Goal: Task Accomplishment & Management: Manage account settings

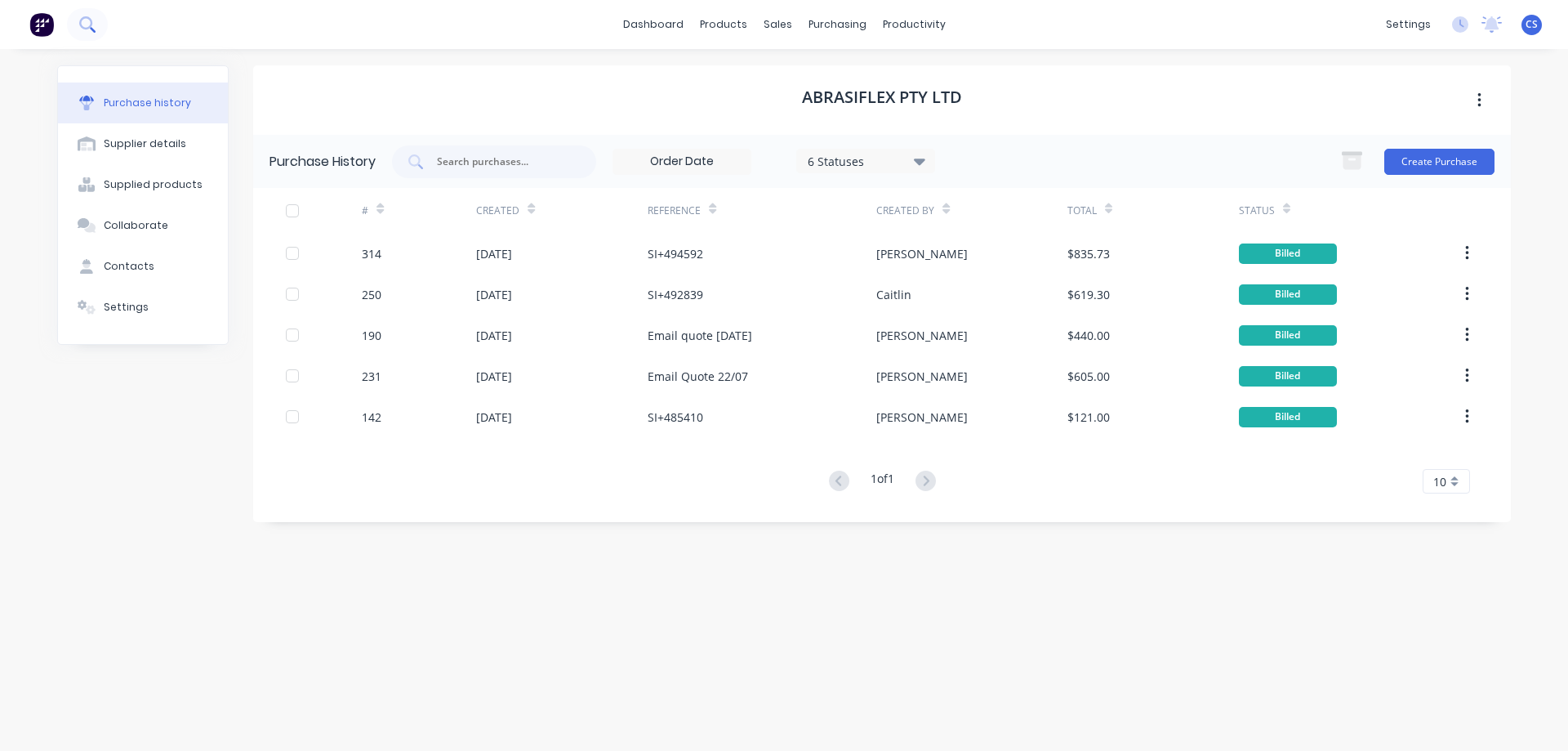
click at [86, 21] on icon at bounding box center [86, 24] width 15 height 15
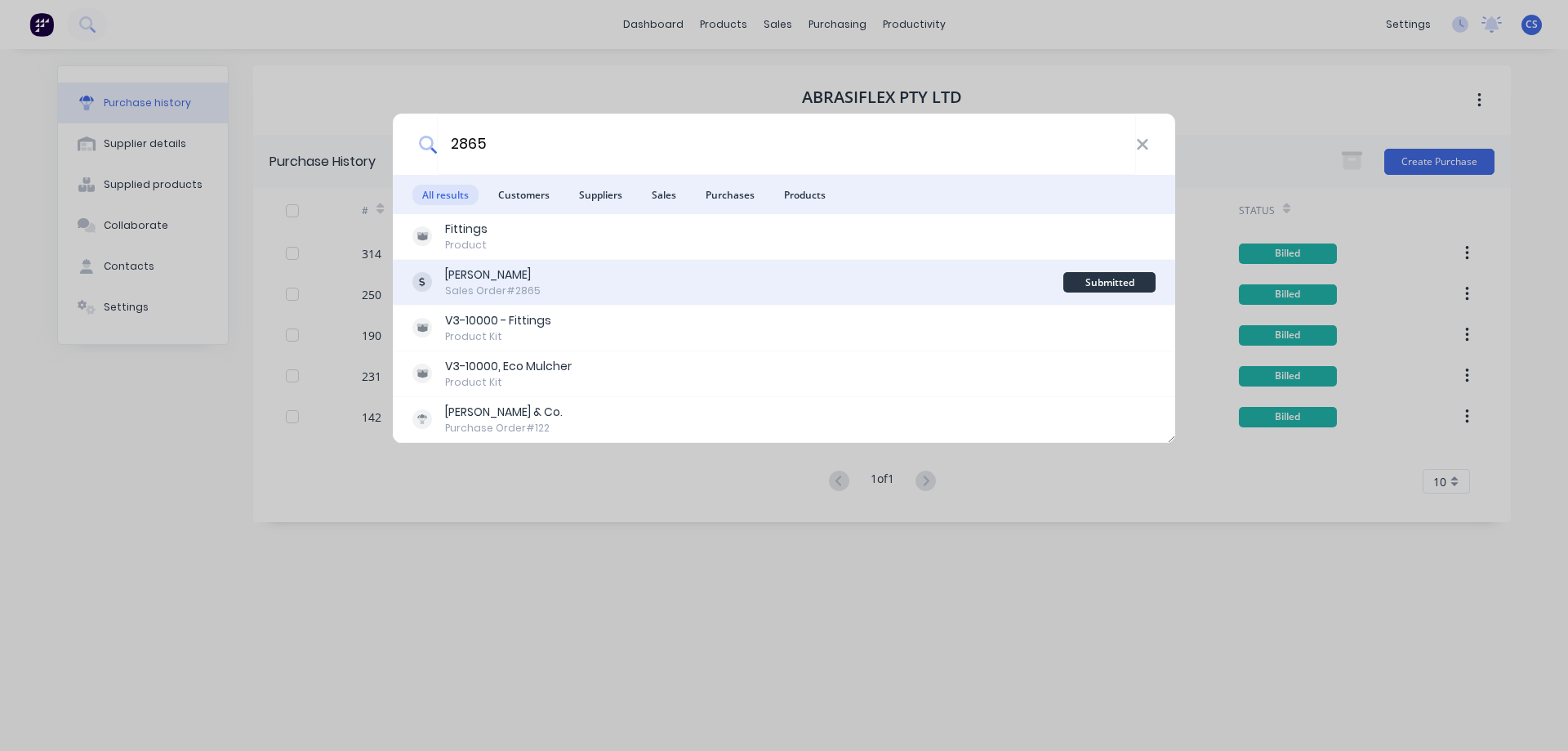
type input "2865"
click at [640, 293] on div "Balco Bowmans Sales Order #2865" at bounding box center [737, 282] width 651 height 32
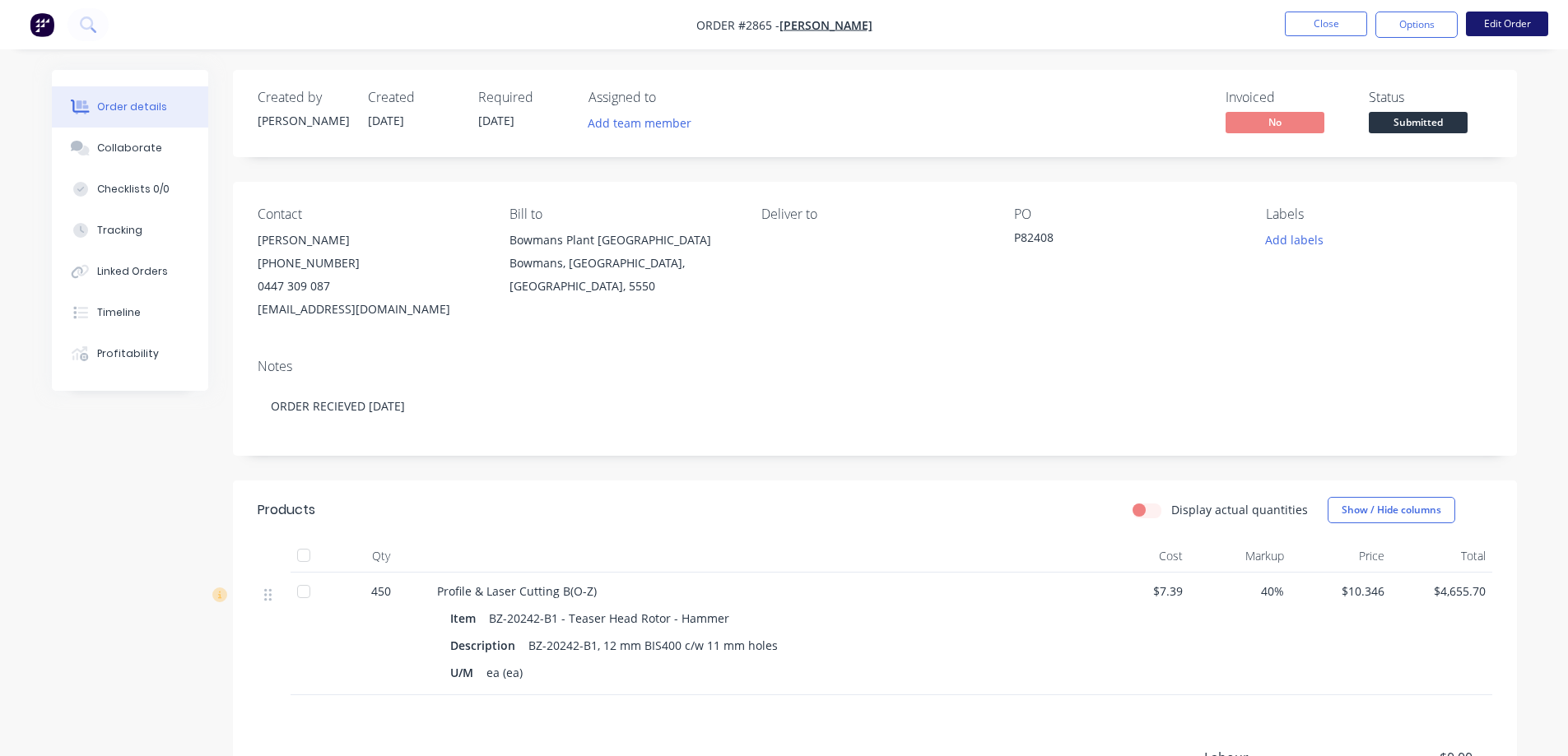
click at [1484, 26] on button "Edit Order" at bounding box center [1507, 24] width 83 height 25
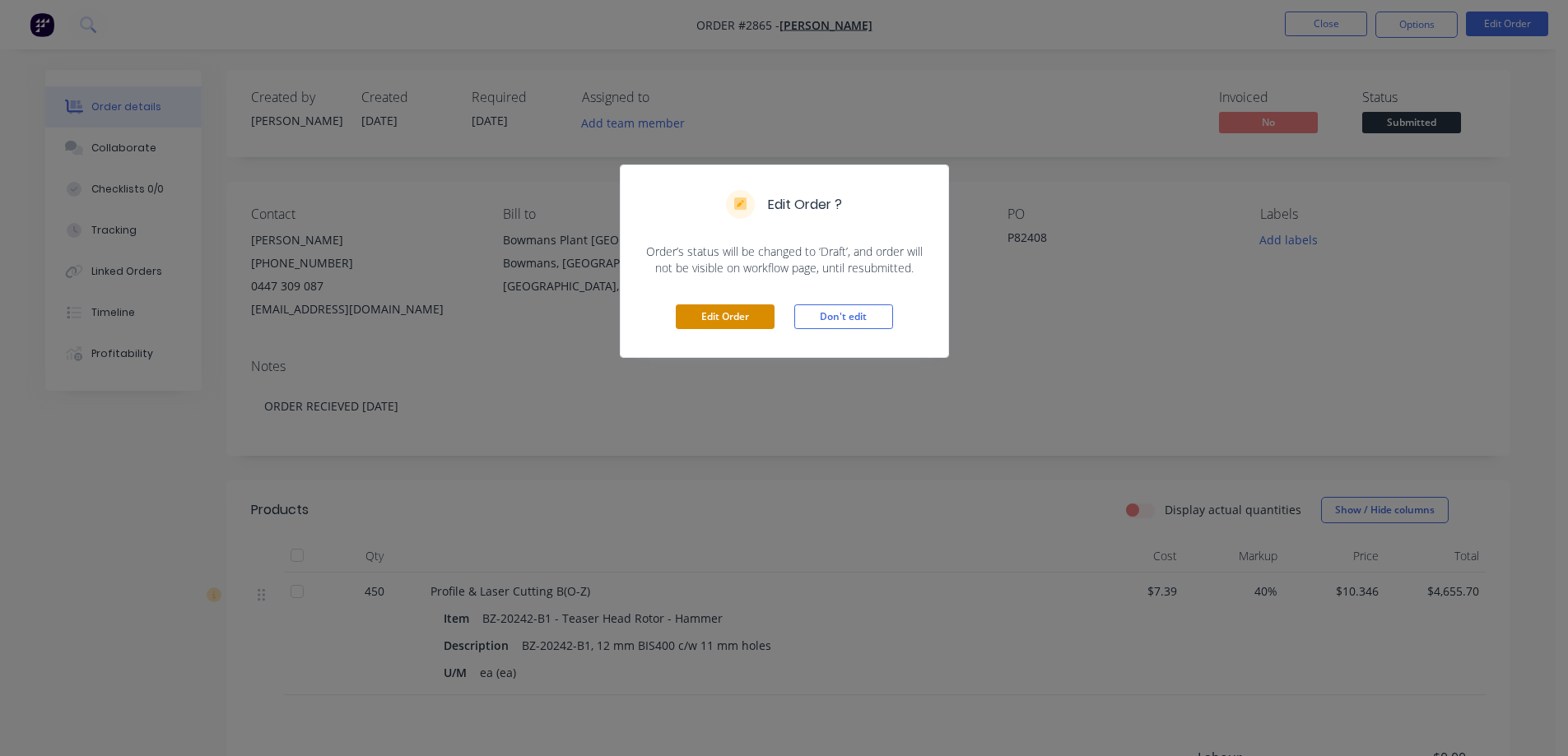
click at [728, 320] on button "Edit Order" at bounding box center [725, 316] width 99 height 25
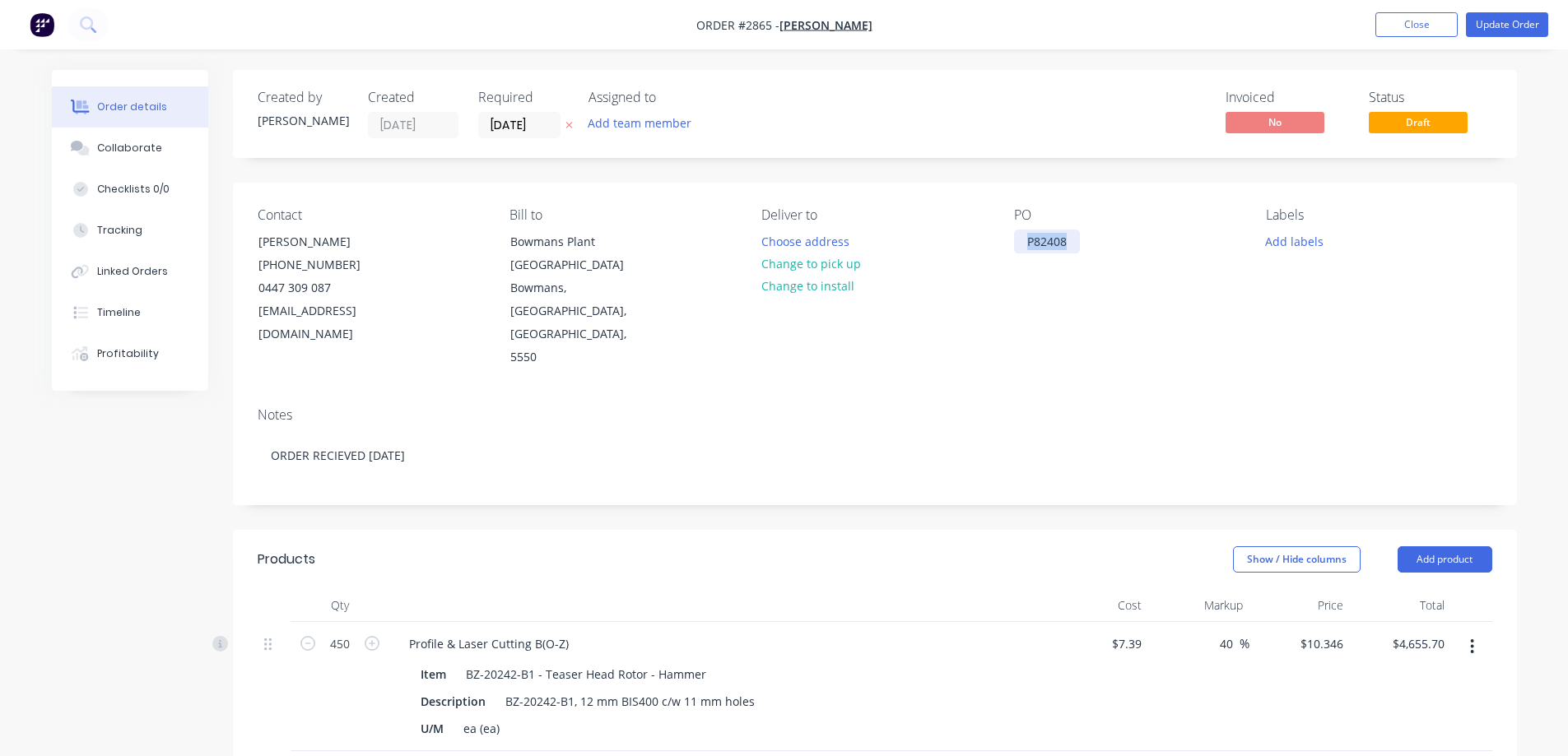
drag, startPoint x: 1075, startPoint y: 241, endPoint x: 1015, endPoint y: 246, distance: 60.2
click at [1015, 246] on div "P82408" at bounding box center [1047, 241] width 66 height 24
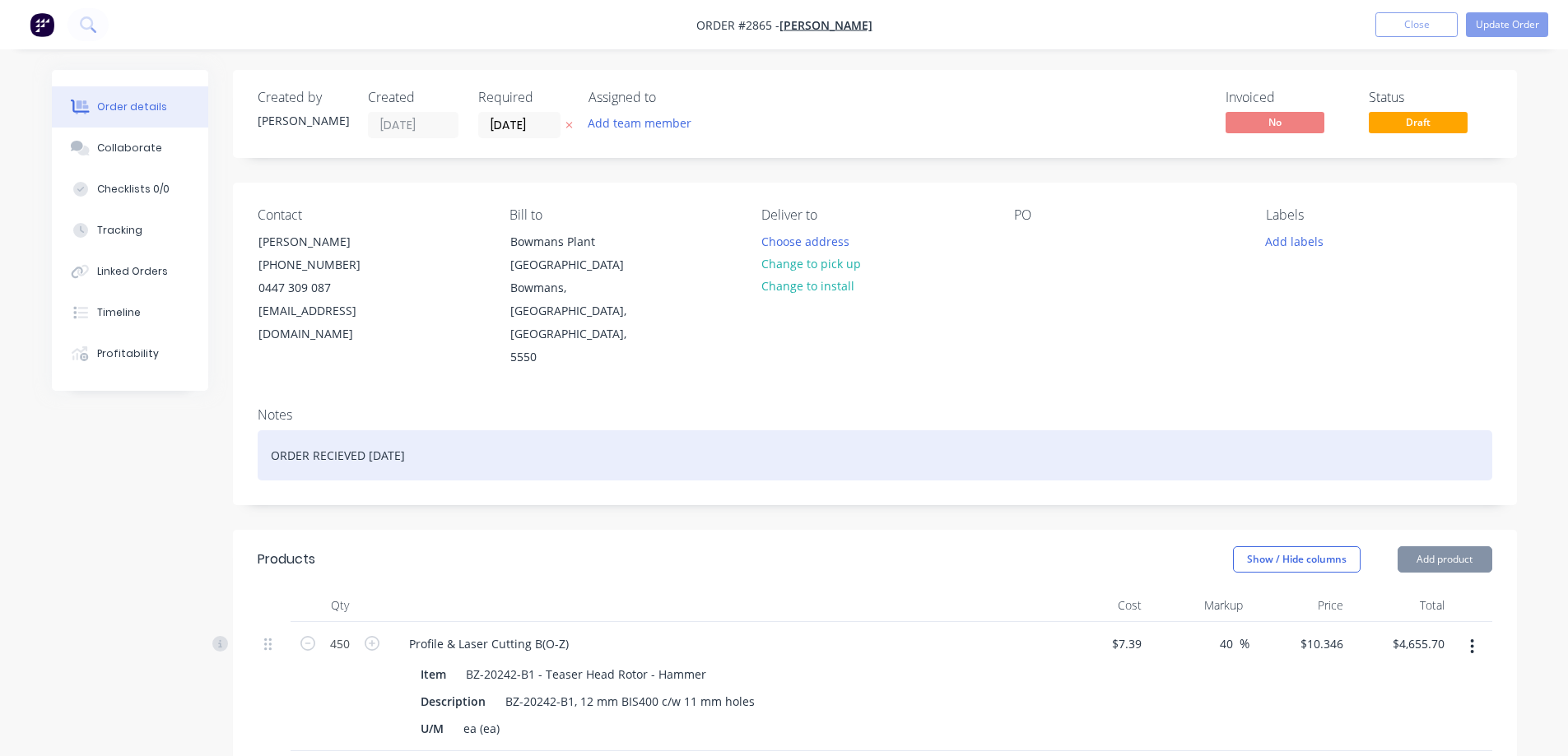
click at [472, 430] on div "ORDER RECIEVED 12/08/2025" at bounding box center [875, 455] width 1234 height 50
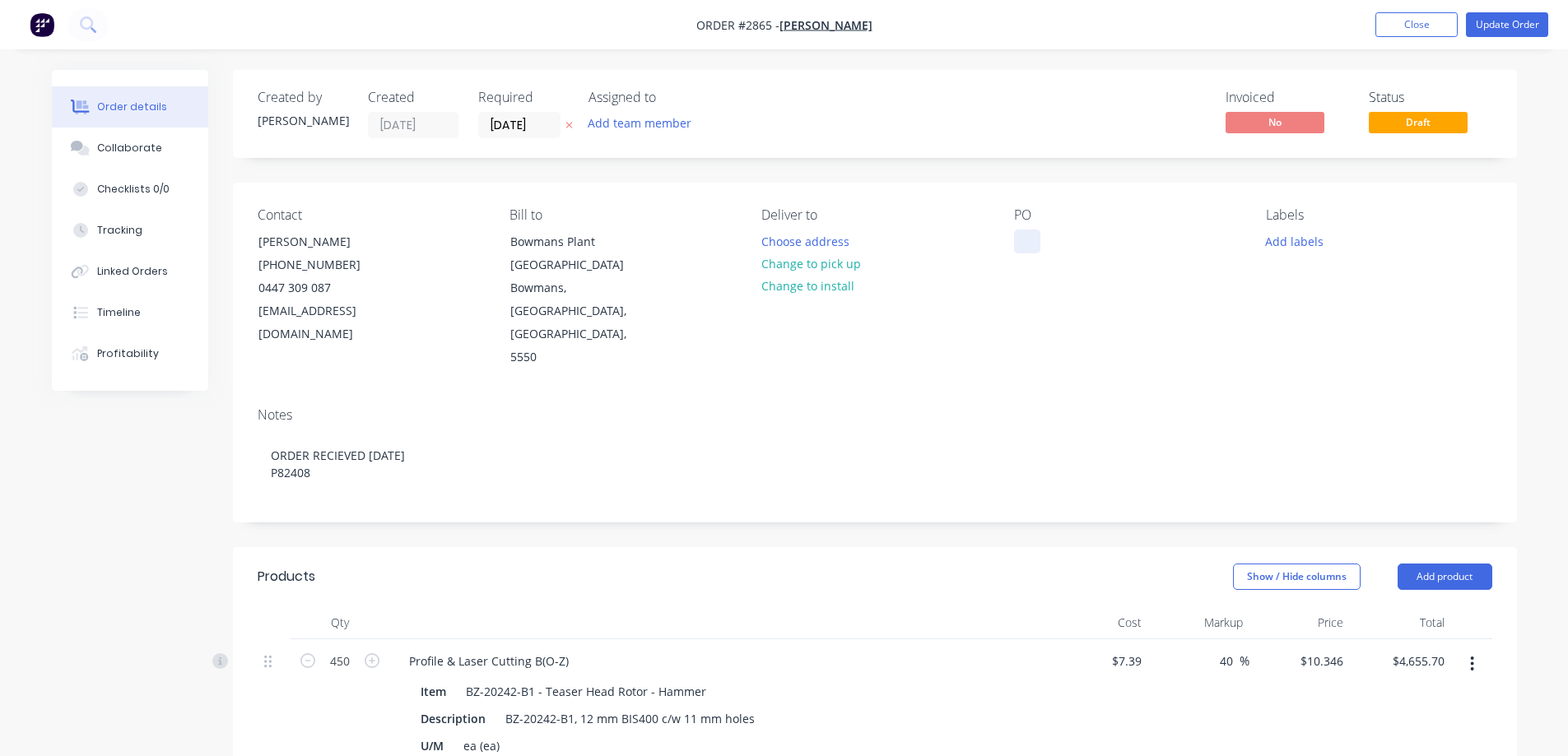
click at [1023, 247] on div at bounding box center [1027, 241] width 27 height 24
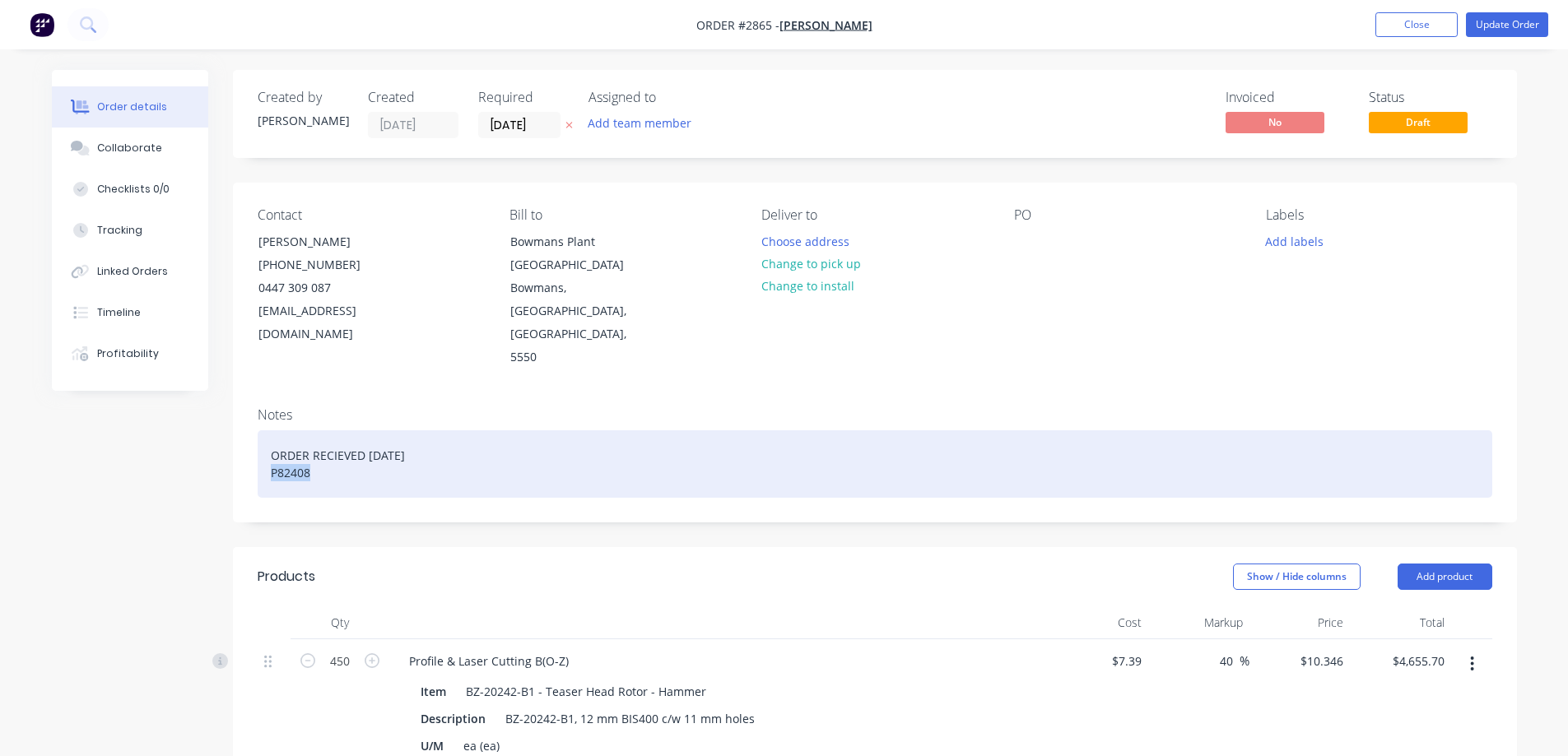
drag, startPoint x: 317, startPoint y: 432, endPoint x: 265, endPoint y: 433, distance: 52.0
click at [265, 433] on div "ORDER RECIEVED 12/08/2025 P82408" at bounding box center [875, 464] width 1234 height 68
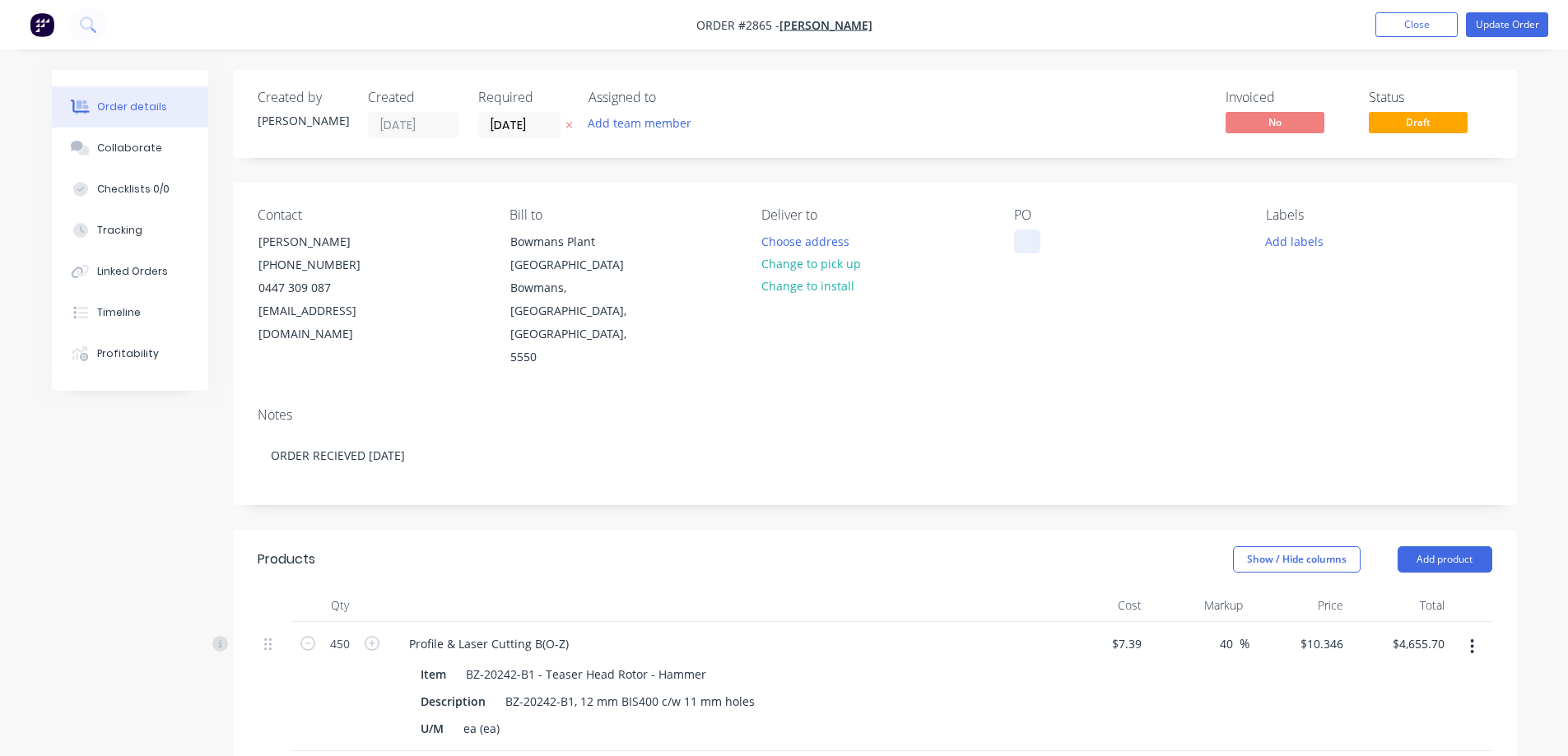
click at [1030, 241] on div at bounding box center [1027, 241] width 27 height 24
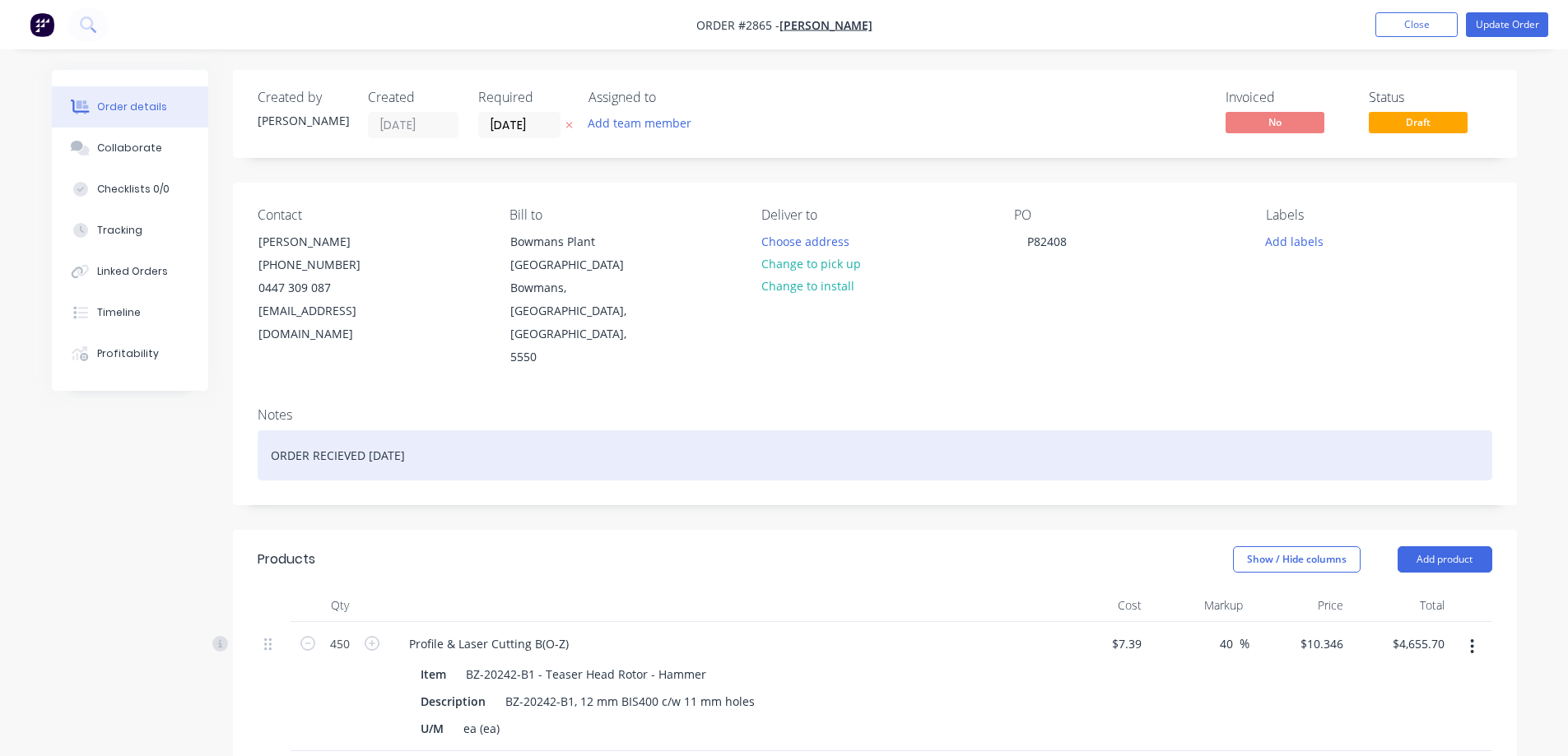
click at [999, 430] on div "ORDER RECIEVED 12/08/2025" at bounding box center [875, 455] width 1234 height 50
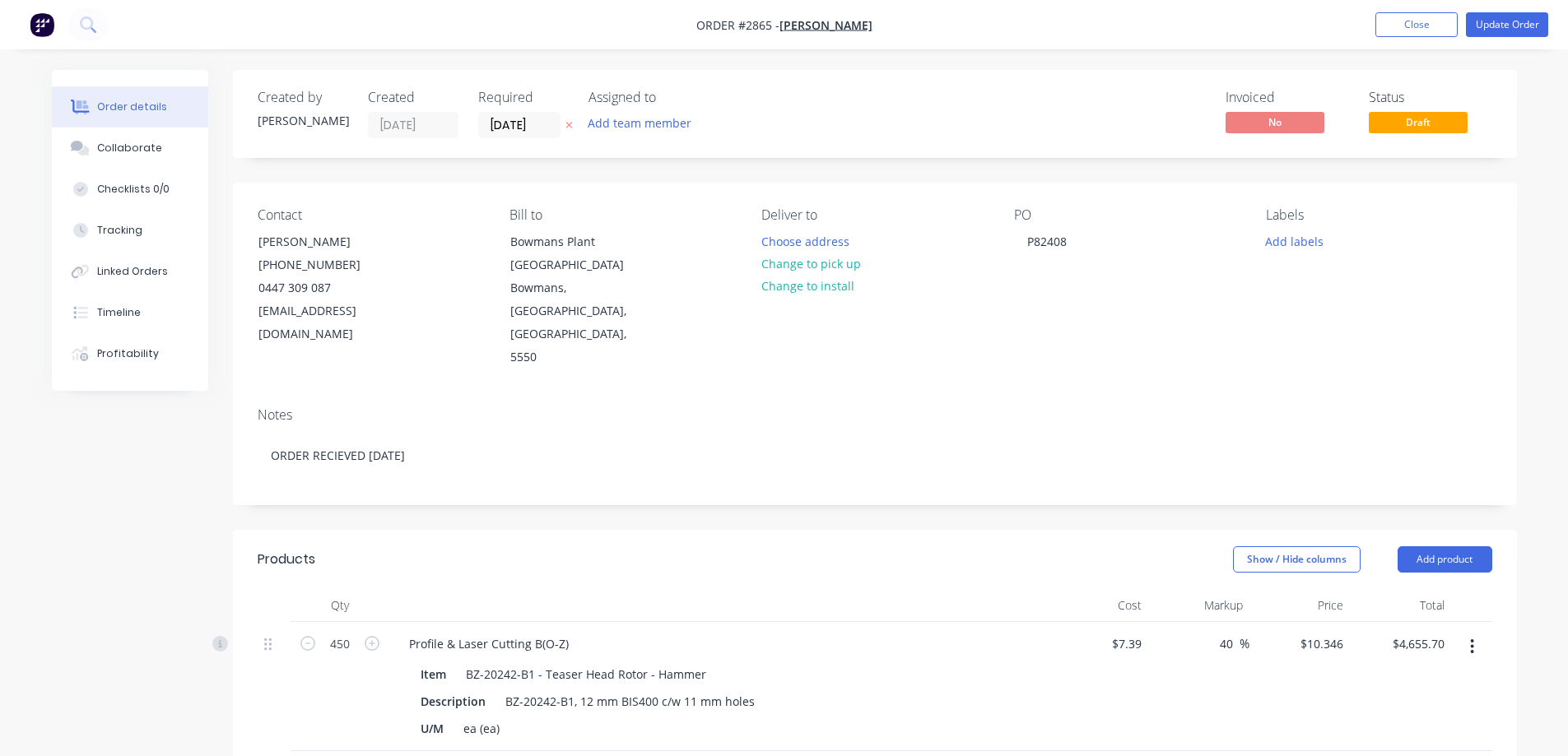
click at [1419, 332] on div "Contact Sam Hall (08) 8862 0066 0447 309 087 shall@balco.com.au Bill to Bowmans…" at bounding box center [875, 288] width 1284 height 212
click at [1499, 23] on button "Update Order" at bounding box center [1507, 24] width 83 height 25
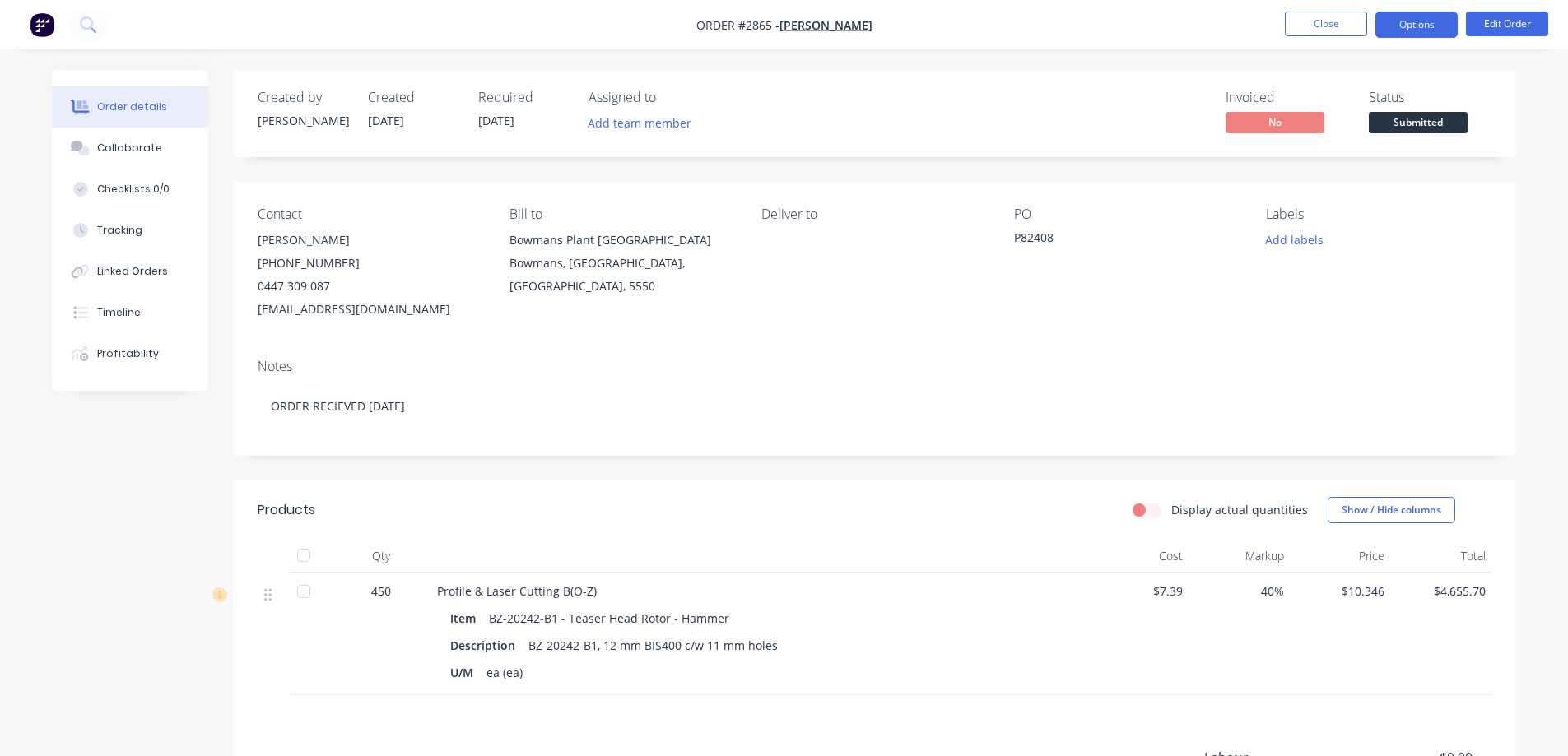
click at [1431, 29] on button "Options" at bounding box center [1417, 25] width 83 height 27
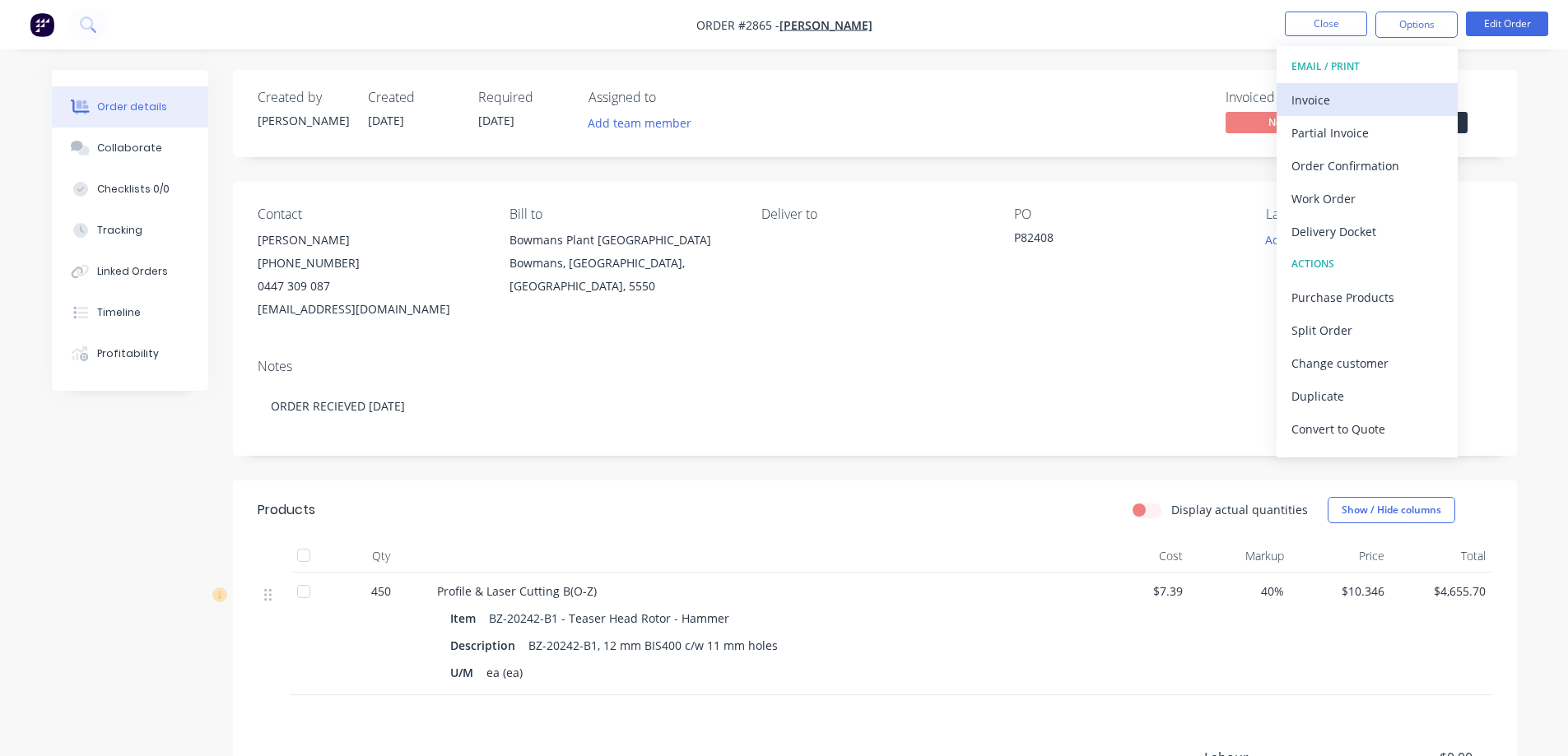
click at [1364, 103] on div "Invoice" at bounding box center [1366, 100] width 151 height 24
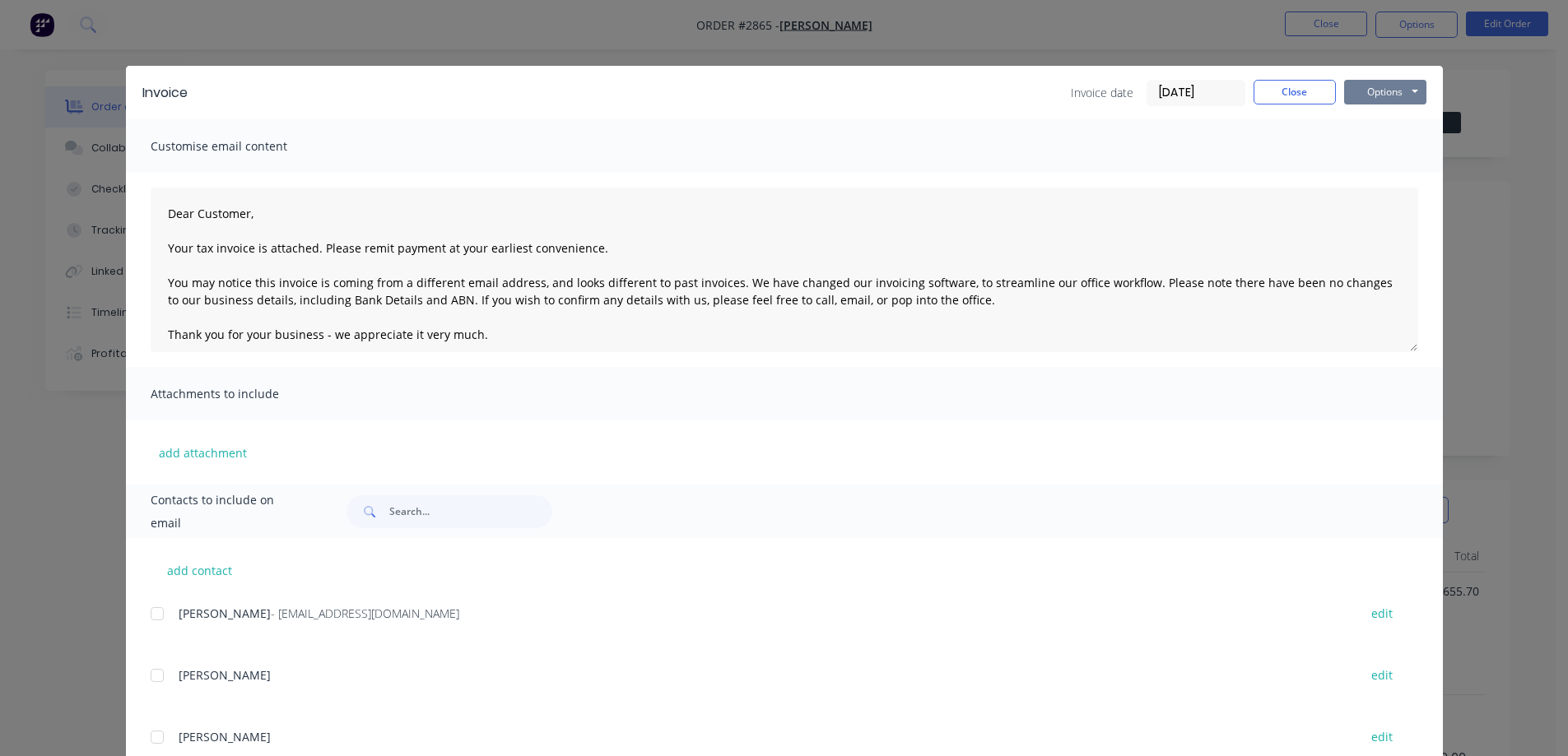
click at [1379, 95] on button "Options" at bounding box center [1386, 92] width 83 height 25
click at [1397, 120] on button "Preview" at bounding box center [1397, 122] width 105 height 27
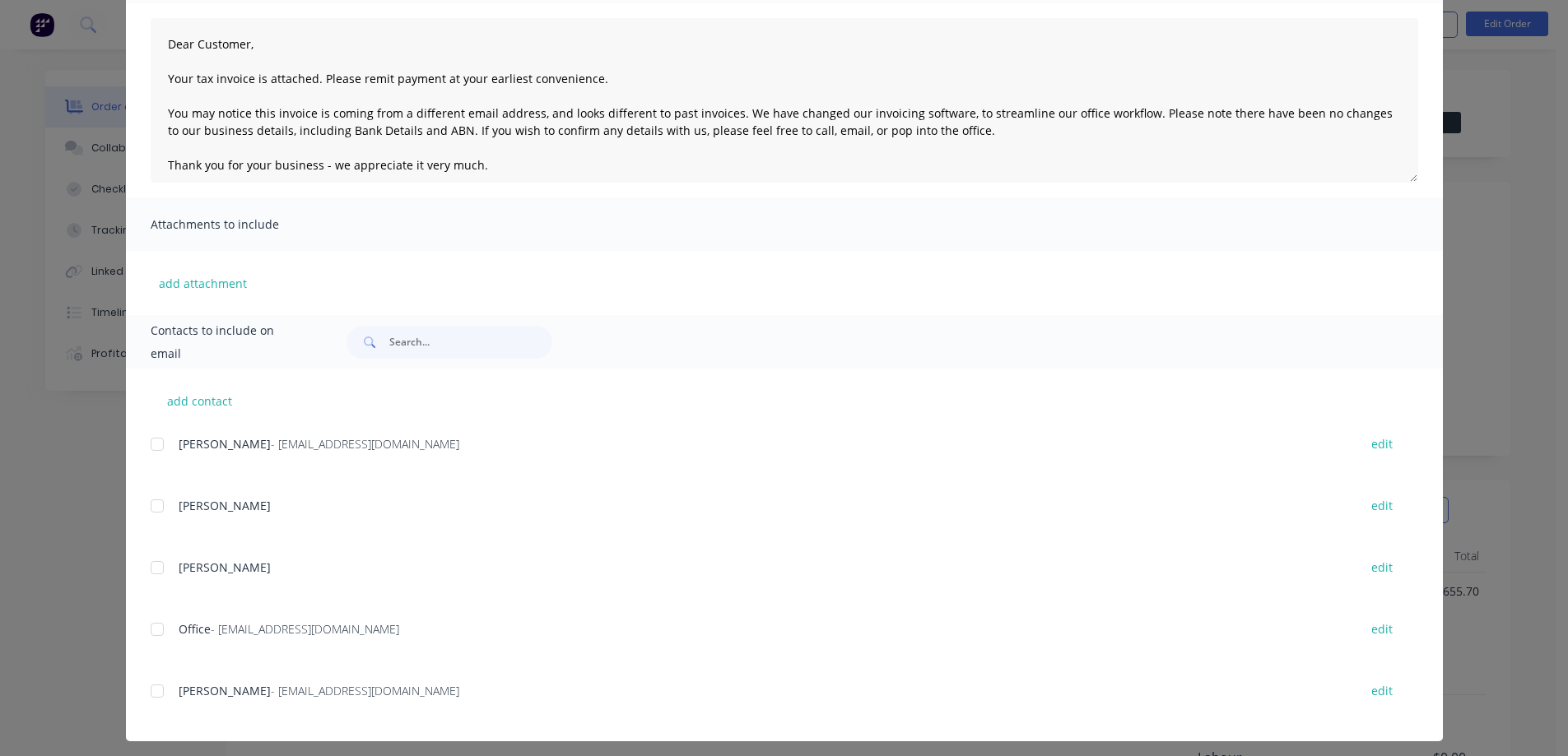
scroll to position [178, 0]
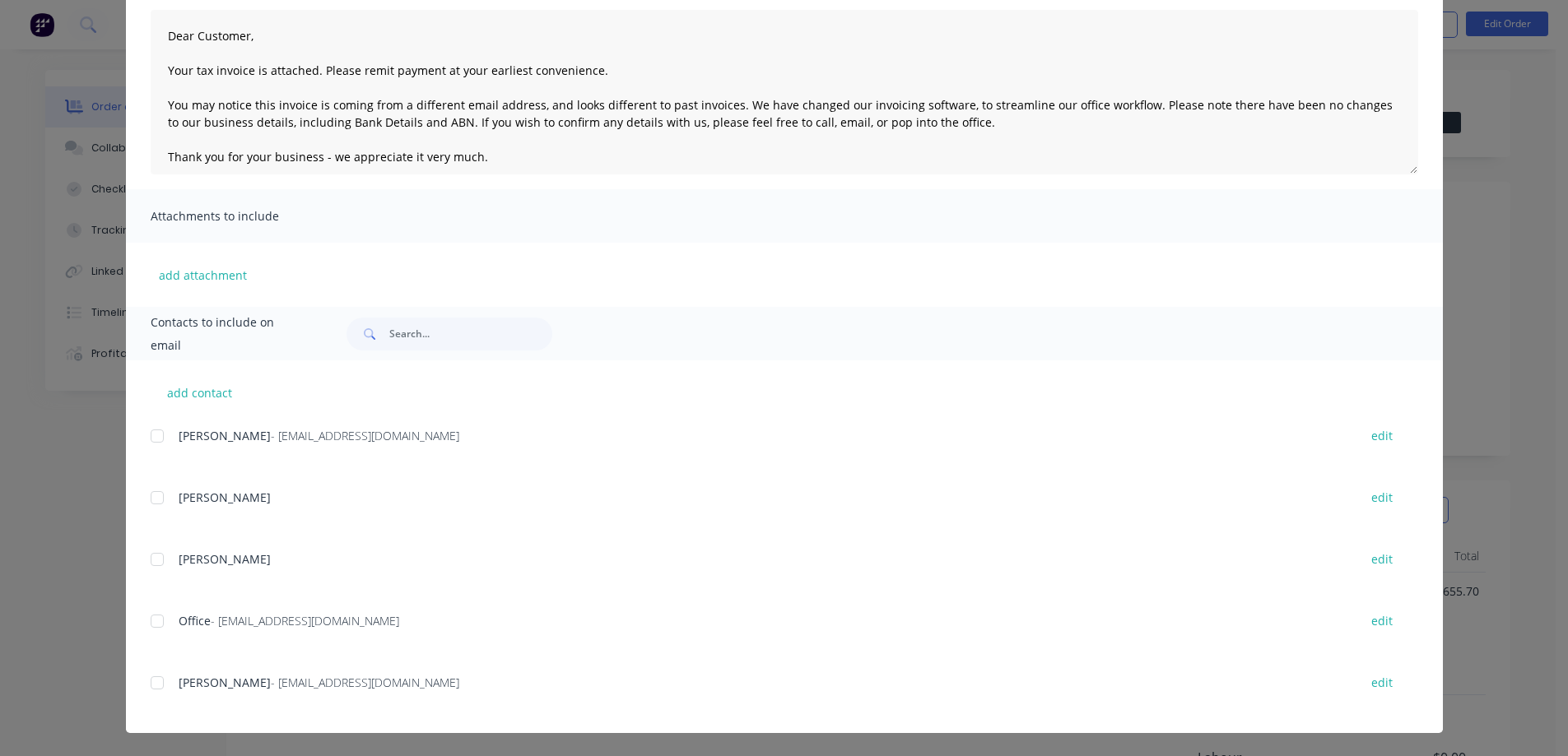
click at [154, 679] on div at bounding box center [157, 683] width 33 height 33
click at [149, 622] on div at bounding box center [157, 621] width 33 height 33
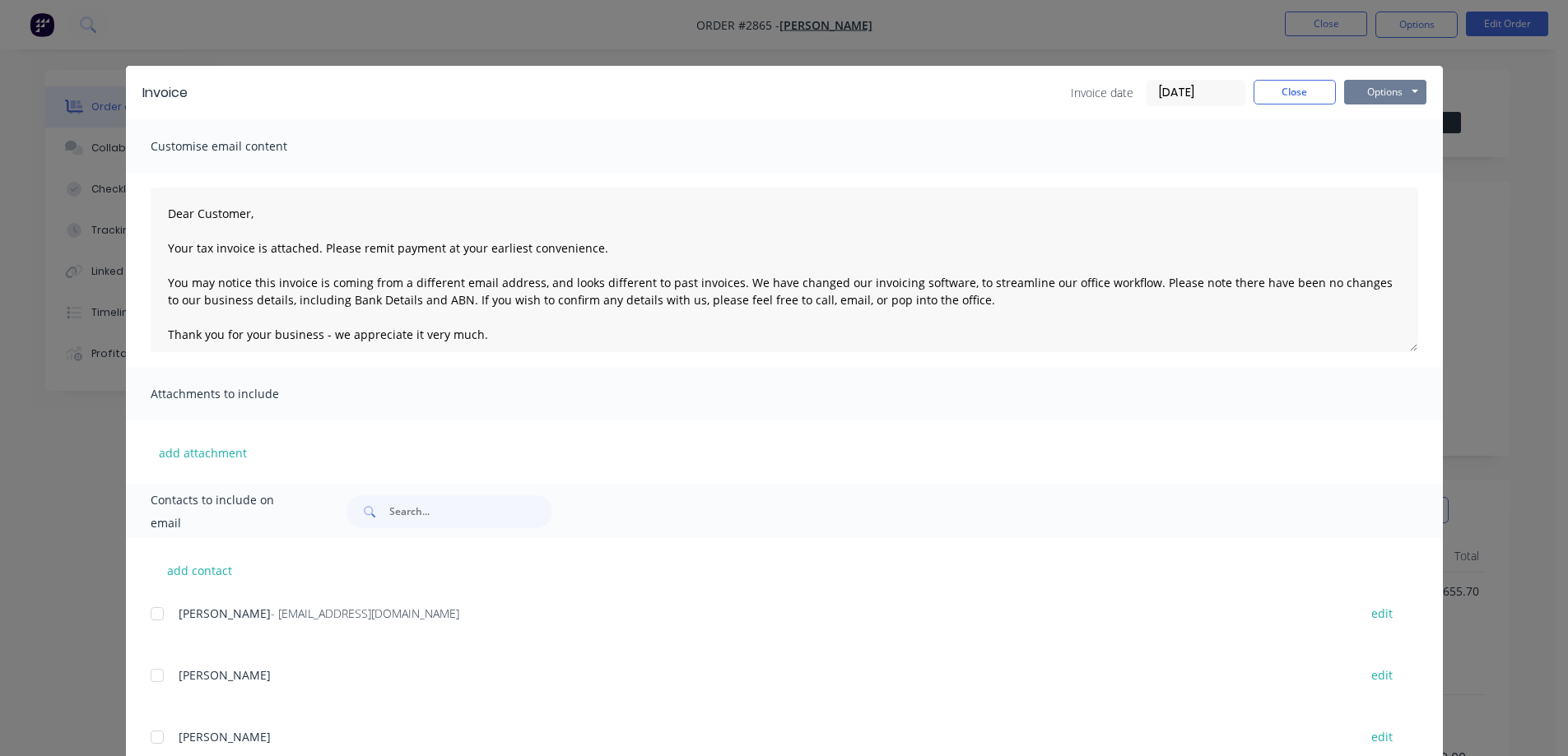
click at [1404, 93] on button "Options" at bounding box center [1386, 92] width 83 height 25
click at [1385, 177] on button "Email" at bounding box center [1397, 176] width 105 height 27
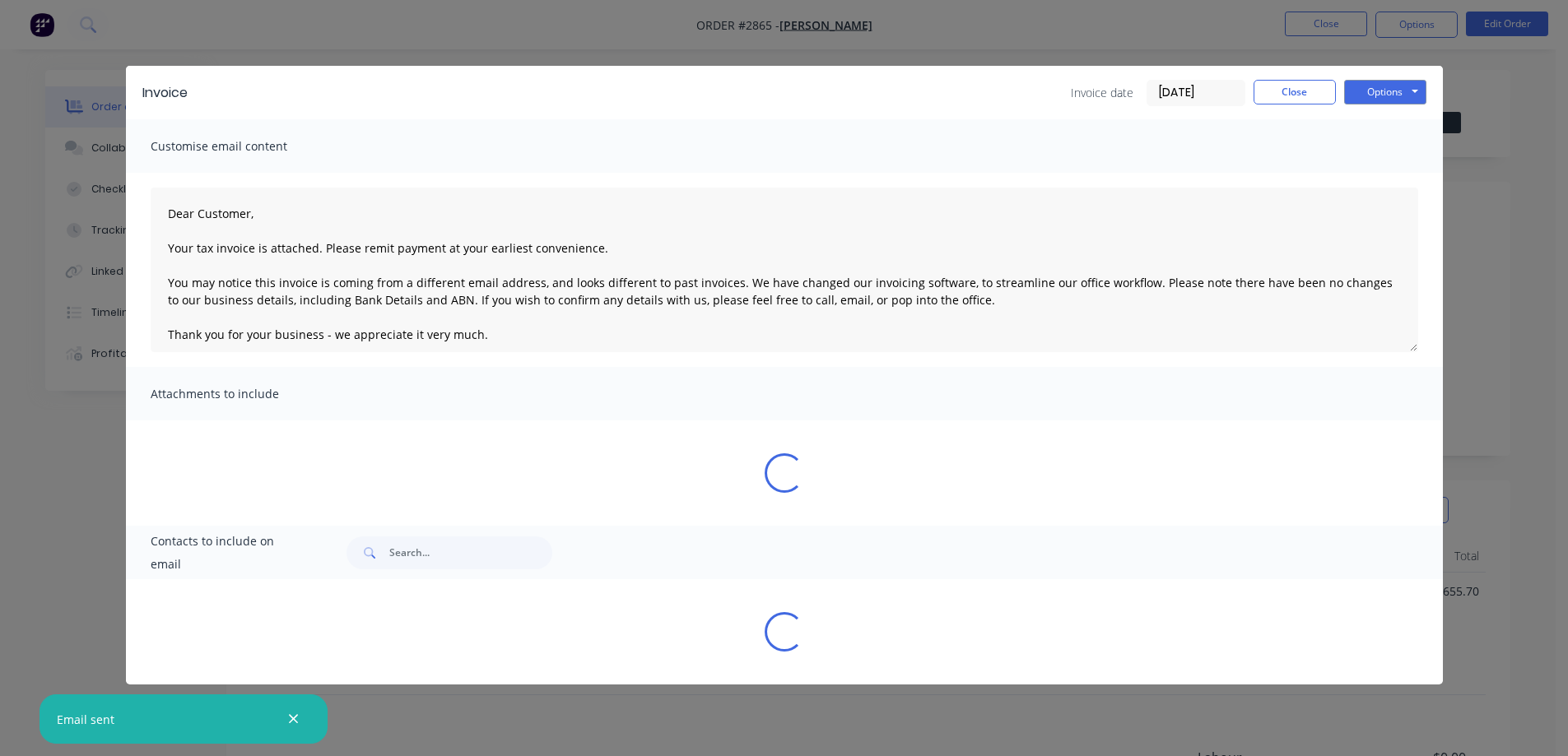
type textarea "Dear Customer, Your tax invoice is attached. Please remit payment at your earli…"
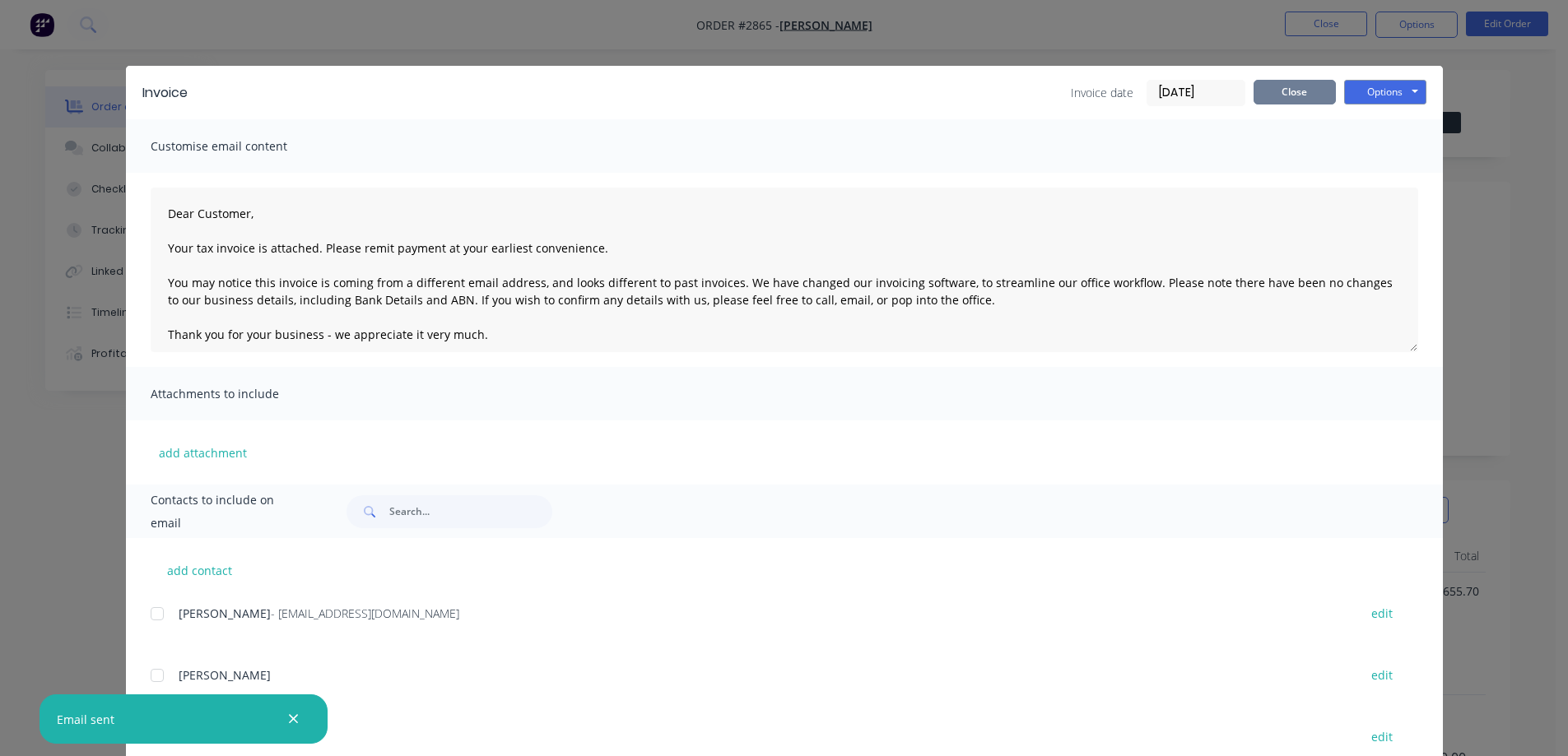
click at [1273, 93] on button "Close" at bounding box center [1295, 92] width 83 height 25
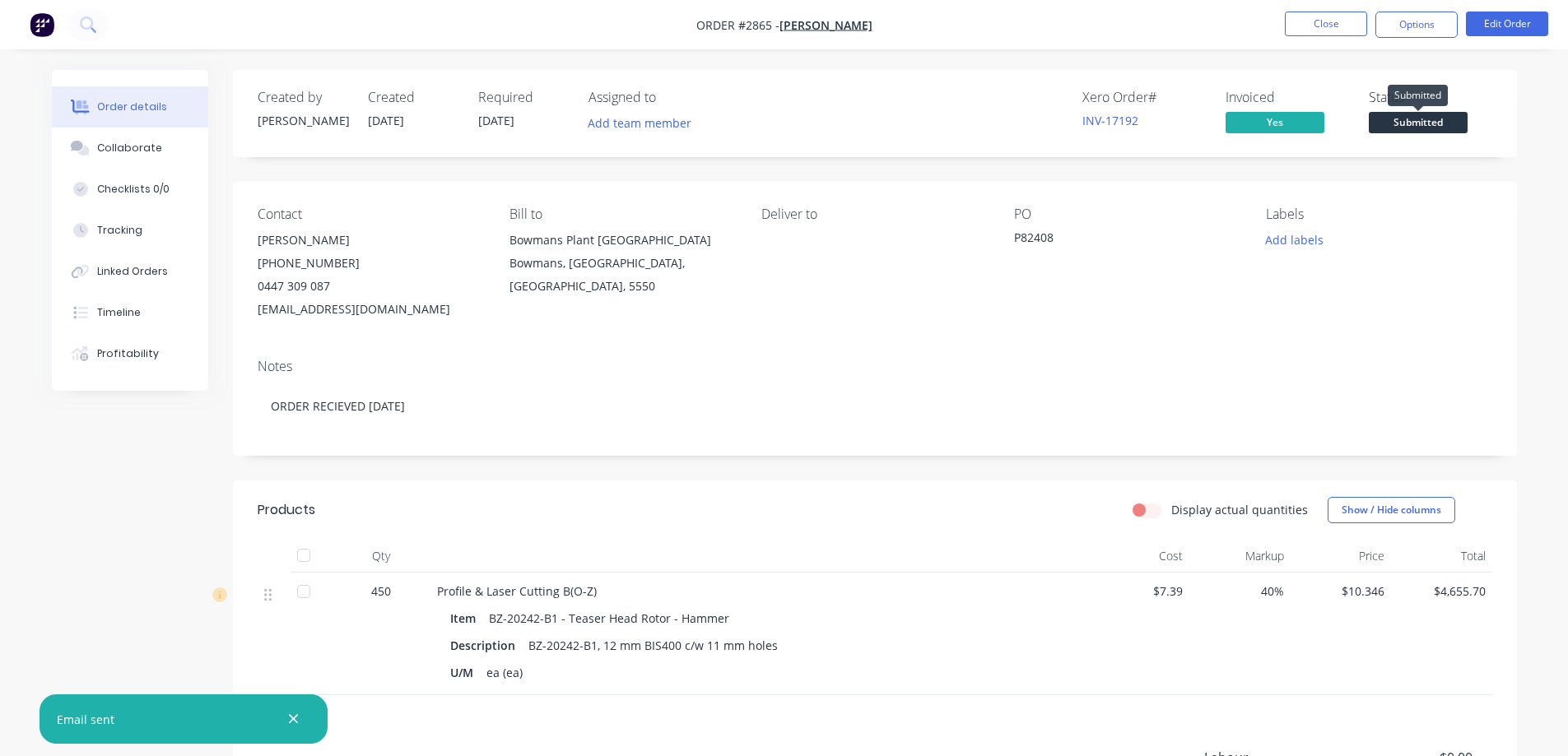
click at [1445, 125] on span "Submitted" at bounding box center [1418, 122] width 99 height 20
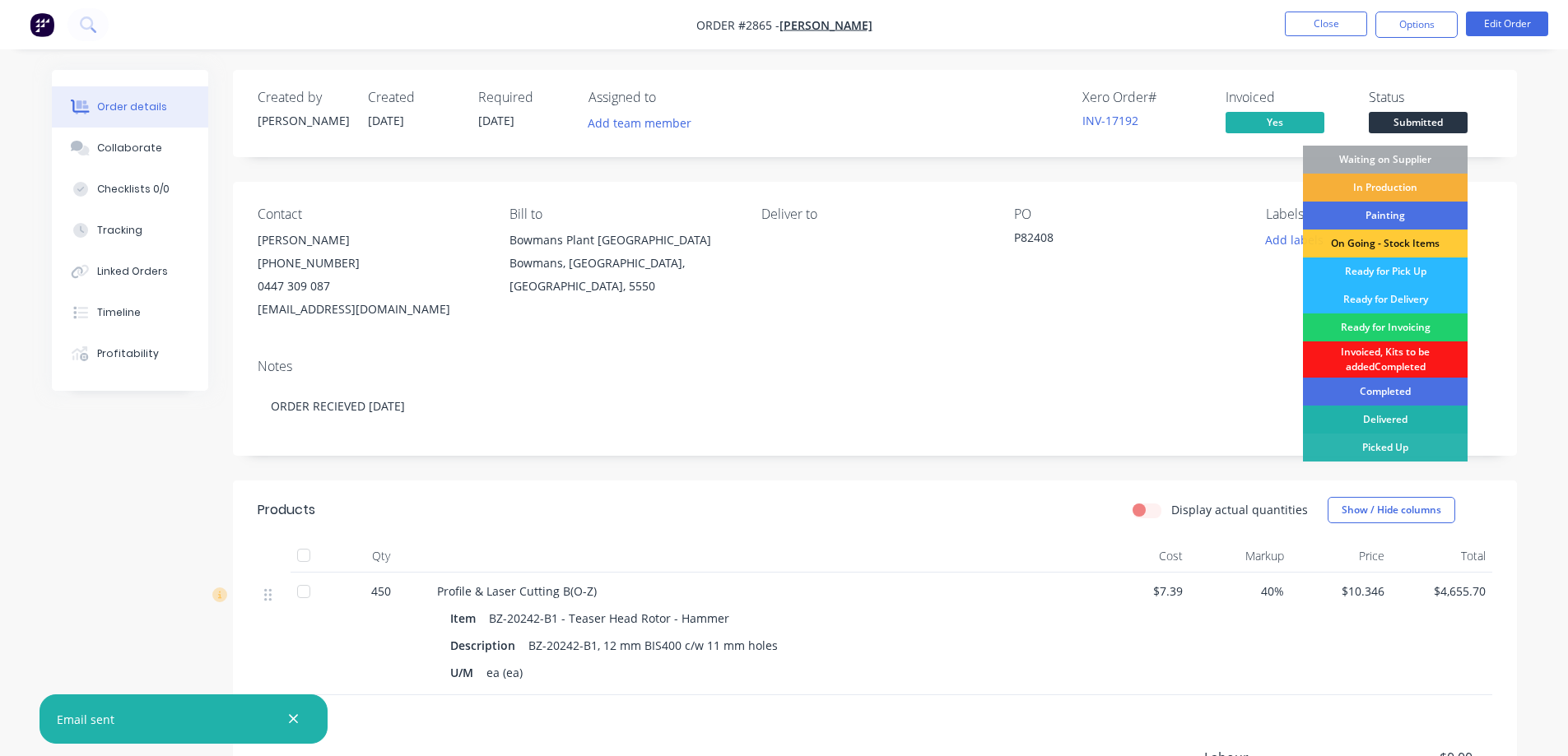
click at [1408, 422] on div "Delivered" at bounding box center [1385, 419] width 164 height 28
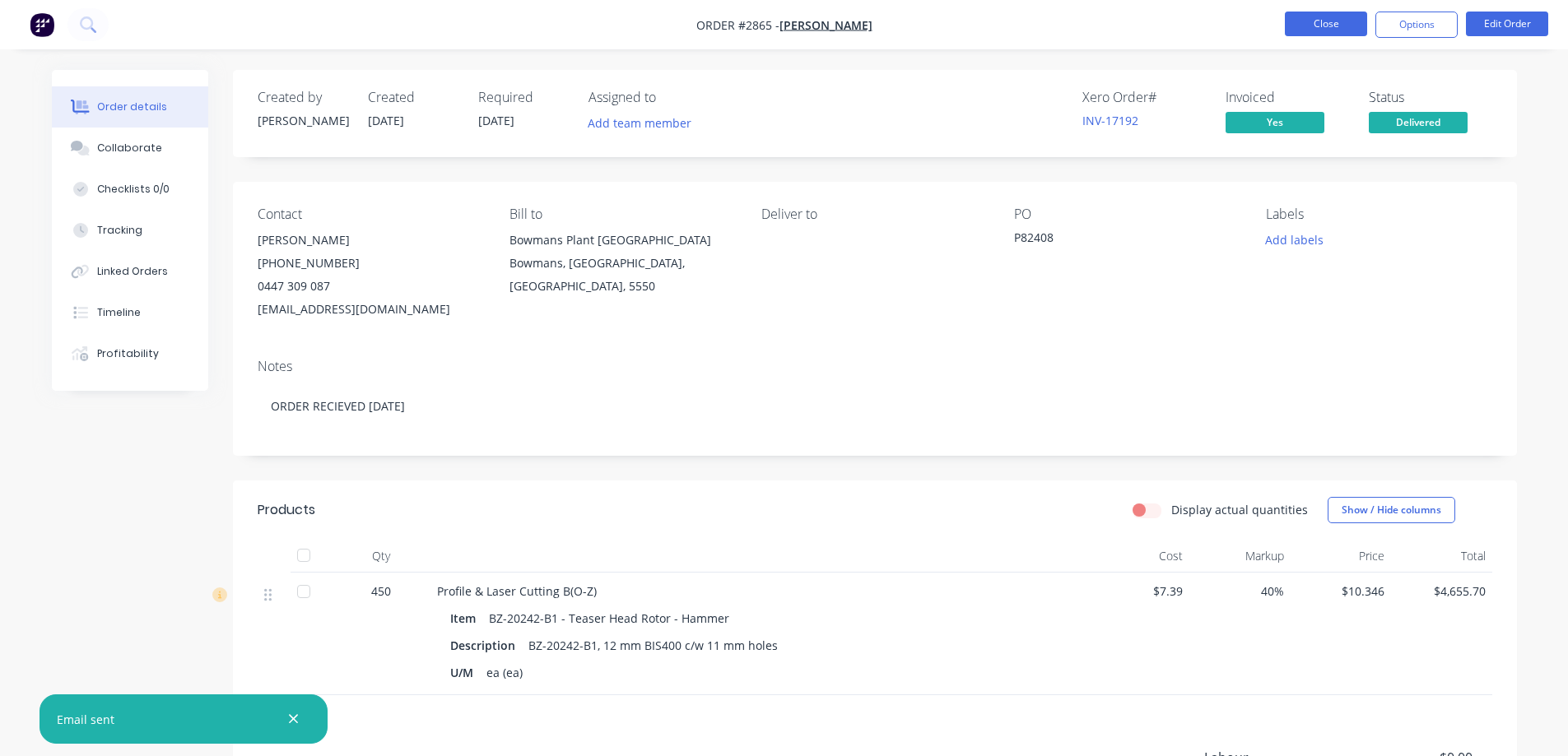
click at [1333, 20] on button "Close" at bounding box center [1326, 24] width 83 height 25
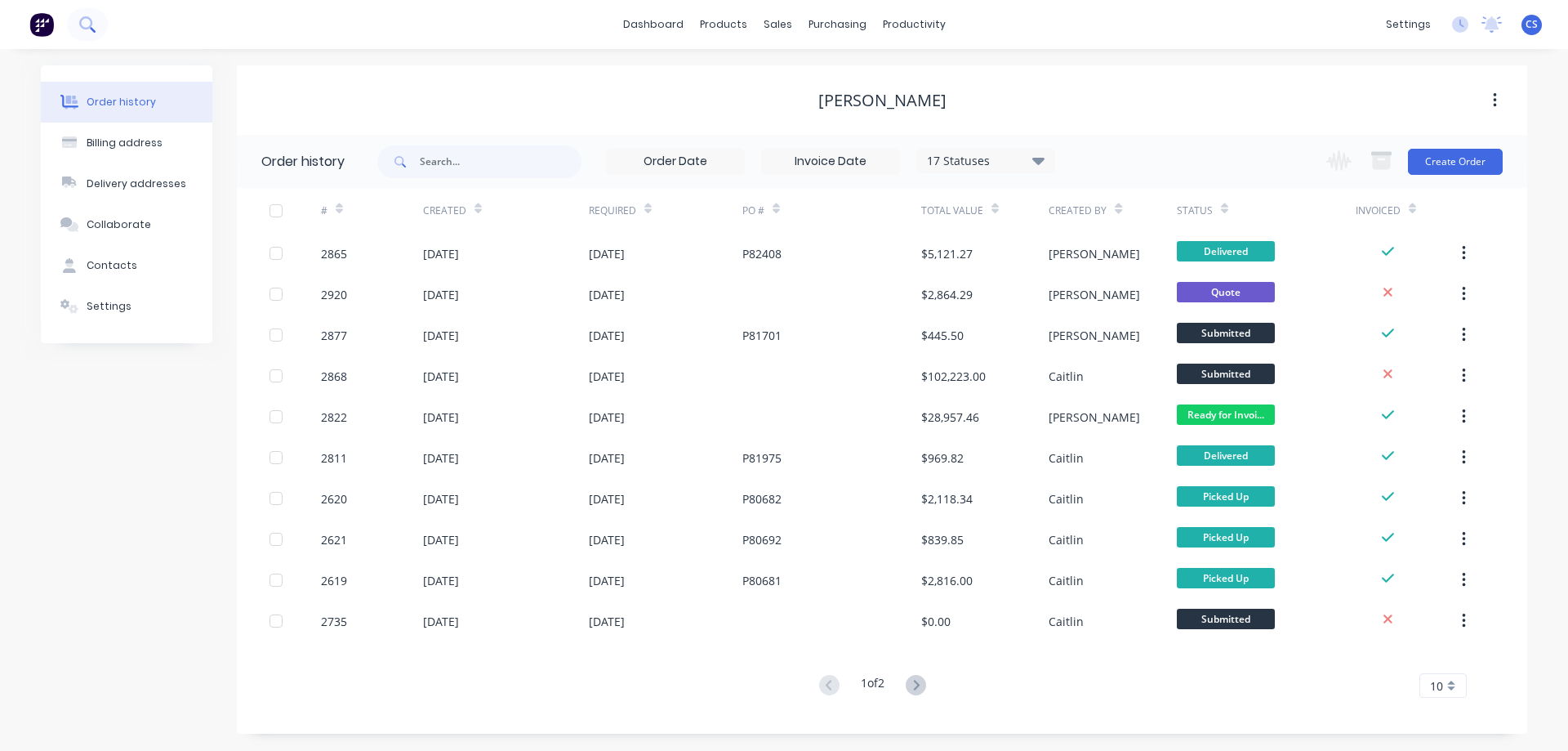
click at [88, 18] on icon at bounding box center [86, 23] width 13 height 13
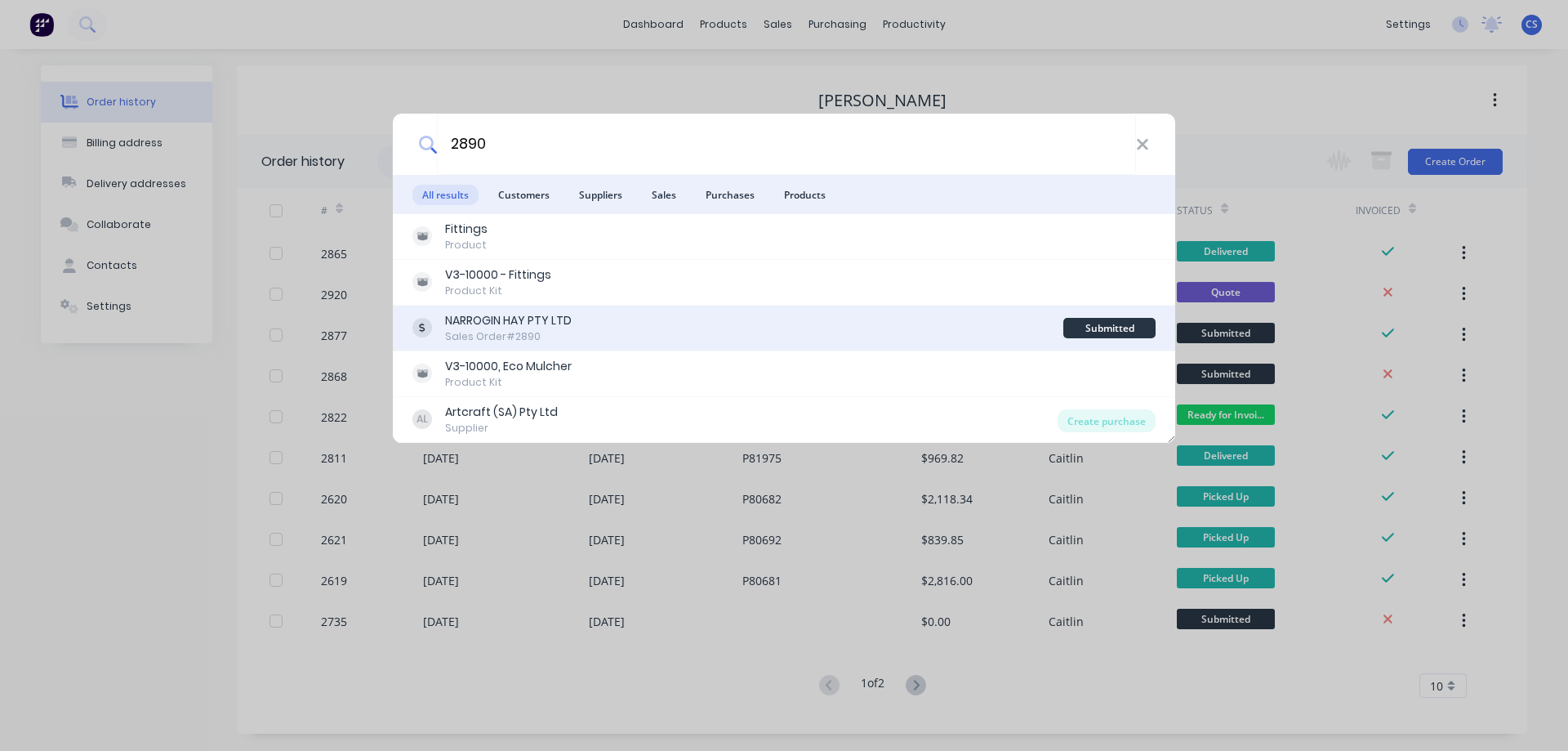
type input "2890"
click at [684, 334] on div "NARROGIN HAY PTY LTD Sales Order #2890" at bounding box center [737, 328] width 651 height 32
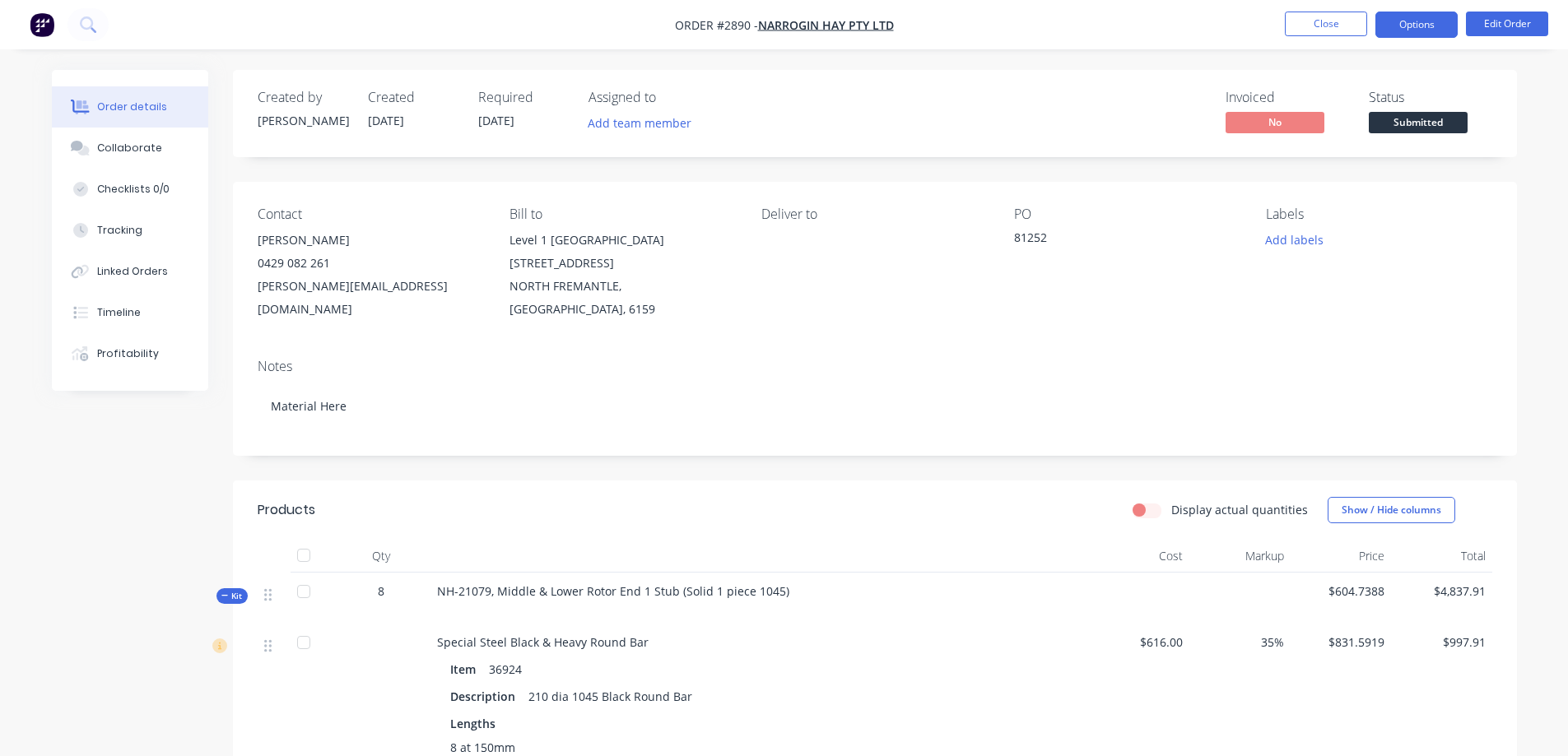
click at [1425, 27] on button "Options" at bounding box center [1417, 25] width 83 height 27
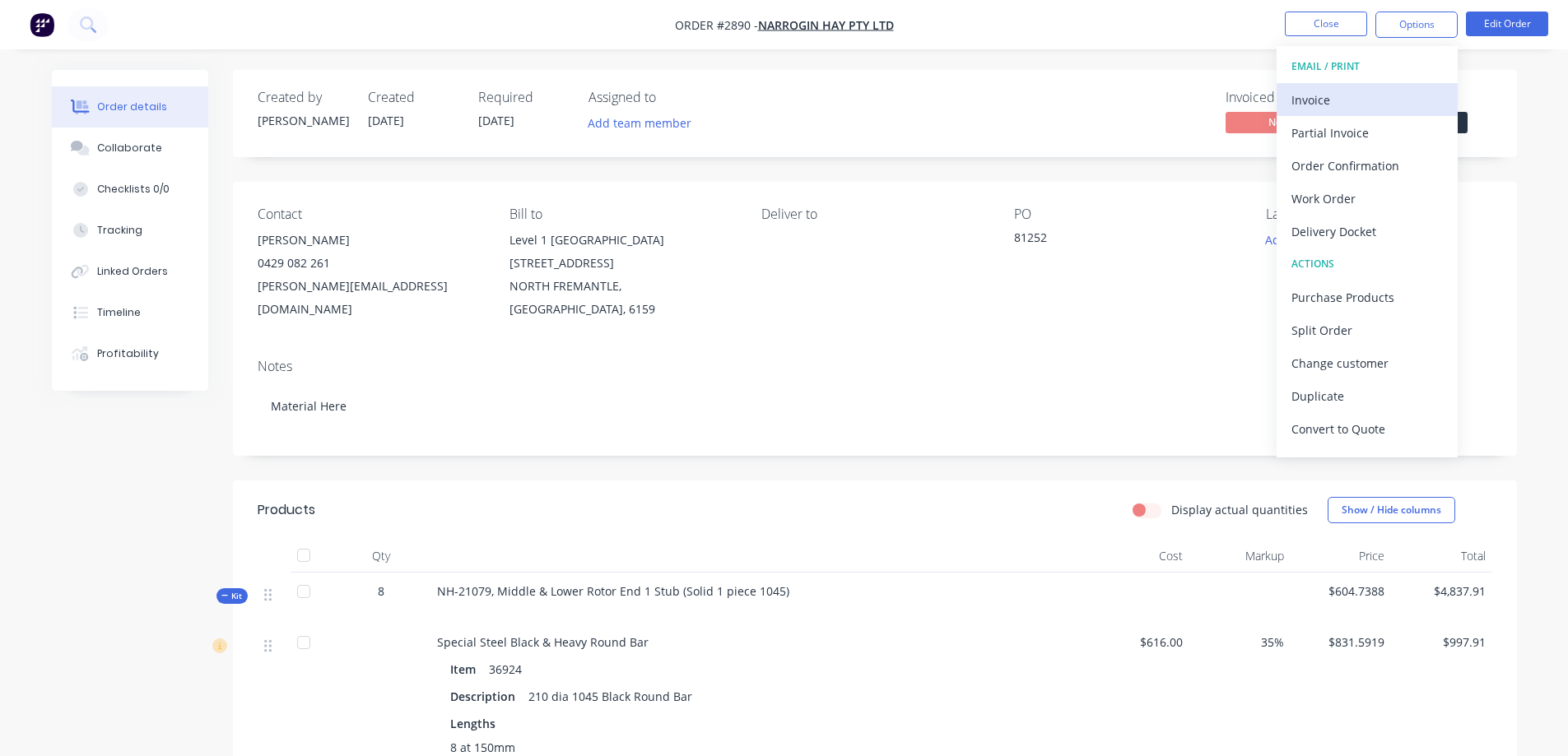
click at [1372, 100] on div "Invoice" at bounding box center [1366, 100] width 151 height 24
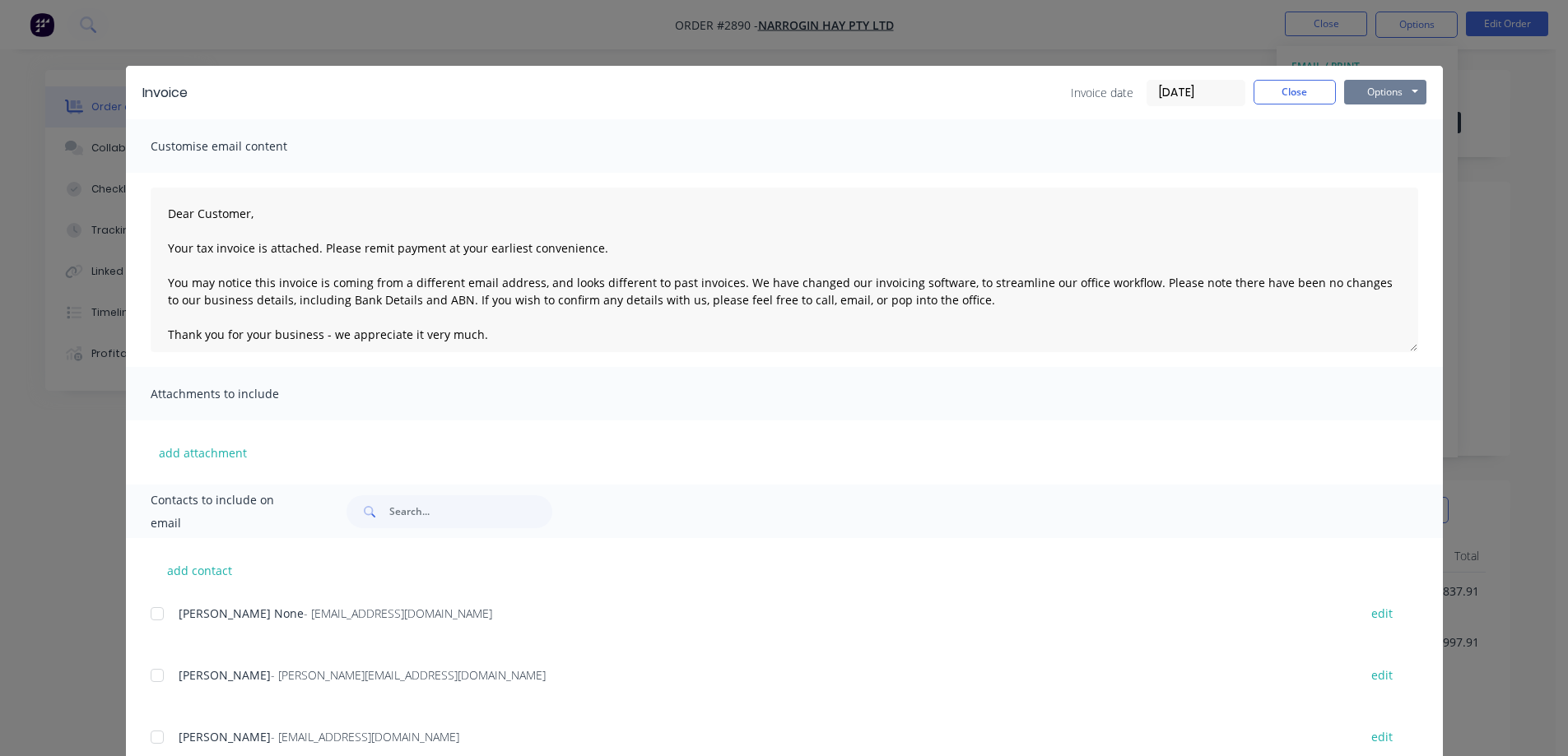
click at [1371, 89] on button "Options" at bounding box center [1386, 92] width 83 height 25
click at [1382, 120] on button "Preview" at bounding box center [1397, 122] width 105 height 27
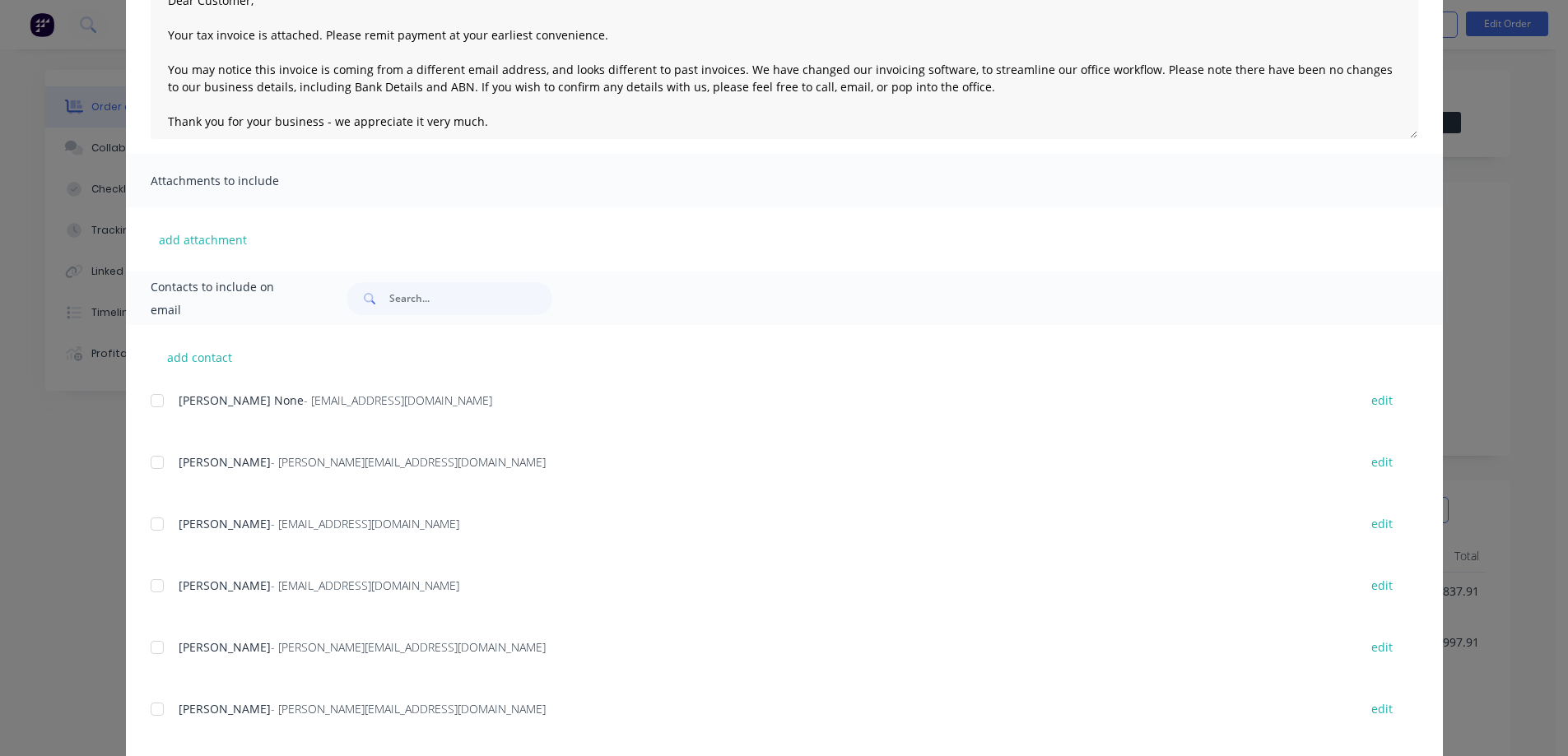
scroll to position [239, 0]
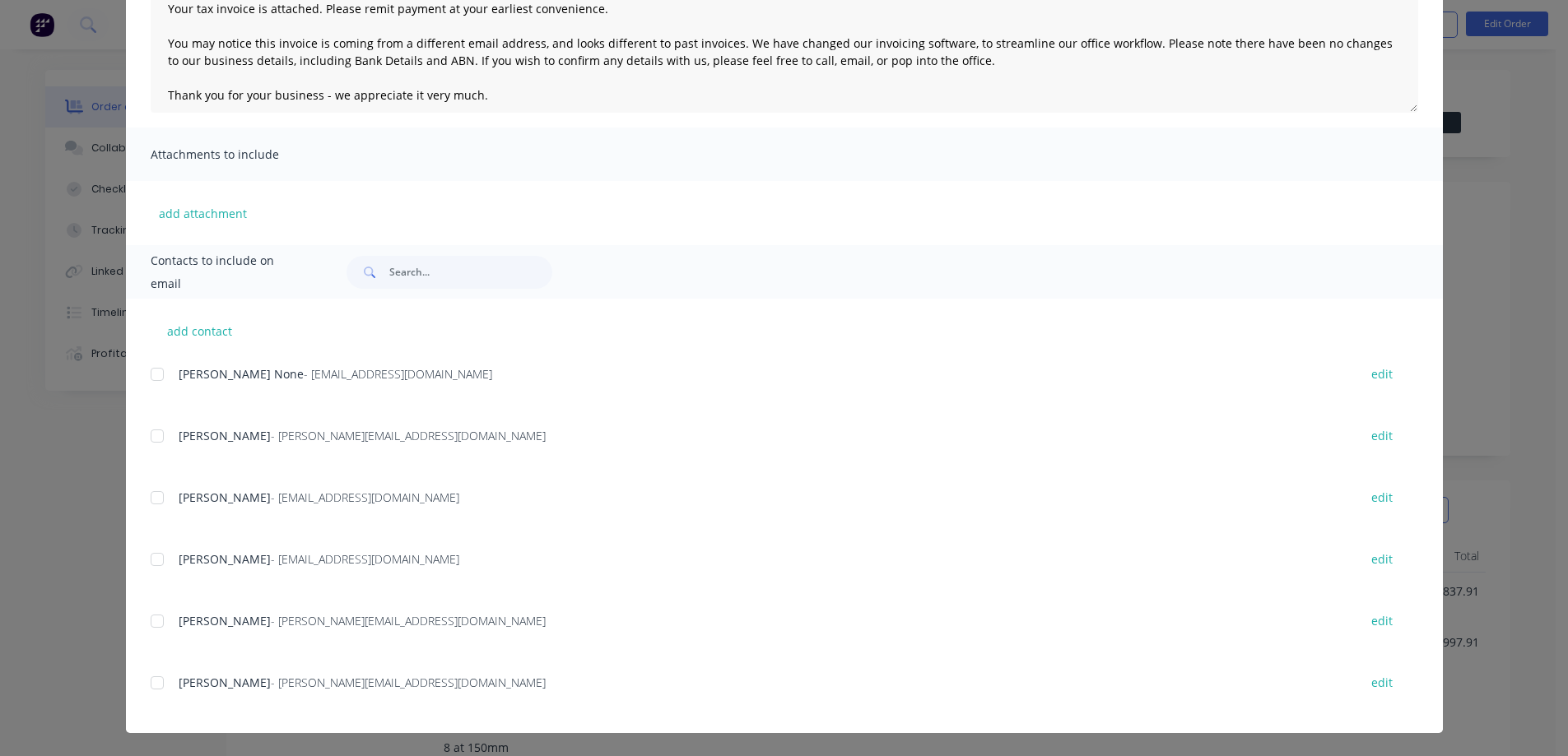
click at [146, 625] on div at bounding box center [157, 621] width 33 height 33
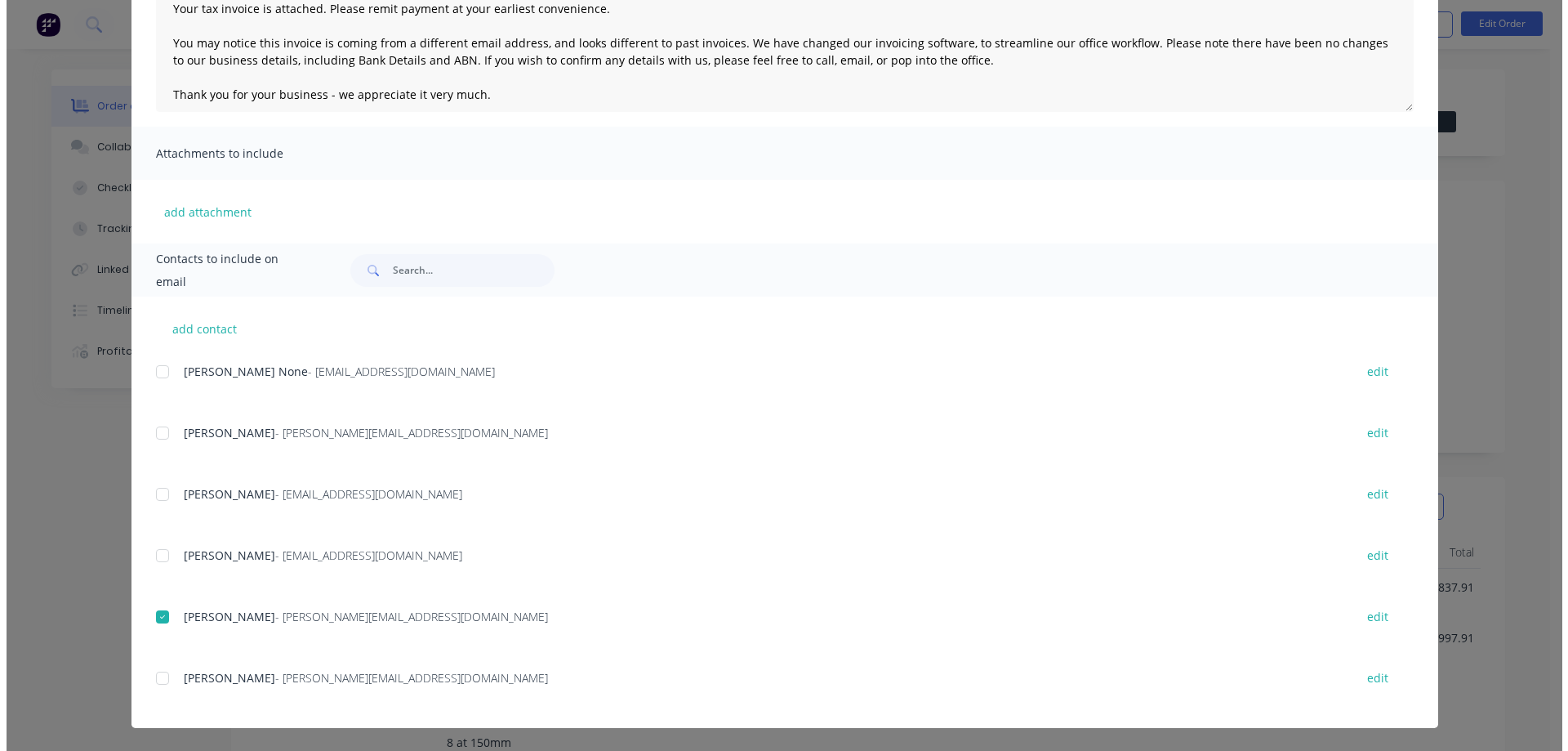
scroll to position [0, 0]
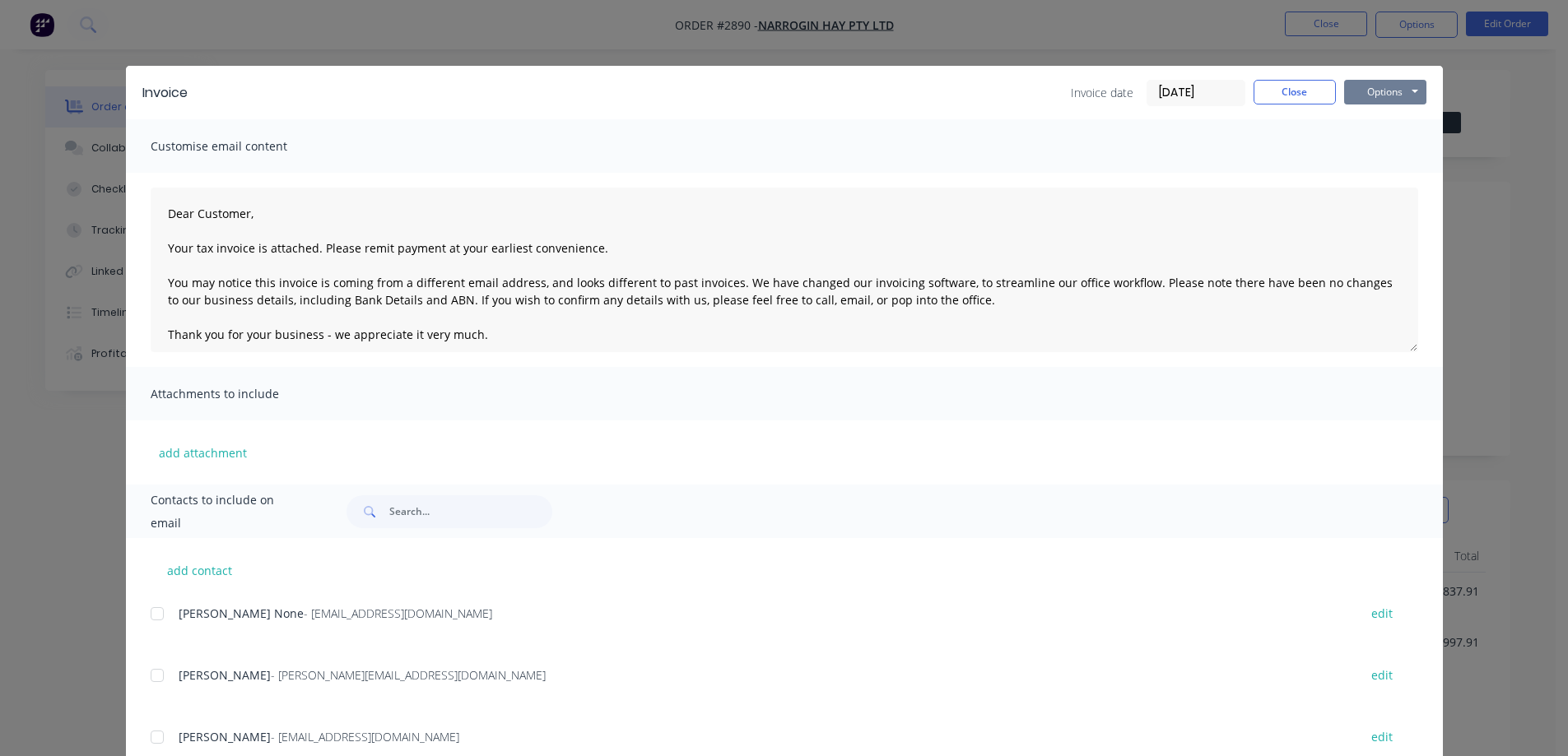
click at [1404, 94] on button "Options" at bounding box center [1386, 92] width 83 height 25
click at [1376, 176] on button "Email" at bounding box center [1397, 176] width 105 height 27
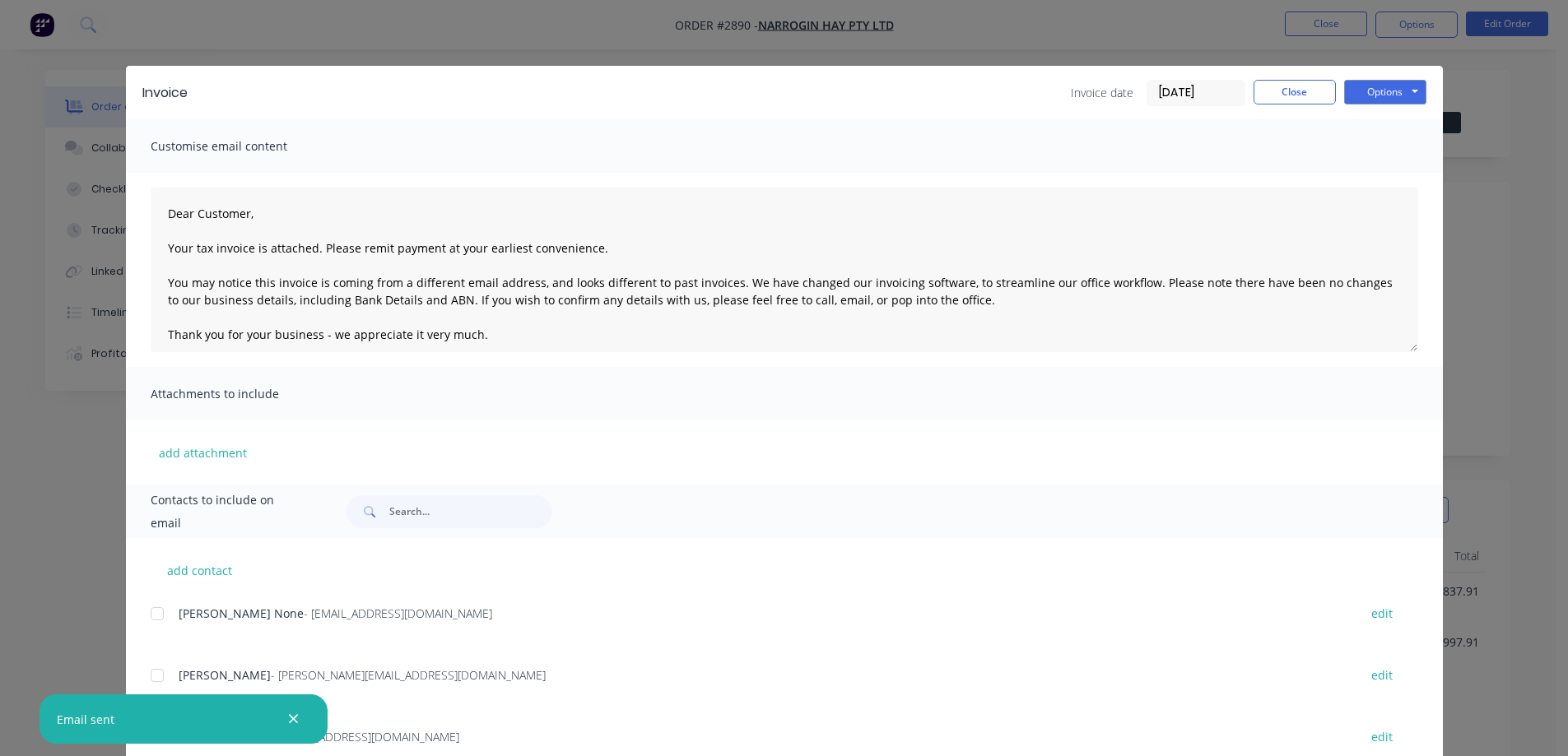
type textarea "Dear Customer, Your tax invoice is attached. Please remit payment at your earli…"
click at [1280, 94] on button "Close" at bounding box center [1295, 92] width 83 height 25
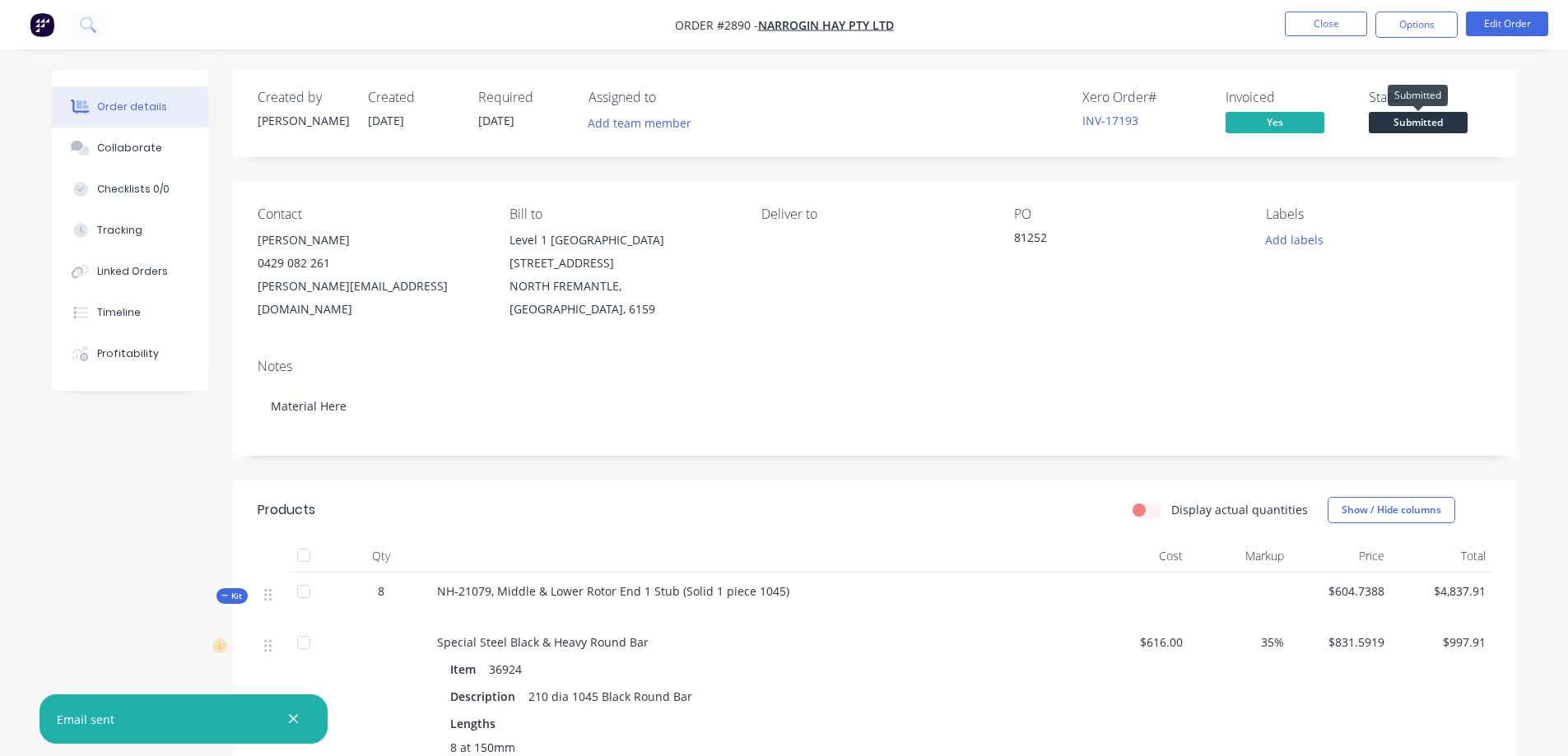
click at [1428, 126] on span "Submitted" at bounding box center [1418, 122] width 99 height 20
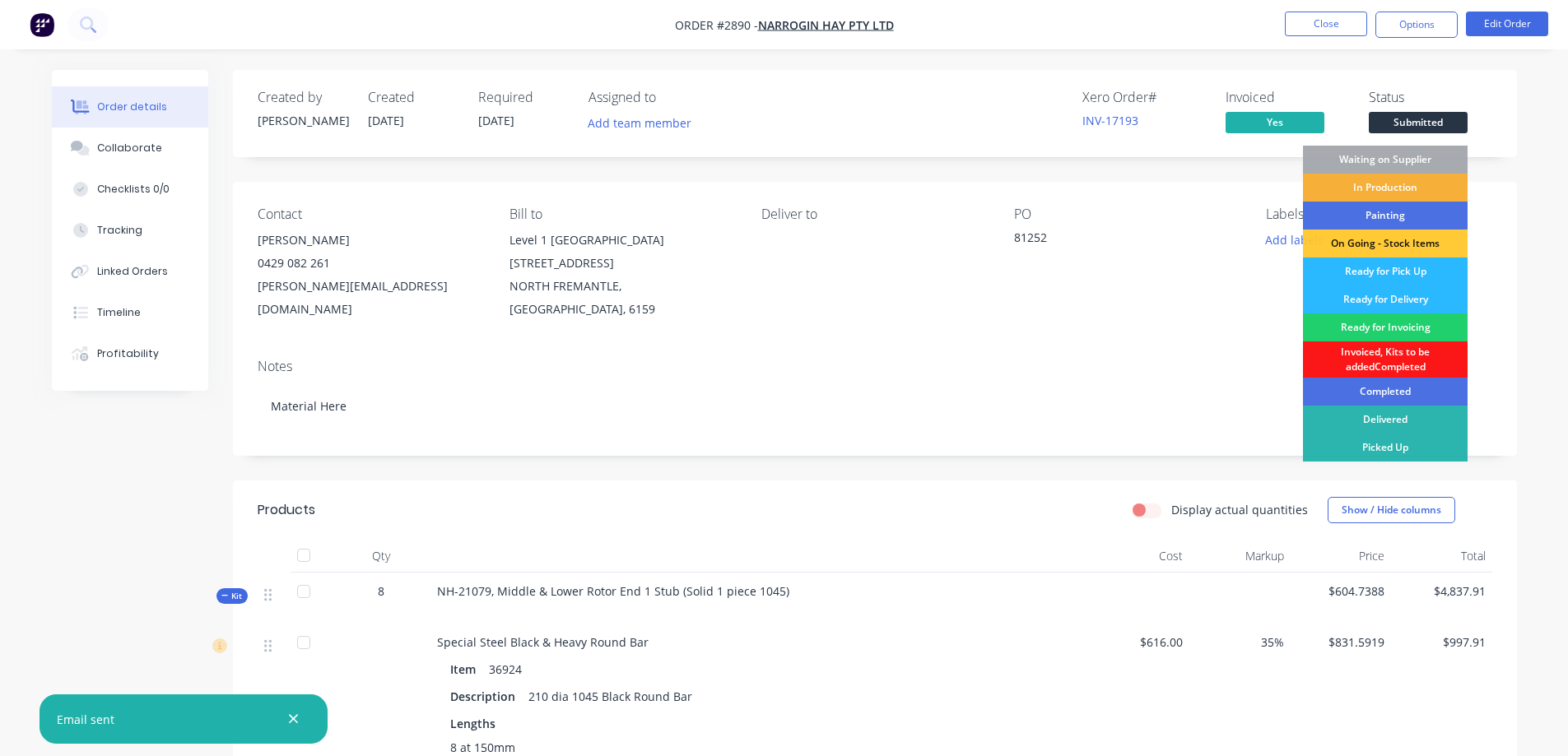
click at [1398, 422] on div "Delivered" at bounding box center [1385, 419] width 164 height 28
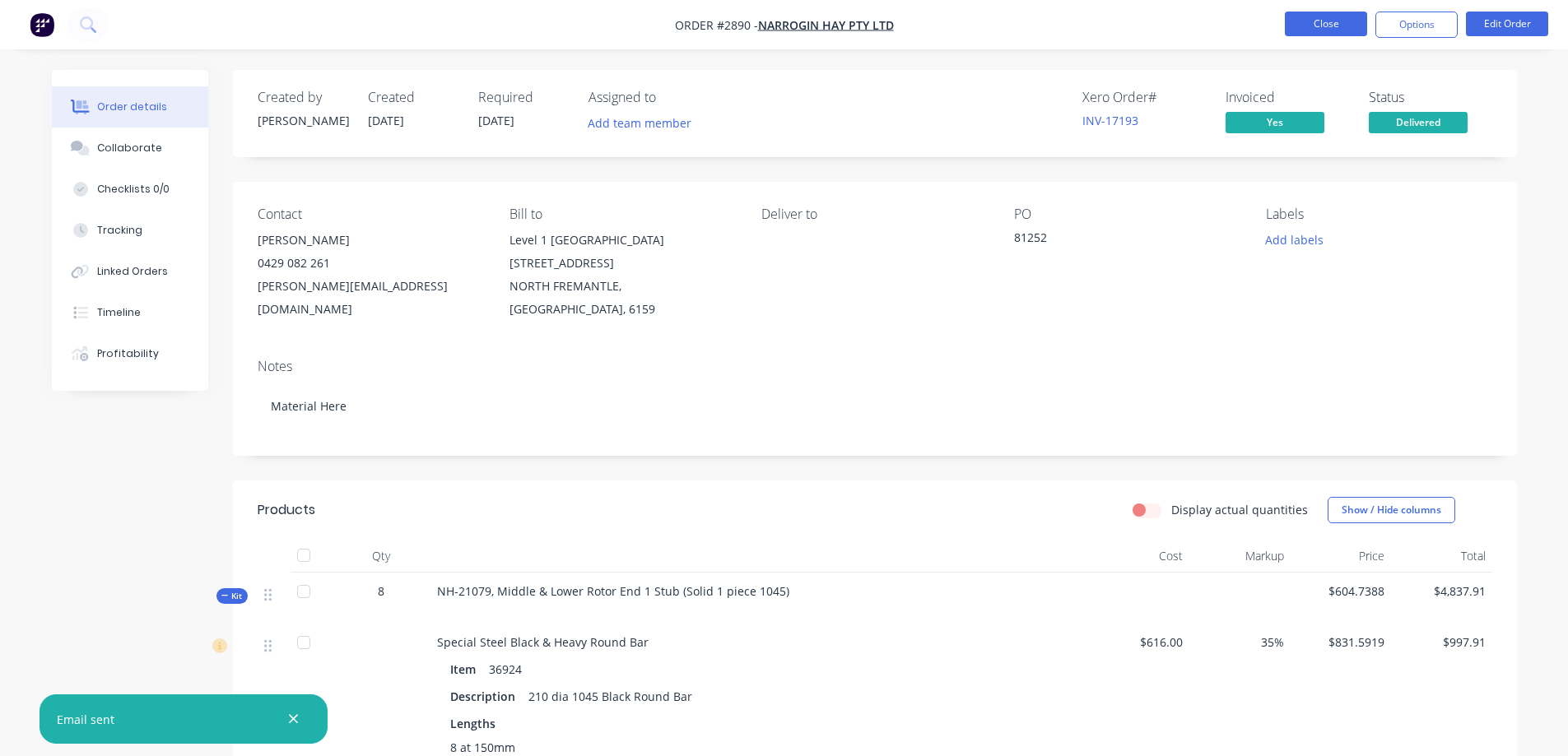
click at [1322, 28] on button "Close" at bounding box center [1326, 24] width 83 height 25
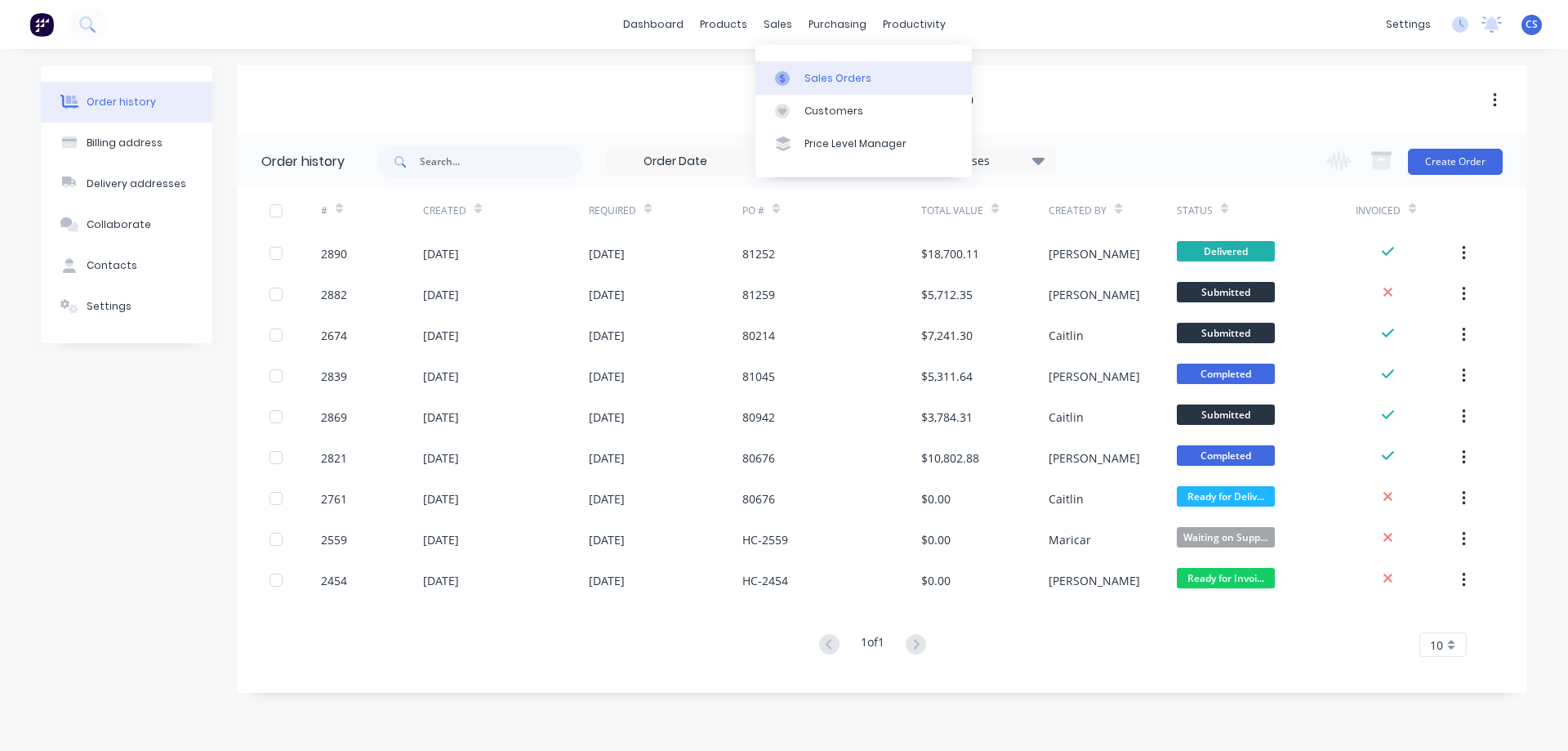
click at [824, 72] on div "Sales Orders" at bounding box center [838, 78] width 67 height 15
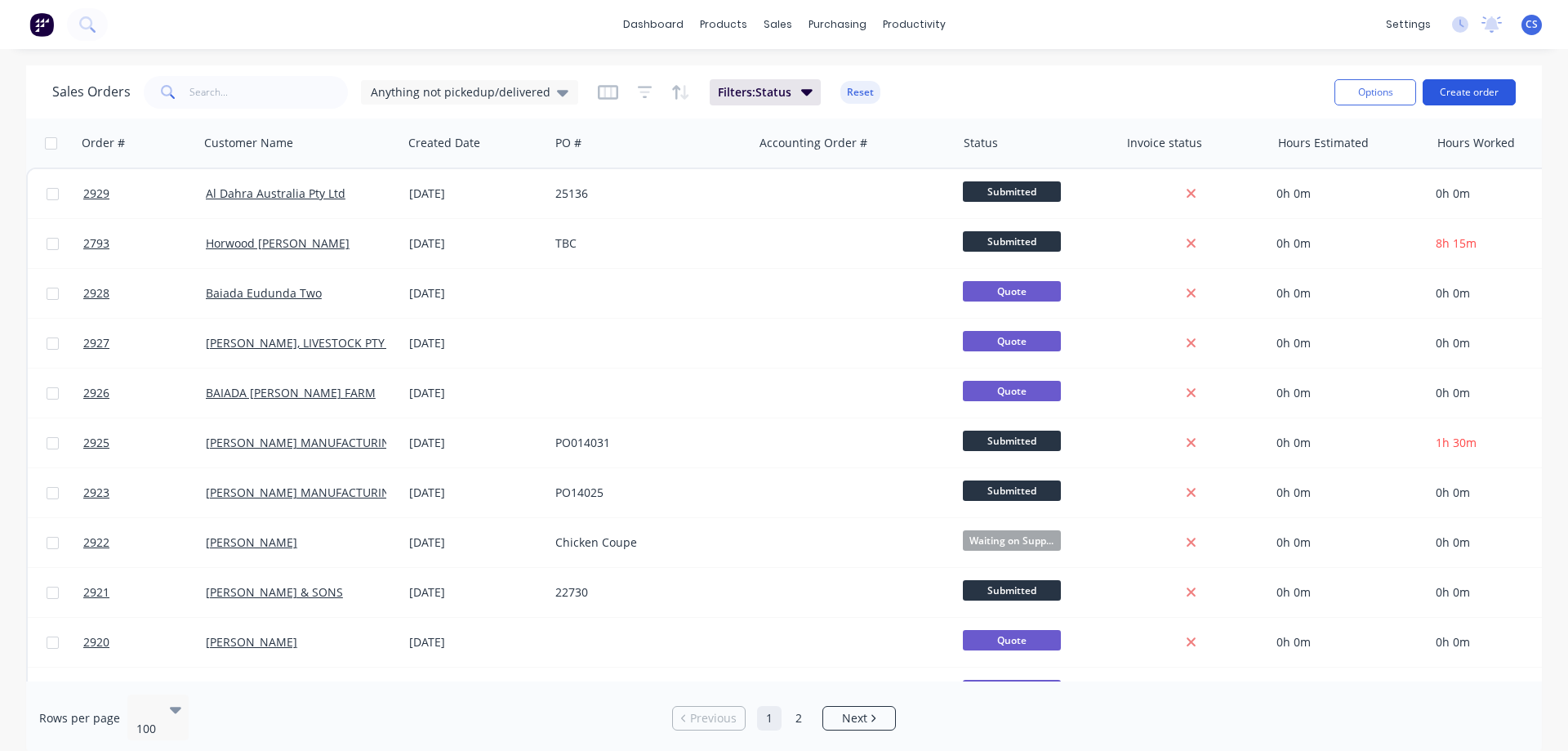
click at [1478, 89] on button "Create order" at bounding box center [1469, 92] width 93 height 26
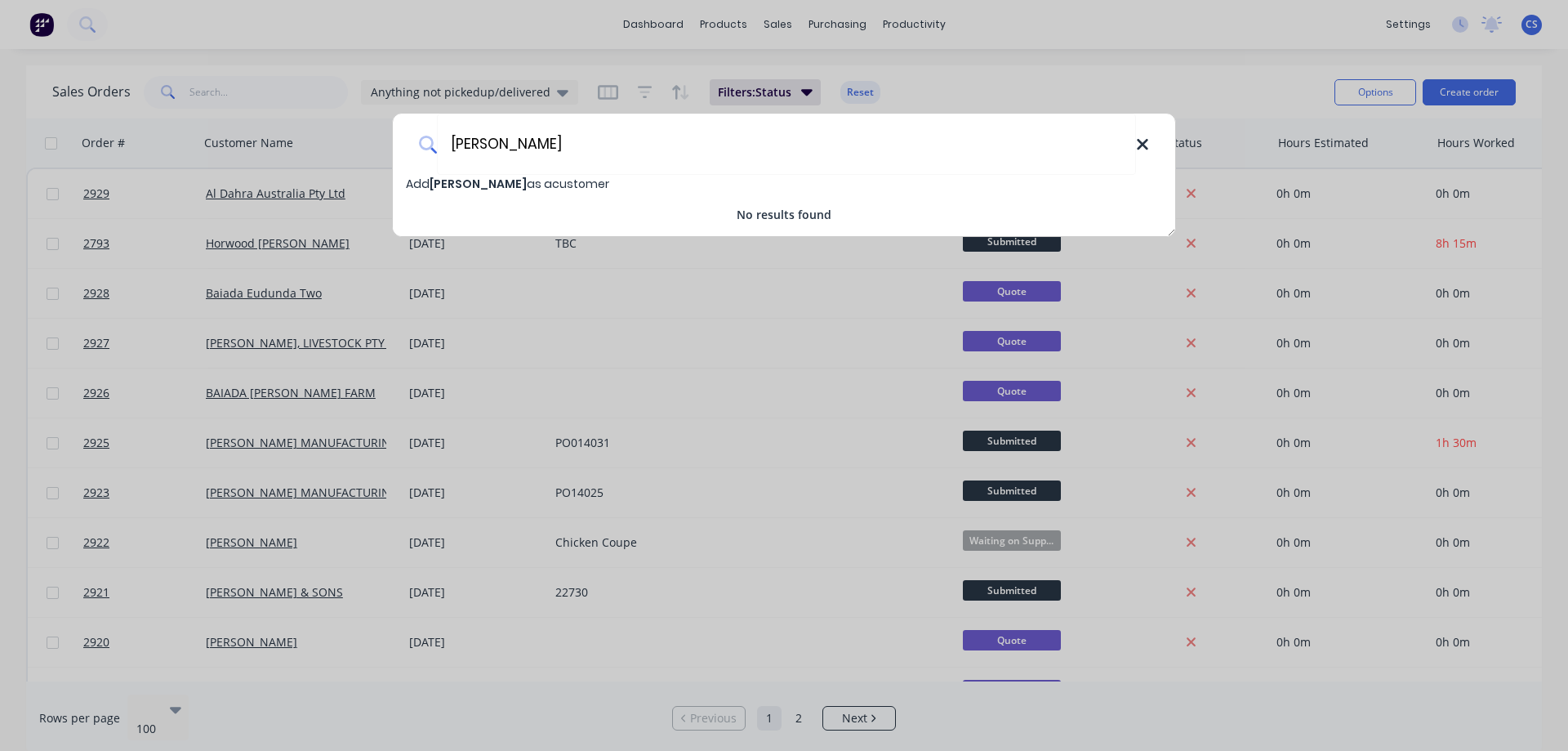
type input "schultz"
click at [1144, 141] on icon at bounding box center [1142, 145] width 11 height 11
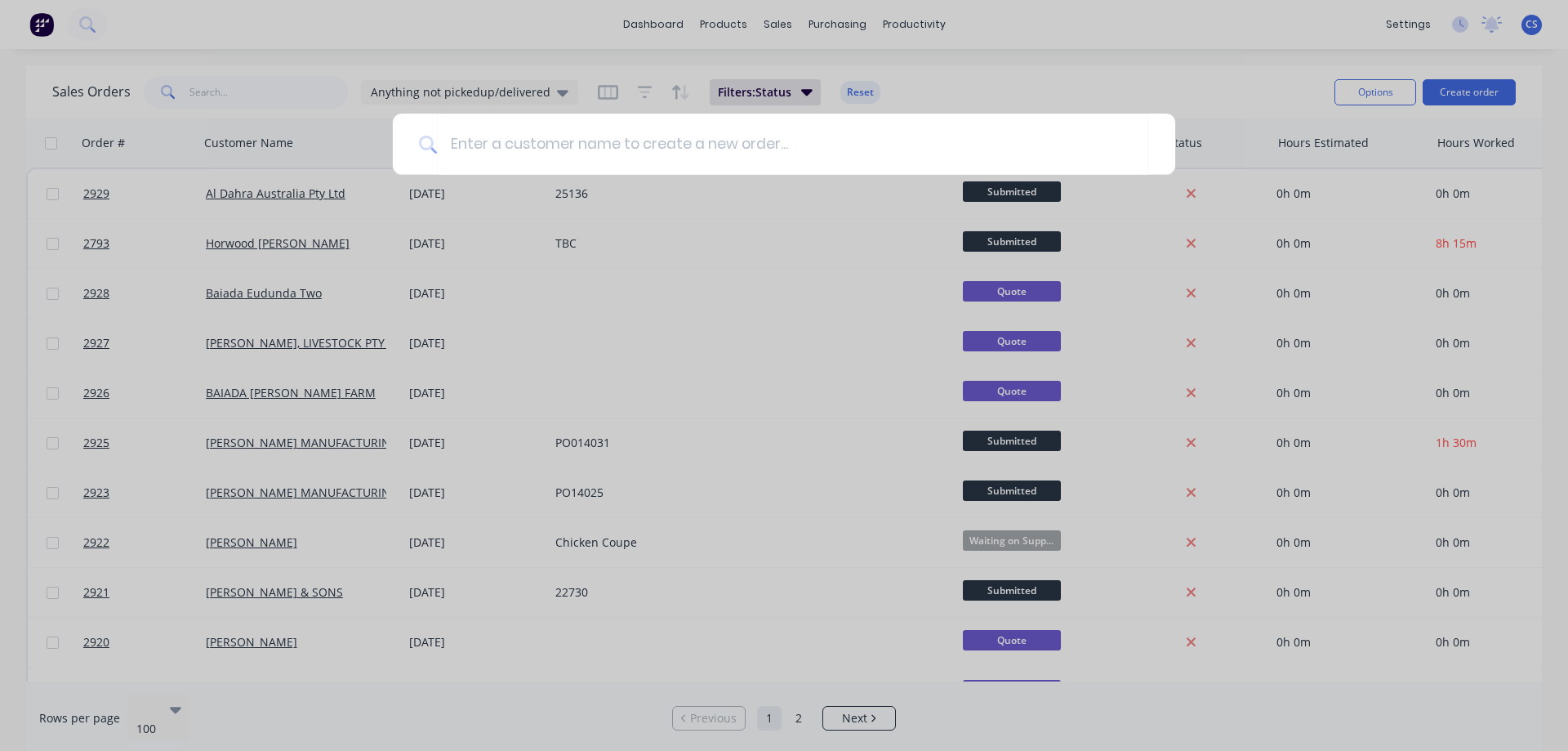
click at [1109, 35] on div at bounding box center [784, 375] width 1568 height 751
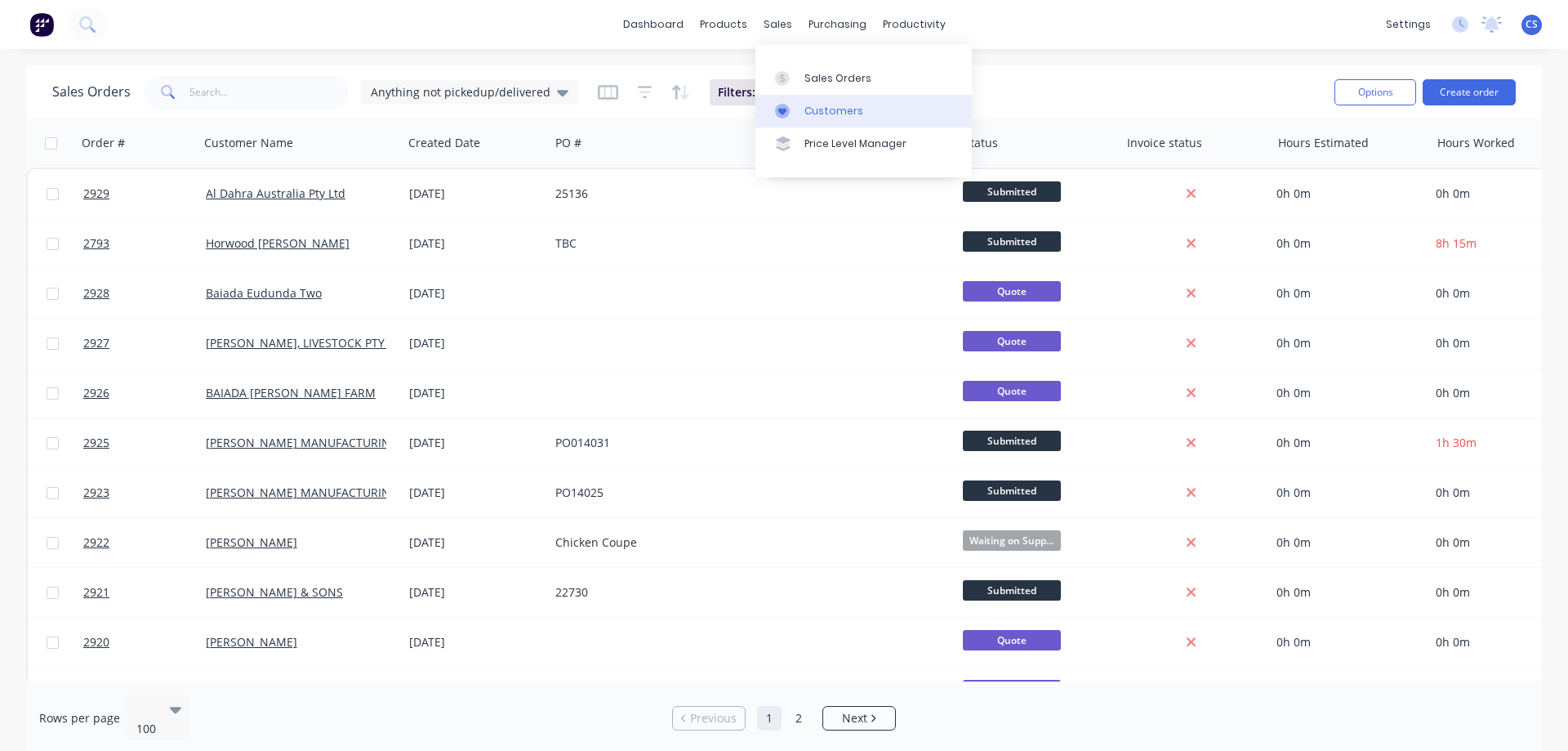
click at [824, 107] on div "Customers" at bounding box center [834, 111] width 59 height 15
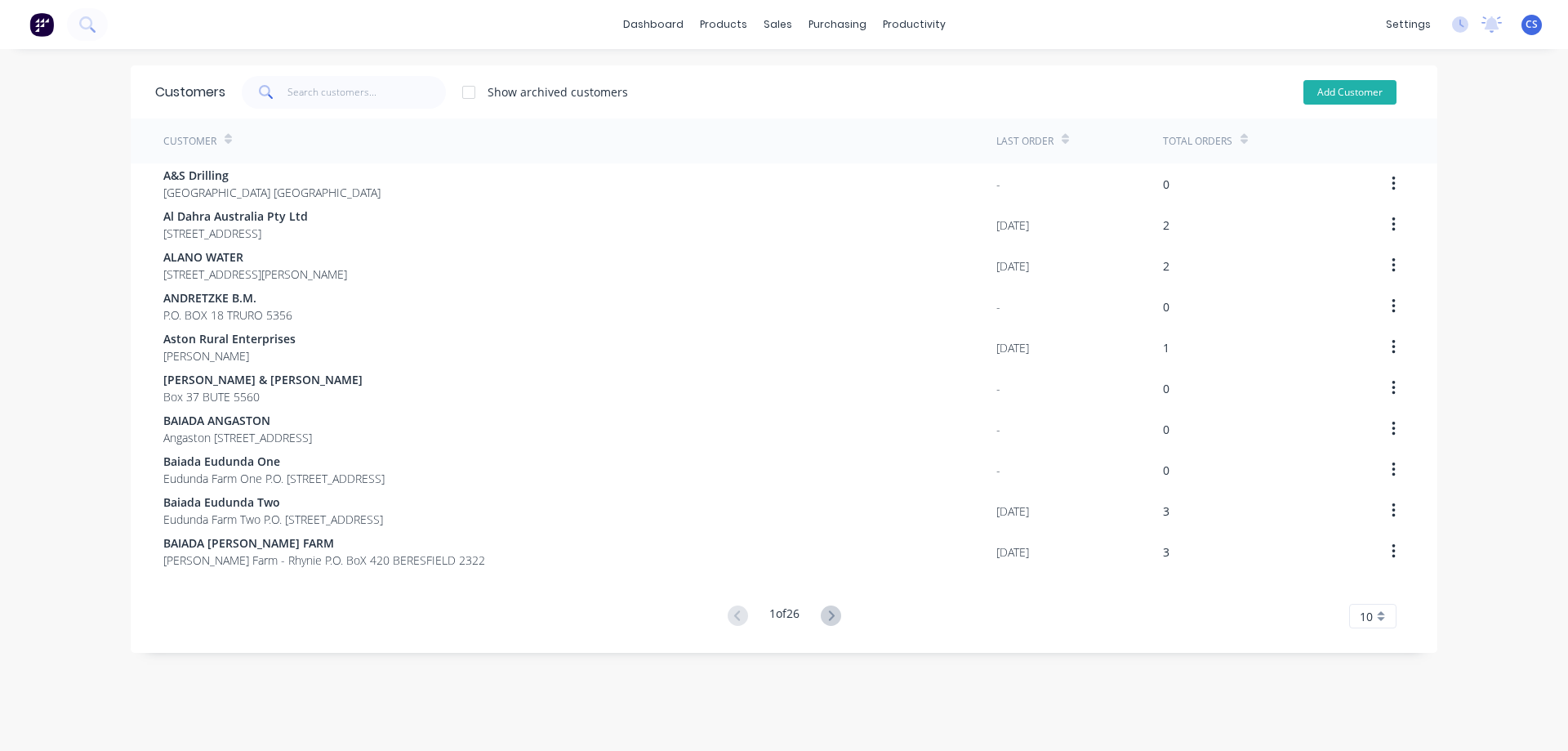
click at [1330, 89] on button "Add Customer" at bounding box center [1350, 92] width 93 height 25
select select "AU"
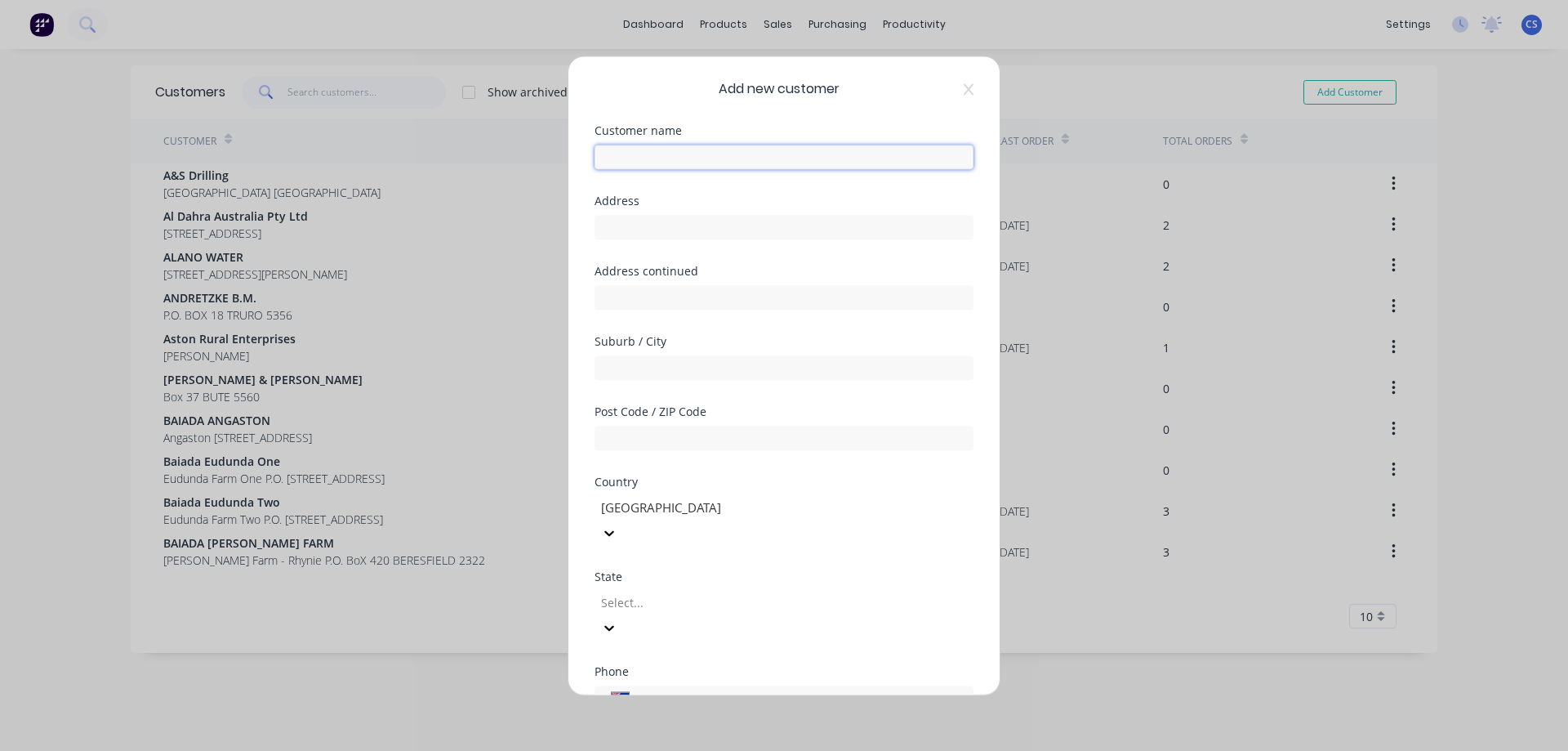
click at [703, 154] on input "text" at bounding box center [784, 157] width 379 height 25
type input "Kevin Schultz"
click at [704, 153] on input "Kevin Schultz" at bounding box center [784, 157] width 379 height 25
type input "[PERSON_NAME]"
click at [683, 228] on input "text" at bounding box center [784, 227] width 379 height 25
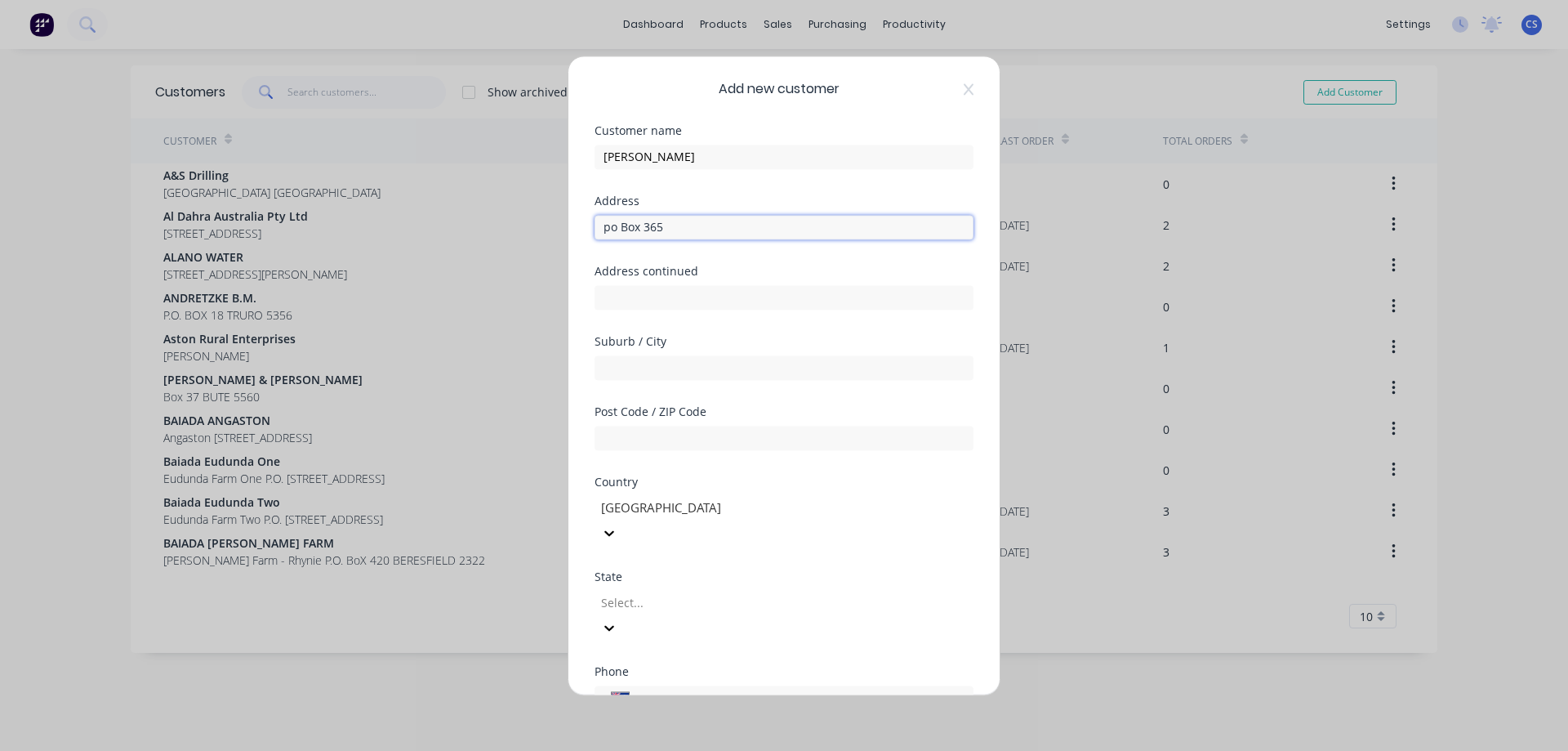
type input "po Box 365"
type input "Nuriootpa"
type input "5355"
type input "s"
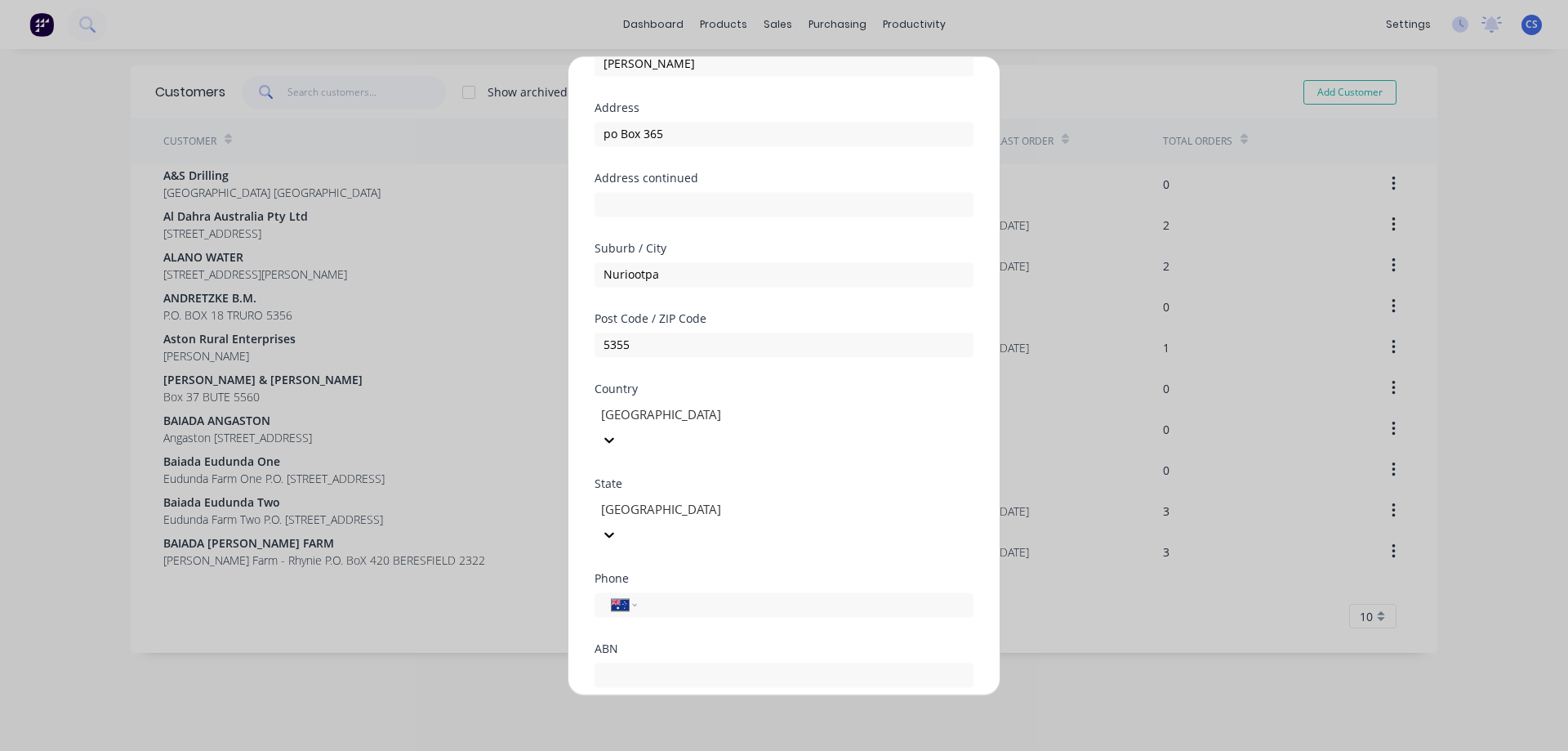
scroll to position [159, 0]
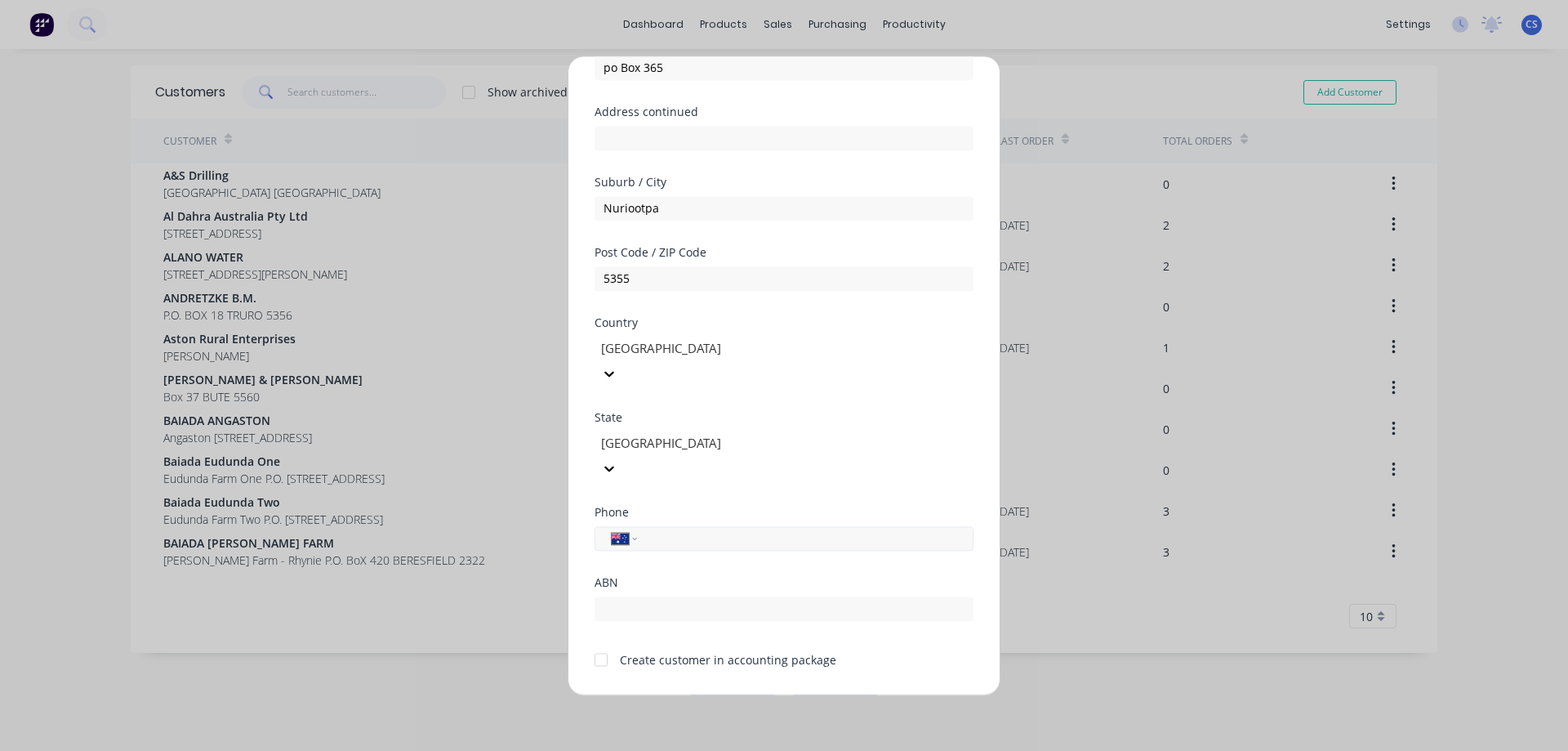
click at [691, 529] on input "tel" at bounding box center [803, 538] width 308 height 19
type input "0412 460 068"
click at [597, 643] on div at bounding box center [602, 659] width 33 height 33
click at [726, 695] on button "Save" at bounding box center [733, 707] width 90 height 26
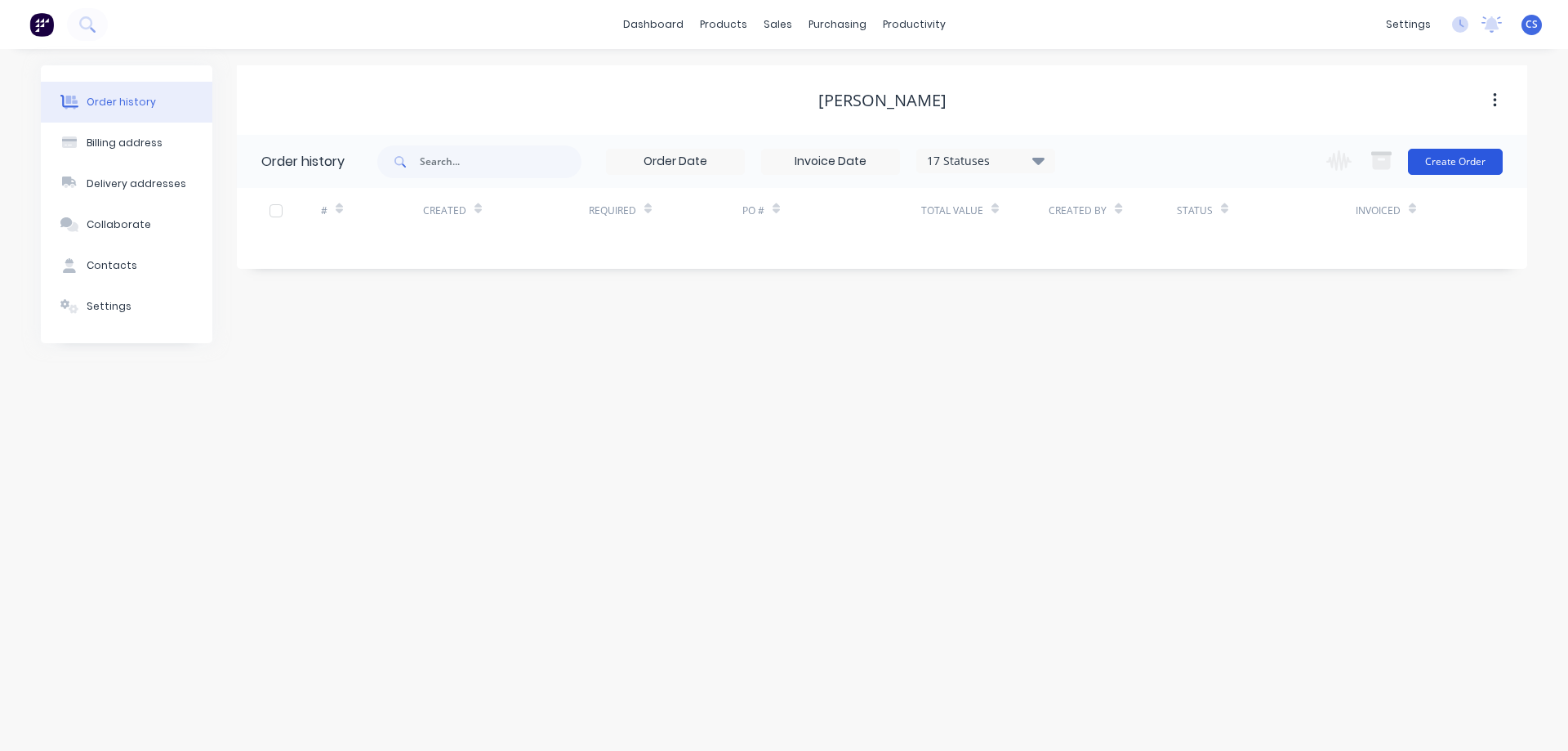
click at [1452, 161] on button "Create Order" at bounding box center [1455, 161] width 95 height 26
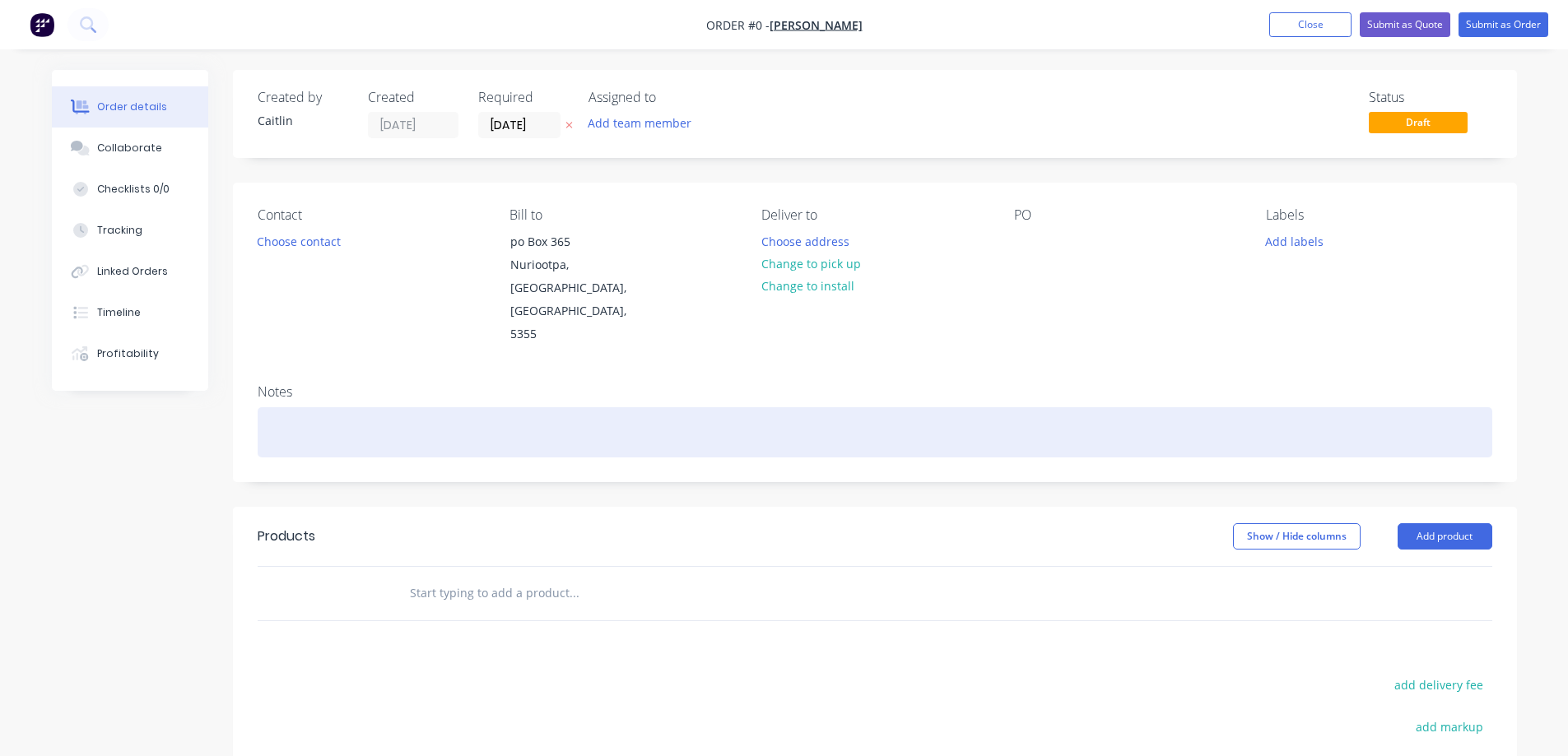
click at [327, 407] on div at bounding box center [875, 432] width 1234 height 50
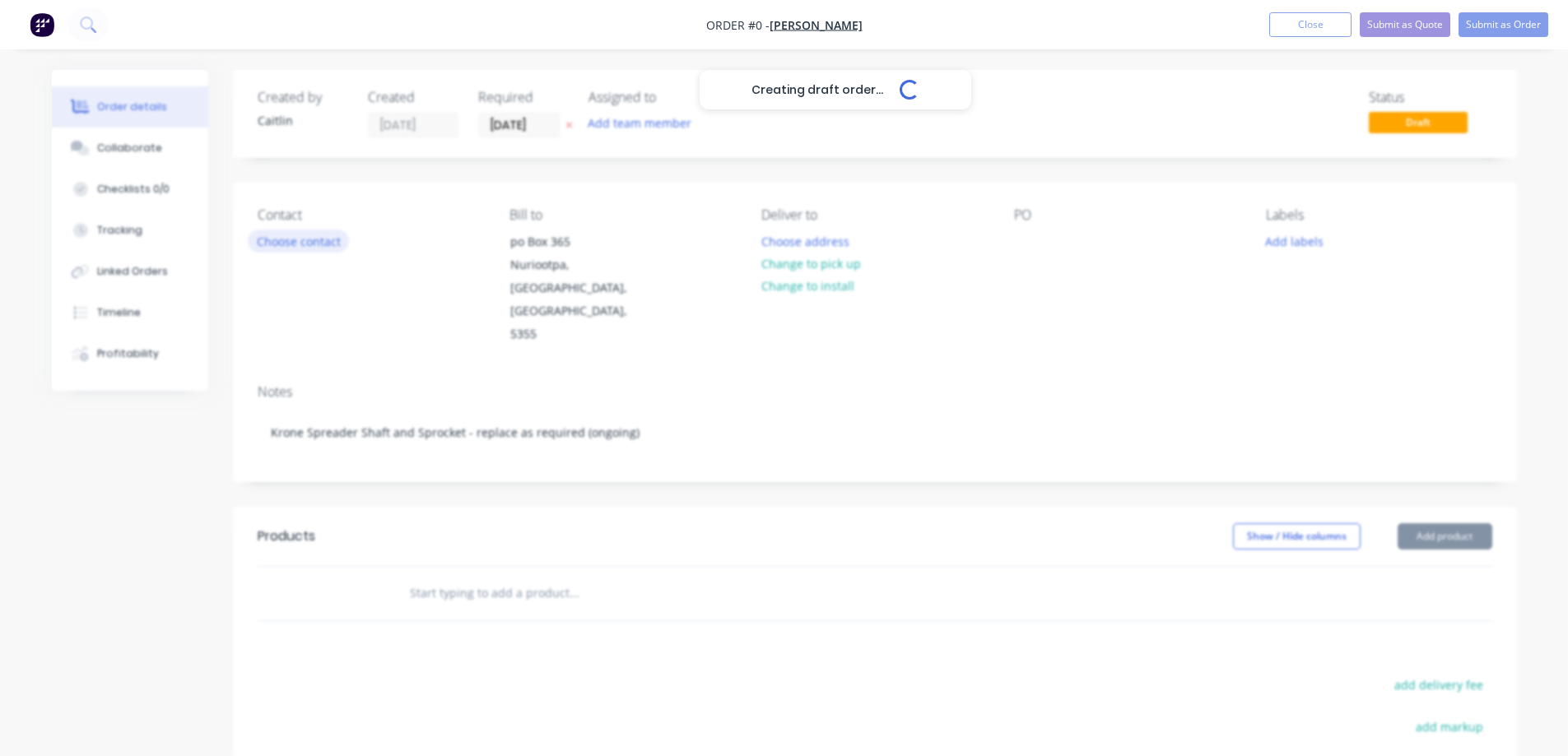
click at [301, 236] on div "Creating draft order... Loading... Order details Collaborate Checklists 0/0 Tra…" at bounding box center [784, 554] width 1497 height 970
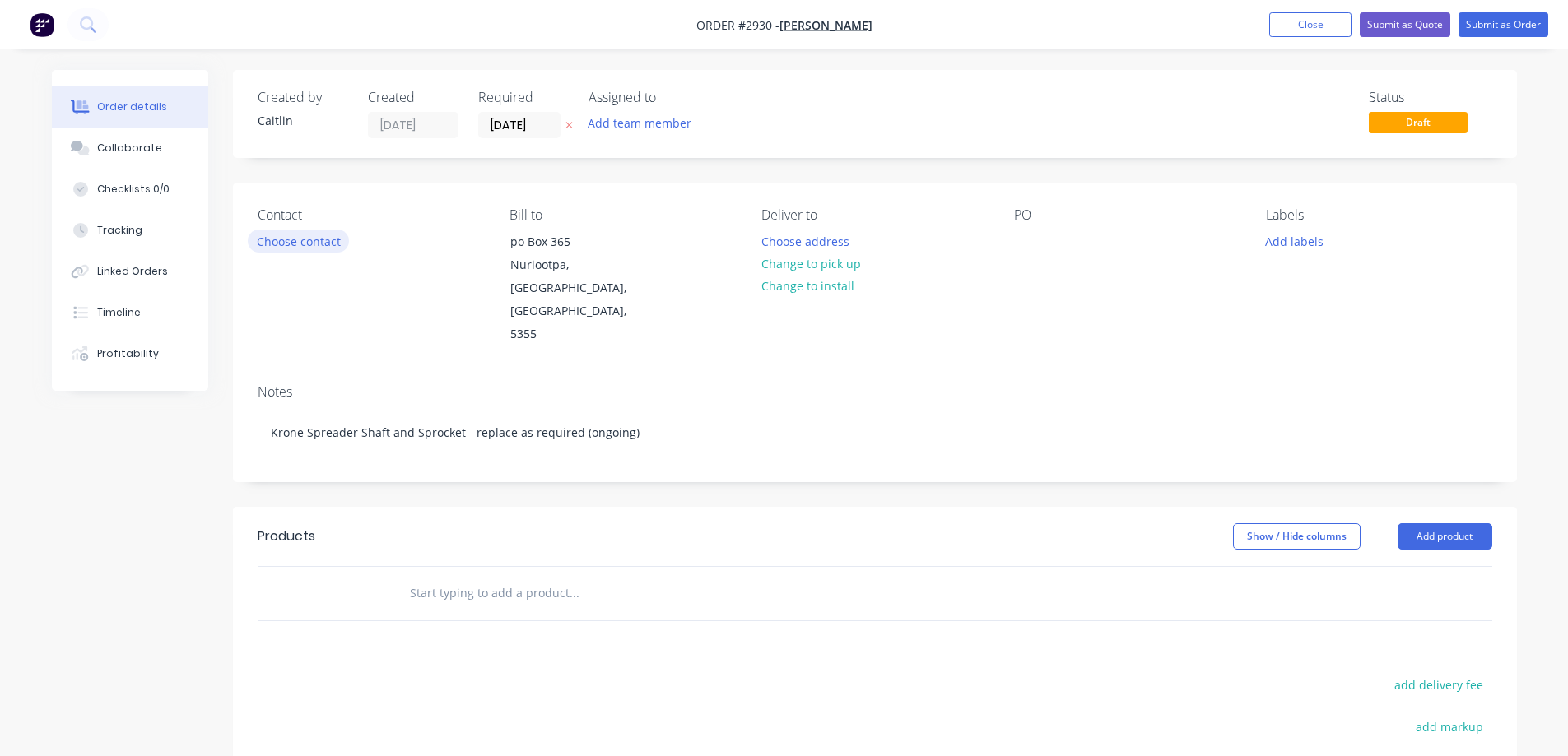
click at [301, 236] on button "Choose contact" at bounding box center [298, 240] width 101 height 22
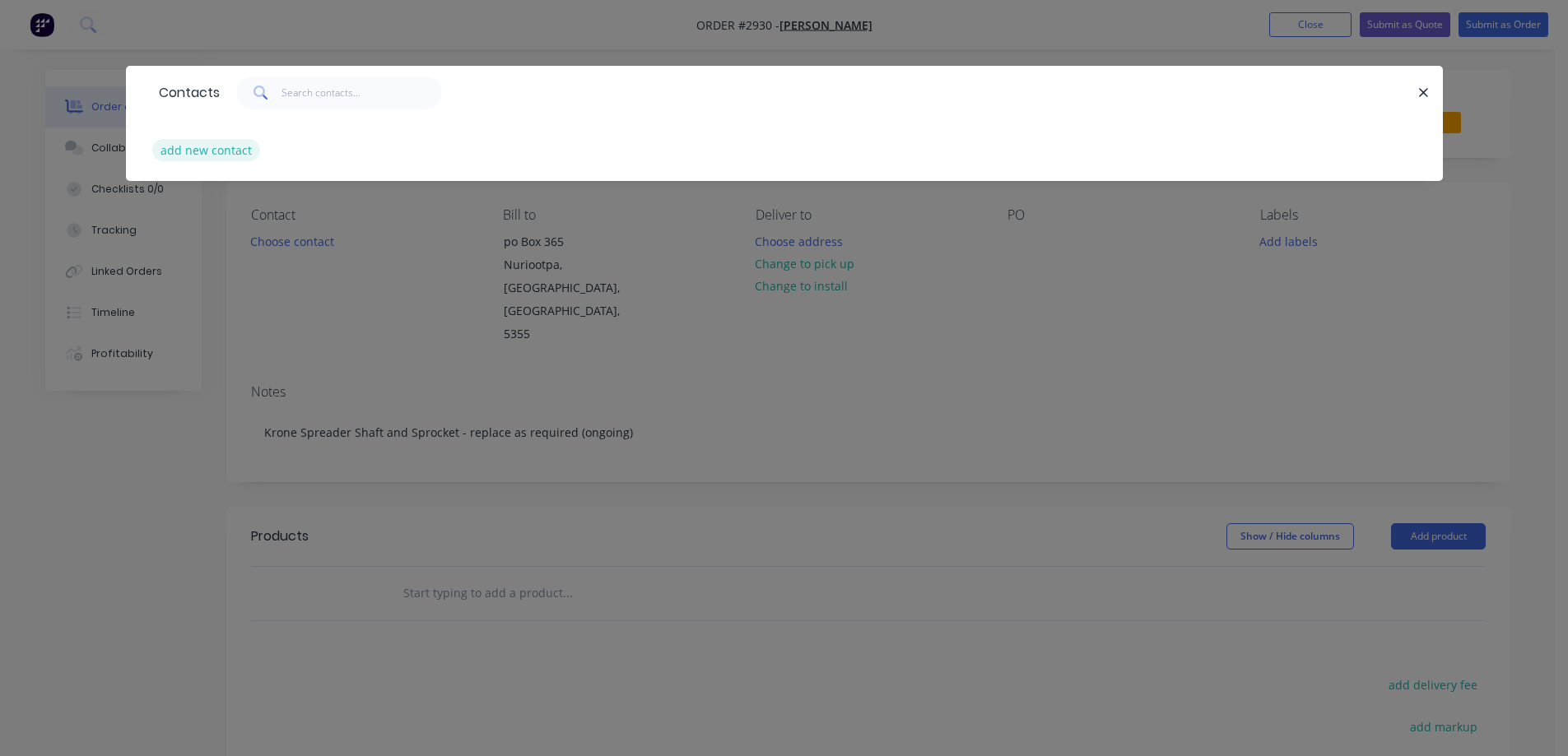
click at [220, 146] on button "add new contact" at bounding box center [206, 150] width 108 height 22
select select "AU"
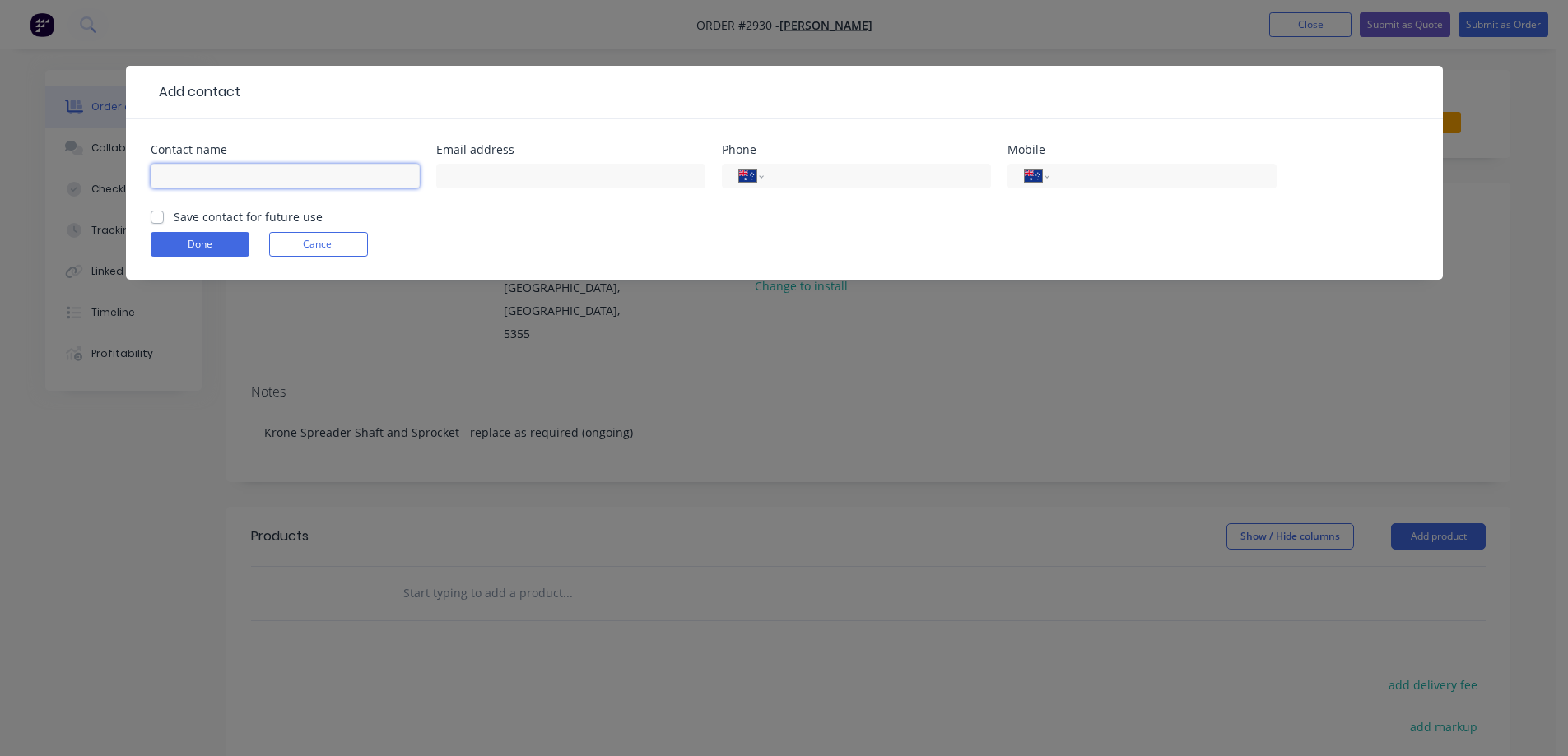
click at [237, 171] on input "text" at bounding box center [284, 176] width 269 height 25
type input "[PERSON_NAME]"
type input "0412 460 068"
click at [173, 216] on label "Save contact for future use" at bounding box center [248, 216] width 149 height 17
click at [155, 216] on input "Save contact for future use" at bounding box center [157, 215] width 13 height 16
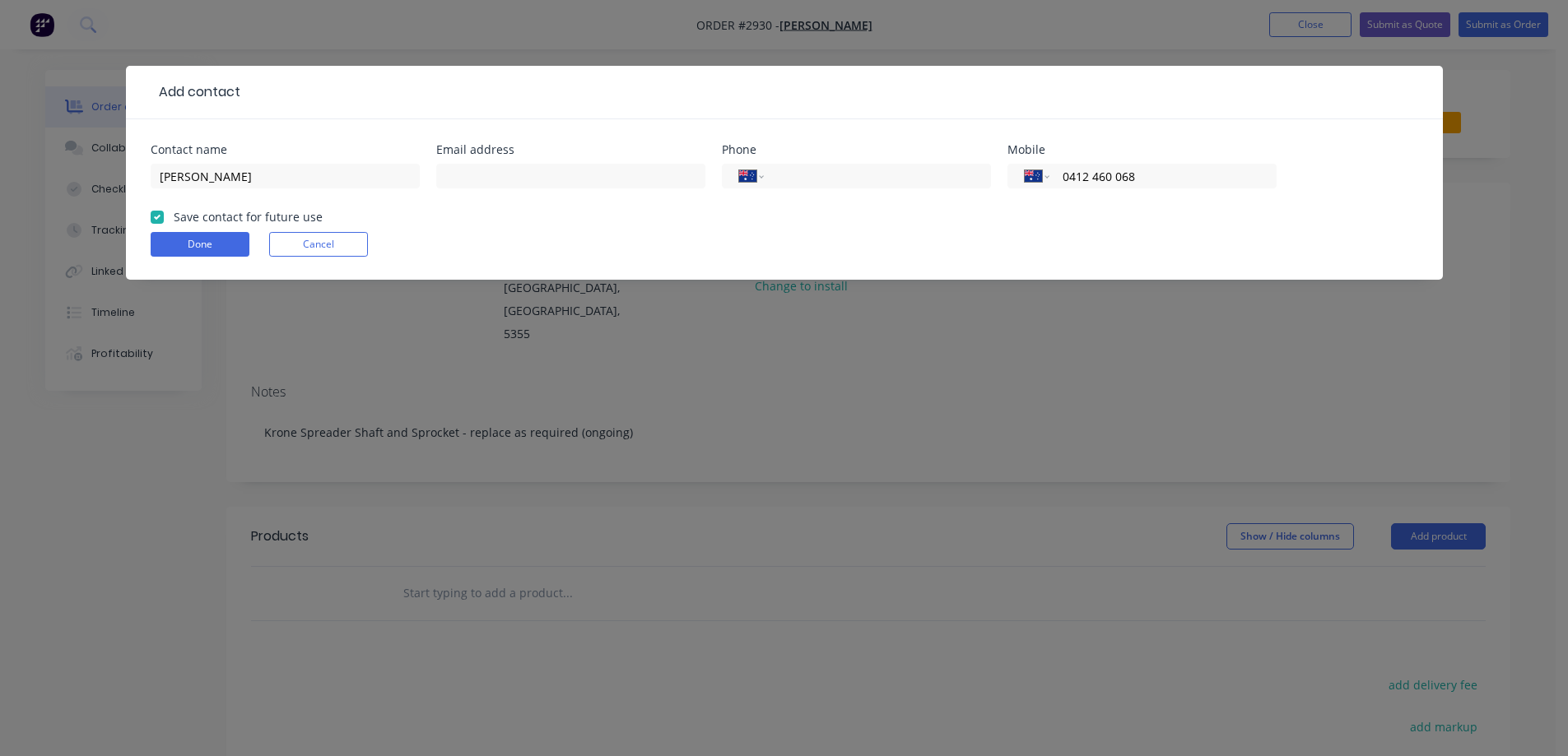
checkbox input "true"
click at [190, 253] on button "Done" at bounding box center [200, 244] width 99 height 25
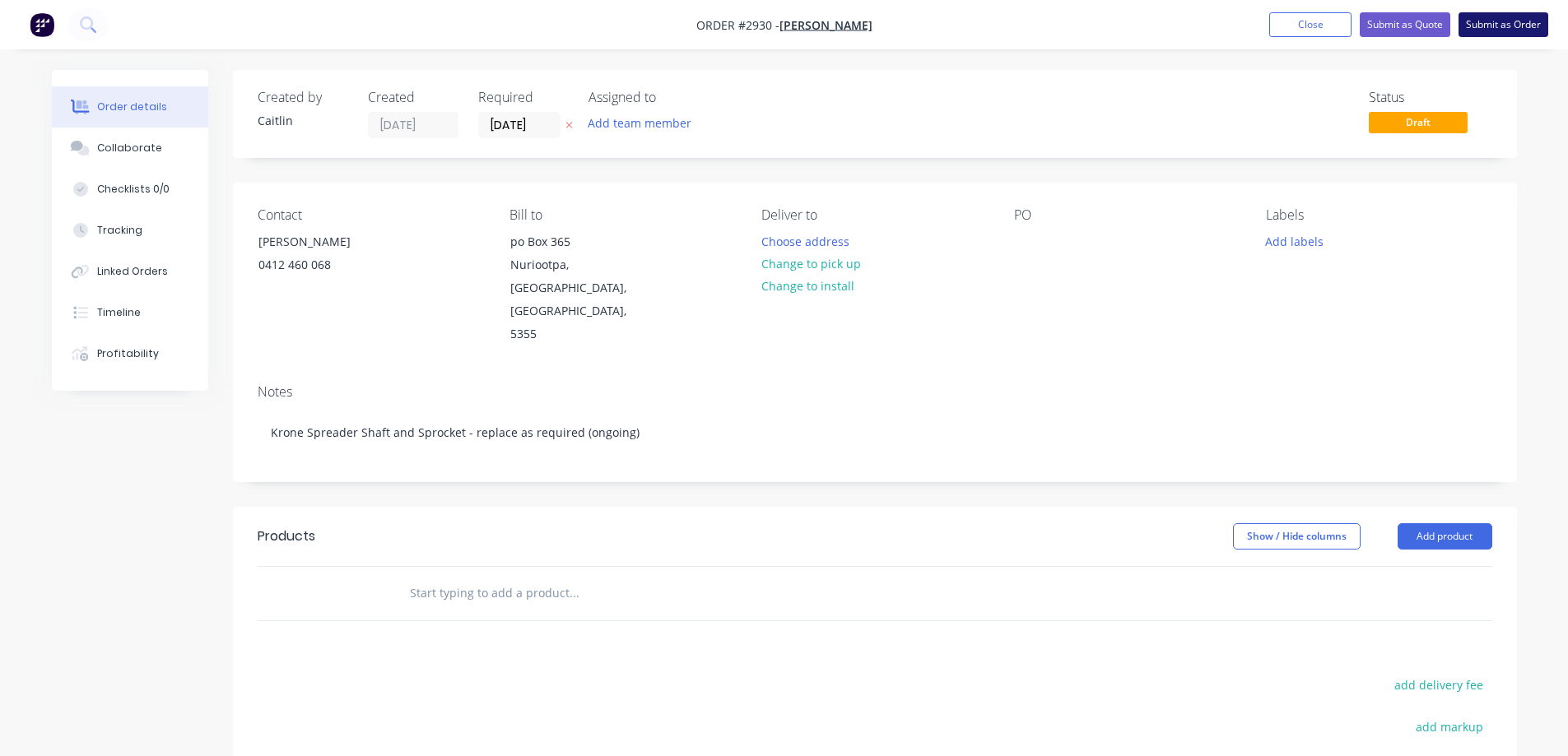
click at [1487, 31] on button "Submit as Order" at bounding box center [1503, 24] width 90 height 25
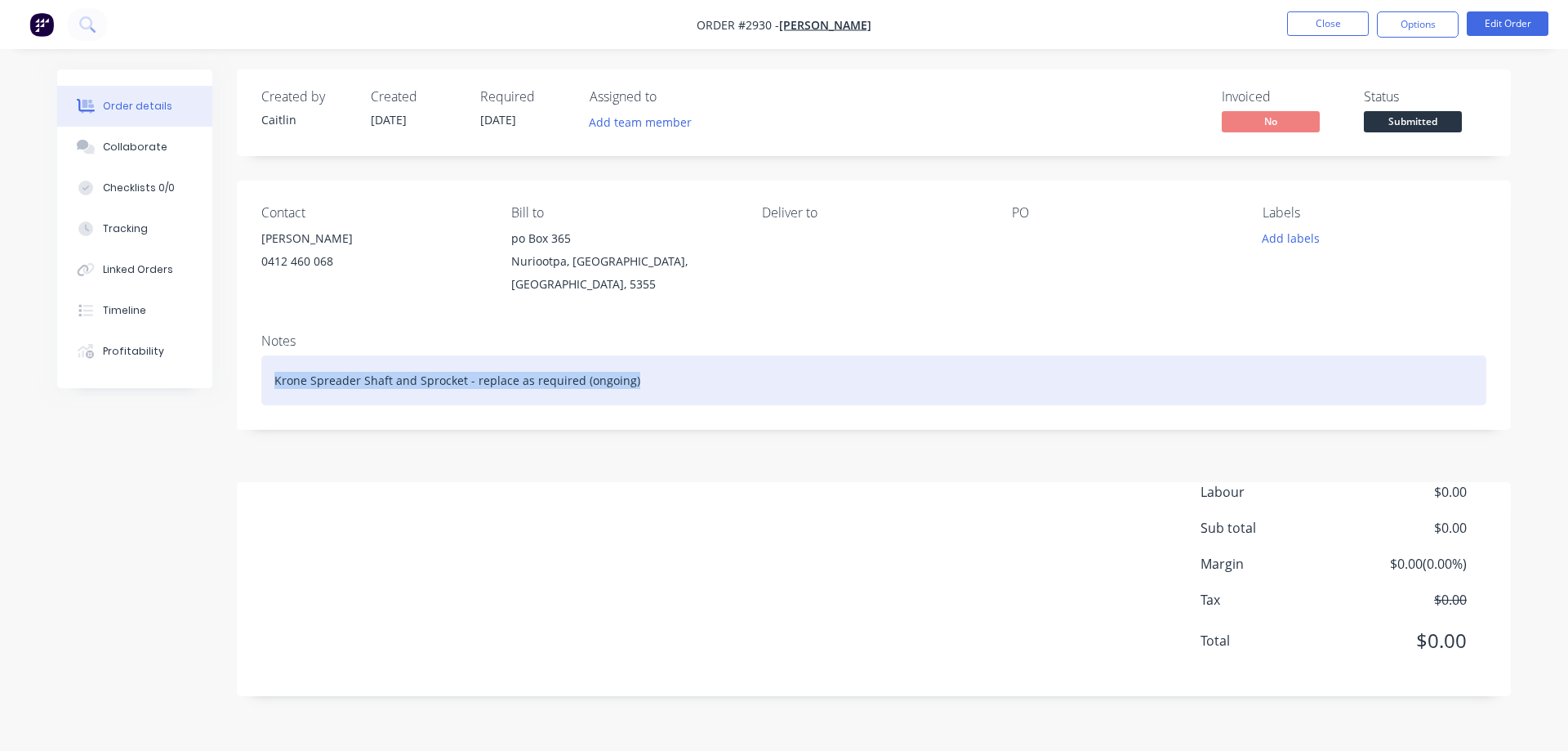
drag, startPoint x: 273, startPoint y: 379, endPoint x: 632, endPoint y: 382, distance: 359.0
click at [632, 382] on div "Krone Spreader Shaft and Sprocket - replace as required (ongoing)" at bounding box center [874, 380] width 1225 height 50
copy div "Krone Spreader Shaft and Sprocket - replace as required (ongoing)"
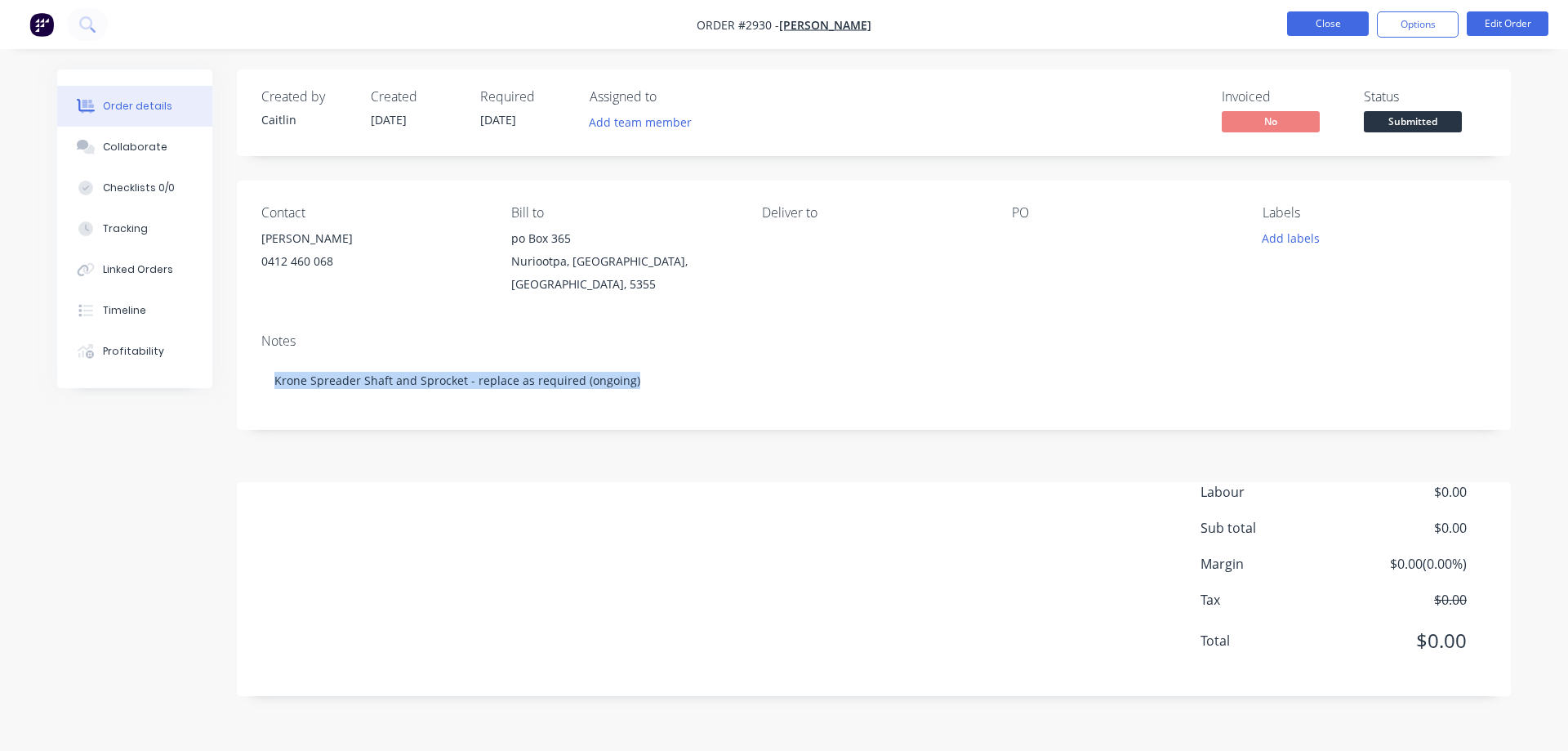
click at [1344, 28] on button "Close" at bounding box center [1328, 24] width 82 height 25
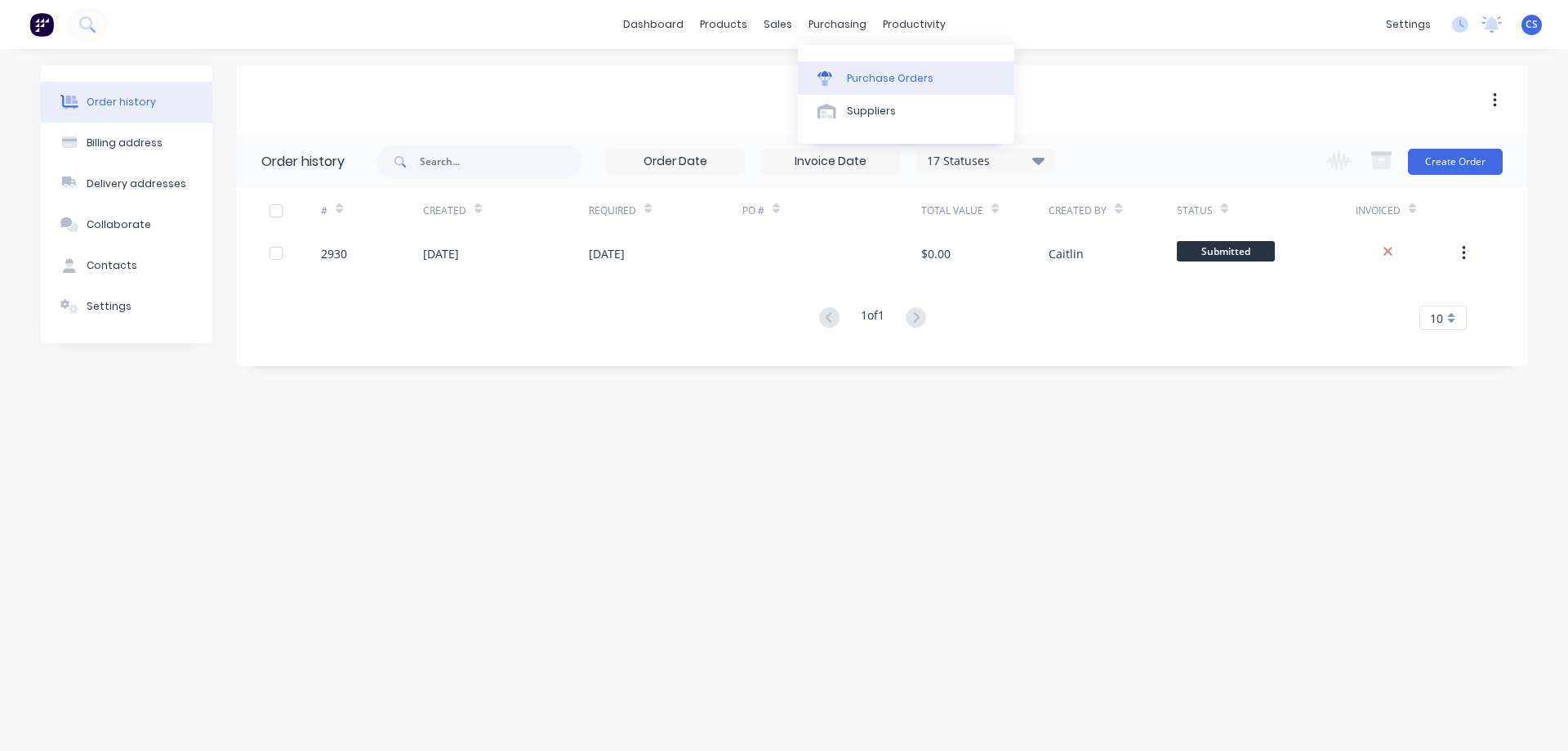
click at [824, 82] on icon at bounding box center [824, 80] width 13 height 9
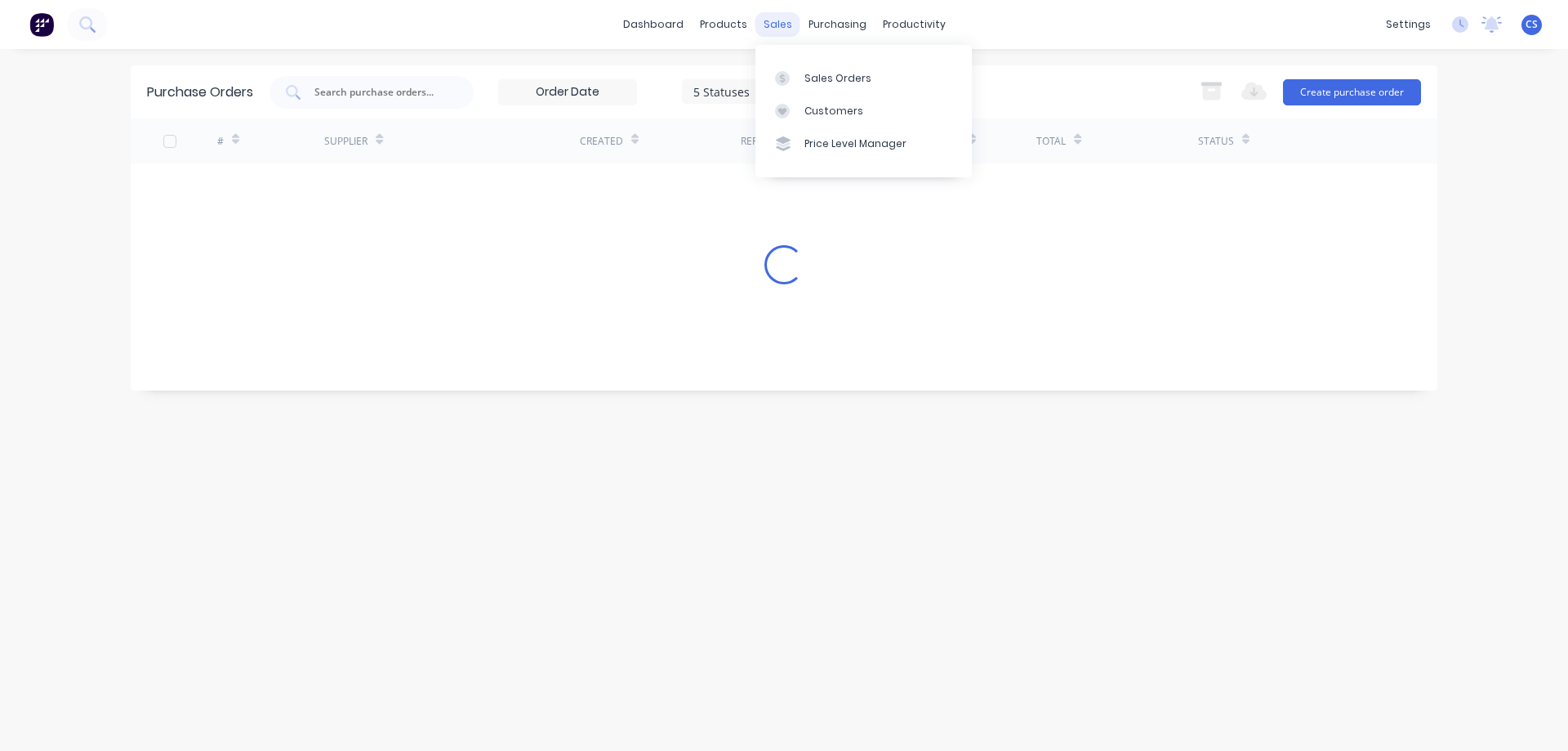
click at [782, 30] on div "sales" at bounding box center [777, 24] width 45 height 25
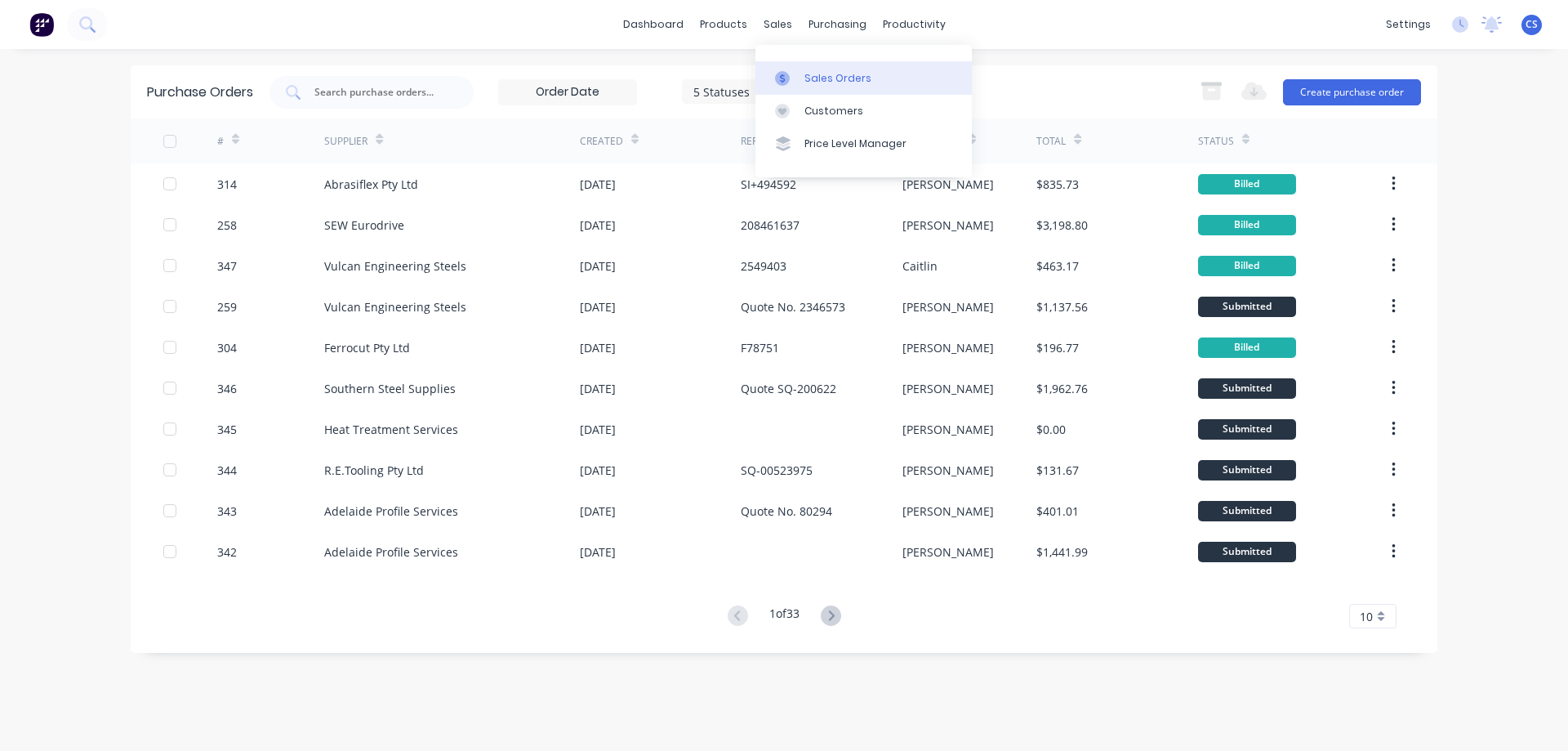
click at [817, 79] on div "Sales Orders" at bounding box center [838, 78] width 67 height 15
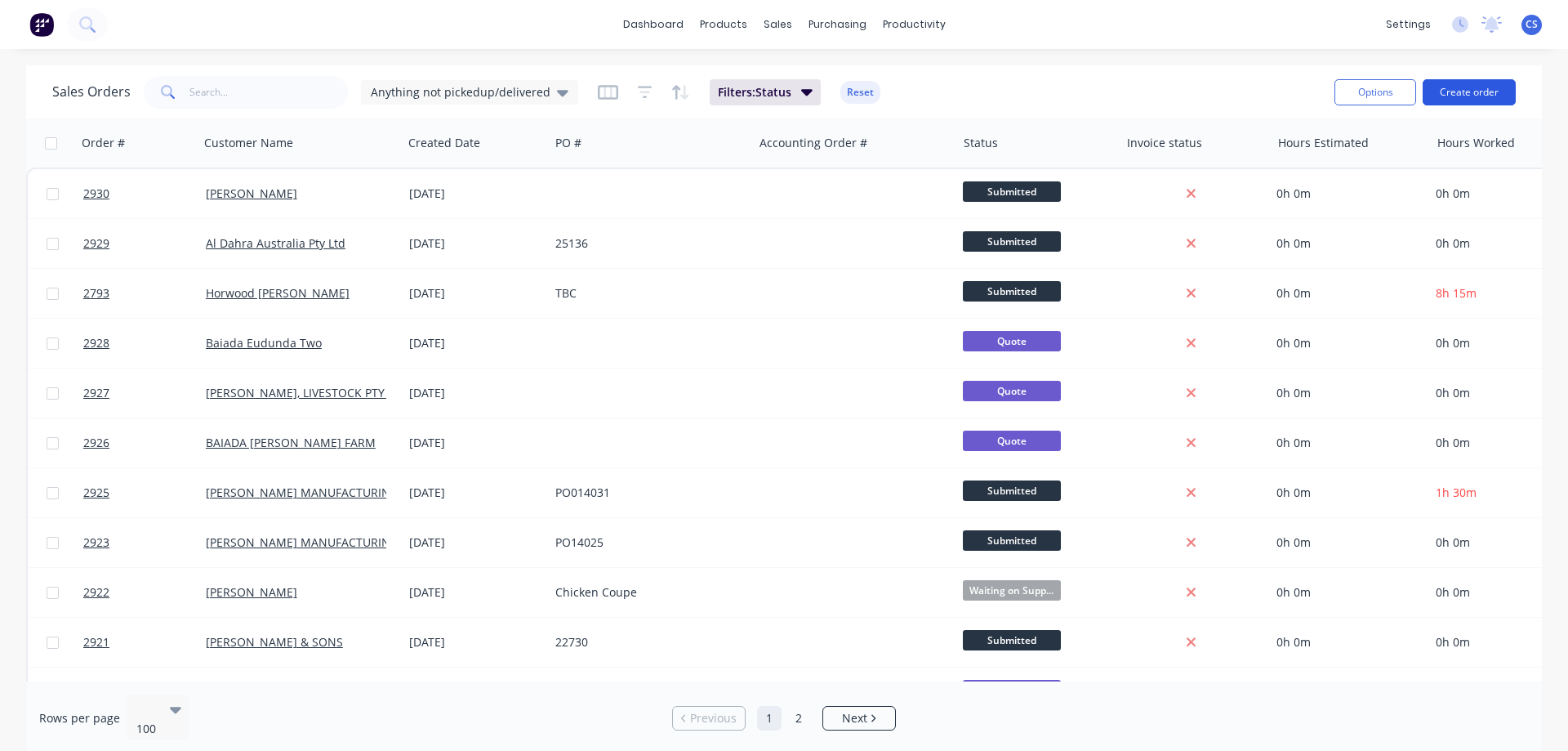
click at [1452, 93] on button "Create order" at bounding box center [1469, 92] width 93 height 26
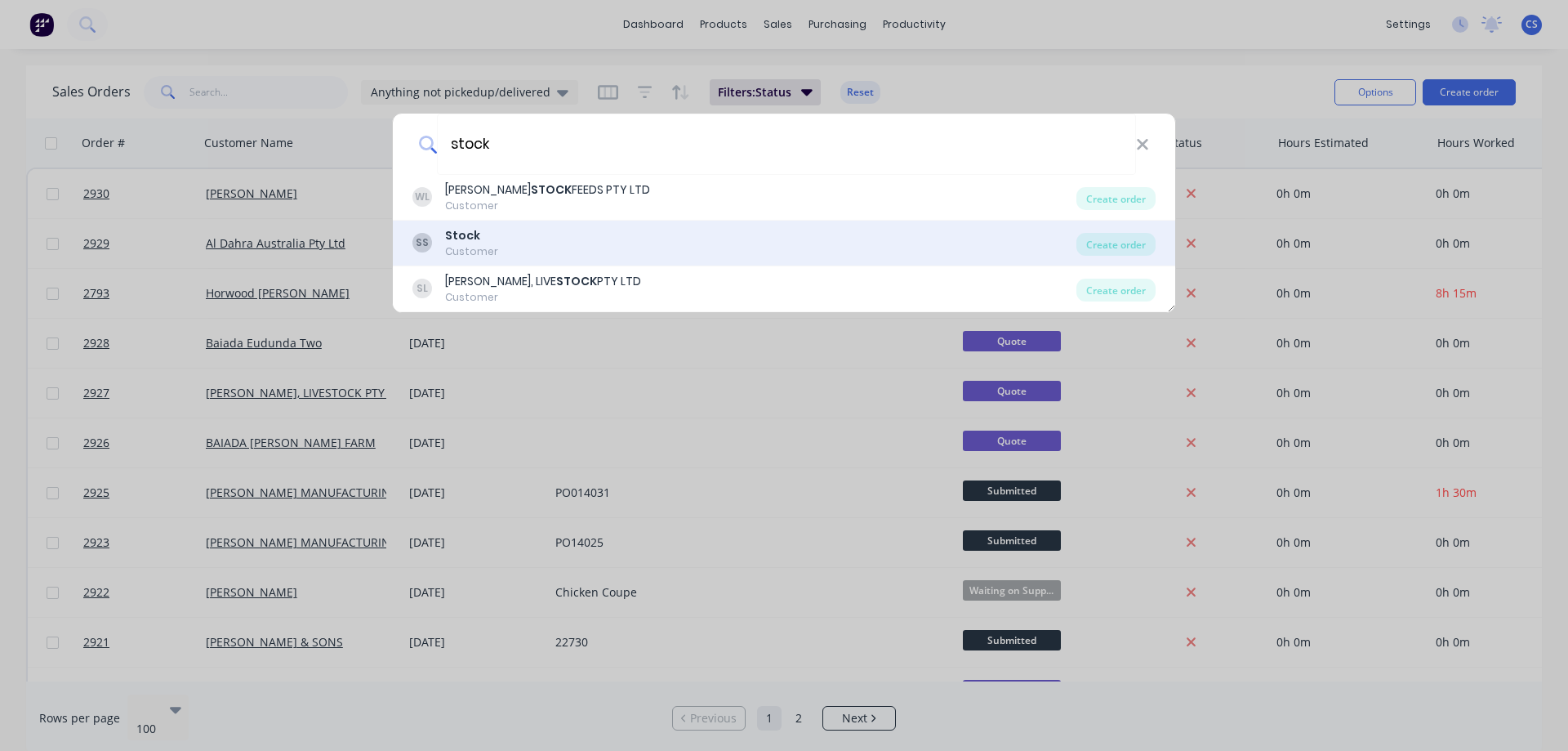
type input "stock"
click at [689, 235] on div "SS Stock Customer" at bounding box center [744, 242] width 664 height 32
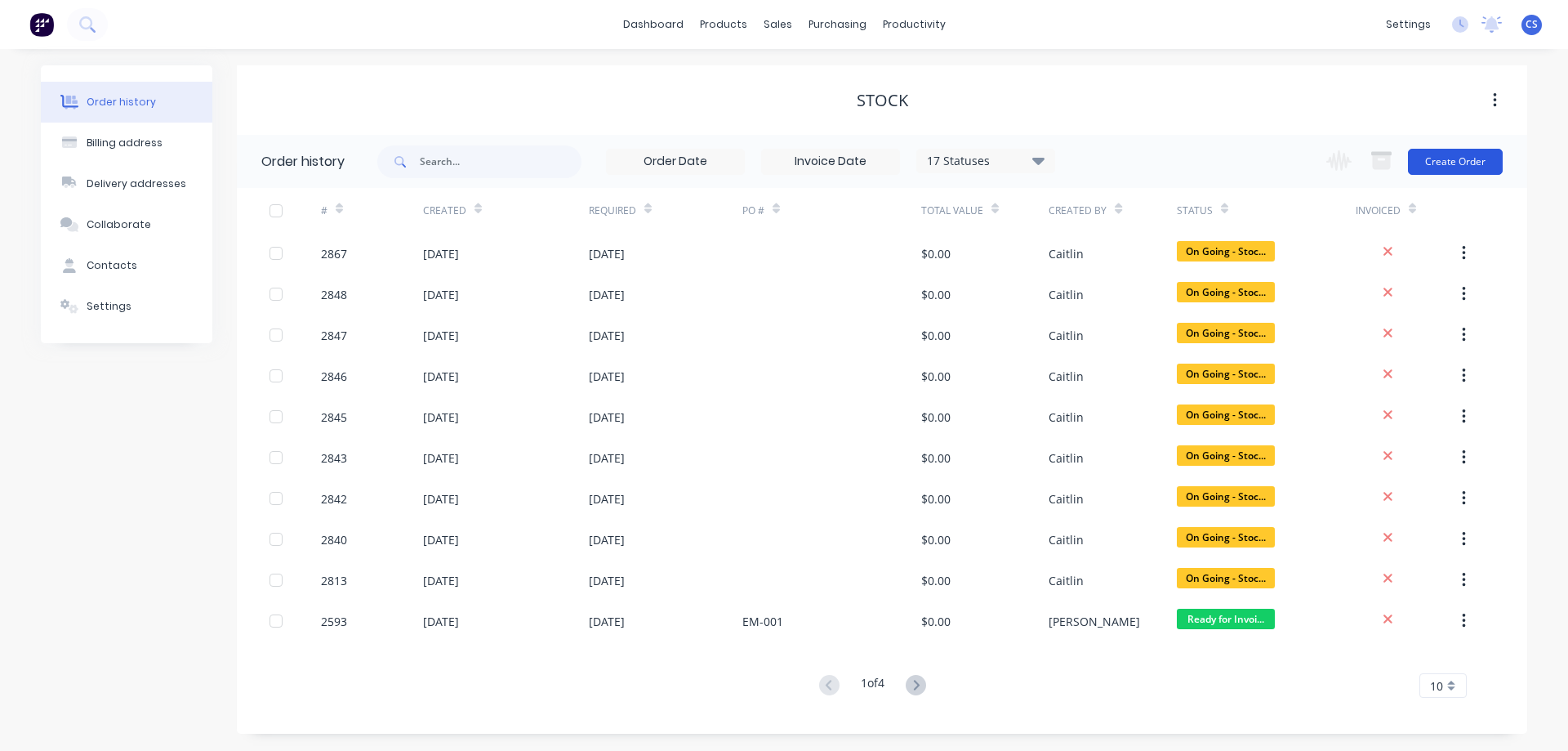
click at [1452, 166] on button "Create Order" at bounding box center [1455, 161] width 95 height 26
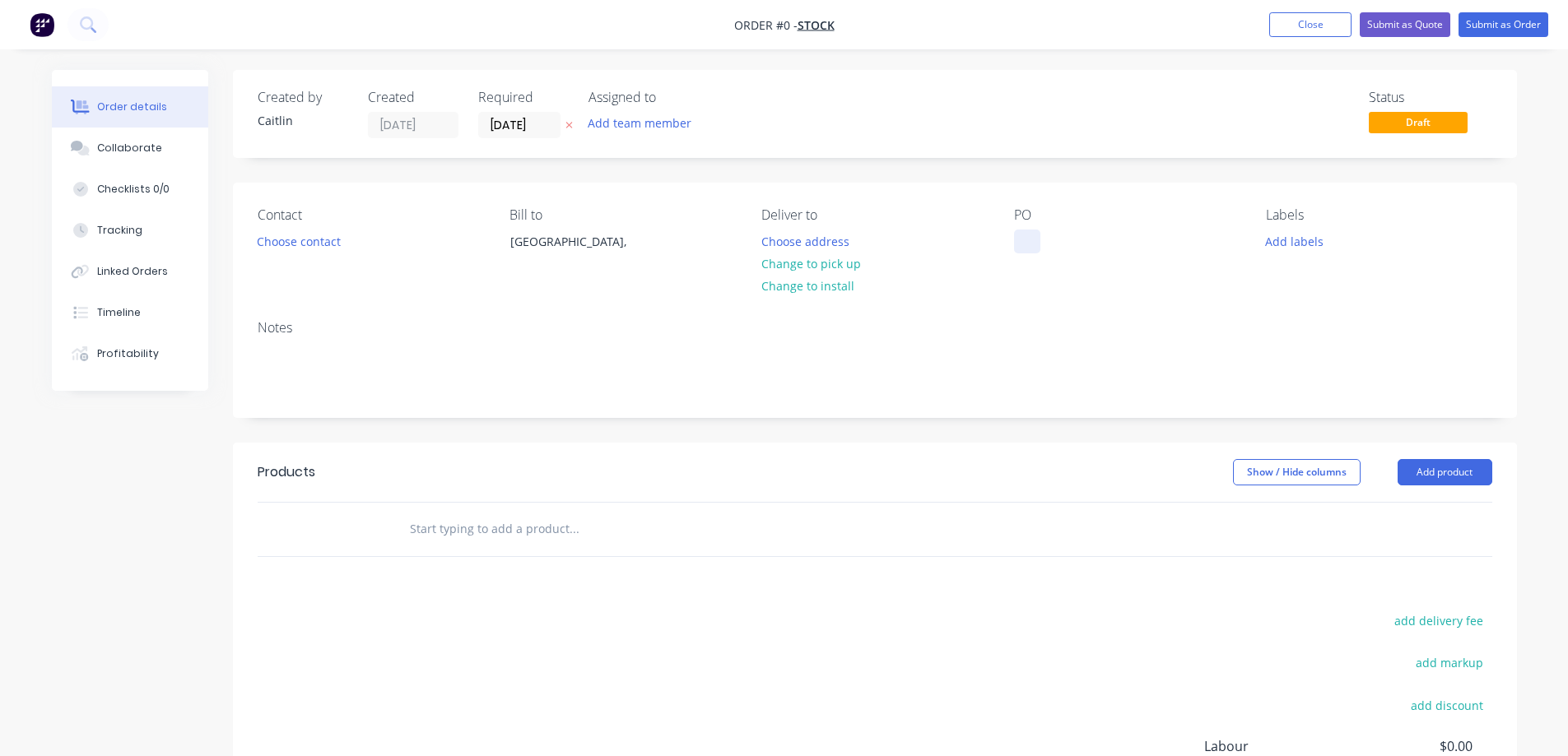
click at [1025, 239] on div at bounding box center [1027, 241] width 27 height 24
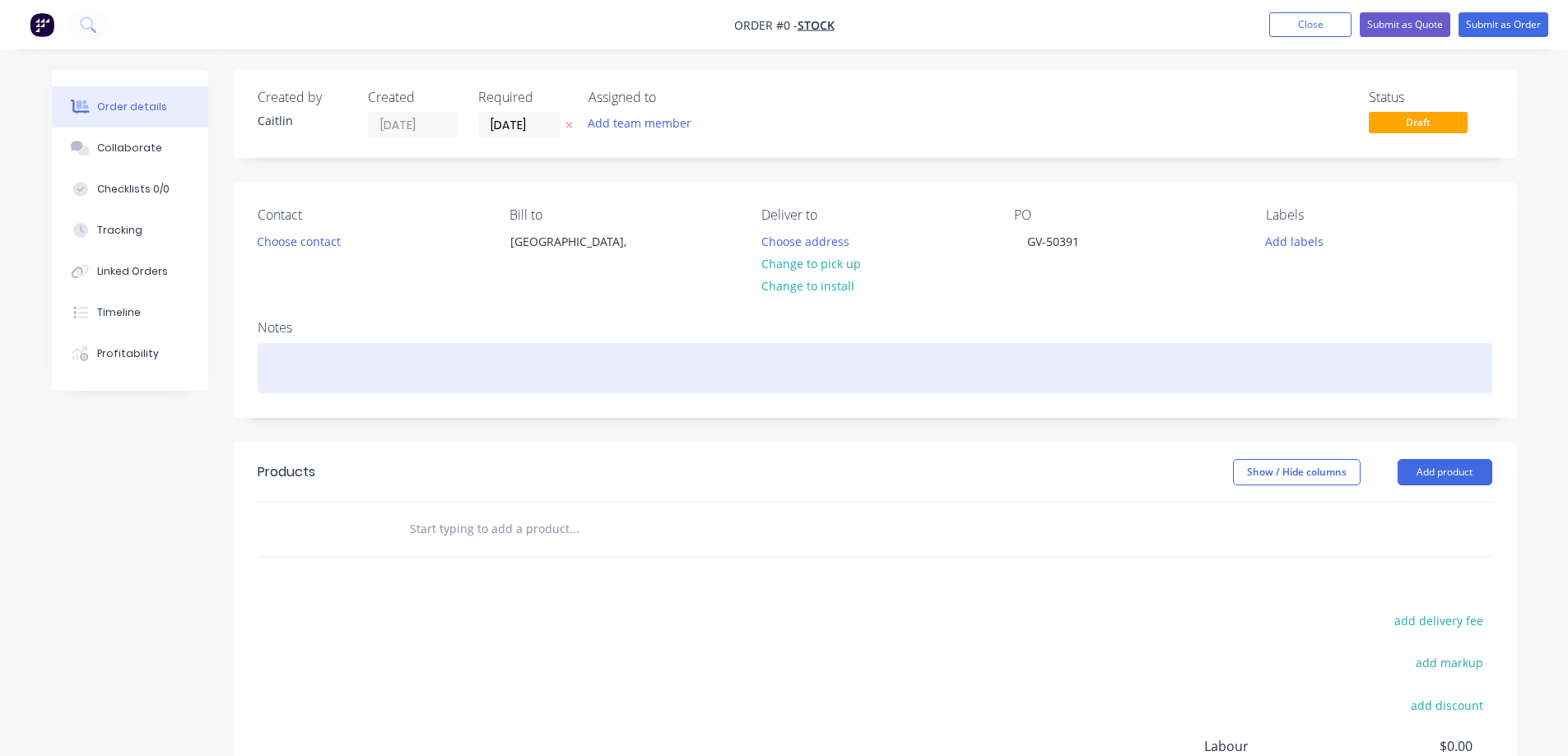
click at [397, 376] on div "Order details Collaborate Checklists 0/0 Tracking Linked Orders Timeline Profit…" at bounding box center [784, 522] width 1497 height 906
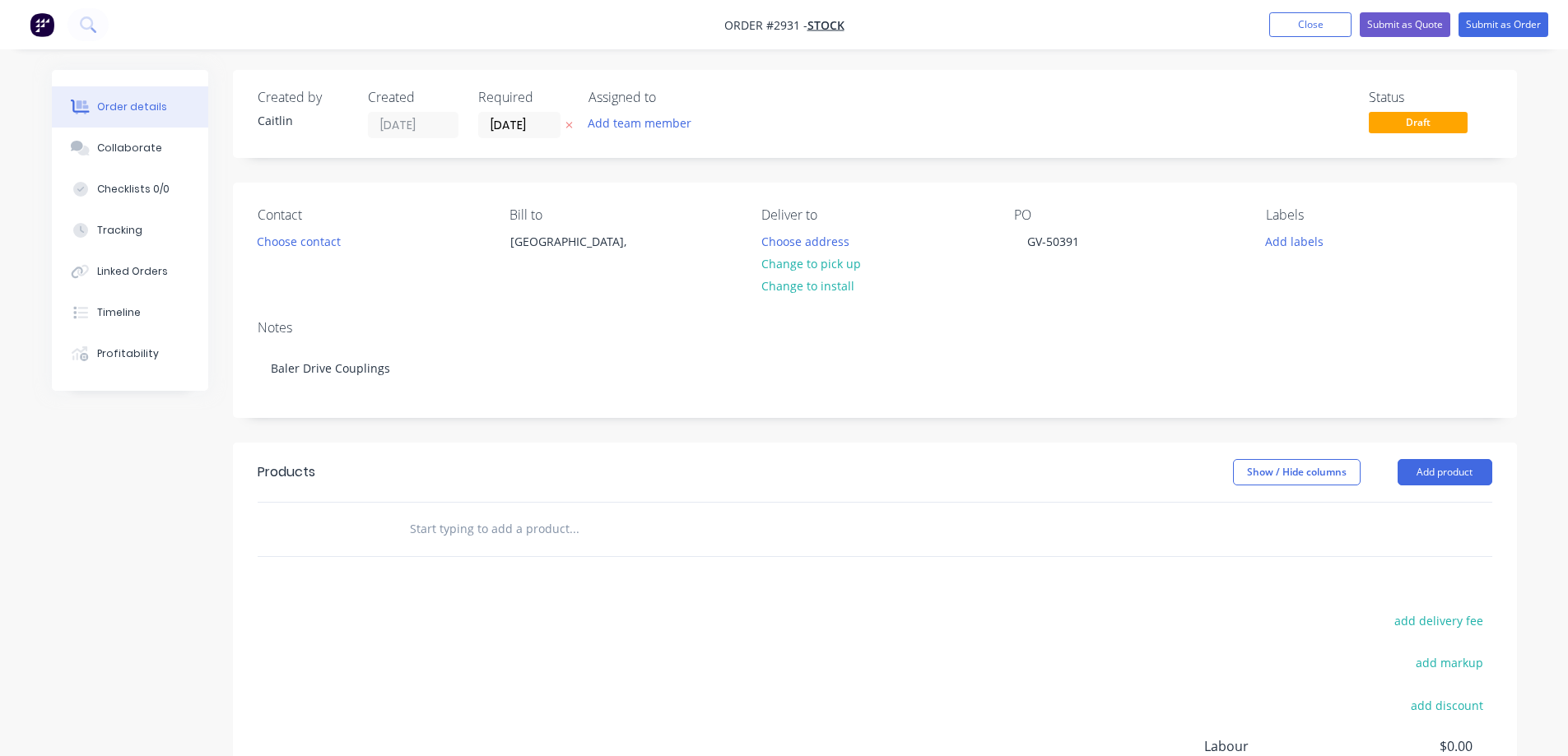
click at [458, 529] on input "text" at bounding box center [573, 529] width 329 height 33
type input "gv-50391"
drag, startPoint x: 480, startPoint y: 527, endPoint x: 404, endPoint y: 532, distance: 76.2
click at [404, 532] on div "gv-50391 Add gv-50391 to order No results found" at bounding box center [643, 529] width 493 height 33
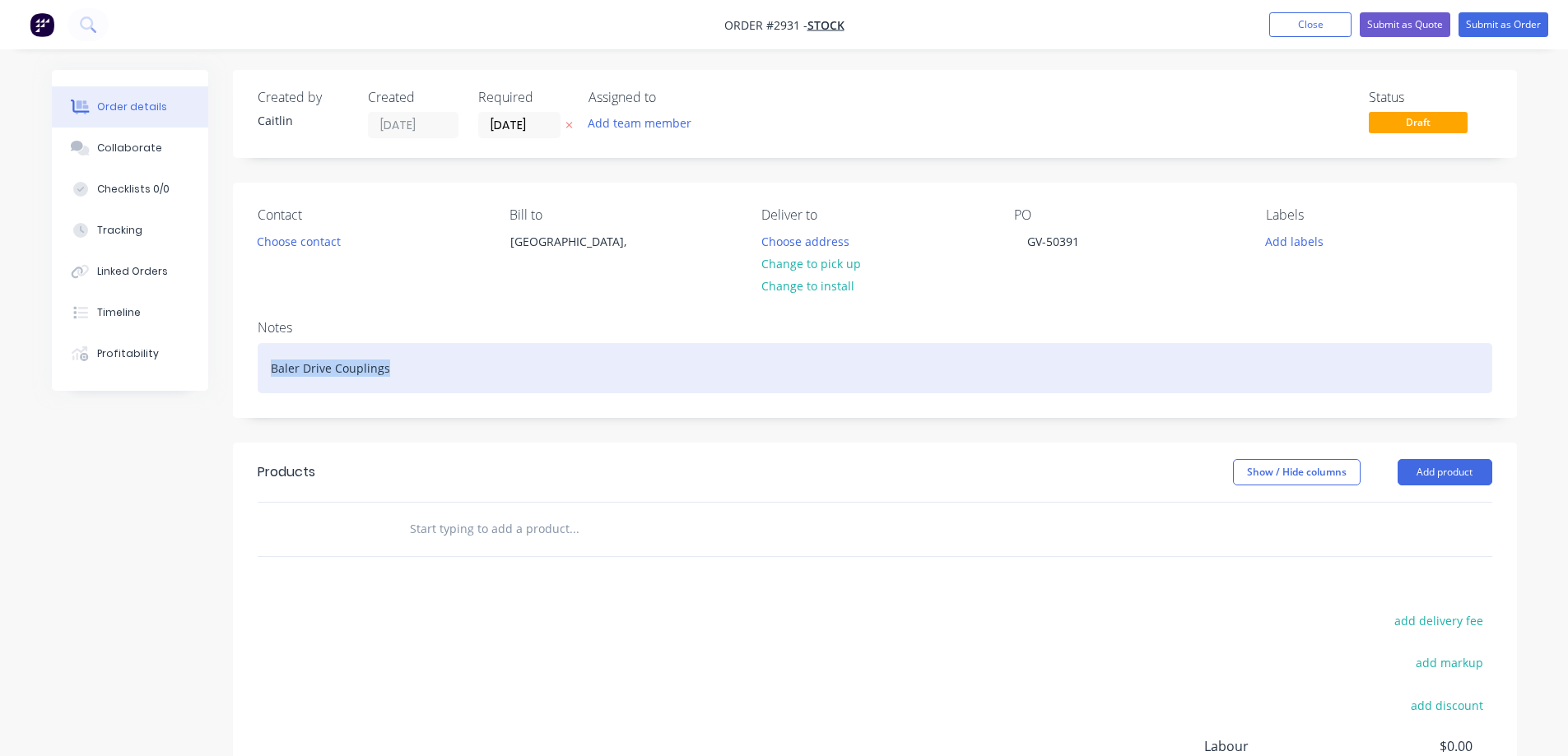
drag, startPoint x: 395, startPoint y: 367, endPoint x: 265, endPoint y: 365, distance: 130.0
click at [265, 365] on div "Baler Drive Couplings" at bounding box center [875, 367] width 1234 height 50
copy div "Baler Drive Couplings"
click at [395, 371] on div "Baler Drive Couplings" at bounding box center [875, 367] width 1234 height 50
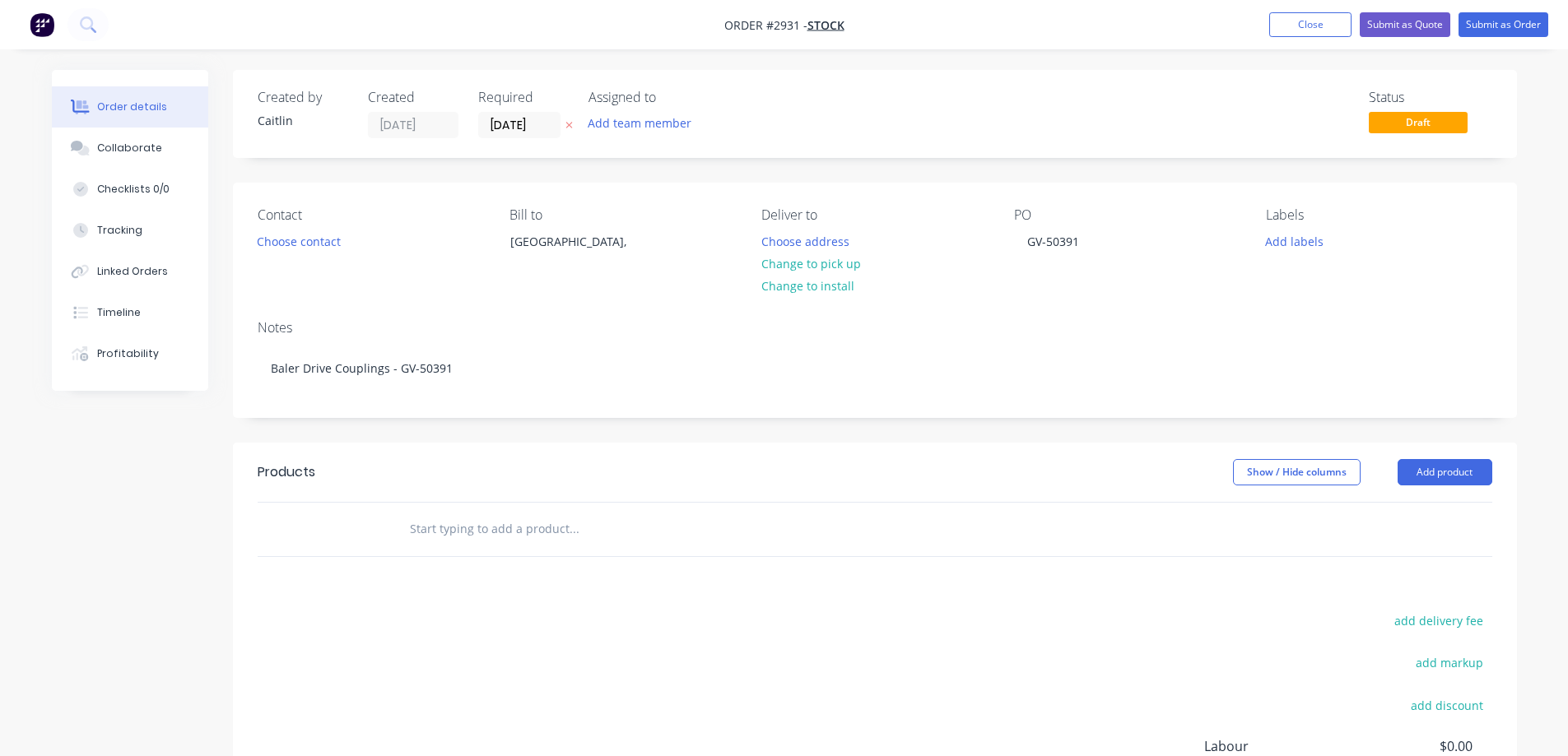
click at [688, 454] on header "Products Show / Hide columns Add product" at bounding box center [875, 472] width 1284 height 60
click at [1517, 23] on button "Submit as Order" at bounding box center [1503, 24] width 90 height 25
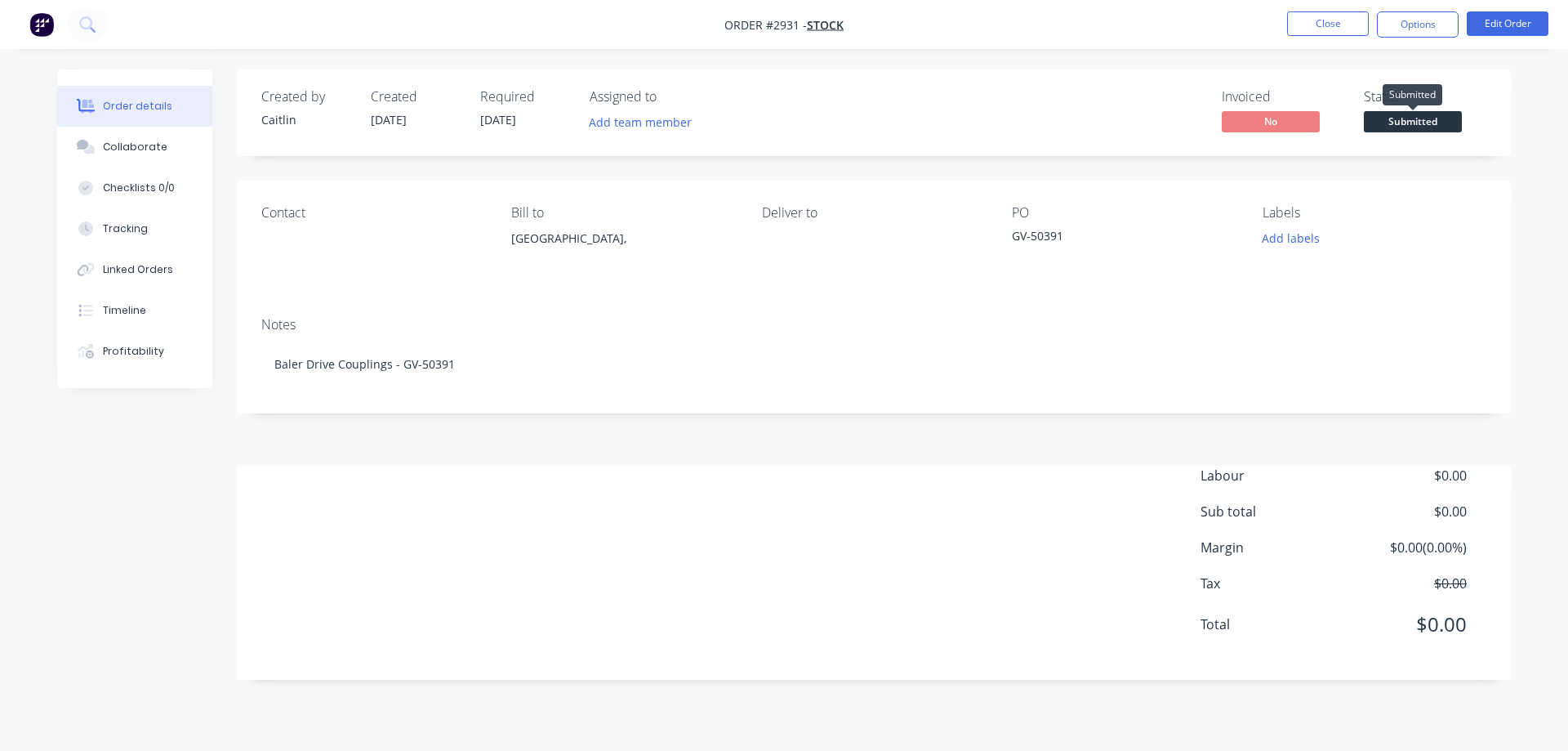
click at [1398, 121] on span "Submitted" at bounding box center [1413, 121] width 98 height 20
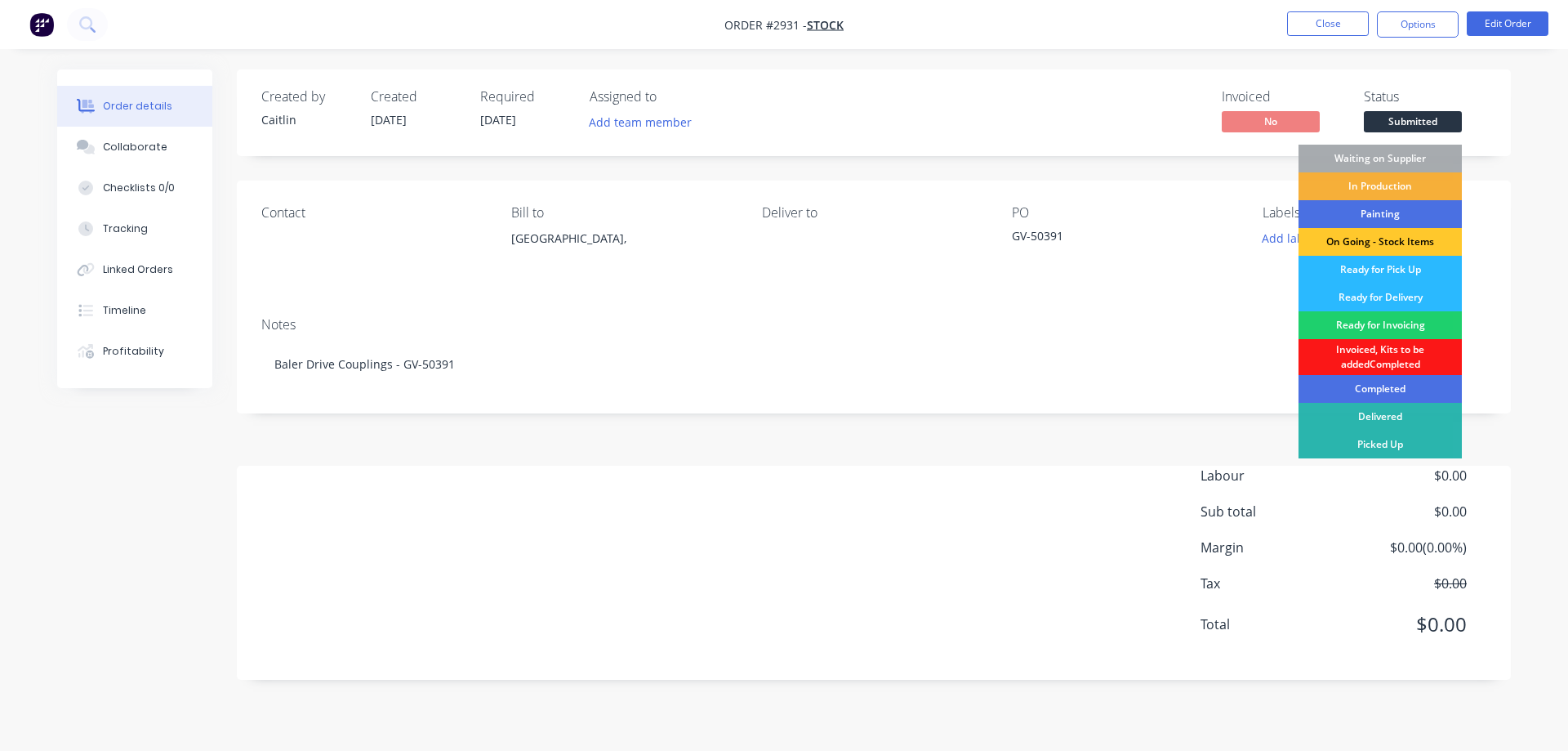
click at [1397, 238] on div "On Going - Stock Items" at bounding box center [1380, 241] width 163 height 28
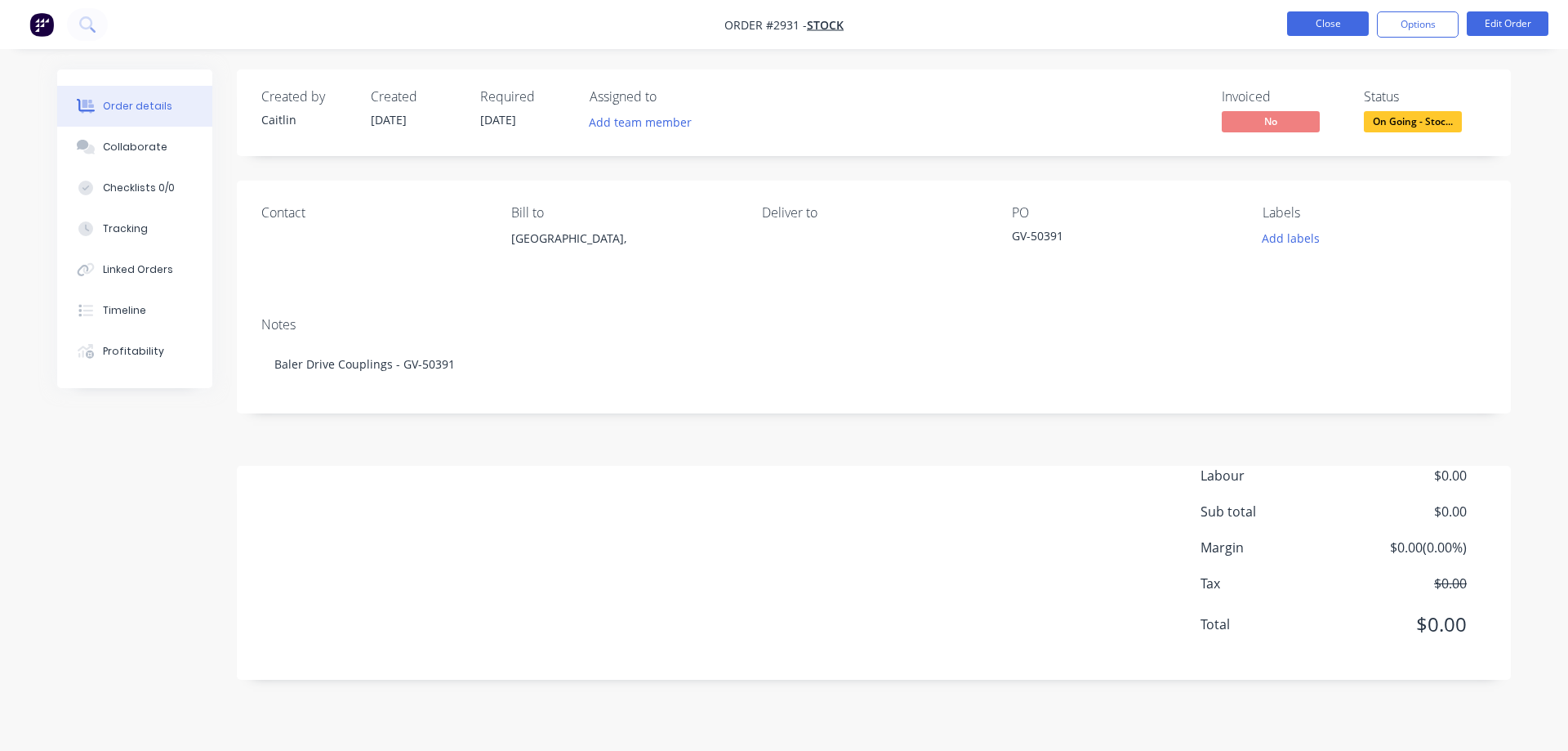
click at [1330, 30] on button "Close" at bounding box center [1328, 24] width 82 height 25
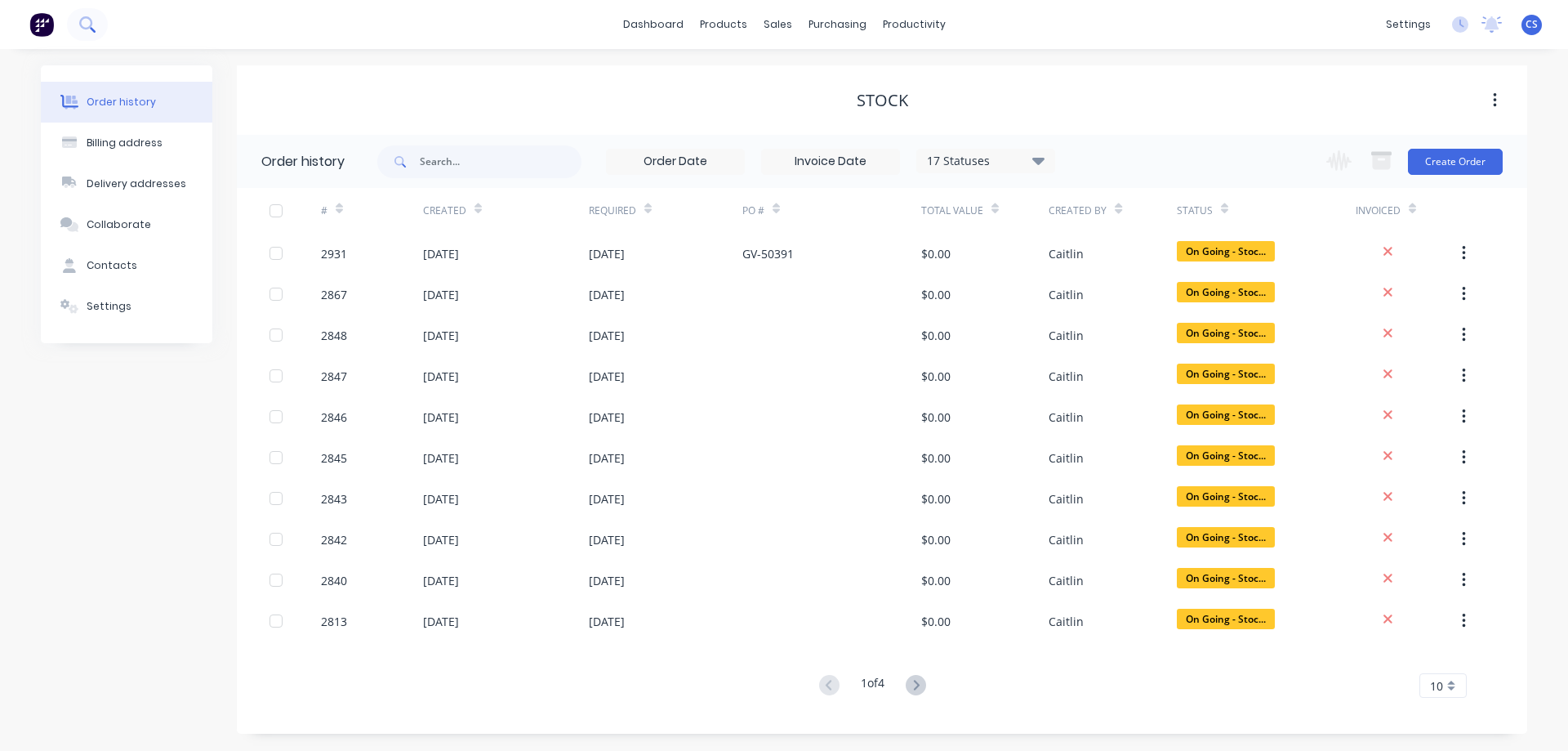
click at [85, 25] on icon at bounding box center [86, 24] width 15 height 15
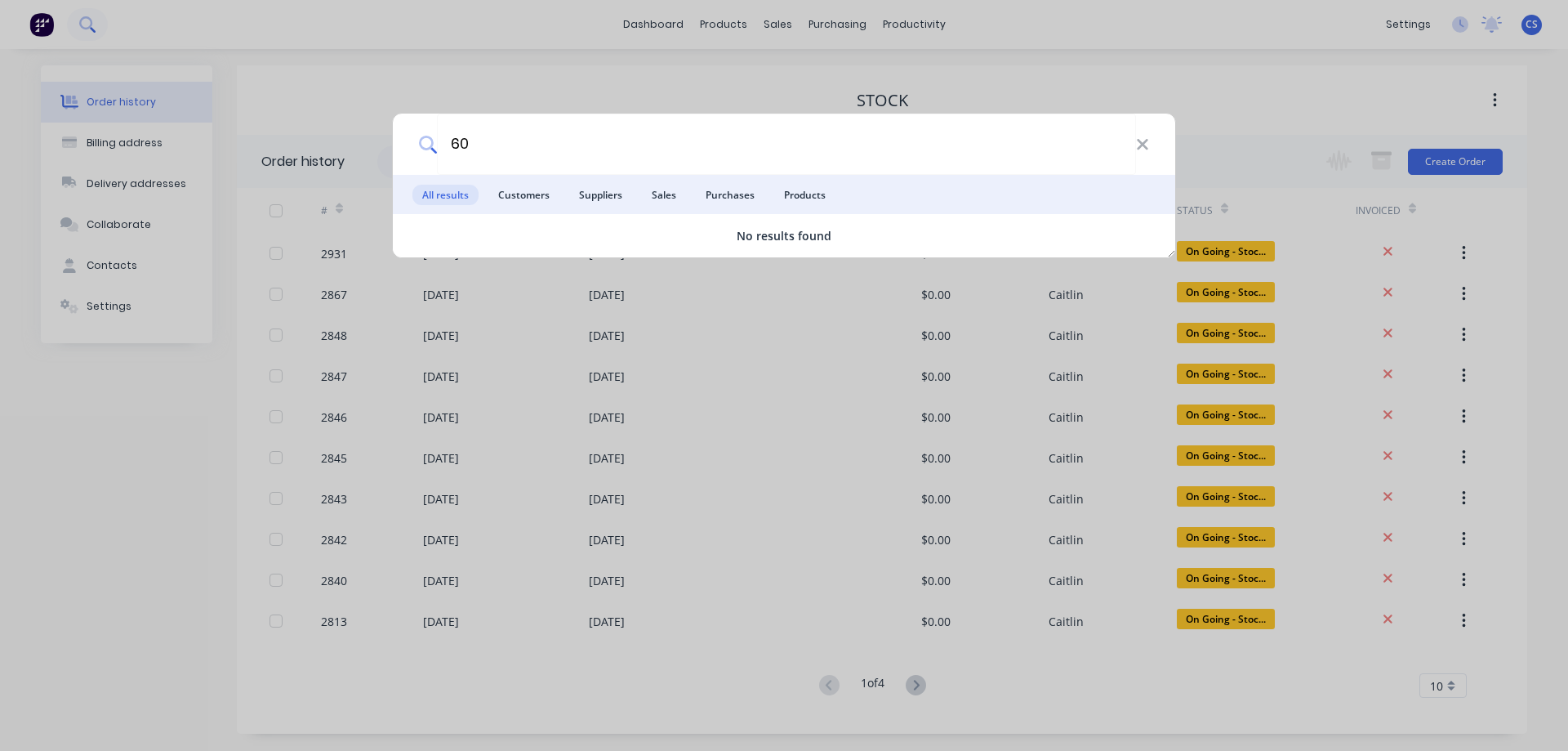
type input "6"
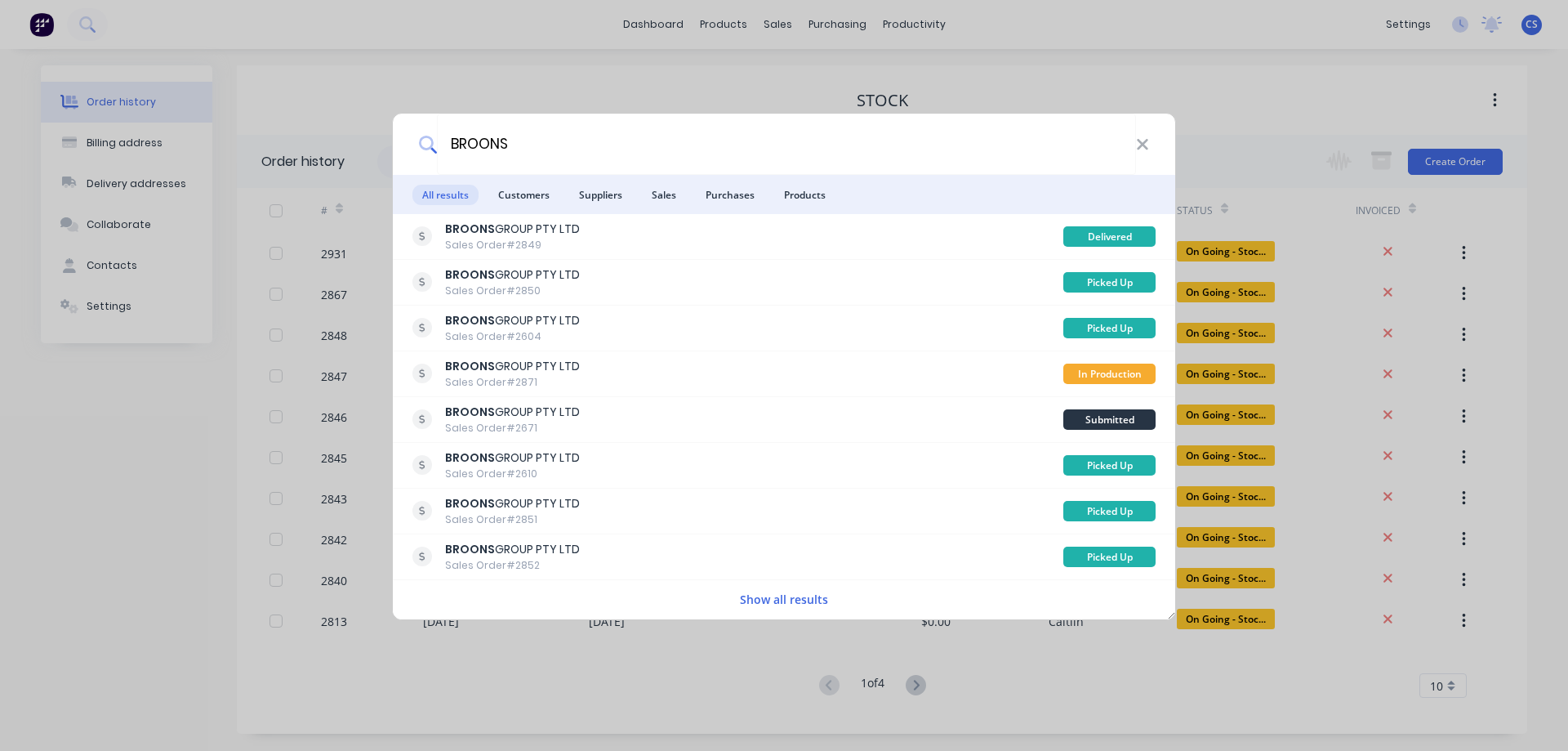
type input "BROONS"
click at [772, 604] on button "Show all results" at bounding box center [784, 599] width 98 height 19
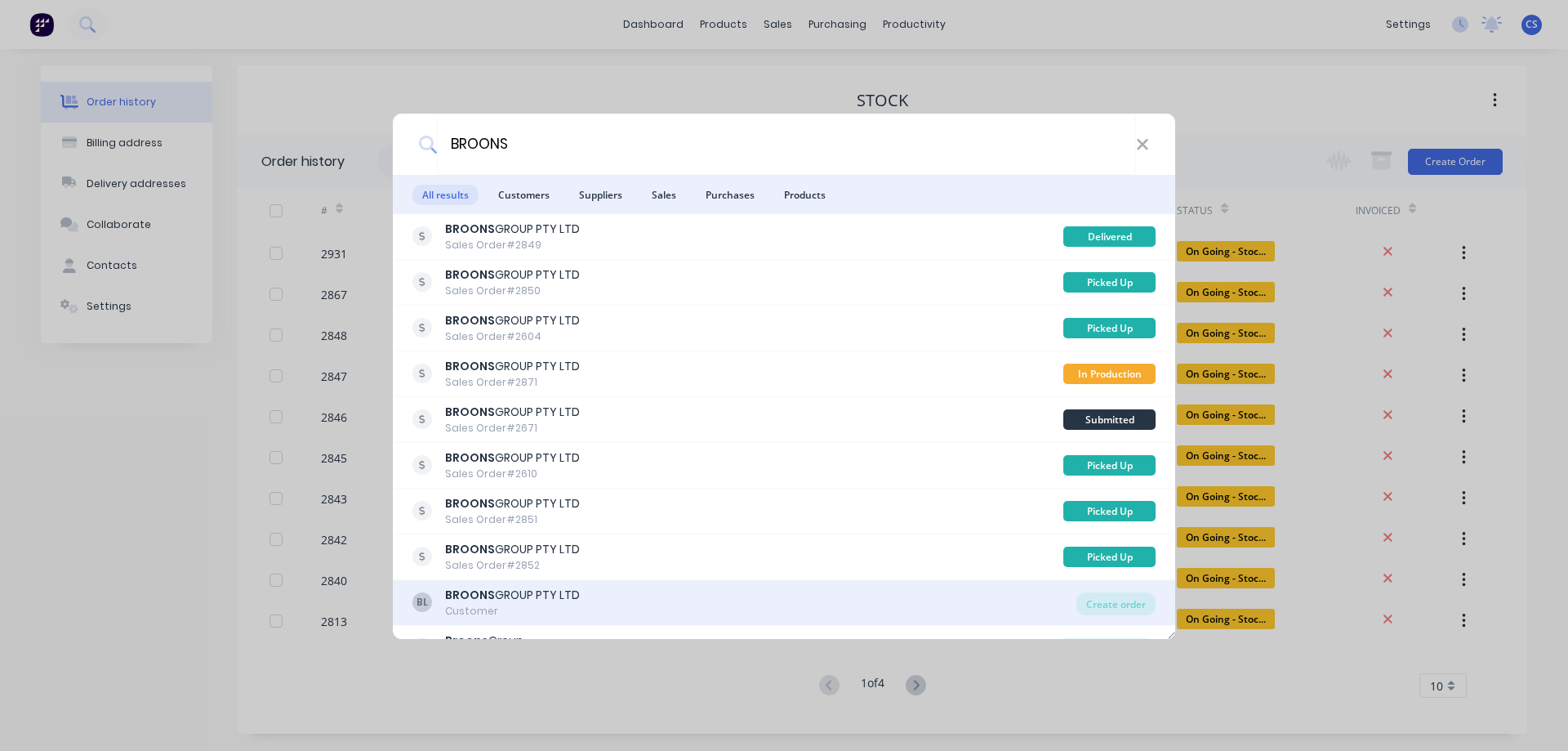
click at [763, 602] on div "BL BROONS GROUP PTY LTD Customer" at bounding box center [744, 602] width 664 height 32
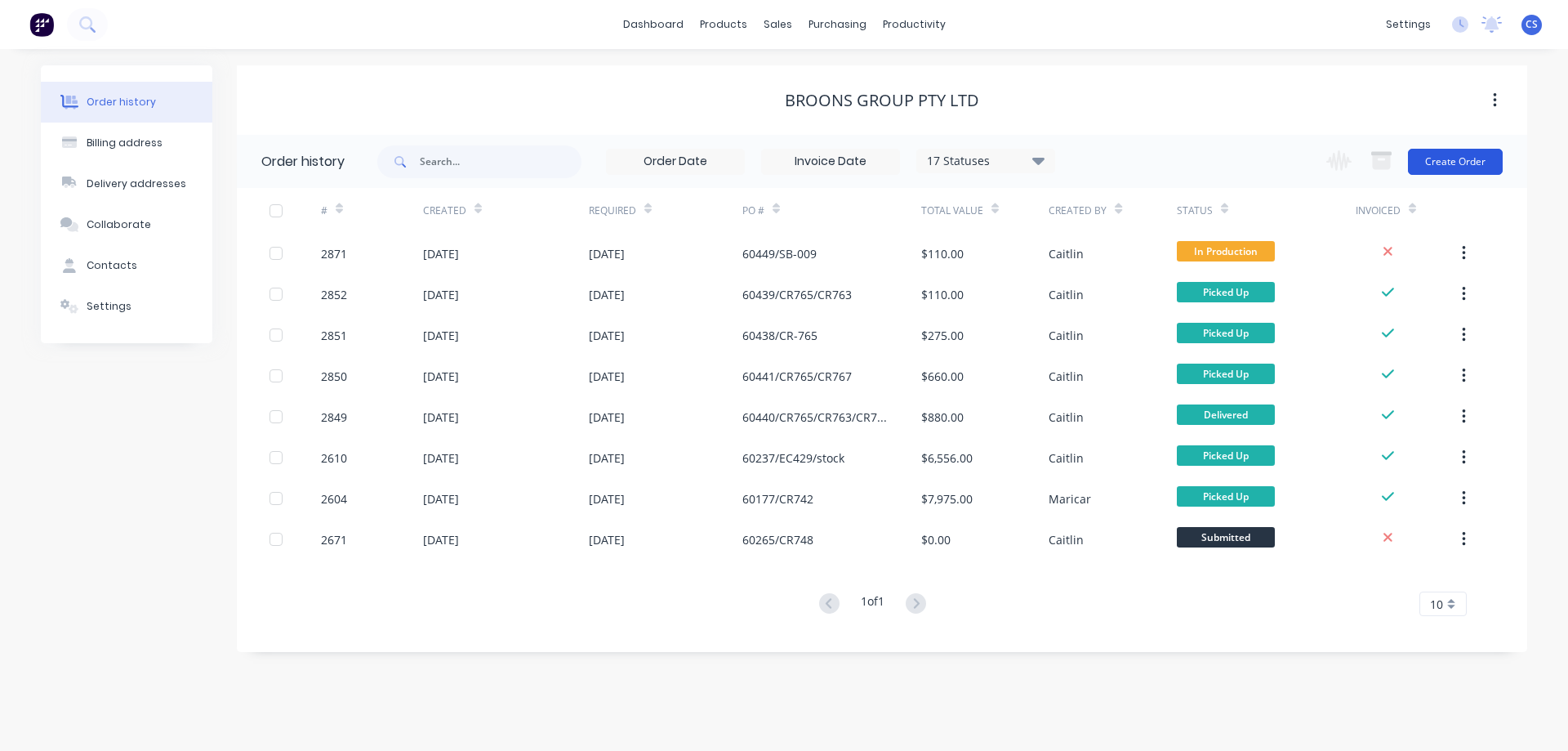
click at [1459, 161] on button "Create Order" at bounding box center [1455, 161] width 95 height 26
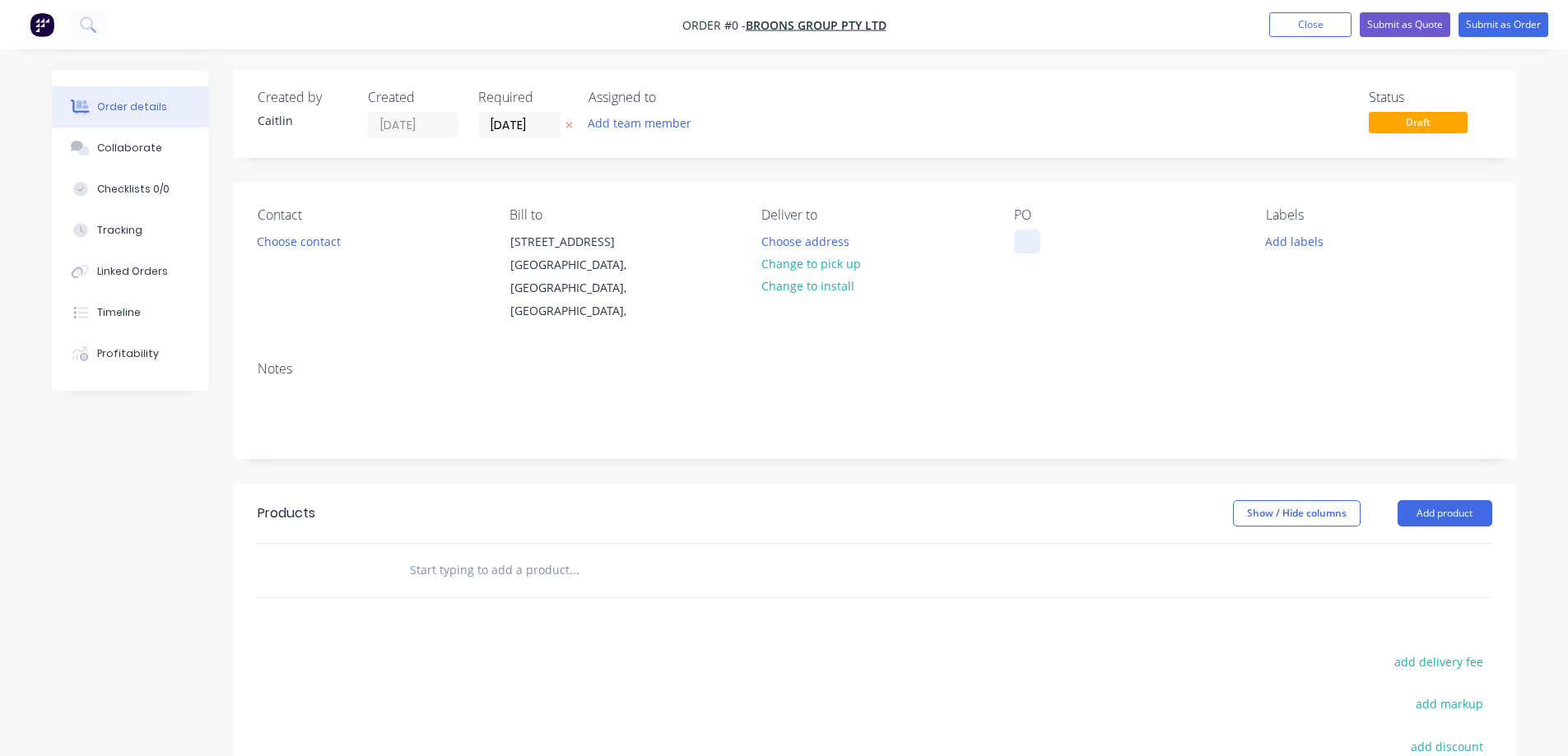
click at [1030, 237] on div at bounding box center [1027, 241] width 27 height 24
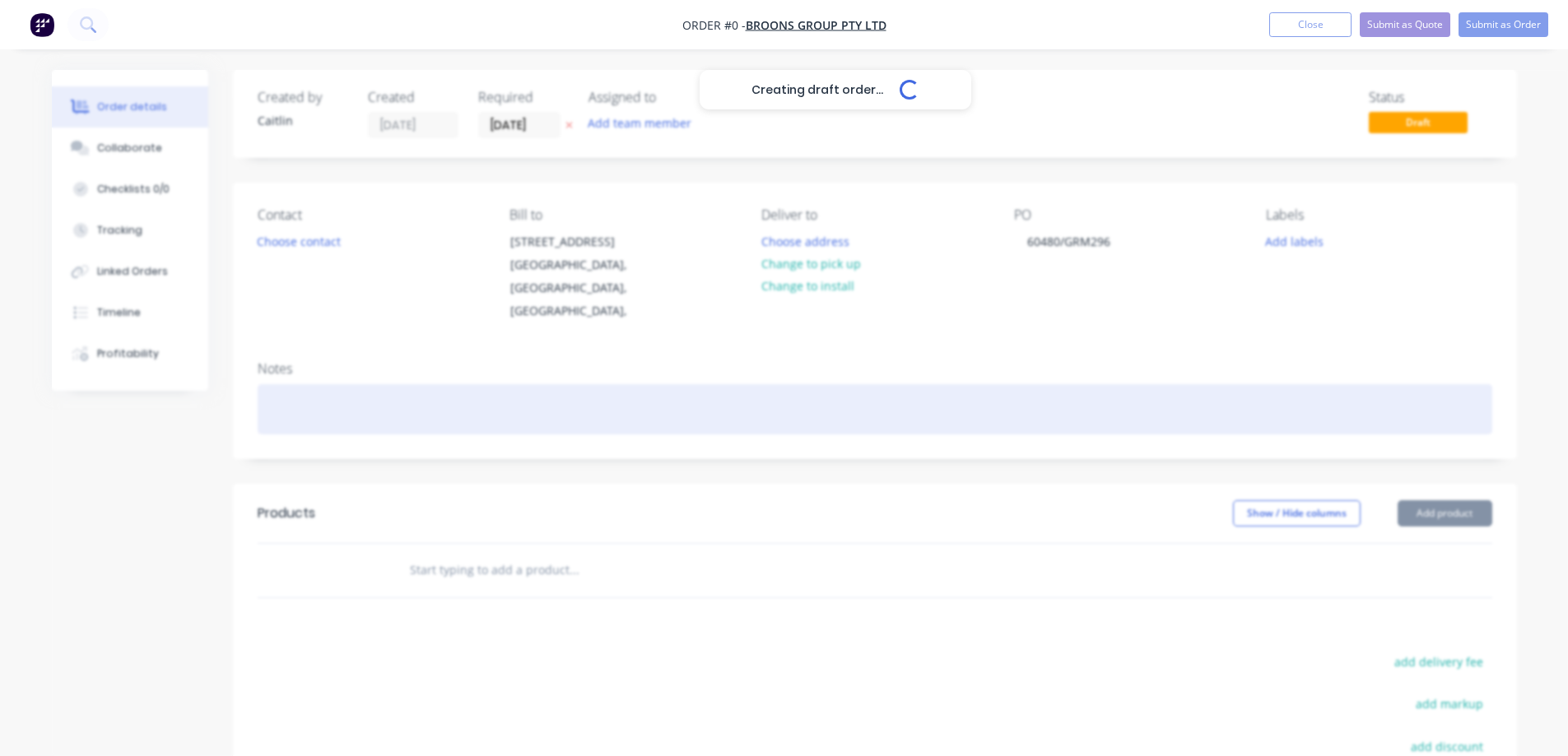
click at [299, 386] on div "Creating draft order... Loading... Order details Collaborate Checklists 0/0 Tra…" at bounding box center [784, 543] width 1497 height 948
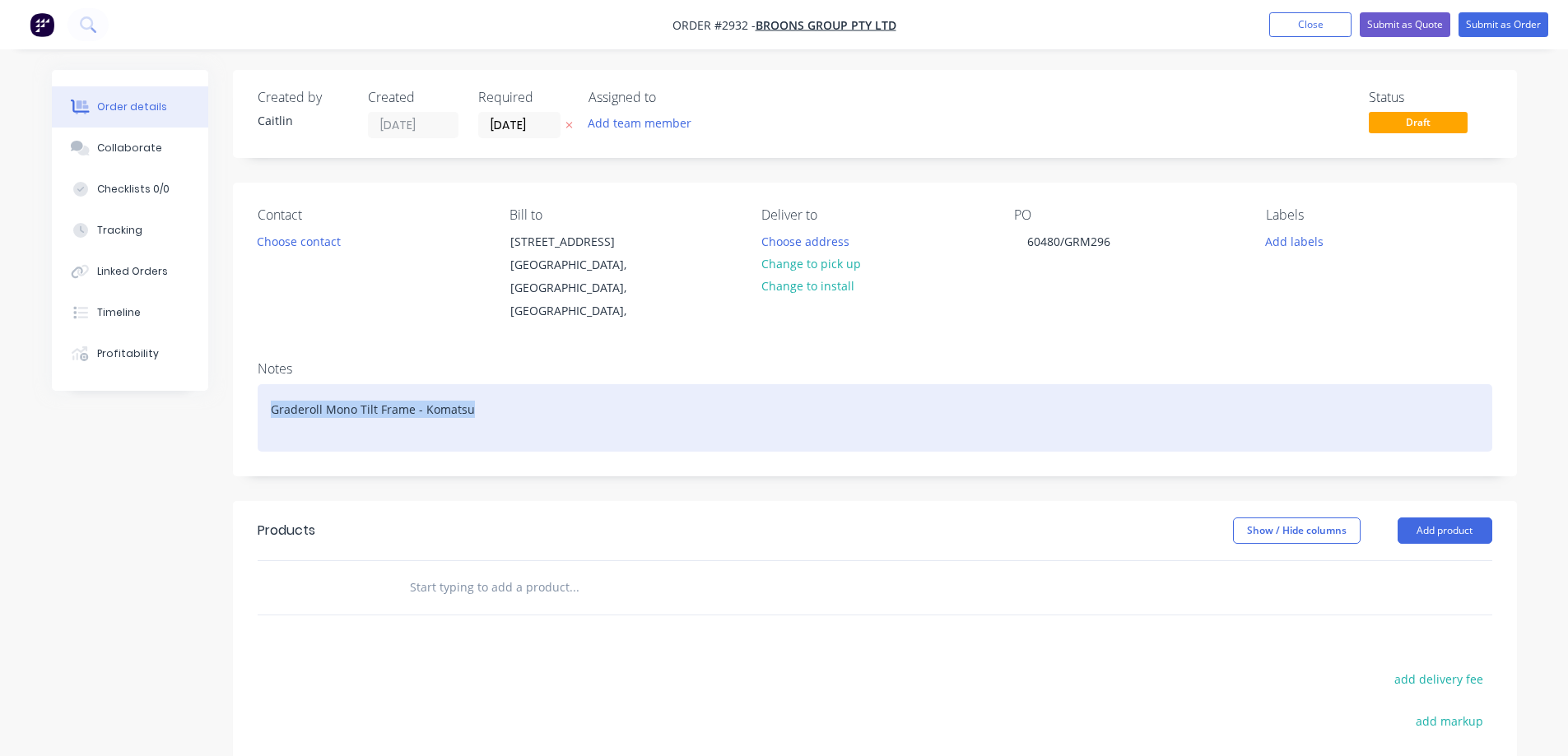
drag, startPoint x: 504, startPoint y: 386, endPoint x: 269, endPoint y: 384, distance: 235.0
click at [267, 385] on div "Graderoll Mono Tilt Frame - Komatsu" at bounding box center [875, 418] width 1234 height 68
copy div "Graderoll Mono Tilt Frame - Komatsu"
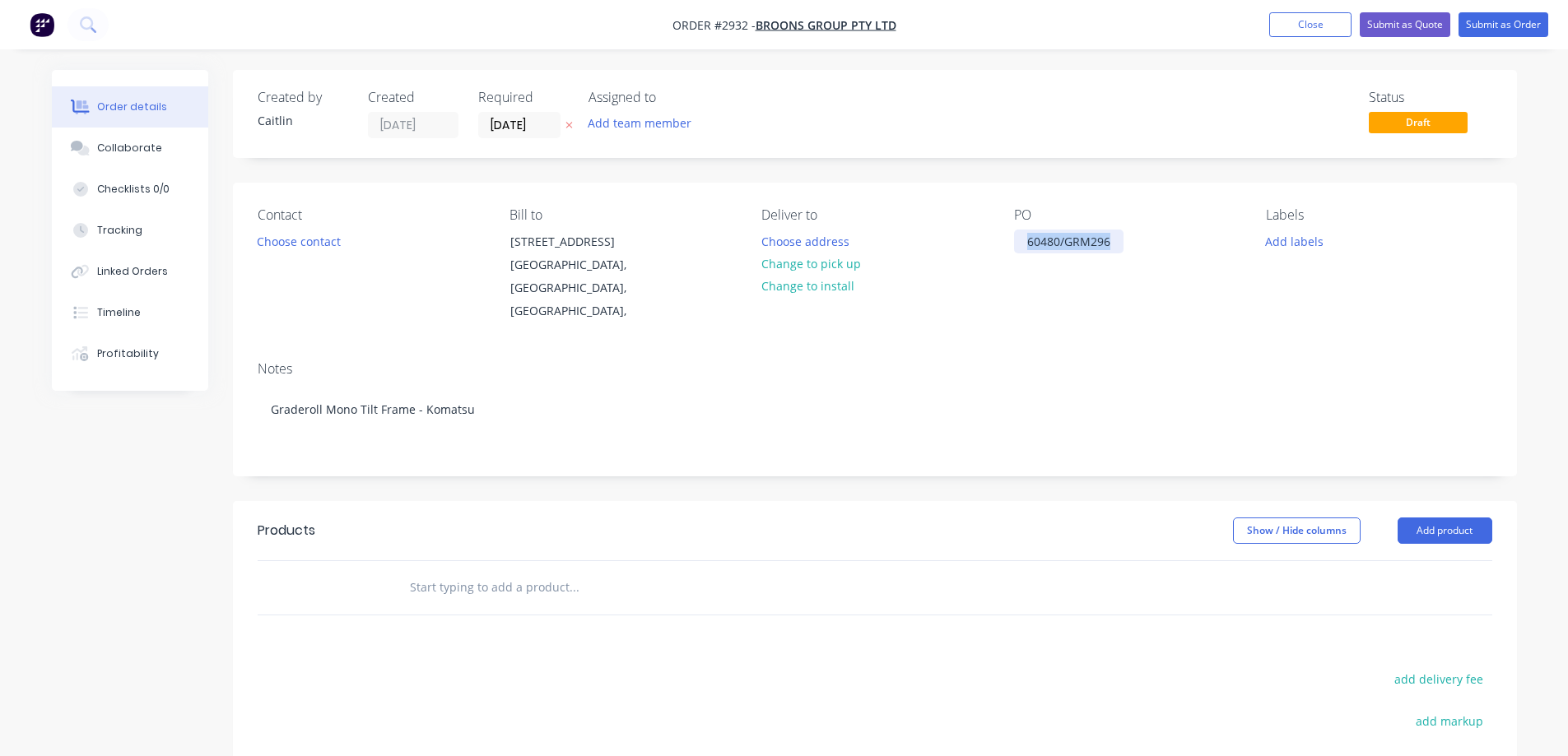
drag, startPoint x: 1110, startPoint y: 240, endPoint x: 1023, endPoint y: 236, distance: 87.1
click at [1023, 236] on div "60480/GRM296" at bounding box center [1068, 241] width 109 height 24
copy div "60480/GRM296"
click at [1503, 27] on button "Submit as Order" at bounding box center [1503, 24] width 90 height 25
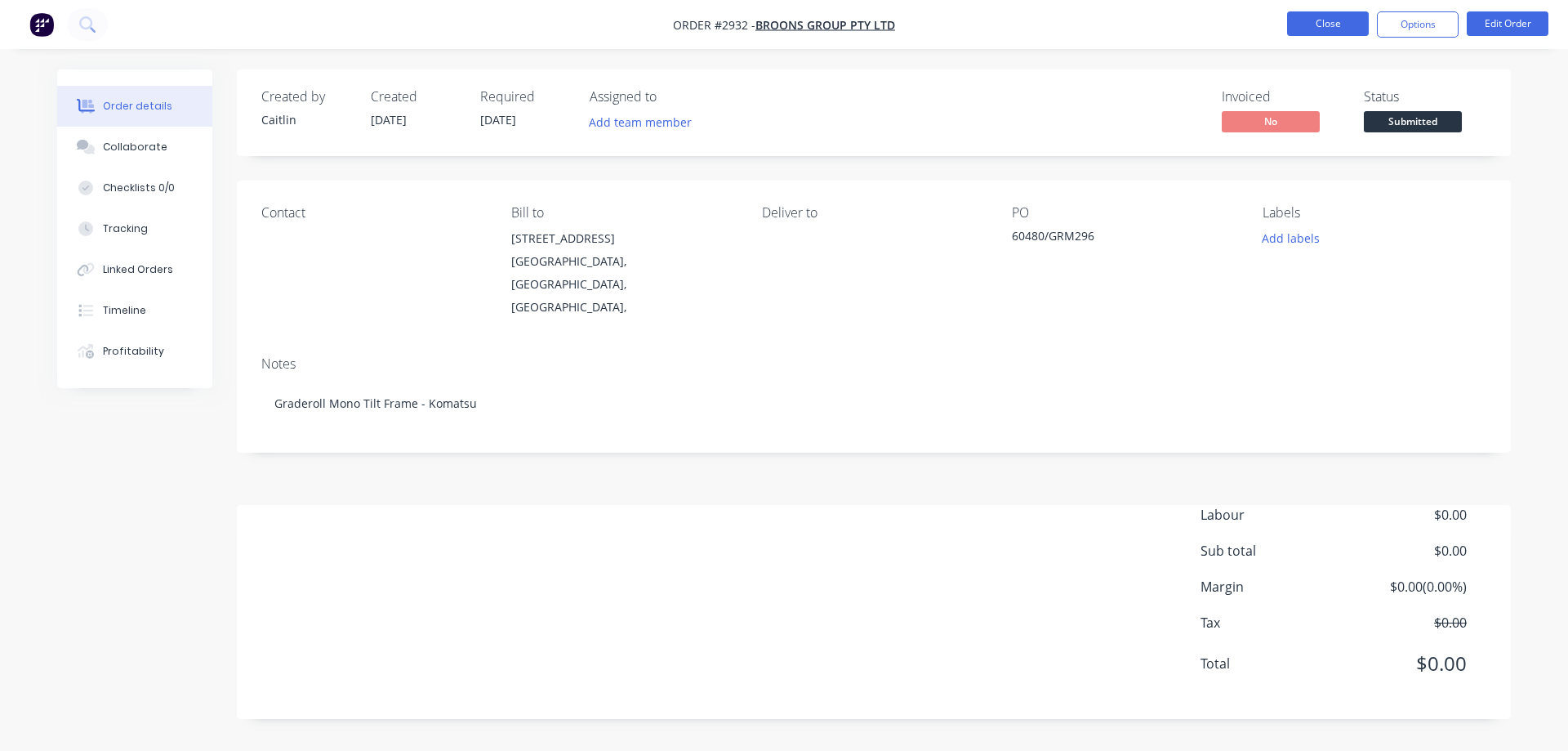
click at [1316, 19] on button "Close" at bounding box center [1328, 24] width 82 height 25
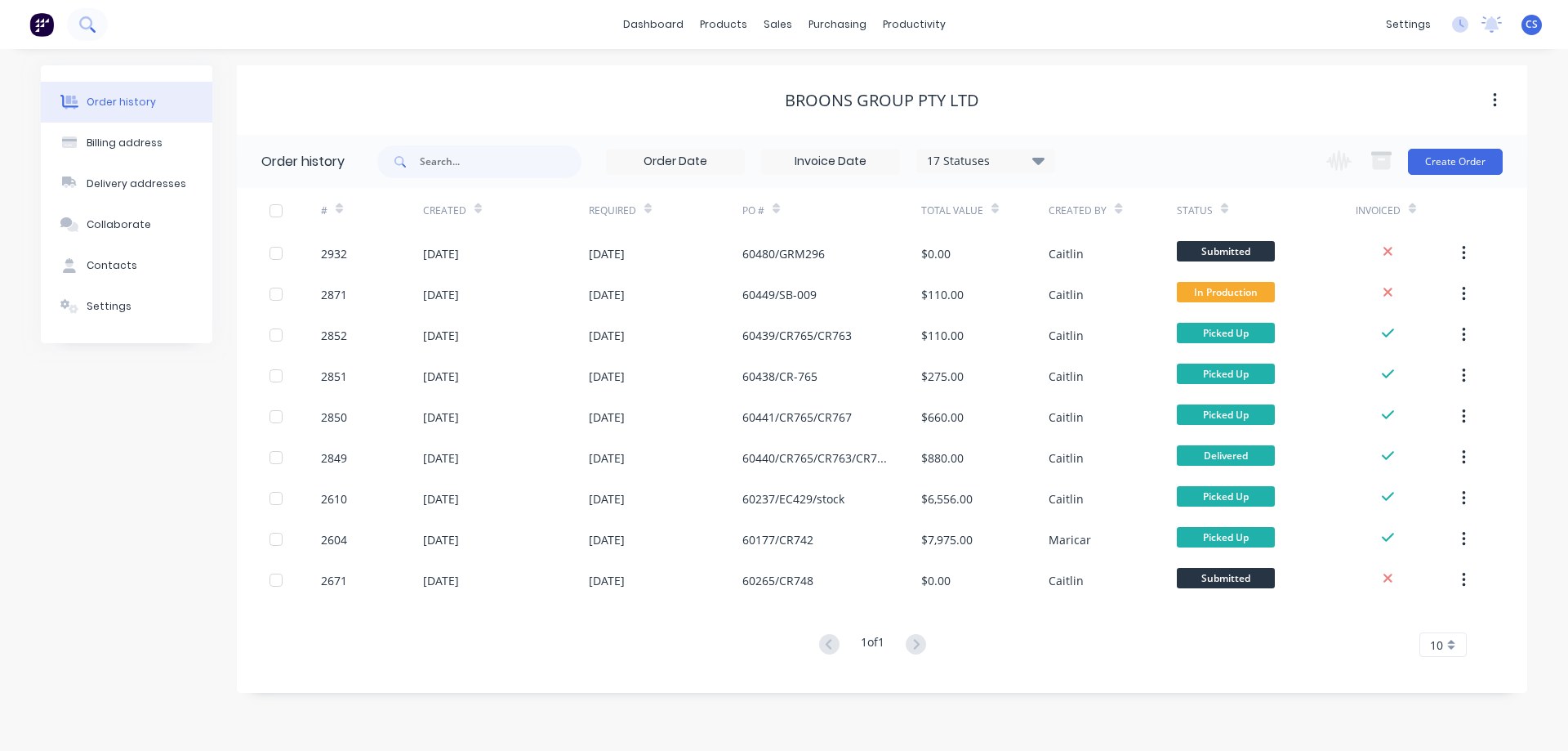
click at [90, 22] on icon at bounding box center [86, 24] width 15 height 15
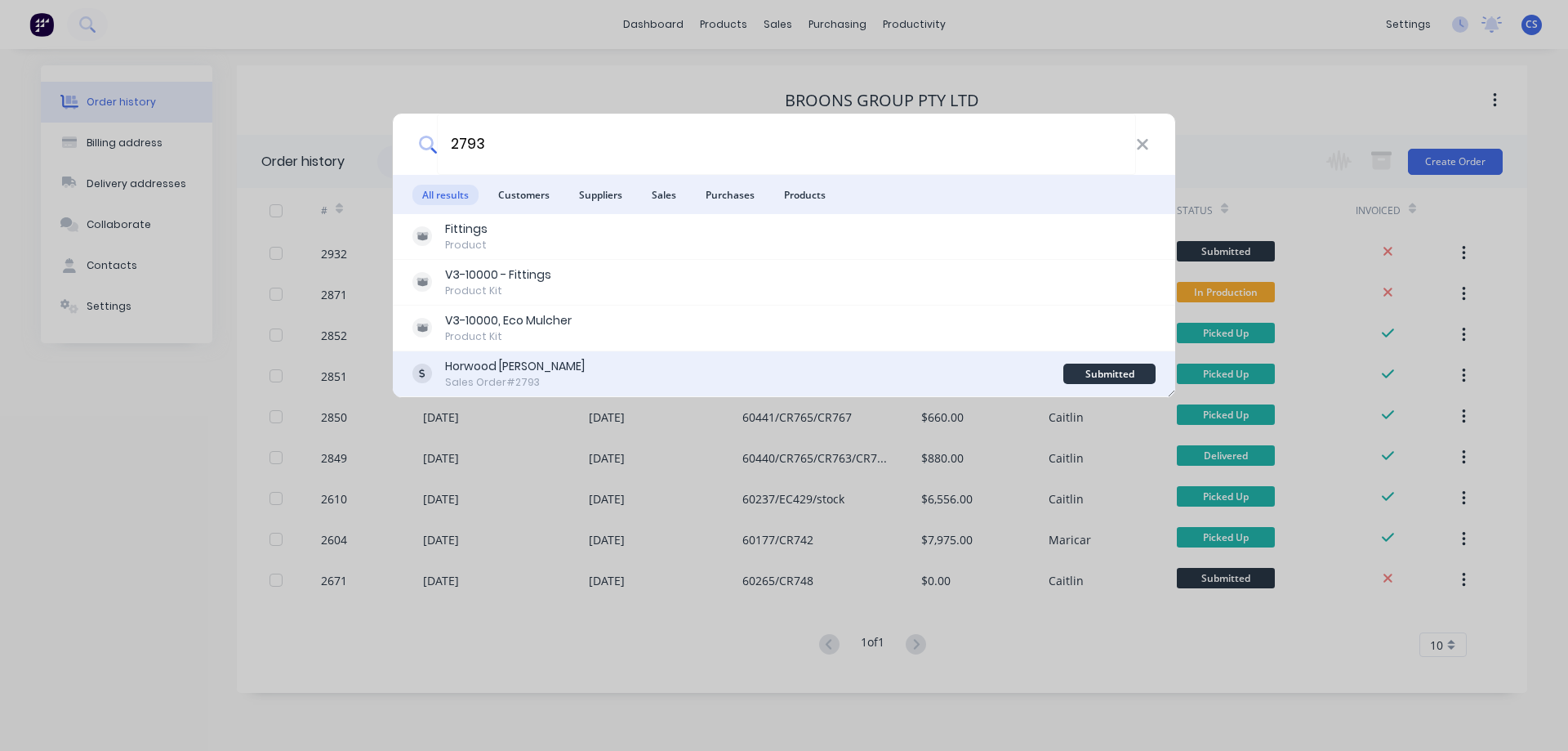
type input "2793"
click at [673, 369] on div "Horwood Bagshaw Sales Order #2793" at bounding box center [737, 373] width 651 height 32
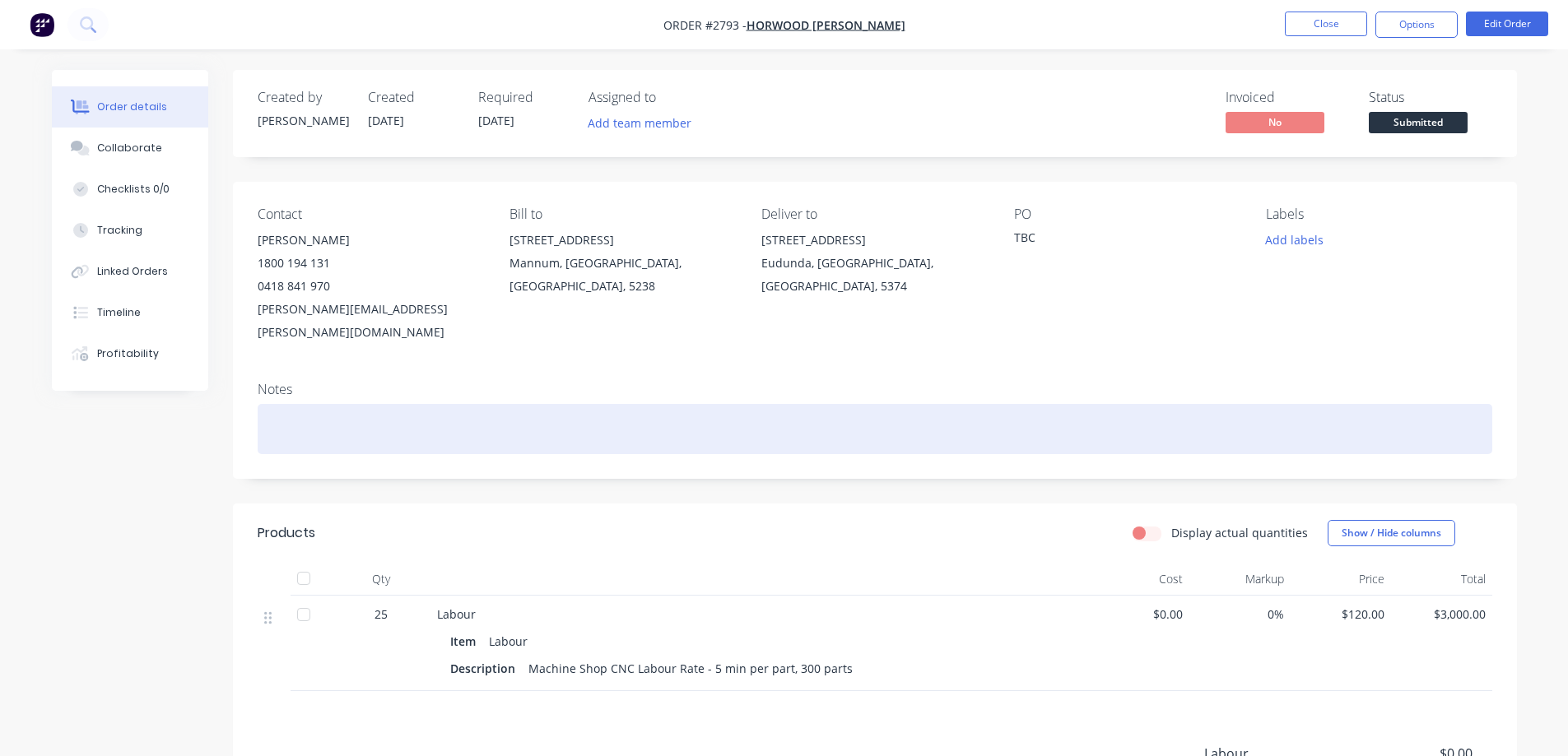
click at [301, 404] on div at bounding box center [875, 429] width 1234 height 50
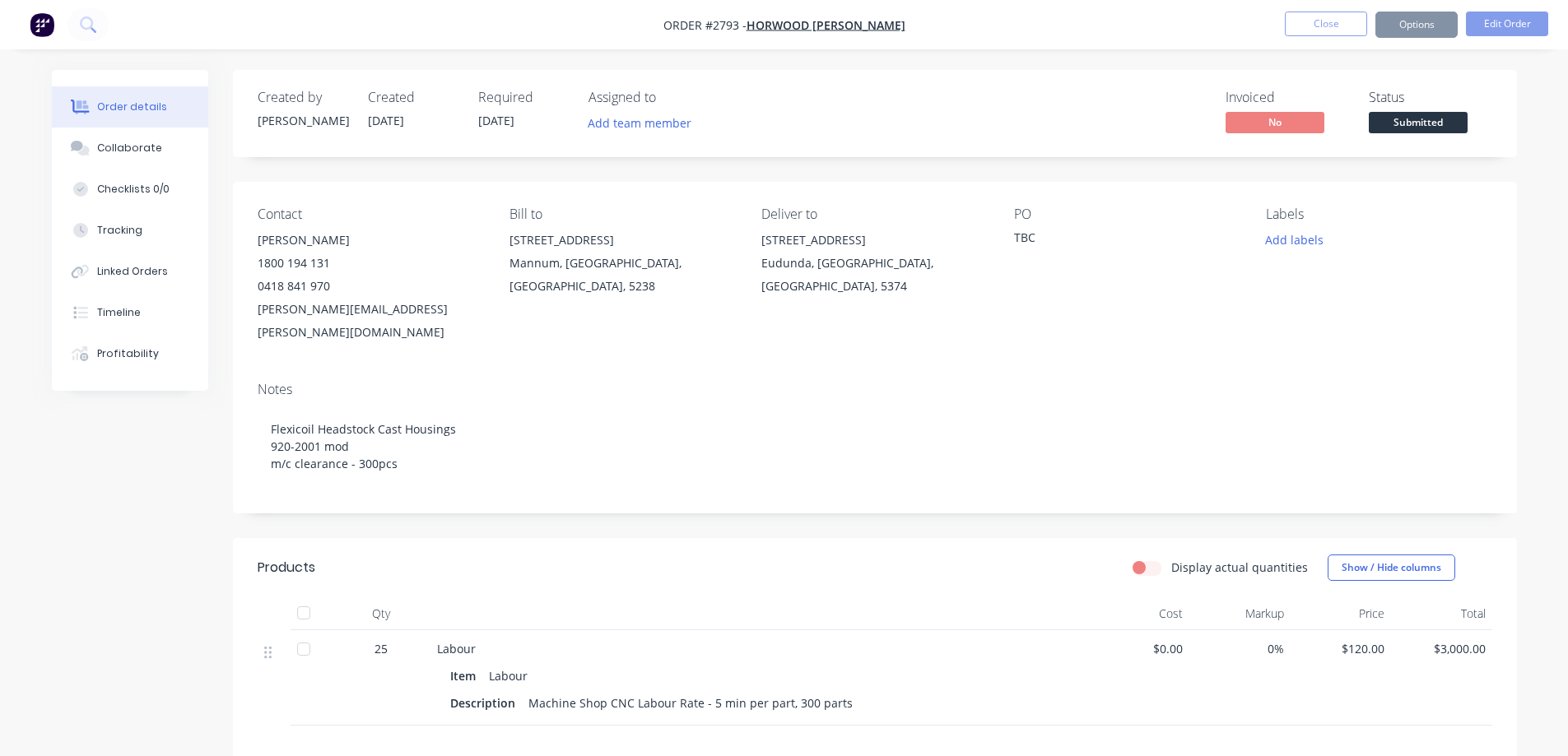
click at [1034, 236] on div "TBC" at bounding box center [1117, 239] width 205 height 23
click at [1032, 236] on div "TBC" at bounding box center [1117, 239] width 205 height 23
click at [1503, 23] on button "Edit Order" at bounding box center [1507, 24] width 83 height 25
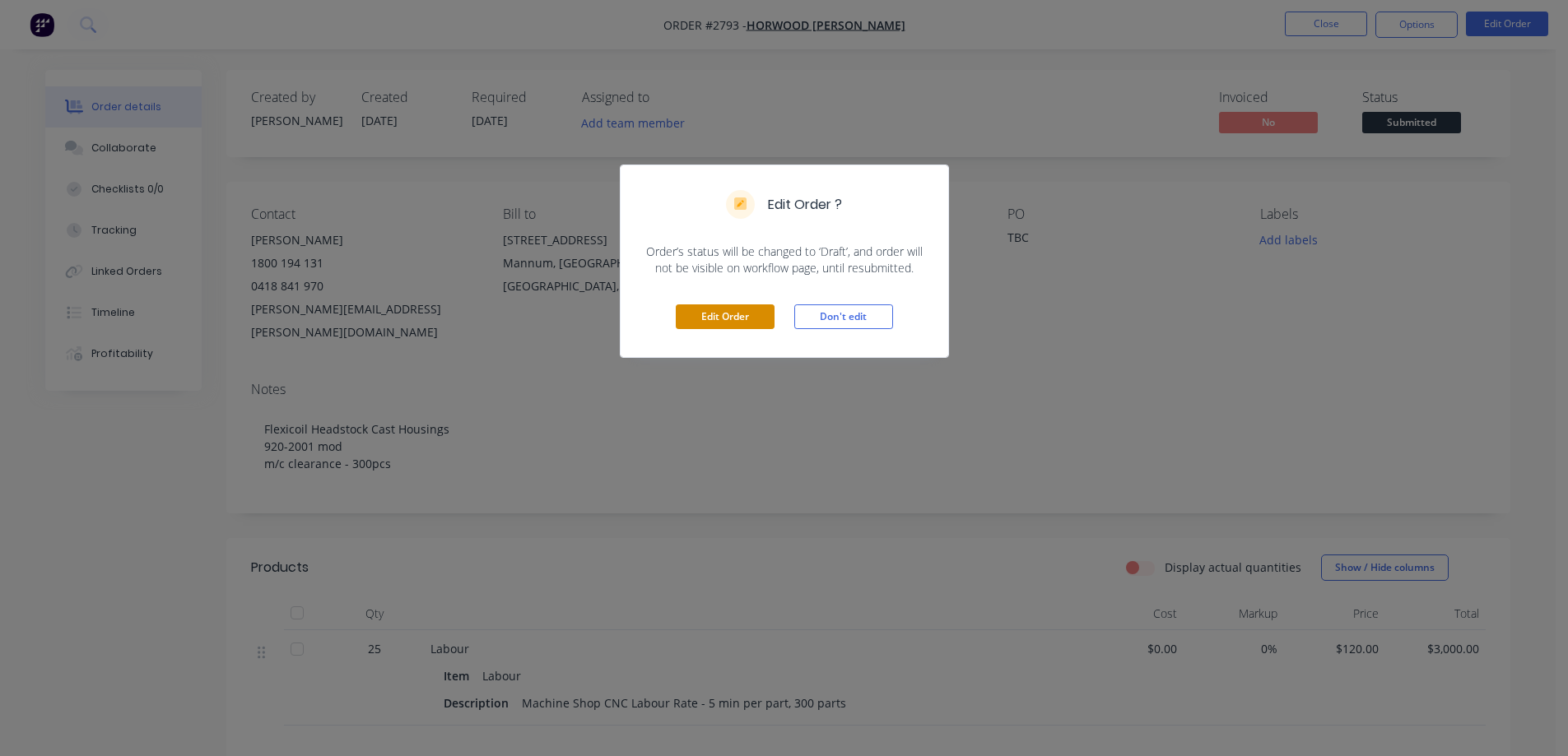
click at [701, 317] on button "Edit Order" at bounding box center [725, 316] width 99 height 25
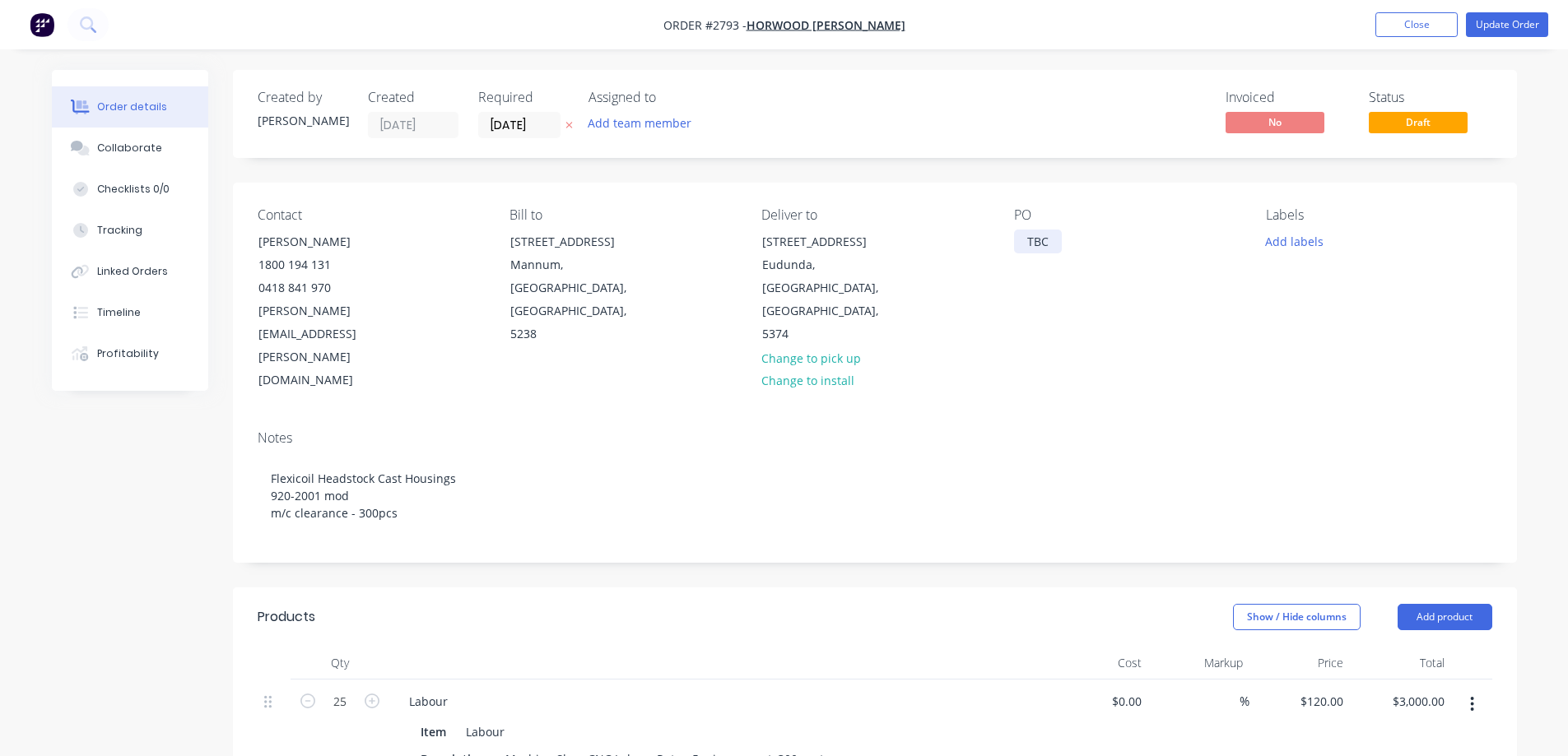
click at [1054, 245] on div "TBC" at bounding box center [1038, 241] width 48 height 24
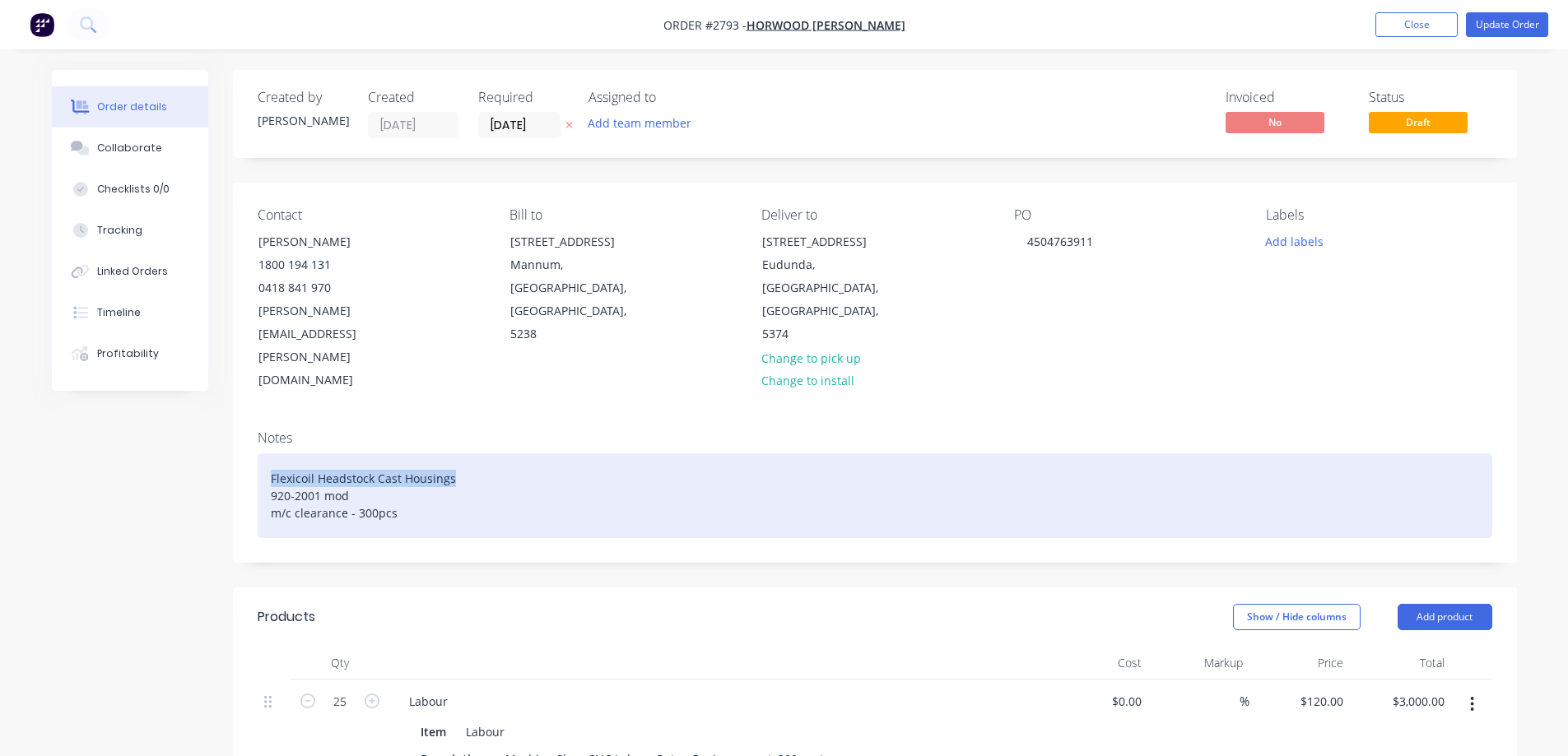
drag, startPoint x: 451, startPoint y: 412, endPoint x: 271, endPoint y: 404, distance: 180.2
click at [271, 454] on div "Flexicoil Headstock Cast Housings 920-2001 mod m/c clearance - 300pcs" at bounding box center [875, 496] width 1234 height 84
copy div "Flexicoil Headstock Cast Housings"
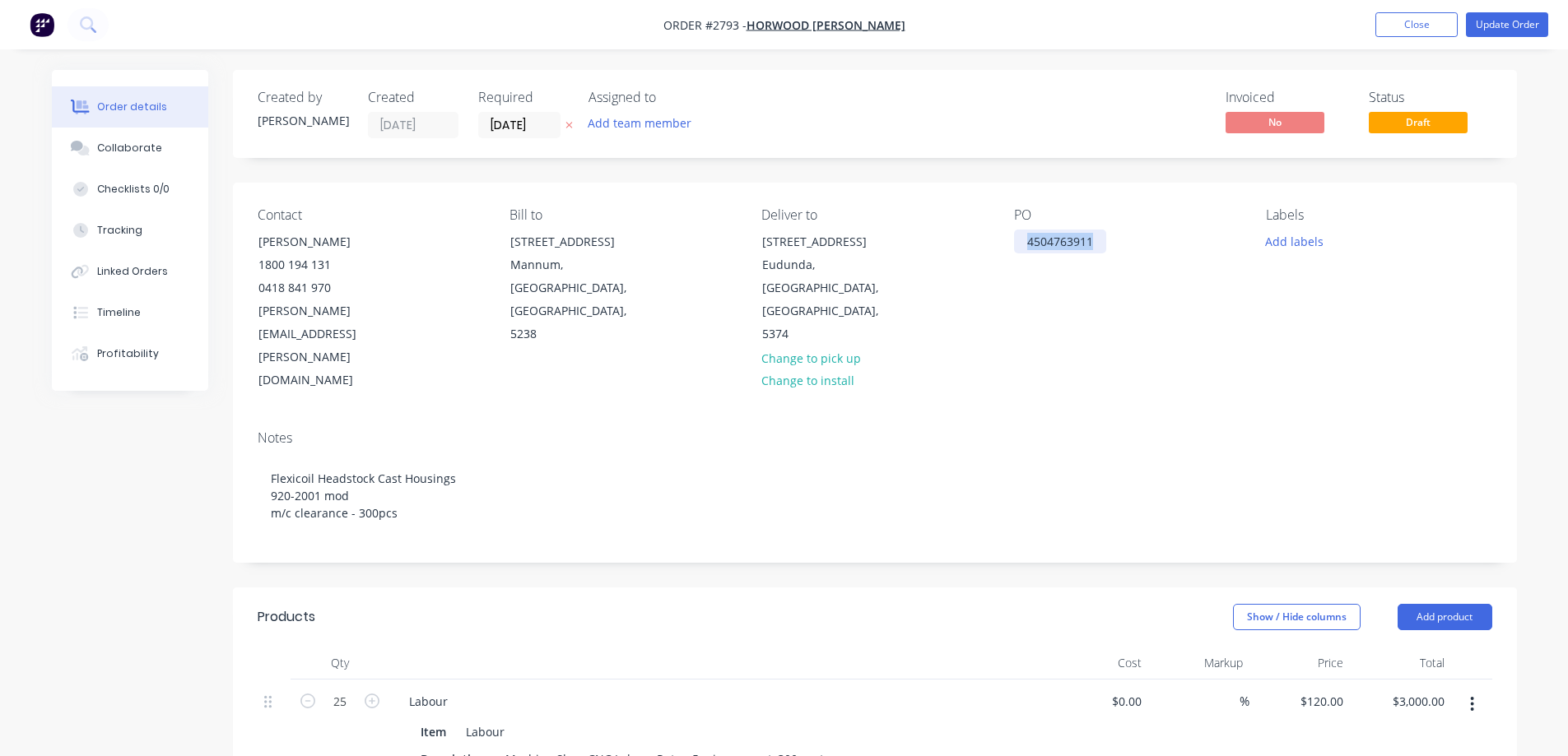
drag, startPoint x: 1091, startPoint y: 240, endPoint x: 1010, endPoint y: 242, distance: 81.0
click at [1010, 242] on div "Contact Matthew Gillespie 1800 194 131 0418 841 970 matthew.gillespie@cnh.com B…" at bounding box center [875, 300] width 1284 height 235
copy div "4504763911"
click at [1408, 24] on button "Close" at bounding box center [1417, 24] width 83 height 25
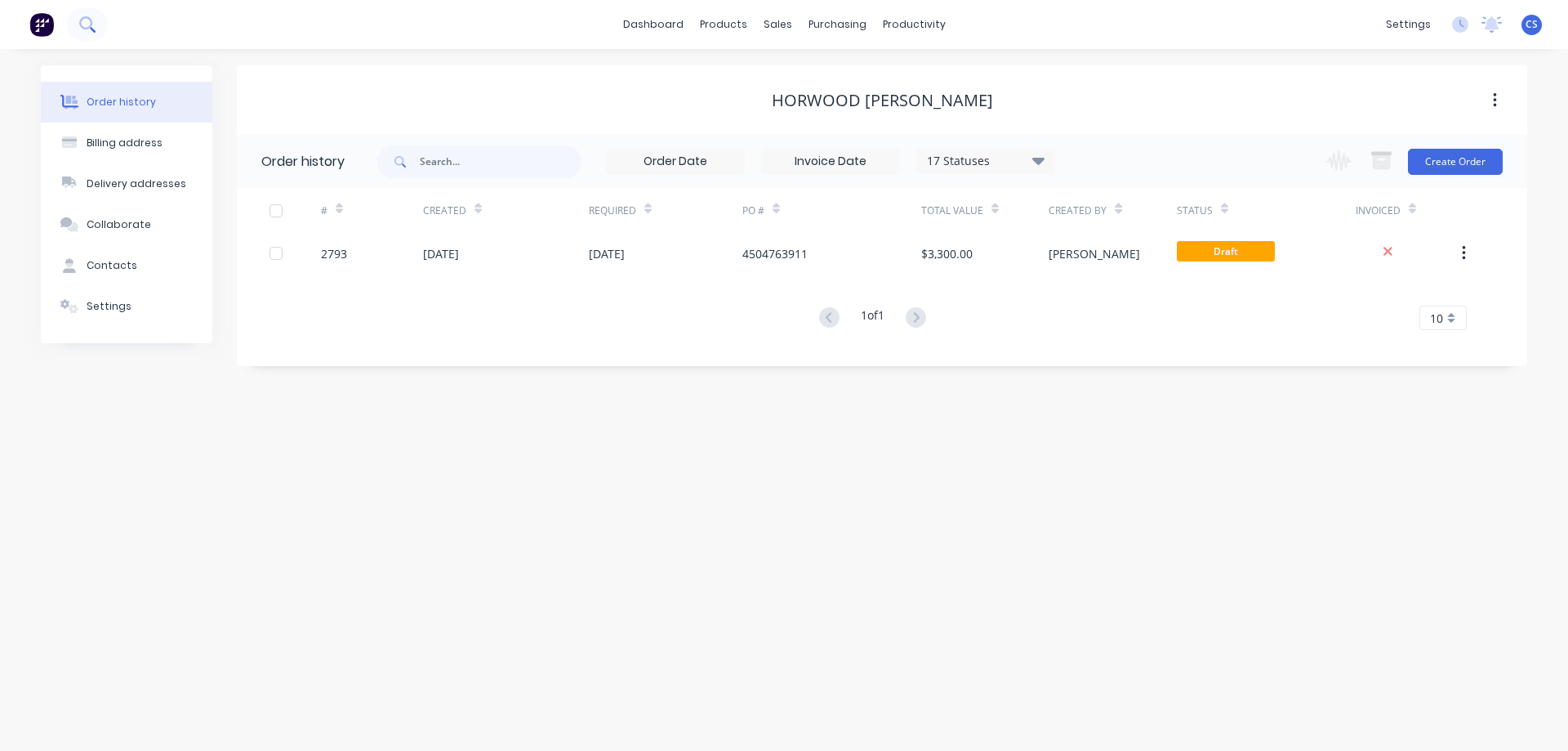
click at [84, 21] on icon at bounding box center [86, 24] width 15 height 15
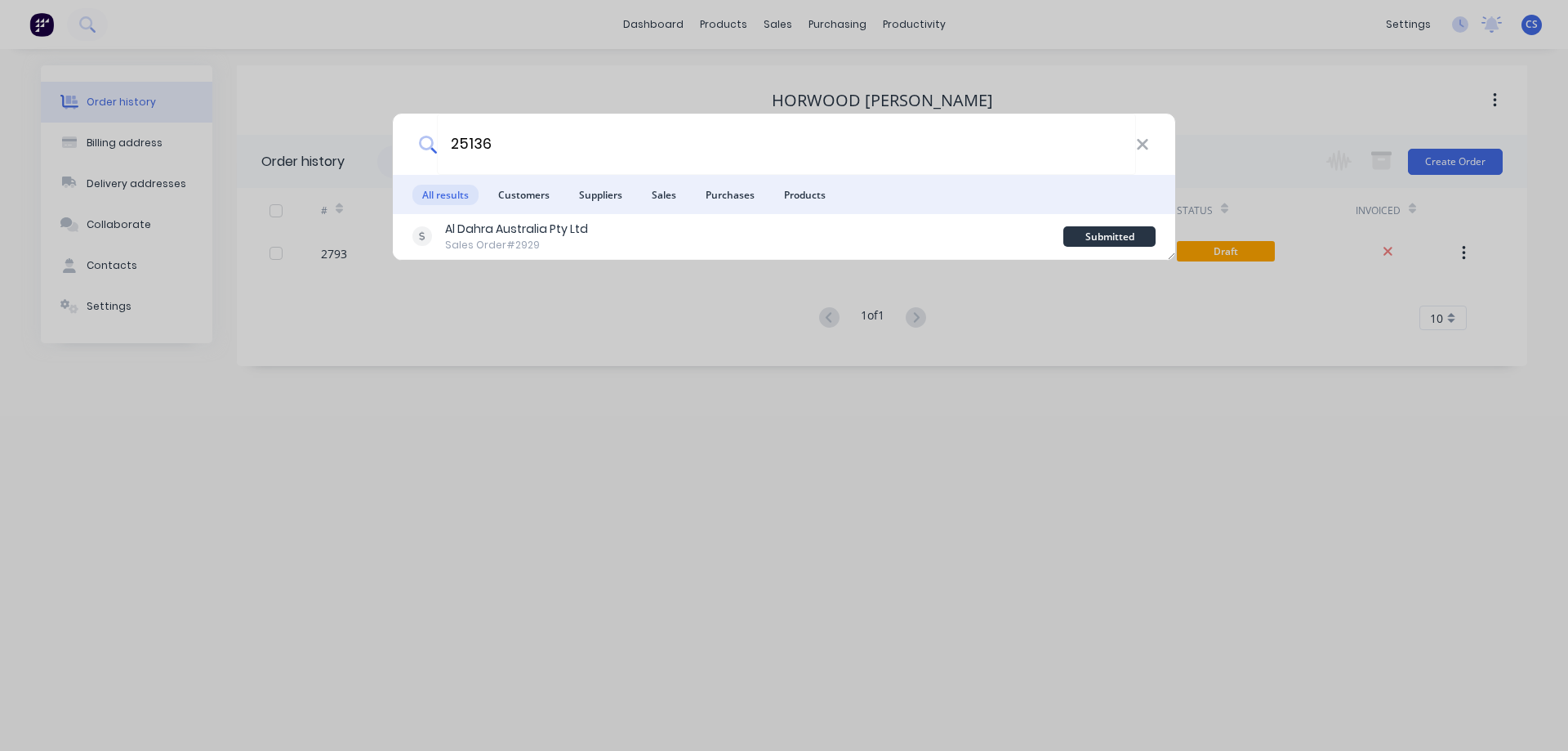
drag, startPoint x: 539, startPoint y: 147, endPoint x: 430, endPoint y: 145, distance: 109.0
click at [430, 145] on div "25136" at bounding box center [784, 144] width 783 height 61
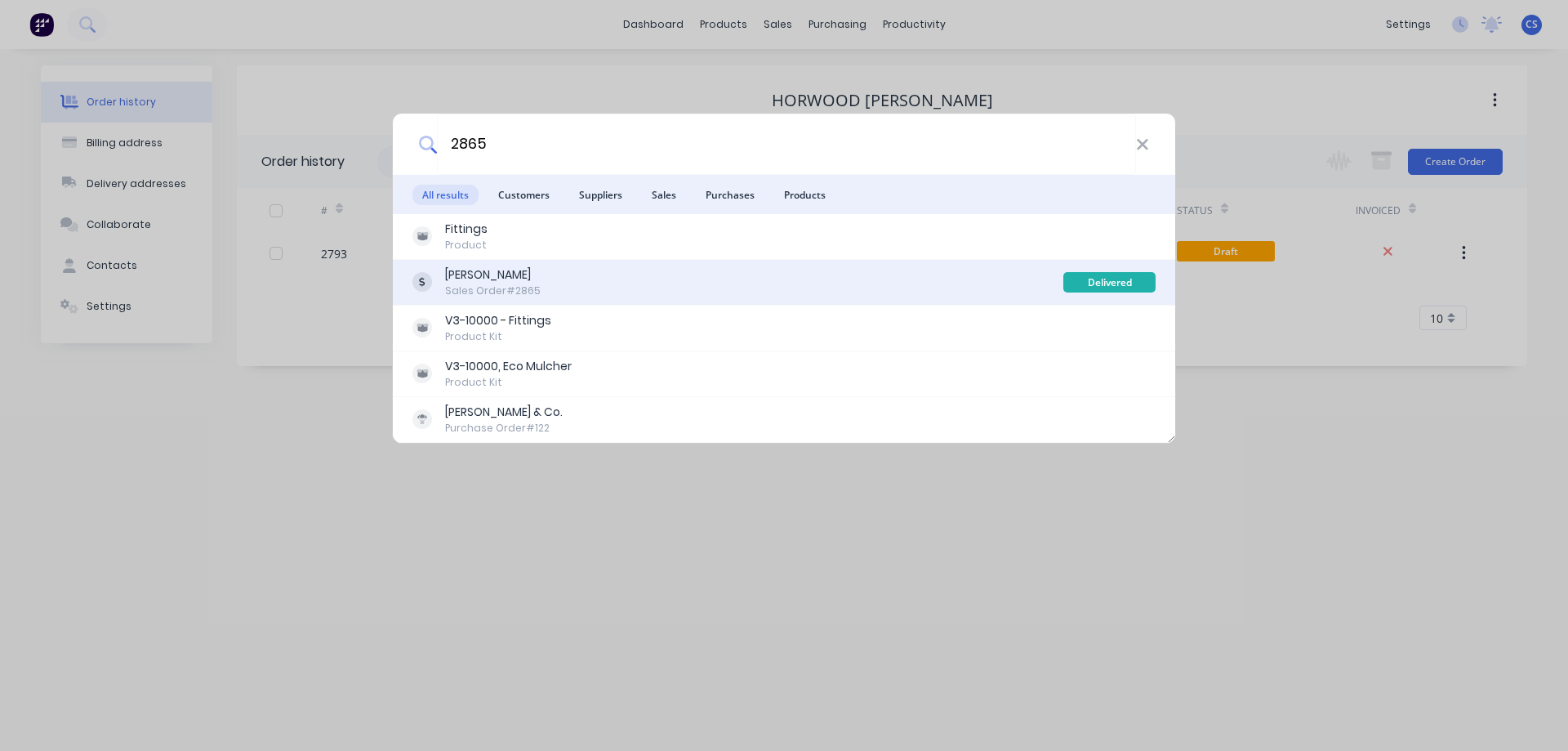
type input "2865"
click at [686, 280] on div "Balco Bowmans Sales Order #2865" at bounding box center [737, 282] width 651 height 32
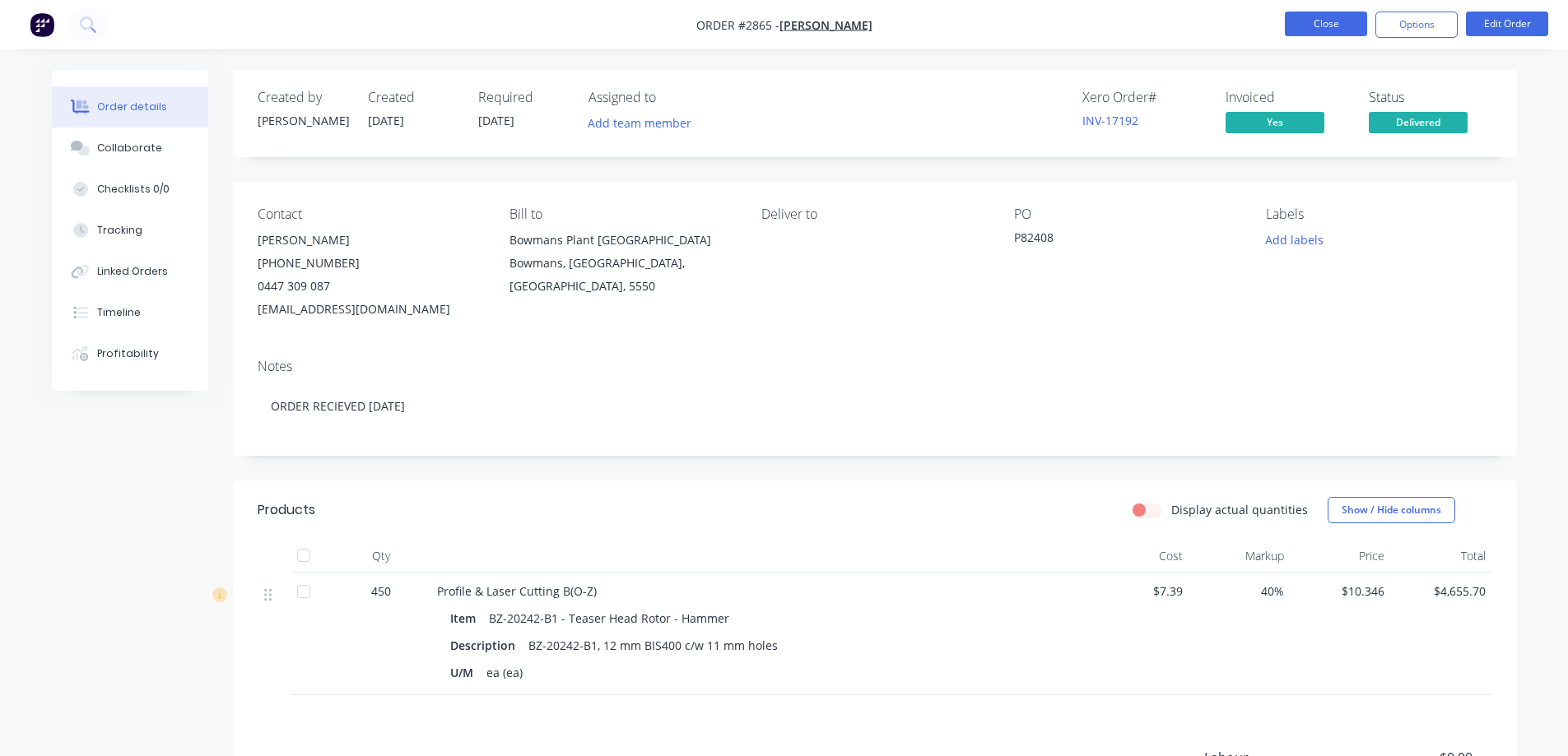
click at [1337, 28] on button "Close" at bounding box center [1326, 24] width 83 height 25
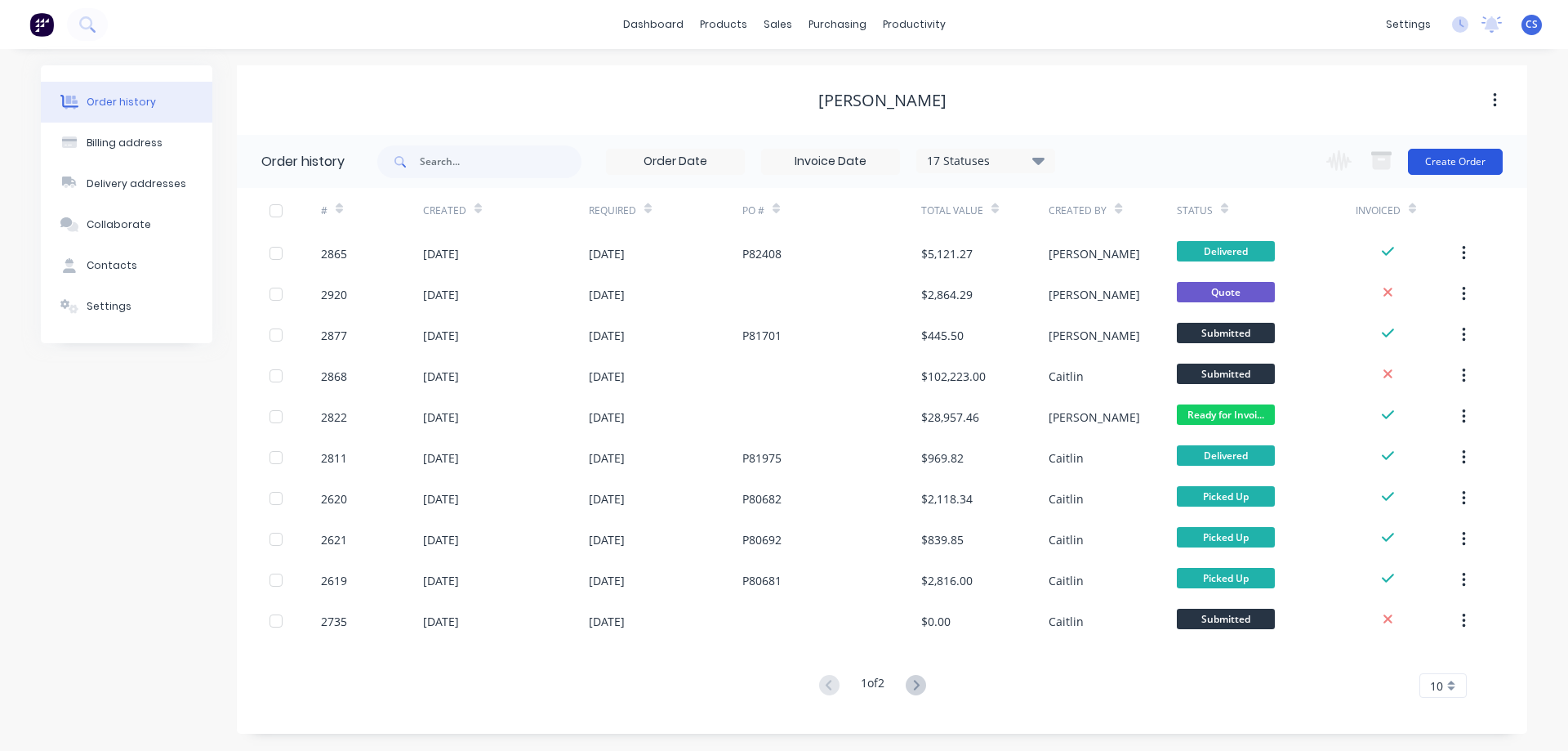
click at [1435, 158] on button "Create Order" at bounding box center [1455, 161] width 95 height 26
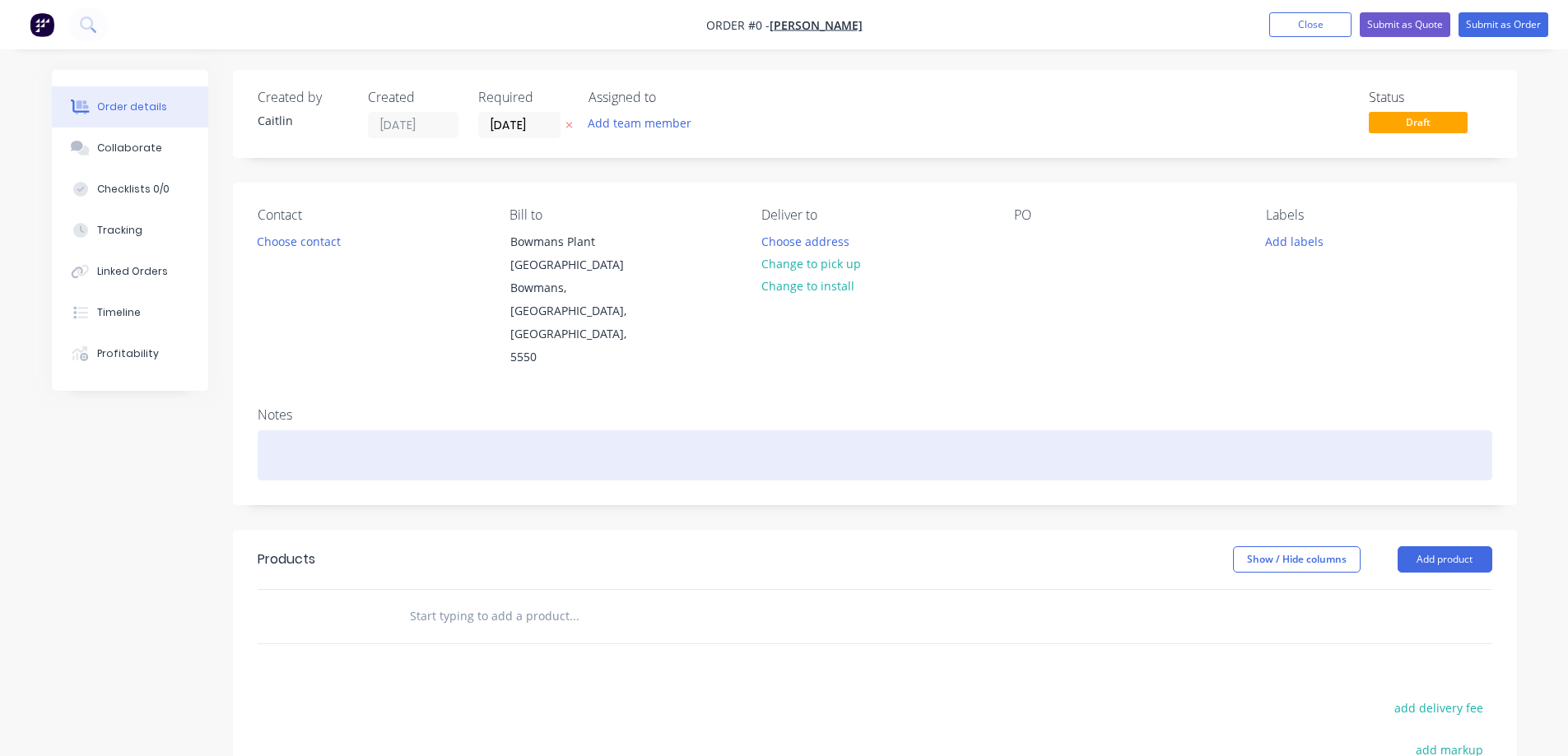
click at [304, 430] on div at bounding box center [875, 455] width 1234 height 50
drag, startPoint x: 396, startPoint y: 413, endPoint x: 267, endPoint y: 413, distance: 129.0
click at [267, 430] on div "Line 1 Baler Plunger Rebuild" at bounding box center [875, 455] width 1234 height 50
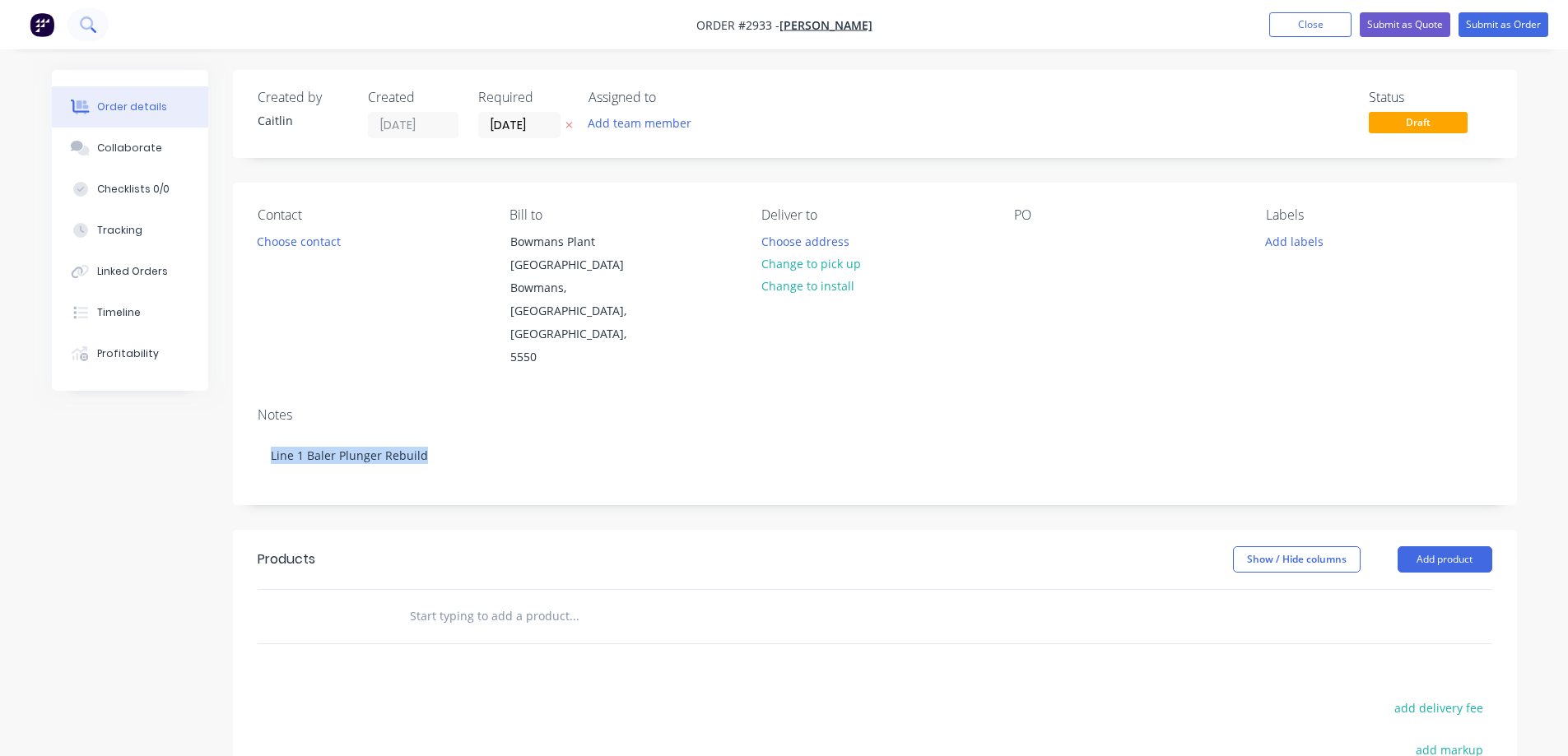
click at [92, 16] on icon at bounding box center [87, 24] width 16 height 16
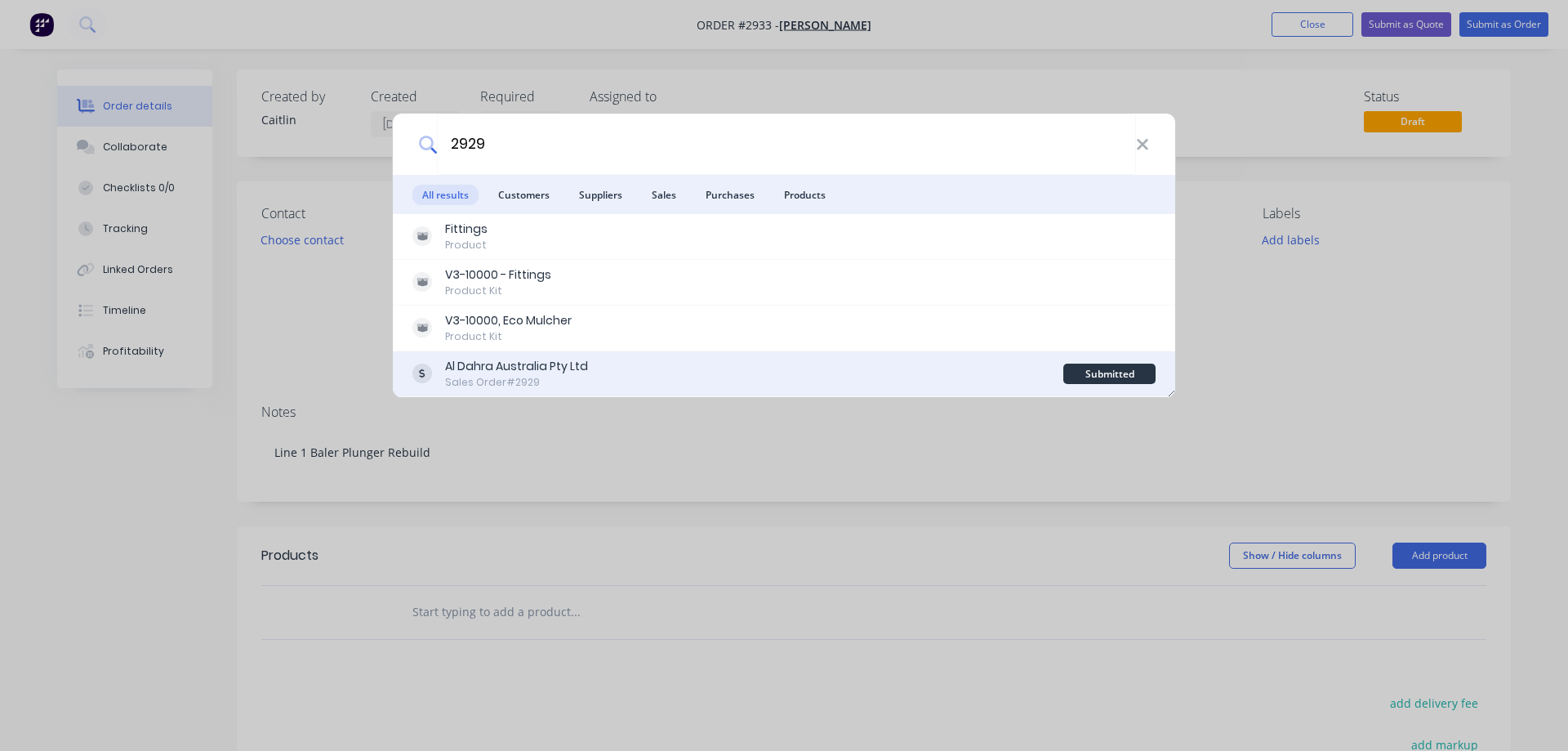
type input "2929"
click at [788, 377] on div "Al Dahra Australia Pty Ltd Sales Order #2929" at bounding box center [737, 373] width 651 height 32
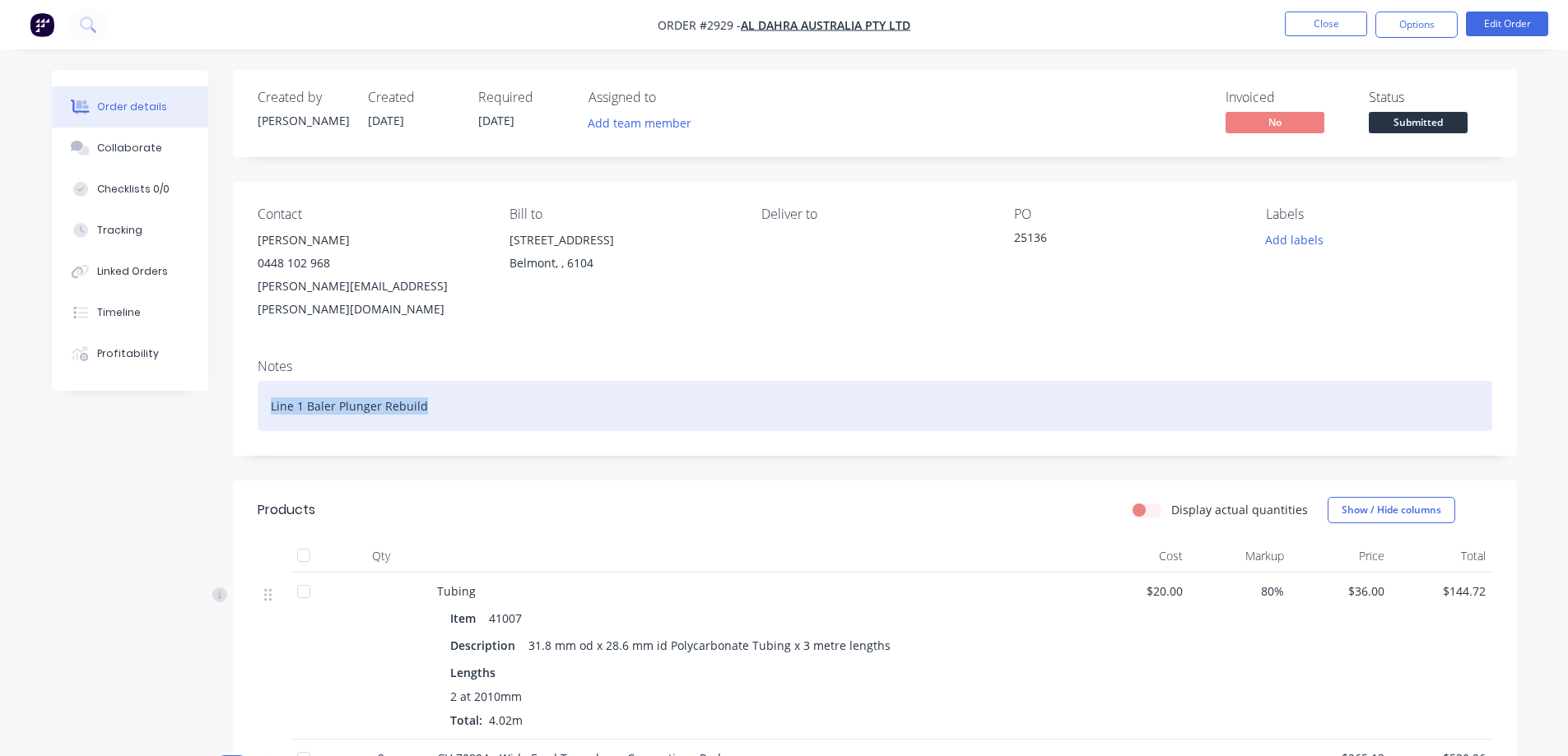
drag, startPoint x: 447, startPoint y: 384, endPoint x: 291, endPoint y: 388, distance: 156.1
click at [271, 389] on div "Line 1 Baler Plunger Rebuild" at bounding box center [875, 406] width 1234 height 50
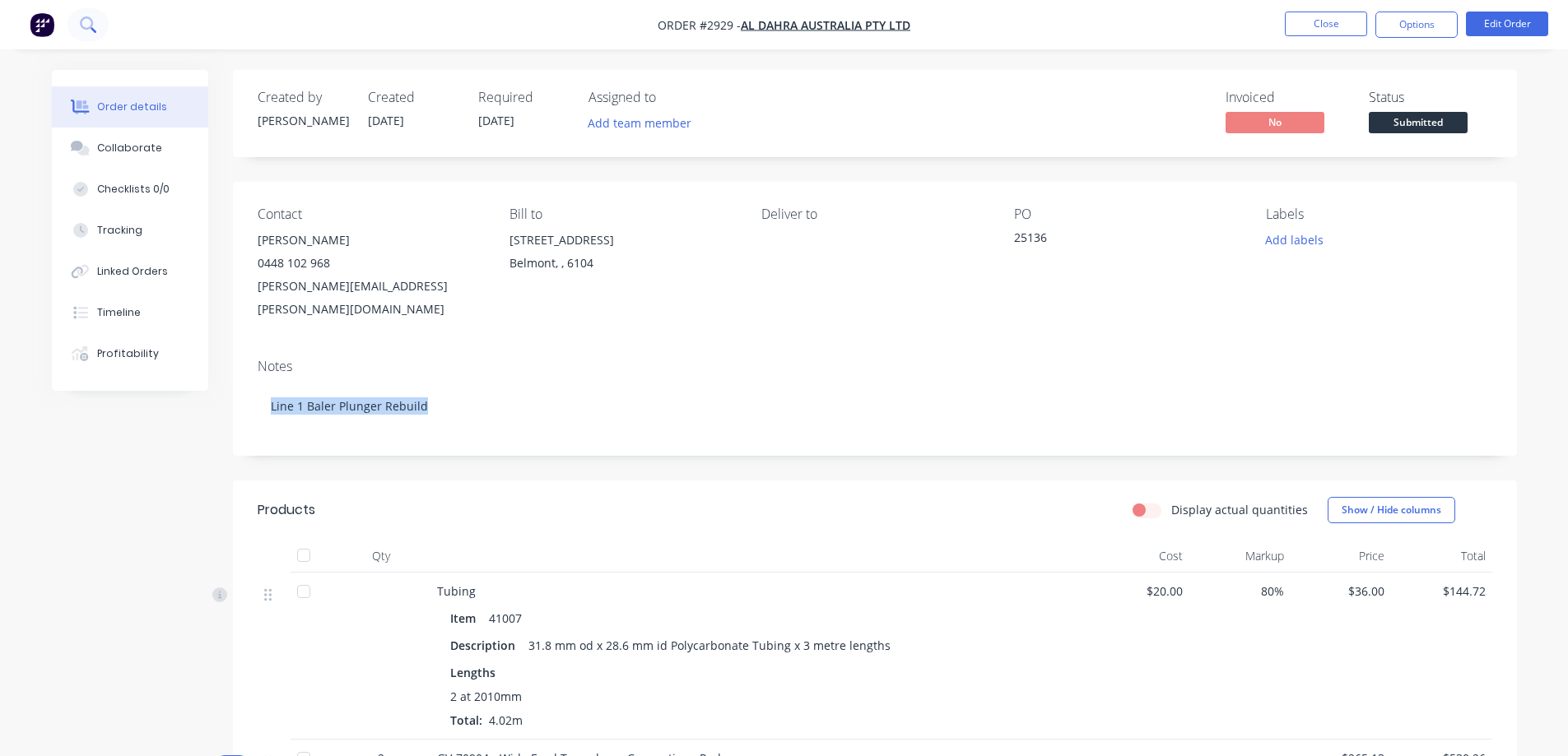
click at [88, 21] on icon at bounding box center [87, 24] width 16 height 16
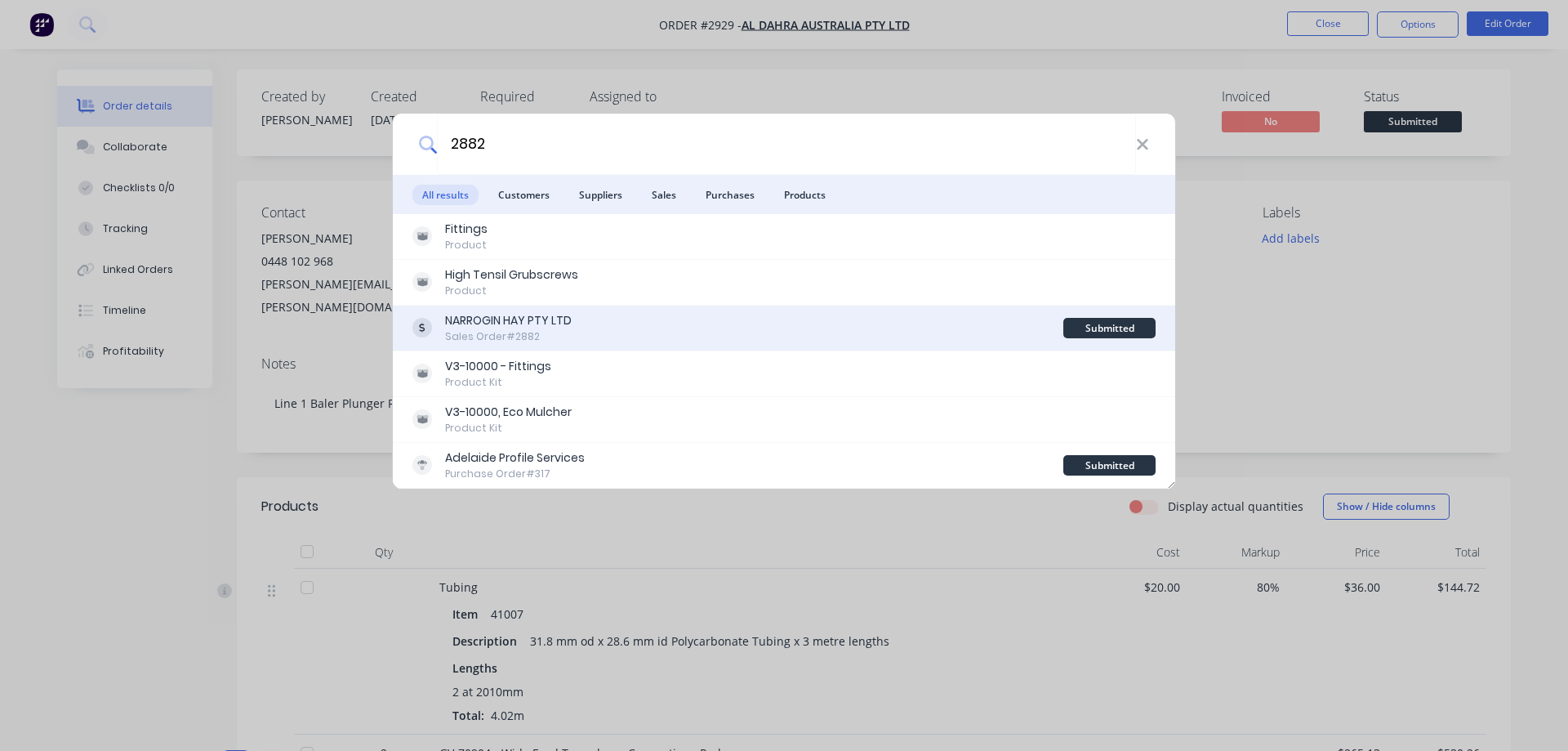
type input "2882"
click at [665, 322] on div "NARROGIN HAY PTY LTD Sales Order #2882" at bounding box center [737, 328] width 651 height 32
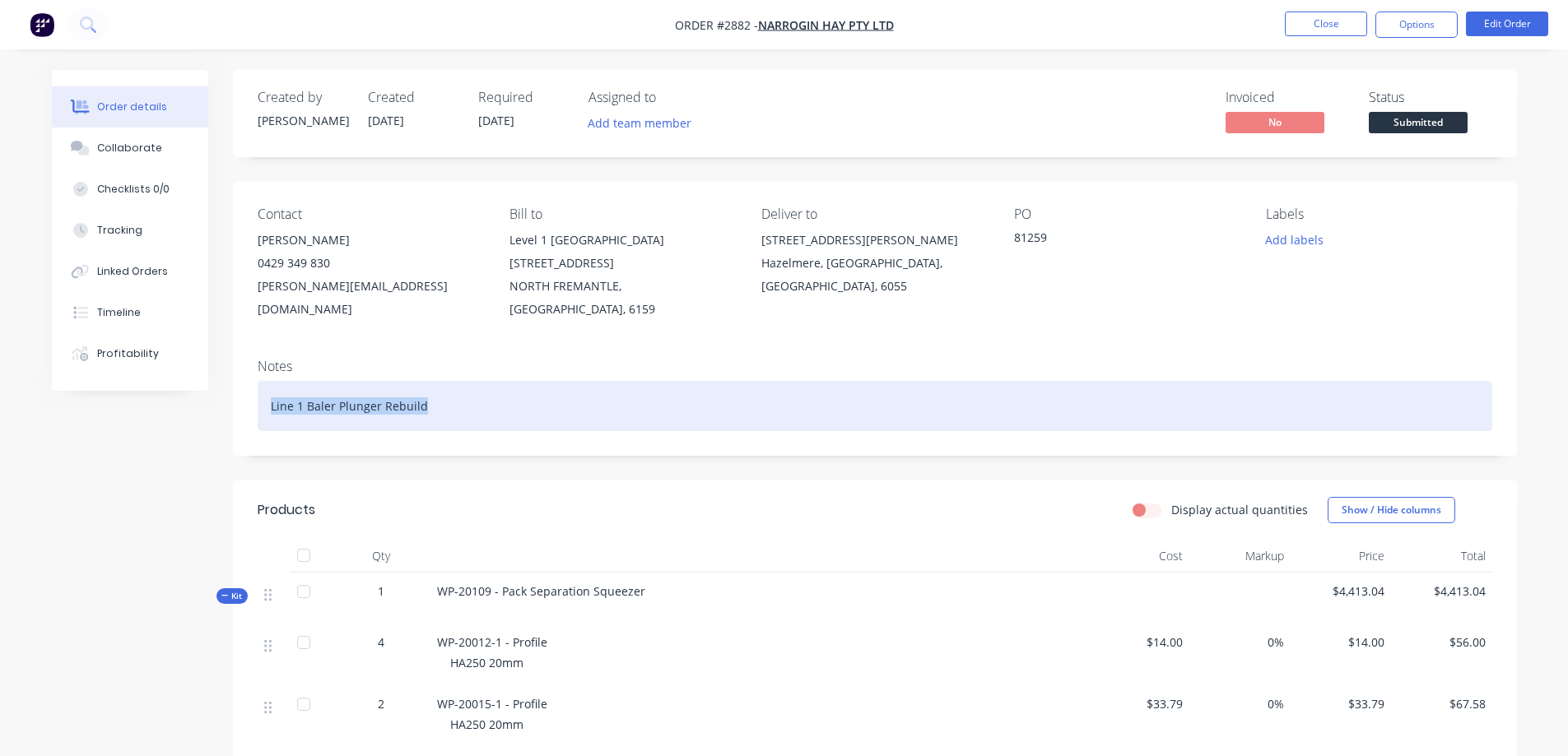
drag, startPoint x: 454, startPoint y: 385, endPoint x: 271, endPoint y: 375, distance: 183.3
click at [271, 381] on div "Line 1 Baler Plunger Rebuild" at bounding box center [875, 406] width 1234 height 50
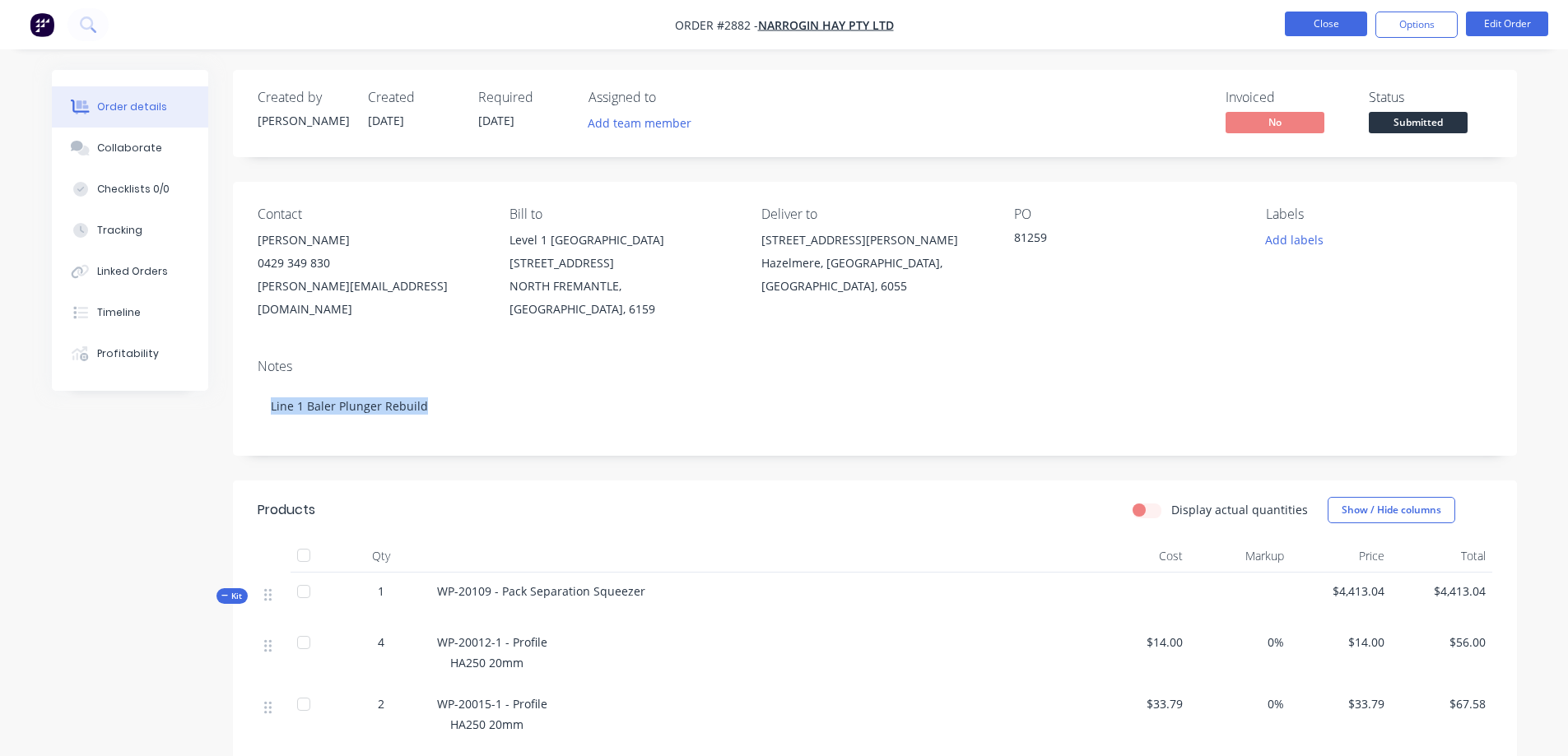
click at [1321, 26] on button "Close" at bounding box center [1326, 24] width 83 height 25
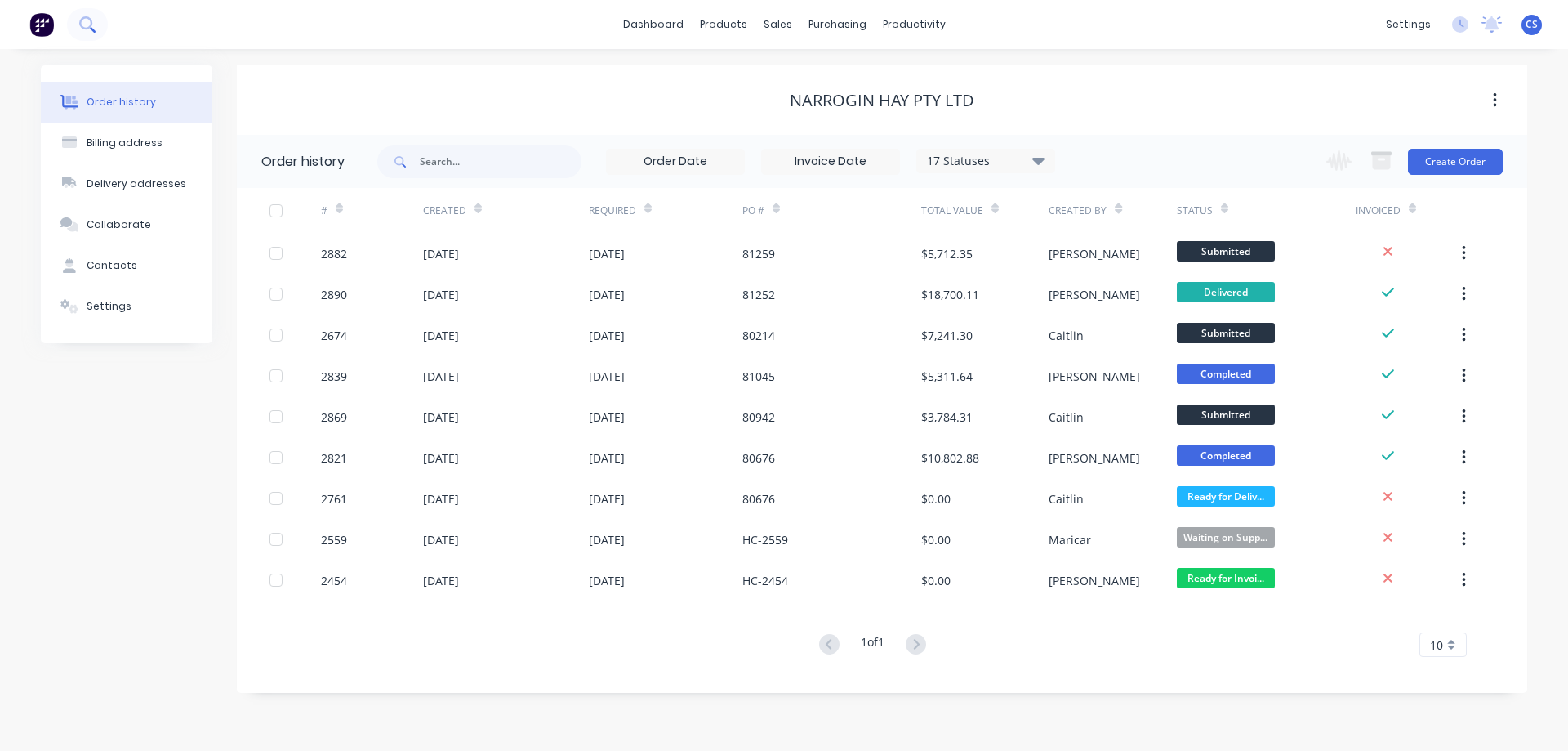
click at [99, 30] on button at bounding box center [87, 25] width 41 height 33
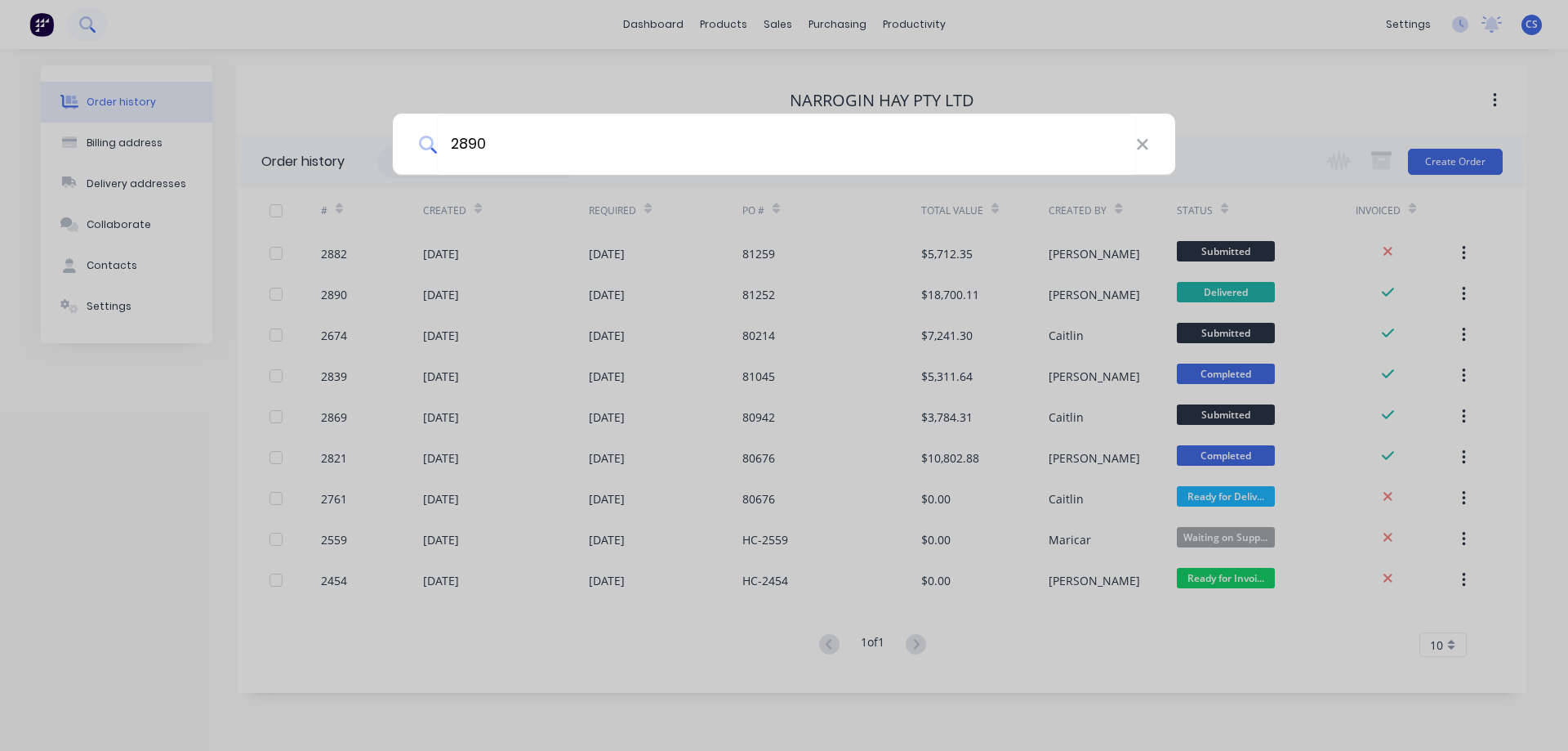
type input "2890"
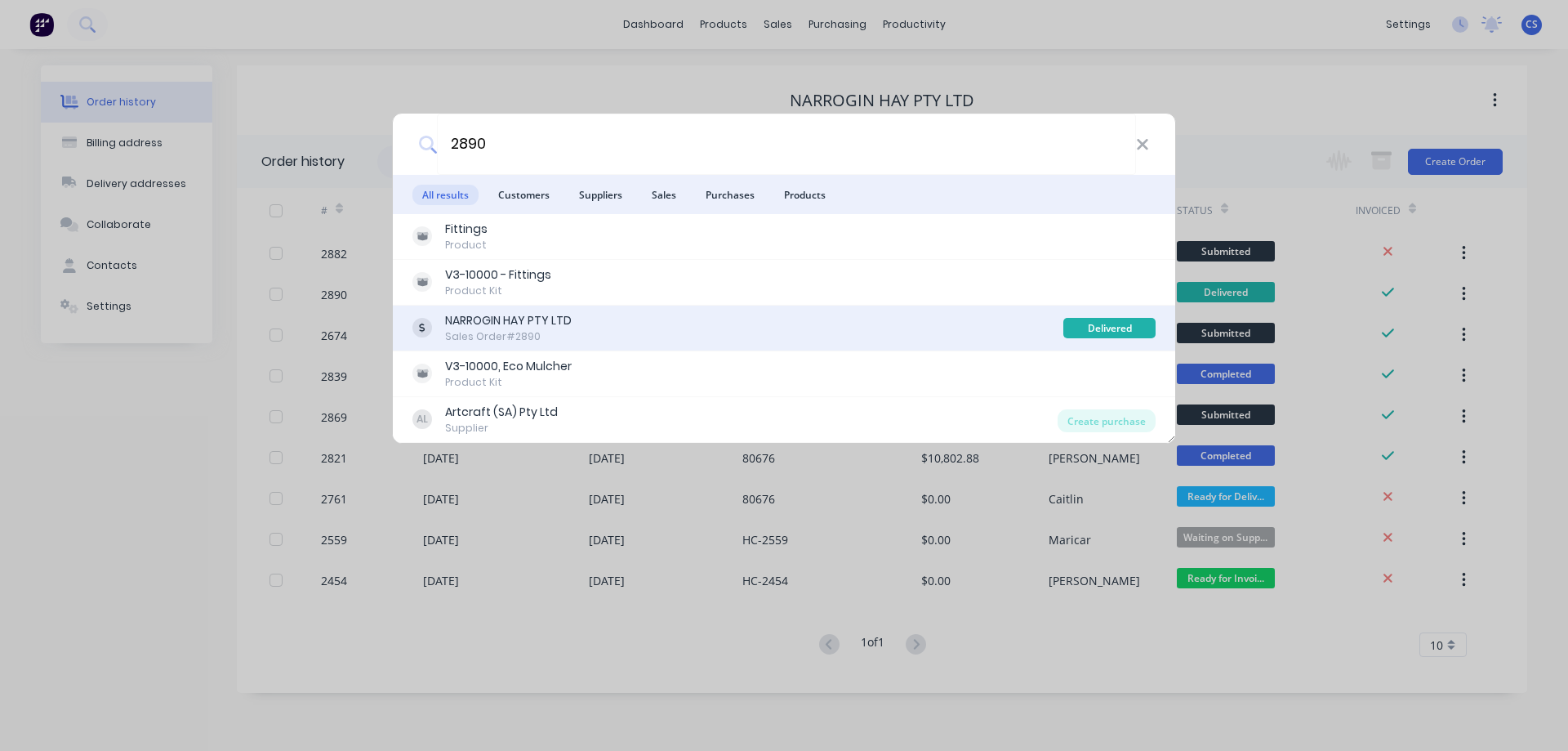
click at [674, 320] on div "NARROGIN HAY PTY LTD Sales Order #2890" at bounding box center [737, 328] width 651 height 32
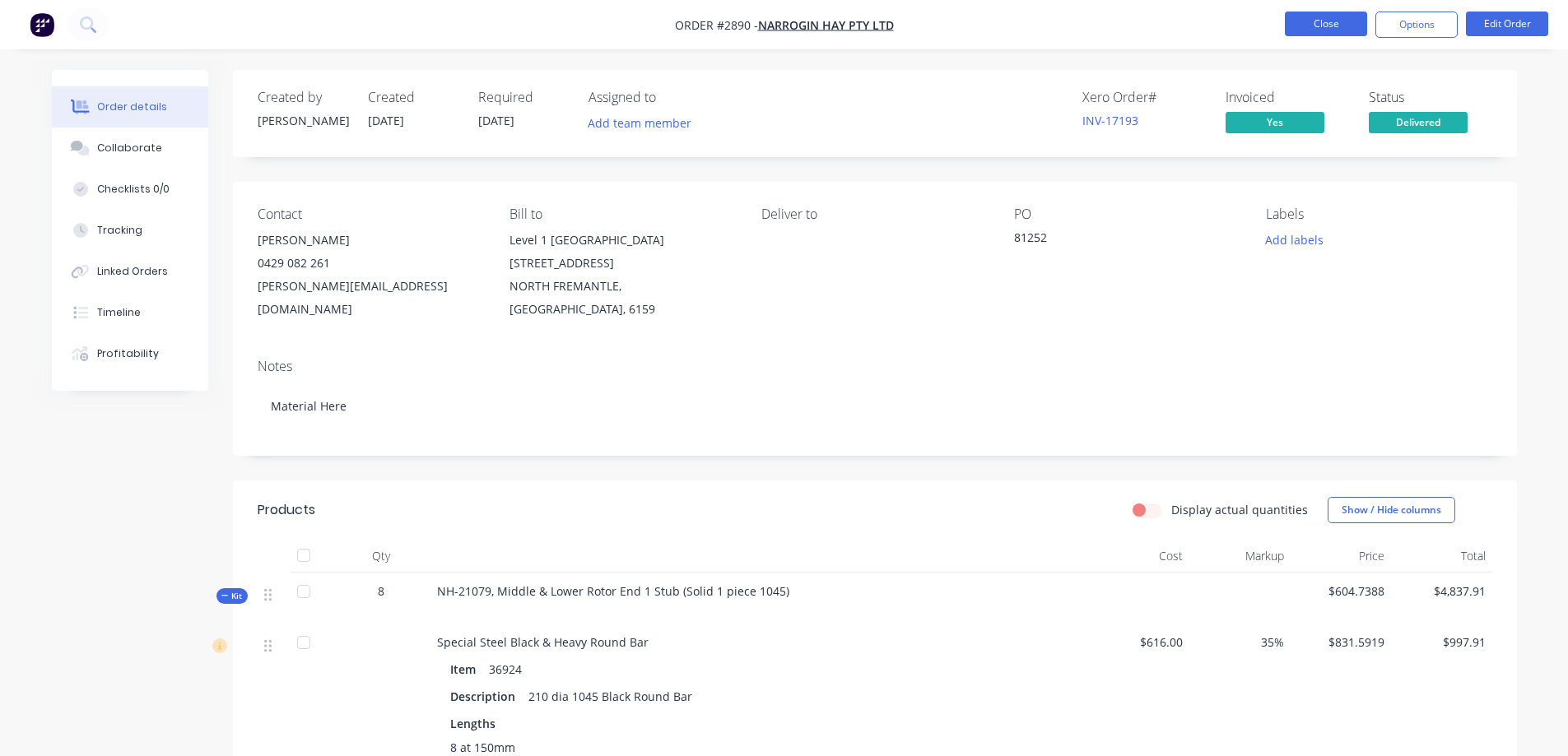
click at [1319, 19] on button "Close" at bounding box center [1326, 24] width 83 height 25
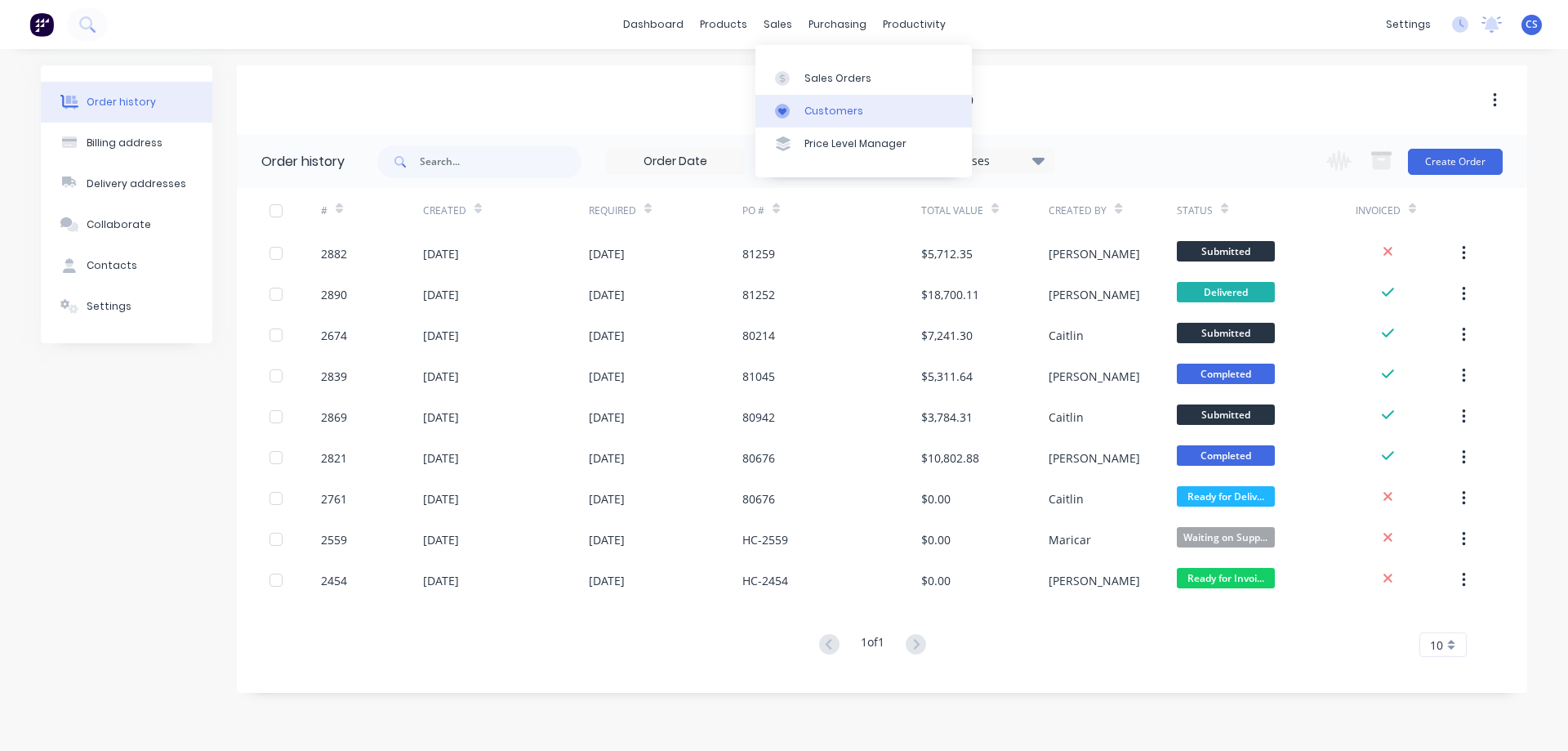
click at [821, 108] on div "Customers" at bounding box center [834, 111] width 59 height 15
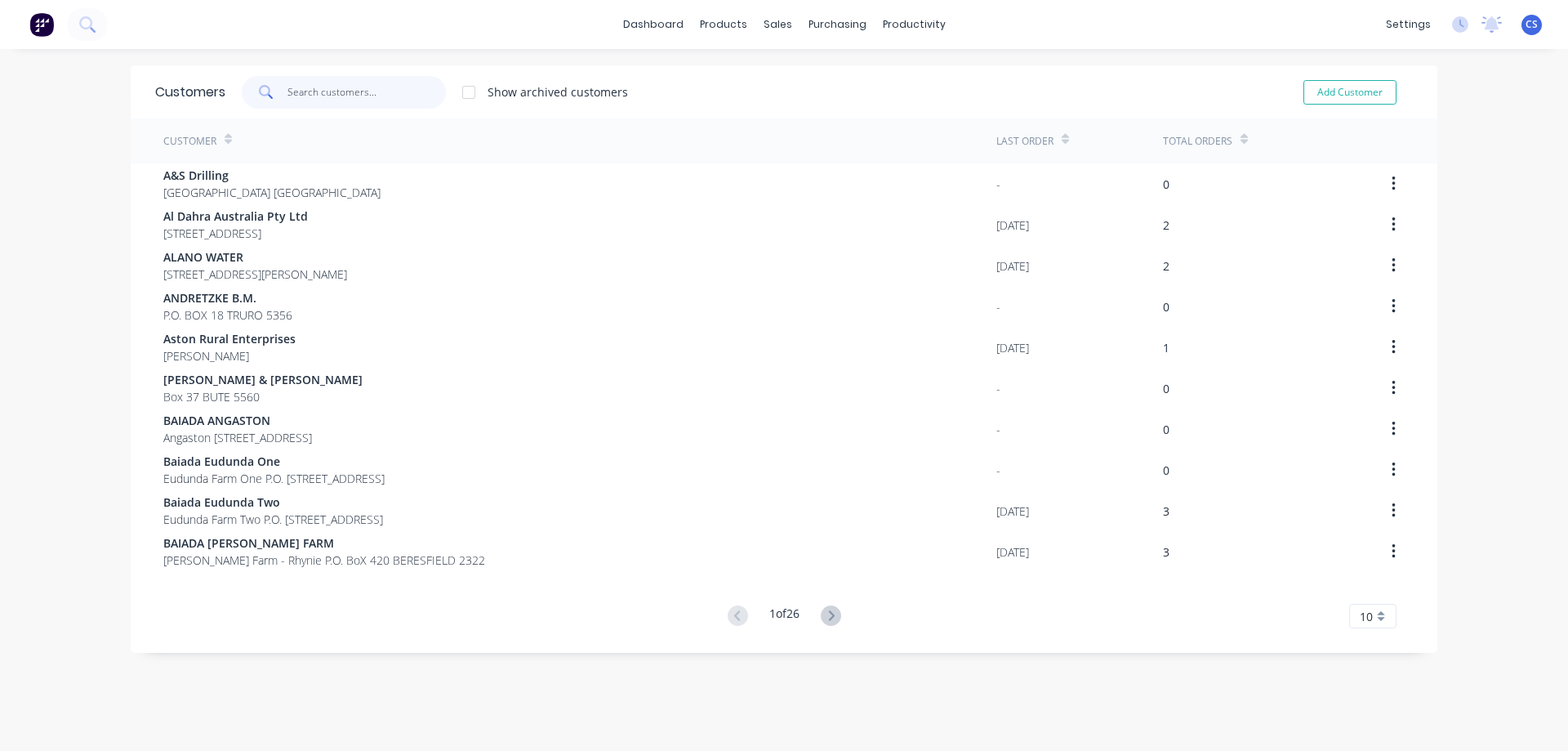
click at [303, 92] on input "text" at bounding box center [367, 92] width 159 height 33
type input "V"
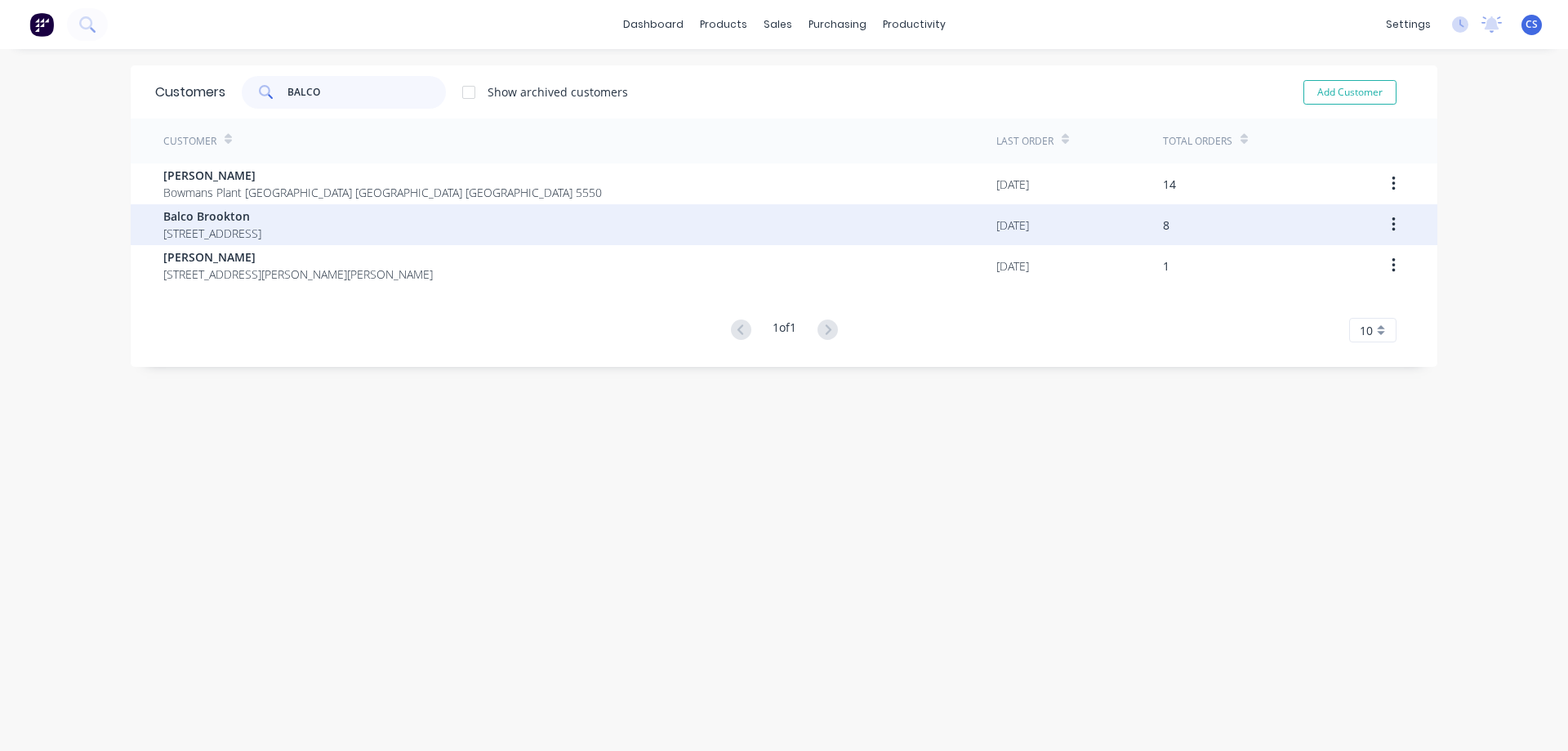
type input "BALCO"
click at [261, 236] on span "PO Box 117 Brookton Western Australia Australia 6306" at bounding box center [212, 233] width 98 height 17
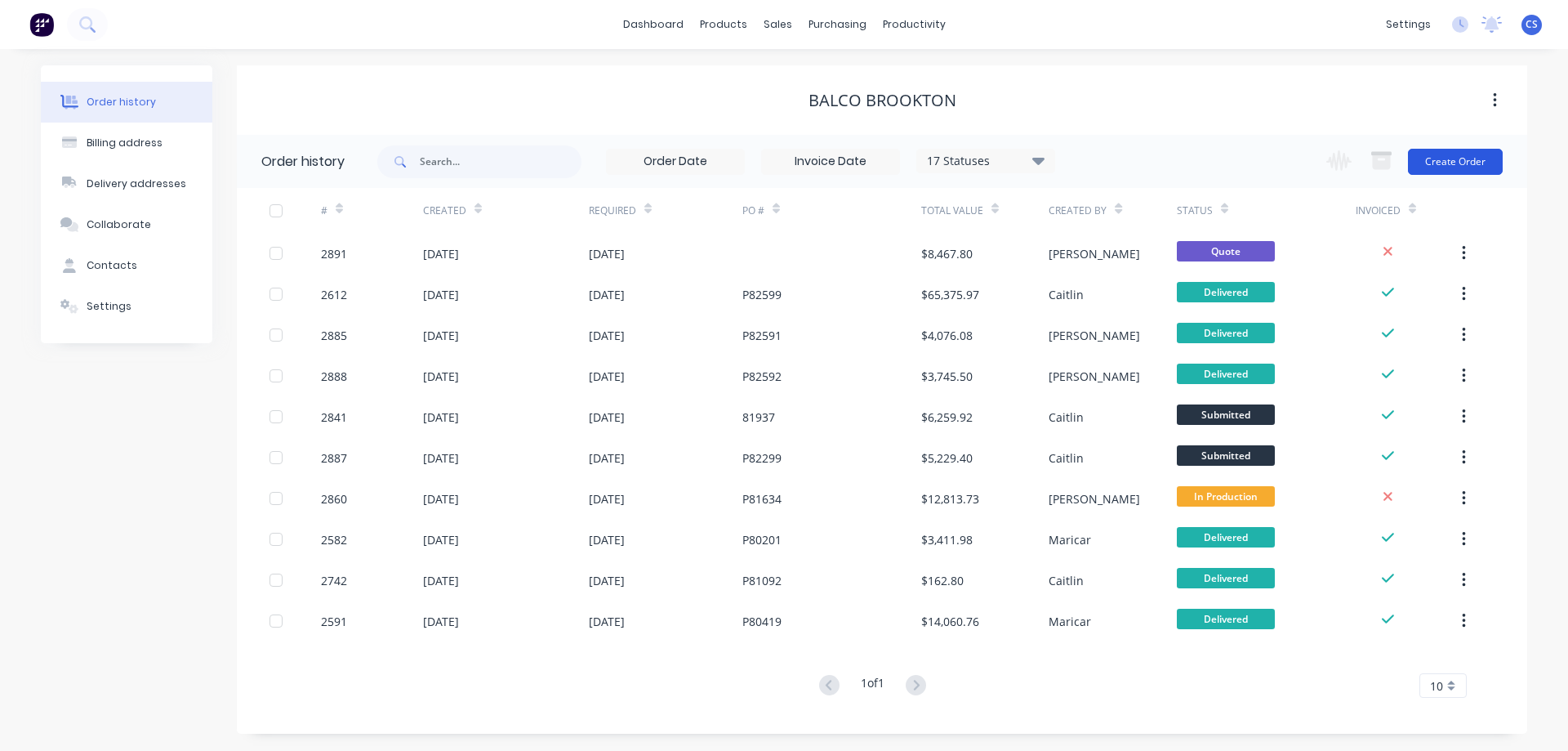
click at [1450, 163] on button "Create Order" at bounding box center [1455, 161] width 95 height 26
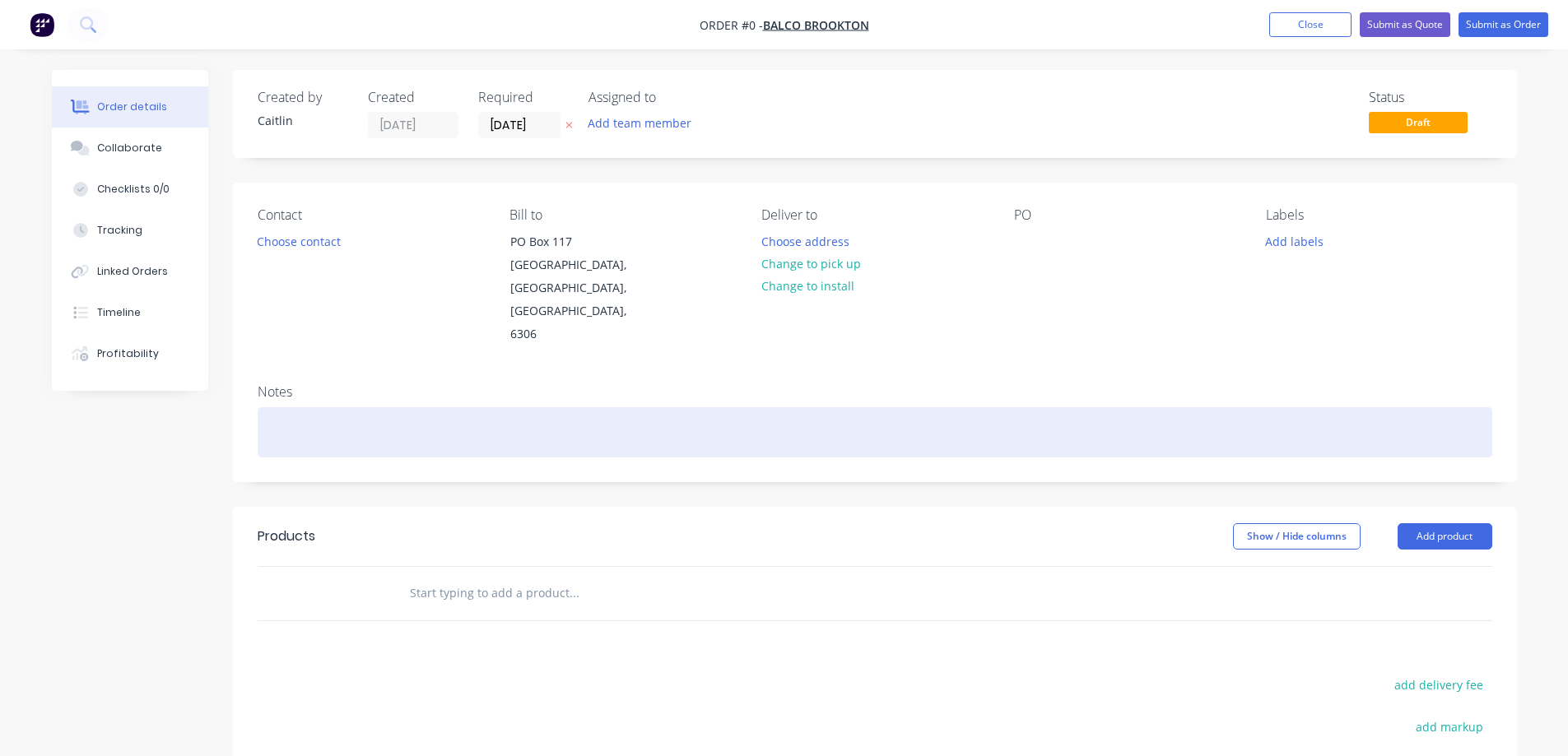
click at [322, 407] on div at bounding box center [875, 432] width 1234 height 50
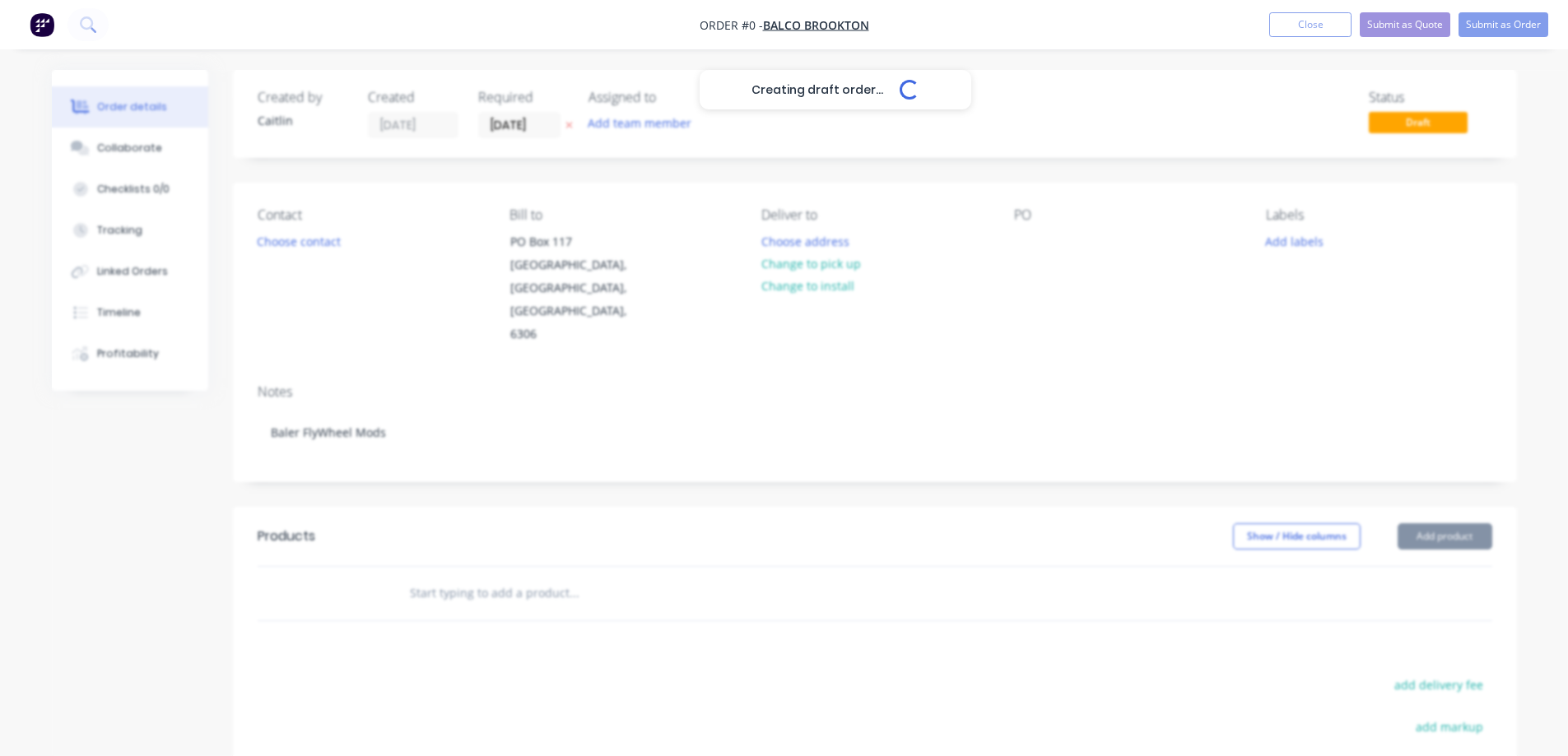
click at [1493, 260] on div "Creating draft order... Loading... Order details Collaborate Checklists 0/0 Tra…" at bounding box center [784, 554] width 1497 height 970
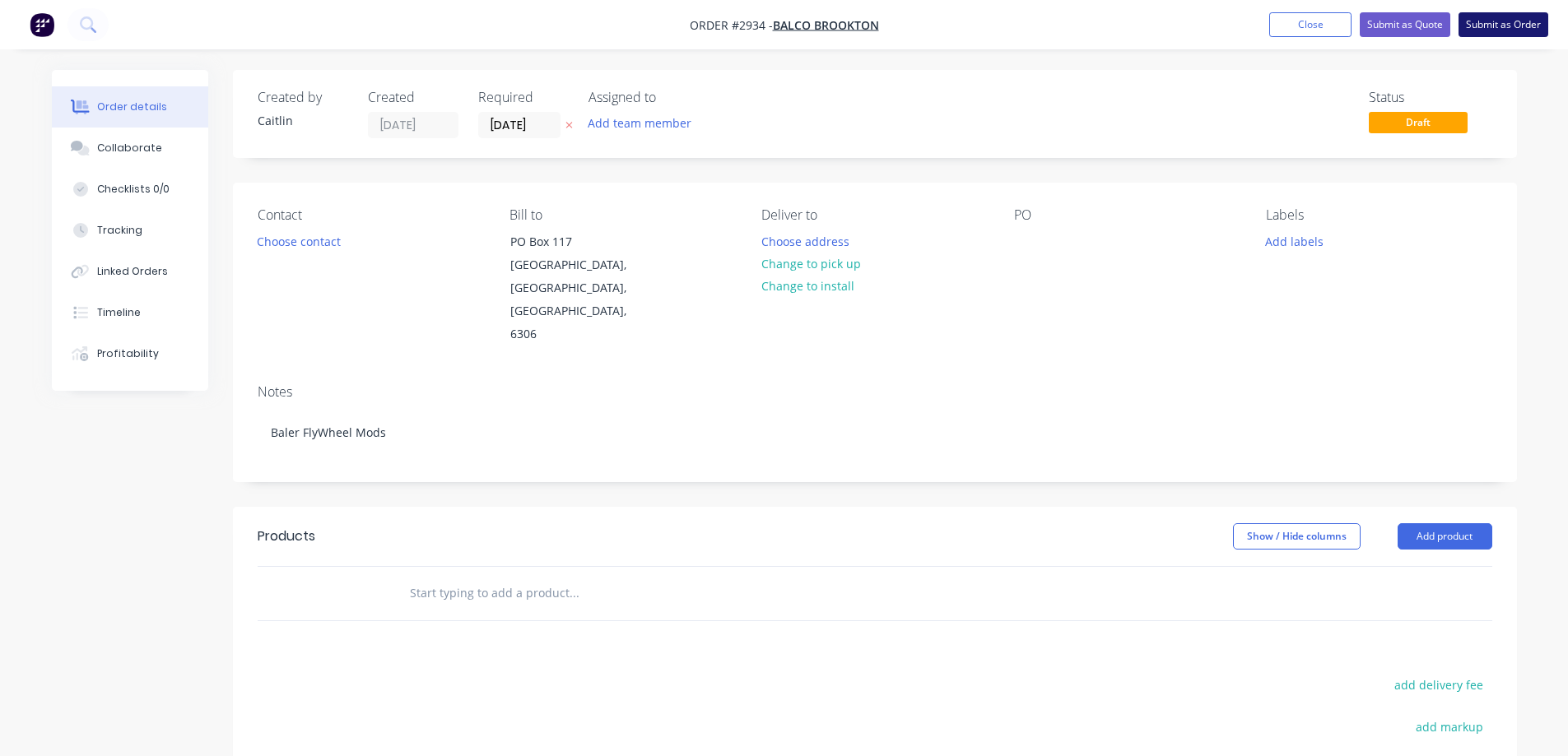
click at [1495, 26] on button "Submit as Order" at bounding box center [1503, 24] width 90 height 25
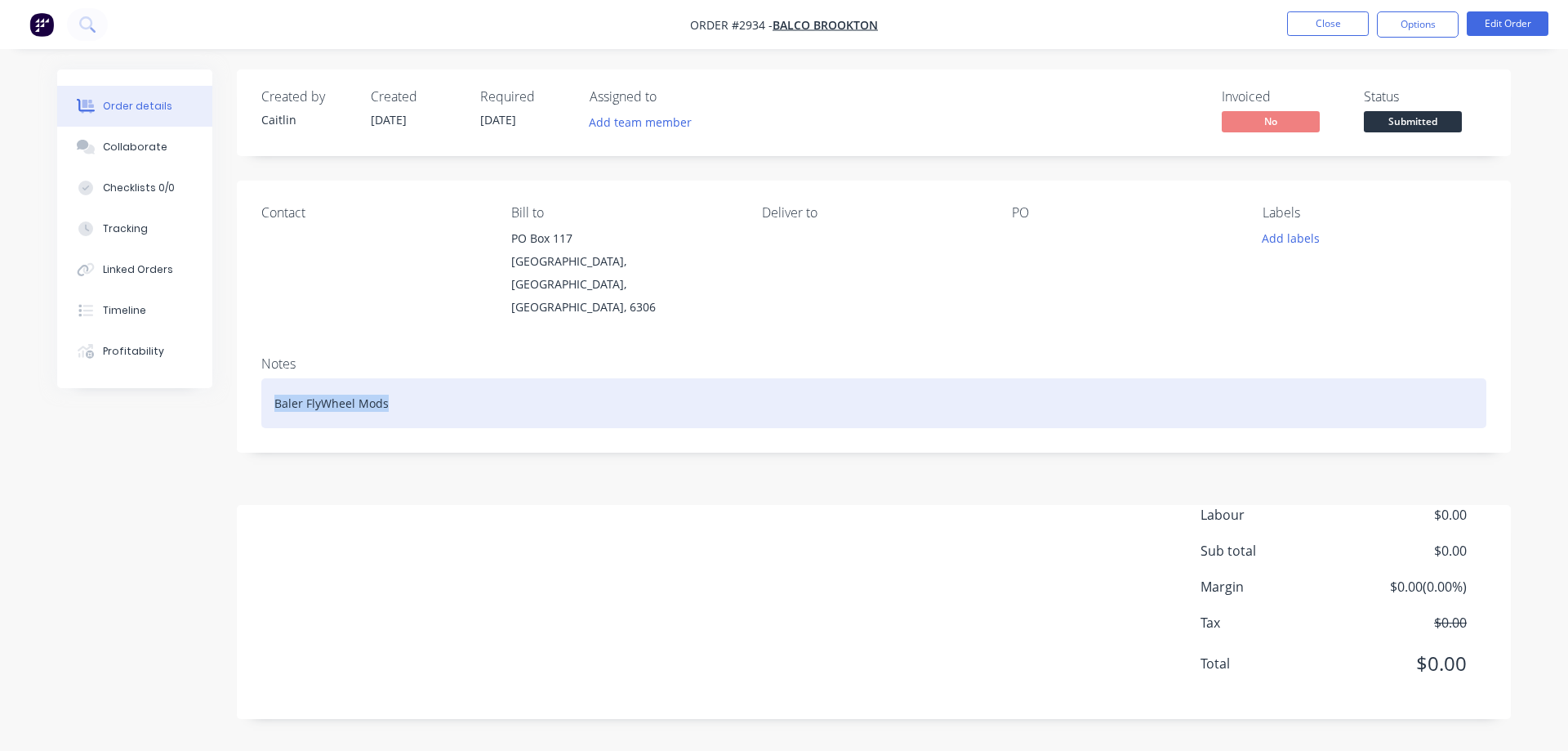
drag, startPoint x: 389, startPoint y: 381, endPoint x: 275, endPoint y: 386, distance: 114.1
click at [275, 386] on div "Baler FlyWheel Mods" at bounding box center [874, 403] width 1225 height 50
copy div "Baler FlyWheel Mods"
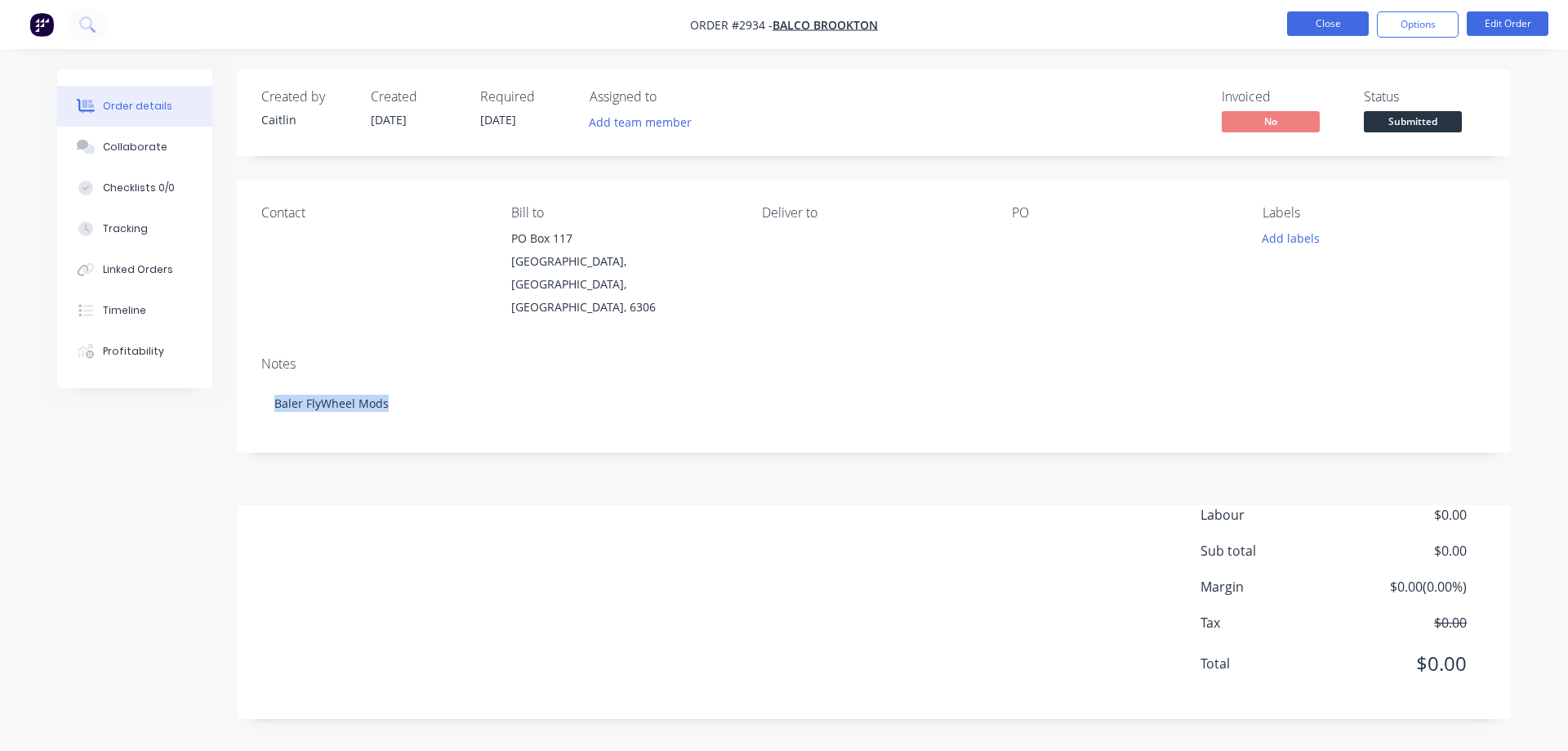
click at [1325, 20] on button "Close" at bounding box center [1328, 24] width 82 height 25
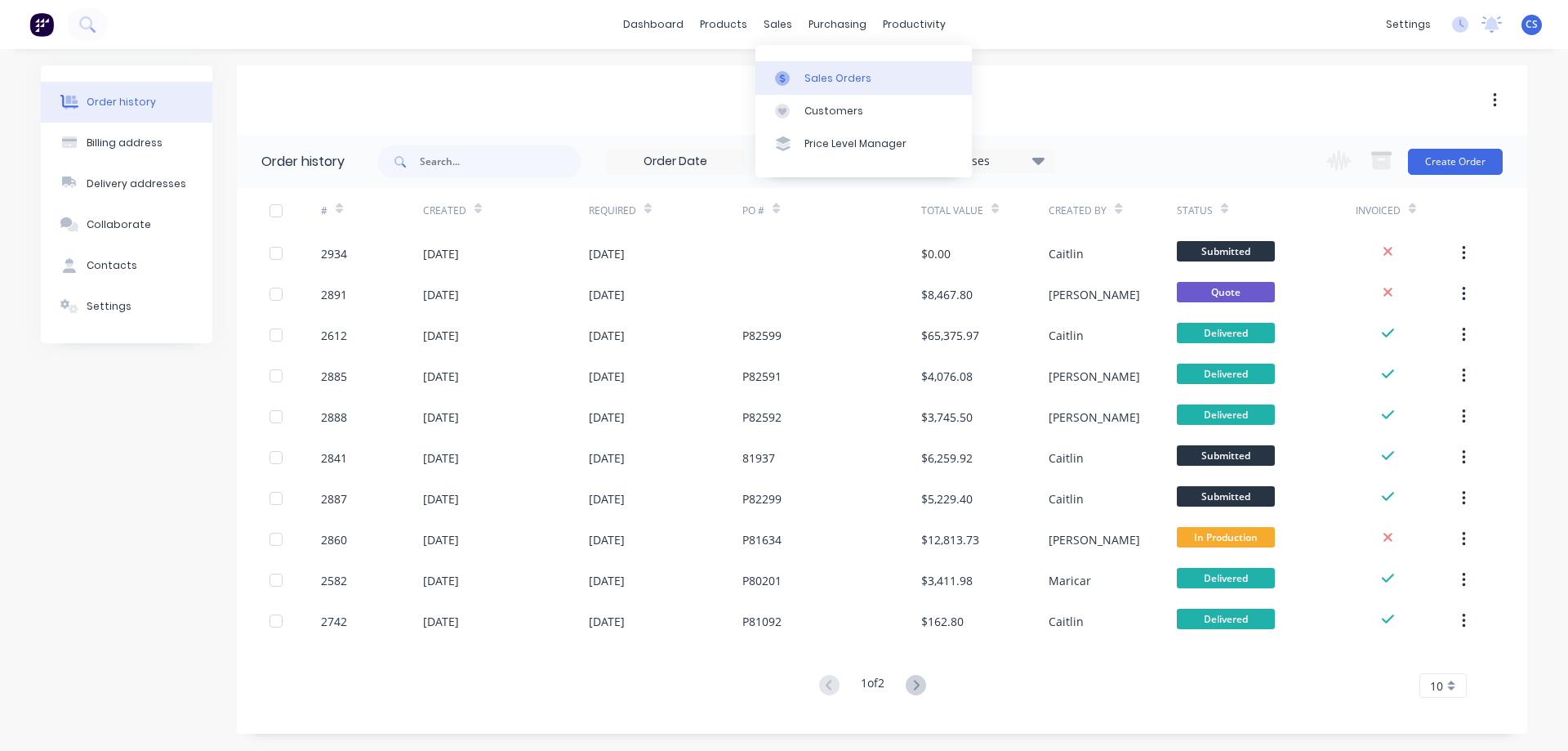
click at [826, 77] on div "Sales Orders" at bounding box center [838, 78] width 67 height 15
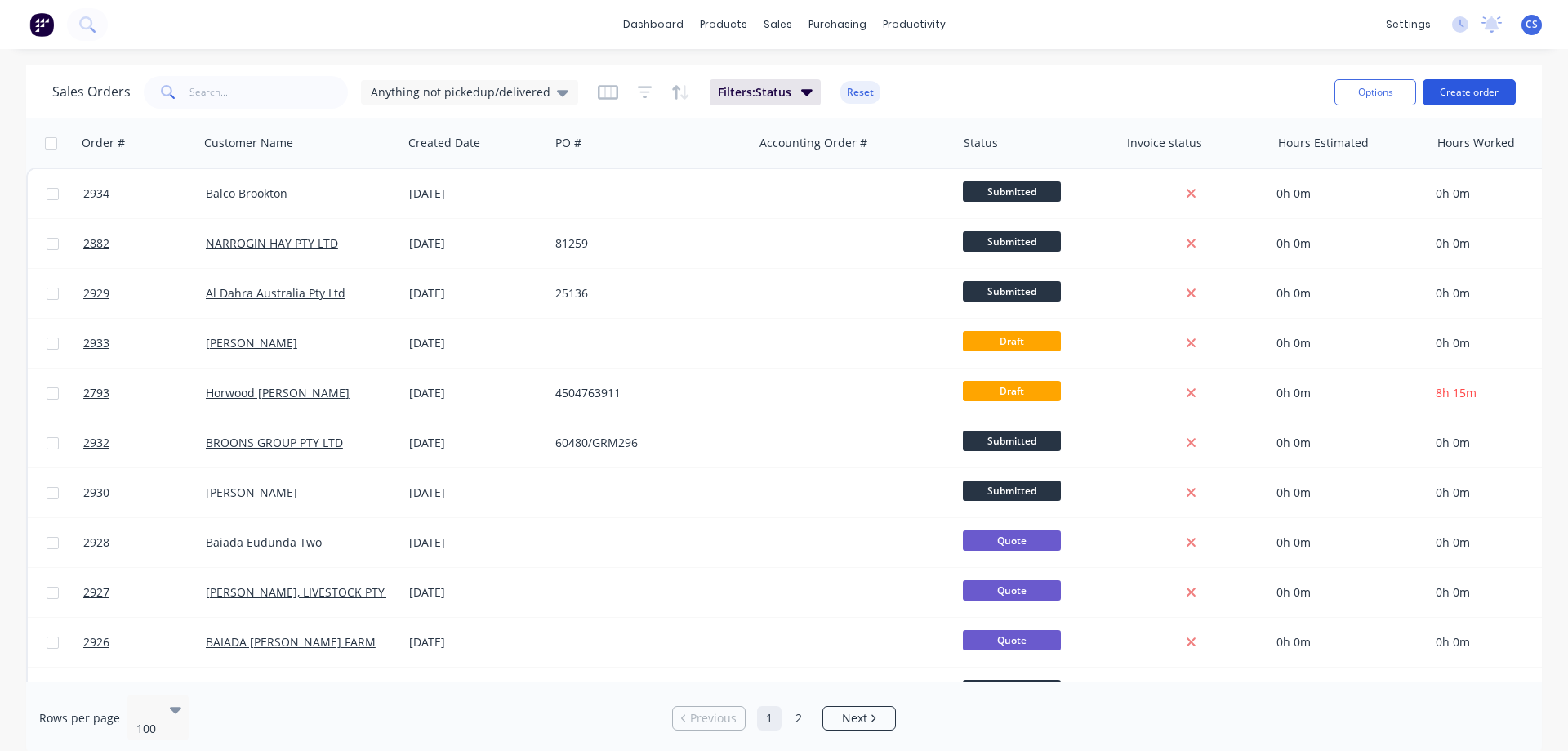
click at [1477, 96] on button "Create order" at bounding box center [1469, 92] width 93 height 26
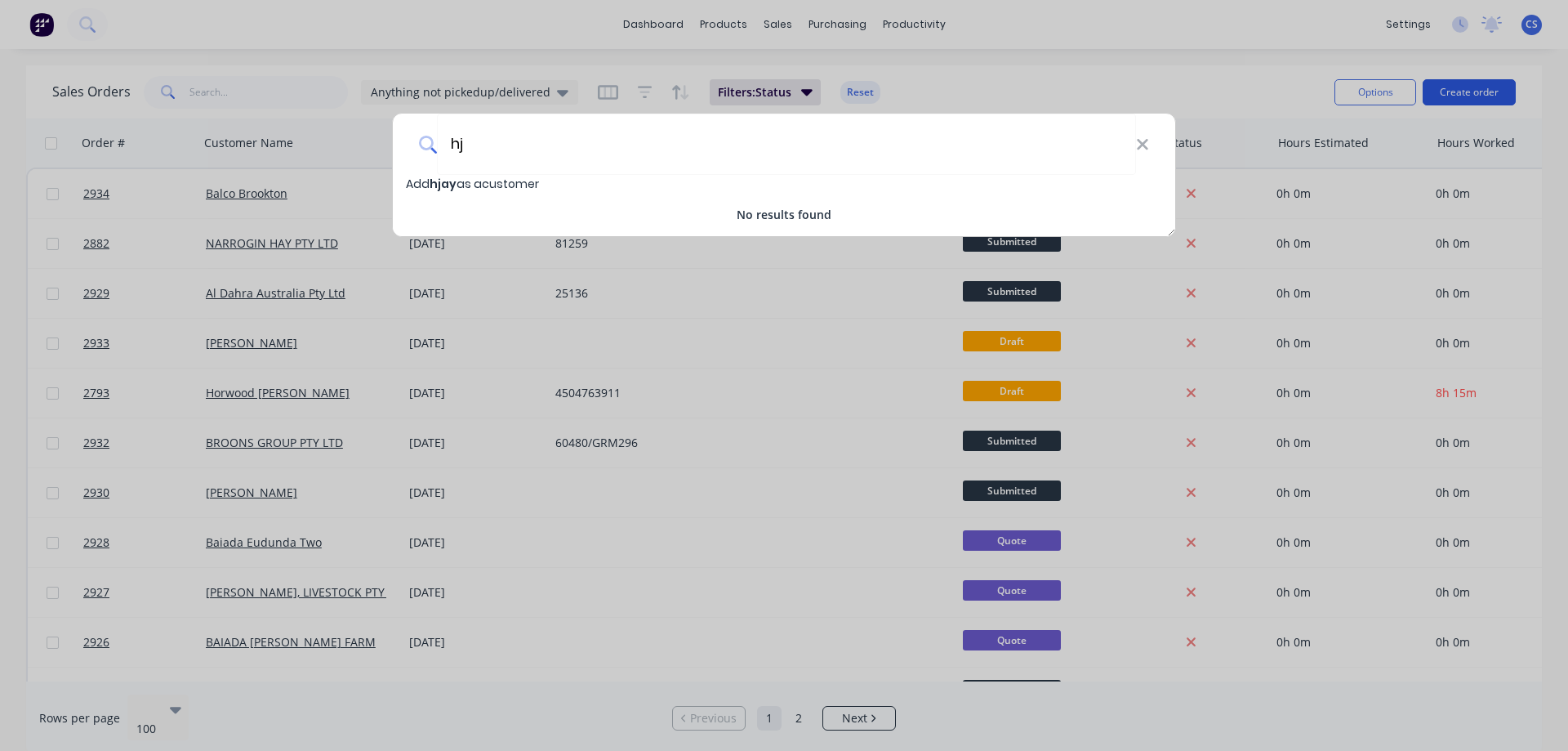
type input "h"
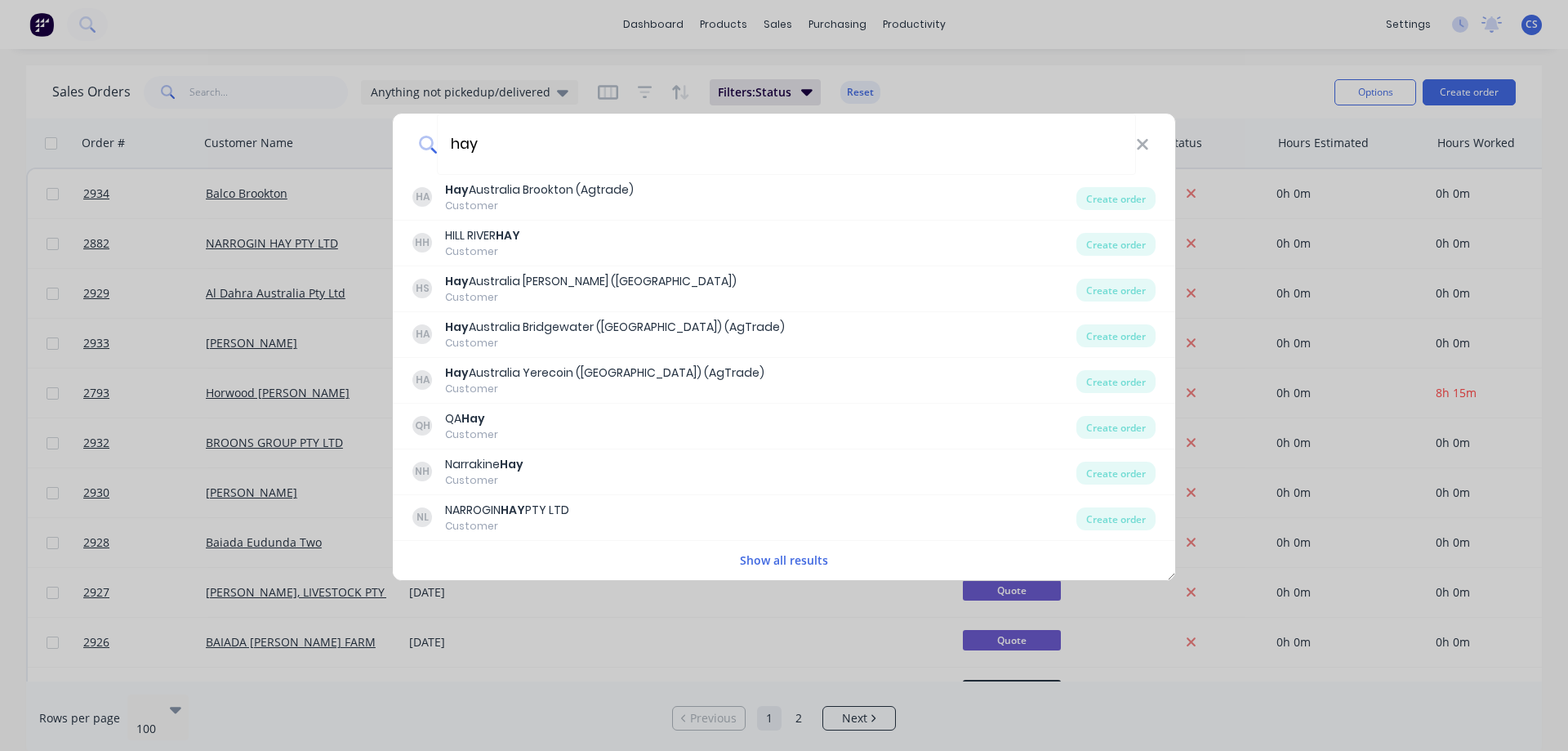
type input "hay"
click at [1549, 54] on div "hay HA Hay Australia Brookton (Agtrade) Customer Create order HH HILL RIVER HAY…" at bounding box center [784, 375] width 1568 height 751
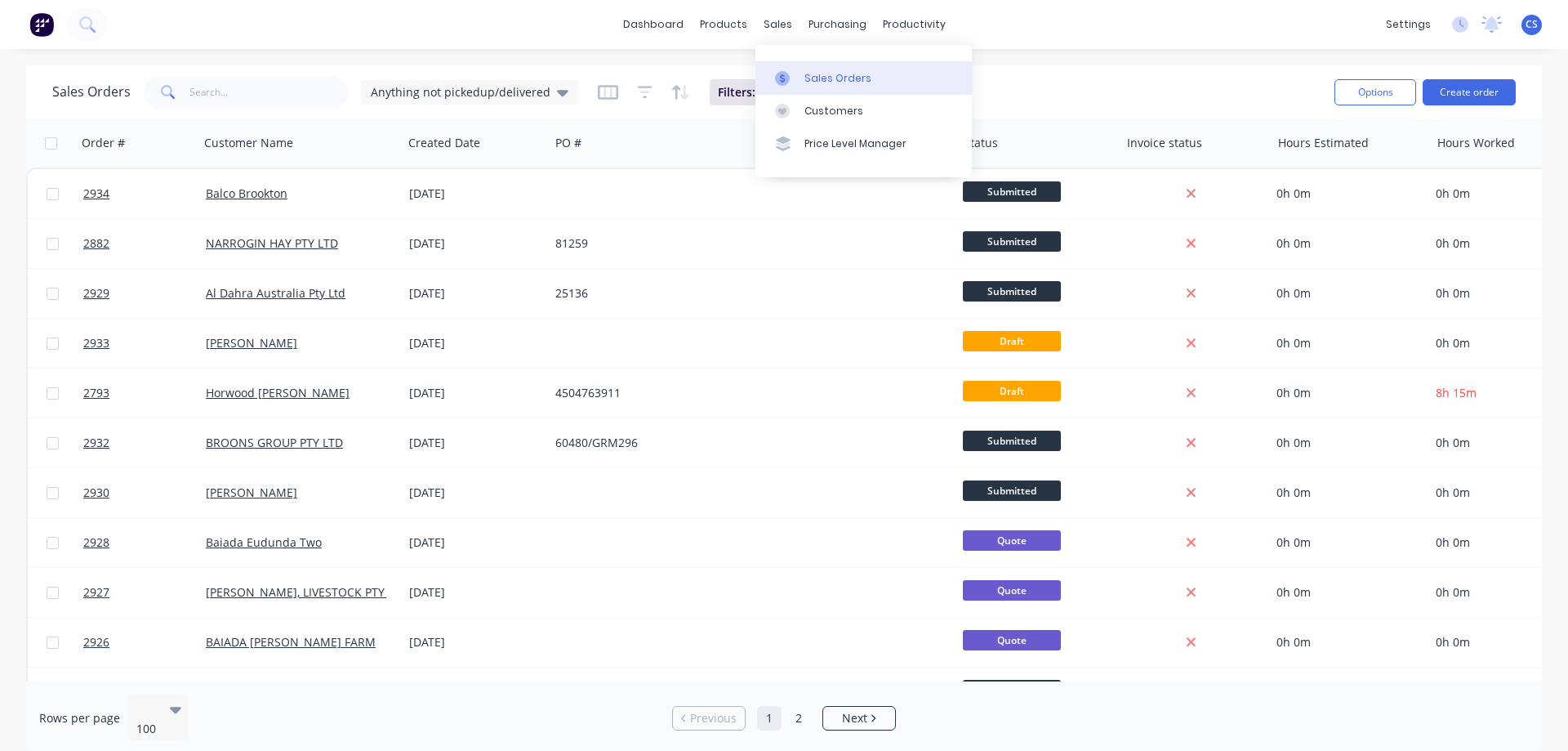
click at [827, 78] on div "Sales Orders" at bounding box center [838, 78] width 67 height 15
click at [824, 76] on div "Sales Orders" at bounding box center [838, 78] width 67 height 15
click at [847, 73] on div "Sales Orders" at bounding box center [838, 78] width 67 height 15
click at [1473, 91] on button "Create order" at bounding box center [1469, 92] width 93 height 26
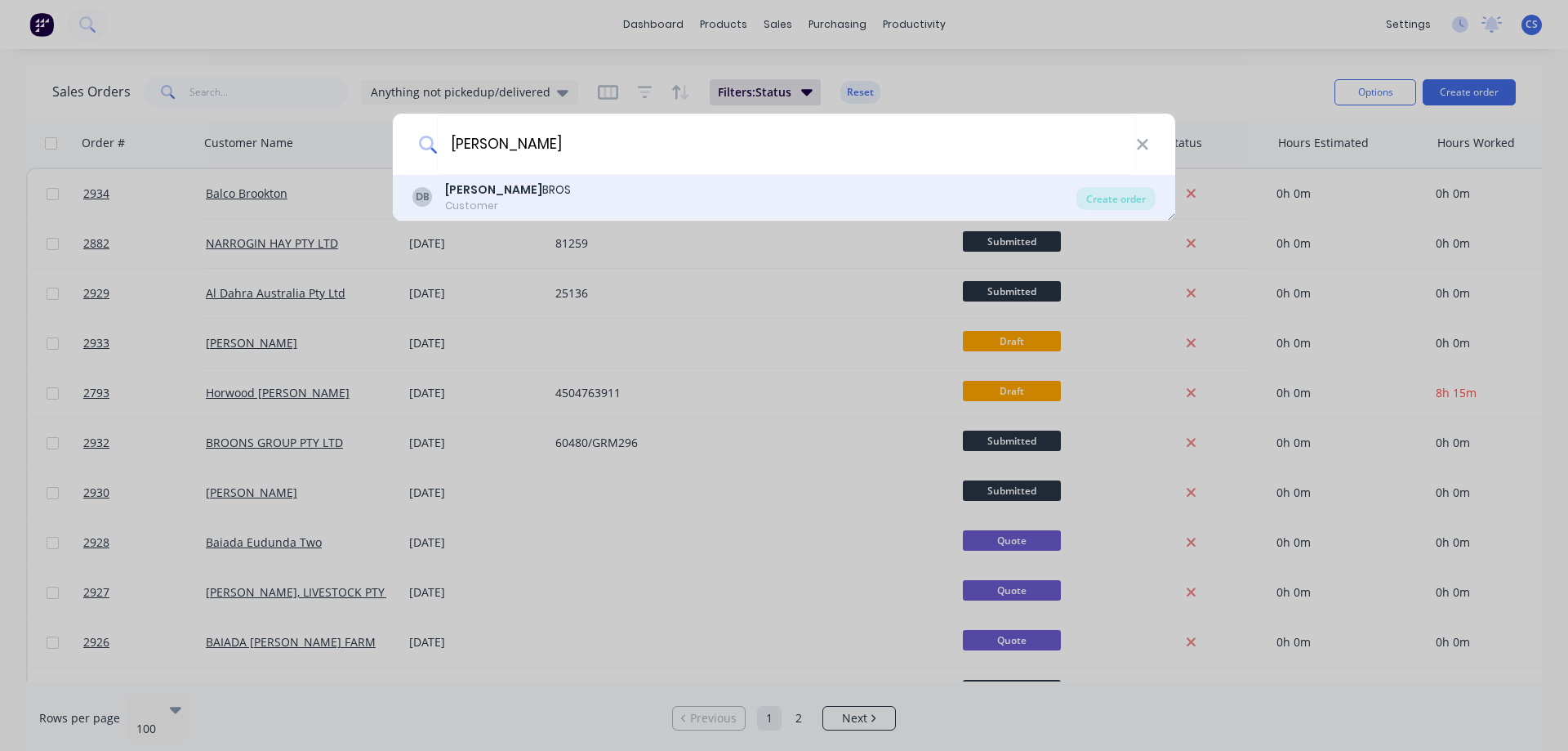
type input "doering"
click at [623, 199] on div "DB DOERING BROS Customer" at bounding box center [744, 197] width 664 height 32
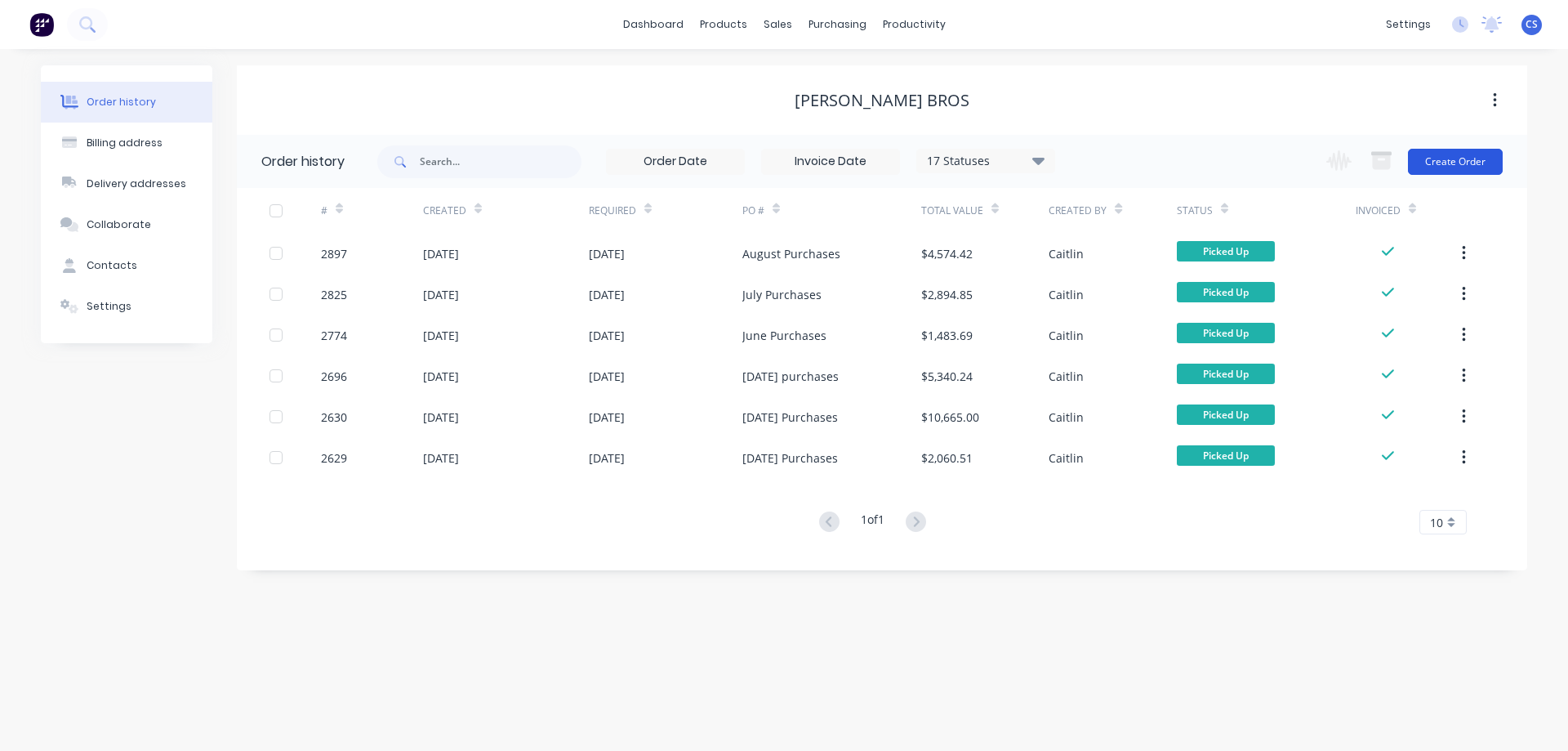
click at [1453, 165] on button "Create Order" at bounding box center [1455, 161] width 95 height 26
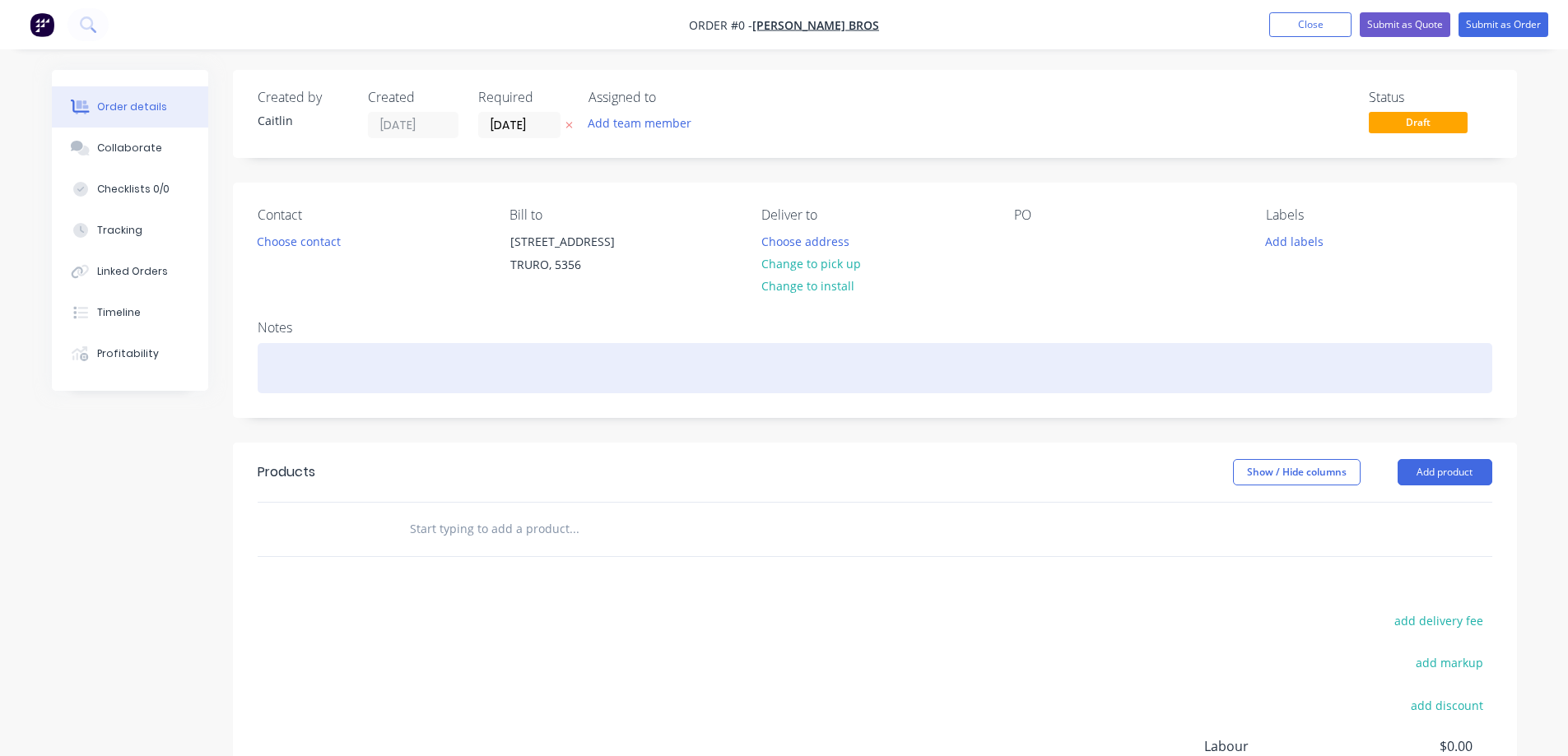
click at [318, 366] on div at bounding box center [875, 367] width 1234 height 50
drag, startPoint x: 544, startPoint y: 368, endPoint x: 268, endPoint y: 373, distance: 276.0
click at [268, 373] on div "New Holland Header Wheel - Replace Centre" at bounding box center [875, 367] width 1234 height 50
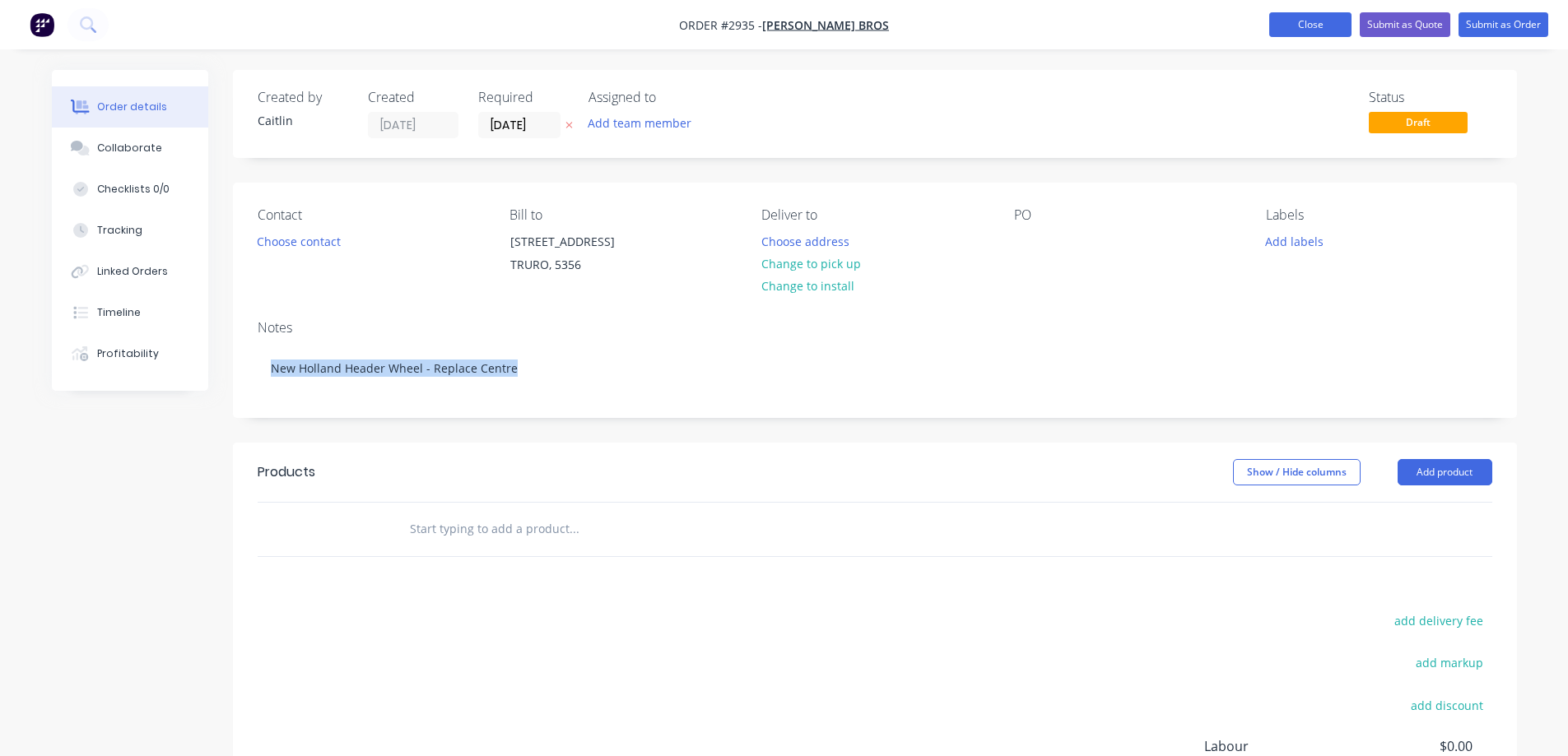
click at [1295, 25] on button "Close" at bounding box center [1310, 24] width 83 height 25
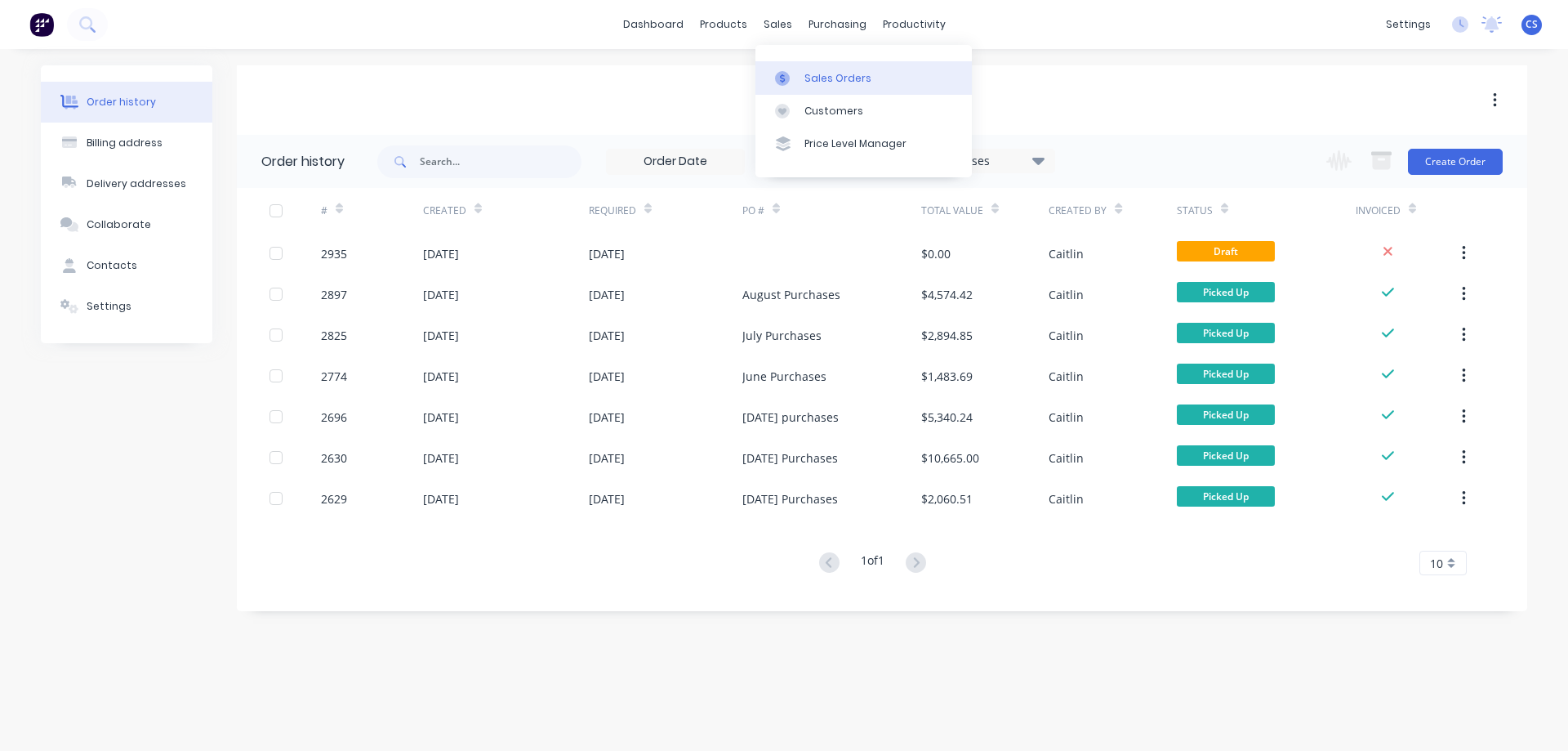
click at [826, 79] on div "Sales Orders" at bounding box center [838, 78] width 67 height 15
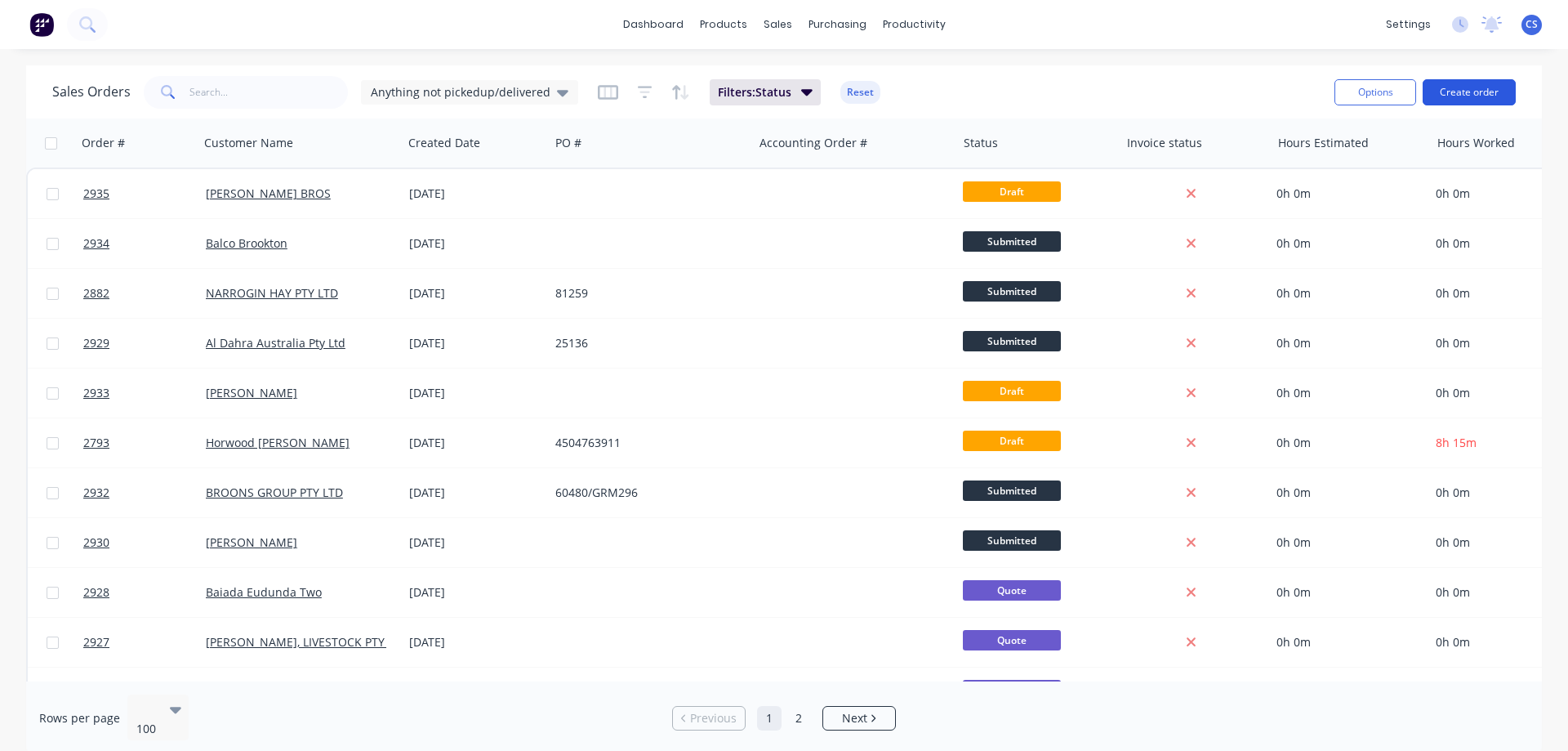
click at [1475, 93] on button "Create order" at bounding box center [1469, 92] width 93 height 26
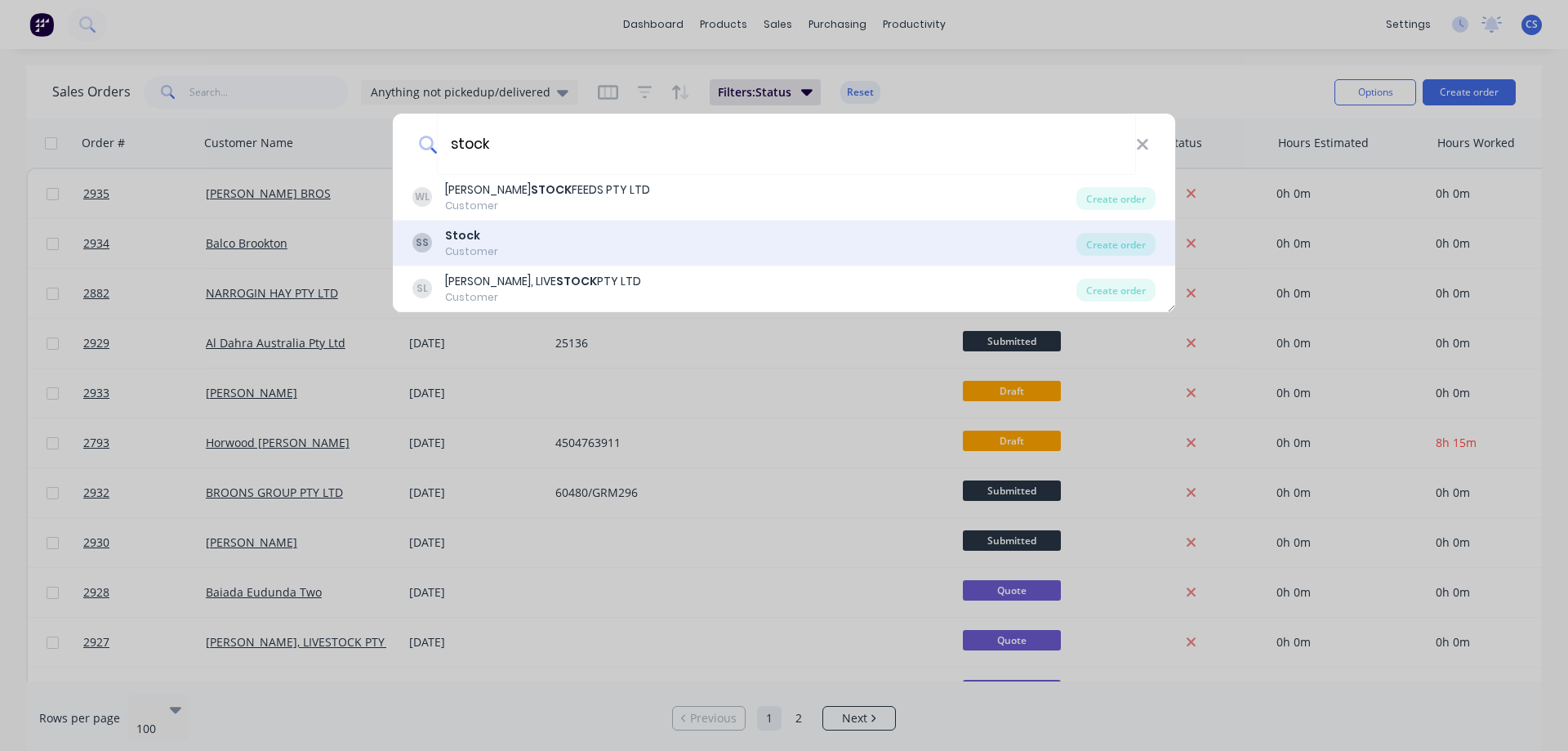
type input "stock"
click at [598, 239] on div "SS Stock Customer" at bounding box center [744, 242] width 664 height 32
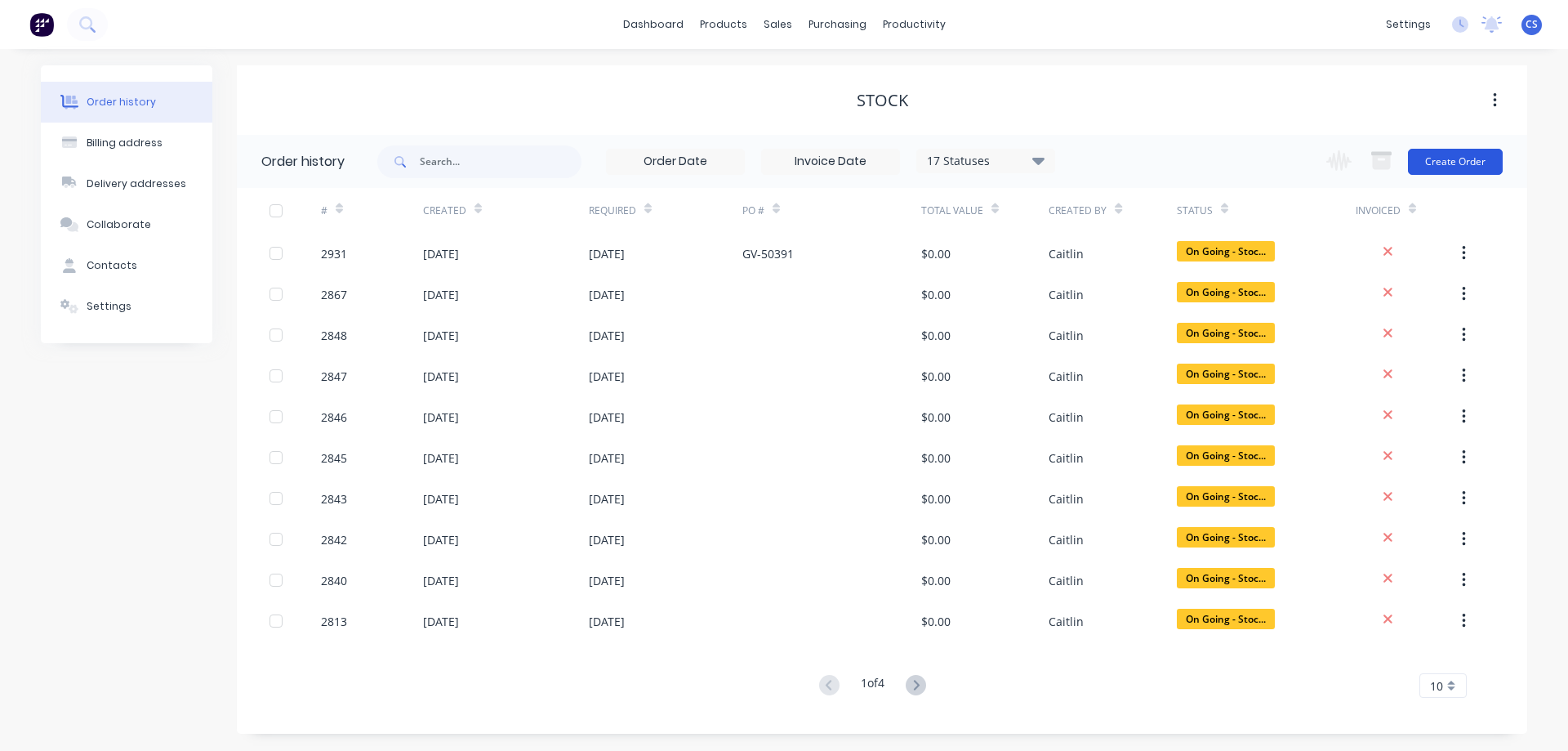
click at [1448, 166] on button "Create Order" at bounding box center [1455, 161] width 95 height 26
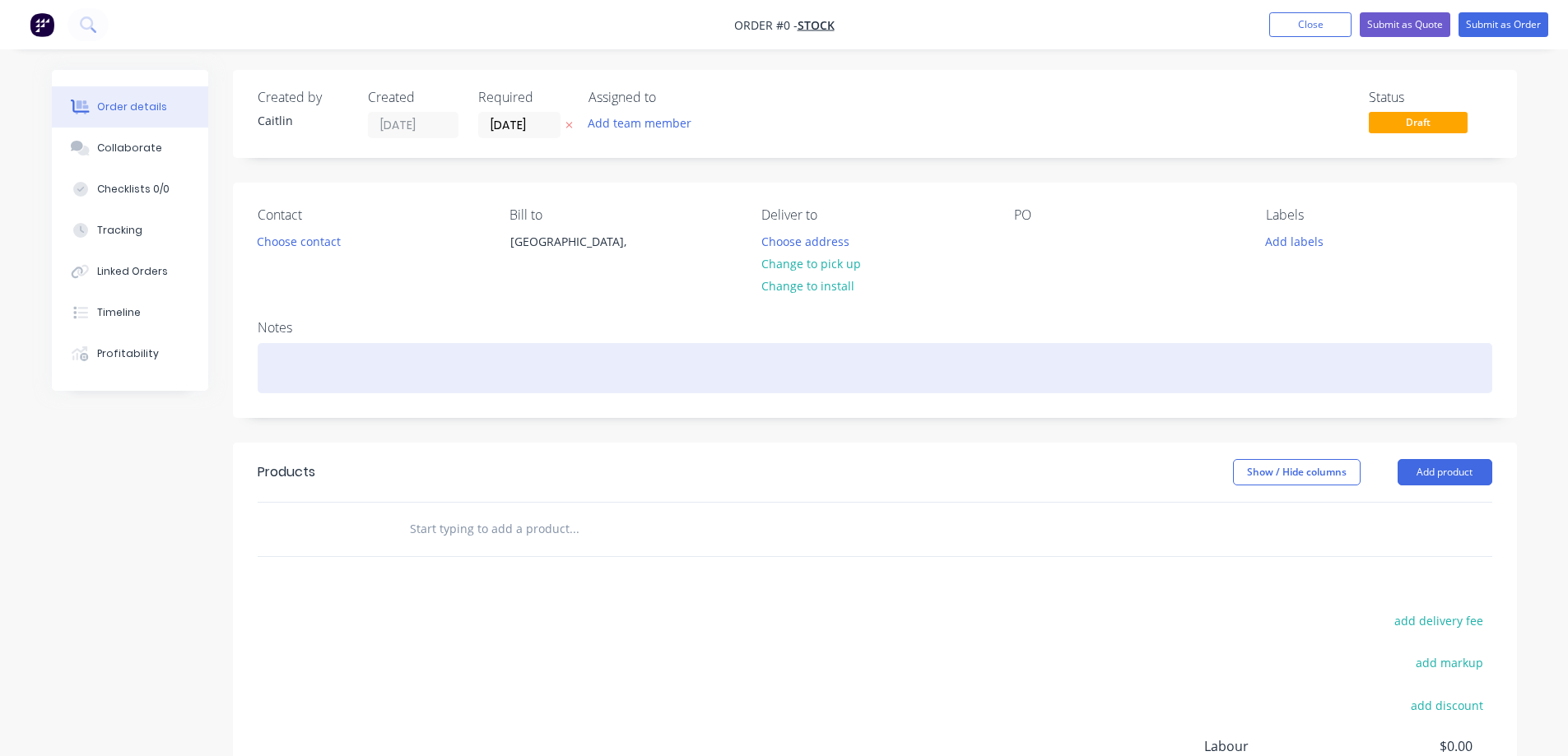
click at [304, 375] on div at bounding box center [875, 367] width 1234 height 50
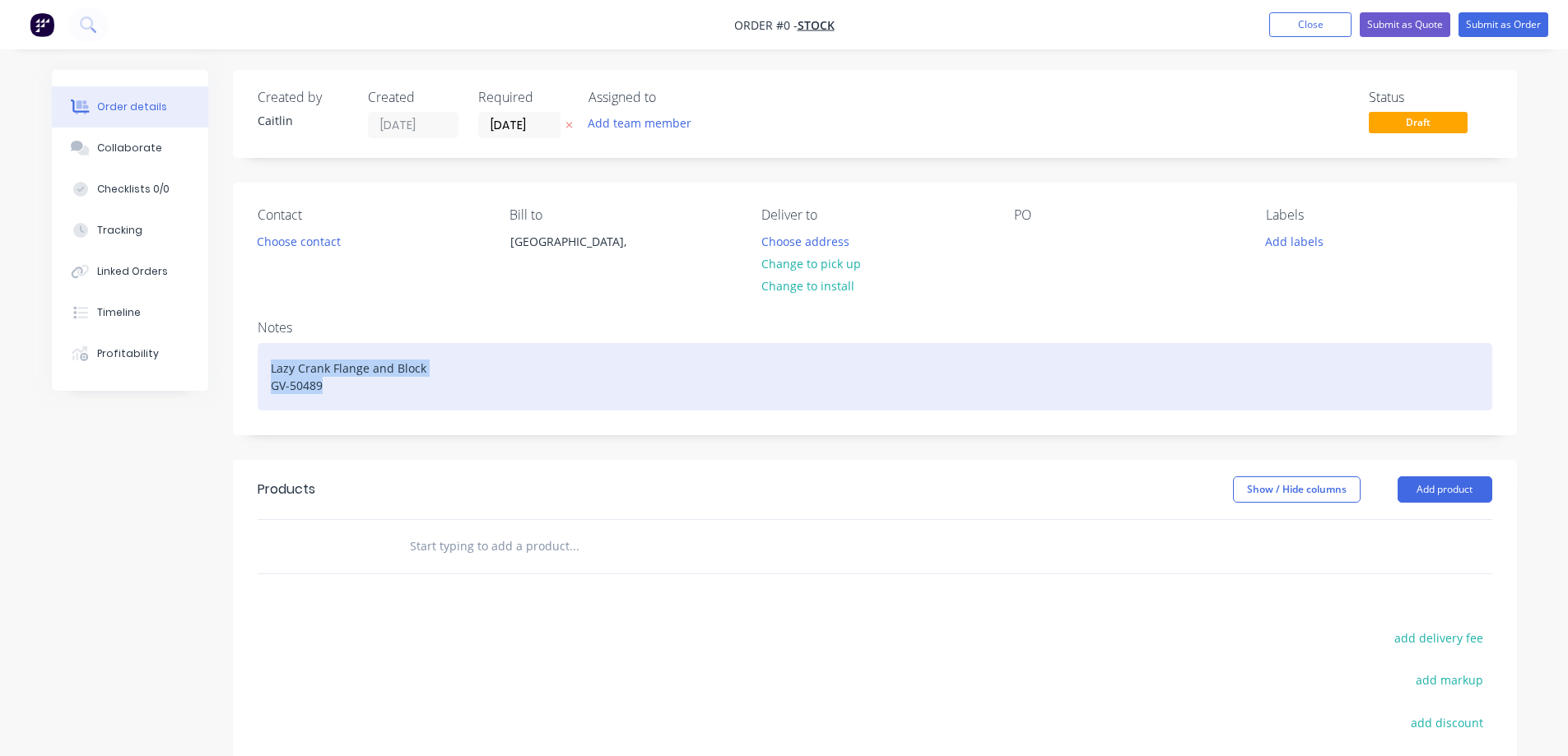
drag, startPoint x: 356, startPoint y: 390, endPoint x: 264, endPoint y: 373, distance: 93.6
click at [264, 373] on div "Lazy Crank Flange and Block GV-50489" at bounding box center [875, 377] width 1234 height 68
copy div "Lazy Crank Flange and Block GV-50489"
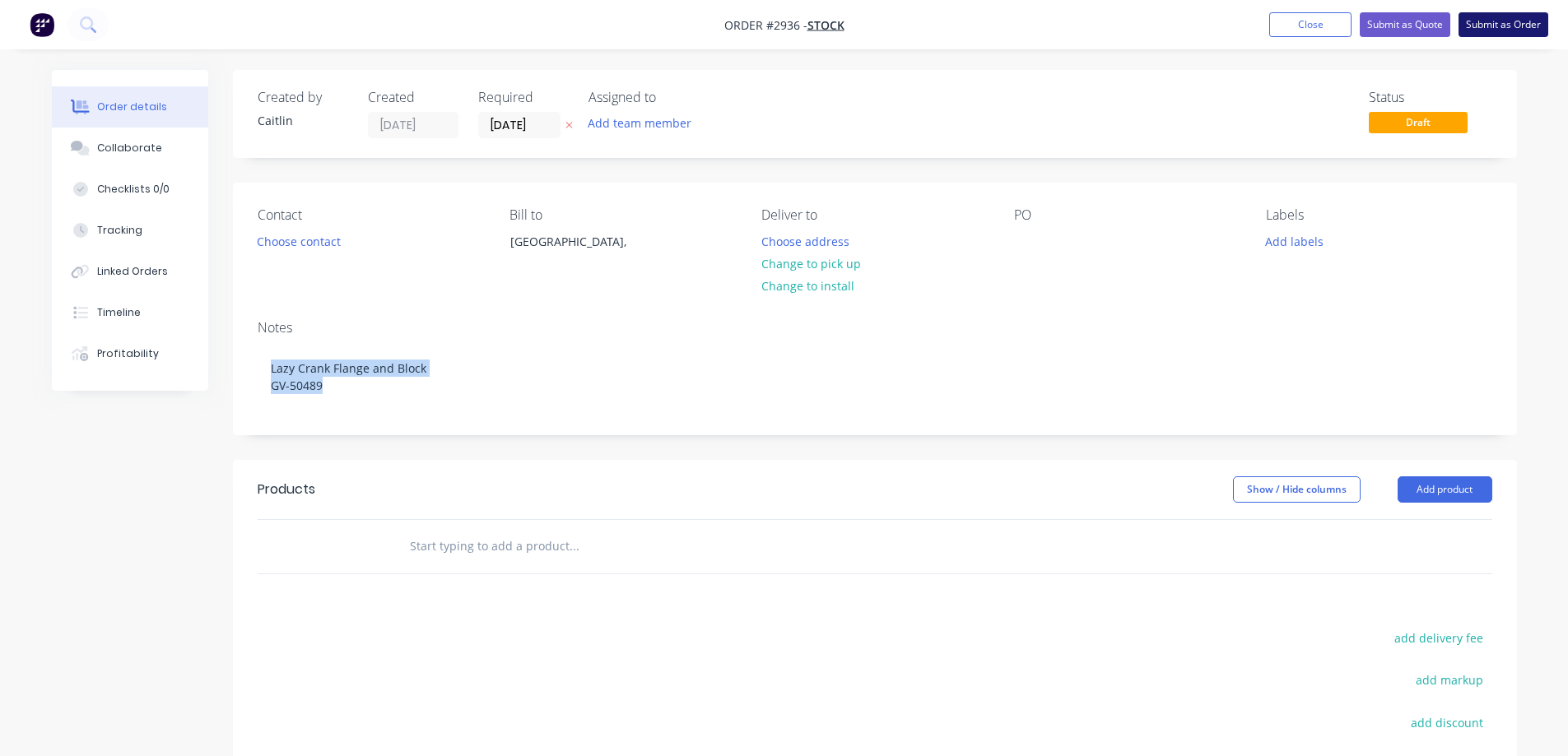
click at [1503, 26] on button "Submit as Order" at bounding box center [1503, 24] width 90 height 25
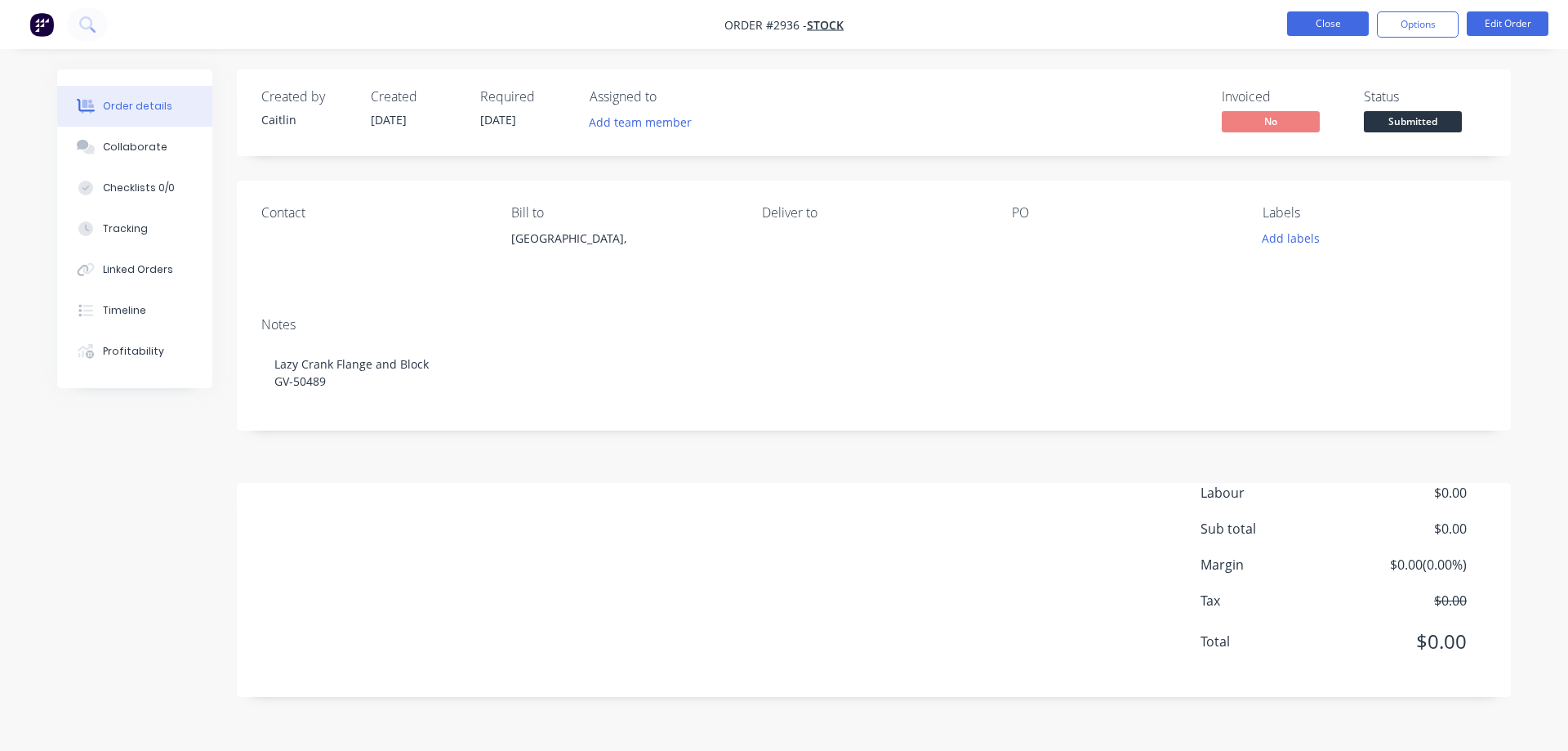
click at [1321, 15] on button "Close" at bounding box center [1328, 24] width 82 height 25
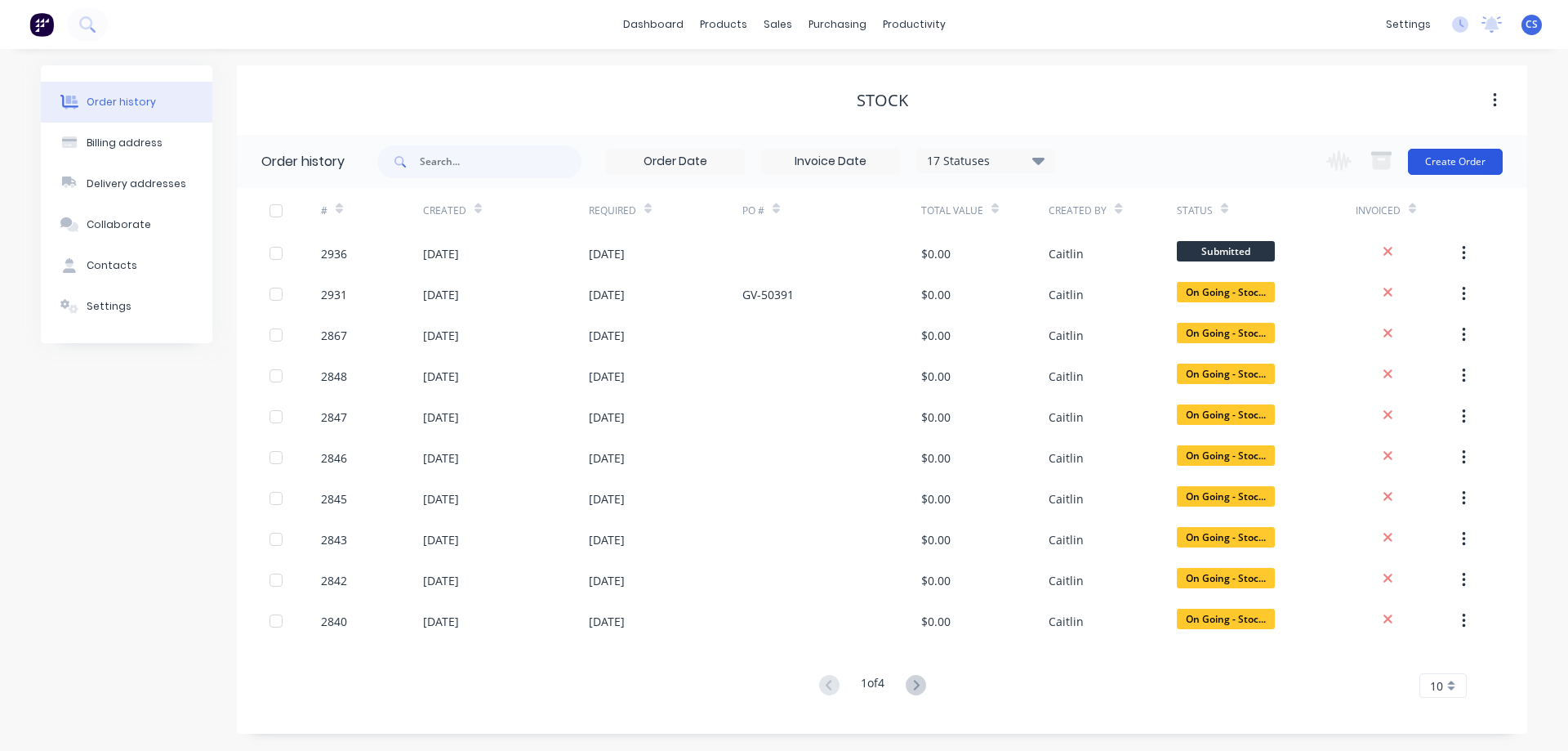
click at [1454, 159] on button "Create Order" at bounding box center [1455, 161] width 95 height 26
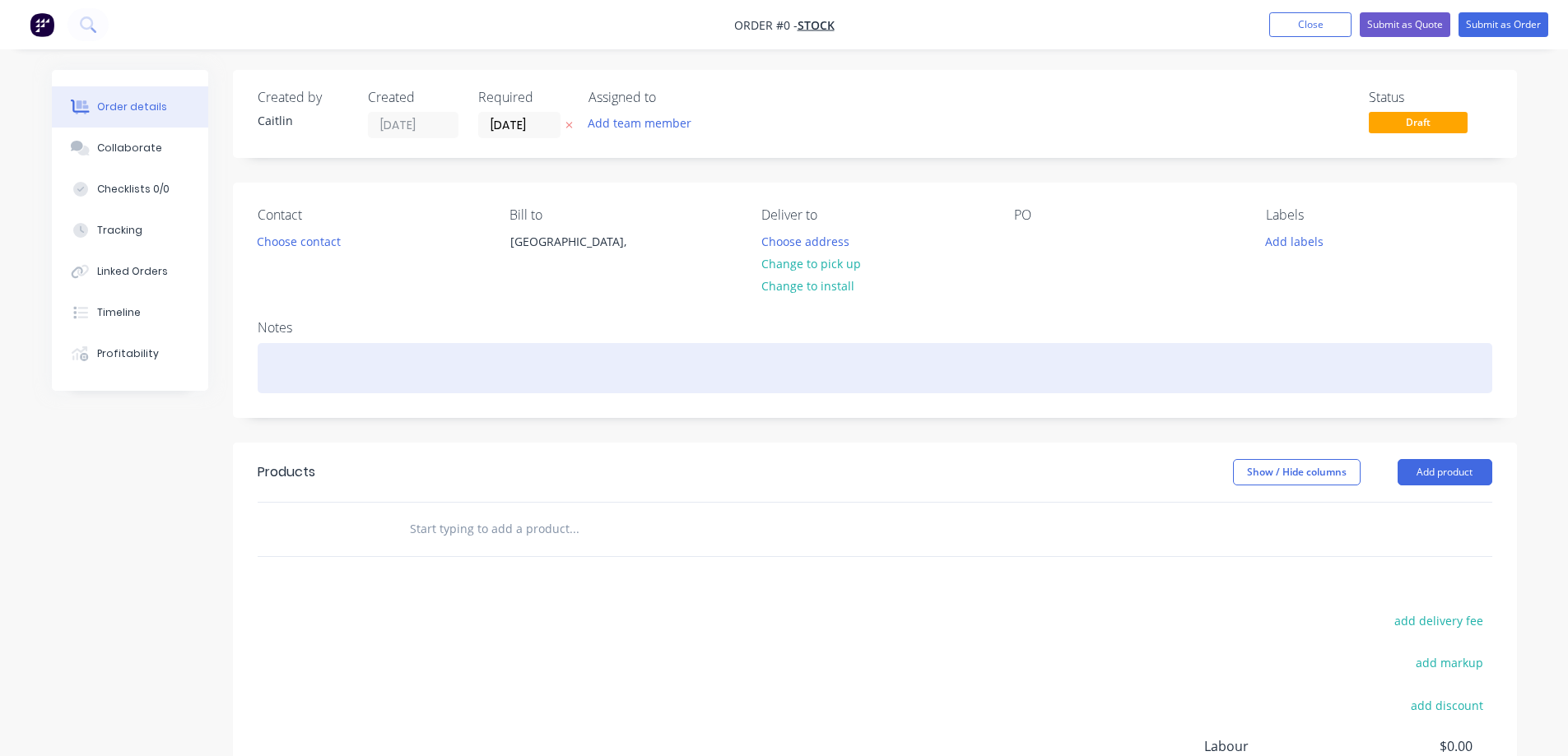
click at [301, 360] on div at bounding box center [875, 367] width 1234 height 50
paste div
drag, startPoint x: 481, startPoint y: 371, endPoint x: 268, endPoint y: 375, distance: 213.0
click at [268, 375] on div "Lazy Crank Flange and Block GV-50490" at bounding box center [875, 367] width 1234 height 50
copy div "Lazy Crank Flange and Block GV-50490"
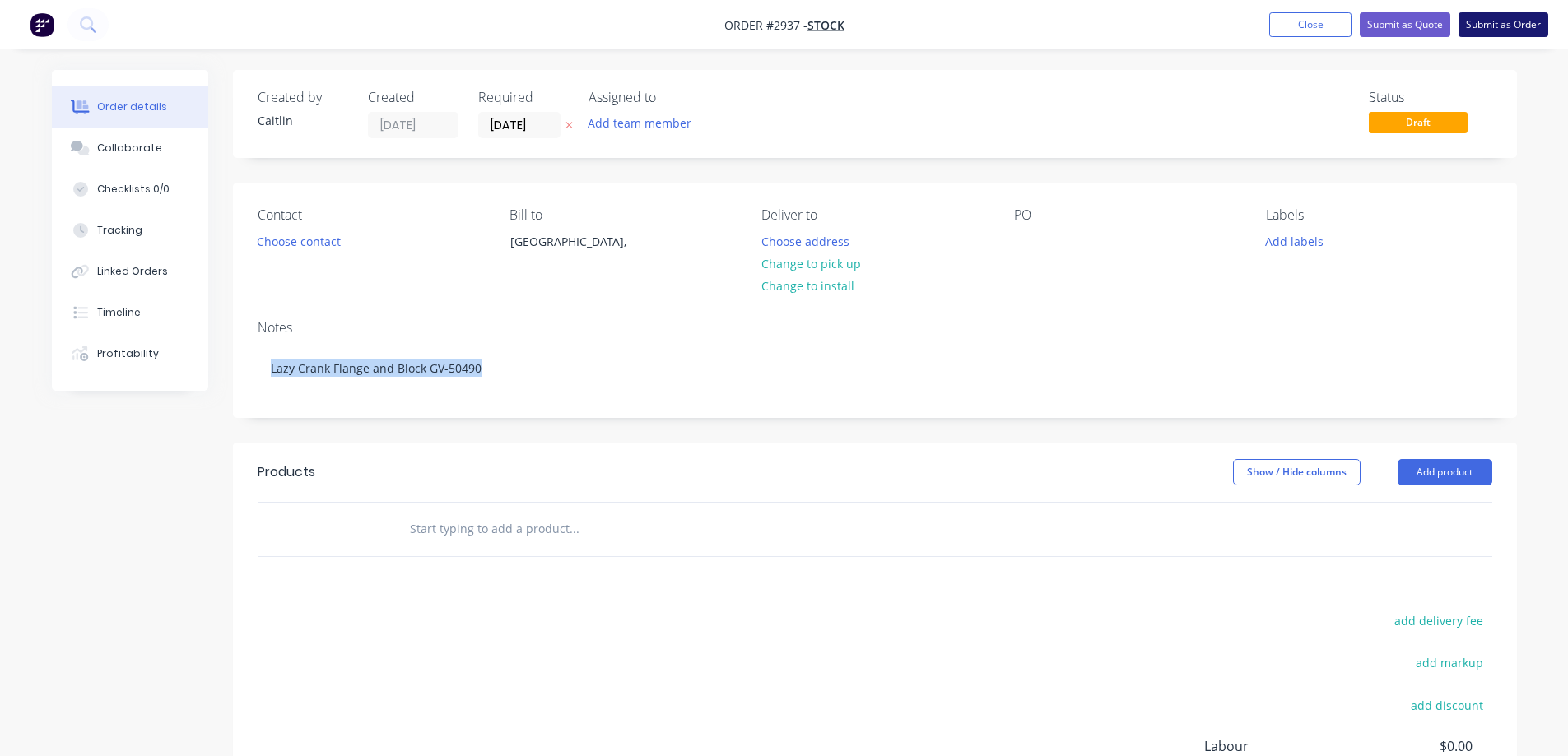
click at [1496, 15] on button "Submit as Order" at bounding box center [1503, 24] width 90 height 25
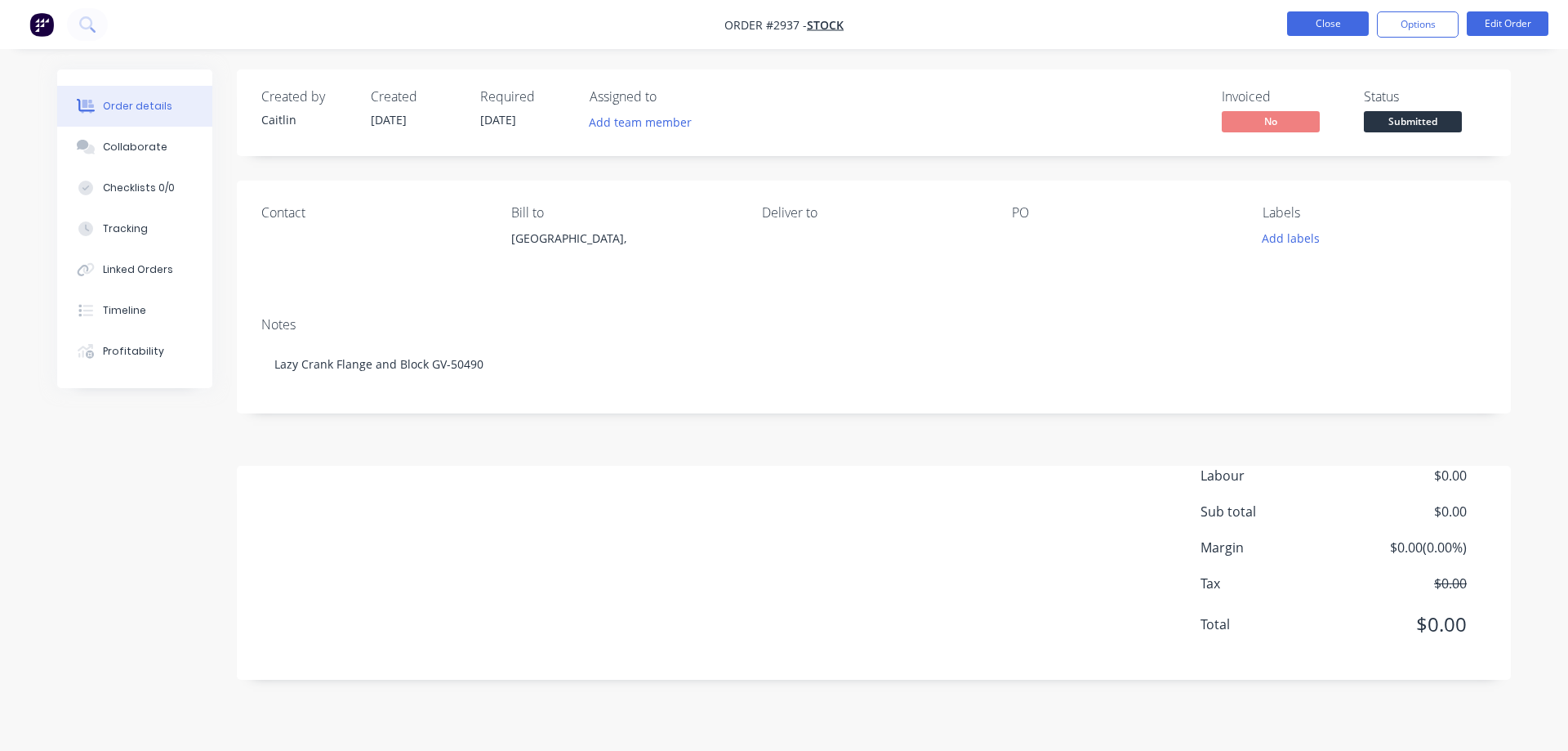
click at [1335, 26] on button "Close" at bounding box center [1328, 24] width 82 height 25
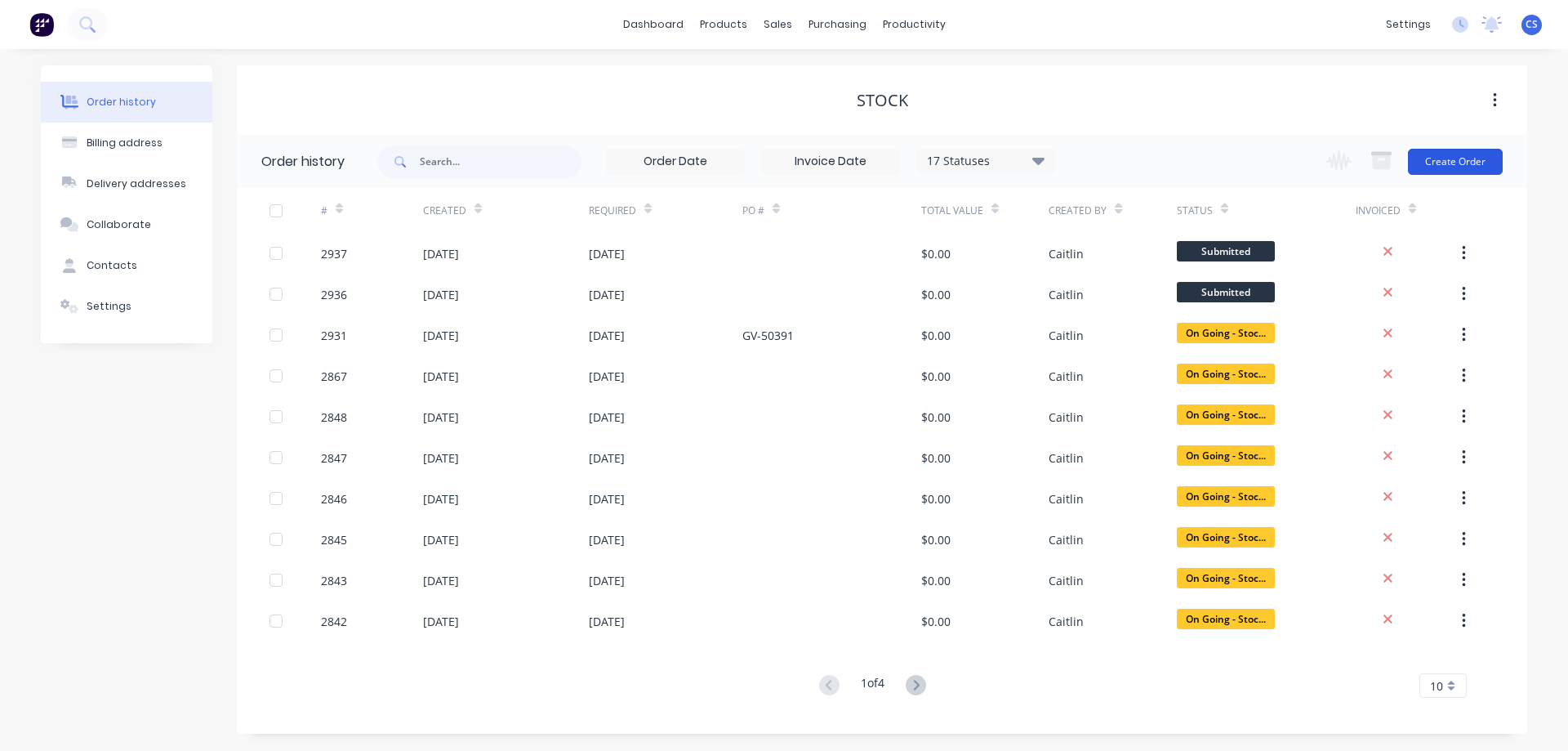
click at [1473, 156] on button "Create Order" at bounding box center [1455, 161] width 95 height 26
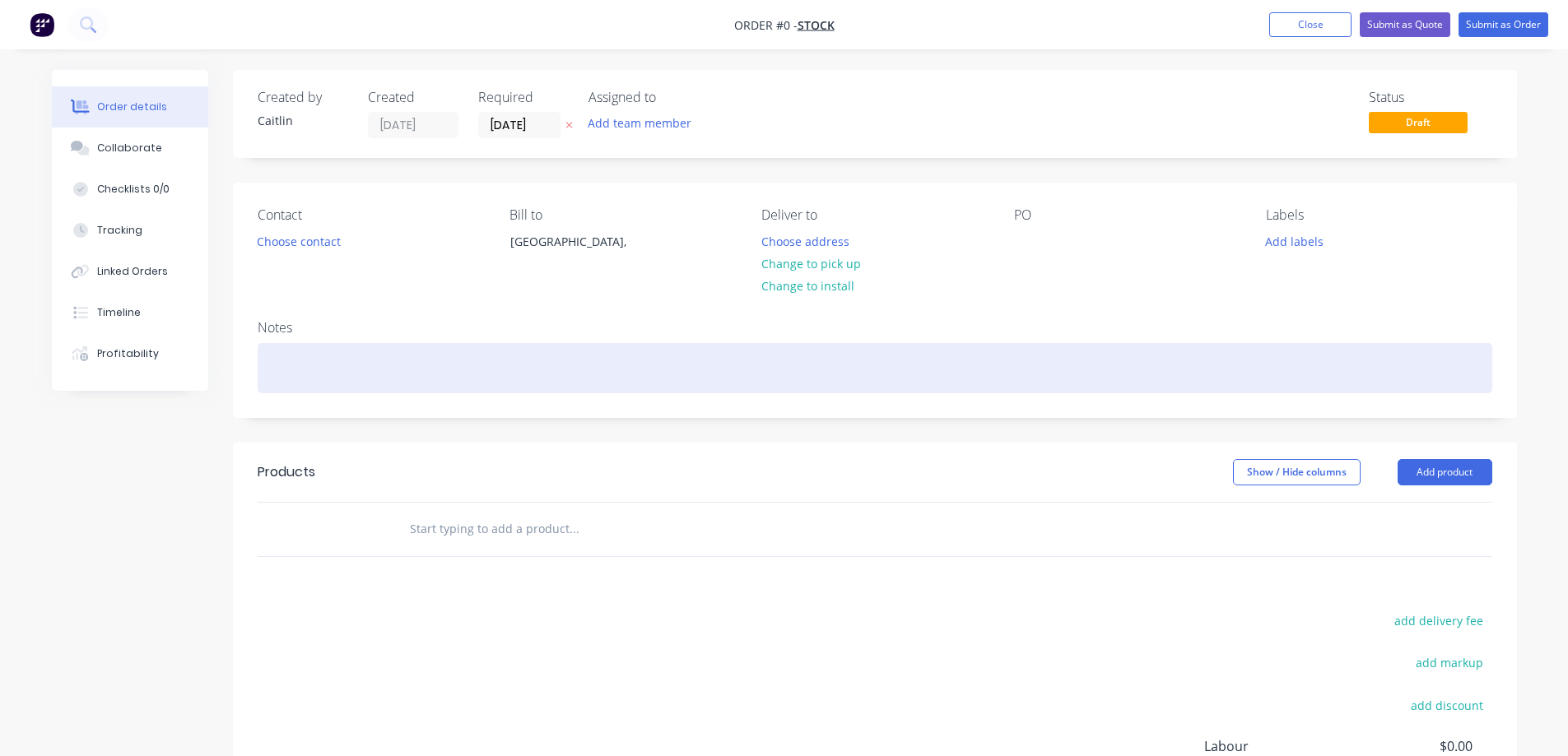
click at [498, 361] on div at bounding box center [875, 367] width 1234 height 50
drag, startPoint x: 437, startPoint y: 367, endPoint x: 296, endPoint y: 376, distance: 141.3
click at [296, 376] on div "Baler Blades - GV50252" at bounding box center [875, 367] width 1234 height 50
click at [422, 365] on div "Baler Blades - GV50252" at bounding box center [875, 367] width 1234 height 50
drag, startPoint x: 422, startPoint y: 367, endPoint x: 257, endPoint y: 372, distance: 165.1
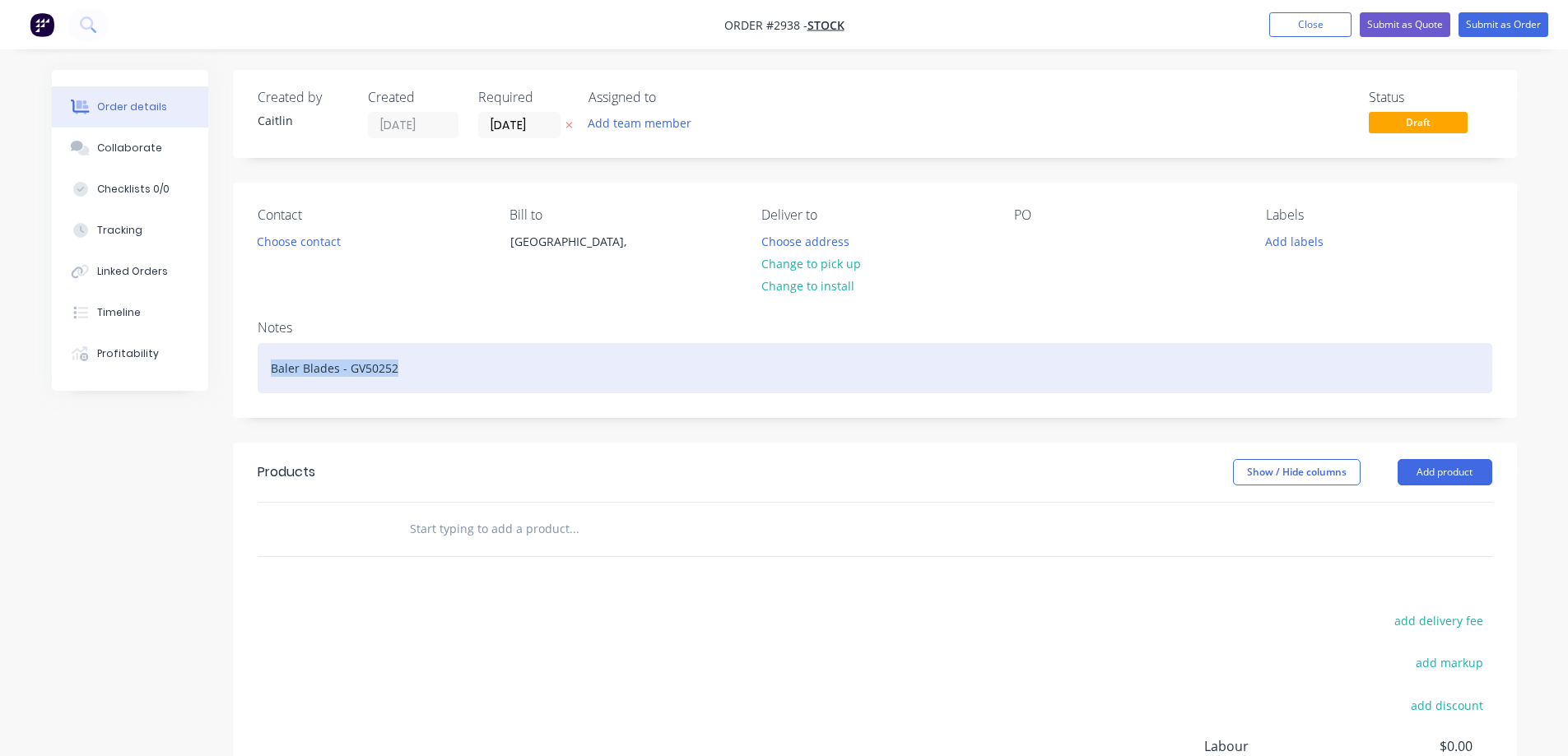
click at [258, 372] on div "Baler Blades - GV50252" at bounding box center [875, 367] width 1234 height 50
copy div "Baler Blades - GV50252"
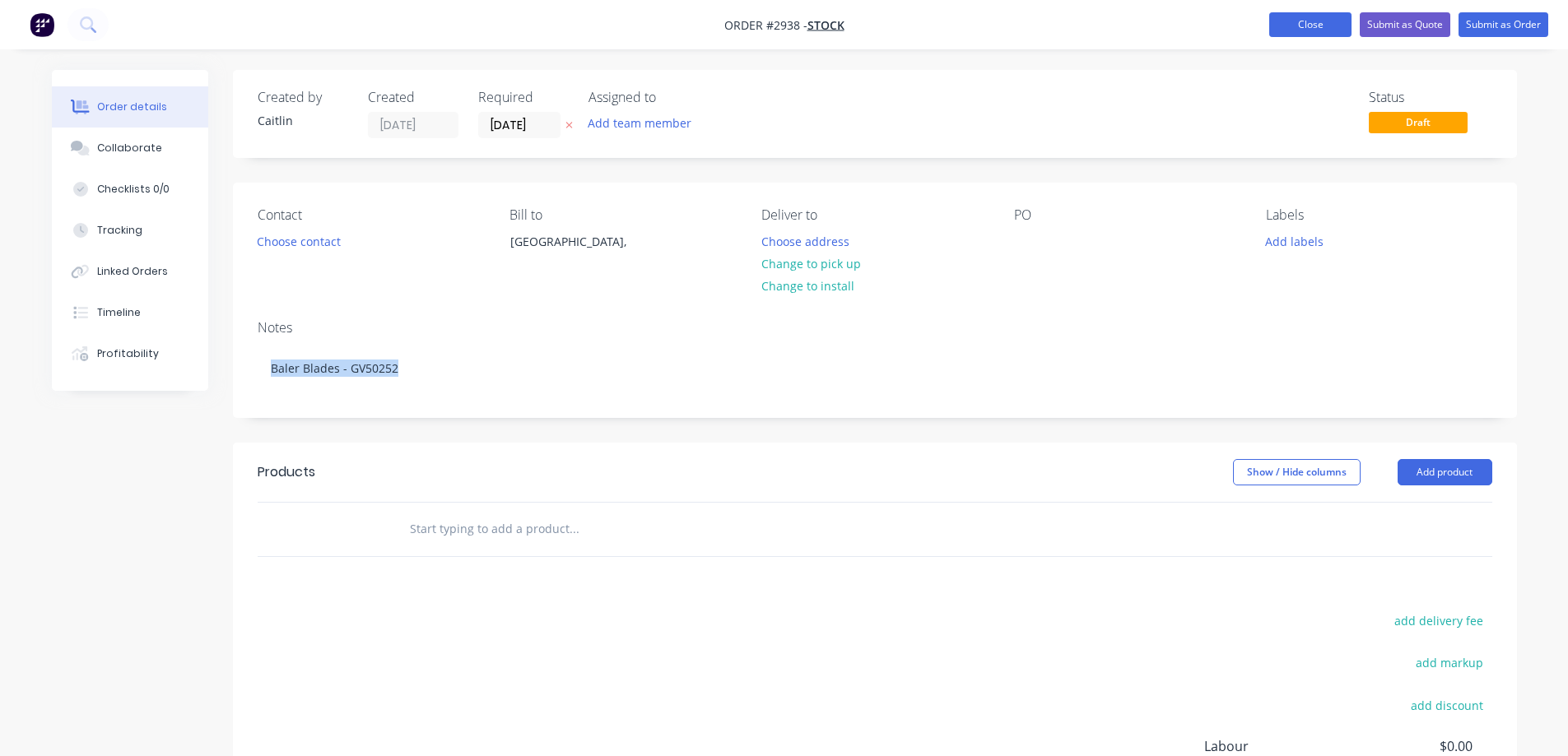
click at [1338, 28] on button "Close" at bounding box center [1310, 24] width 83 height 25
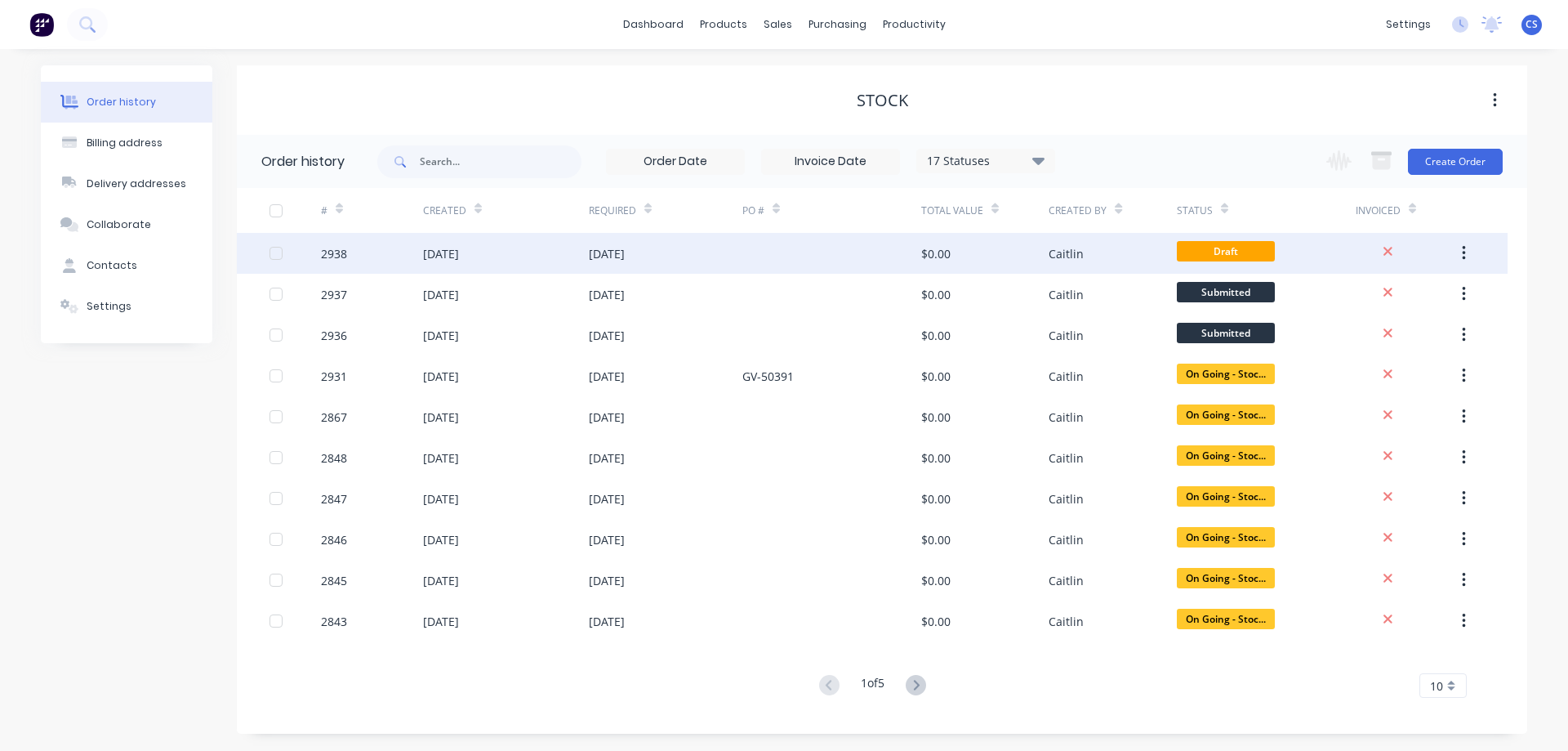
click at [788, 250] on div at bounding box center [832, 253] width 179 height 41
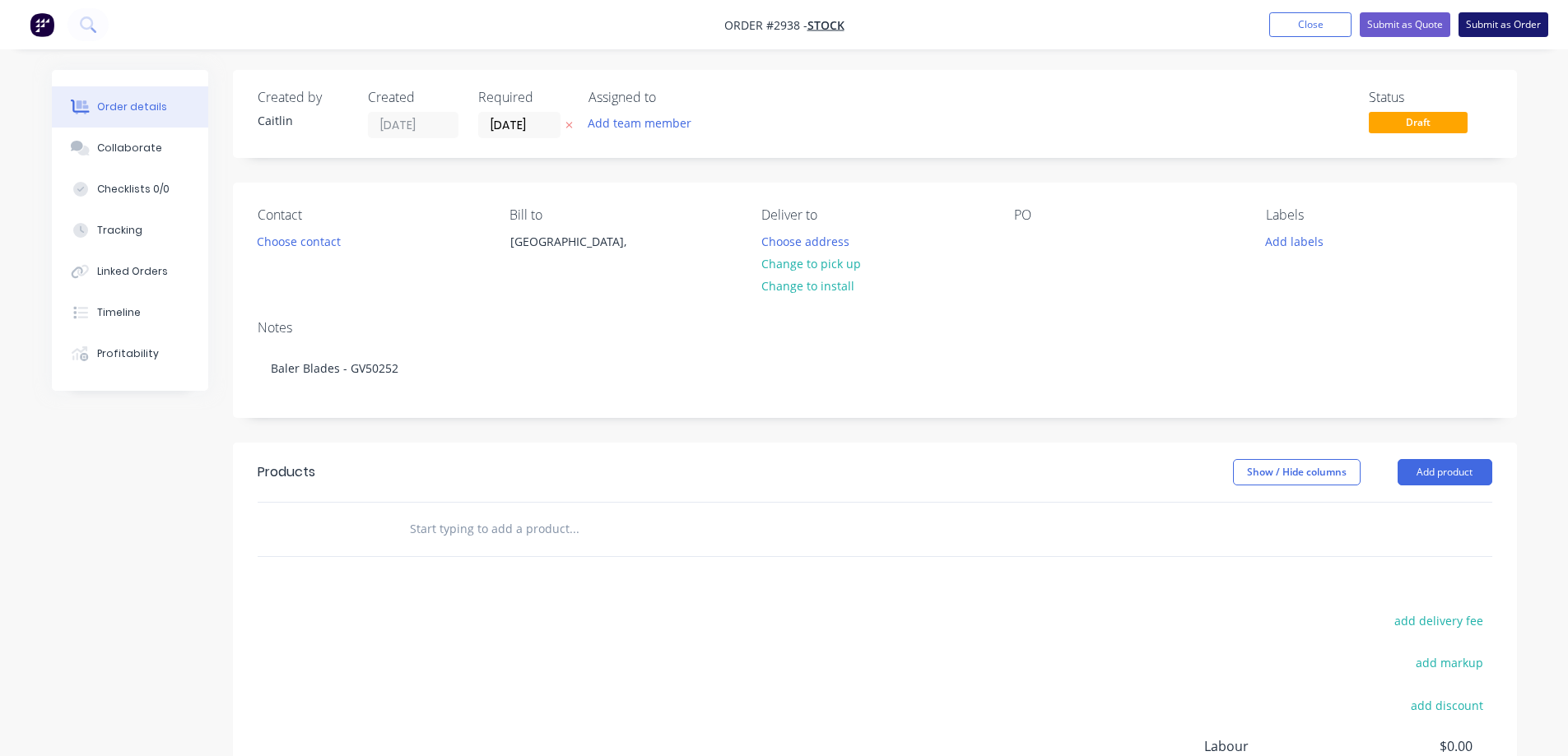
click at [1496, 25] on button "Submit as Order" at bounding box center [1503, 24] width 90 height 25
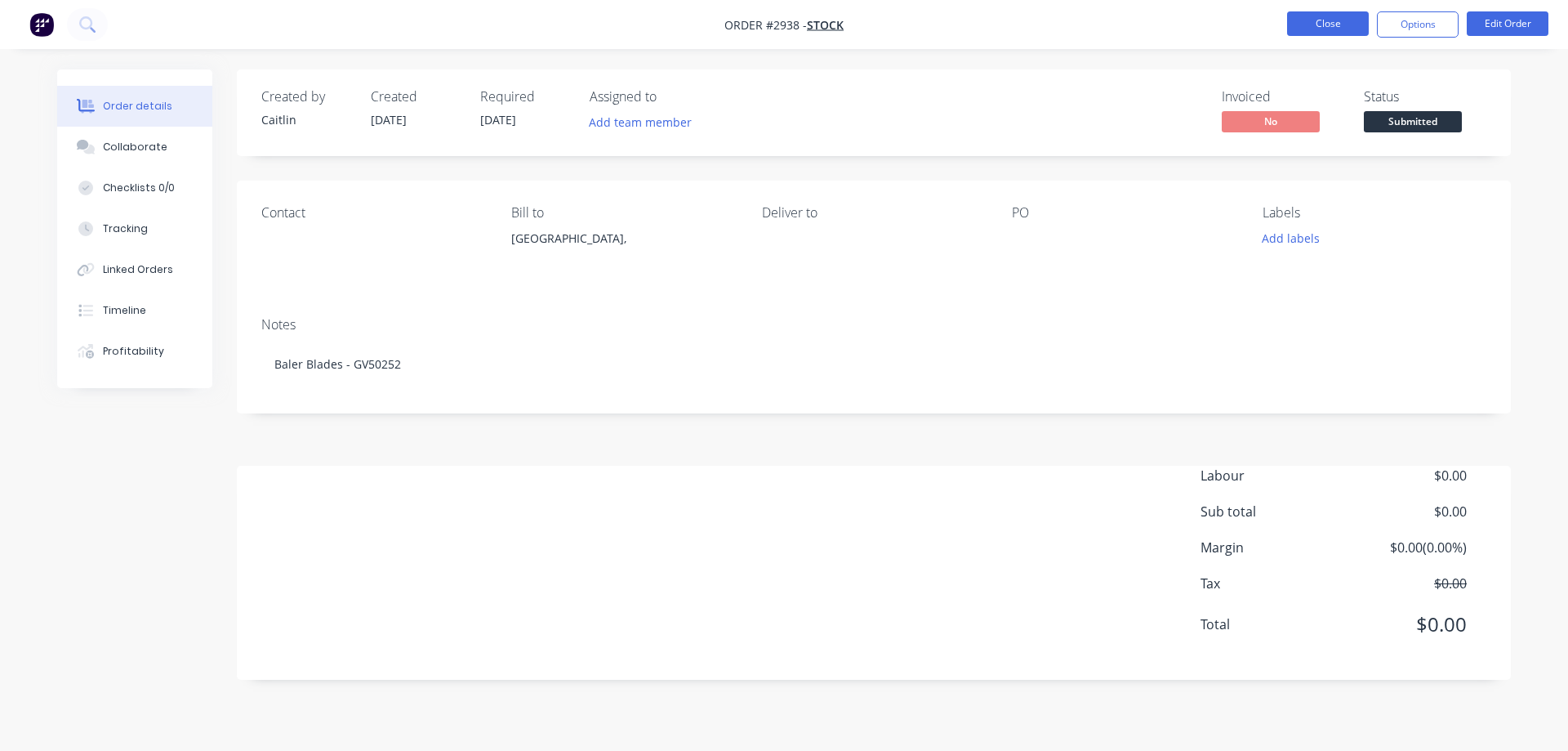
click at [1289, 22] on button "Close" at bounding box center [1328, 24] width 82 height 25
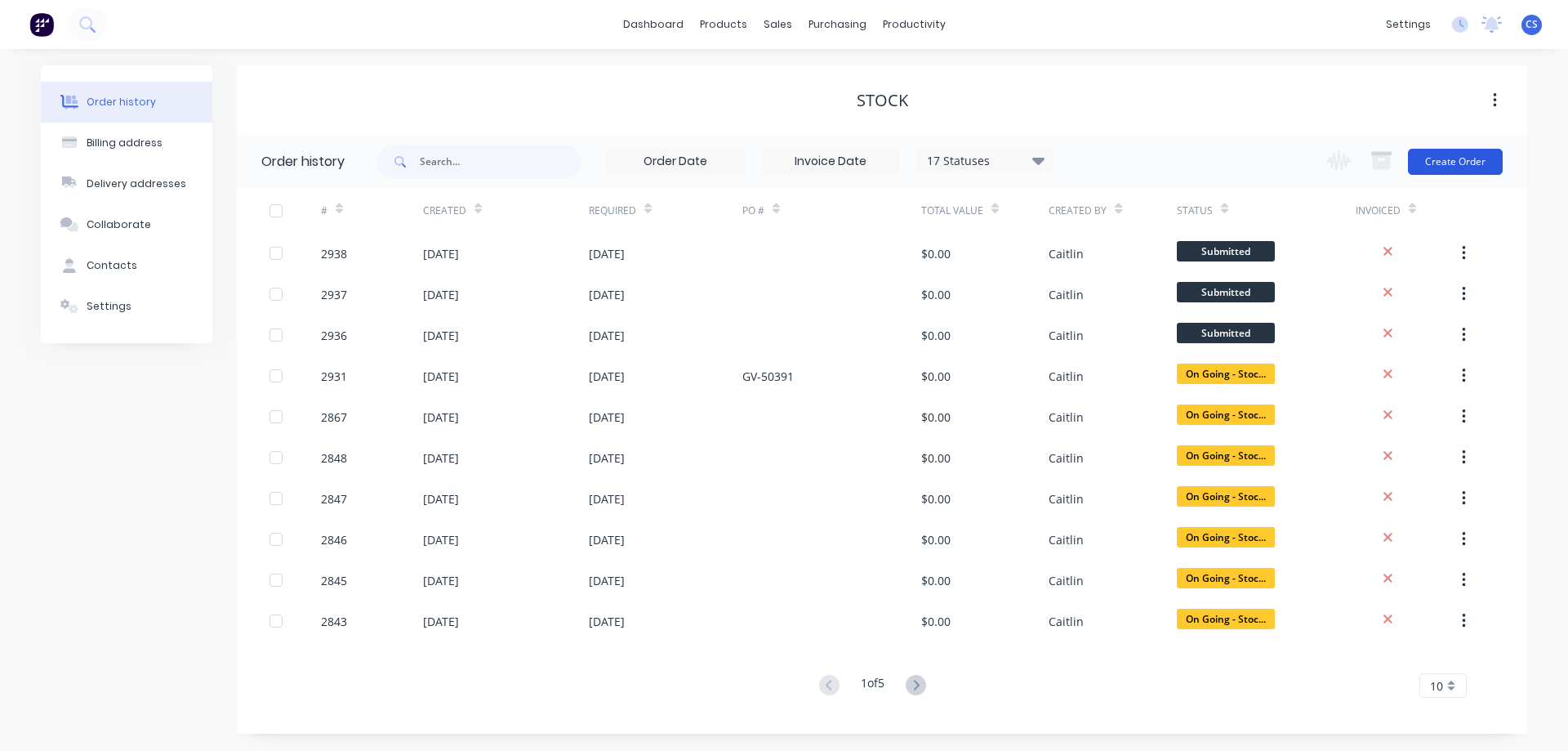
click at [1453, 163] on button "Create Order" at bounding box center [1455, 161] width 95 height 26
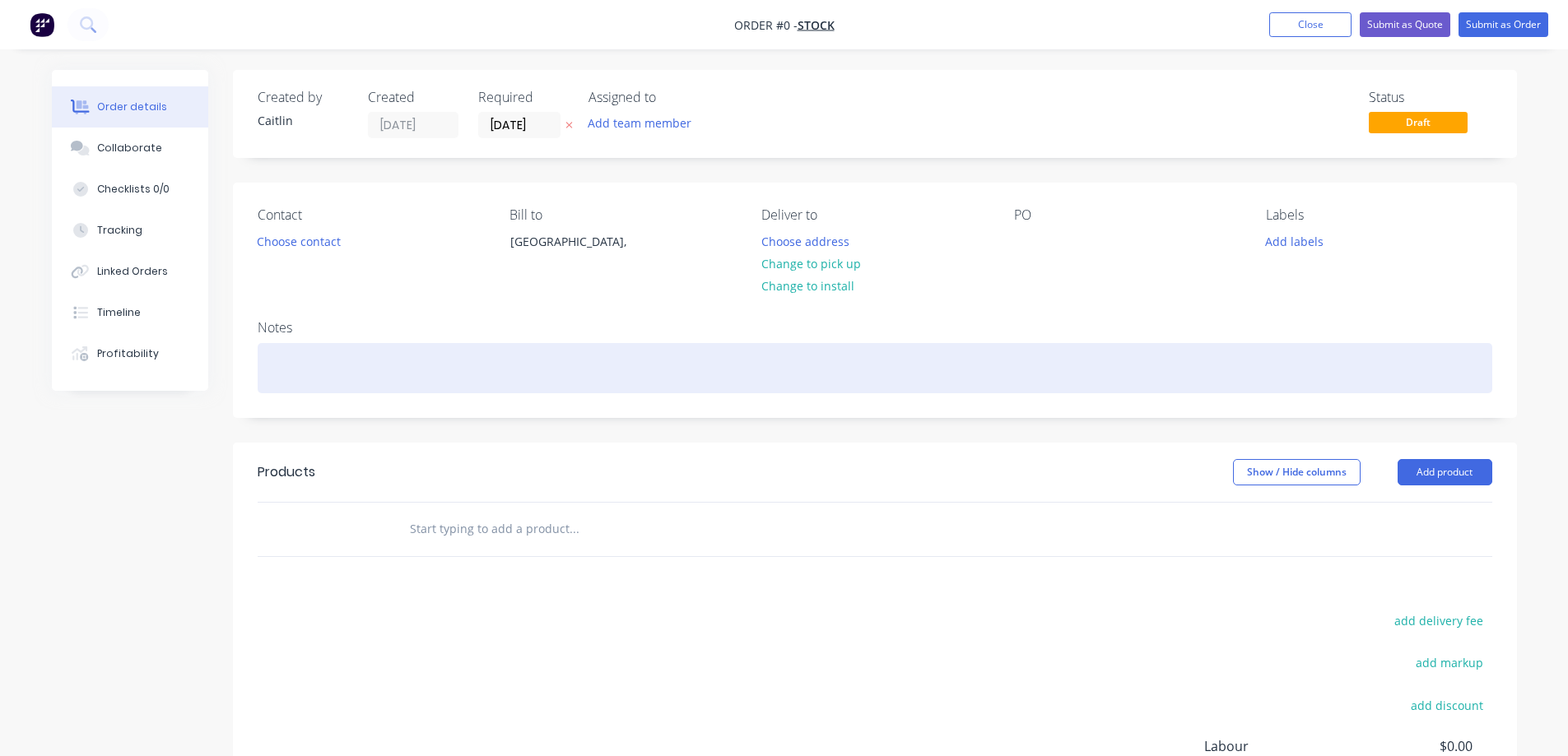
click at [317, 363] on div at bounding box center [875, 367] width 1234 height 50
paste div
drag, startPoint x: 455, startPoint y: 368, endPoint x: 268, endPoint y: 365, distance: 187.0
click at [268, 365] on div "Baler Blades - GV-50253" at bounding box center [875, 367] width 1234 height 50
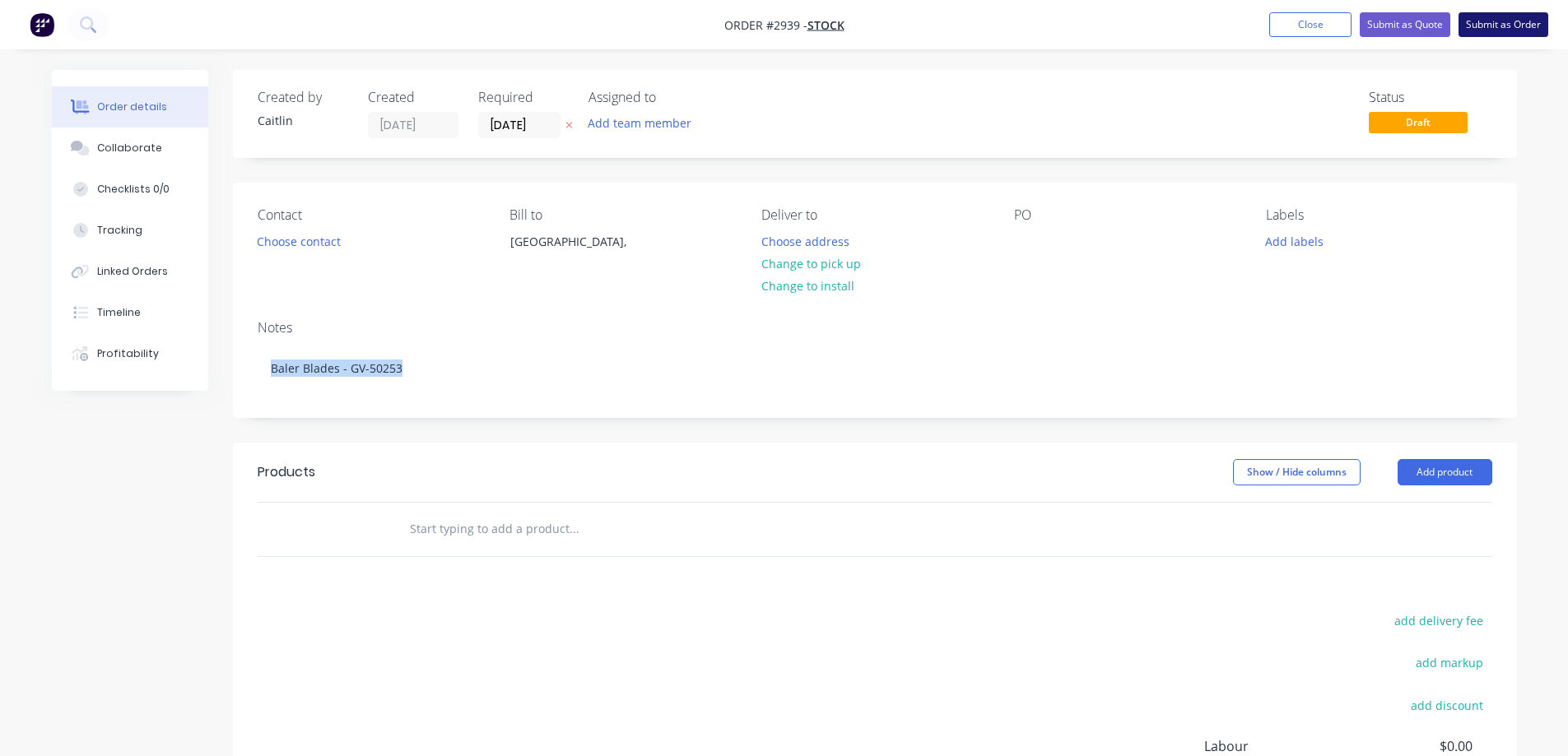
click at [1516, 16] on button "Submit as Order" at bounding box center [1503, 24] width 90 height 25
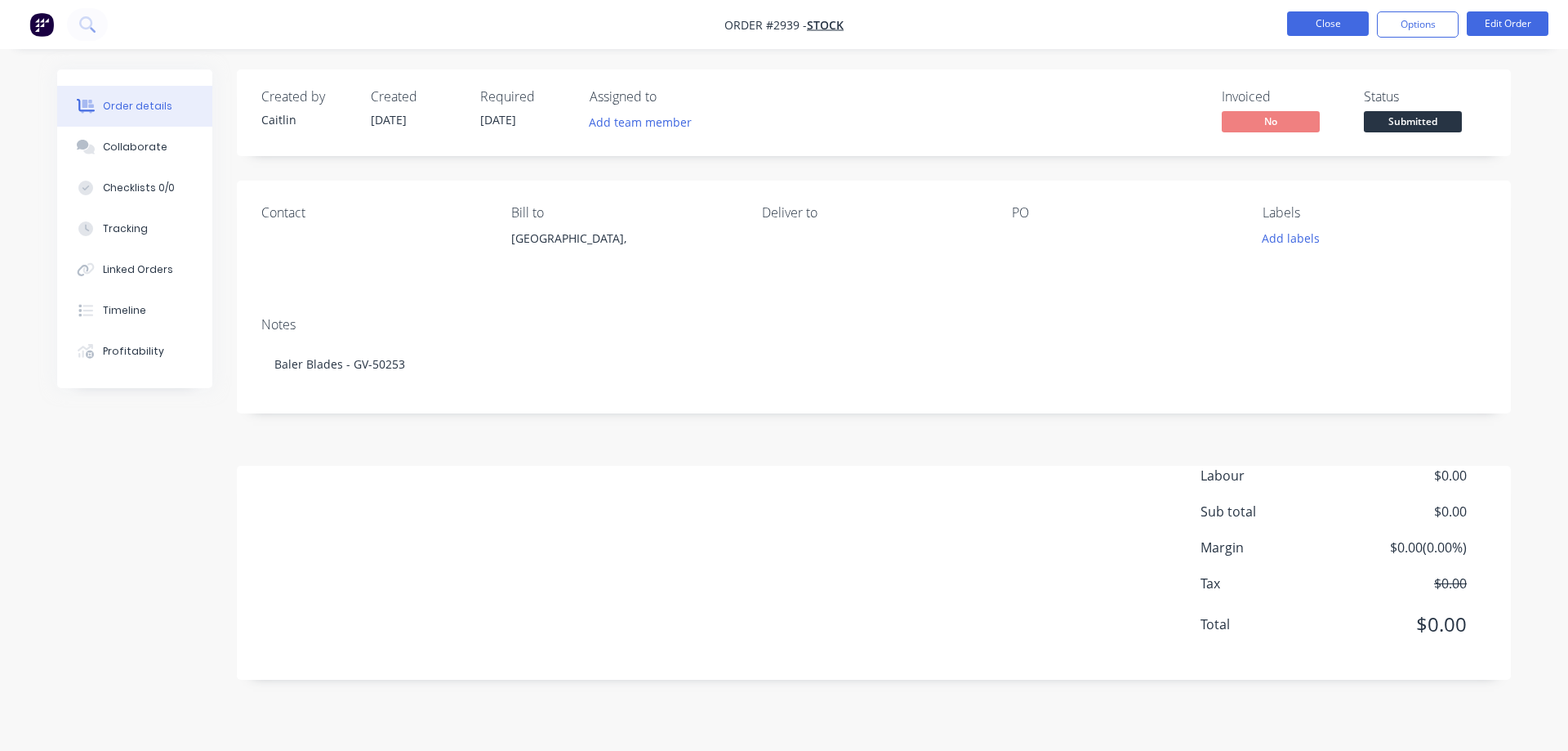
click at [1322, 22] on button "Close" at bounding box center [1328, 24] width 82 height 25
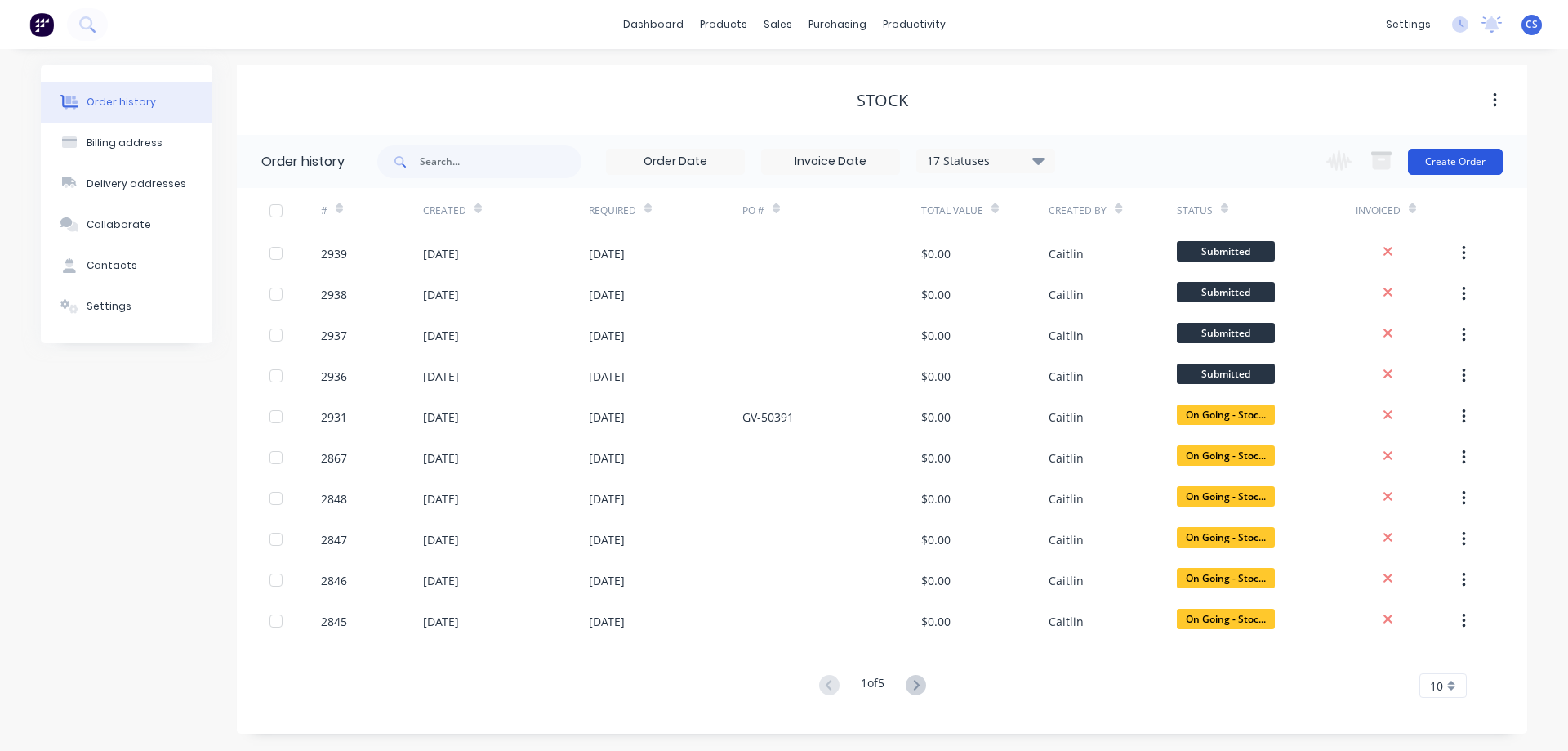
click at [1468, 159] on button "Create Order" at bounding box center [1455, 161] width 95 height 26
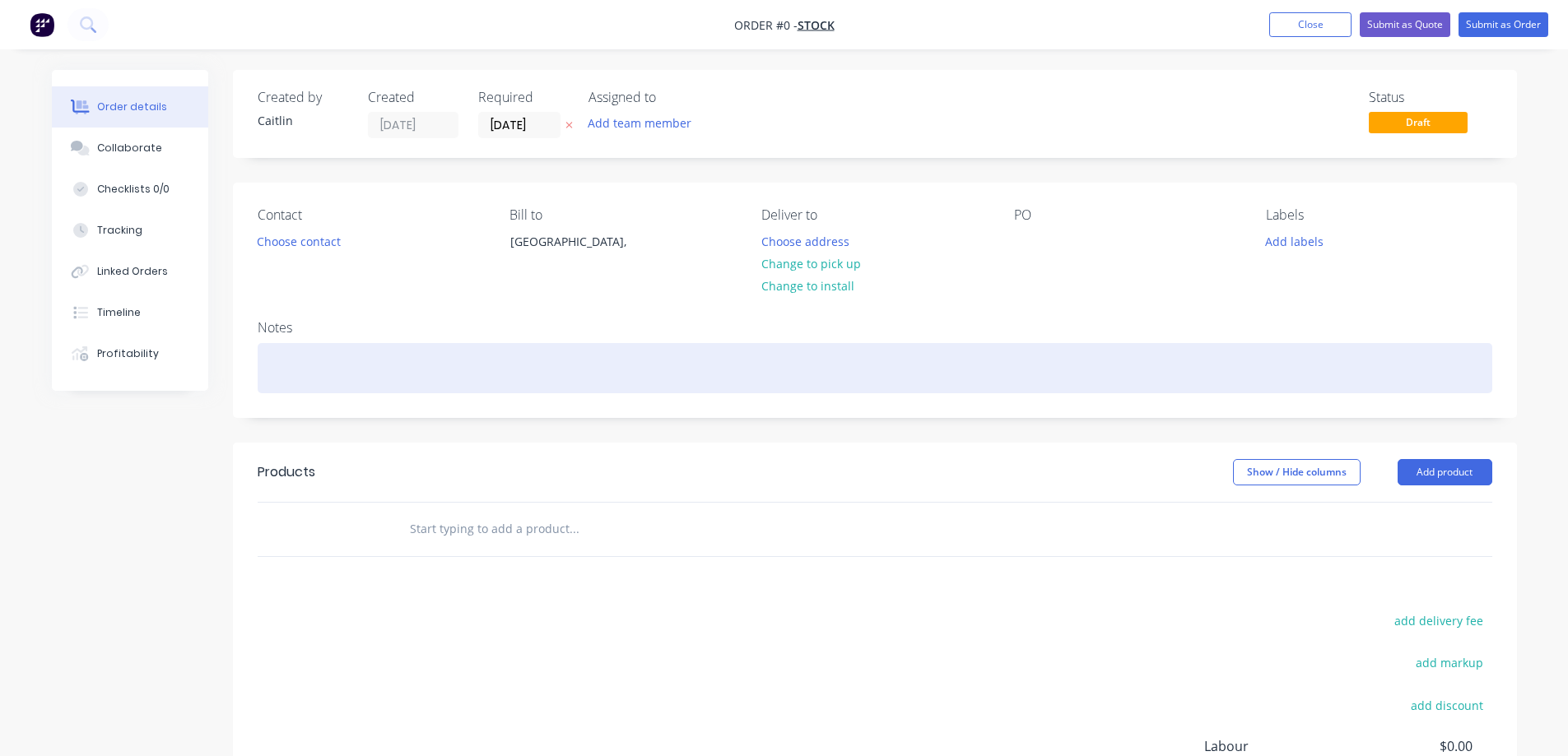
click at [275, 374] on div at bounding box center [875, 367] width 1234 height 50
drag, startPoint x: 492, startPoint y: 366, endPoint x: 292, endPoint y: 369, distance: 200.0
click at [292, 369] on div "6 x 11 kw centrifical fans - BK-31500" at bounding box center [875, 367] width 1234 height 50
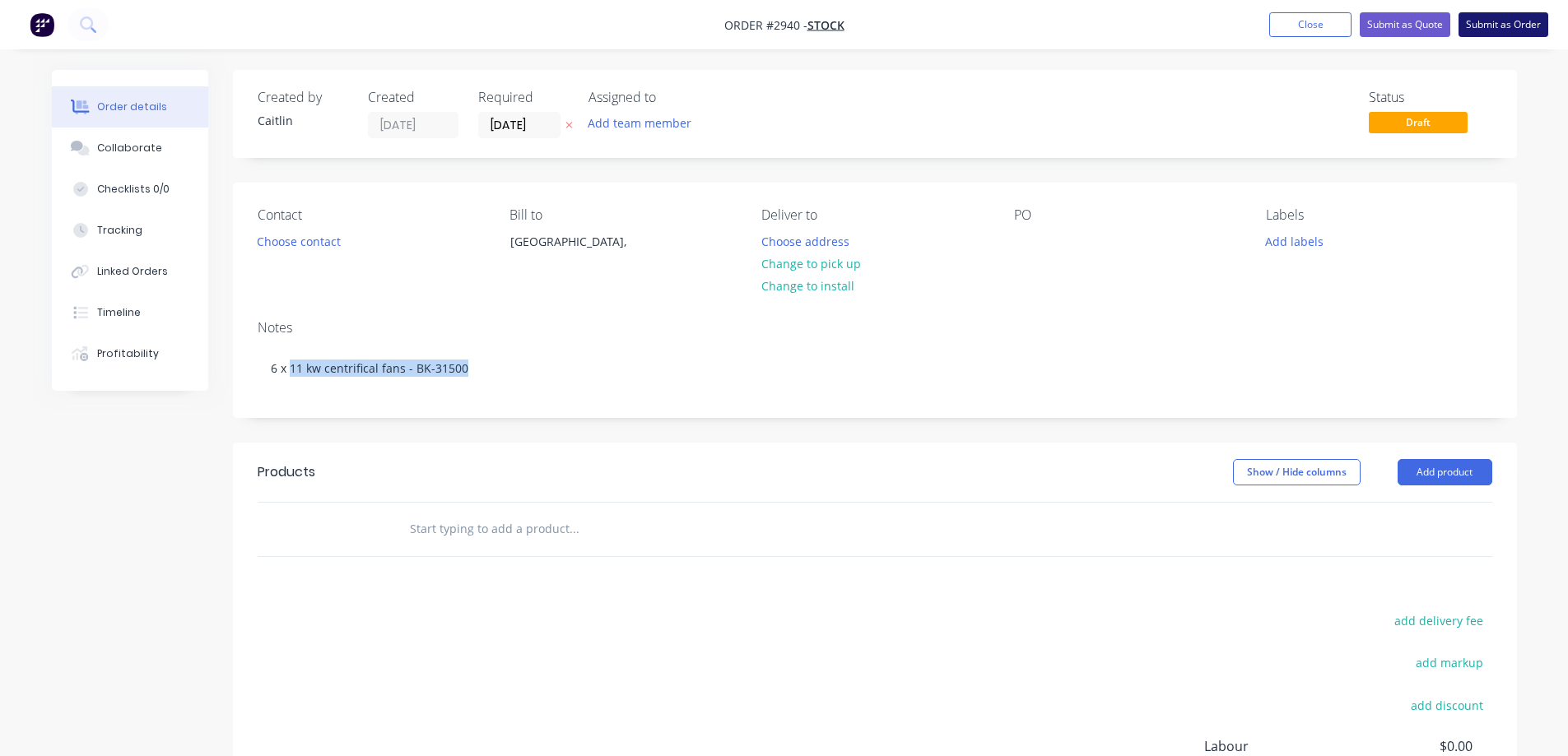
click at [1516, 23] on button "Submit as Order" at bounding box center [1503, 24] width 90 height 25
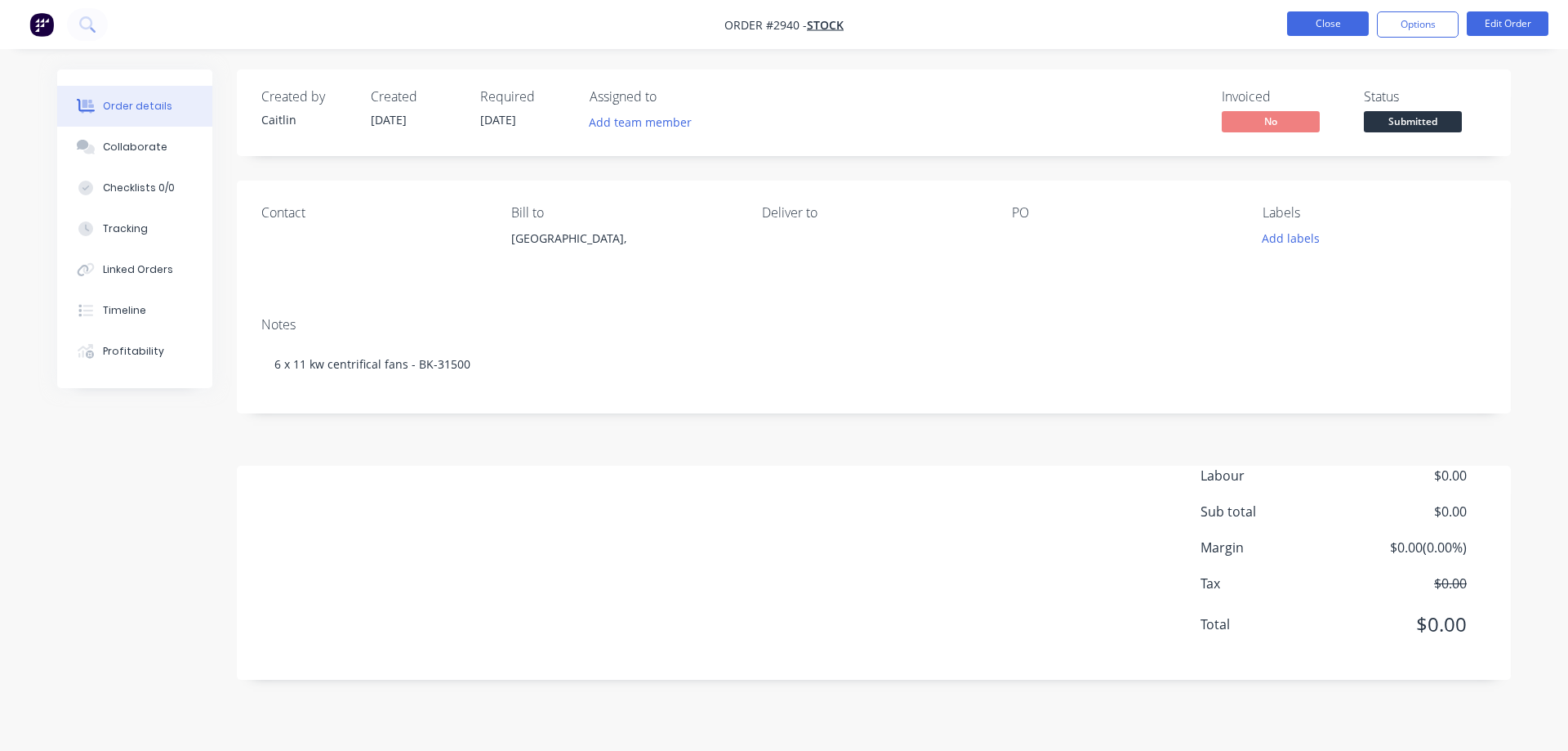
click at [1307, 22] on button "Close" at bounding box center [1328, 24] width 82 height 25
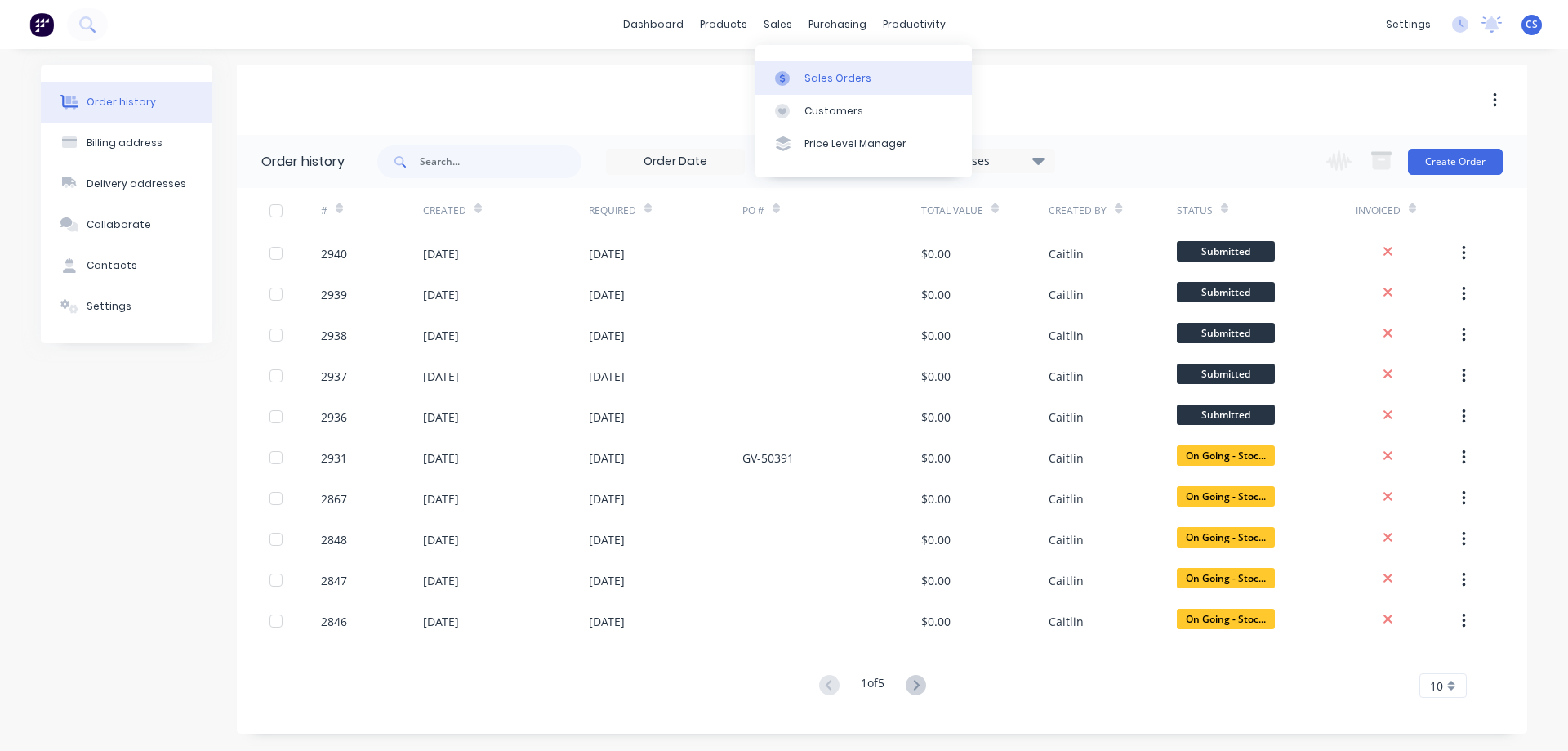
click at [817, 74] on div "Sales Orders" at bounding box center [838, 78] width 67 height 15
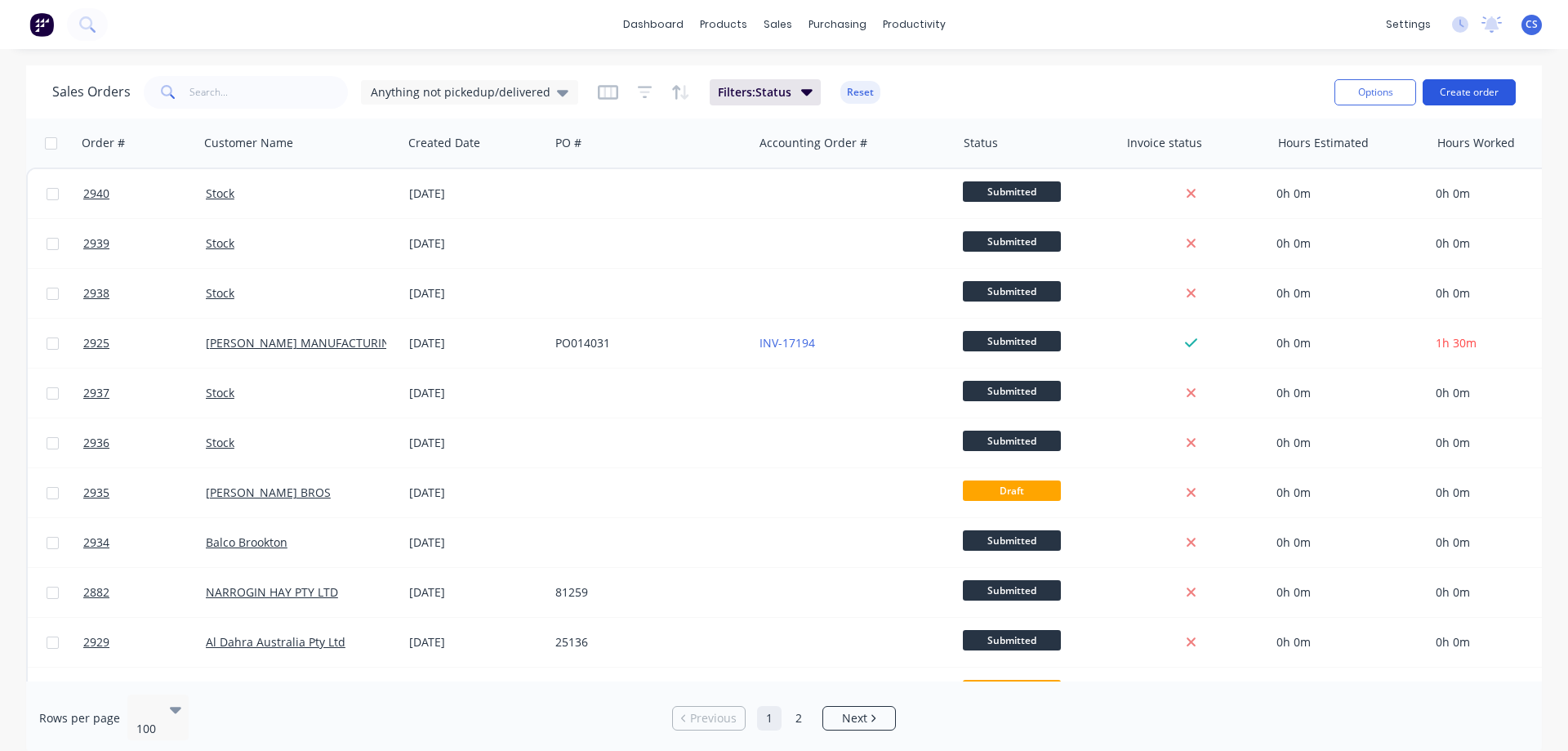
click at [1452, 84] on button "Create order" at bounding box center [1469, 92] width 93 height 26
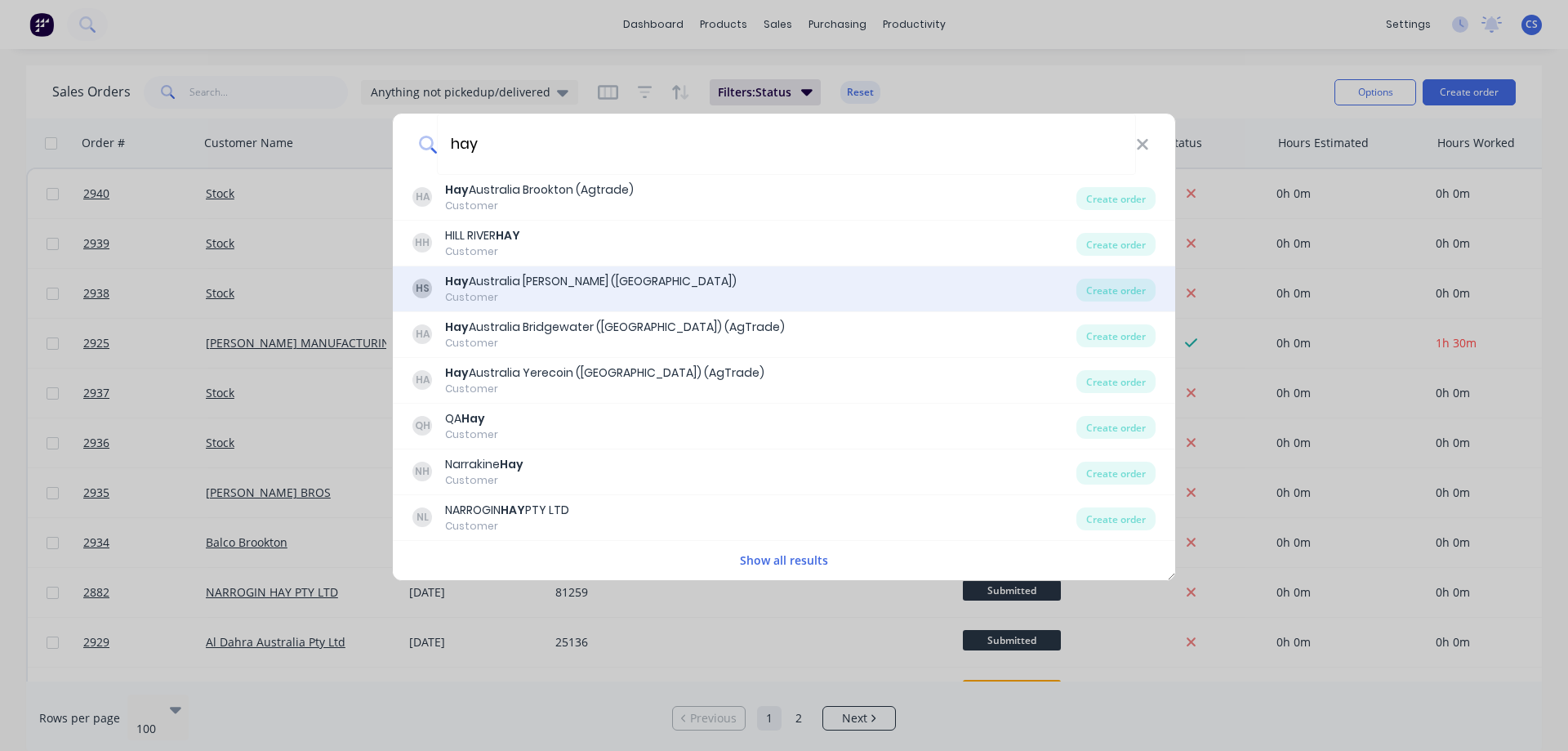
type input "hay"
click at [776, 286] on div "HS Hay Australia Thomas Plain (SA) Customer" at bounding box center [744, 289] width 664 height 32
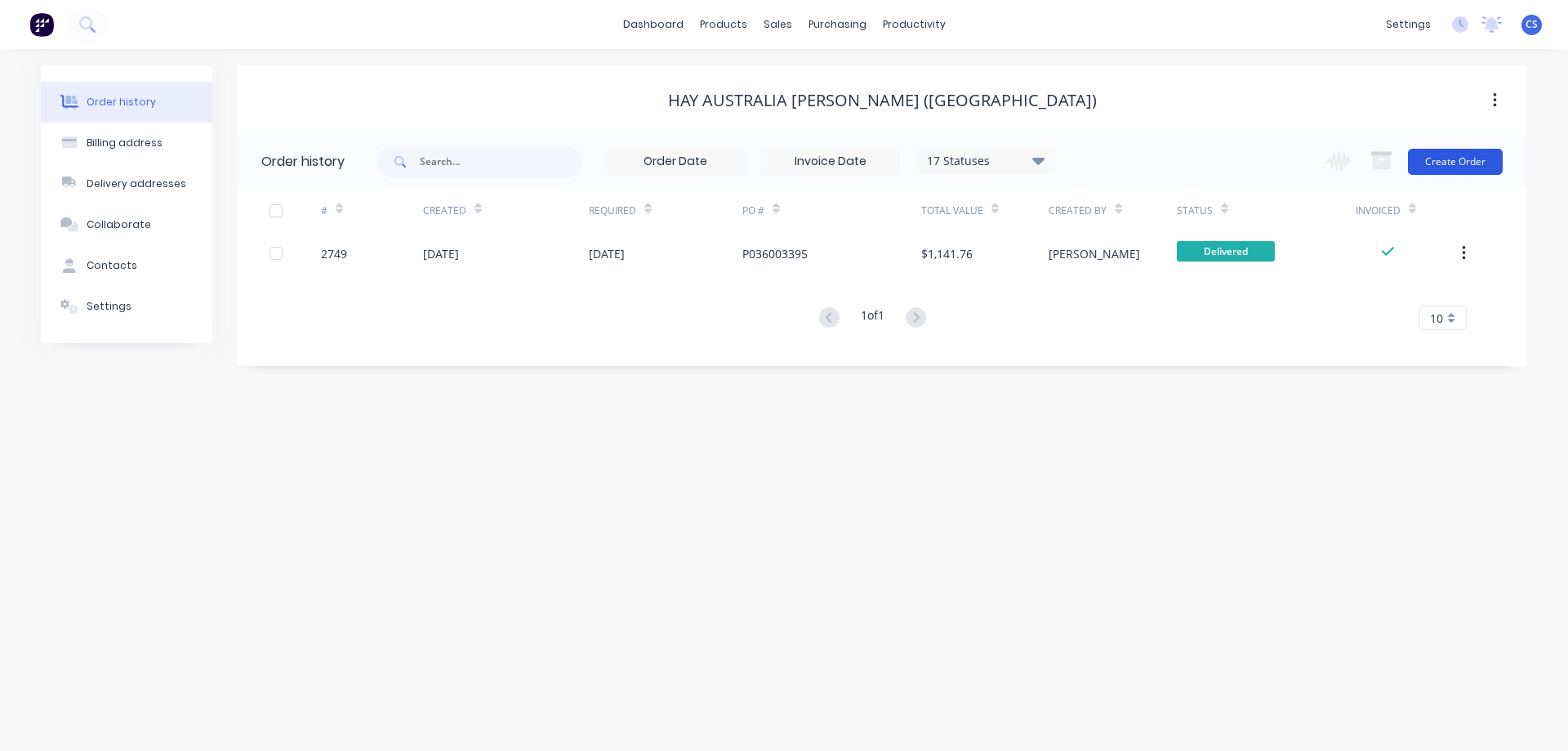
click at [1478, 162] on button "Create Order" at bounding box center [1455, 161] width 95 height 26
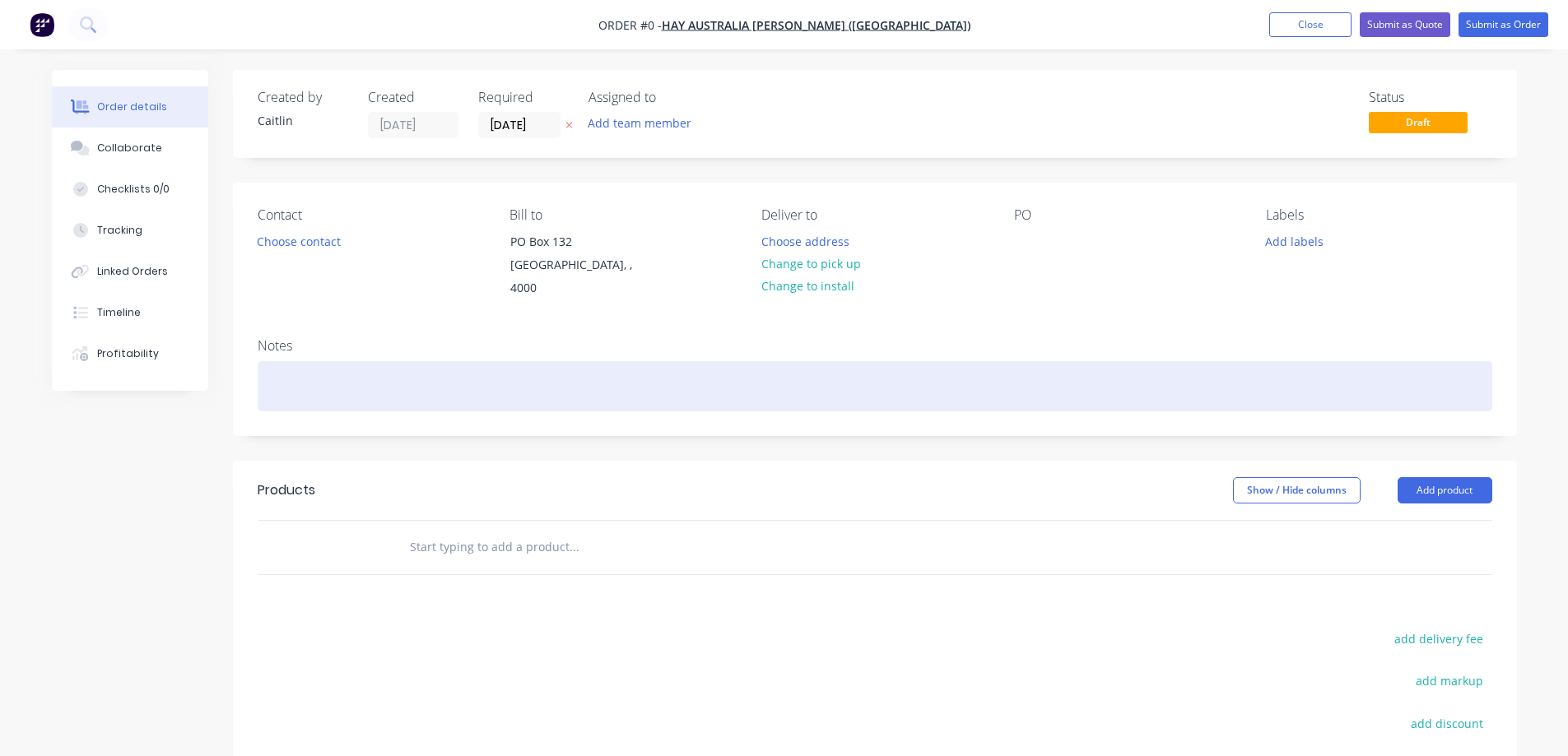
click at [340, 363] on div at bounding box center [875, 386] width 1234 height 50
drag, startPoint x: 457, startPoint y: 373, endPoint x: 261, endPoint y: 374, distance: 196.0
click at [261, 374] on div "Secondary CR System - BK-31000" at bounding box center [875, 386] width 1234 height 50
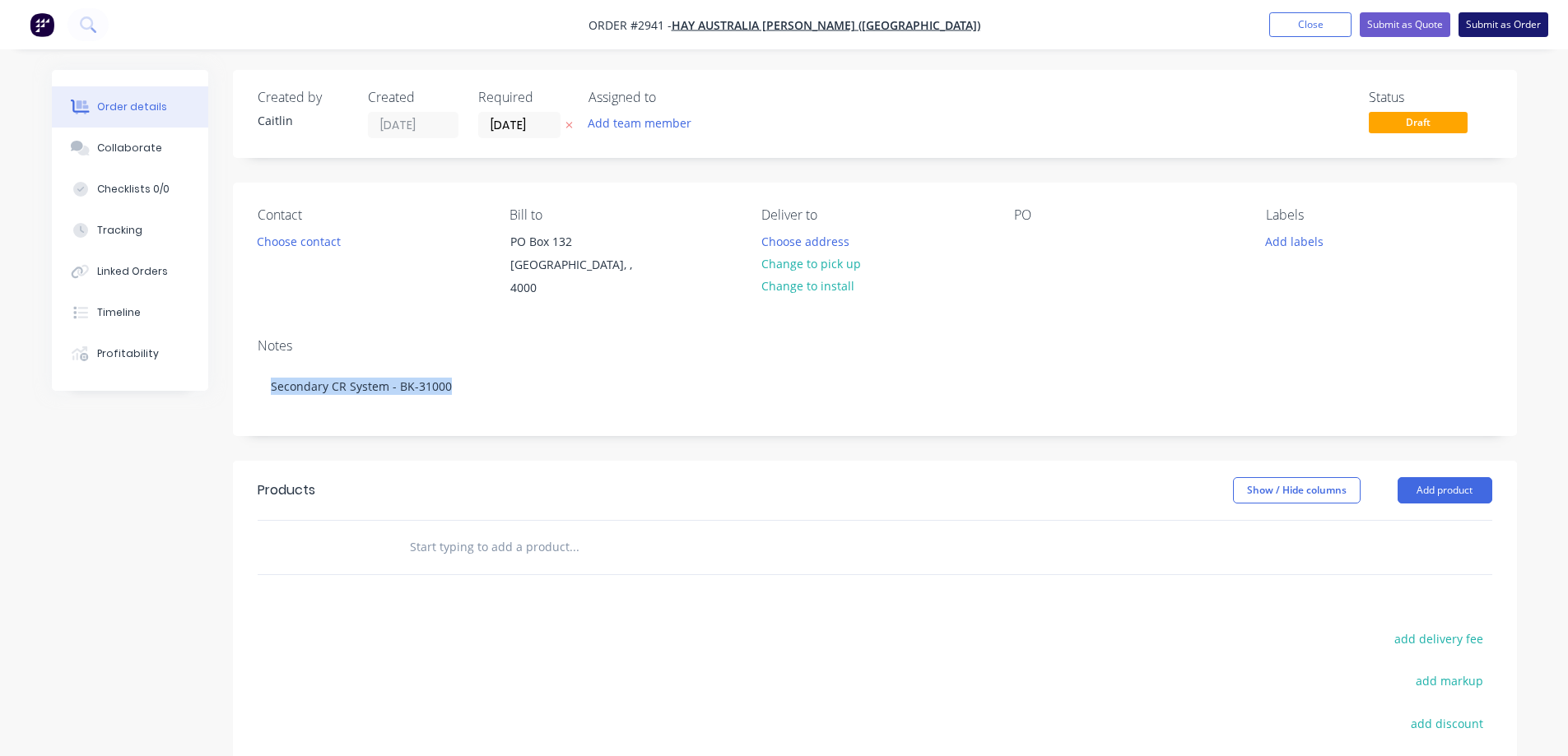
click at [1492, 28] on button "Submit as Order" at bounding box center [1503, 24] width 90 height 25
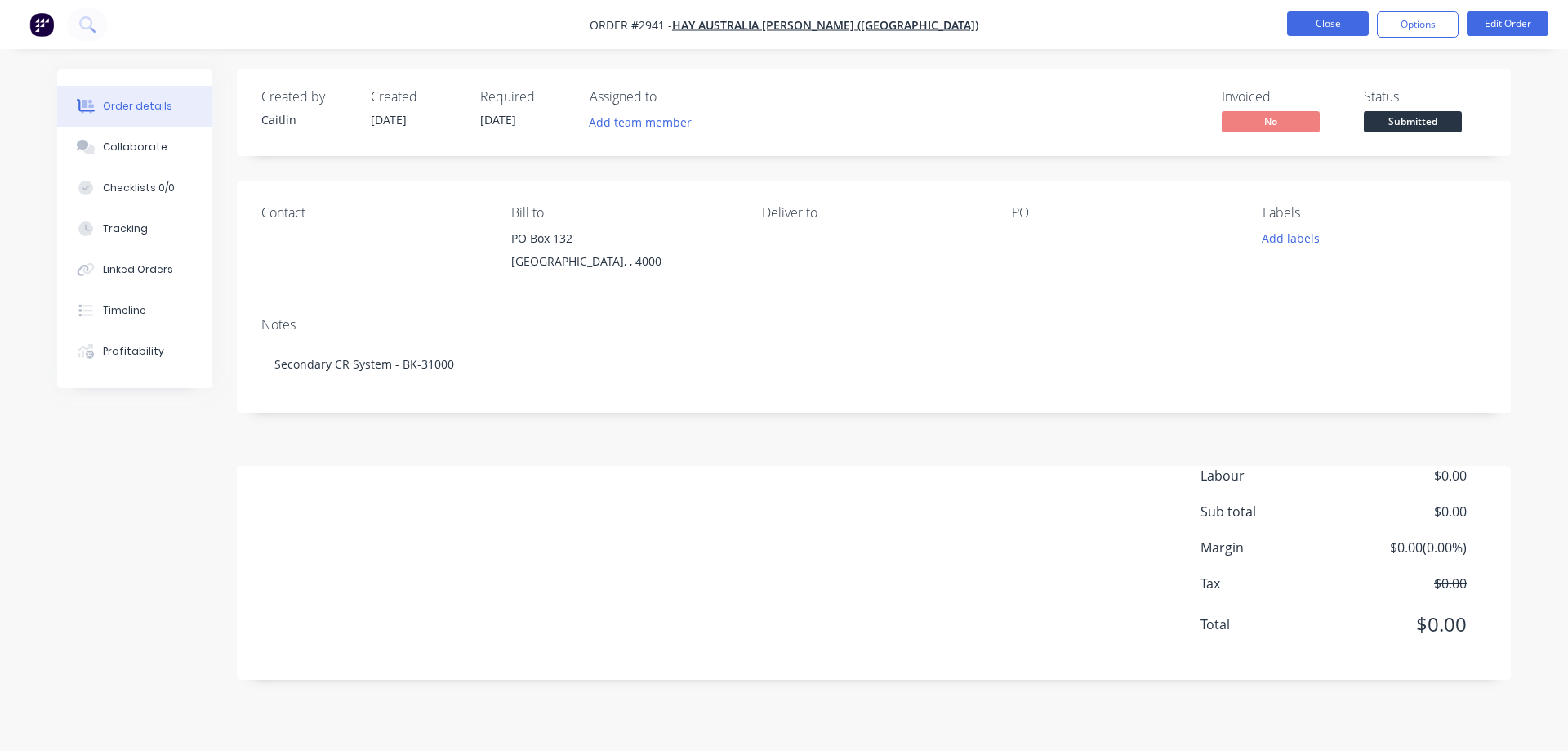
click at [1328, 25] on button "Close" at bounding box center [1328, 24] width 82 height 25
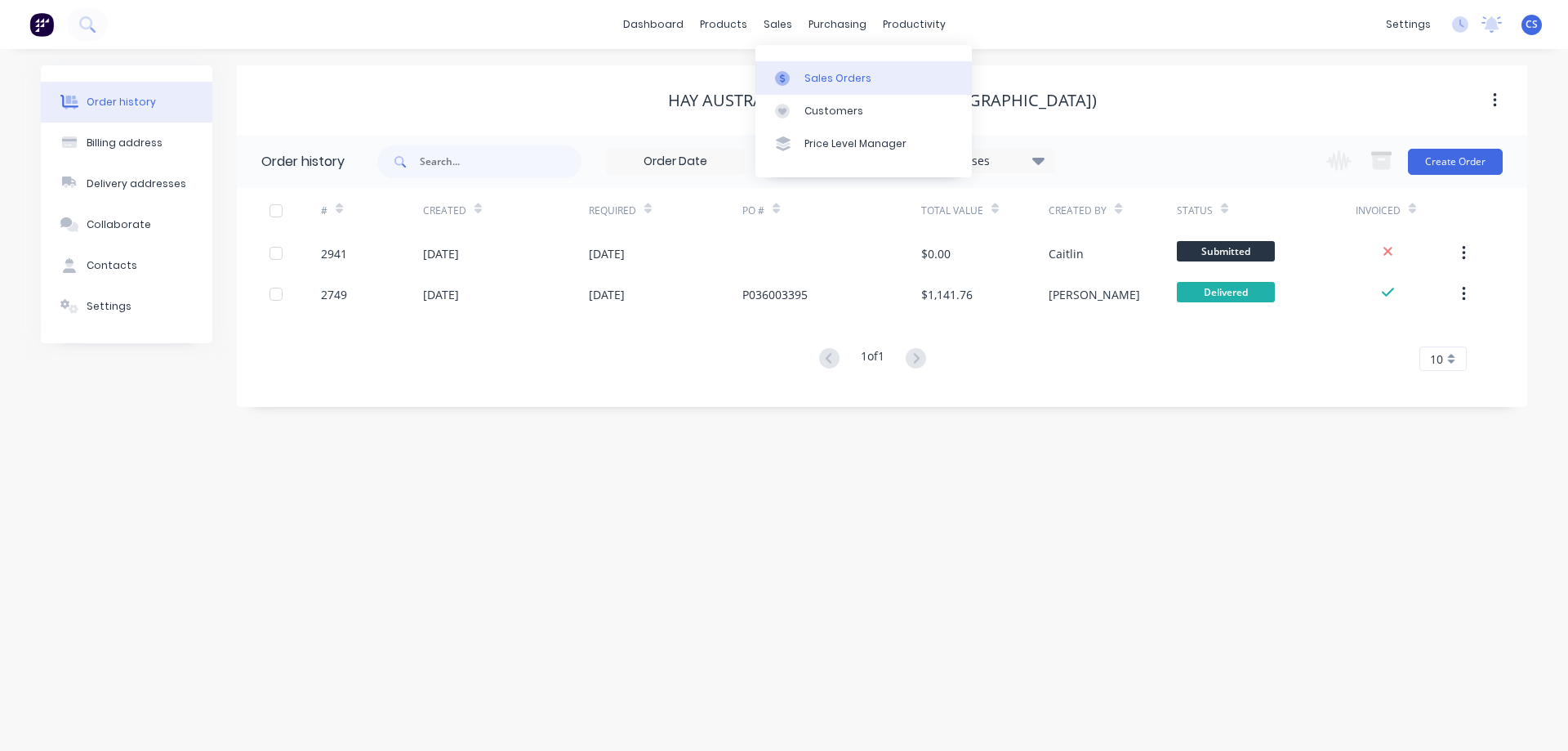
click at [816, 72] on div "Sales Orders" at bounding box center [838, 78] width 67 height 15
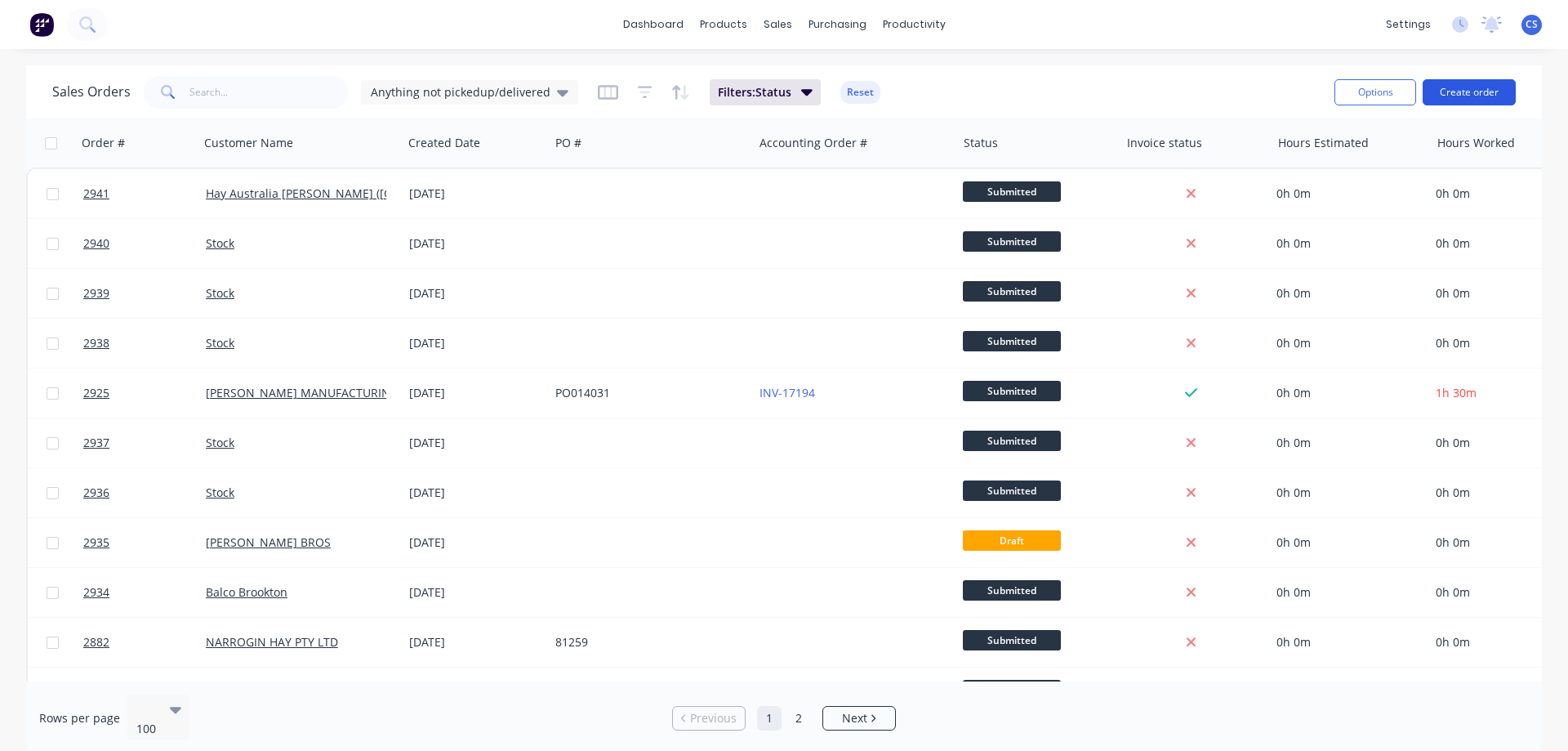
click at [1479, 92] on button "Create order" at bounding box center [1469, 92] width 93 height 26
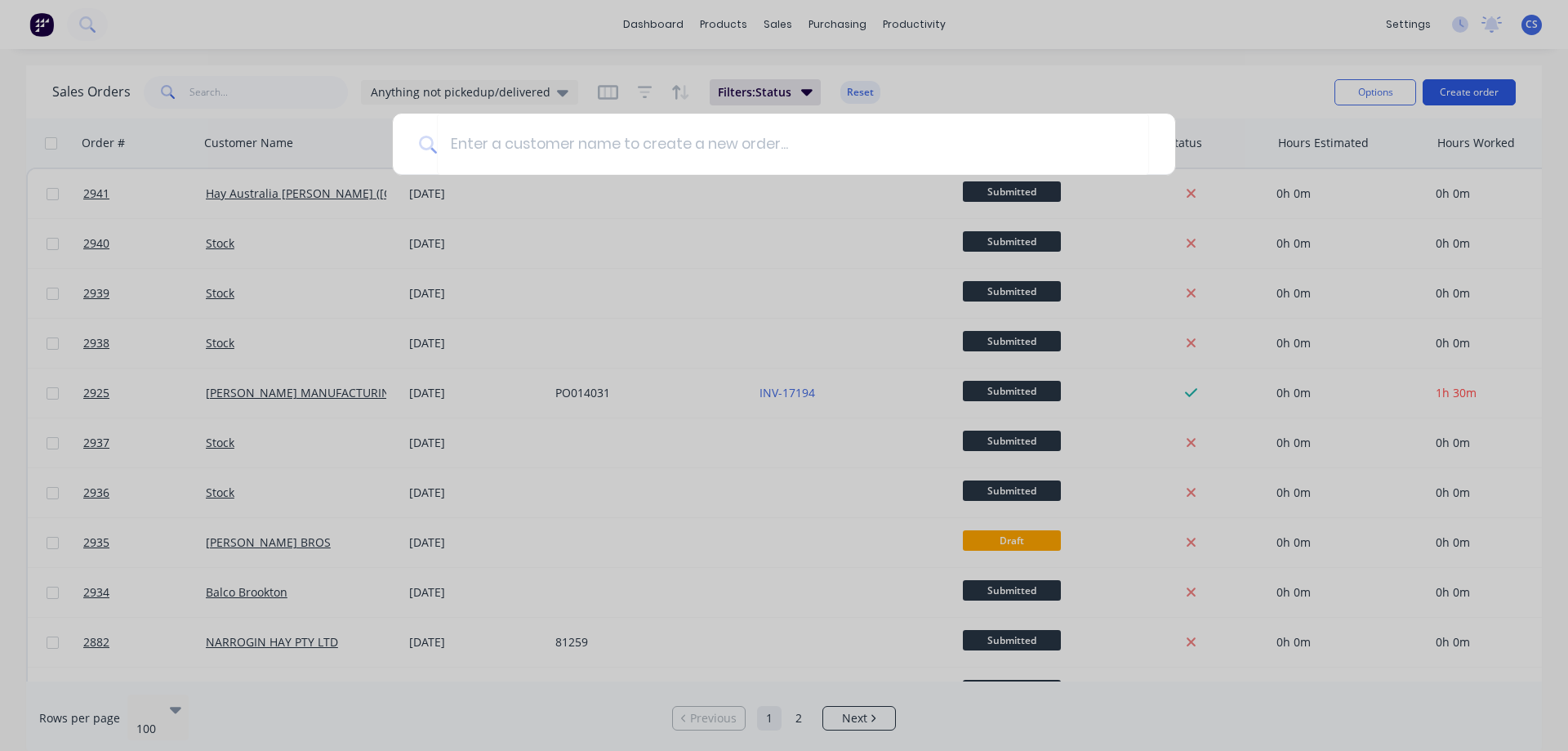
type input "g"
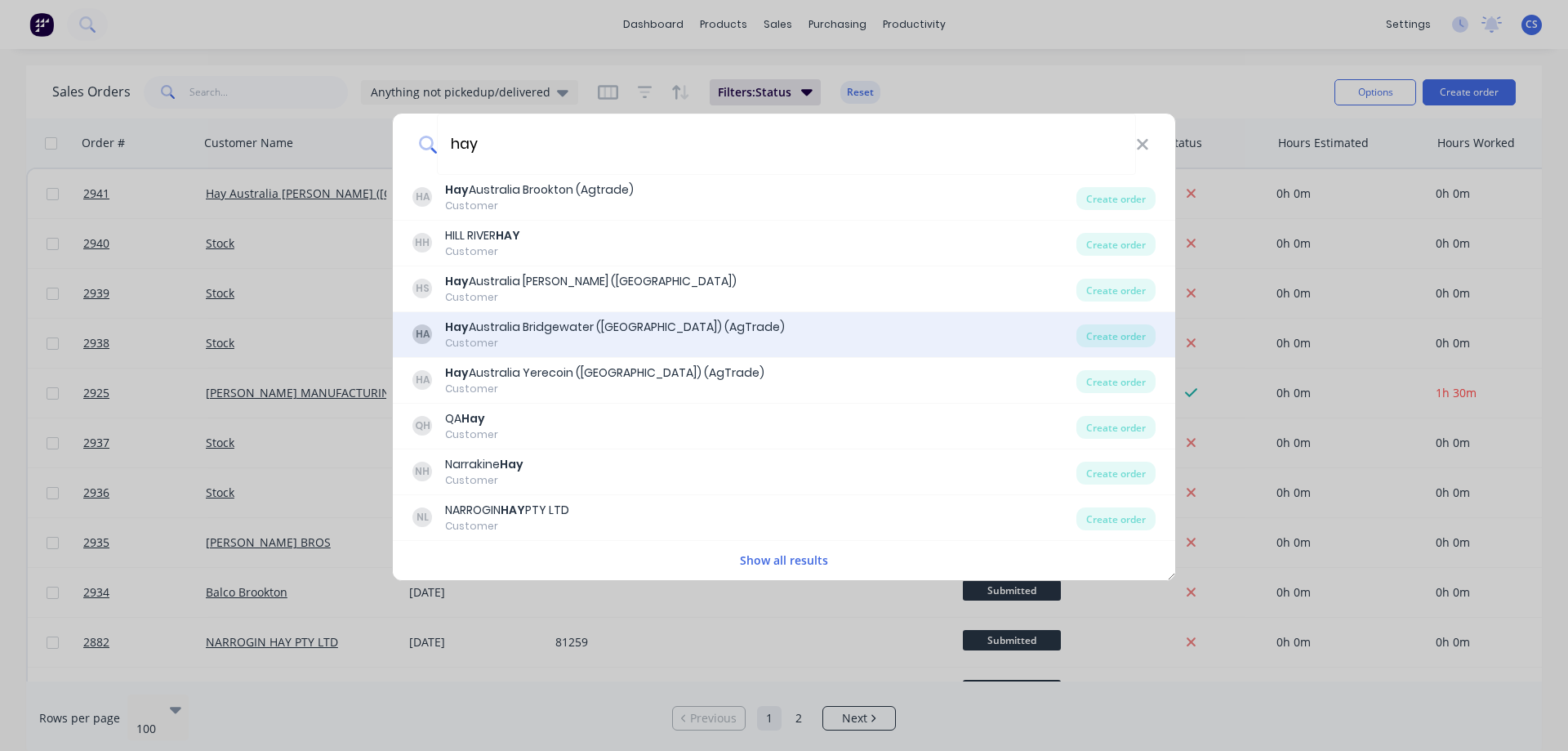
type input "hay"
click at [761, 321] on div "HA Hay Australia Bridgewater (VIC) (AgTrade) Customer" at bounding box center [744, 334] width 664 height 32
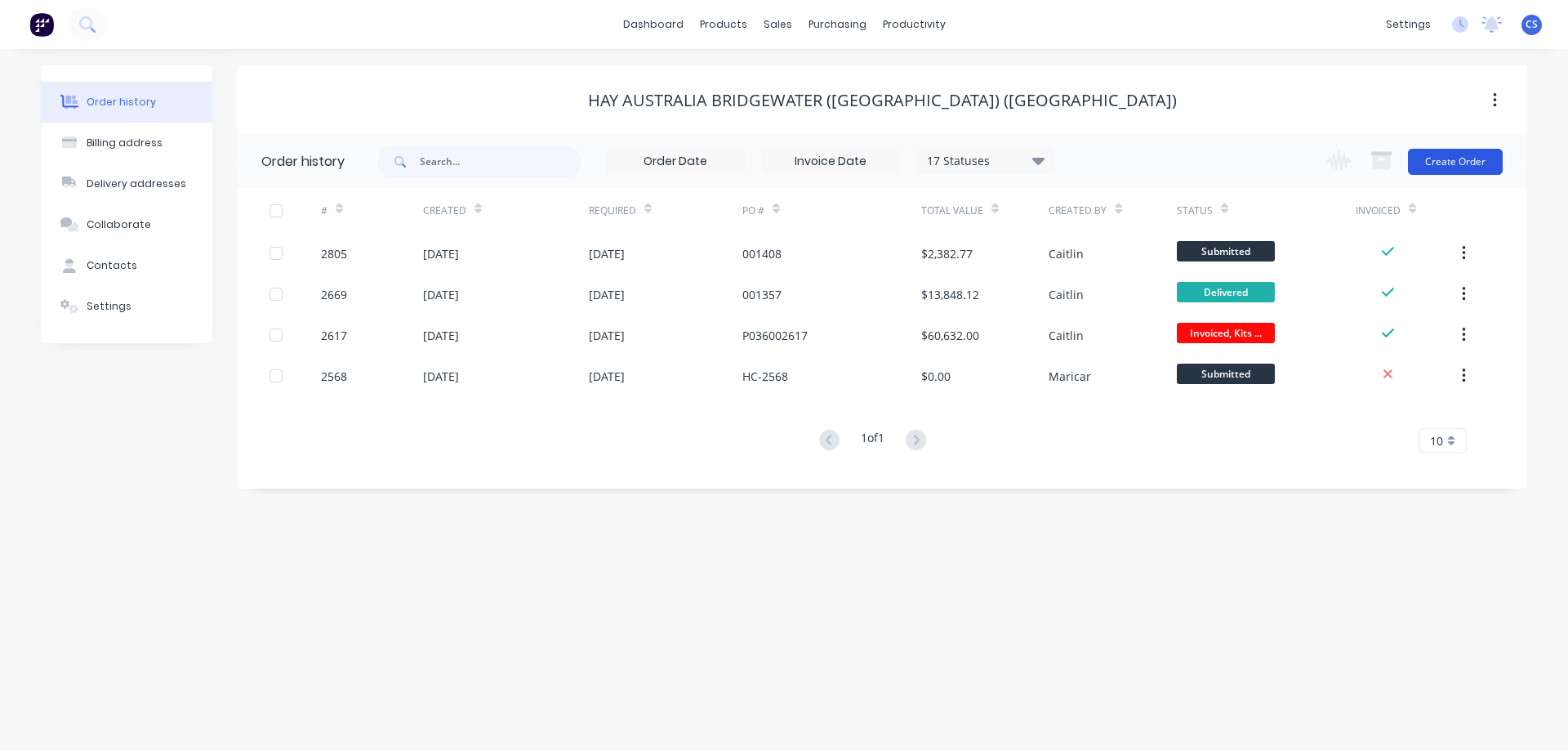
click at [1446, 158] on button "Create Order" at bounding box center [1455, 161] width 95 height 26
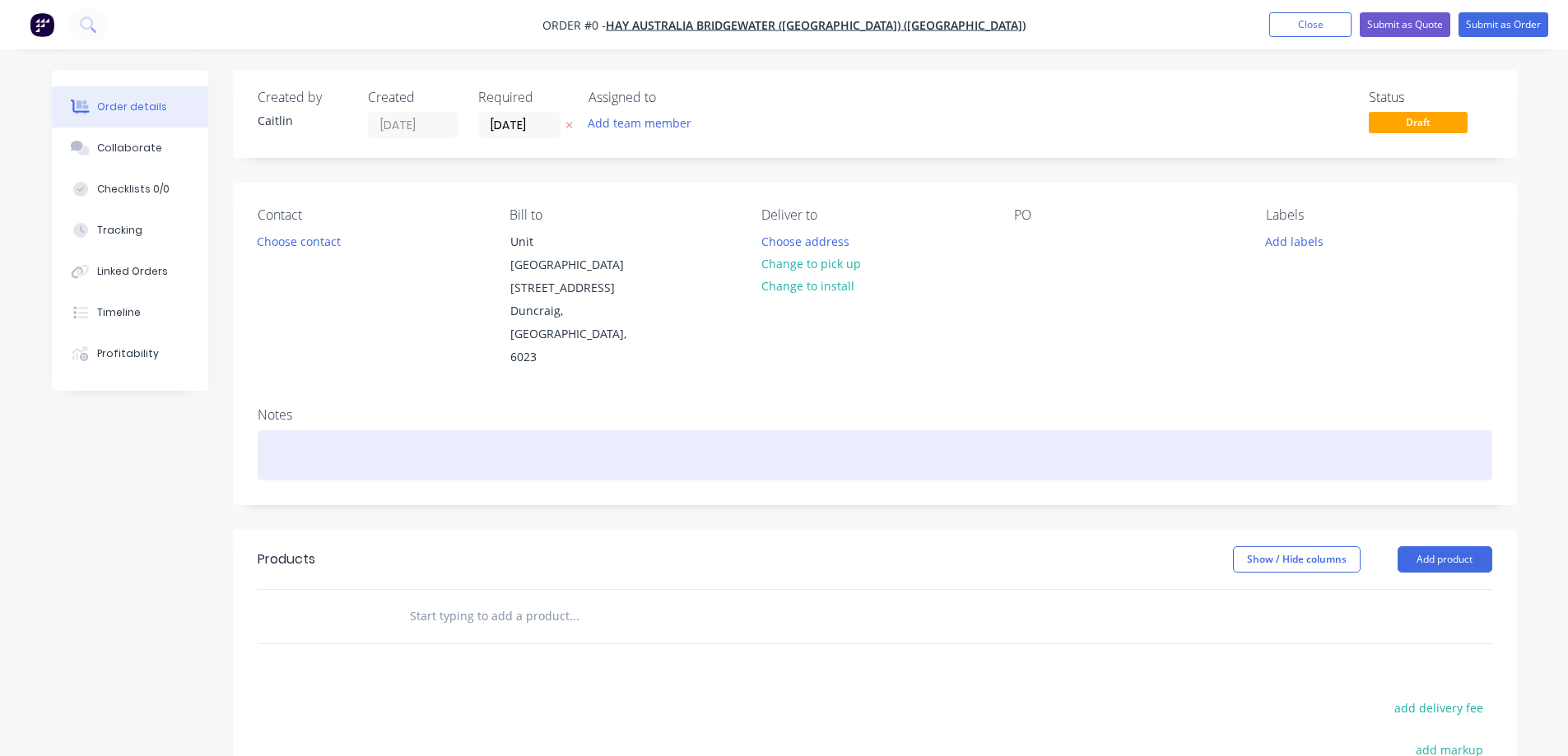
click at [305, 430] on div at bounding box center [875, 455] width 1234 height 50
paste div
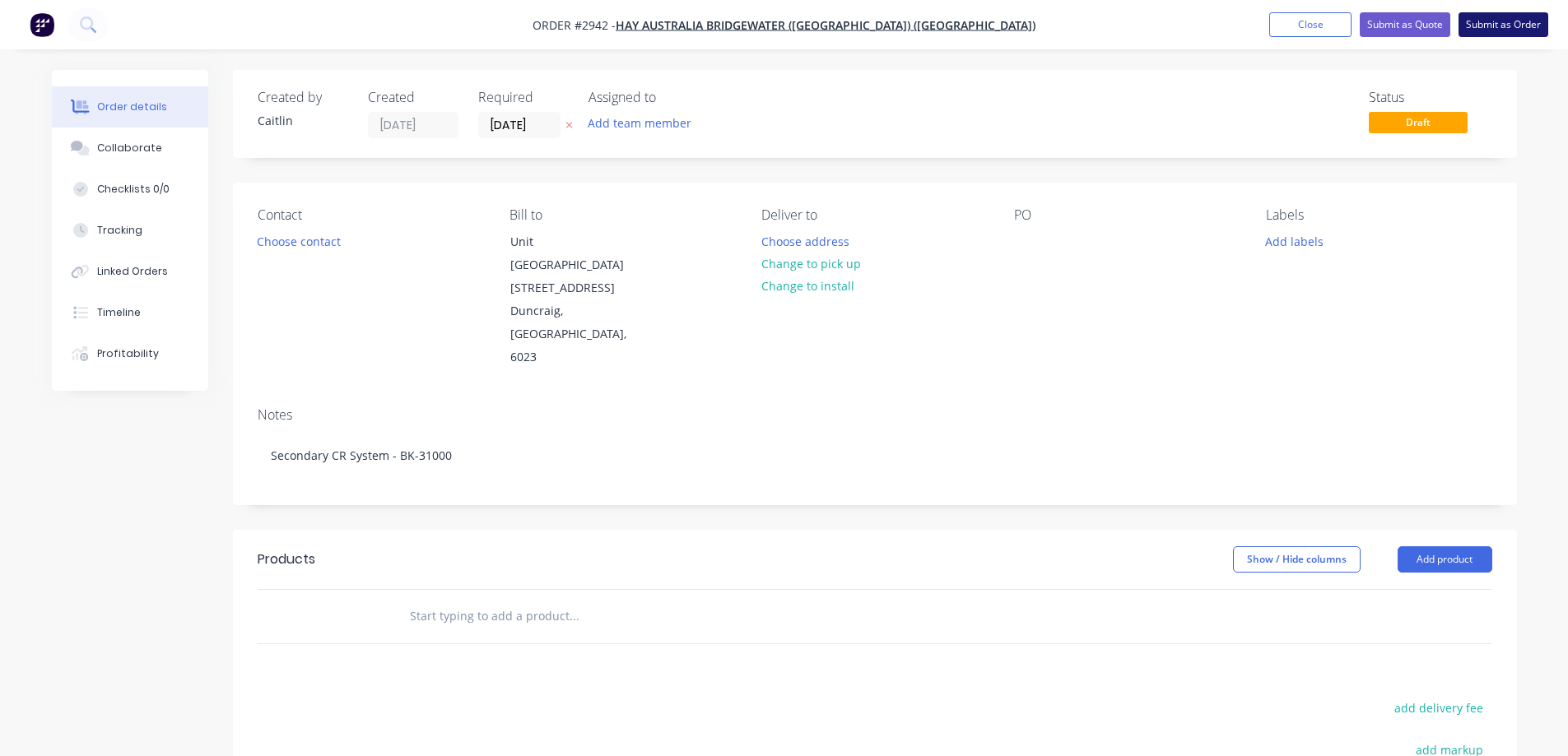
click at [1490, 27] on button "Submit as Order" at bounding box center [1503, 24] width 90 height 25
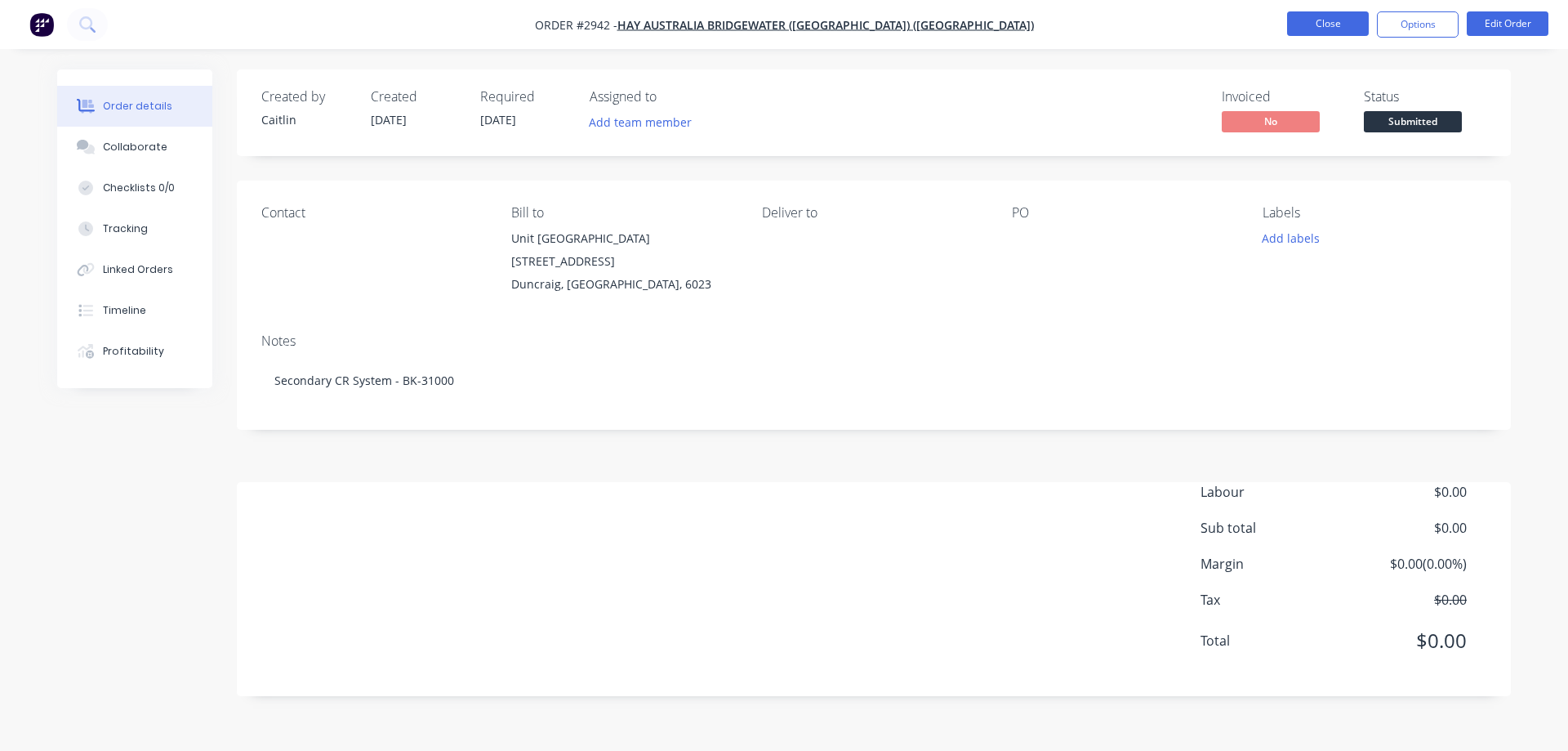
click at [1320, 23] on button "Close" at bounding box center [1328, 24] width 82 height 25
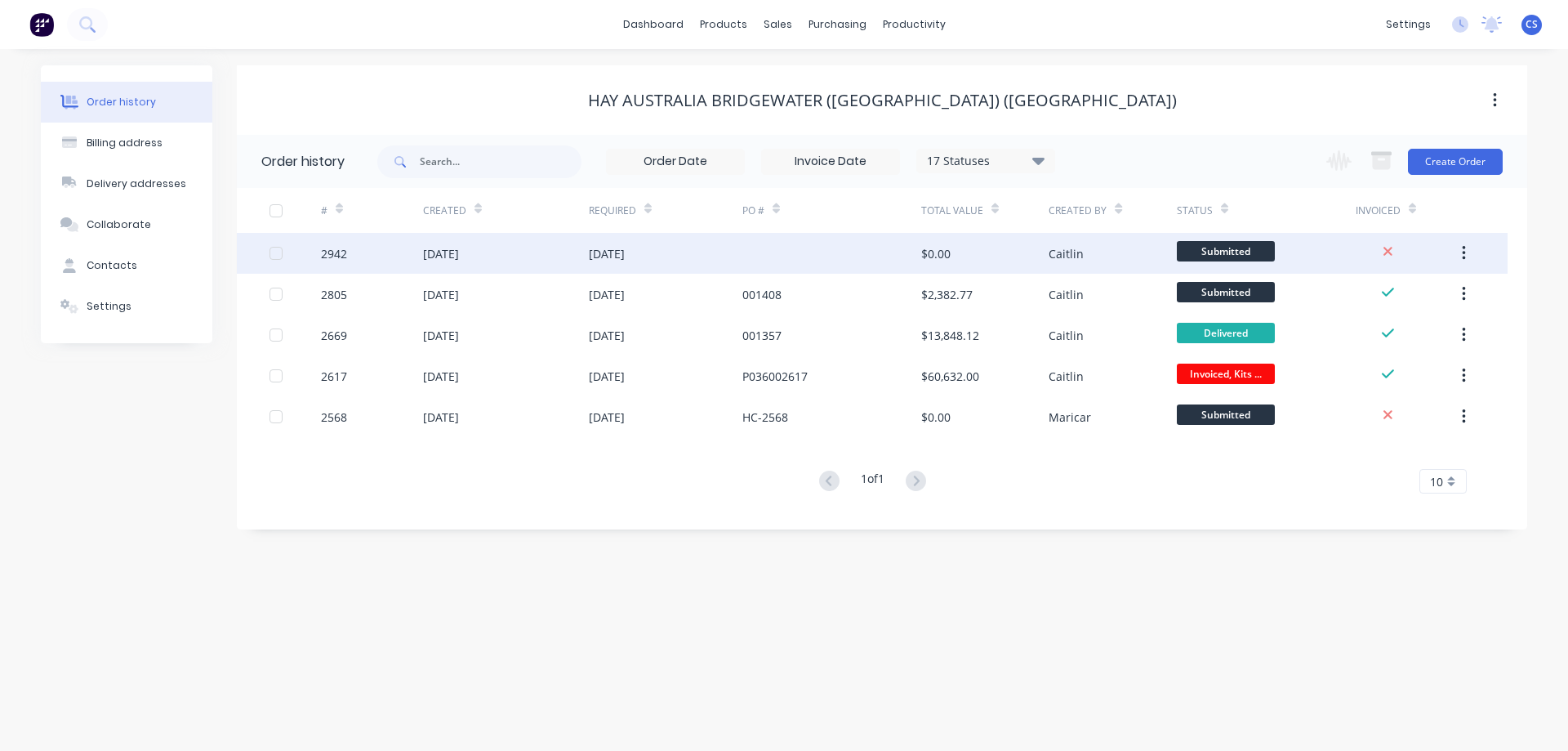
click at [769, 249] on div at bounding box center [832, 253] width 179 height 41
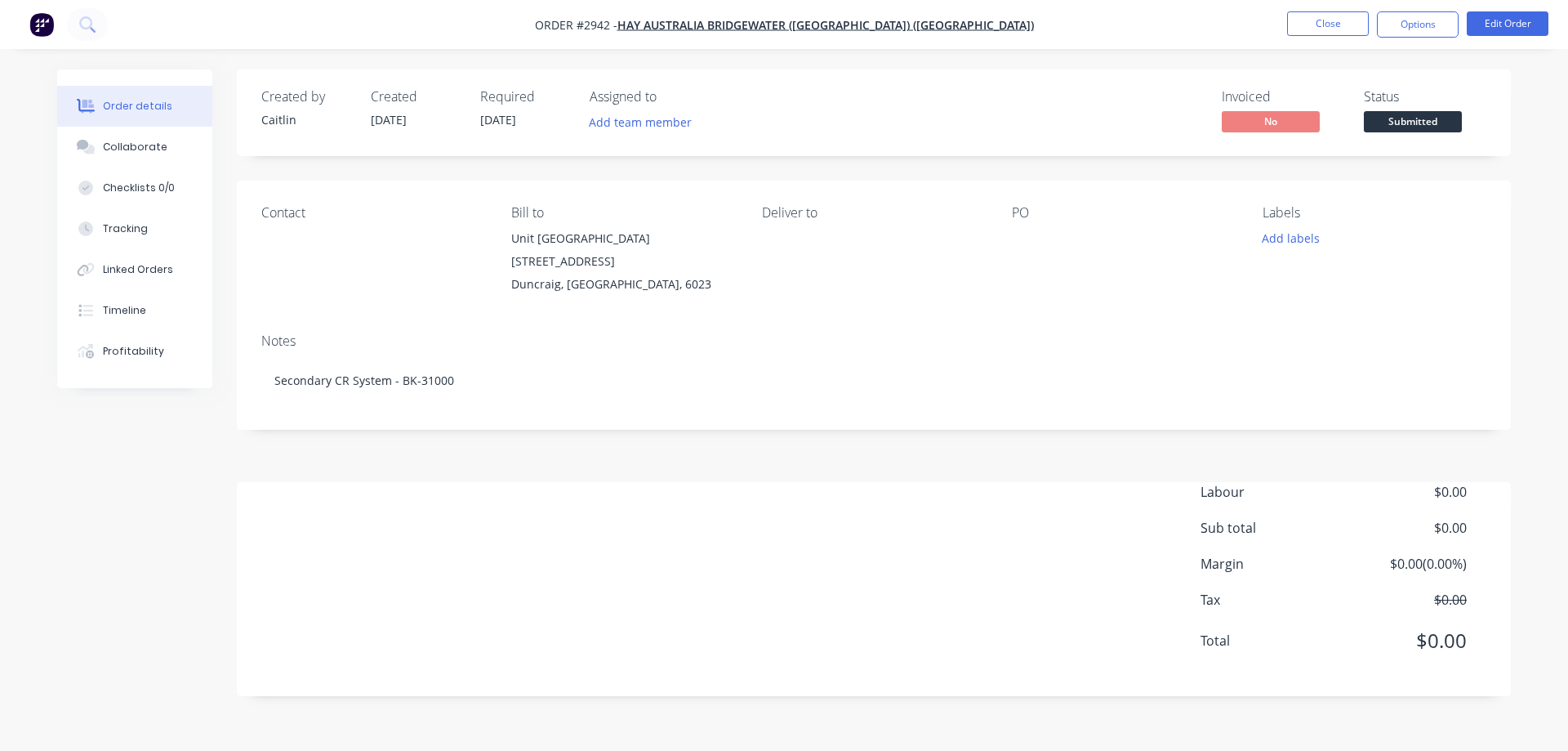
click at [1022, 228] on div at bounding box center [1114, 238] width 204 height 23
click at [1510, 26] on button "Edit Order" at bounding box center [1508, 24] width 82 height 25
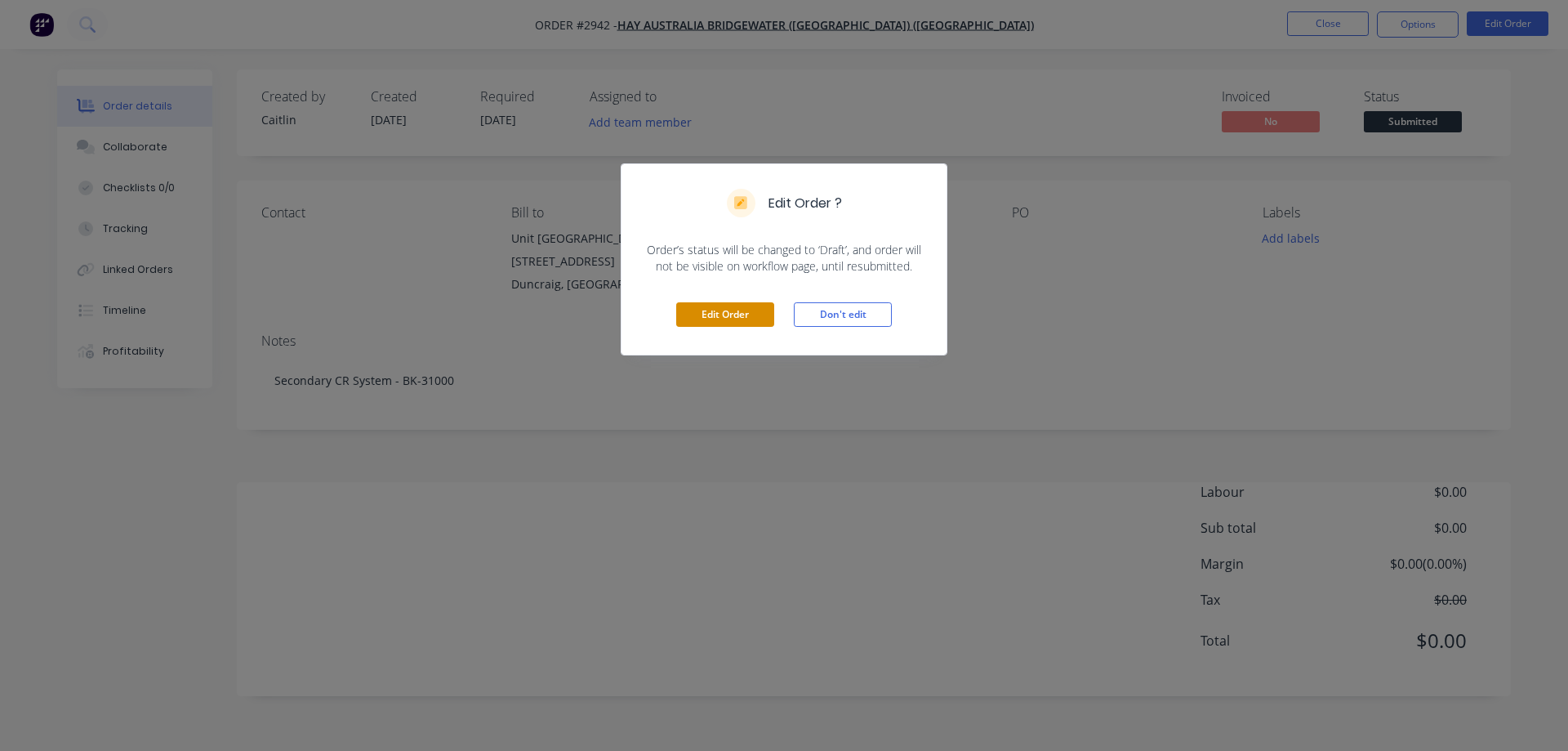
click at [700, 314] on button "Edit Order" at bounding box center [725, 314] width 98 height 25
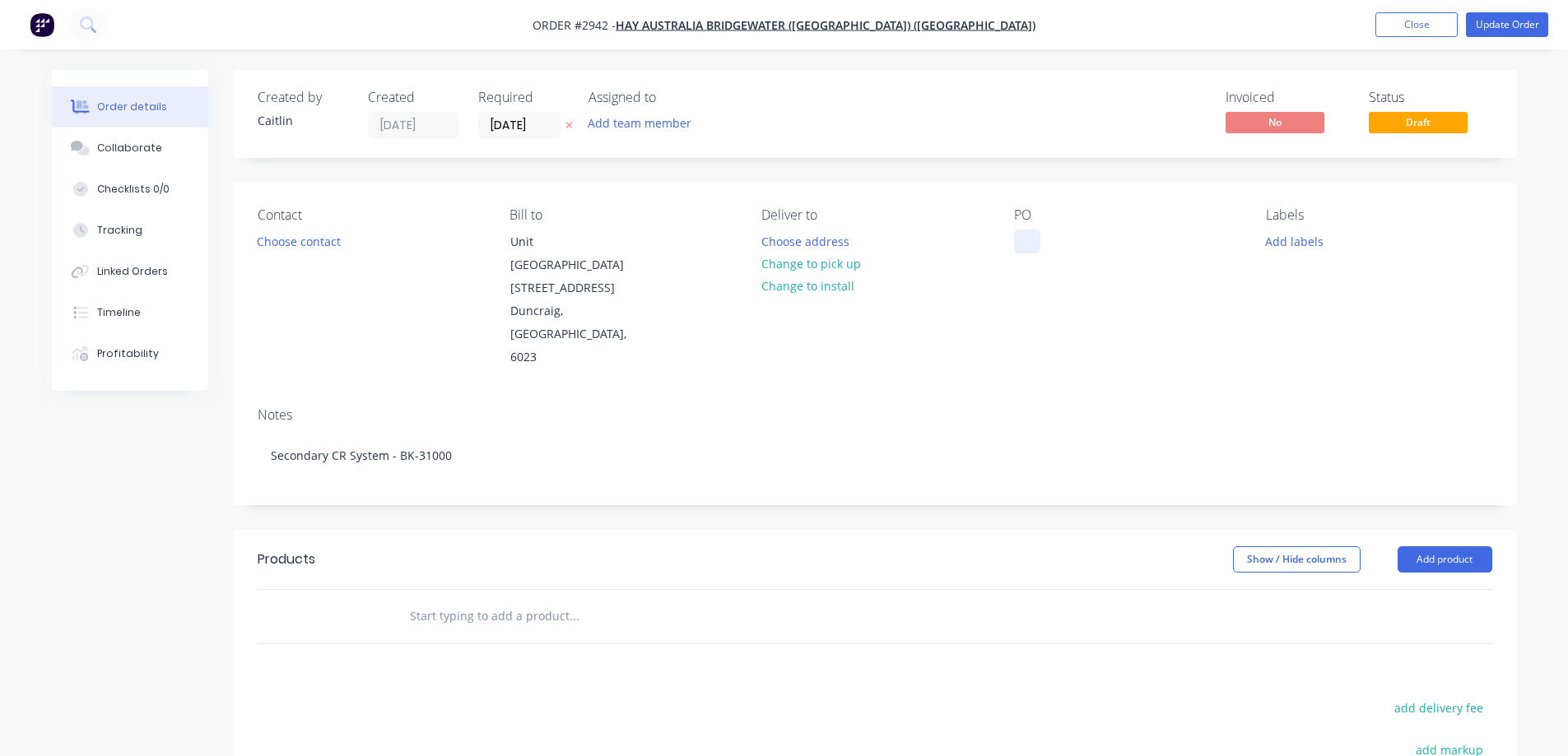
click at [1023, 244] on div at bounding box center [1027, 241] width 27 height 24
paste div
click at [1509, 25] on button "Update Order" at bounding box center [1507, 24] width 83 height 25
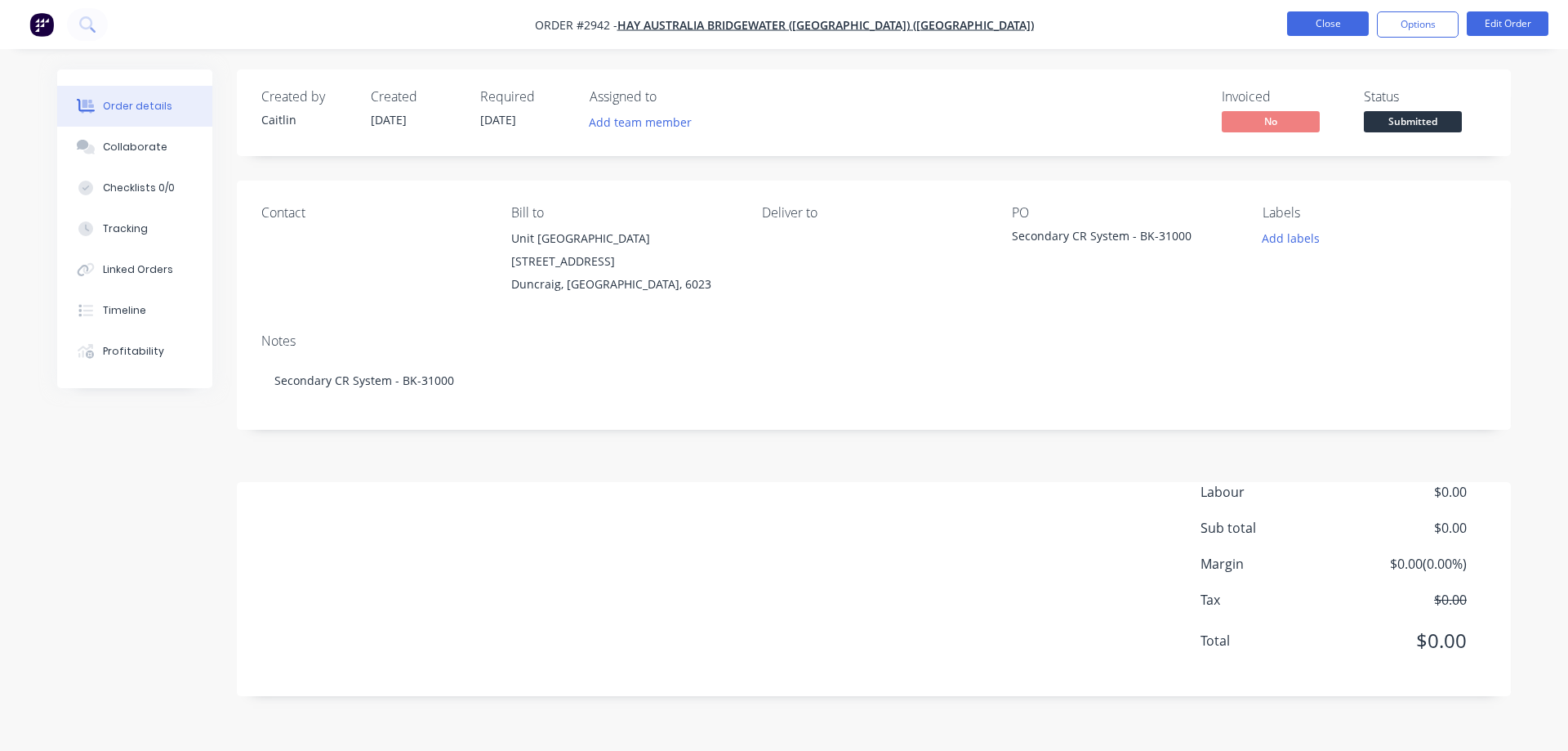
click at [1324, 20] on button "Close" at bounding box center [1328, 24] width 82 height 25
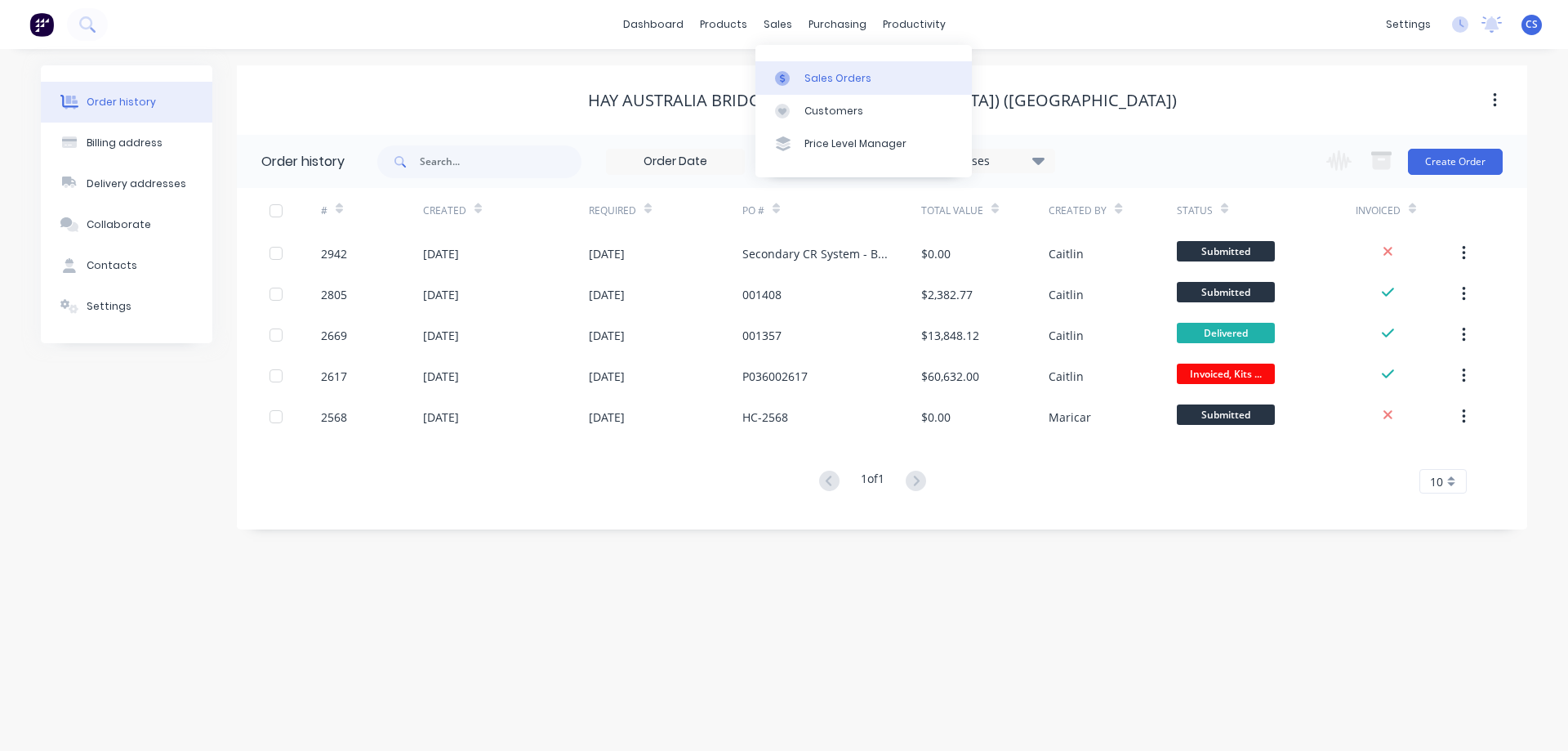
click at [840, 86] on link "Sales Orders" at bounding box center [864, 77] width 217 height 33
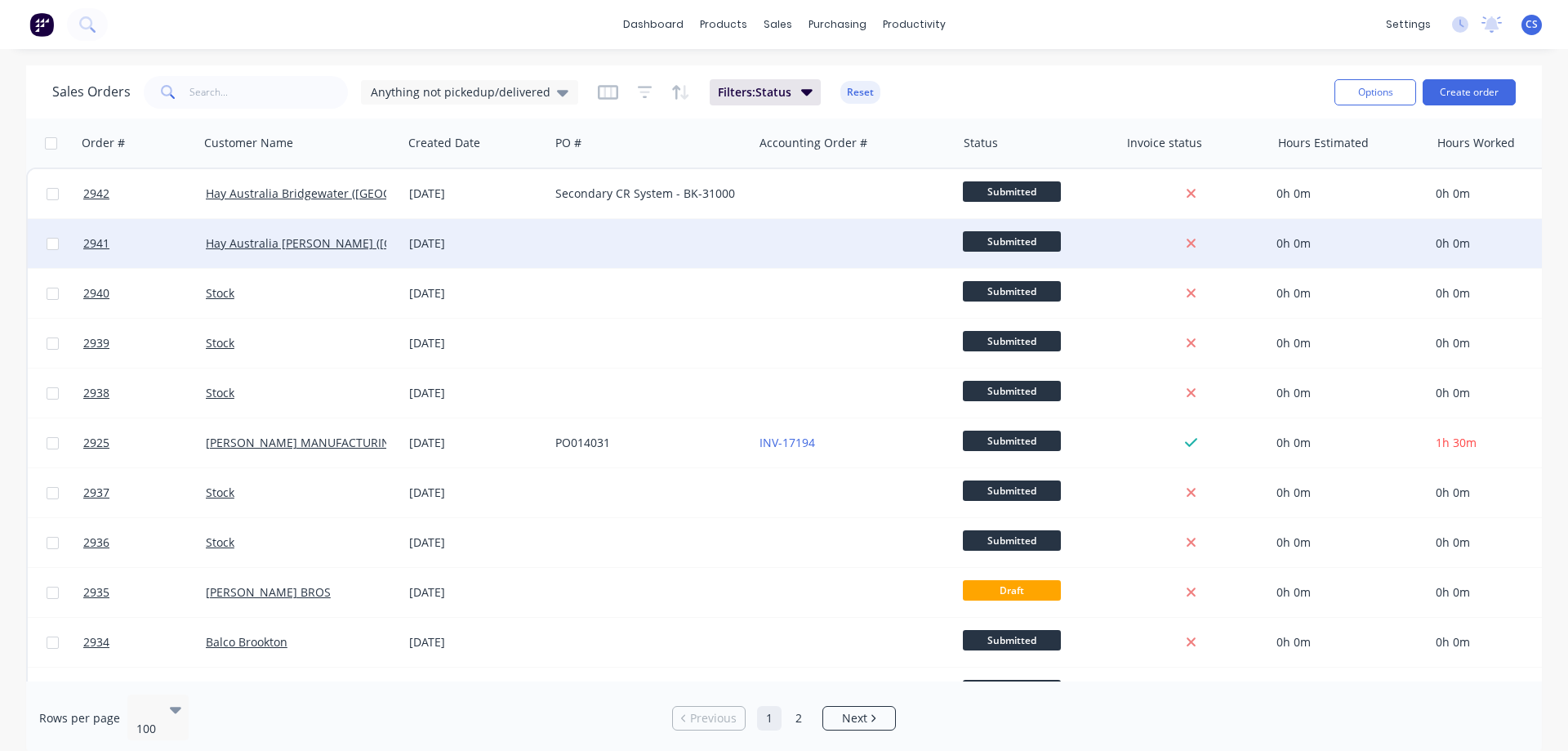
click at [720, 240] on div at bounding box center [650, 244] width 203 height 49
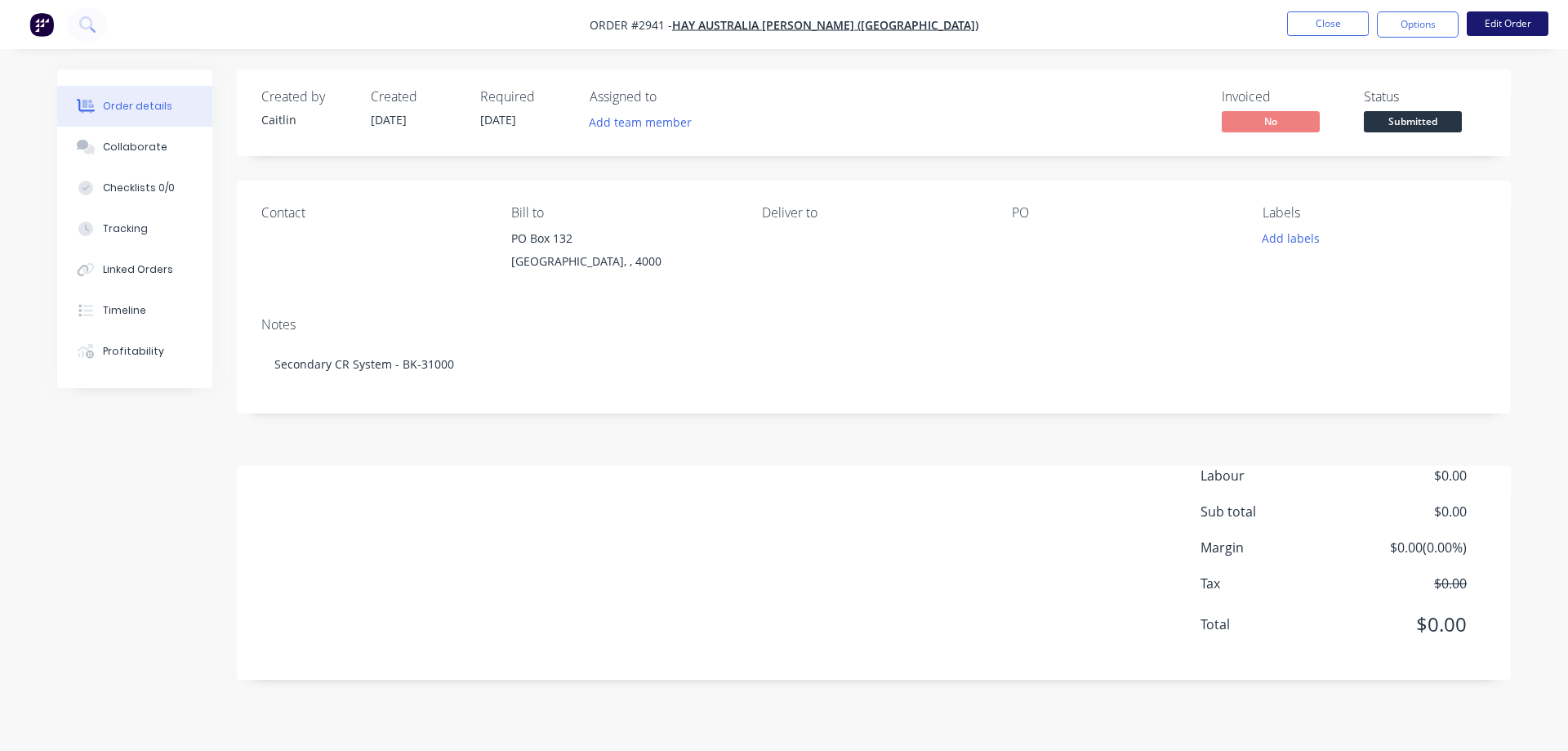
click at [1512, 31] on button "Edit Order" at bounding box center [1508, 24] width 82 height 25
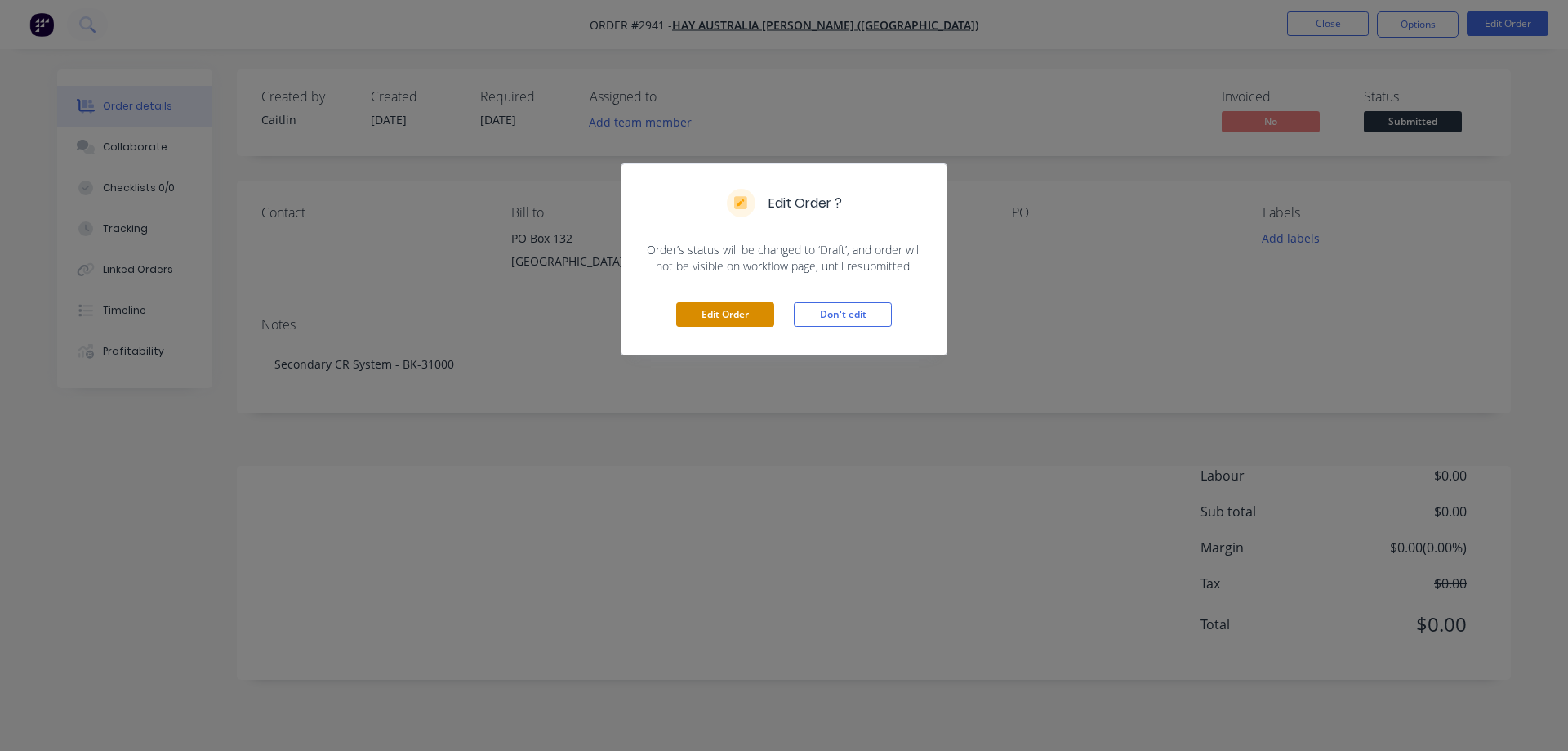
click at [724, 321] on button "Edit Order" at bounding box center [725, 314] width 98 height 25
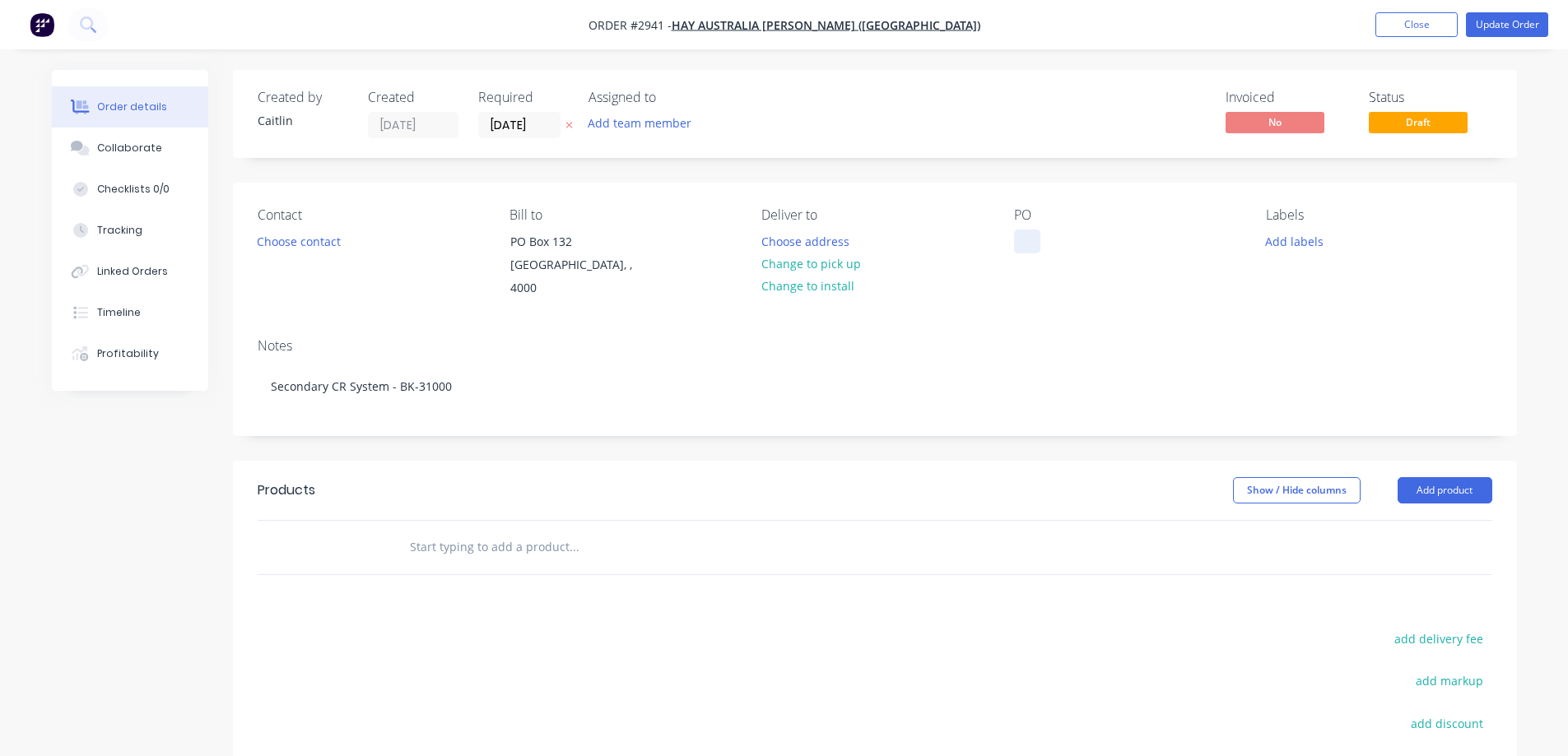
click at [1034, 236] on div at bounding box center [1027, 241] width 27 height 24
paste div
click at [1496, 26] on button "Update Order" at bounding box center [1507, 24] width 83 height 25
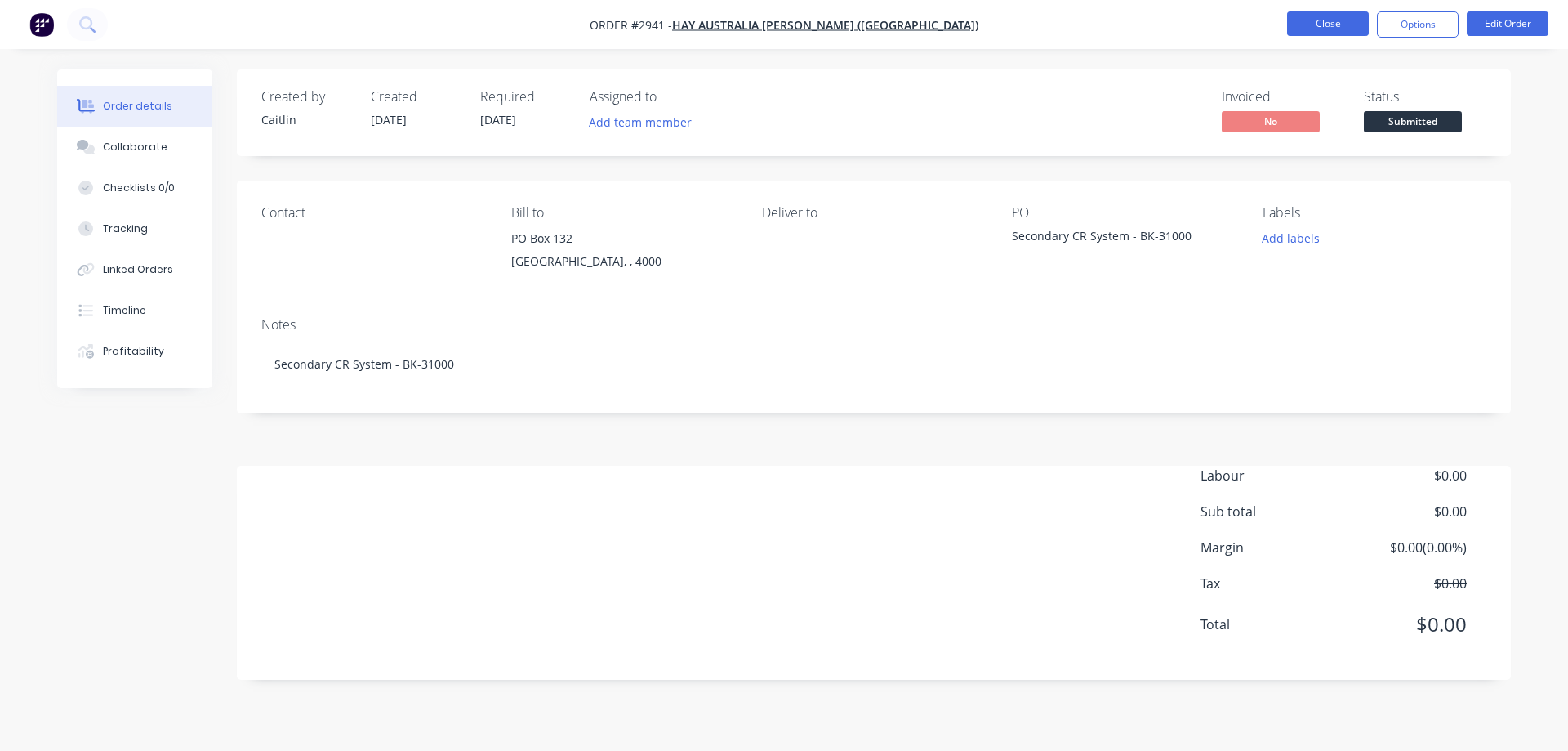
click at [1330, 25] on button "Close" at bounding box center [1328, 24] width 82 height 25
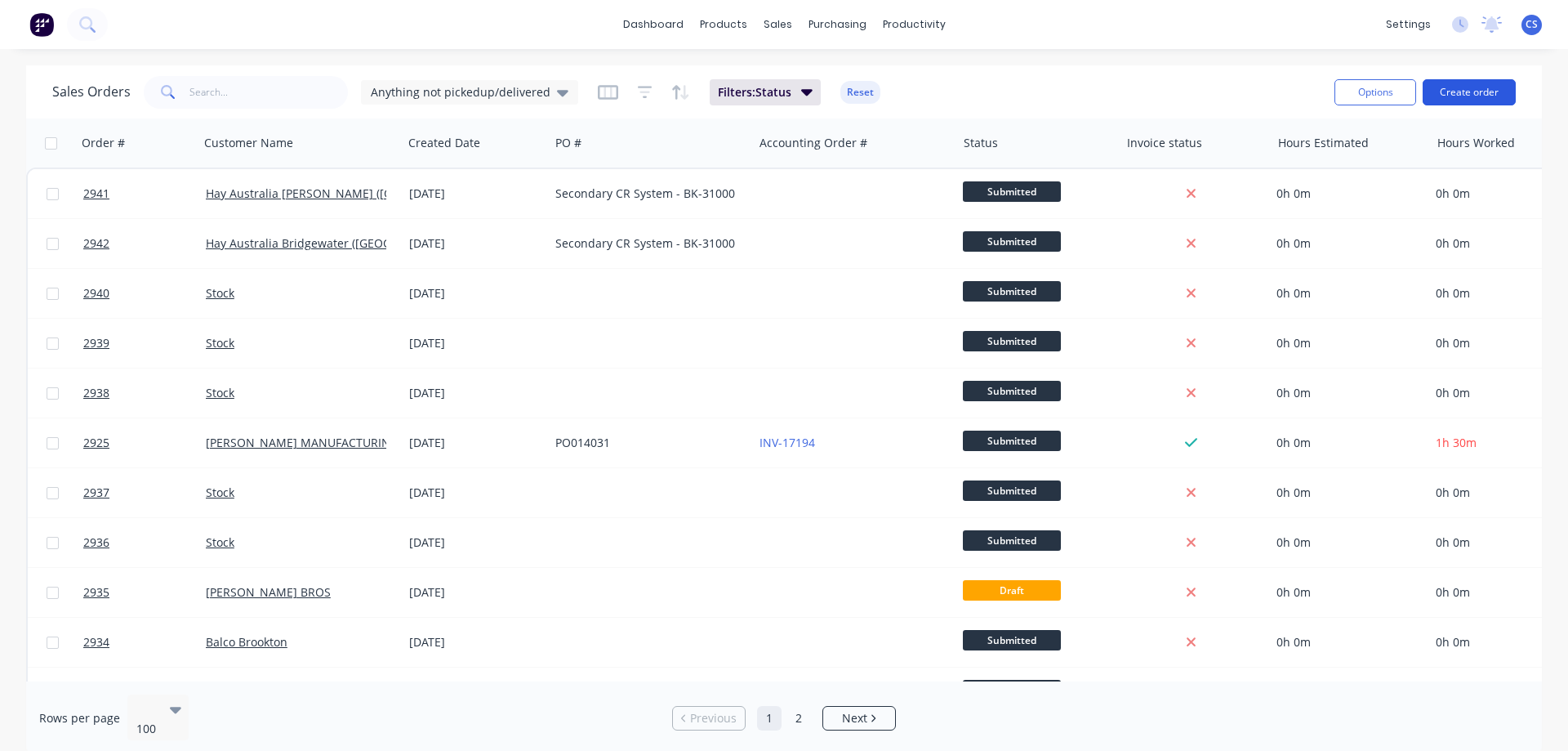
click at [1456, 87] on button "Create order" at bounding box center [1469, 92] width 93 height 26
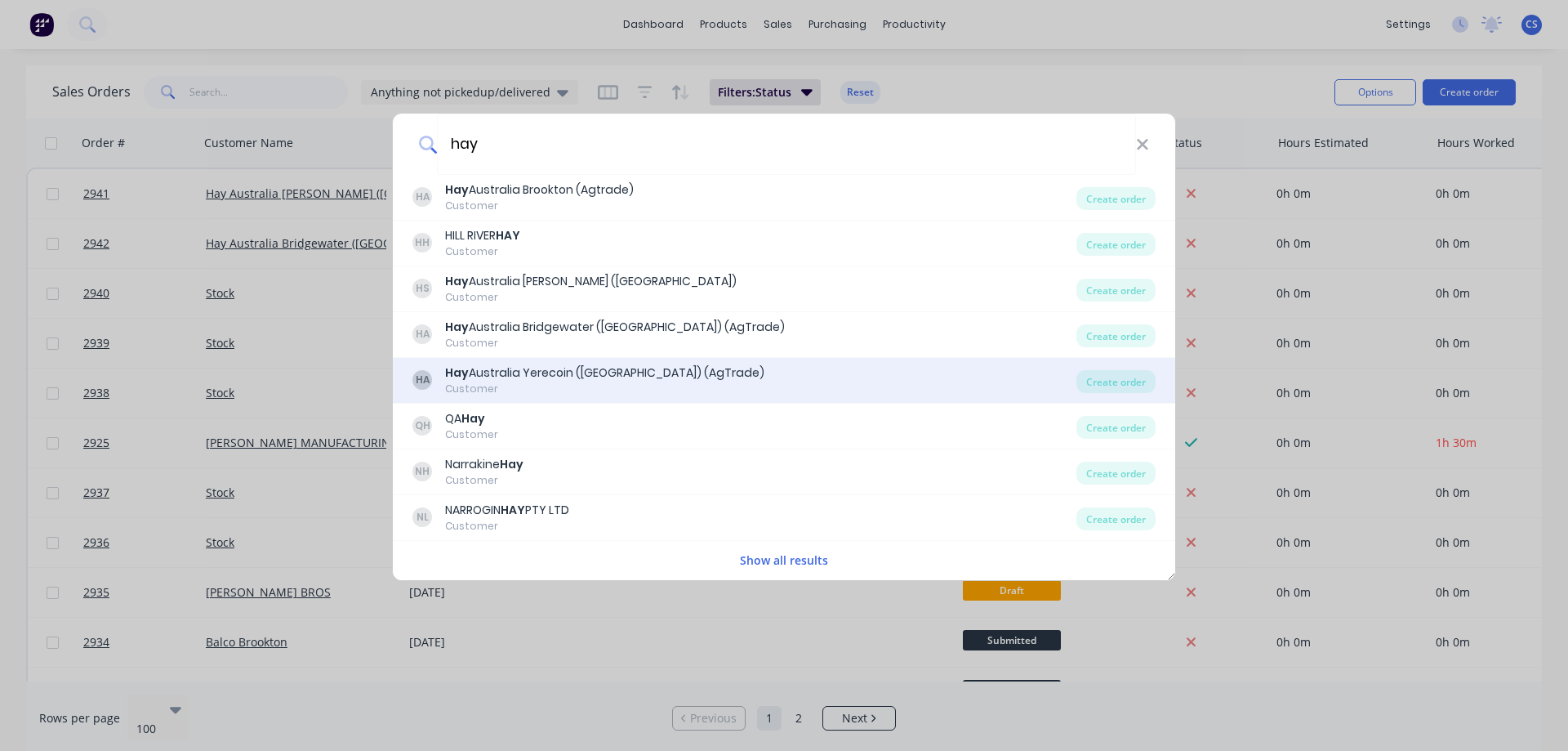
type input "hay"
click at [665, 365] on div "HA Hay Australia Yerecoin (WA) (AgTrade) Customer" at bounding box center [744, 380] width 664 height 32
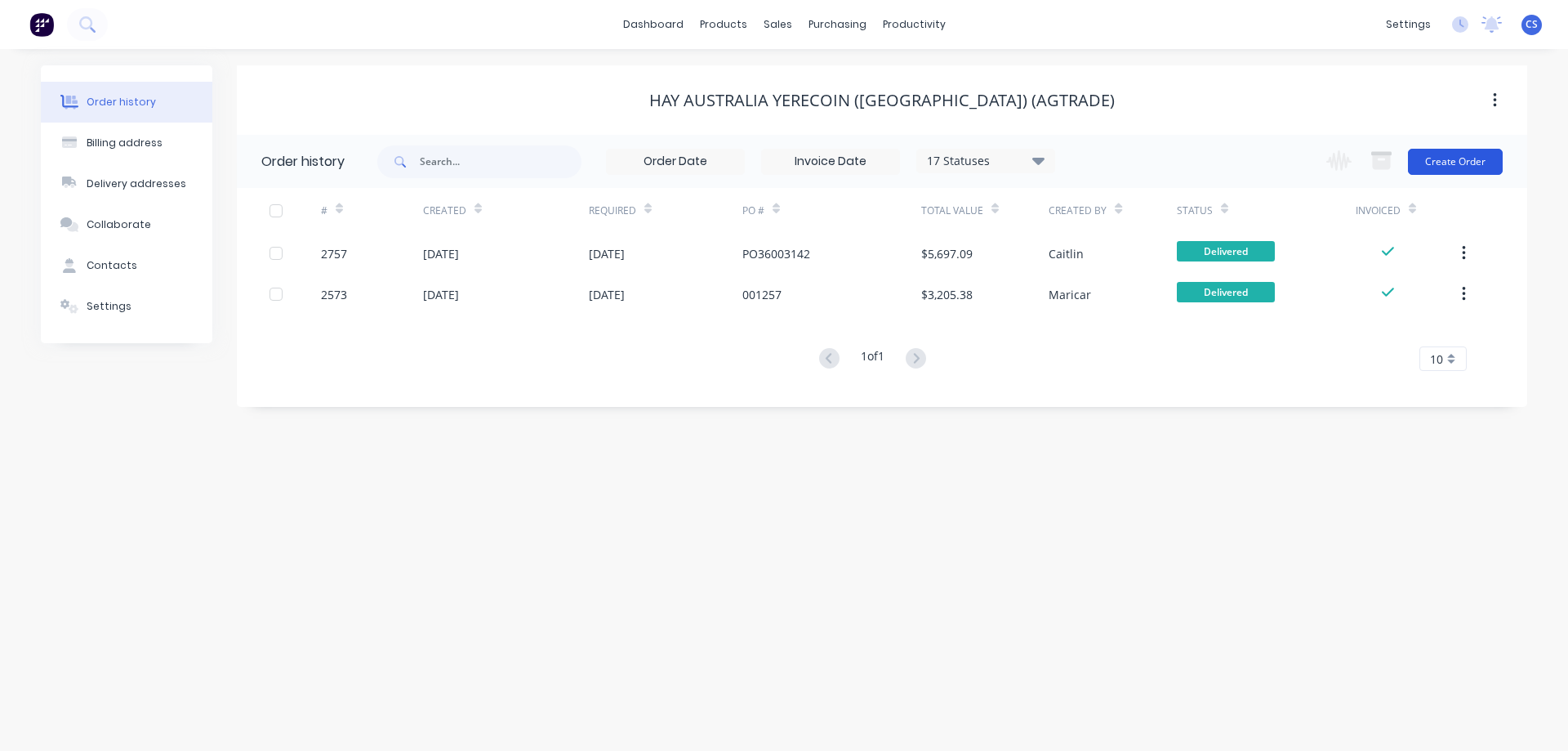
click at [1446, 157] on button "Create Order" at bounding box center [1455, 161] width 95 height 26
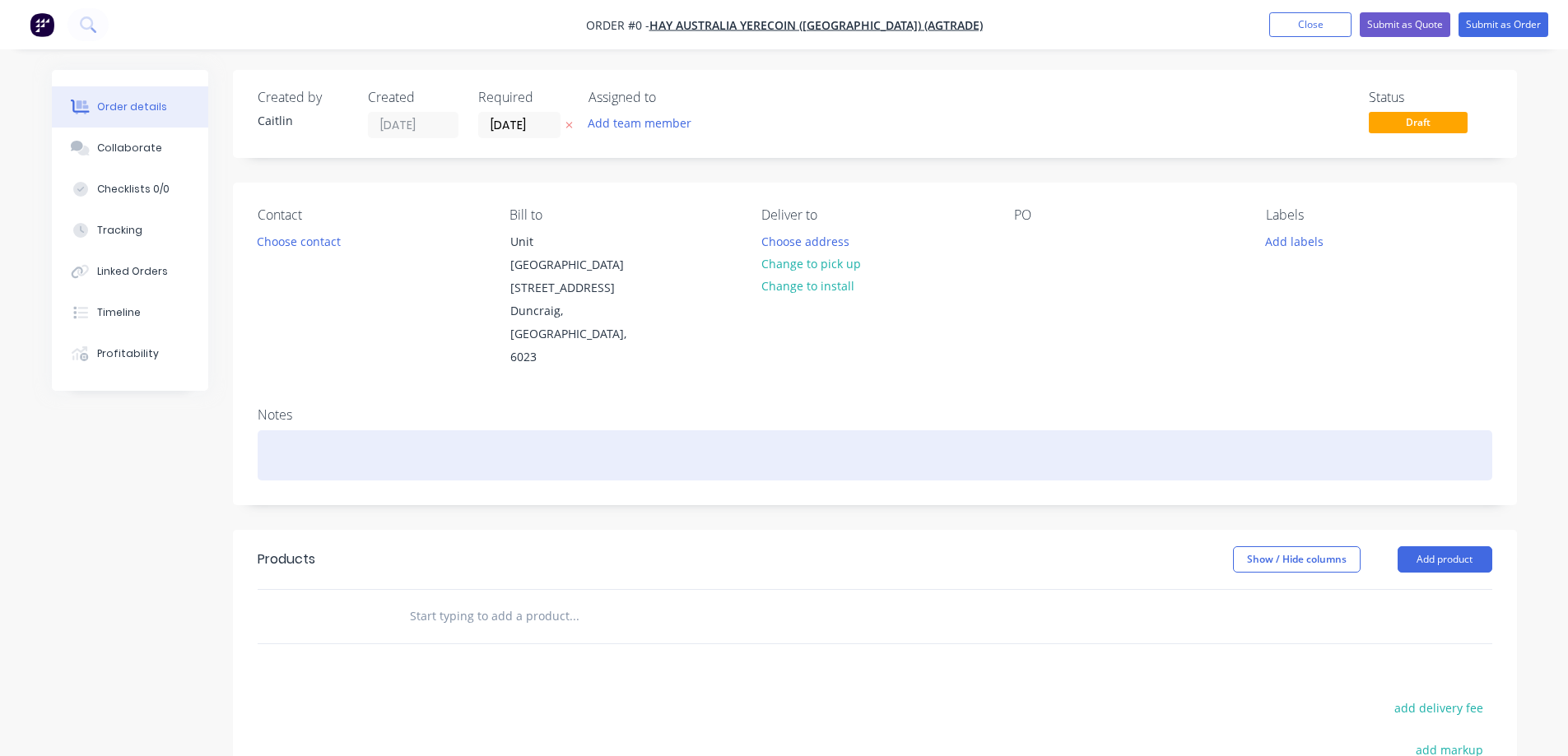
click at [389, 430] on div at bounding box center [875, 455] width 1234 height 50
paste div
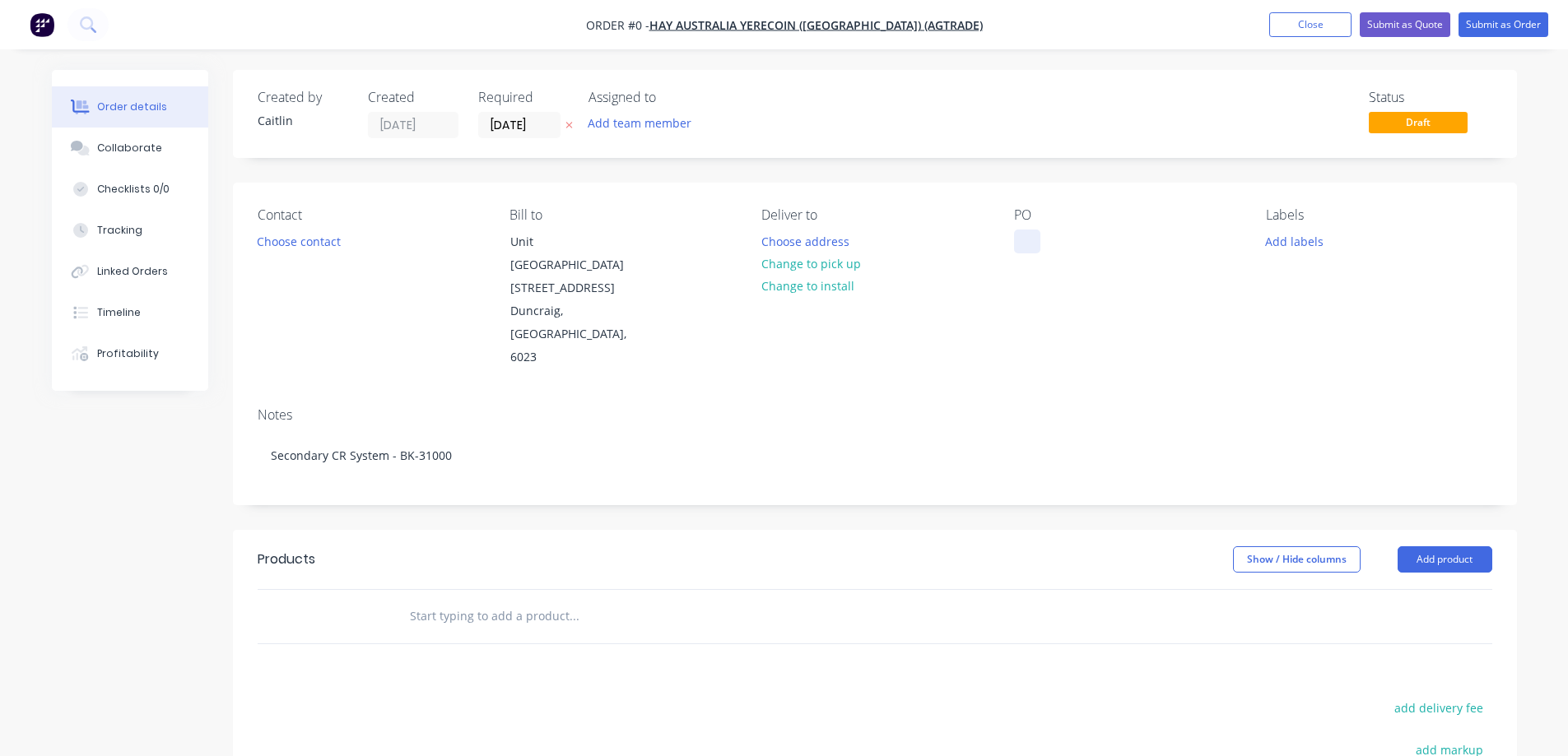
click at [1028, 244] on div "Order details Collaborate Checklists 0/0 Tracking Linked Orders Timeline Profit…" at bounding box center [784, 566] width 1497 height 993
click at [1519, 26] on button "Submit as Order" at bounding box center [1503, 24] width 90 height 25
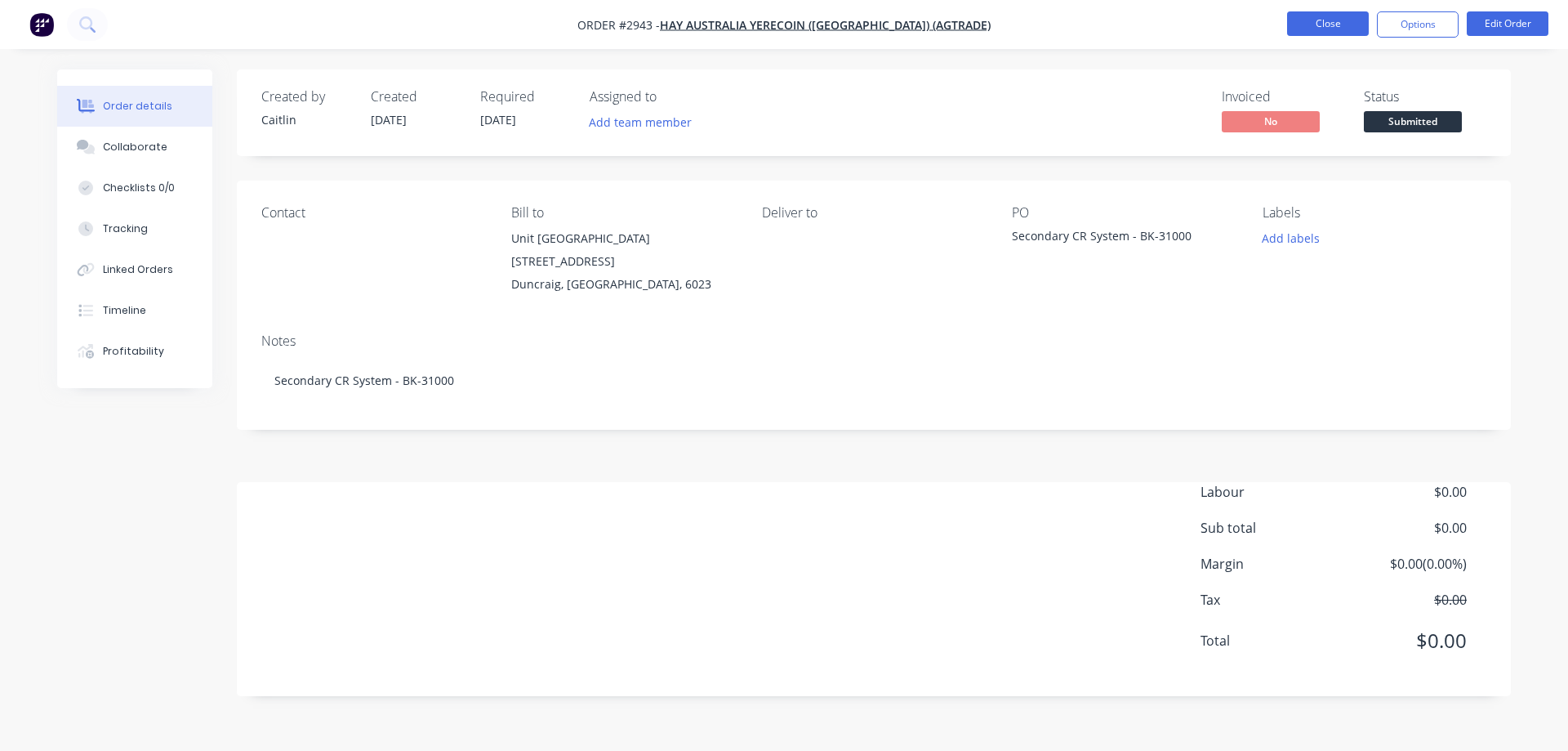
click at [1334, 25] on button "Close" at bounding box center [1328, 24] width 82 height 25
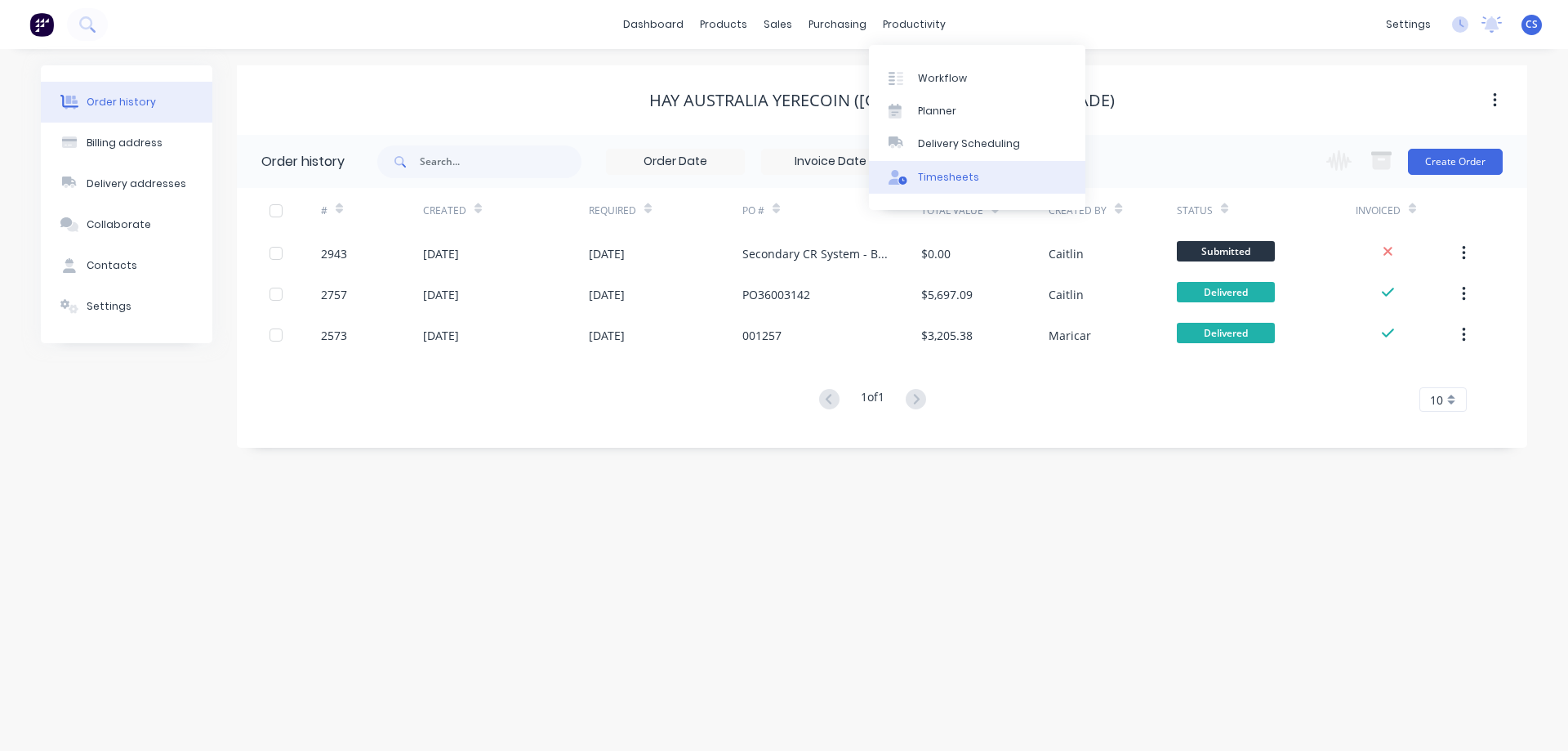
click at [960, 173] on div "Timesheets" at bounding box center [948, 178] width 61 height 15
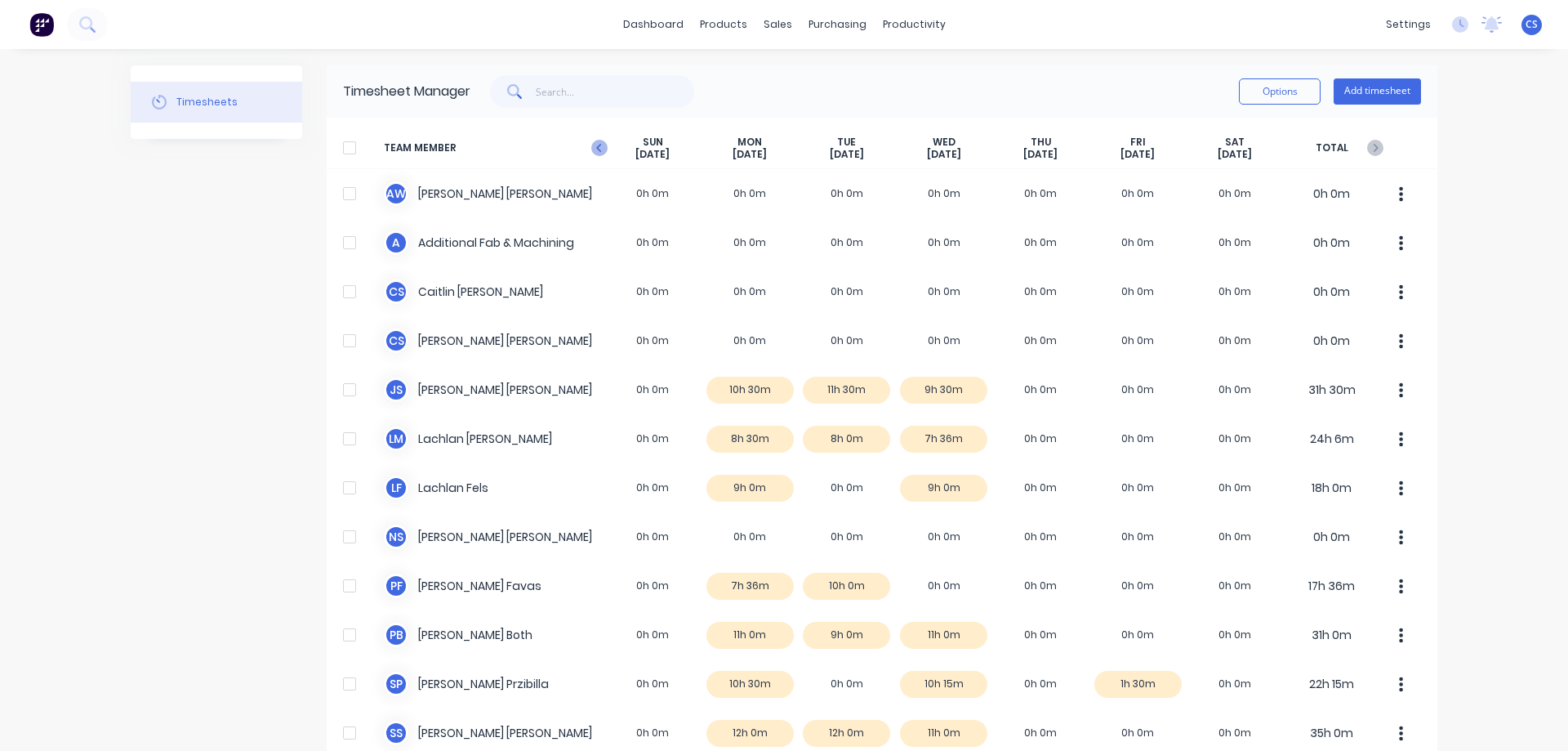
click at [592, 144] on icon "button" at bounding box center [600, 147] width 16 height 16
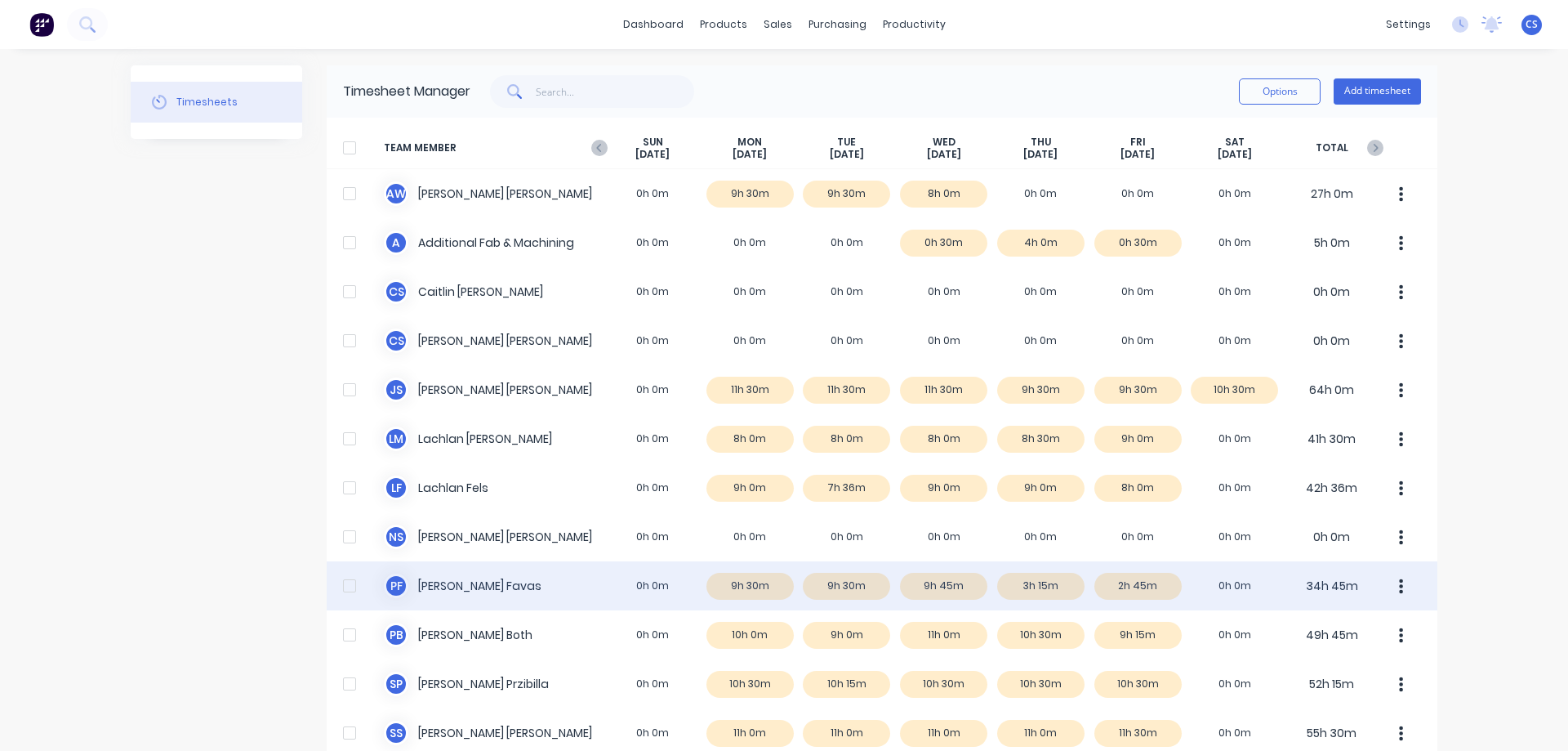
click at [1191, 585] on div "P F Paul Favas 0h 0m 9h 30m 9h 30m 9h 45m 3h 15m 2h 45m 0h 0m 34h 45m" at bounding box center [882, 586] width 1111 height 49
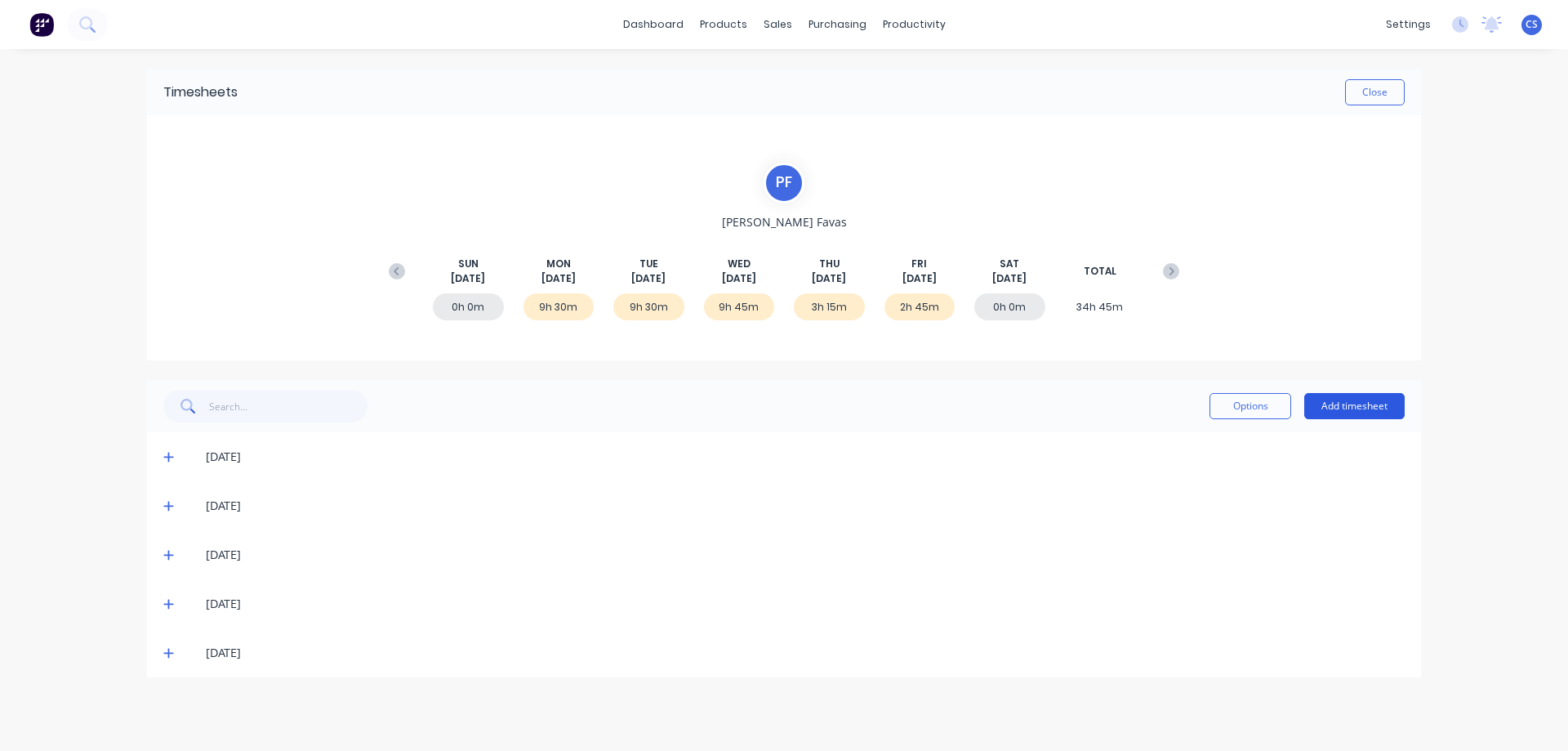
click at [1335, 411] on button "Add timesheet" at bounding box center [1354, 406] width 100 height 26
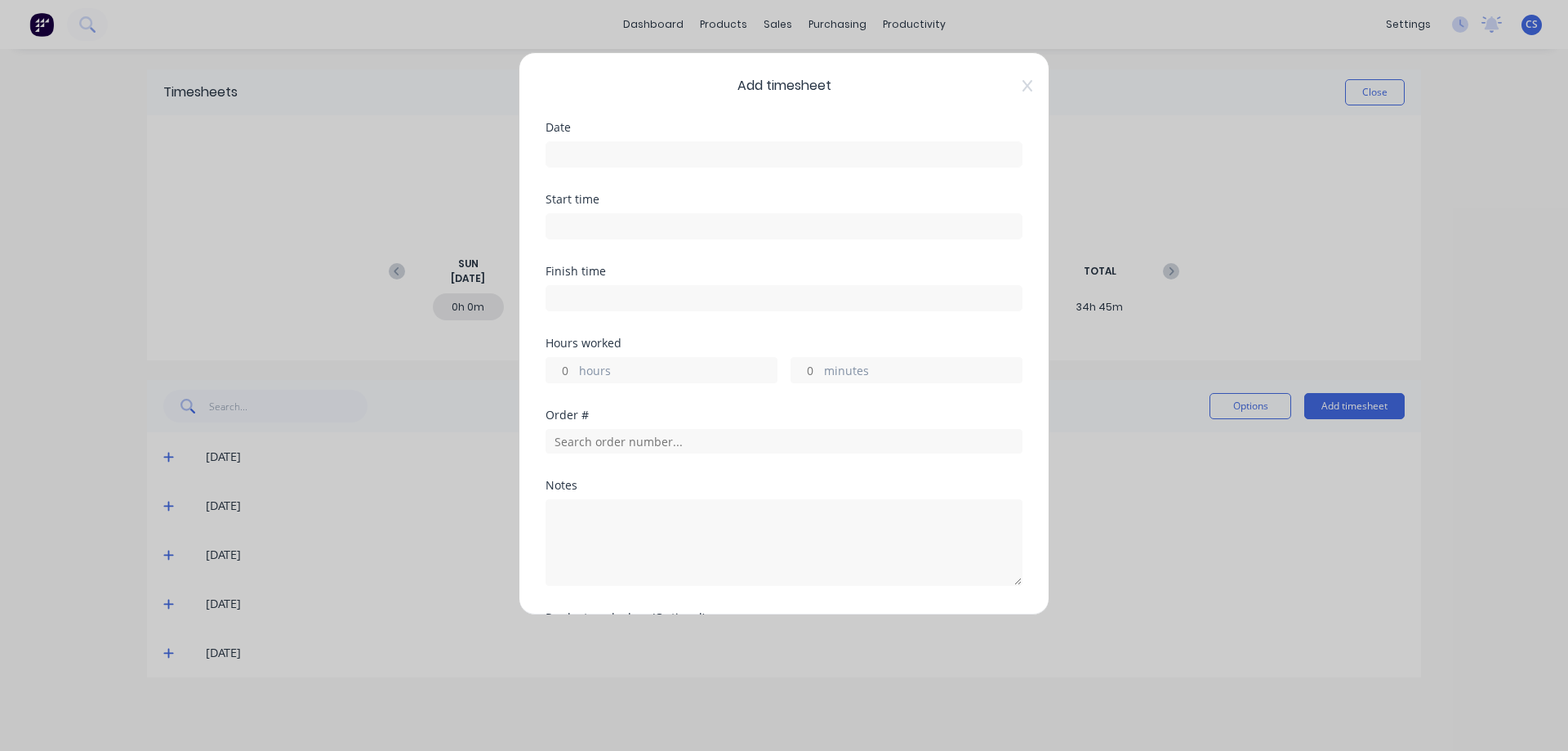
click at [578, 147] on input at bounding box center [784, 154] width 475 height 25
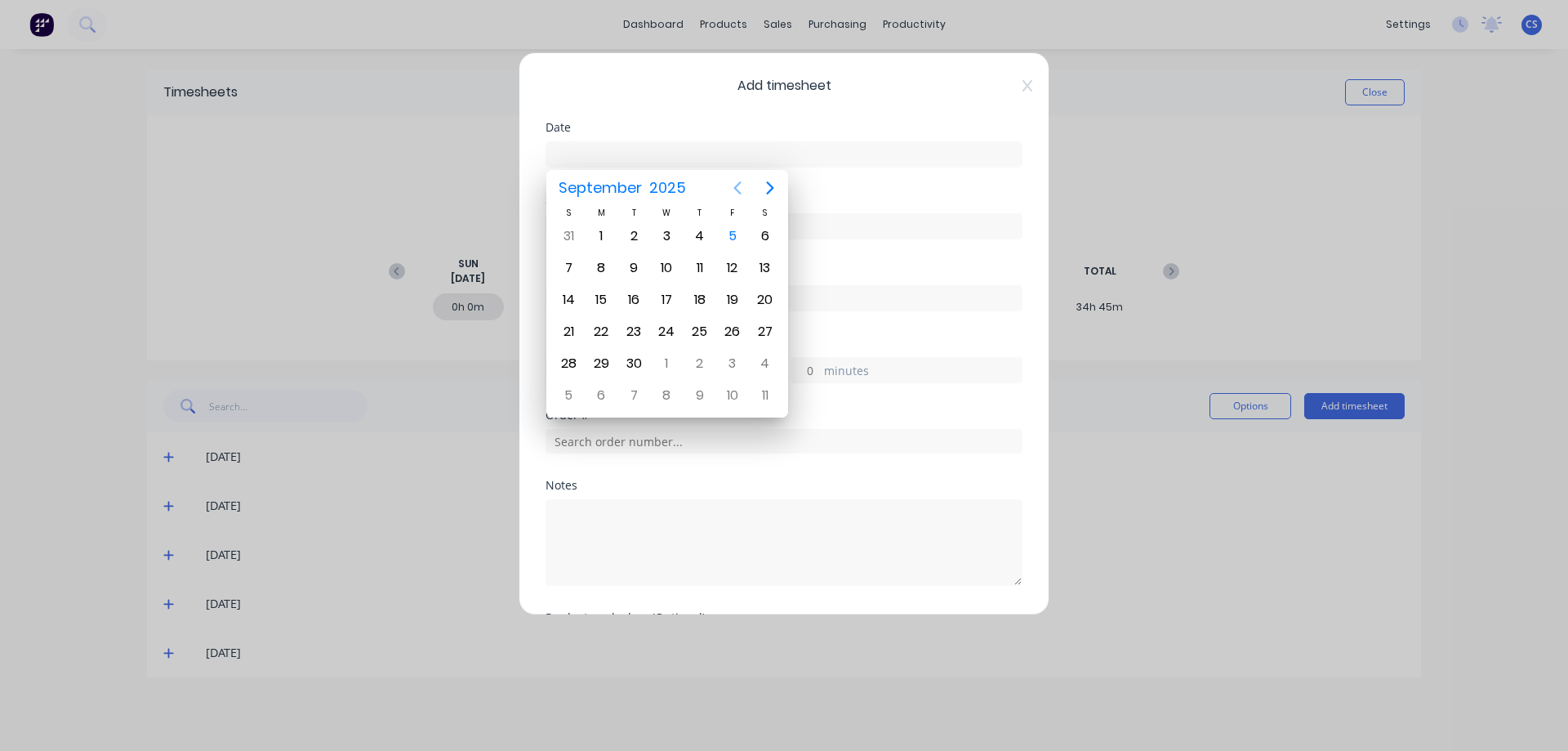
click at [741, 190] on icon "Previous page" at bounding box center [738, 188] width 20 height 20
click at [707, 365] on div "28" at bounding box center [700, 363] width 25 height 25
type input "28/08/2025"
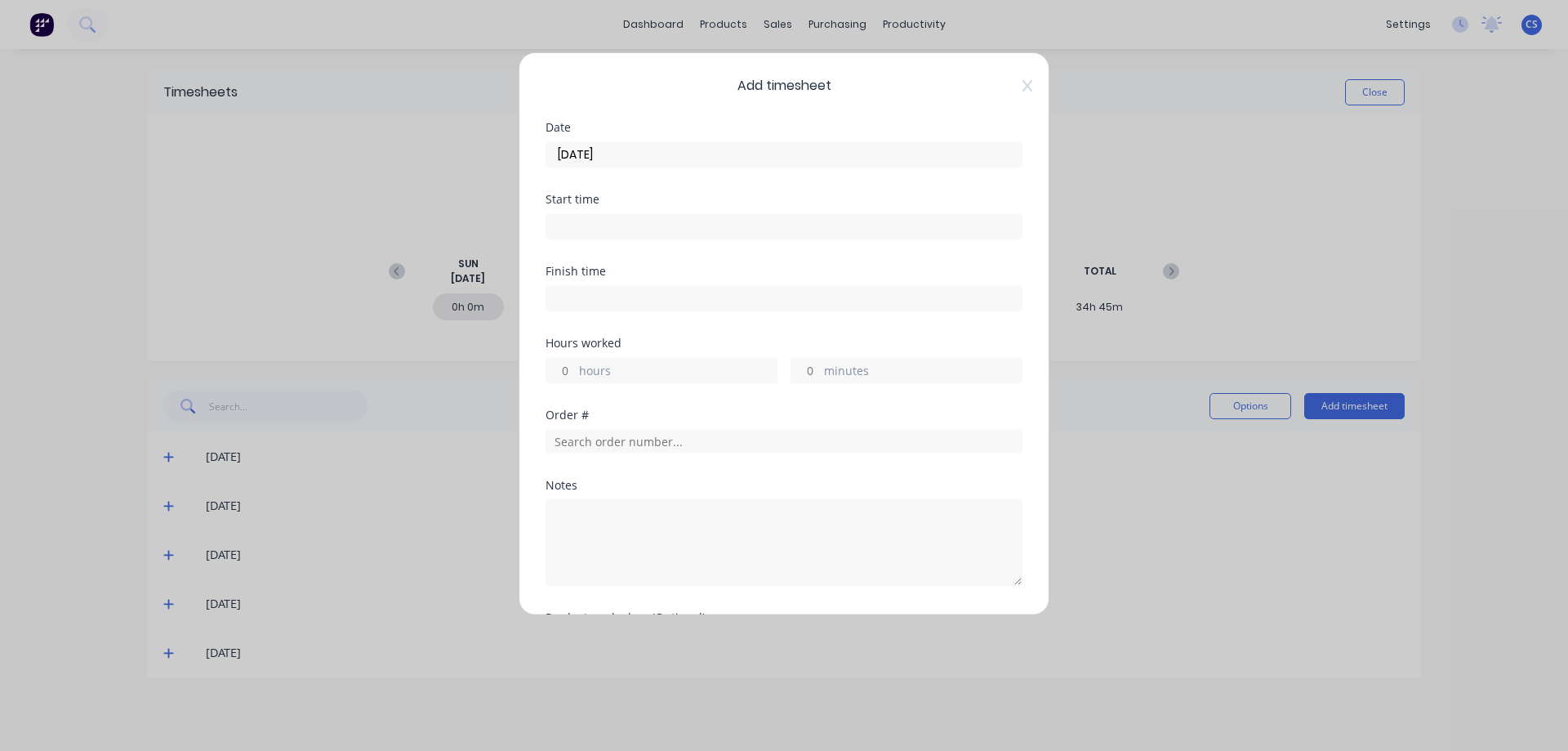
click at [576, 369] on div "hours" at bounding box center [662, 370] width 232 height 26
click at [562, 370] on input "hours" at bounding box center [560, 370] width 28 height 25
type input "5"
type input "45"
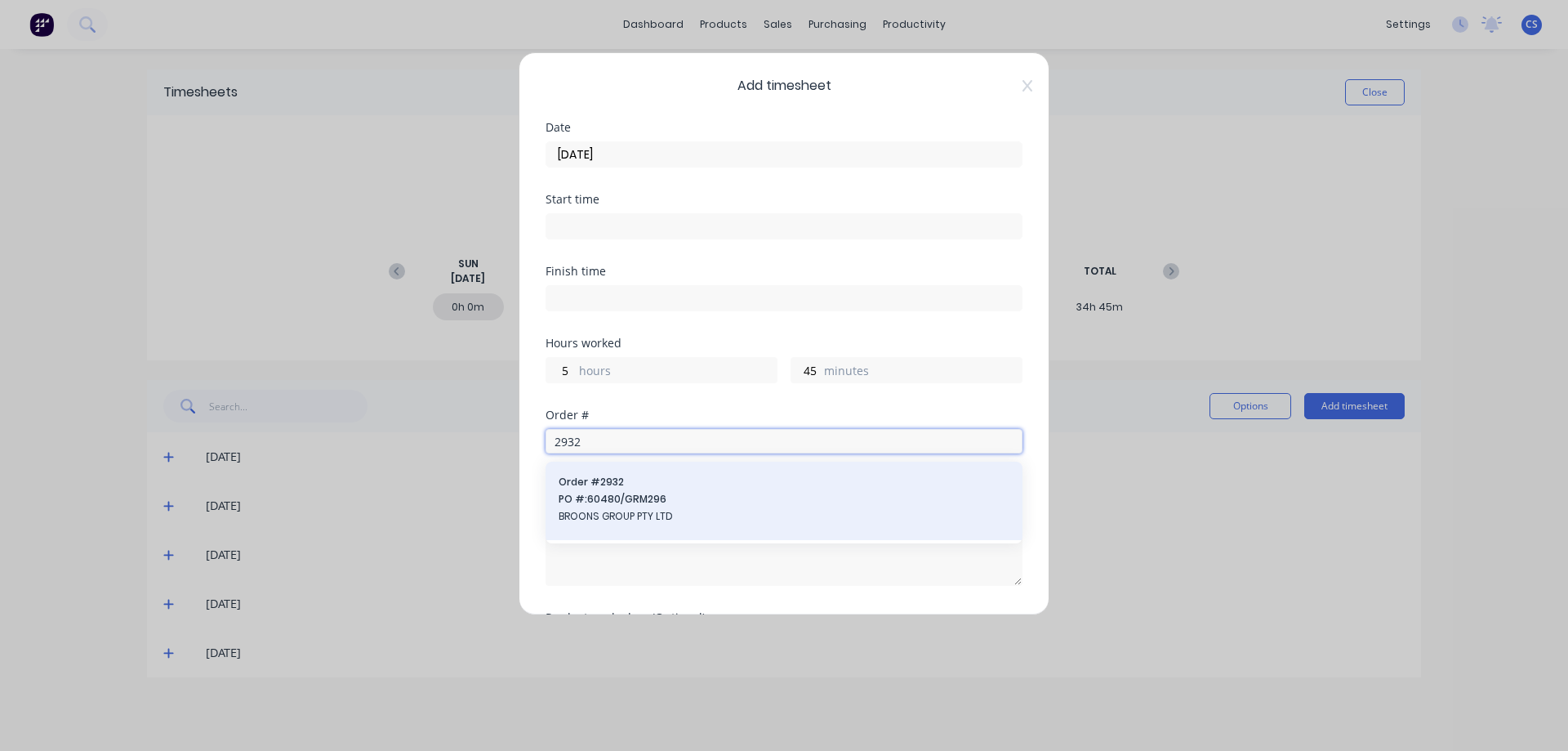
type input "2932"
click at [718, 495] on span "PO #: 60480/GRM296" at bounding box center [784, 499] width 450 height 15
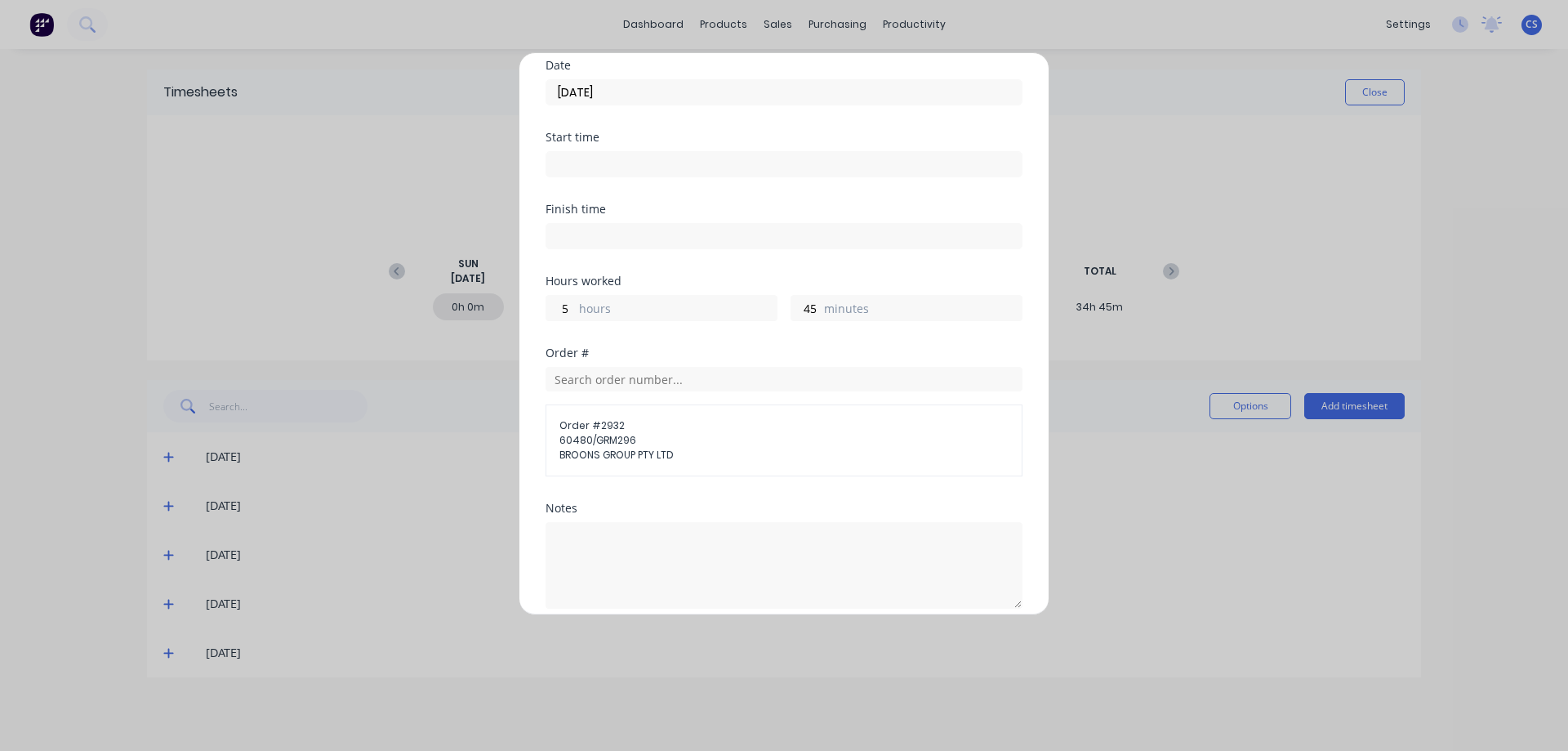
scroll to position [202, 0]
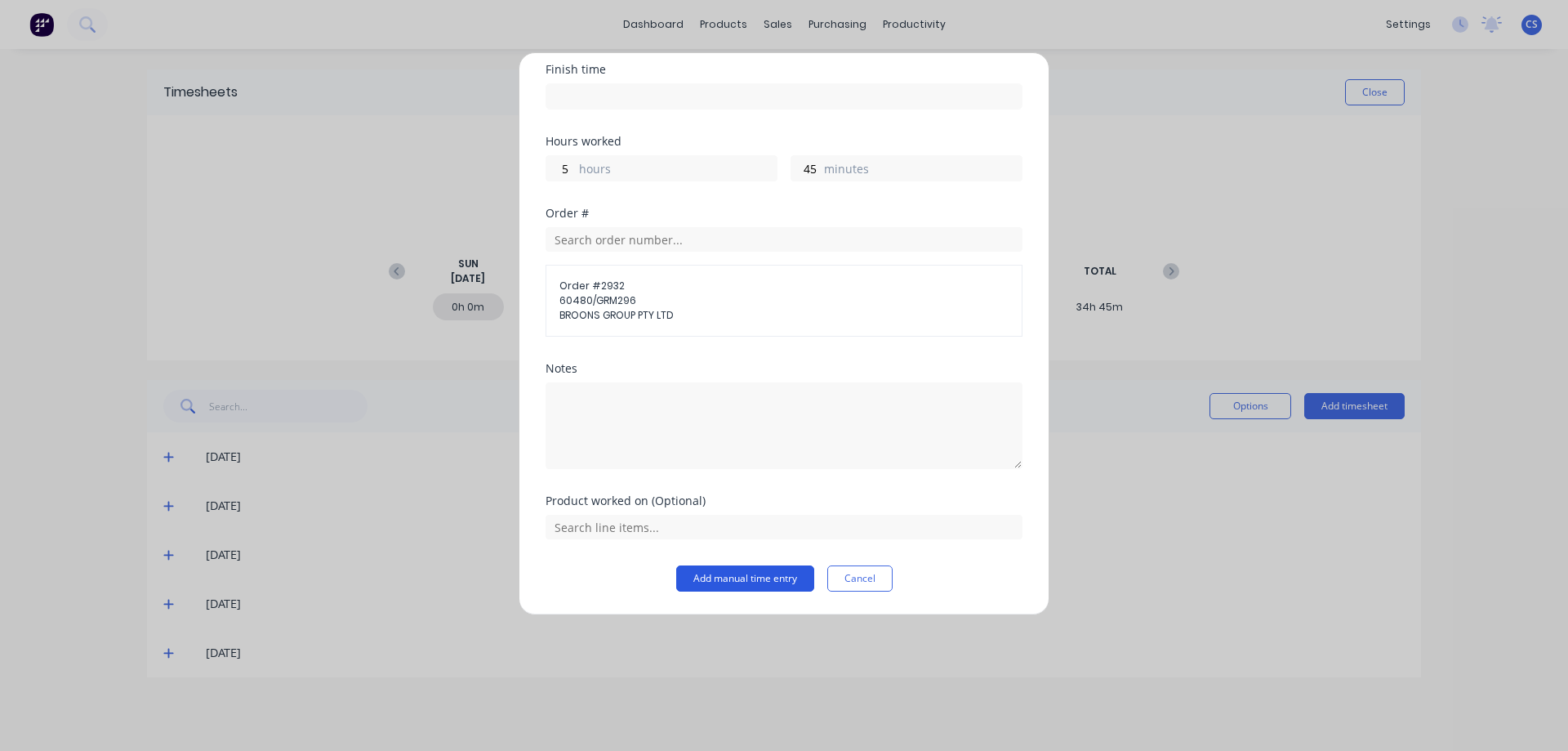
click at [733, 576] on button "Add manual time entry" at bounding box center [745, 578] width 138 height 26
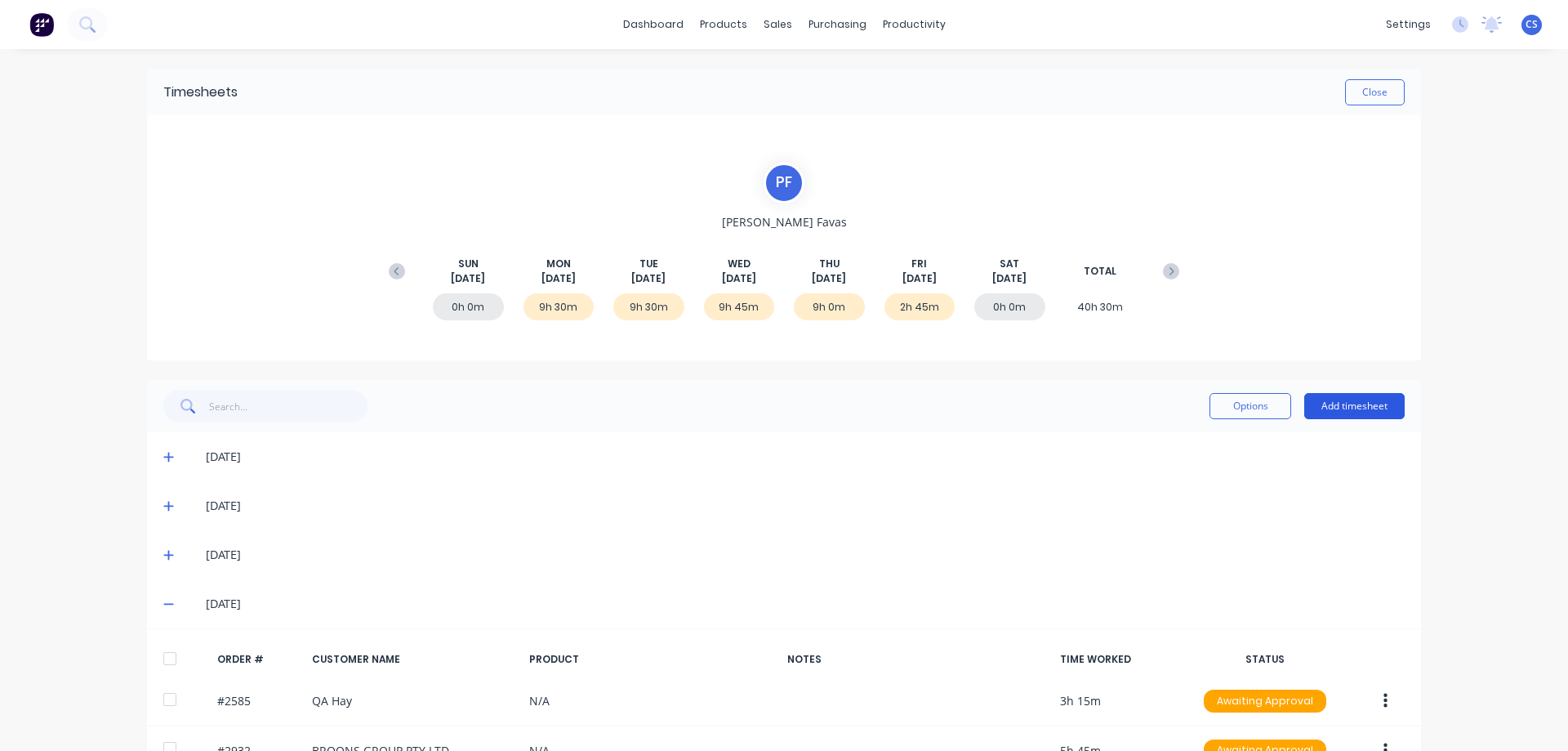
click at [1351, 401] on button "Add timesheet" at bounding box center [1354, 406] width 100 height 26
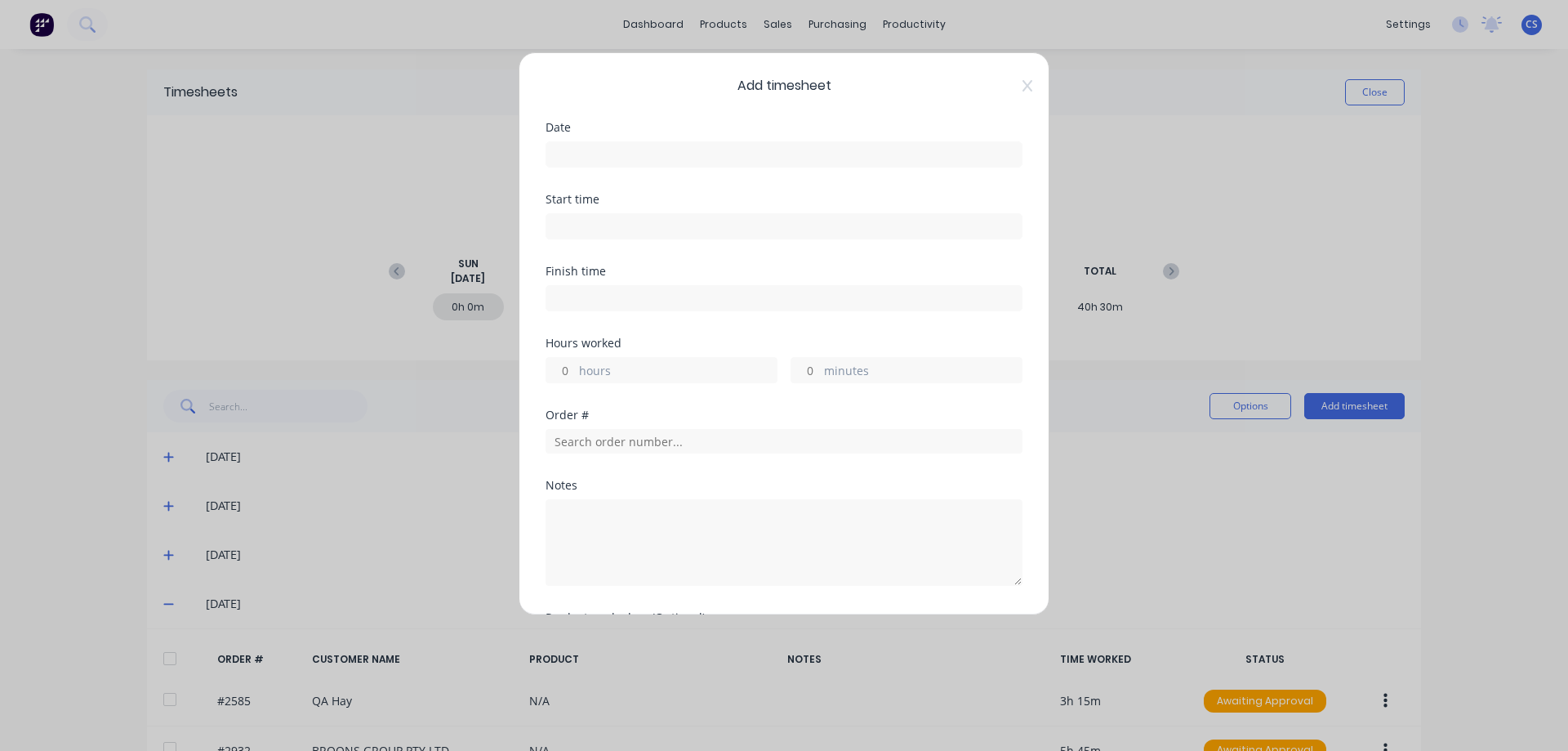
click at [605, 156] on input at bounding box center [784, 154] width 475 height 25
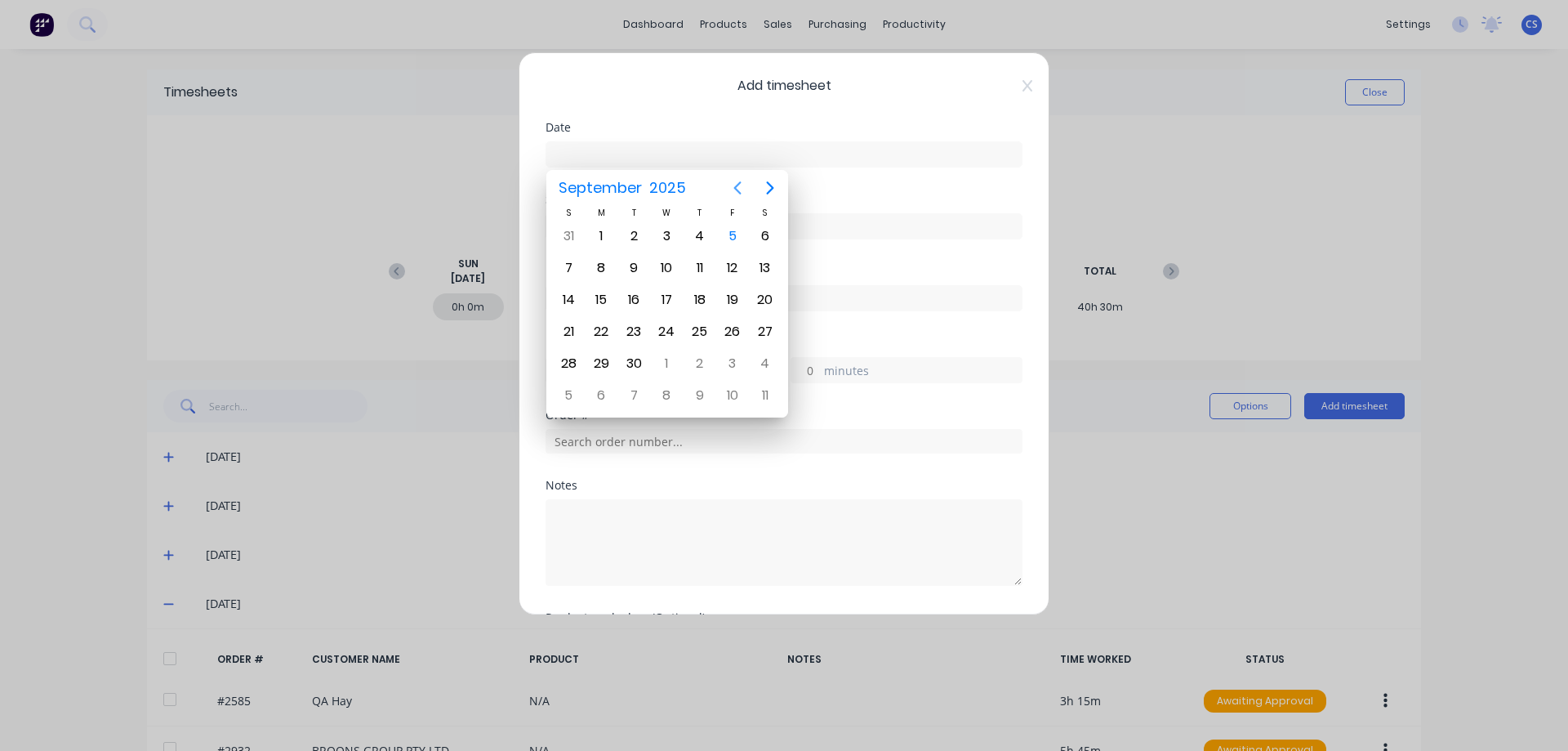
click at [734, 186] on icon "Previous page" at bounding box center [738, 188] width 20 height 20
click at [737, 359] on div "29" at bounding box center [733, 363] width 25 height 25
type input "29/08/2025"
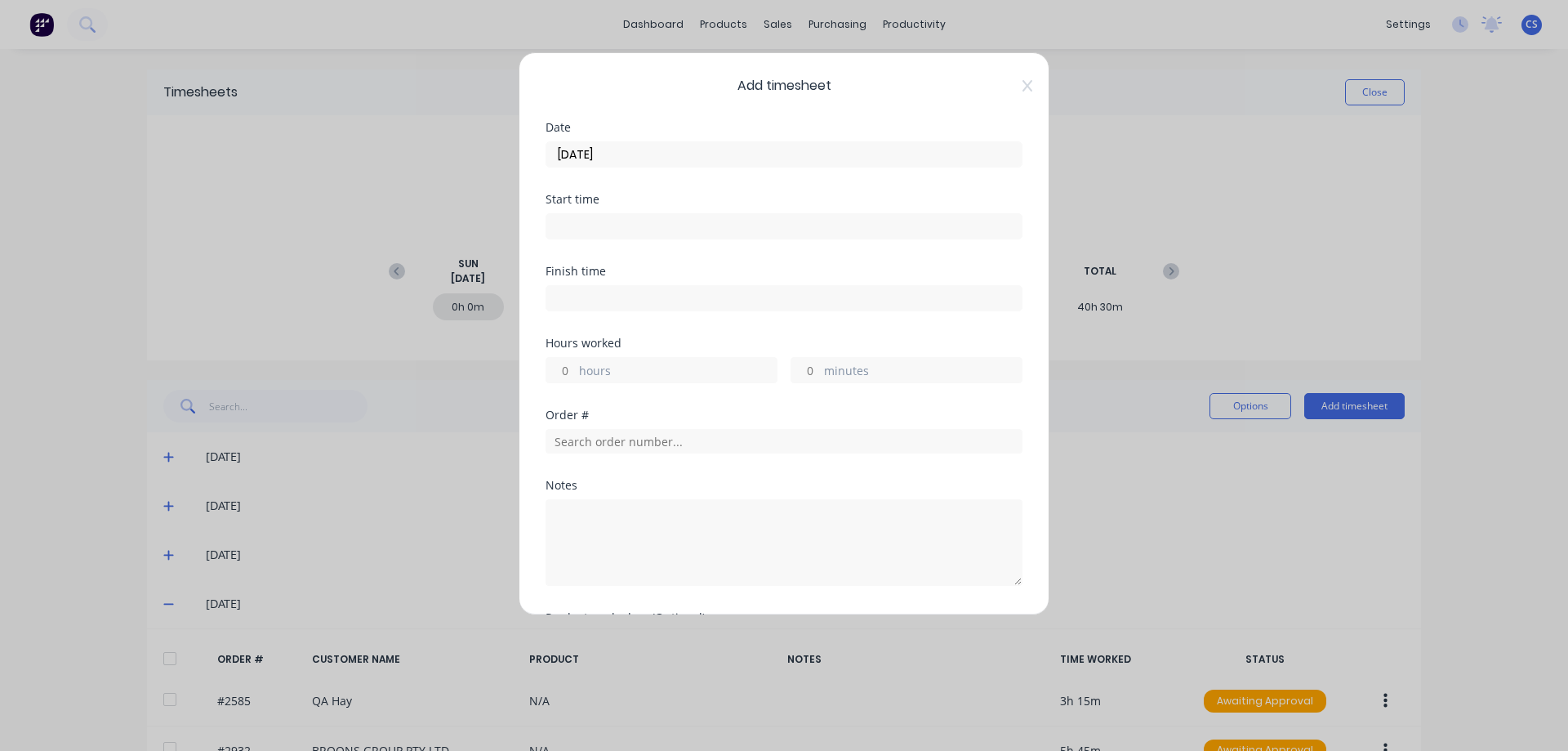
click at [572, 366] on input "hours" at bounding box center [560, 370] width 28 height 25
type input "6"
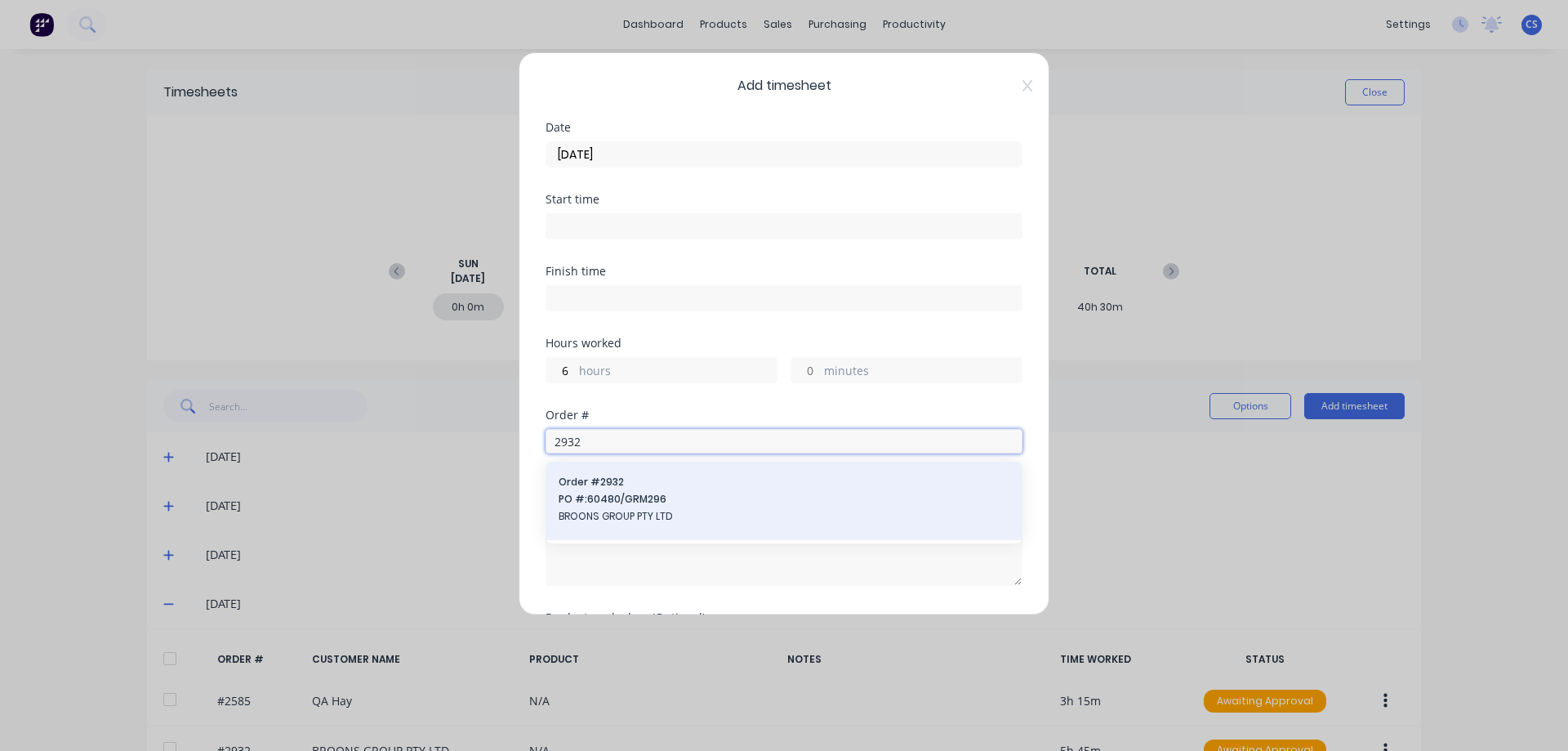
type input "2932"
click at [638, 505] on span "PO #: 60480/GRM296" at bounding box center [784, 499] width 450 height 15
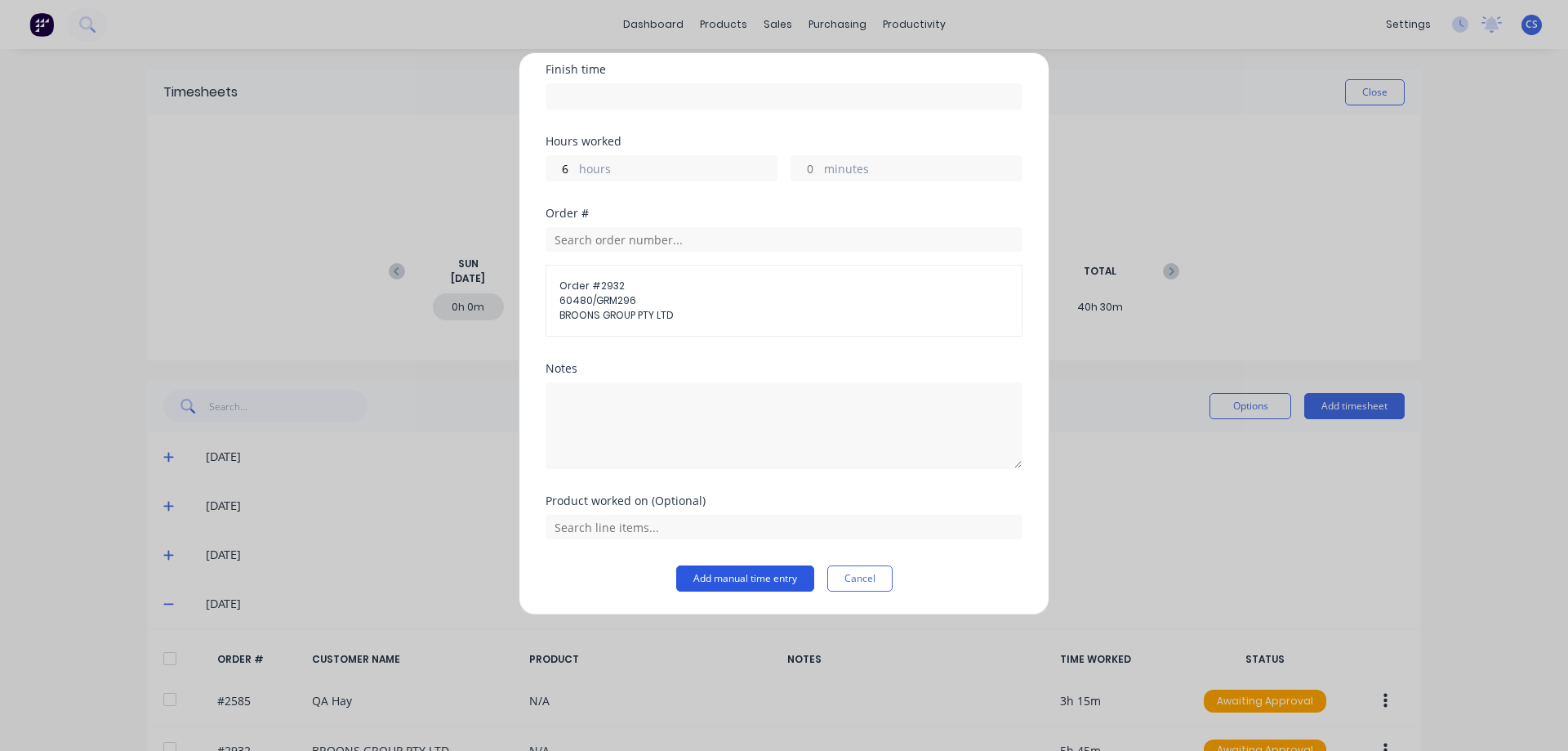
click at [729, 575] on button "Add manual time entry" at bounding box center [745, 578] width 138 height 26
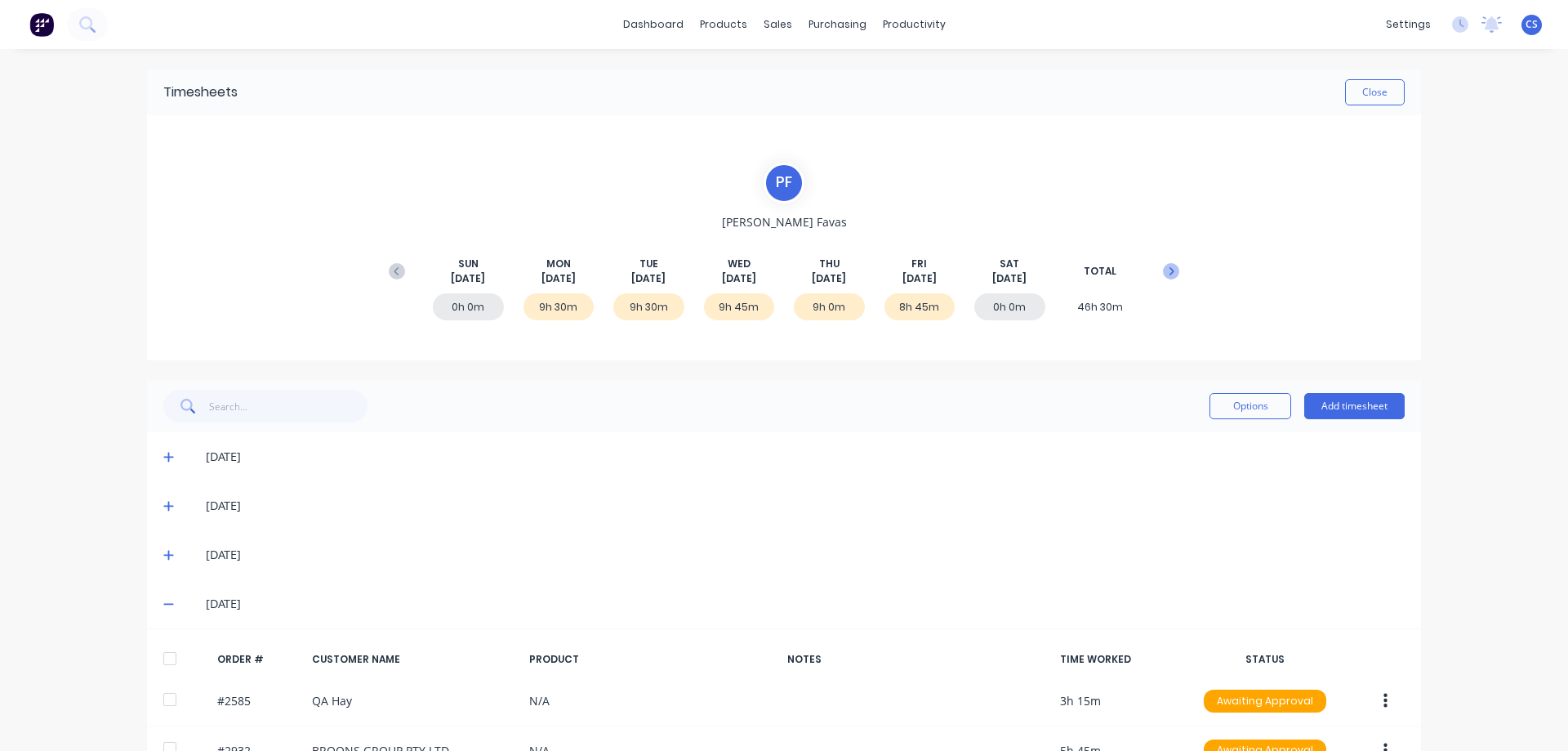
click at [1168, 275] on icon at bounding box center [1171, 271] width 16 height 16
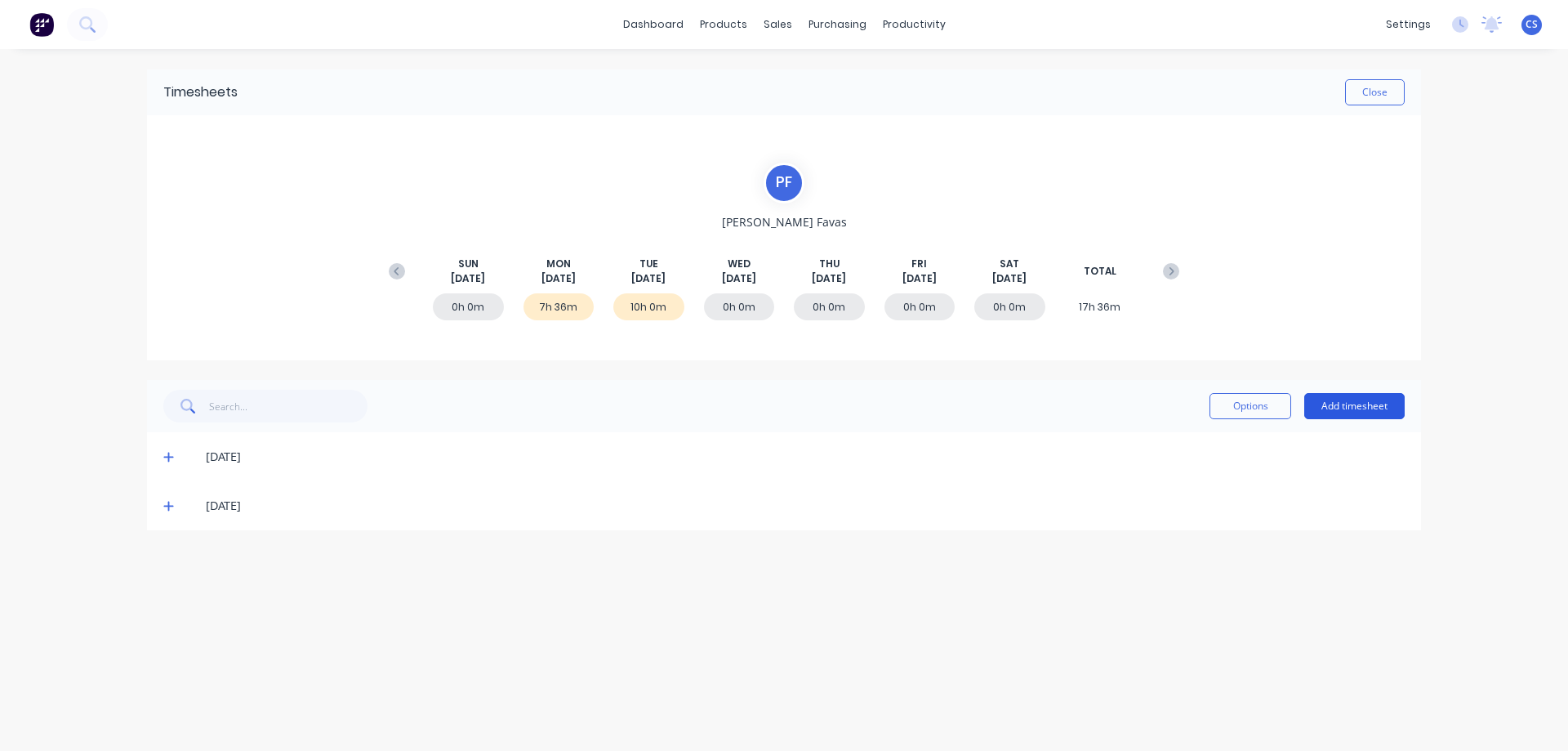
click at [1359, 401] on button "Add timesheet" at bounding box center [1354, 406] width 100 height 26
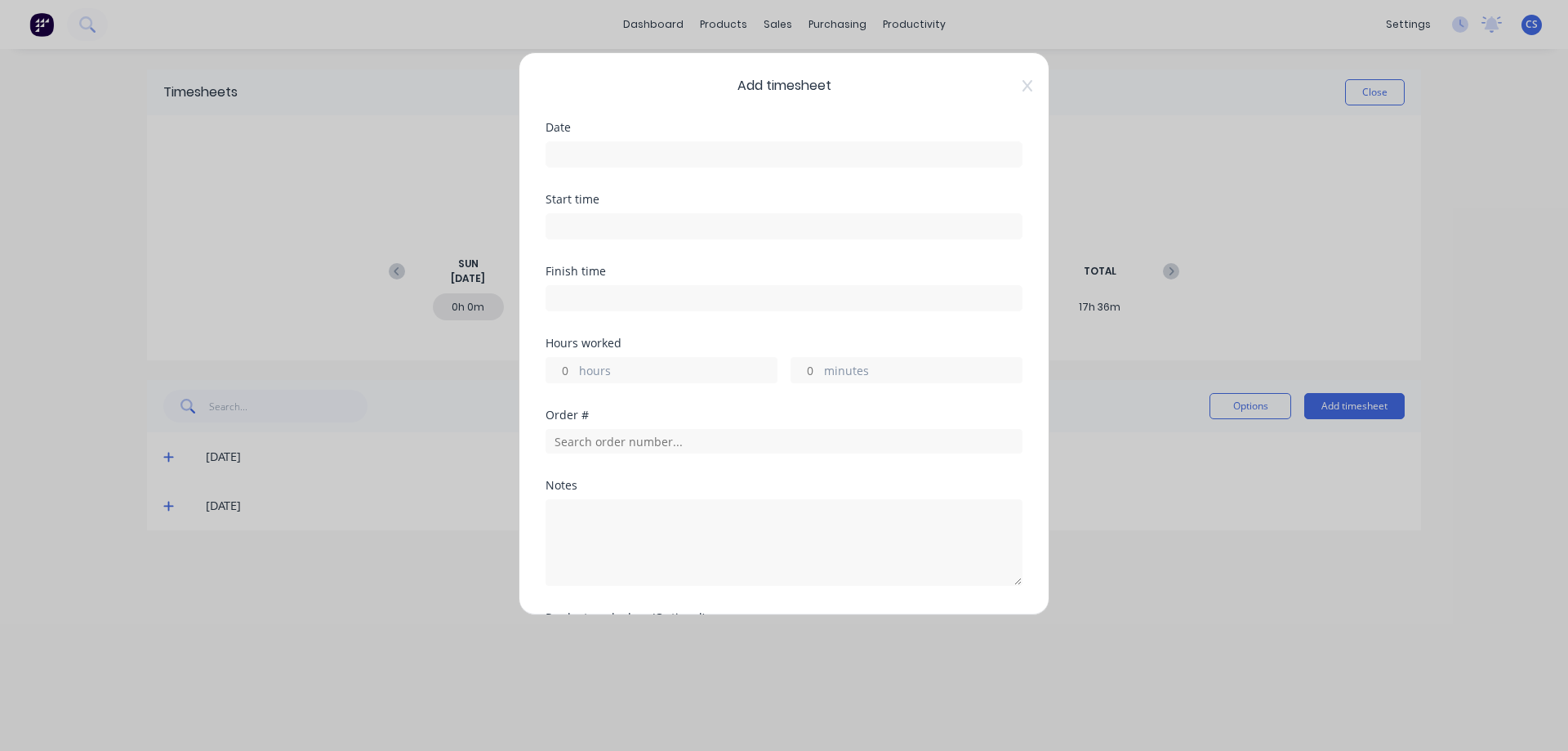
click at [577, 161] on input at bounding box center [784, 154] width 475 height 25
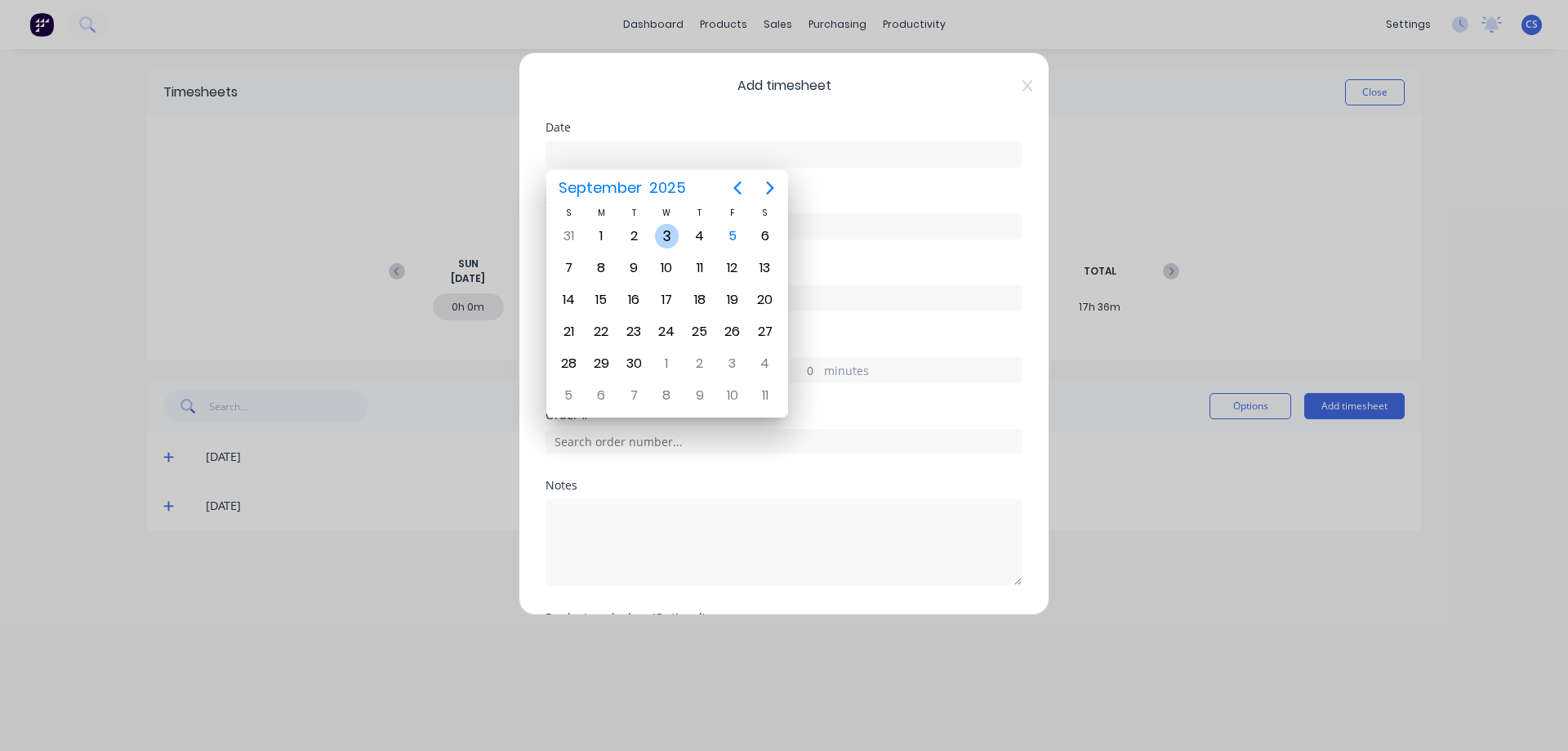
click at [666, 238] on div "3" at bounding box center [667, 236] width 25 height 25
type input "03/09/2025"
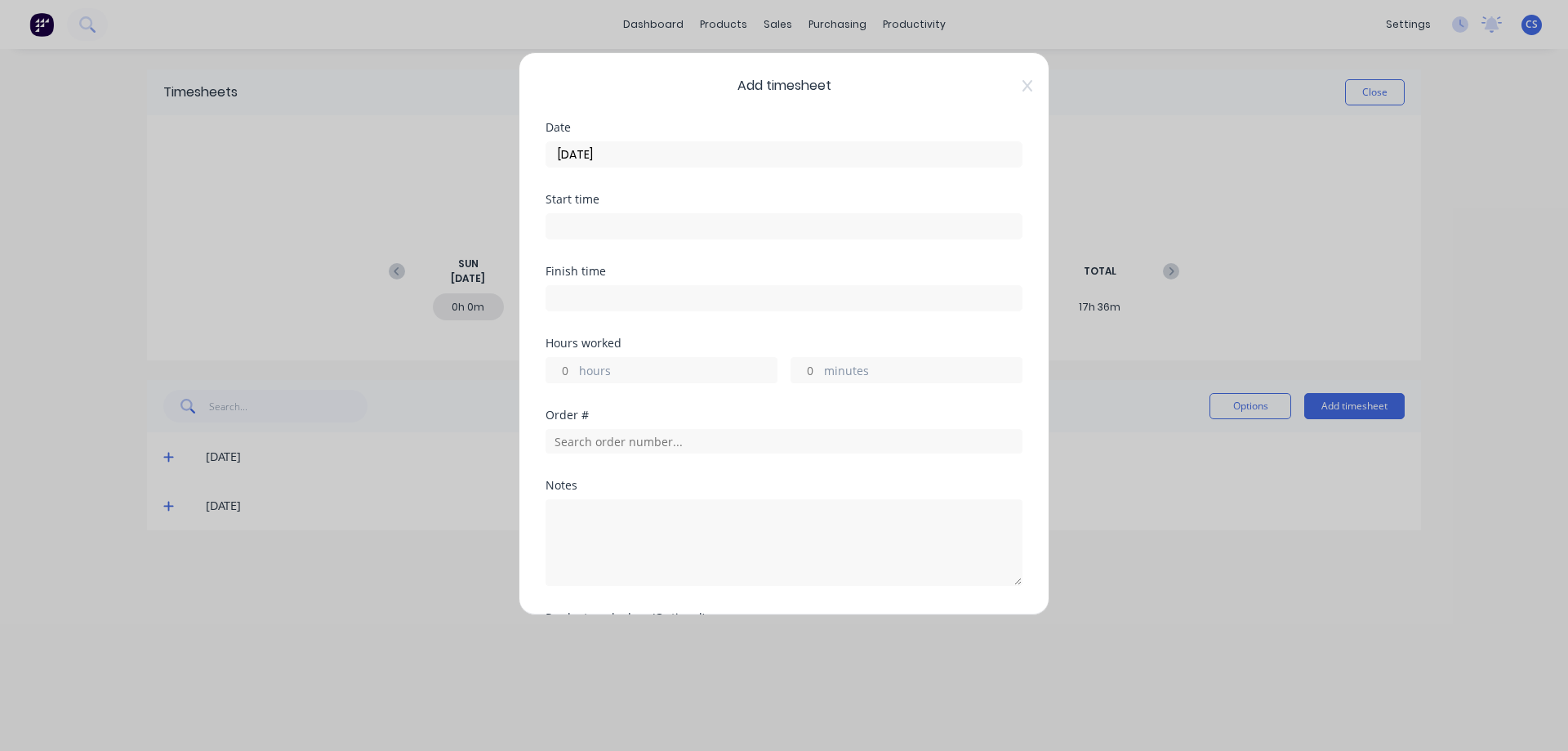
click at [572, 370] on input "hours" at bounding box center [560, 370] width 28 height 25
type input "1"
type input "15"
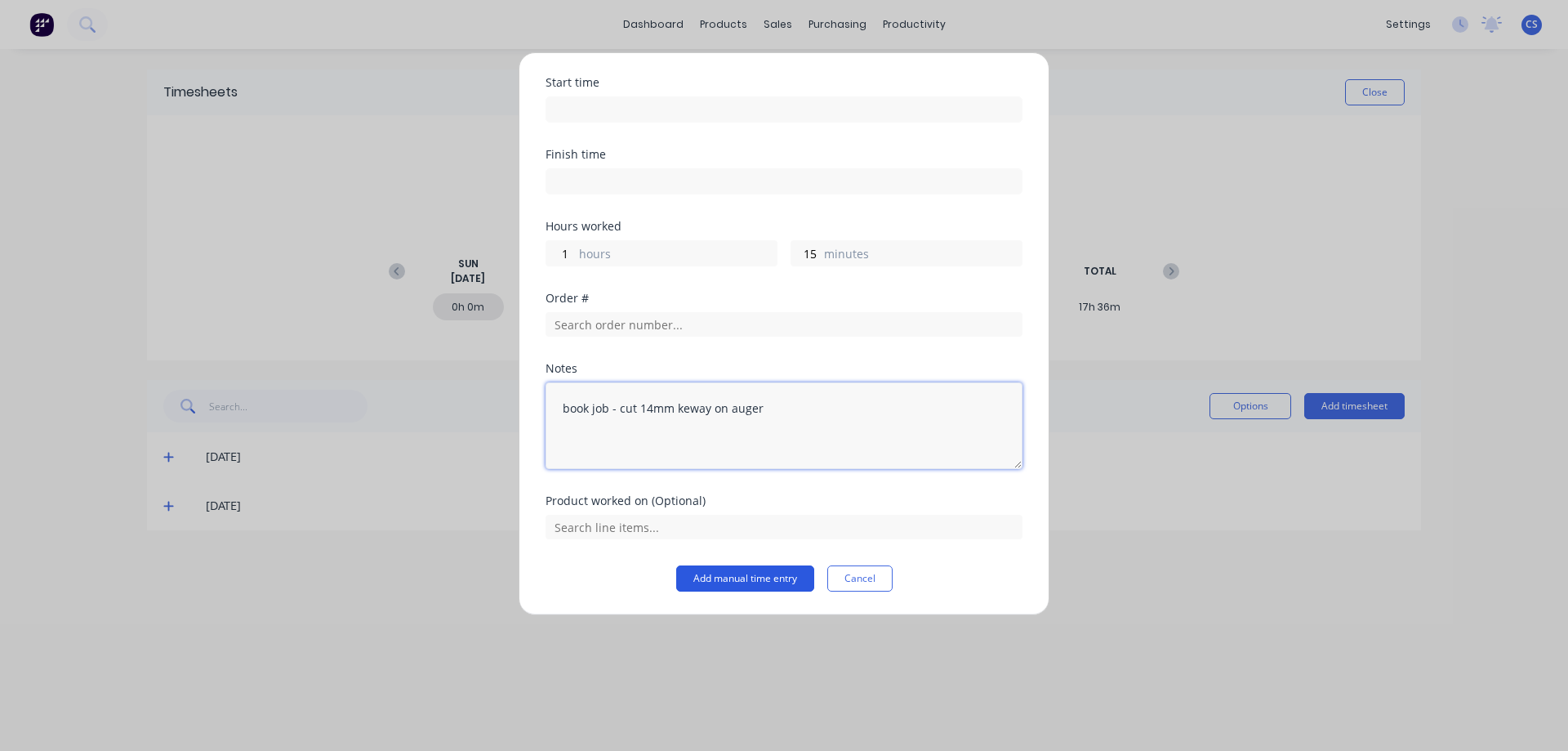
type textarea "book job - cut 14mm keway on auger"
click at [776, 581] on button "Add manual time entry" at bounding box center [745, 578] width 138 height 26
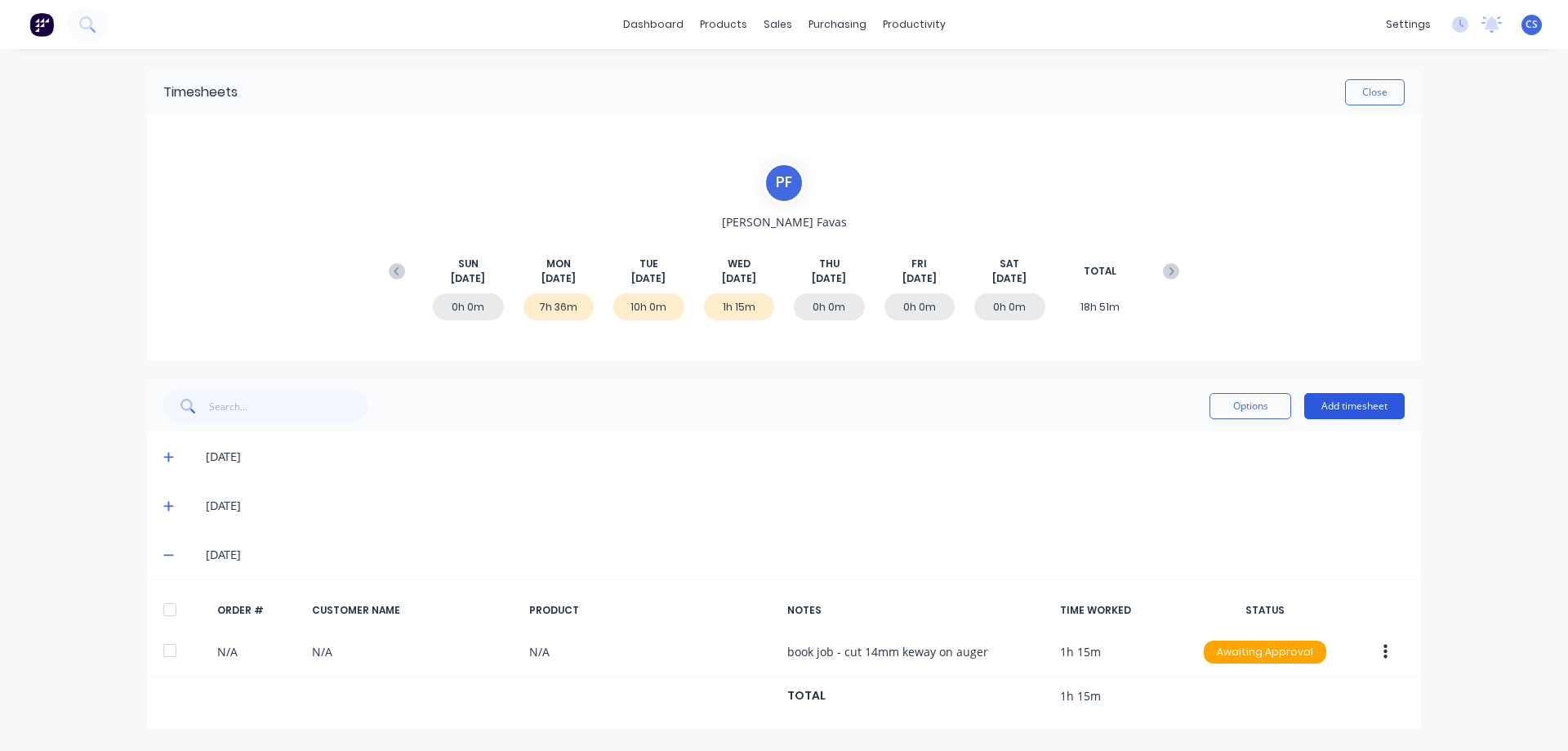
click at [1392, 401] on button "Add timesheet" at bounding box center [1354, 406] width 100 height 26
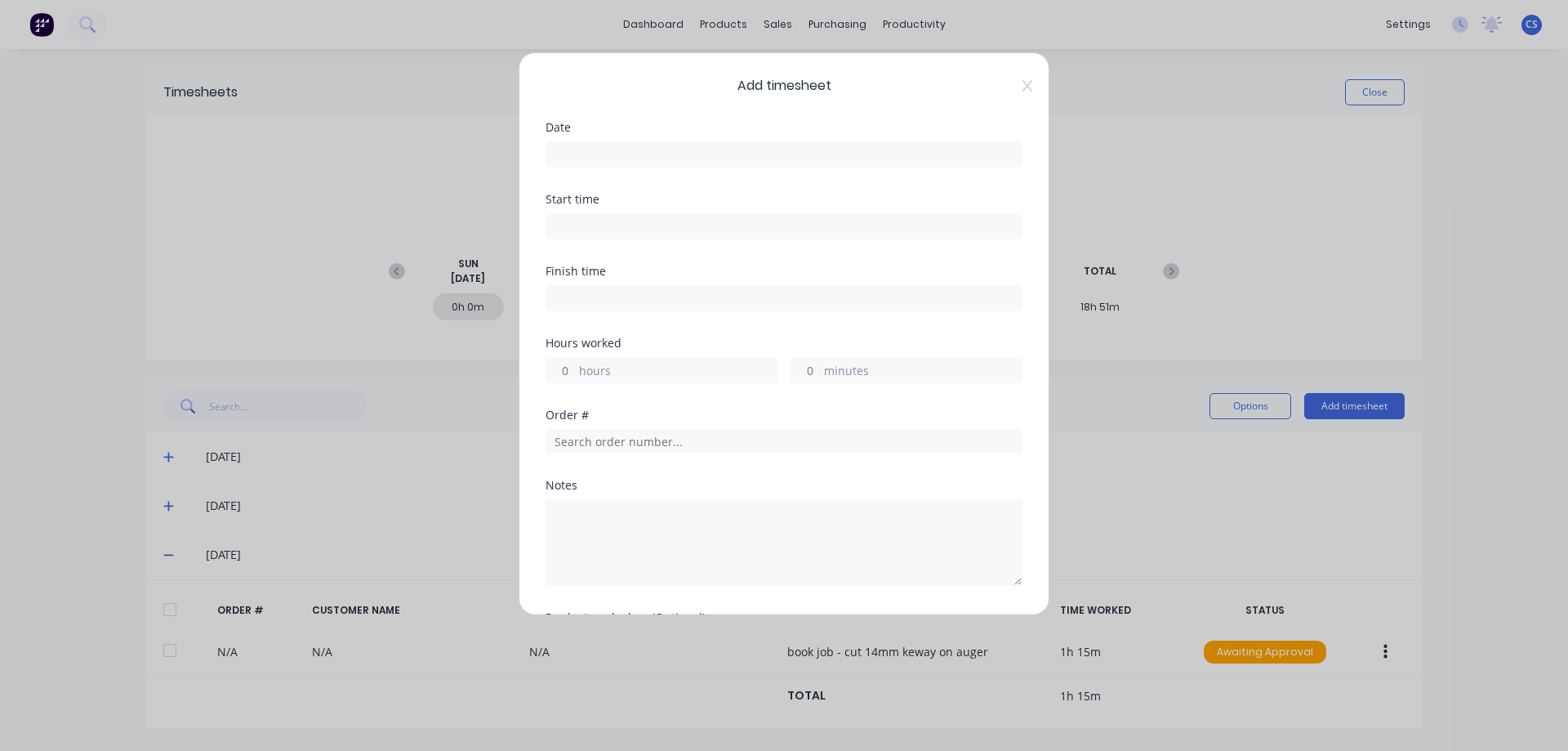
click at [578, 157] on input at bounding box center [784, 154] width 475 height 25
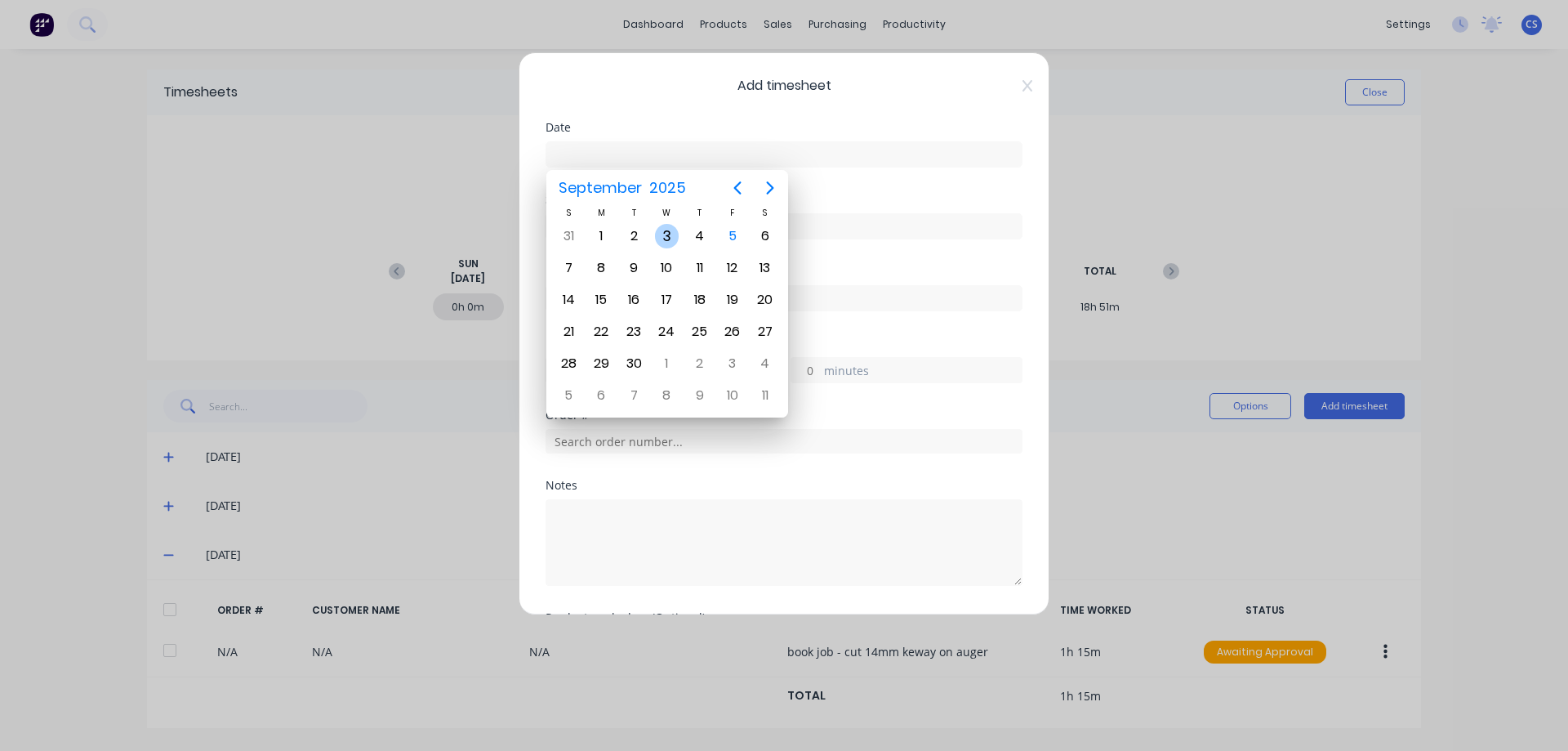
click at [661, 237] on div "3" at bounding box center [667, 236] width 25 height 25
type input "03/09/2025"
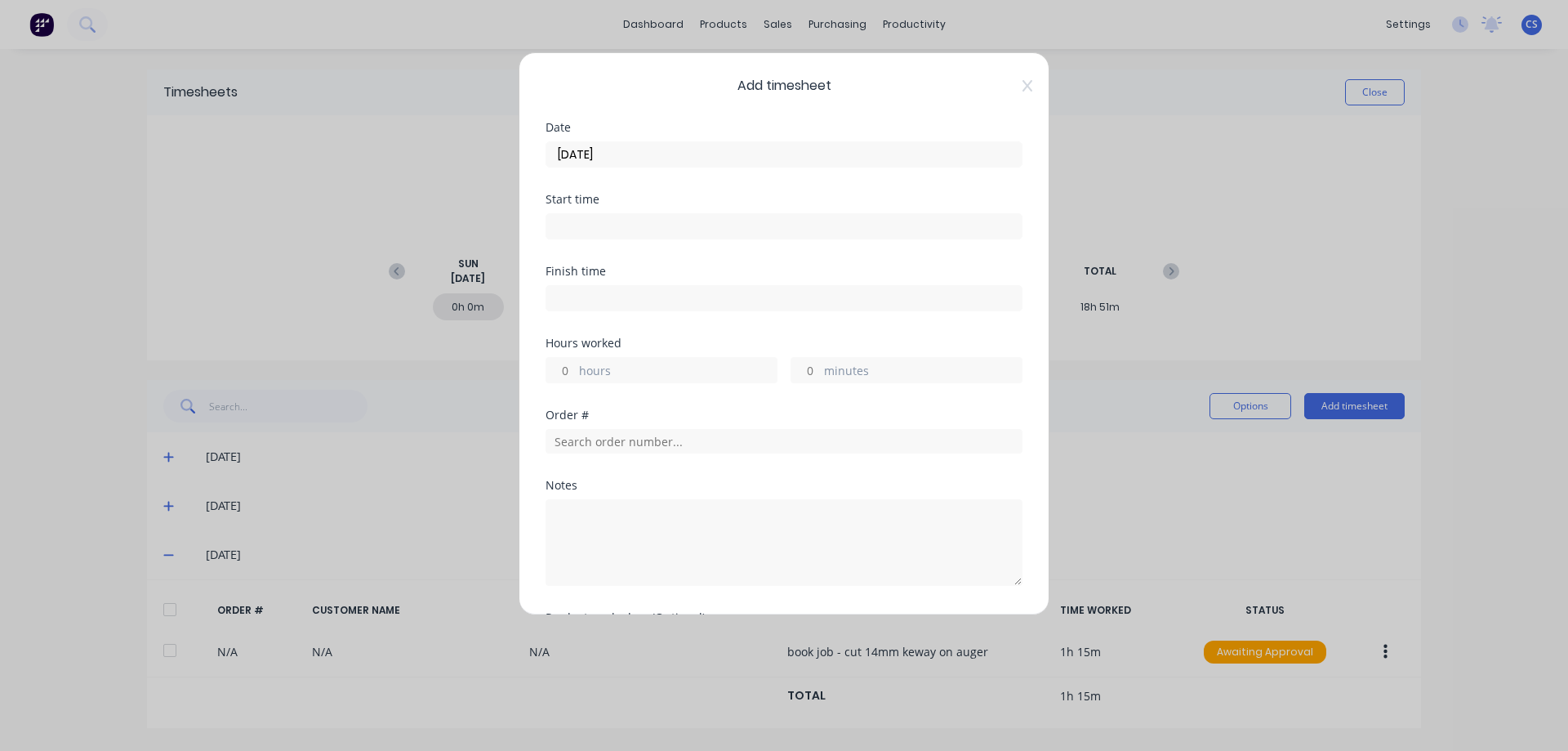
click at [572, 364] on input "hours" at bounding box center [560, 370] width 28 height 25
type input "1"
type input "45"
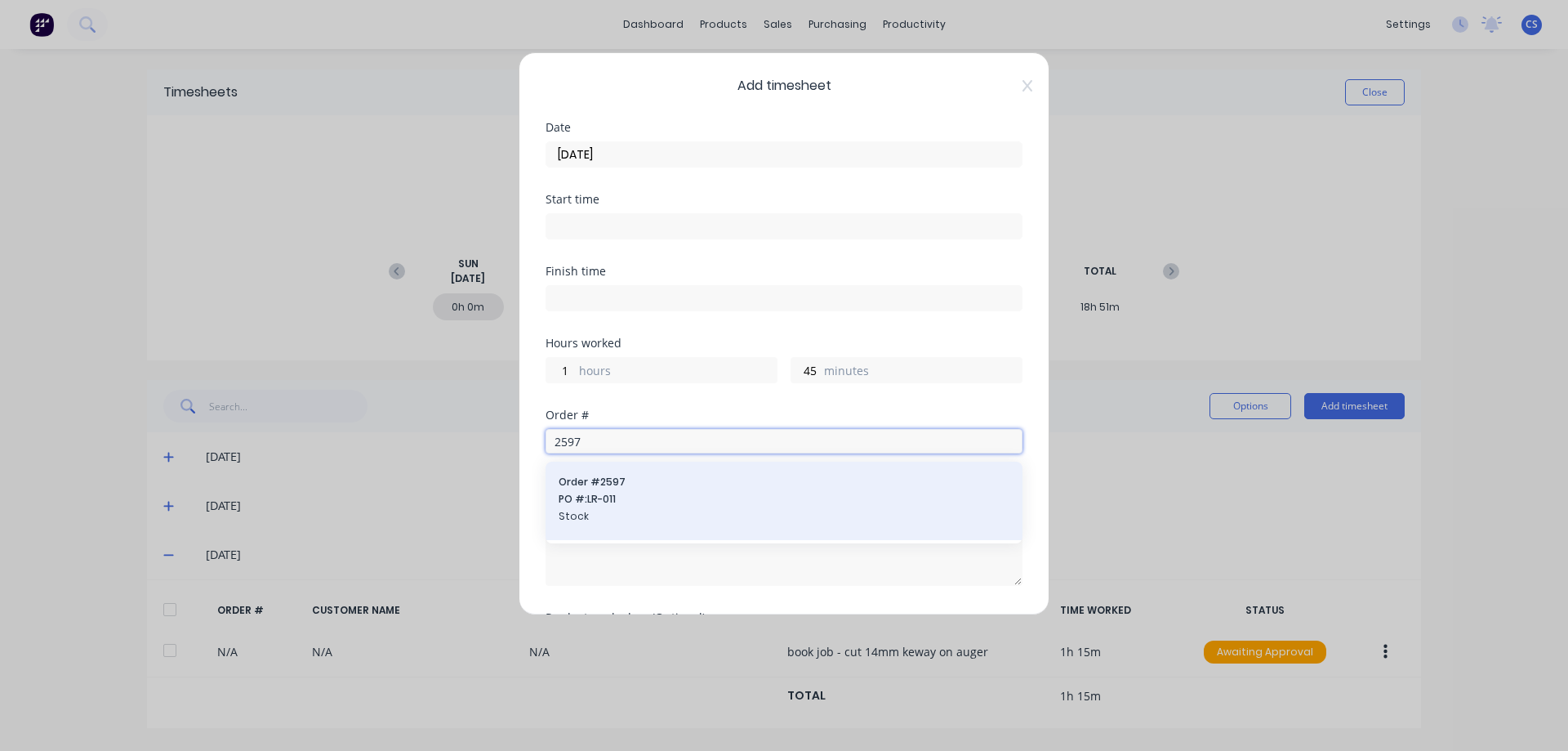
type input "2597"
click at [665, 501] on span "PO #: LR-011" at bounding box center [784, 499] width 450 height 15
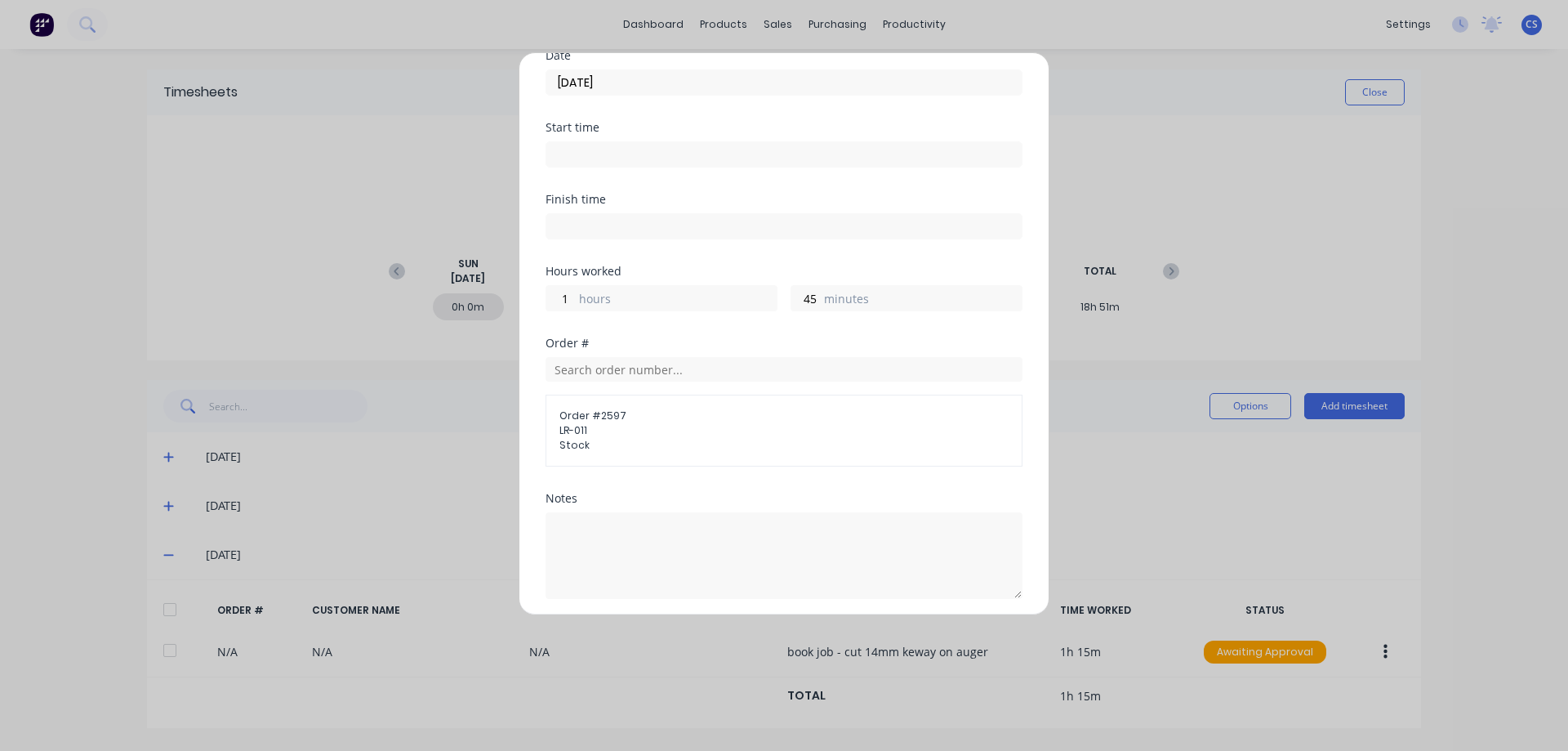
scroll to position [202, 0]
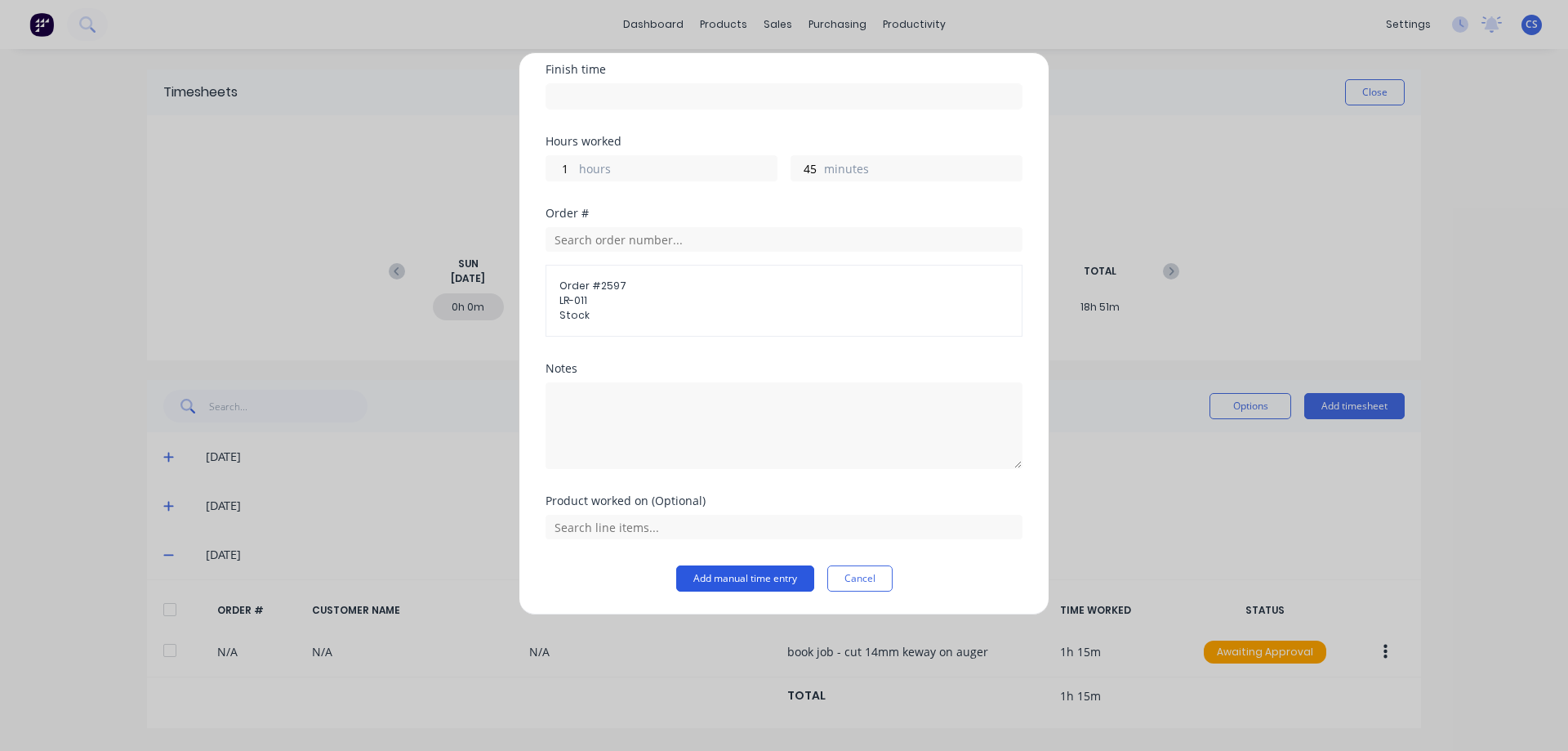
click at [738, 572] on button "Add manual time entry" at bounding box center [745, 578] width 138 height 26
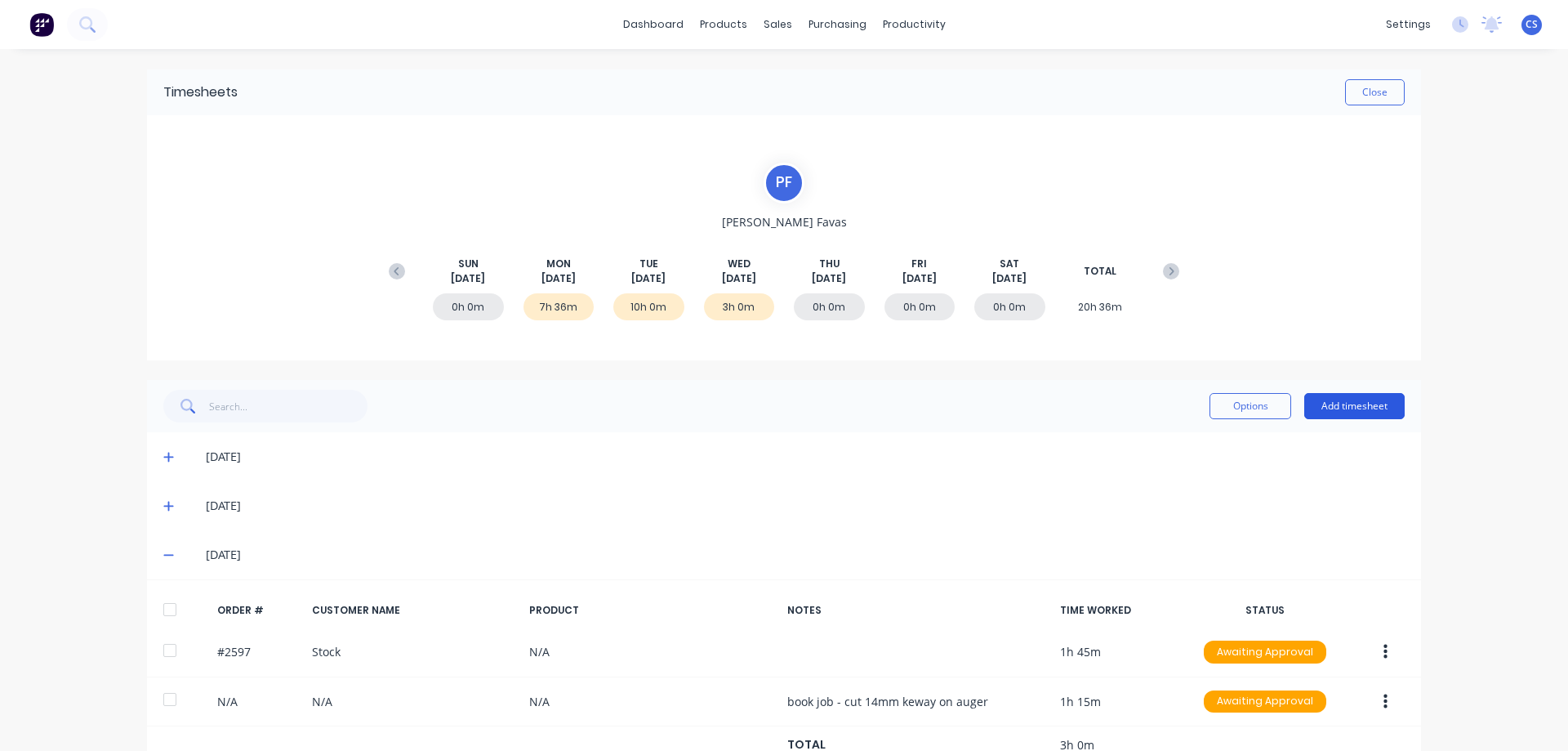
click at [1380, 408] on button "Add timesheet" at bounding box center [1354, 406] width 100 height 26
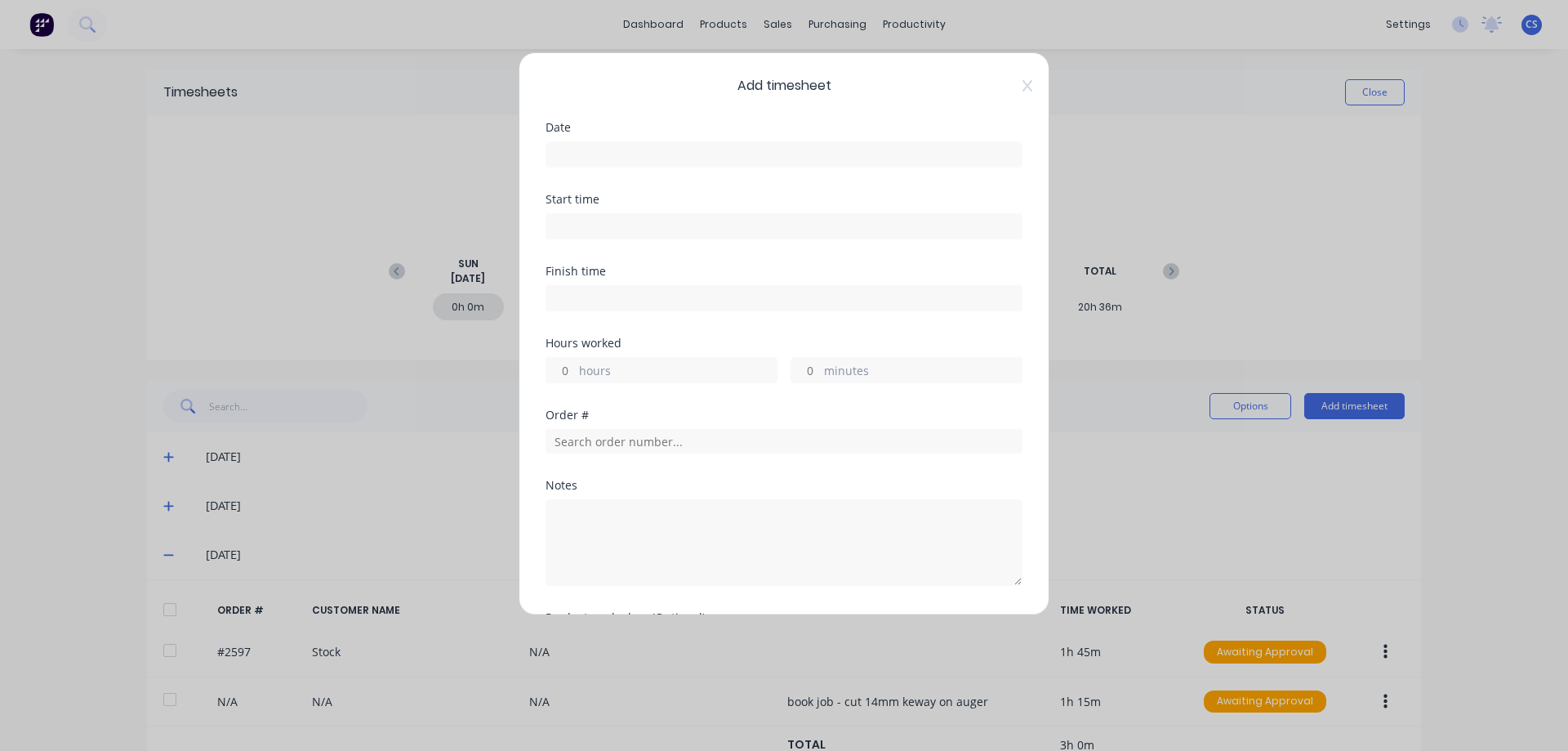
click at [590, 155] on input at bounding box center [784, 154] width 475 height 25
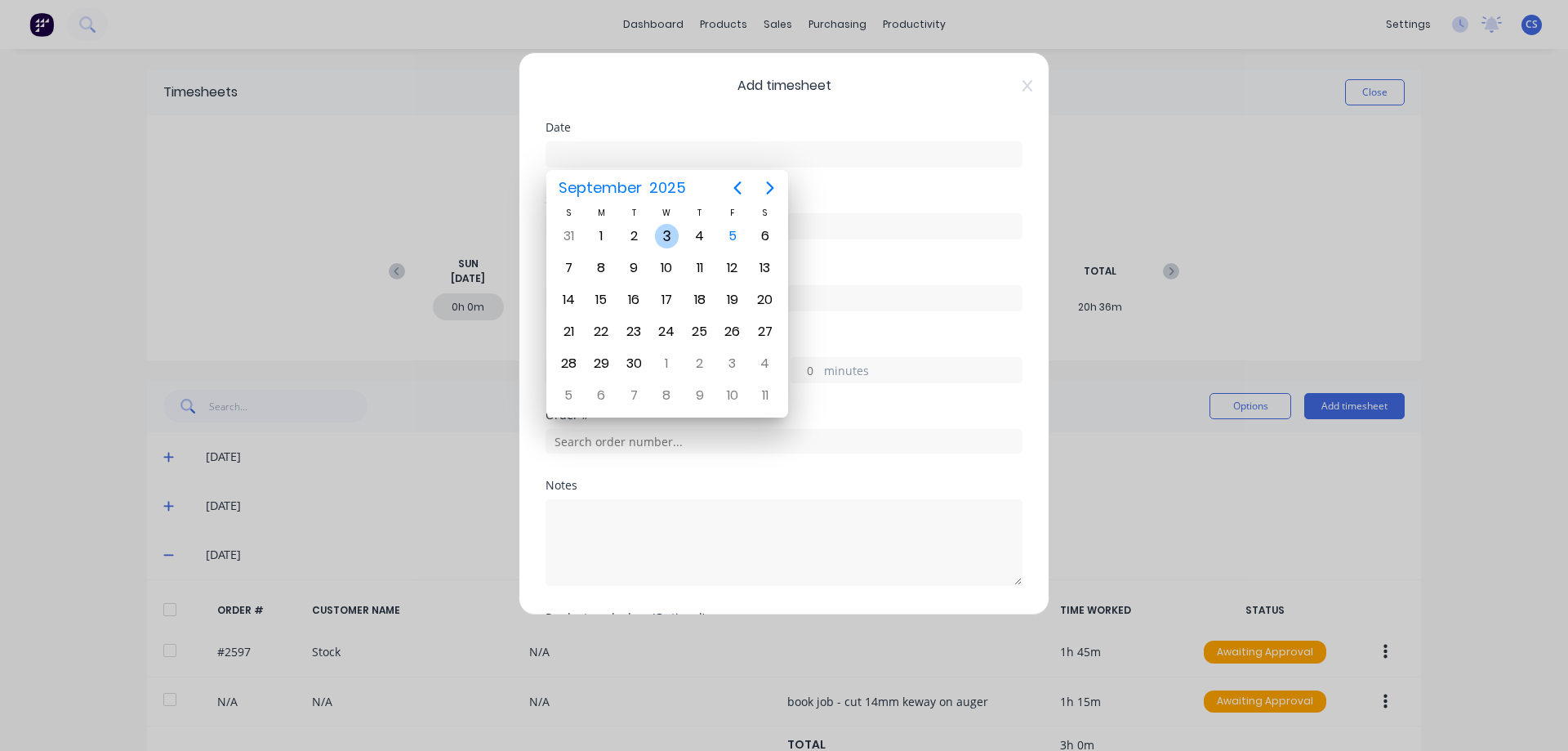
click at [671, 240] on div "3" at bounding box center [667, 236] width 25 height 25
type input "03/09/2025"
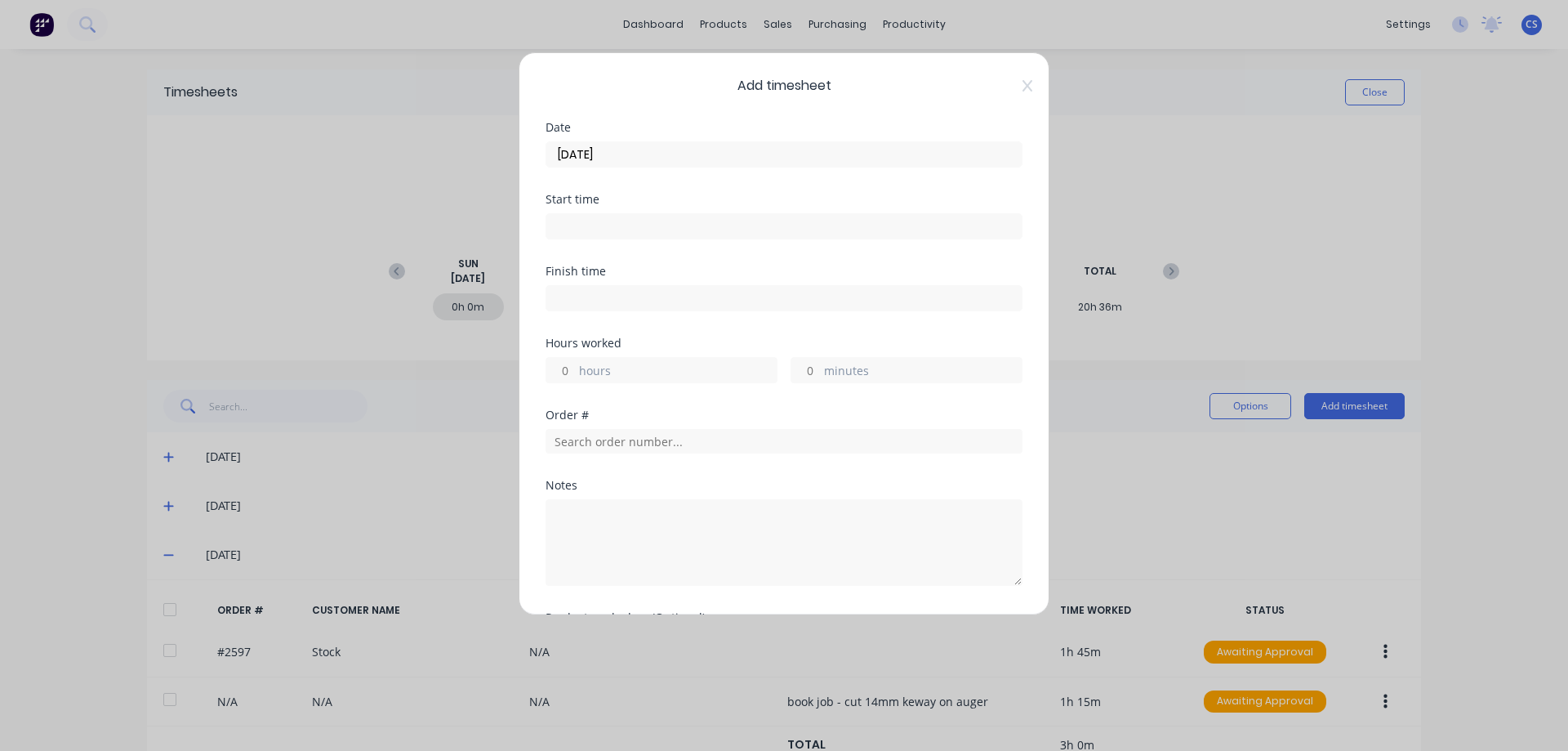
click at [566, 368] on input "hours" at bounding box center [560, 370] width 28 height 25
type input "1"
type input "45"
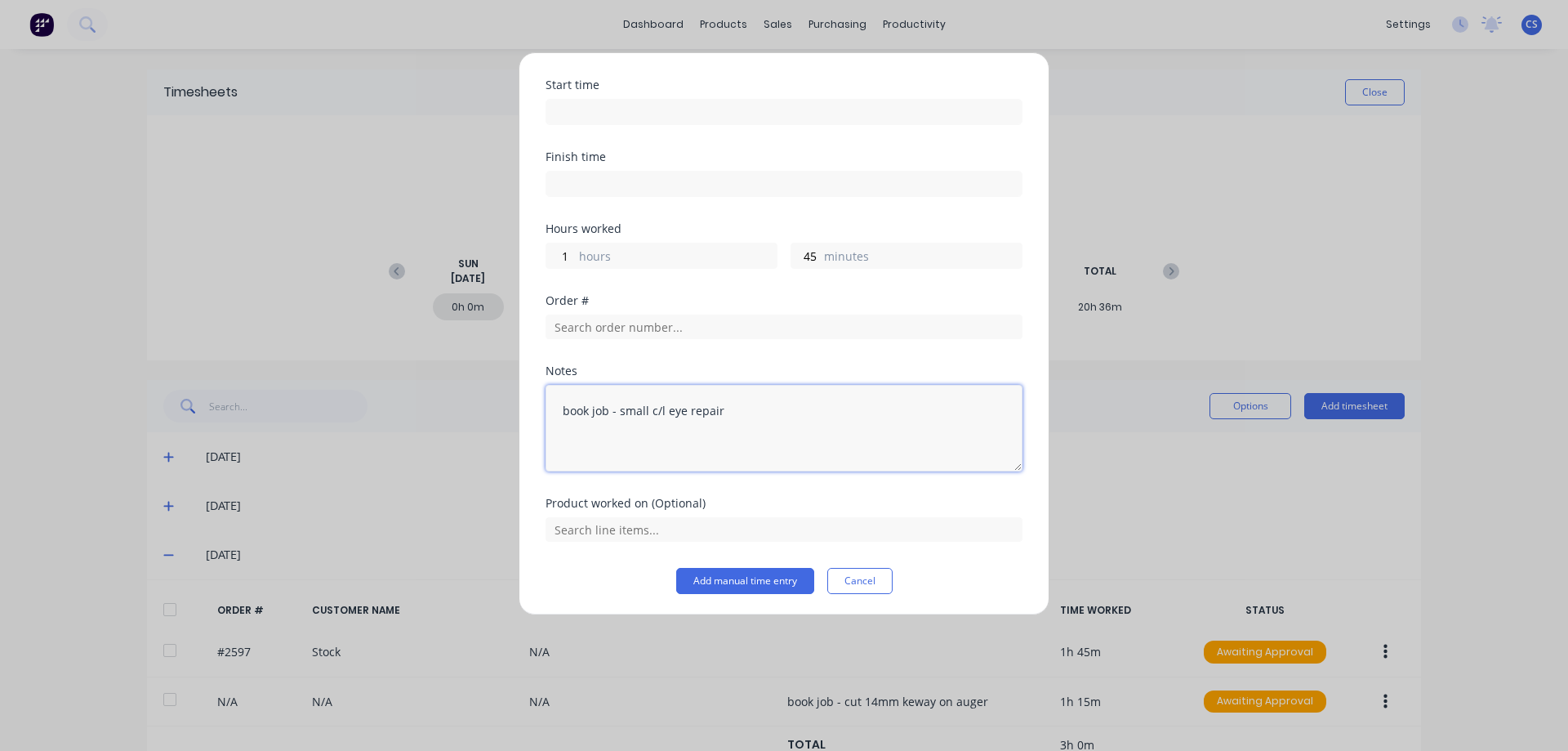
scroll to position [117, 0]
type textarea "book job - small c/l eye repair"
click at [738, 586] on button "Add manual time entry" at bounding box center [745, 578] width 138 height 26
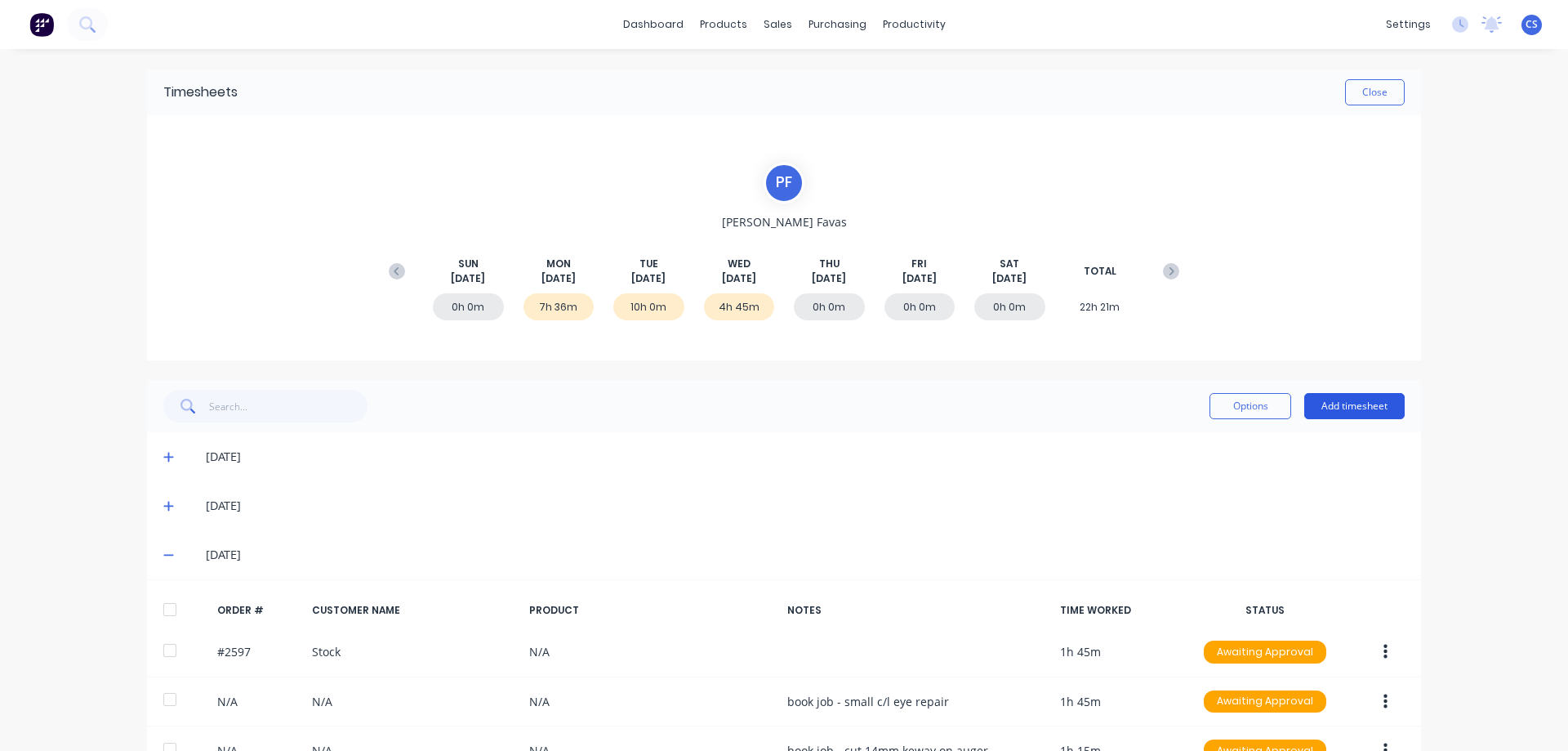
click at [1333, 402] on button "Add timesheet" at bounding box center [1354, 406] width 100 height 26
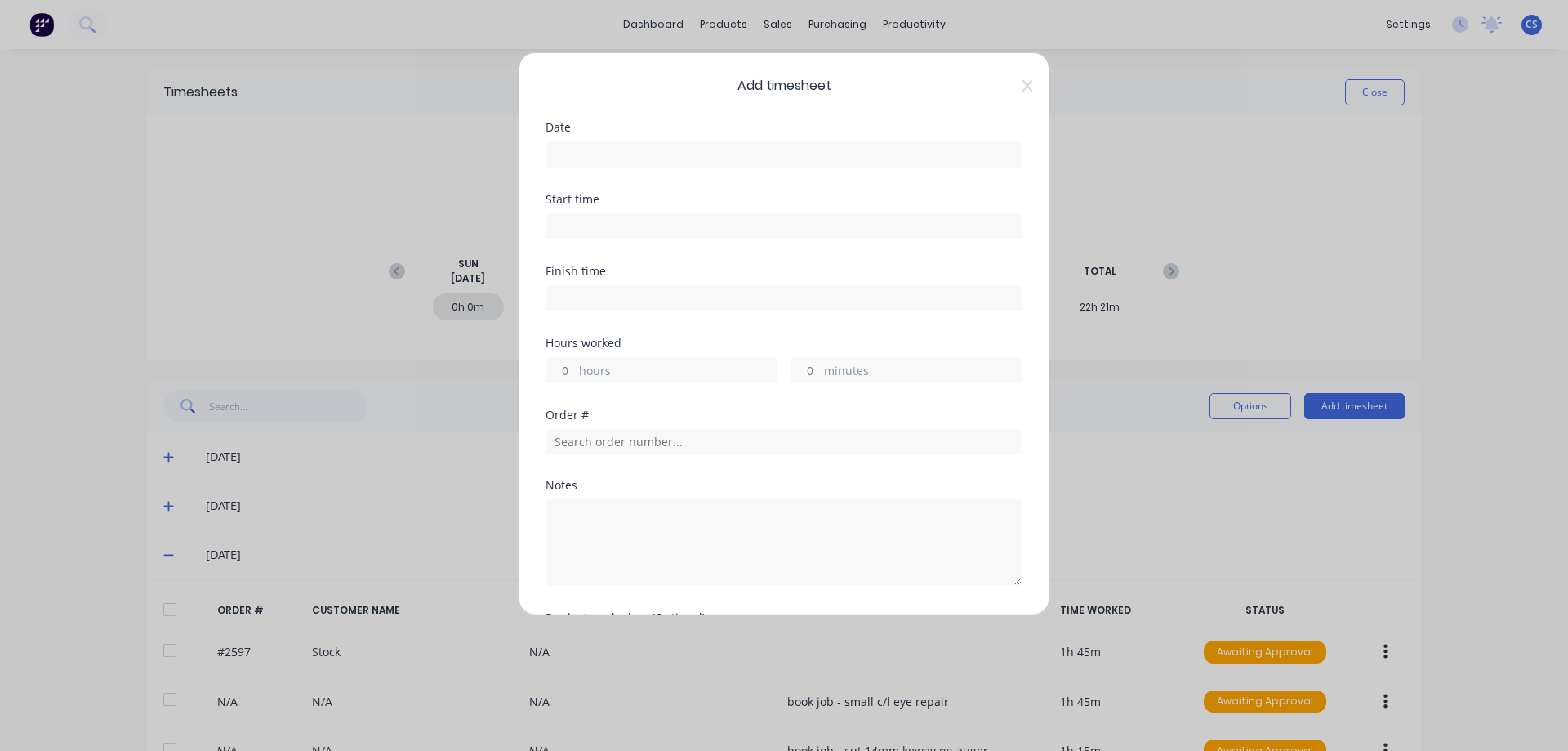
click at [592, 158] on input at bounding box center [784, 154] width 475 height 25
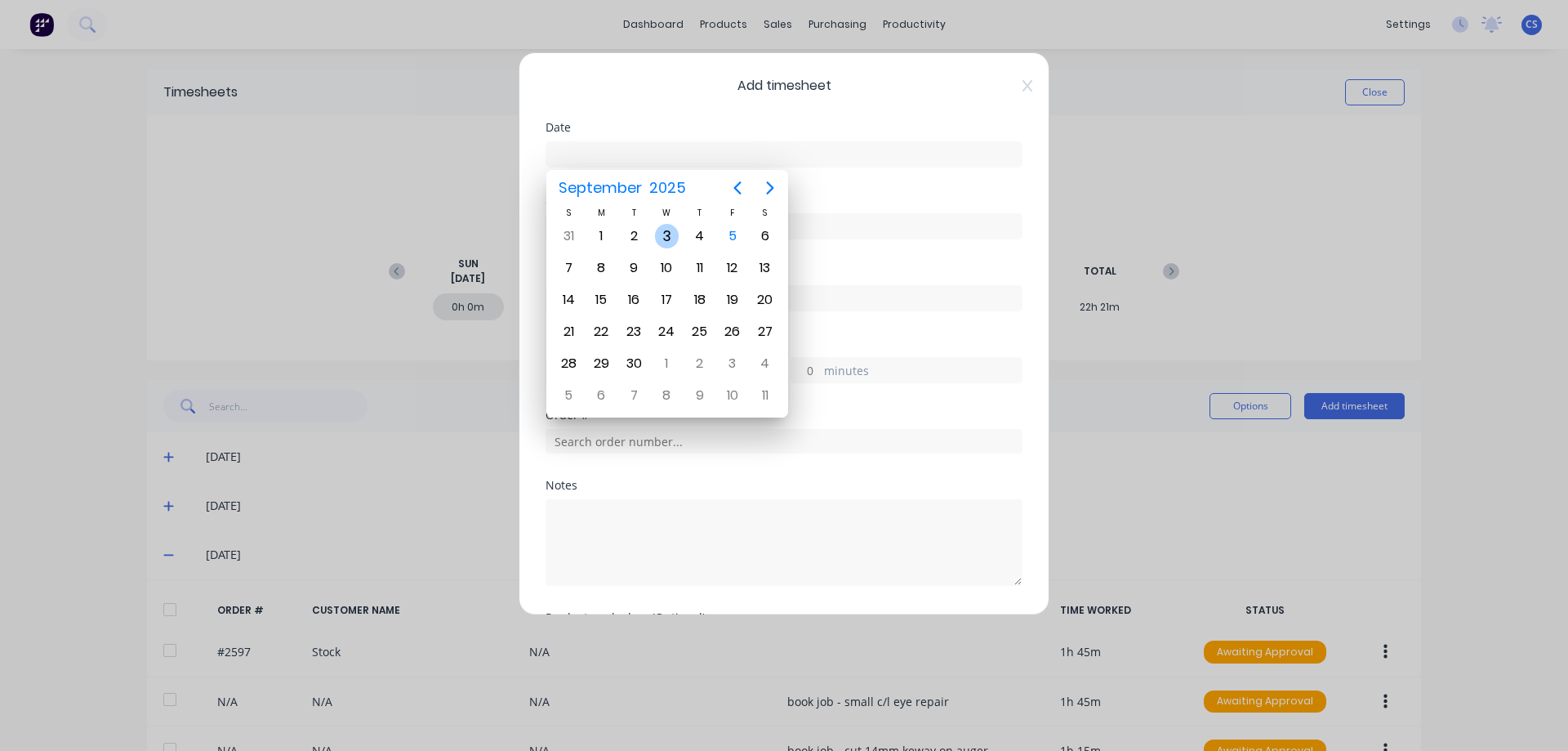
click at [659, 237] on div "3" at bounding box center [667, 236] width 25 height 25
type input "03/09/2025"
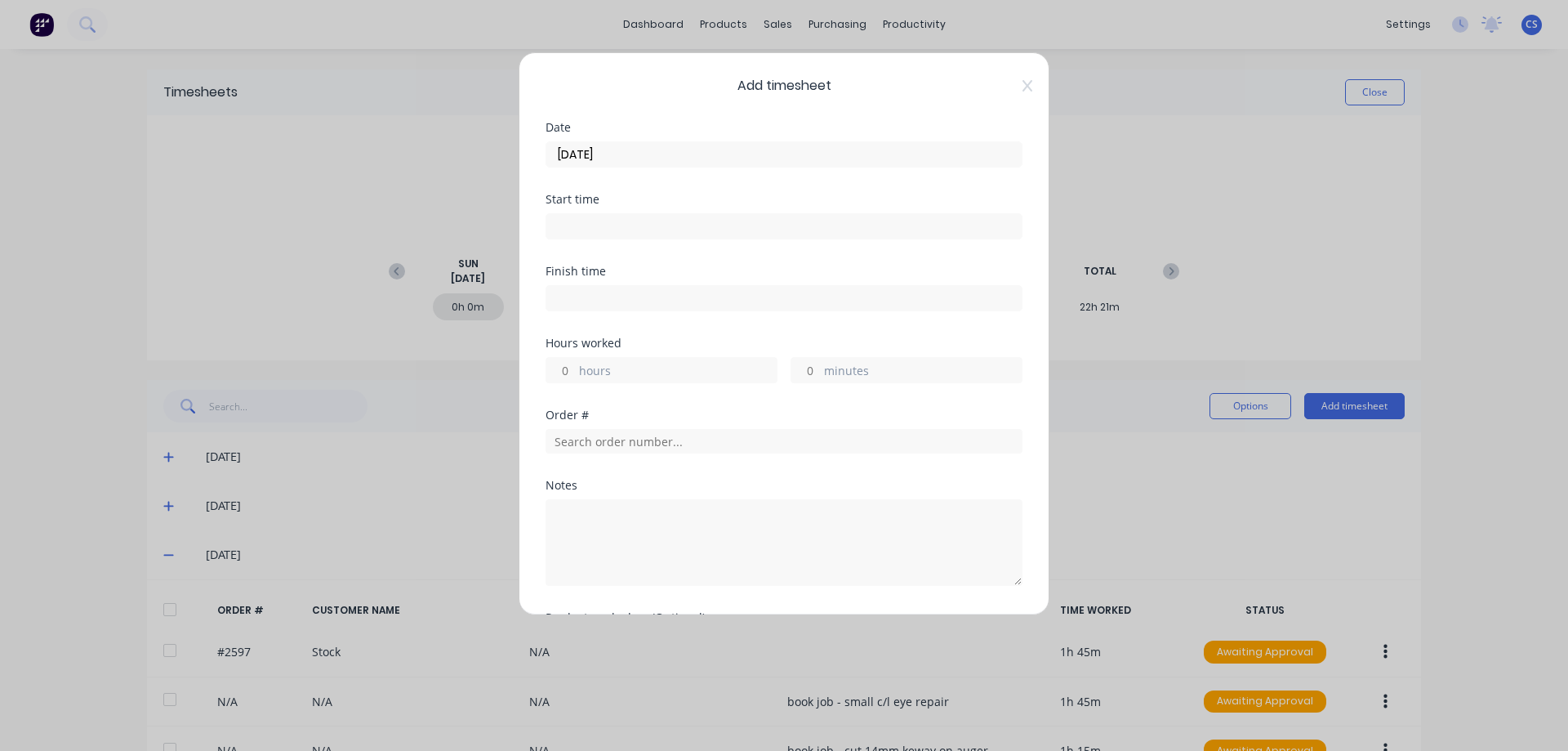
click at [568, 370] on input "hours" at bounding box center [560, 370] width 28 height 25
type input "1"
type input "45"
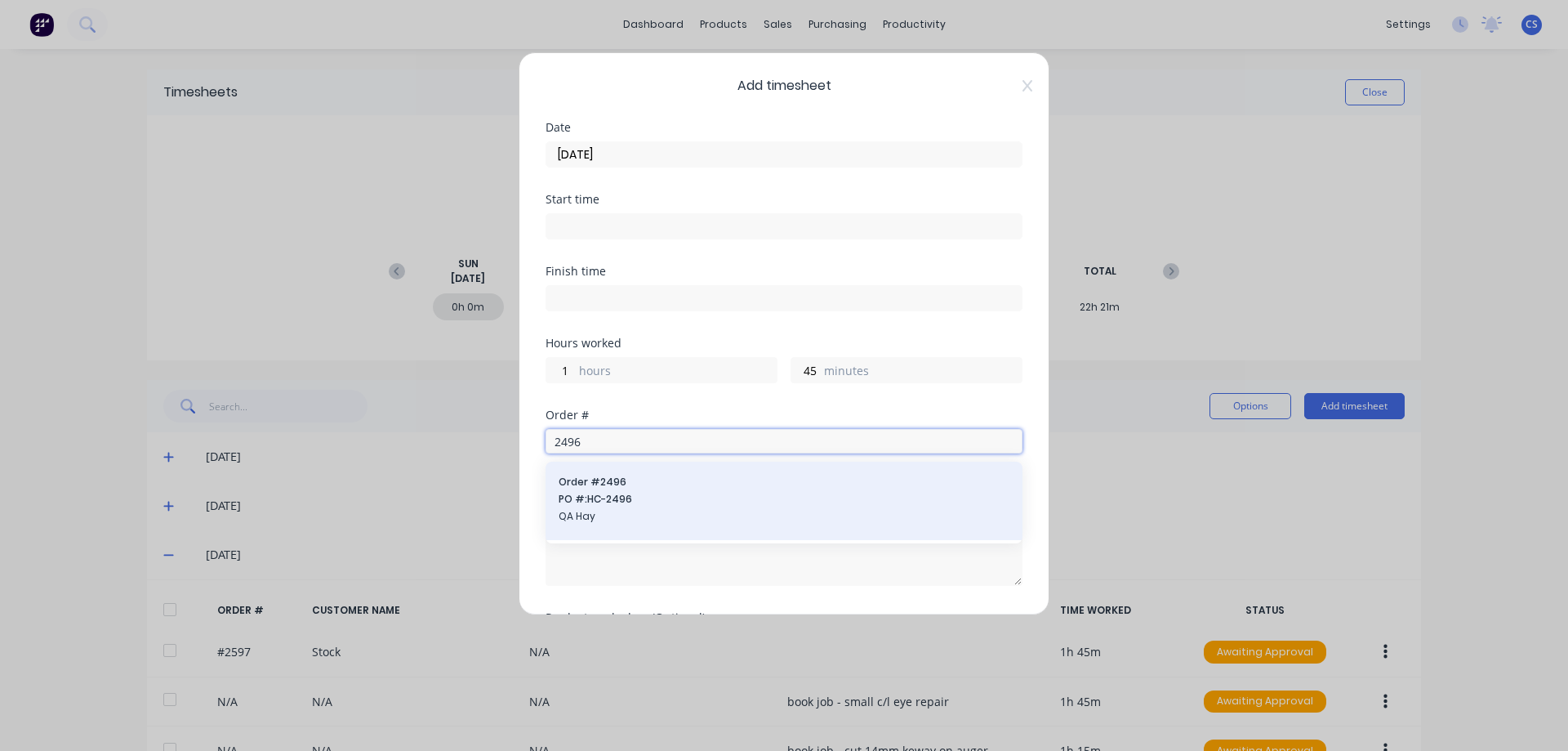
type input "2496"
click at [676, 510] on span "QA Hay" at bounding box center [784, 516] width 450 height 15
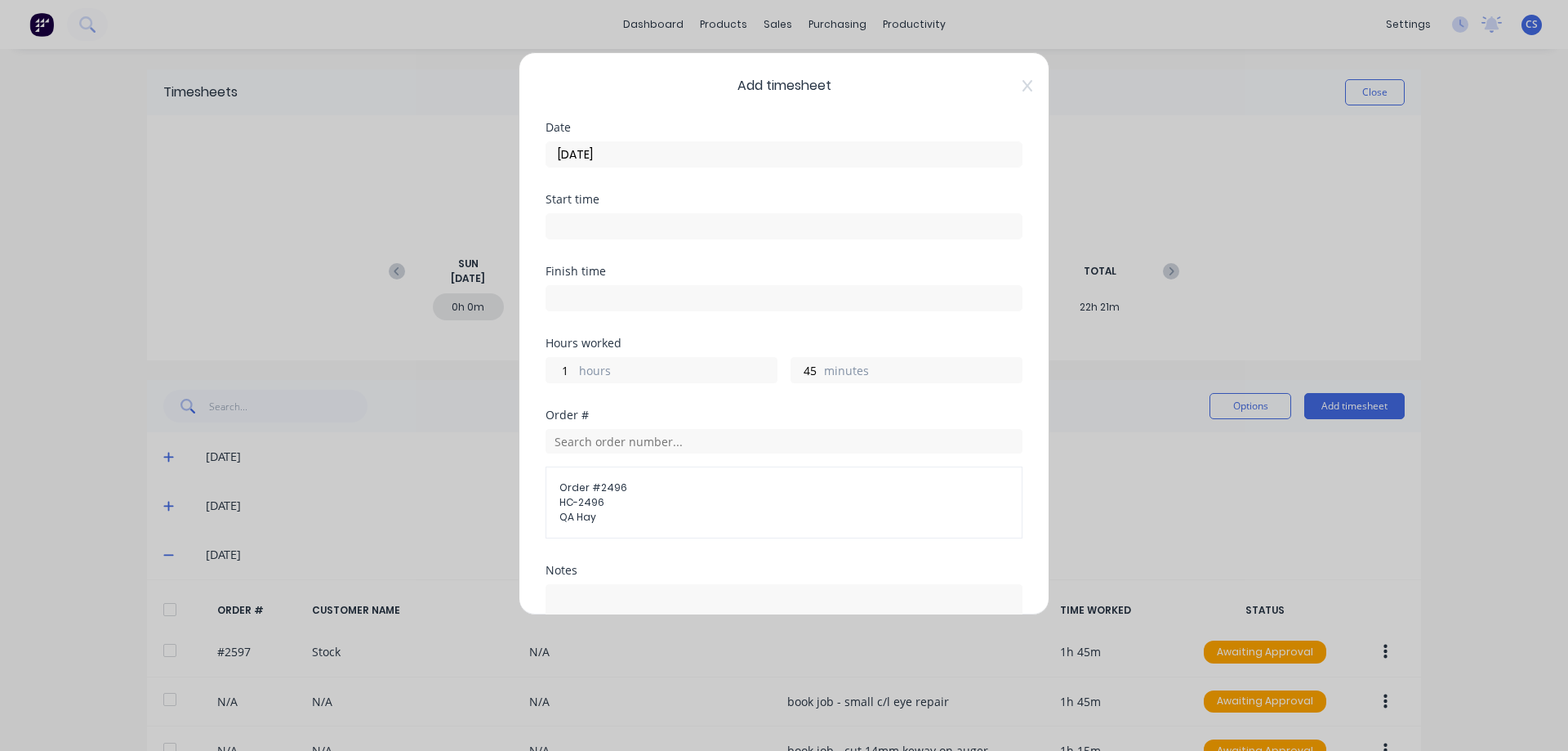
scroll to position [202, 0]
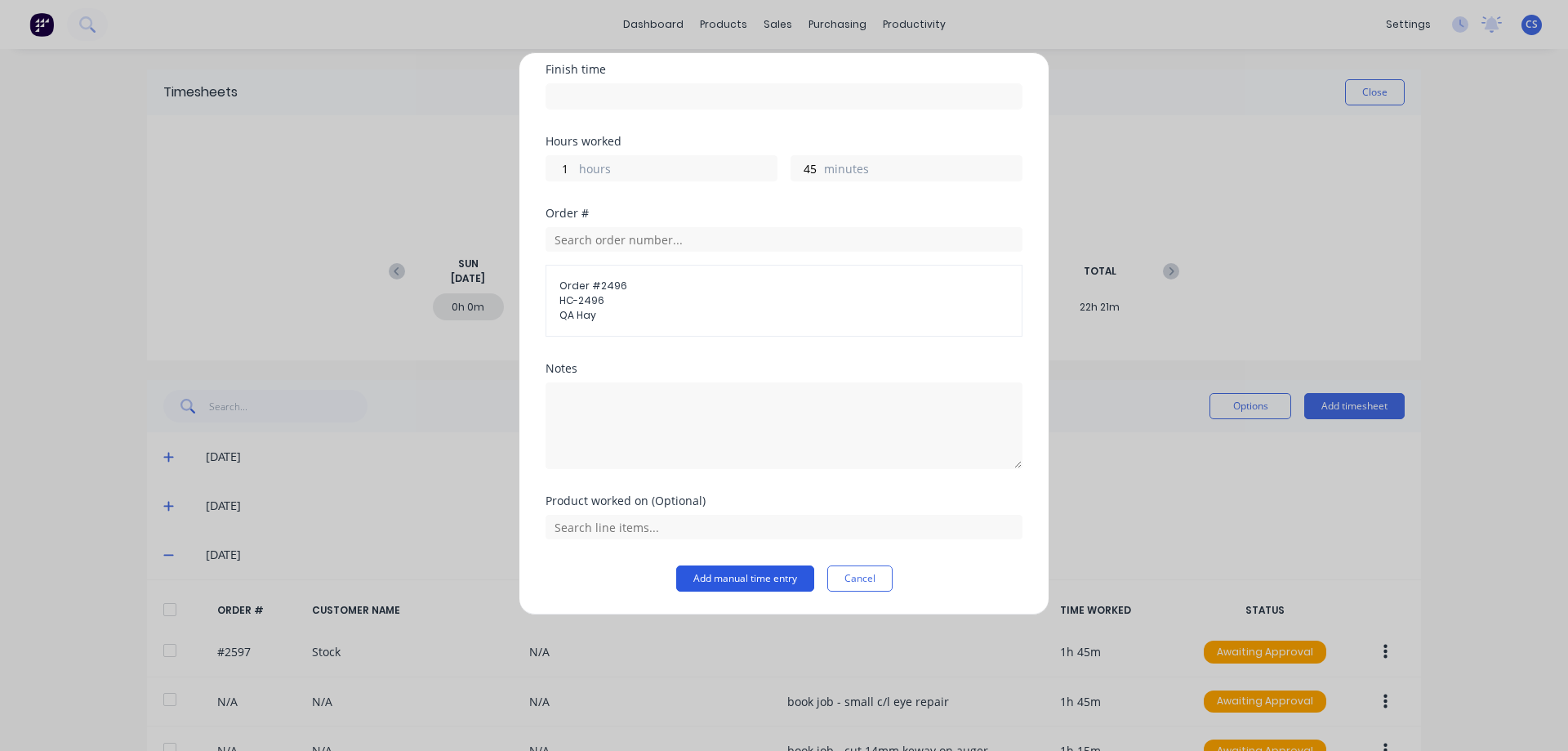
click at [711, 584] on button "Add manual time entry" at bounding box center [745, 578] width 138 height 26
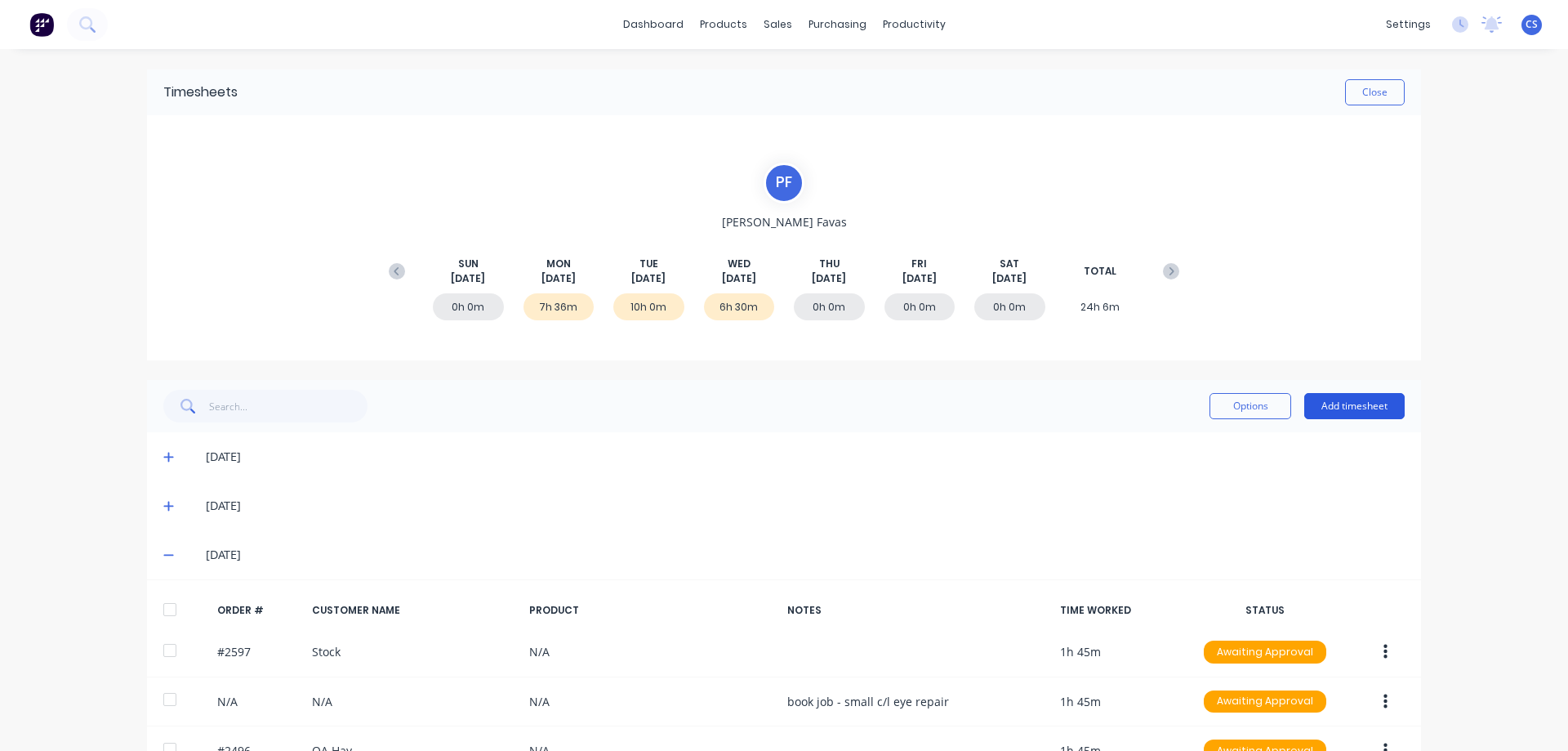
click at [1351, 398] on button "Add timesheet" at bounding box center [1354, 406] width 100 height 26
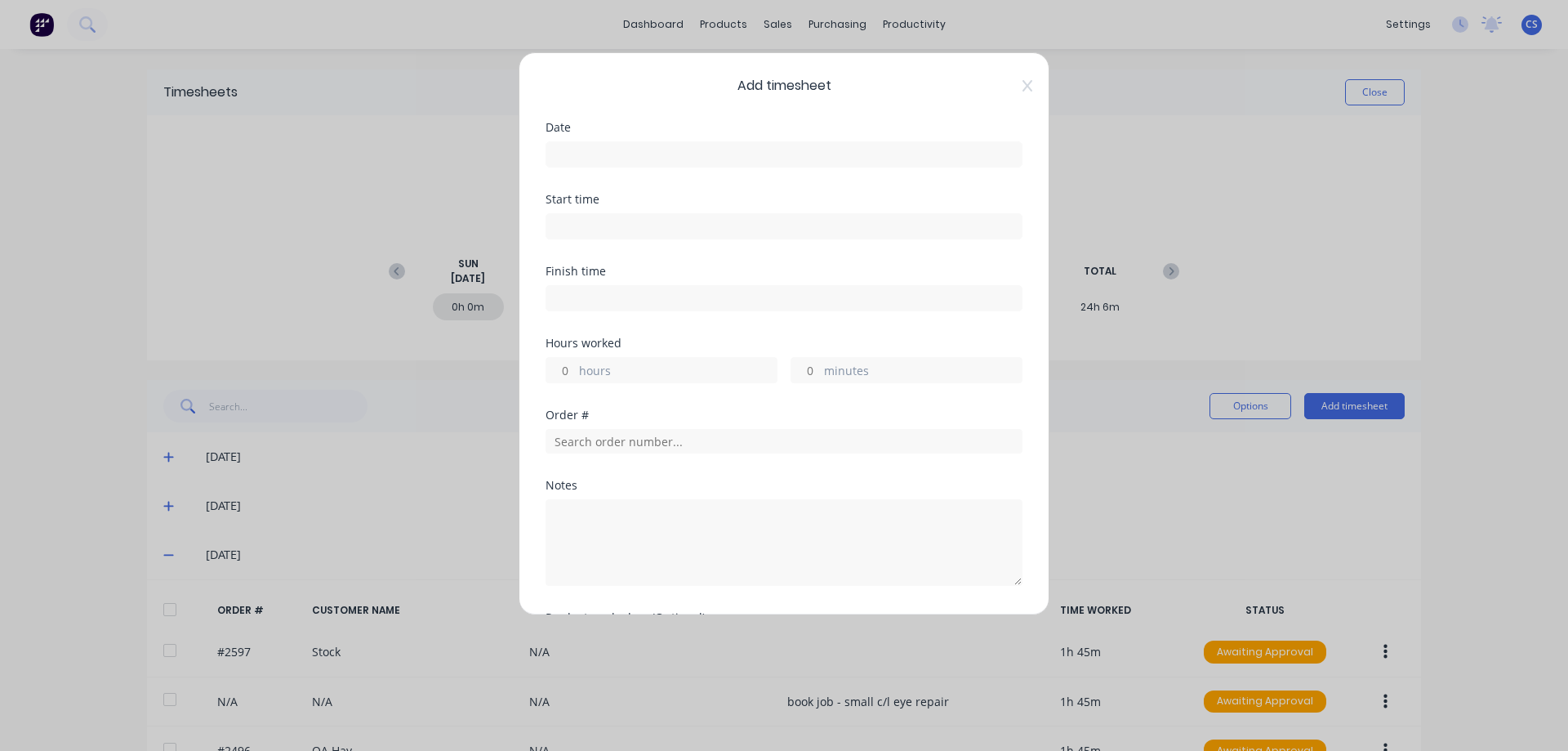
click at [615, 157] on input at bounding box center [784, 154] width 475 height 25
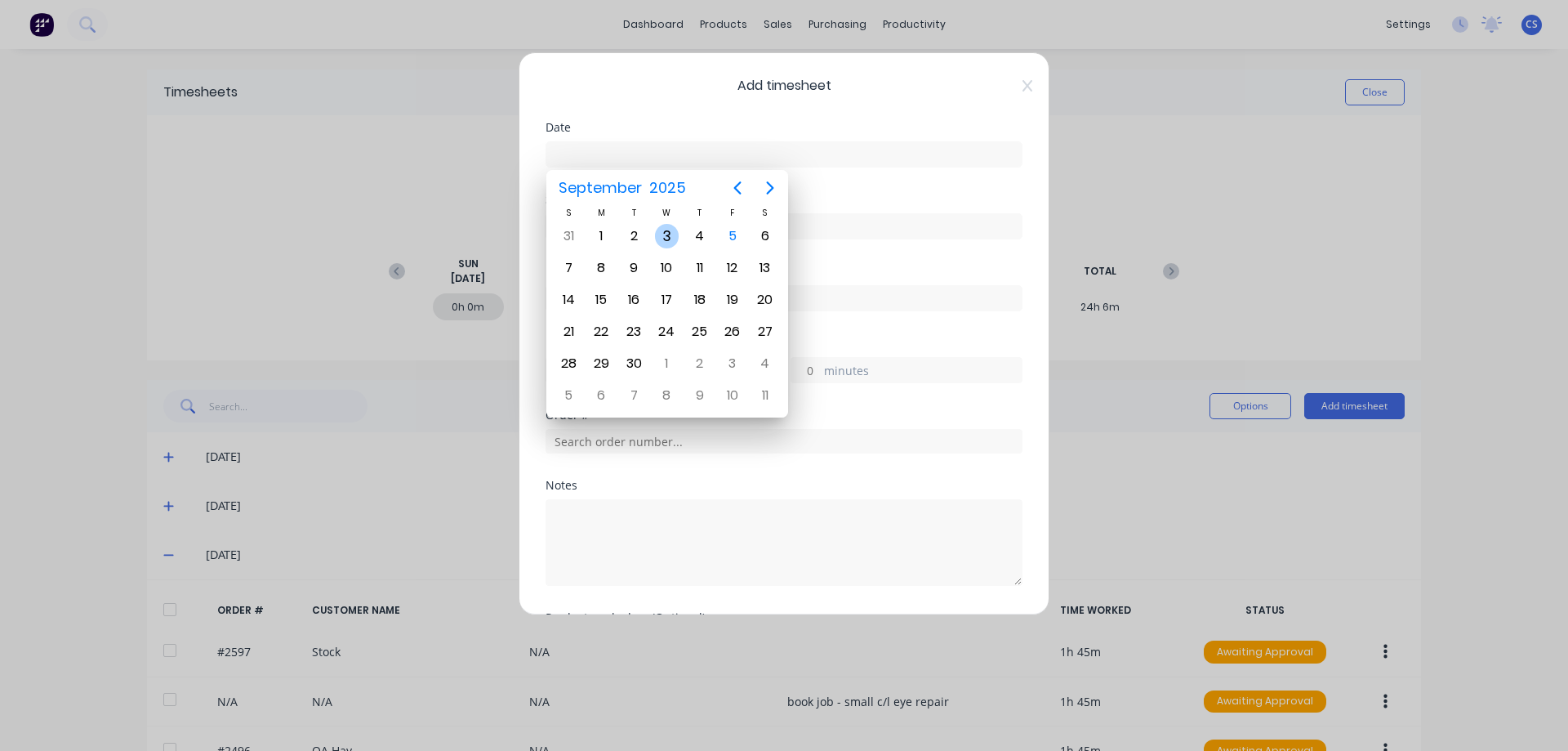
click at [661, 235] on div "3" at bounding box center [667, 236] width 25 height 25
type input "03/09/2025"
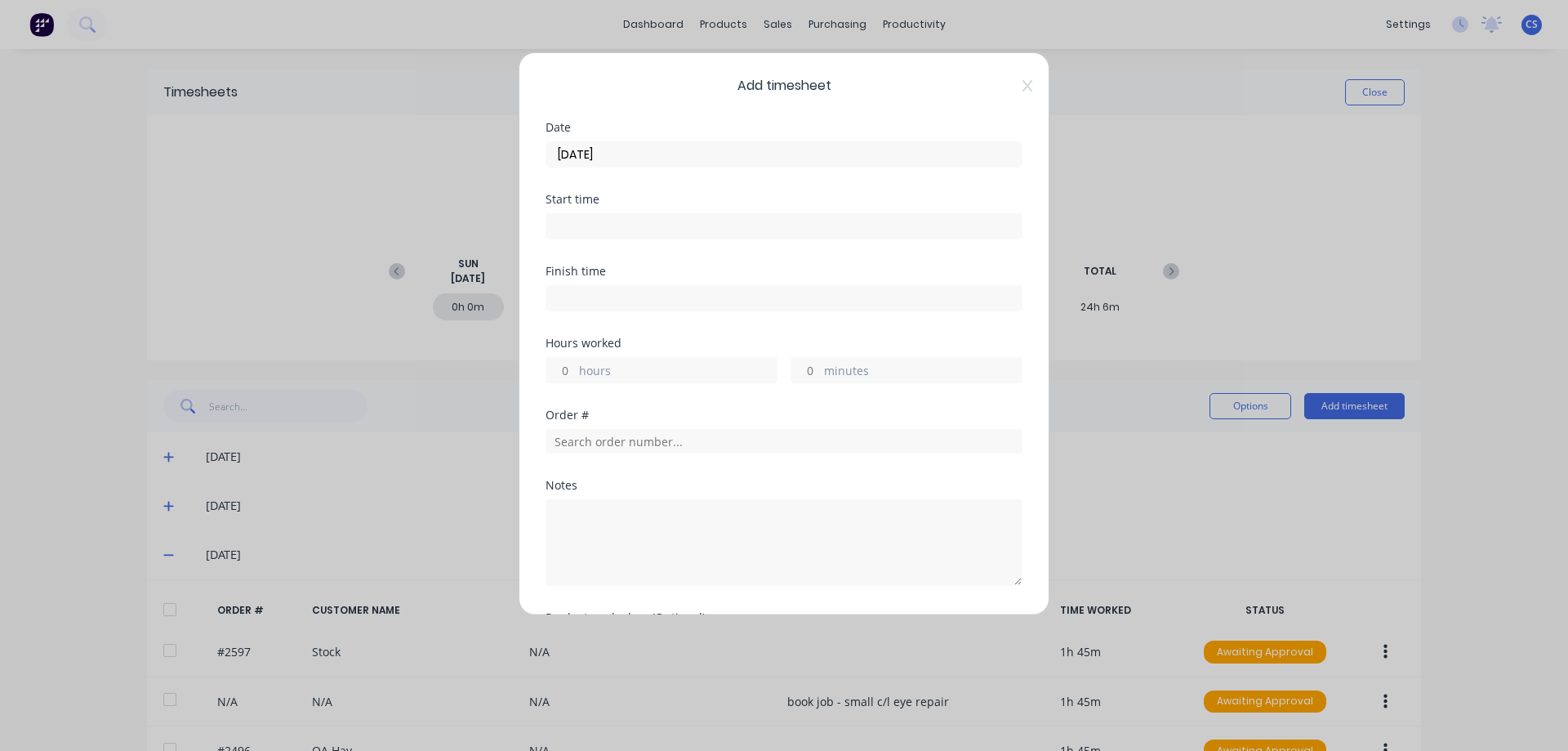
click at [571, 369] on input "hours" at bounding box center [560, 370] width 28 height 25
type input "1"
type input "4"
type input "15"
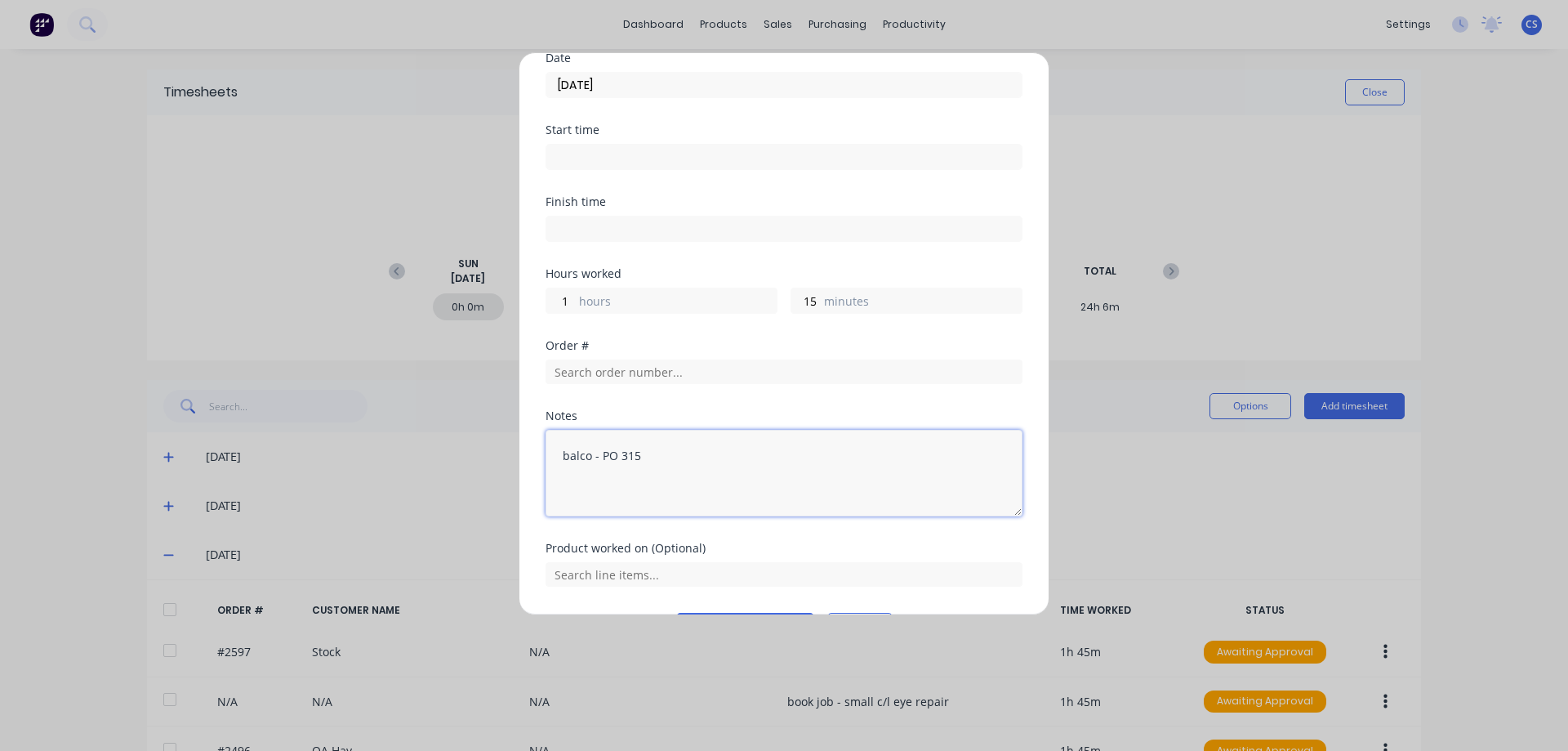
scroll to position [117, 0]
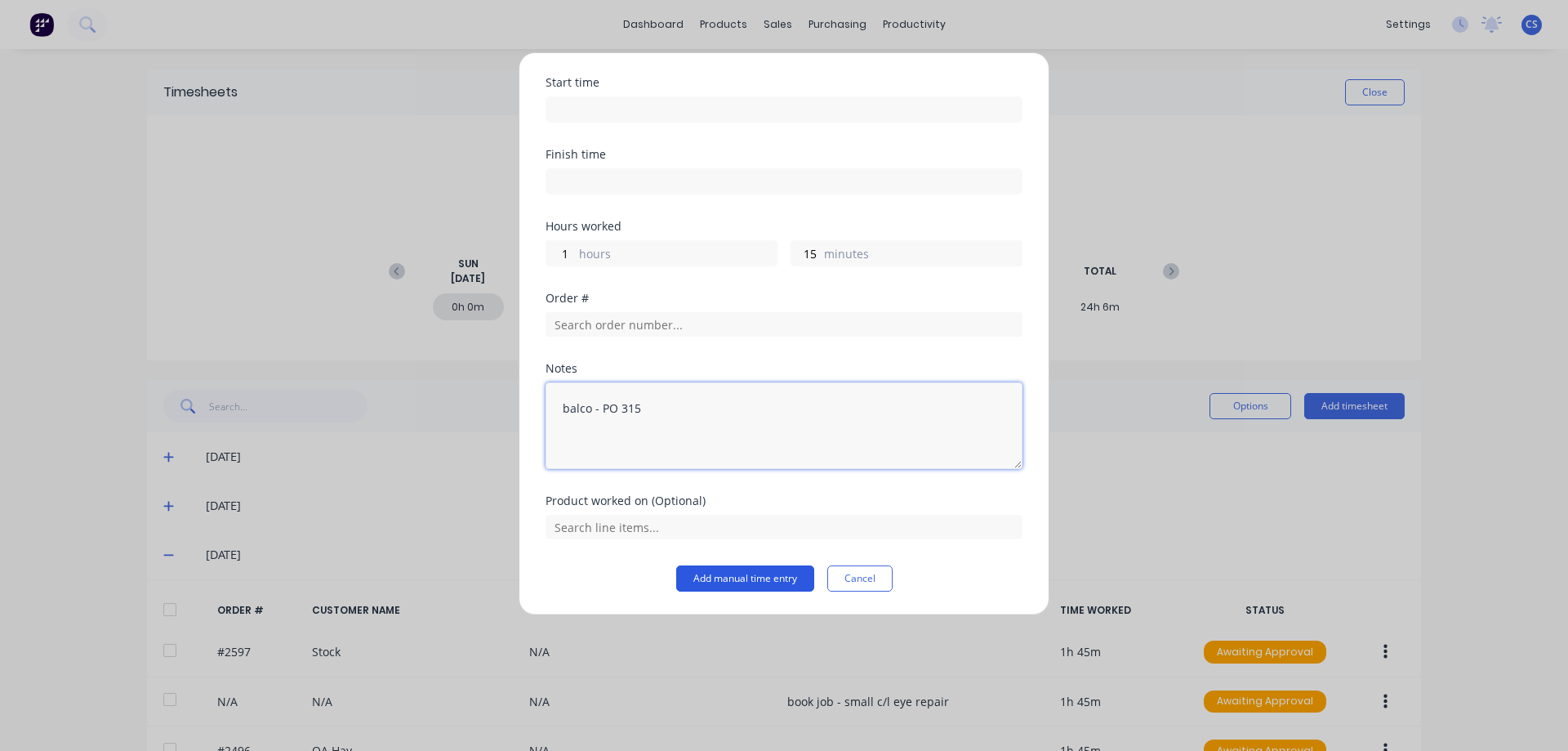
type textarea "balco - PO 315"
click at [719, 579] on button "Add manual time entry" at bounding box center [745, 578] width 138 height 26
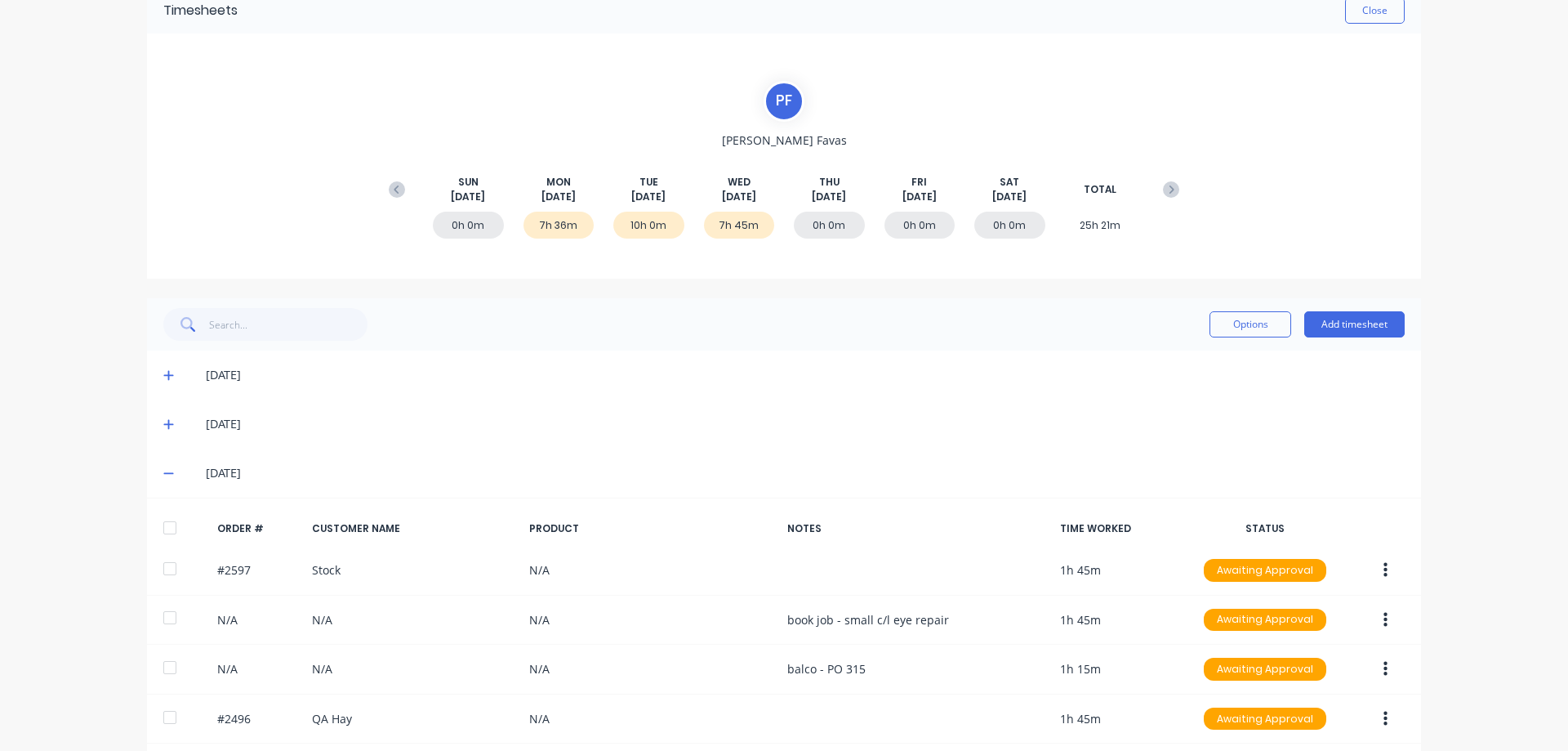
scroll to position [195, 0]
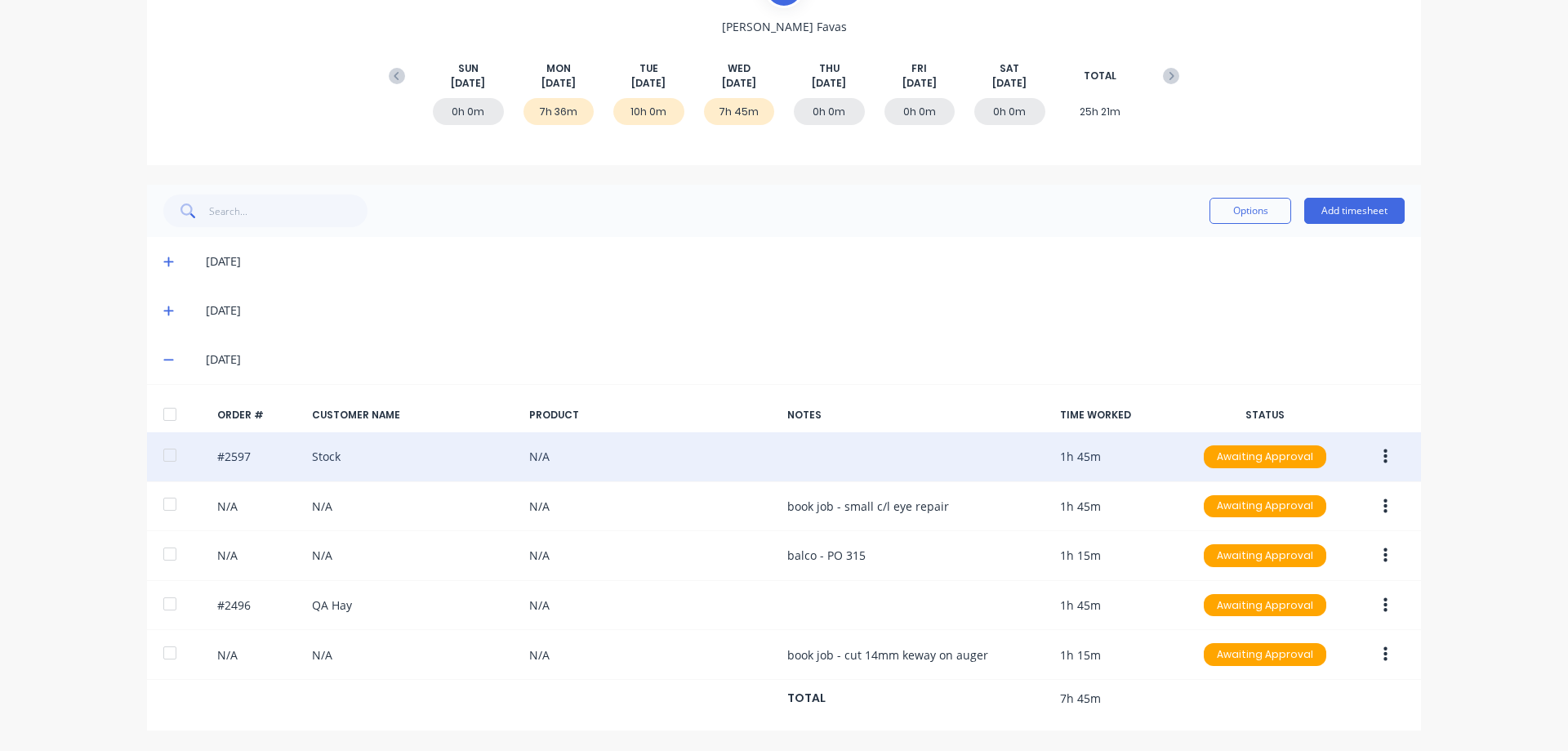
click at [1136, 462] on div "#2597 Stock N/A 1h 45m Awaiting Approval" at bounding box center [784, 457] width 1274 height 50
click at [1373, 451] on button "button" at bounding box center [1385, 457] width 38 height 29
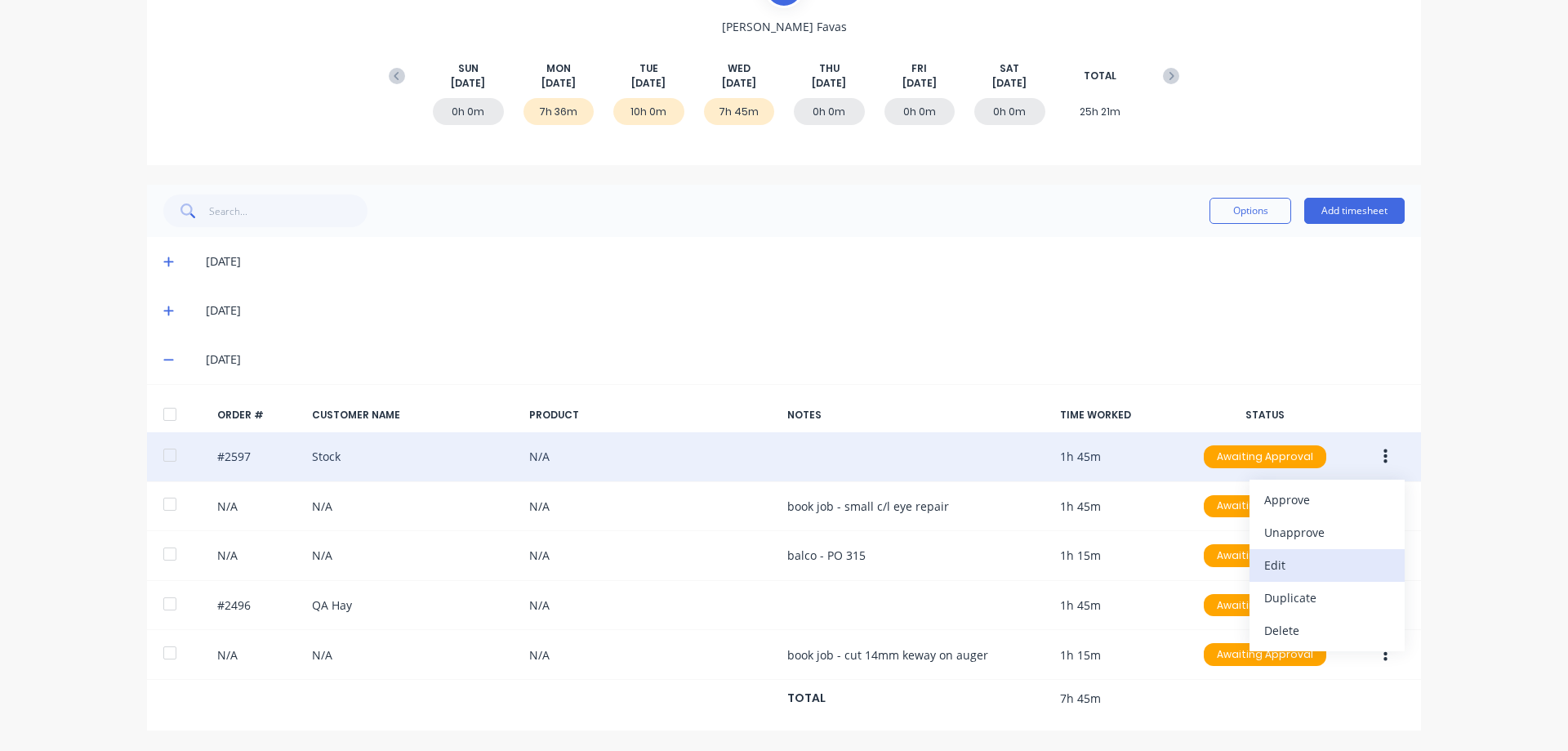
click at [1305, 572] on div "Edit" at bounding box center [1327, 565] width 126 height 24
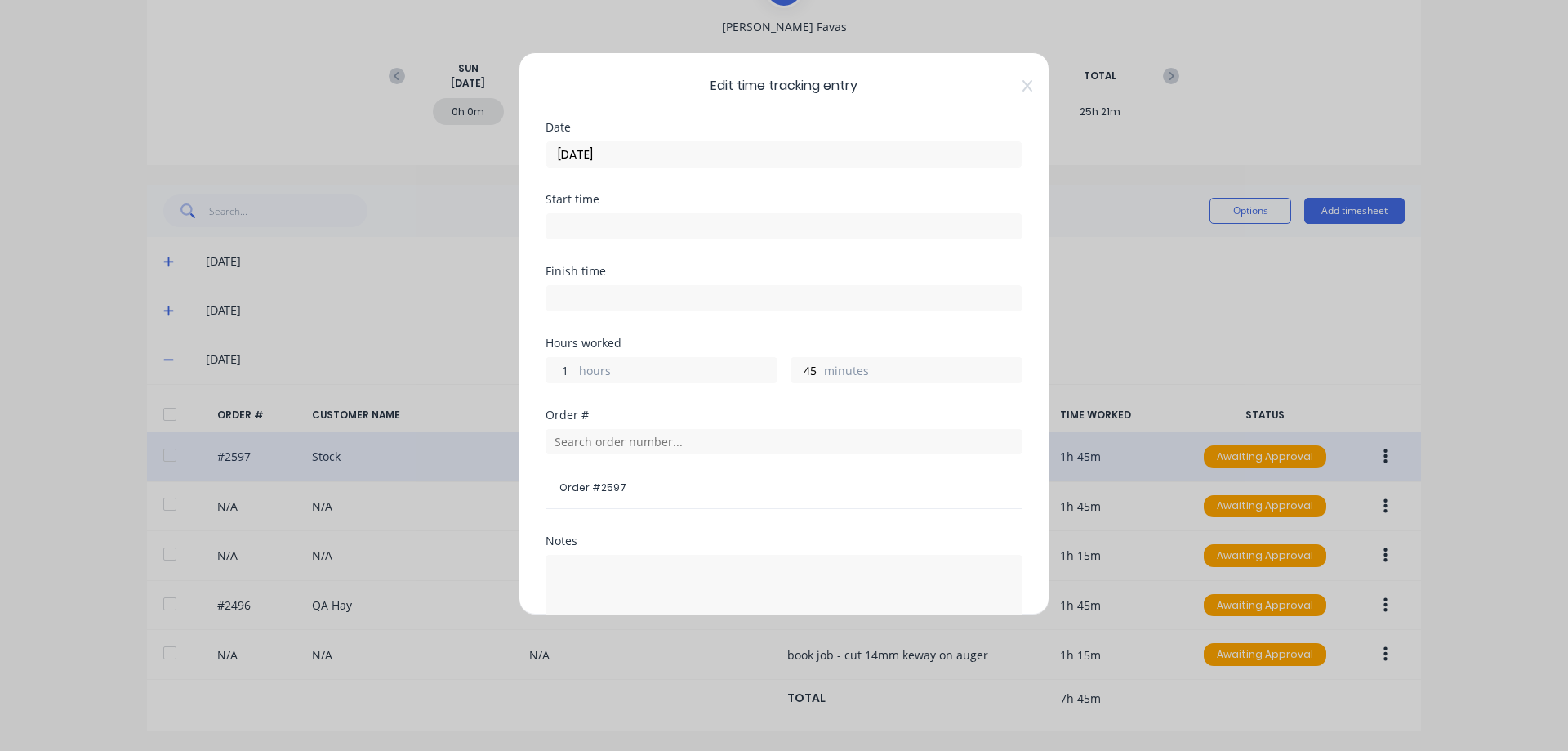
click at [567, 370] on input "1" at bounding box center [560, 370] width 28 height 25
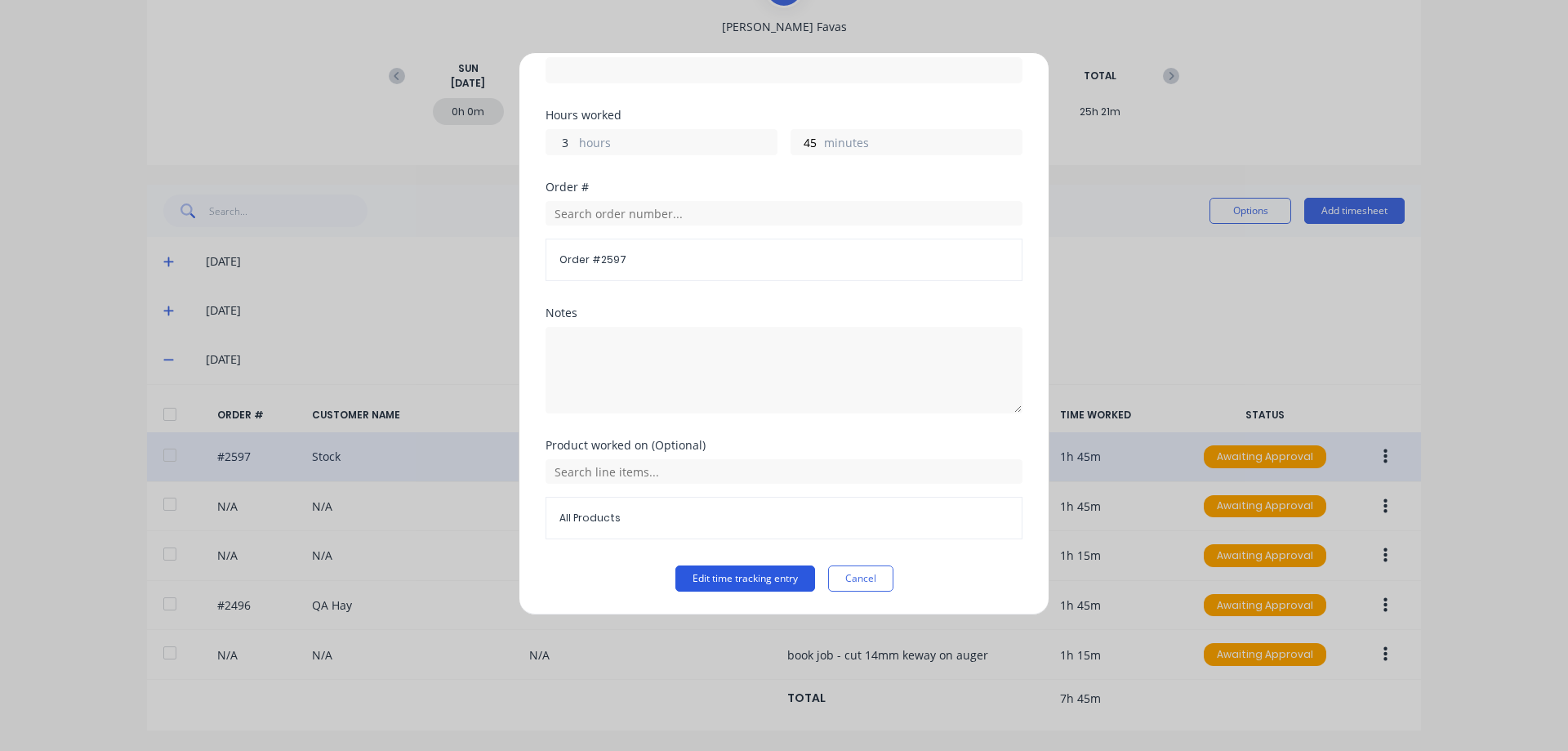
type input "3"
click at [750, 576] on button "Edit time tracking entry" at bounding box center [744, 578] width 139 height 26
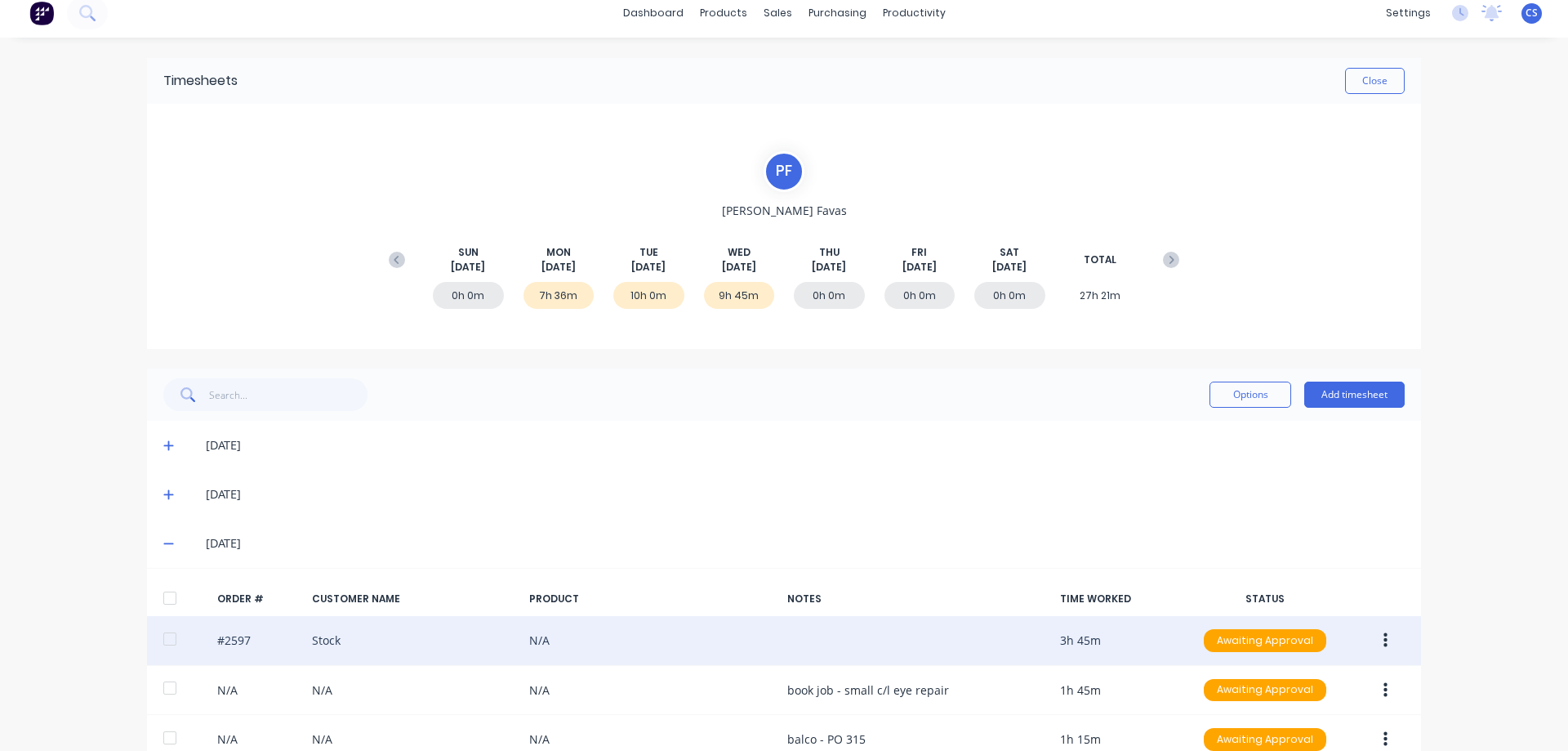
scroll to position [0, 0]
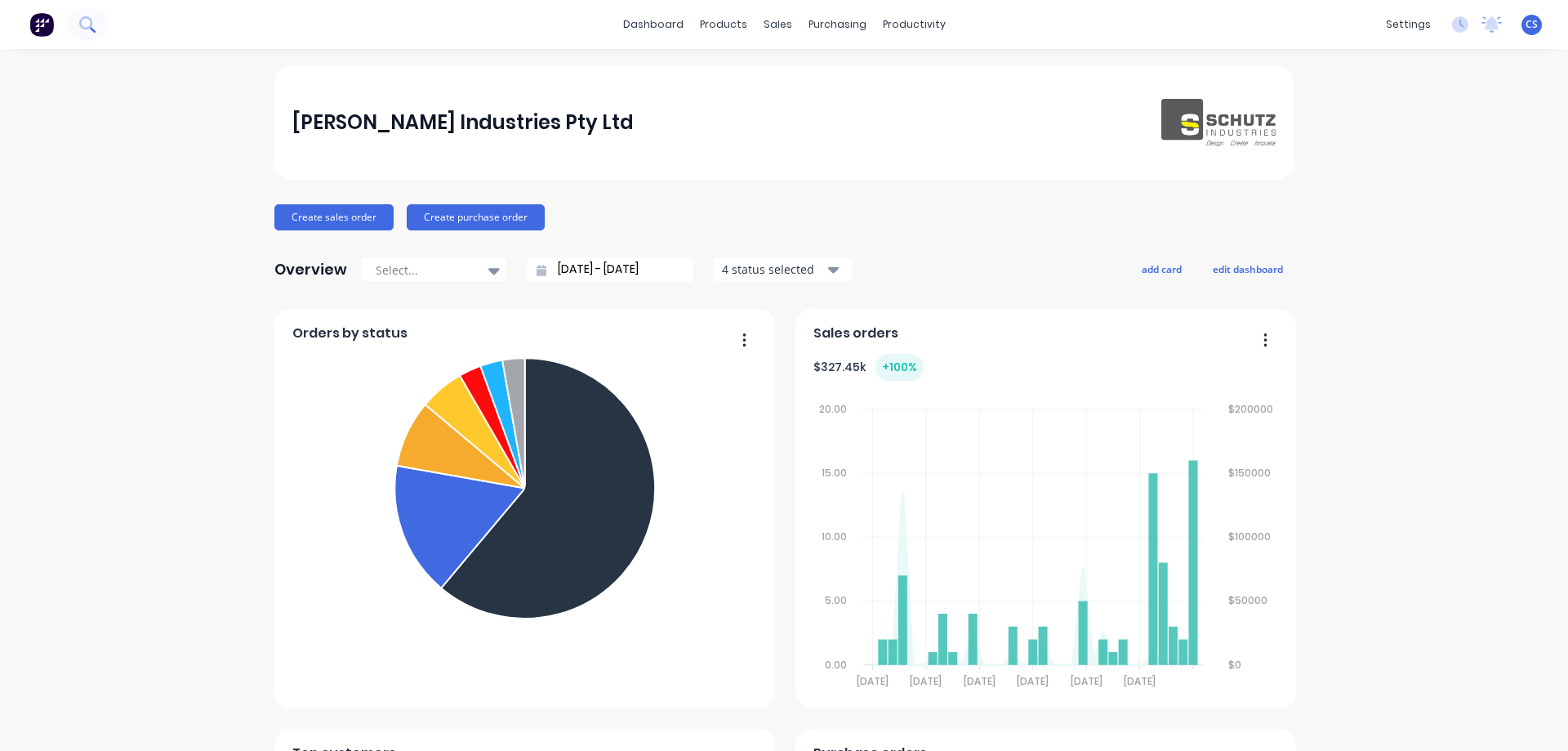
click at [88, 25] on icon at bounding box center [86, 24] width 15 height 15
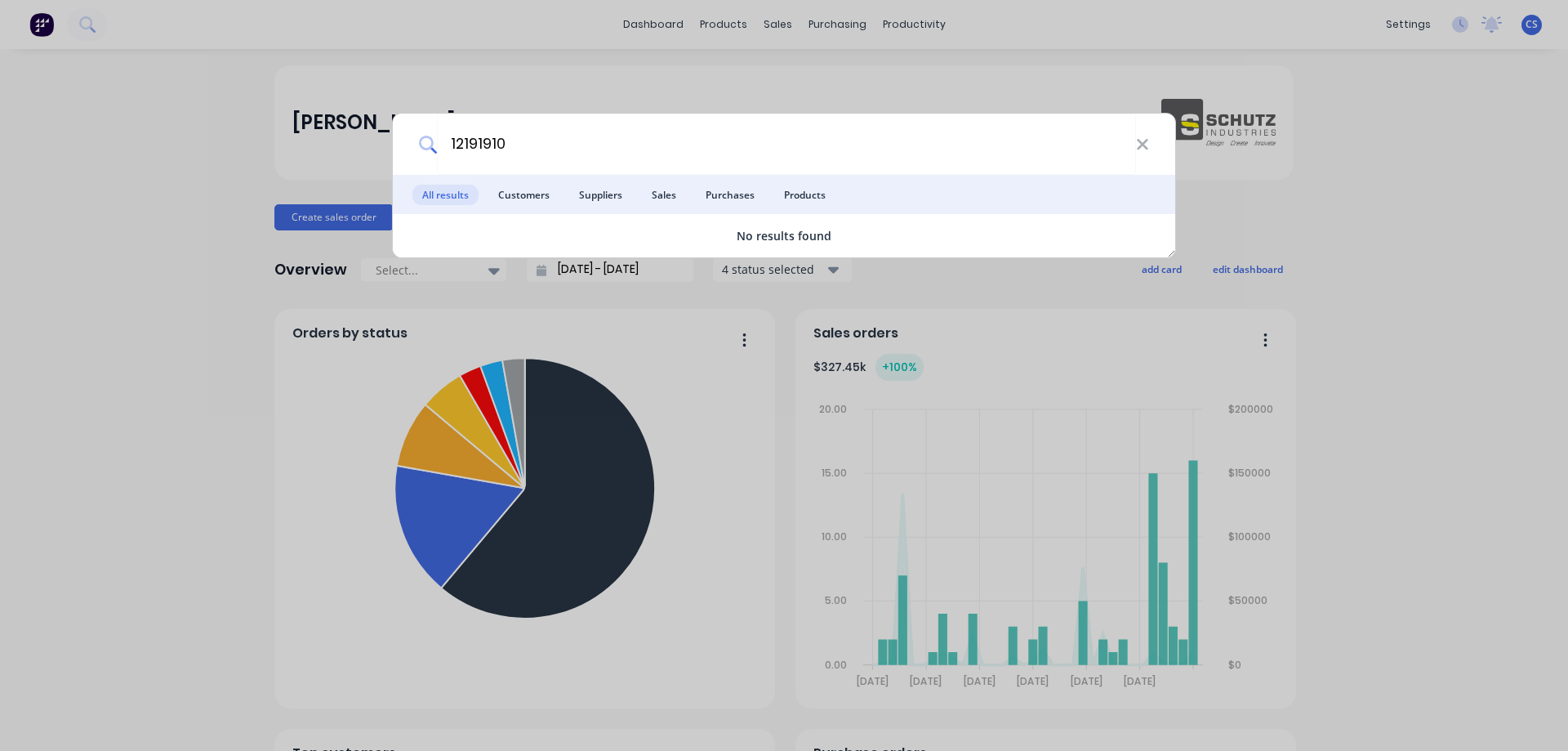
drag, startPoint x: 548, startPoint y: 136, endPoint x: 295, endPoint y: 103, distance: 255.1
click at [295, 103] on div "12191910 All results Customers Suppliers Sales Purchases Products No results fo…" at bounding box center [784, 375] width 1568 height 751
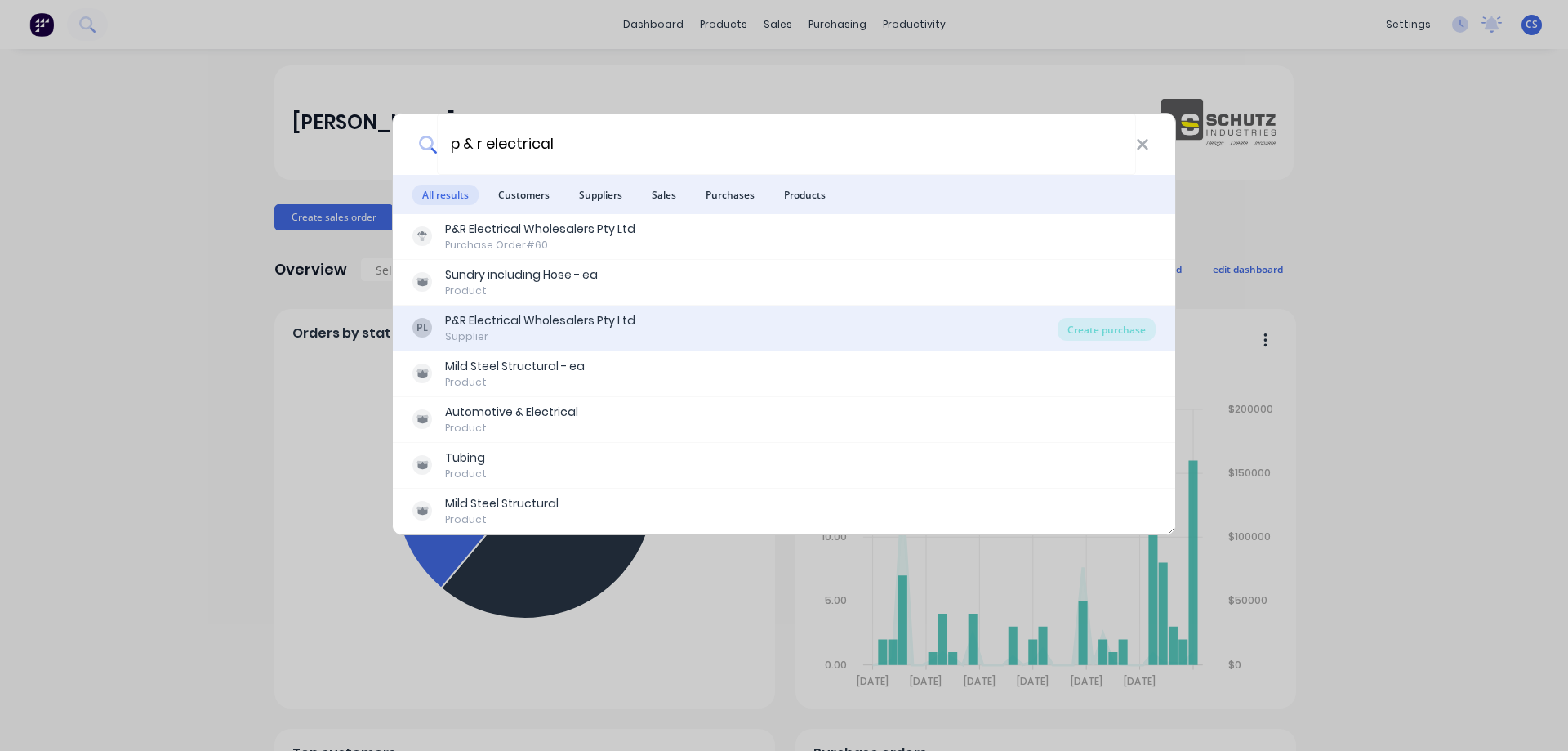
type input "p & r electrical"
click at [778, 318] on div "PL P&R Electrical Wholesalers Pty Ltd Supplier" at bounding box center [734, 328] width 645 height 32
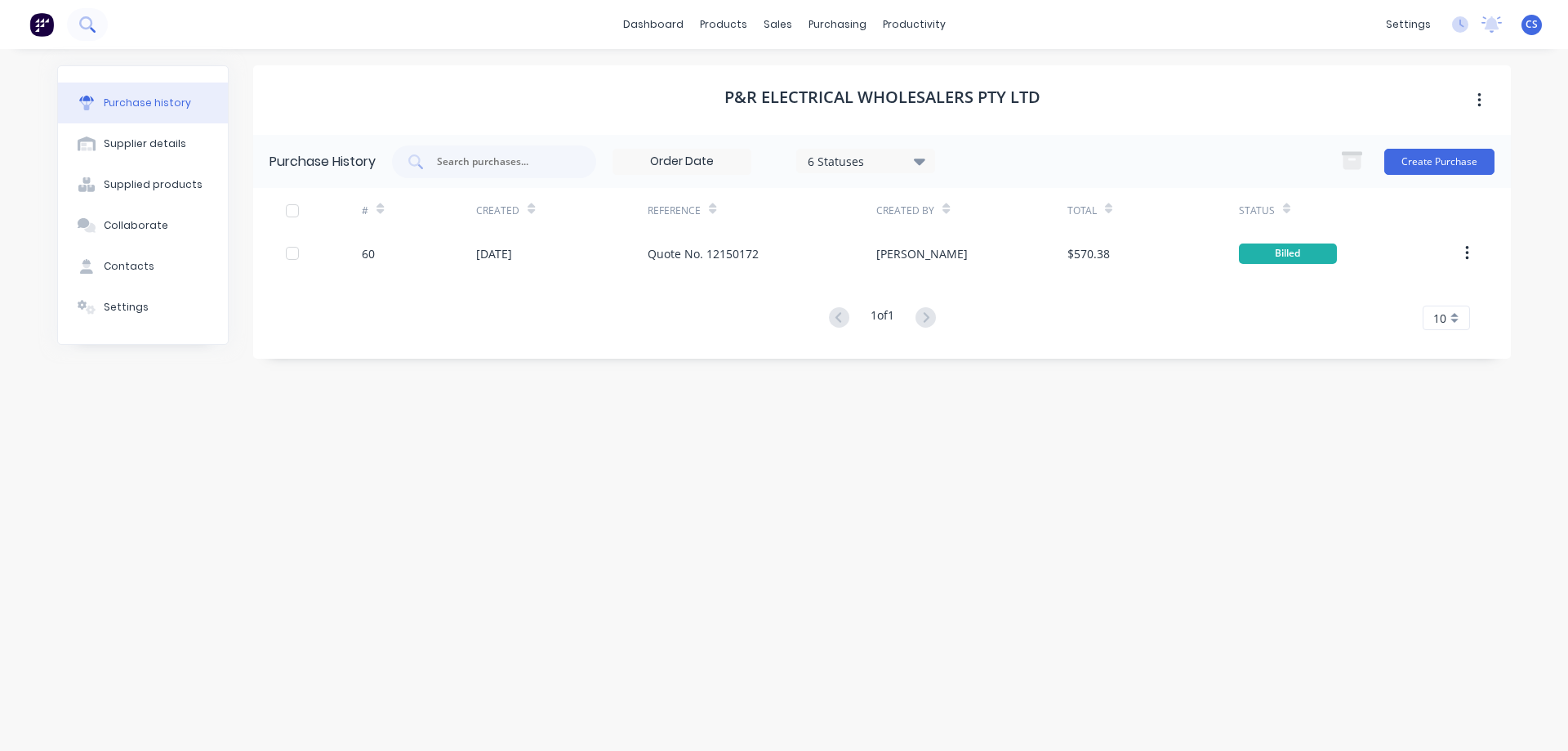
click at [95, 27] on icon at bounding box center [86, 24] width 15 height 15
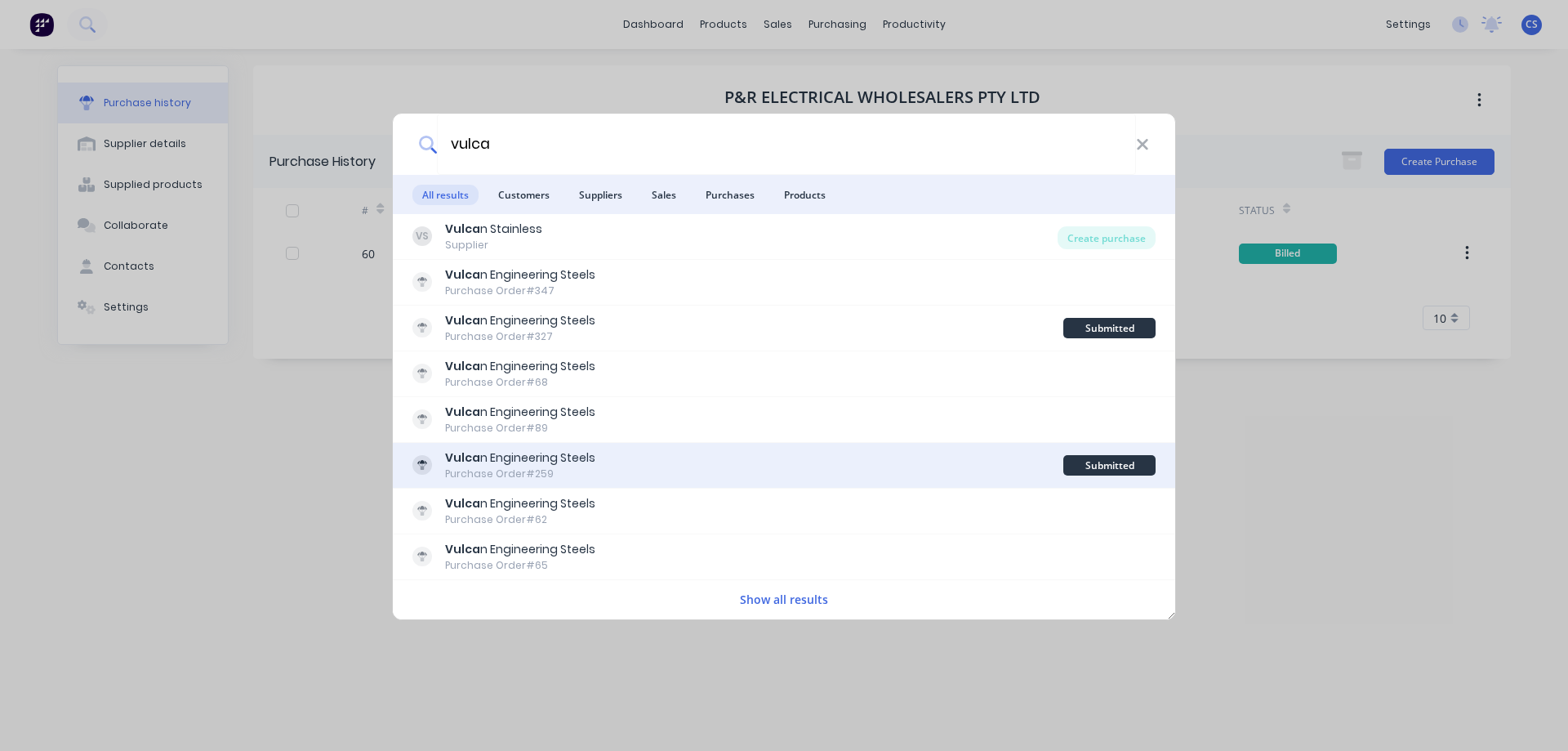
type input "vulca"
click at [686, 458] on div "Vulca n Engineering Steels Purchase Order #259" at bounding box center [737, 465] width 651 height 32
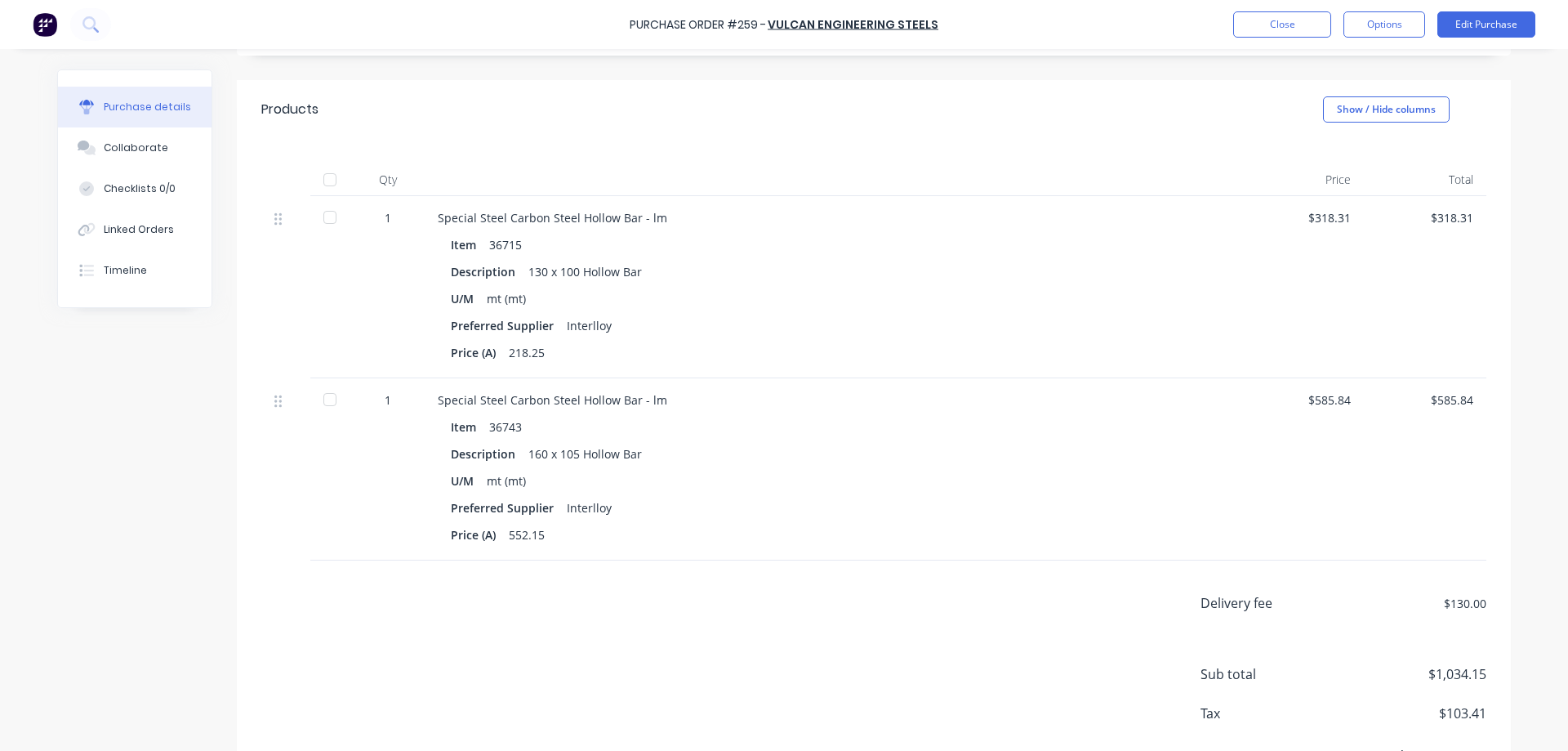
scroll to position [219, 0]
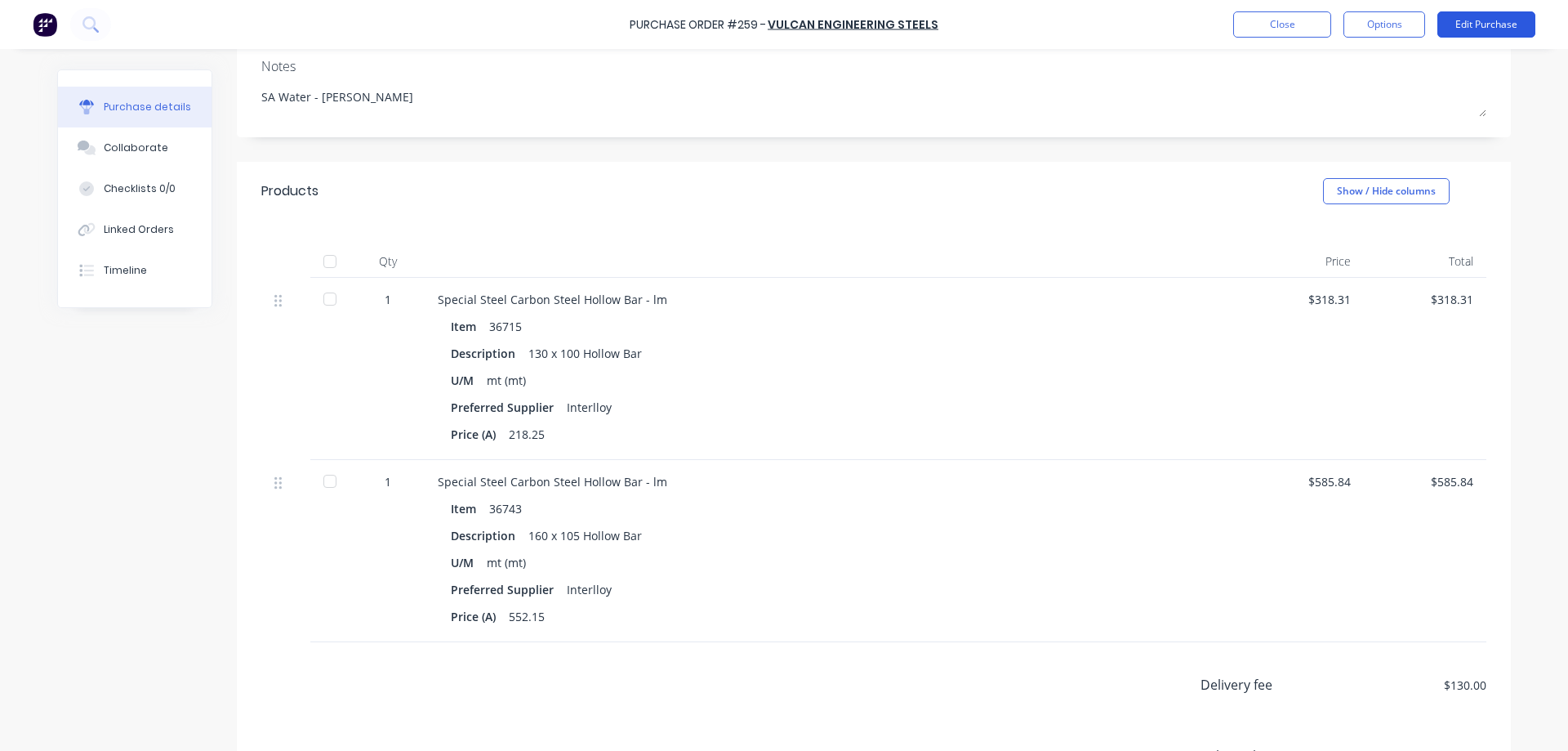
click at [1462, 31] on button "Edit Purchase" at bounding box center [1487, 25] width 98 height 26
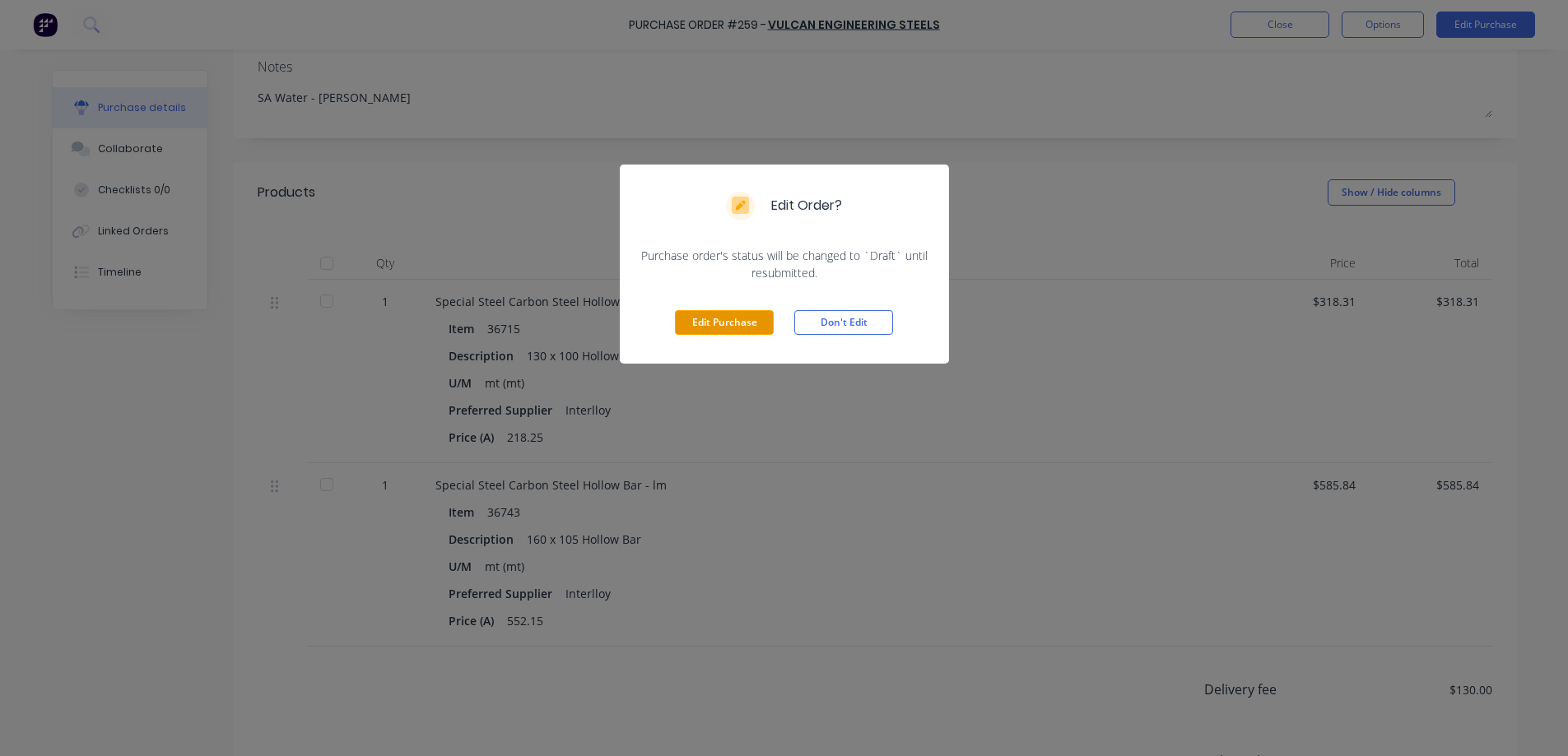
click at [731, 325] on button "Edit Purchase" at bounding box center [724, 322] width 99 height 25
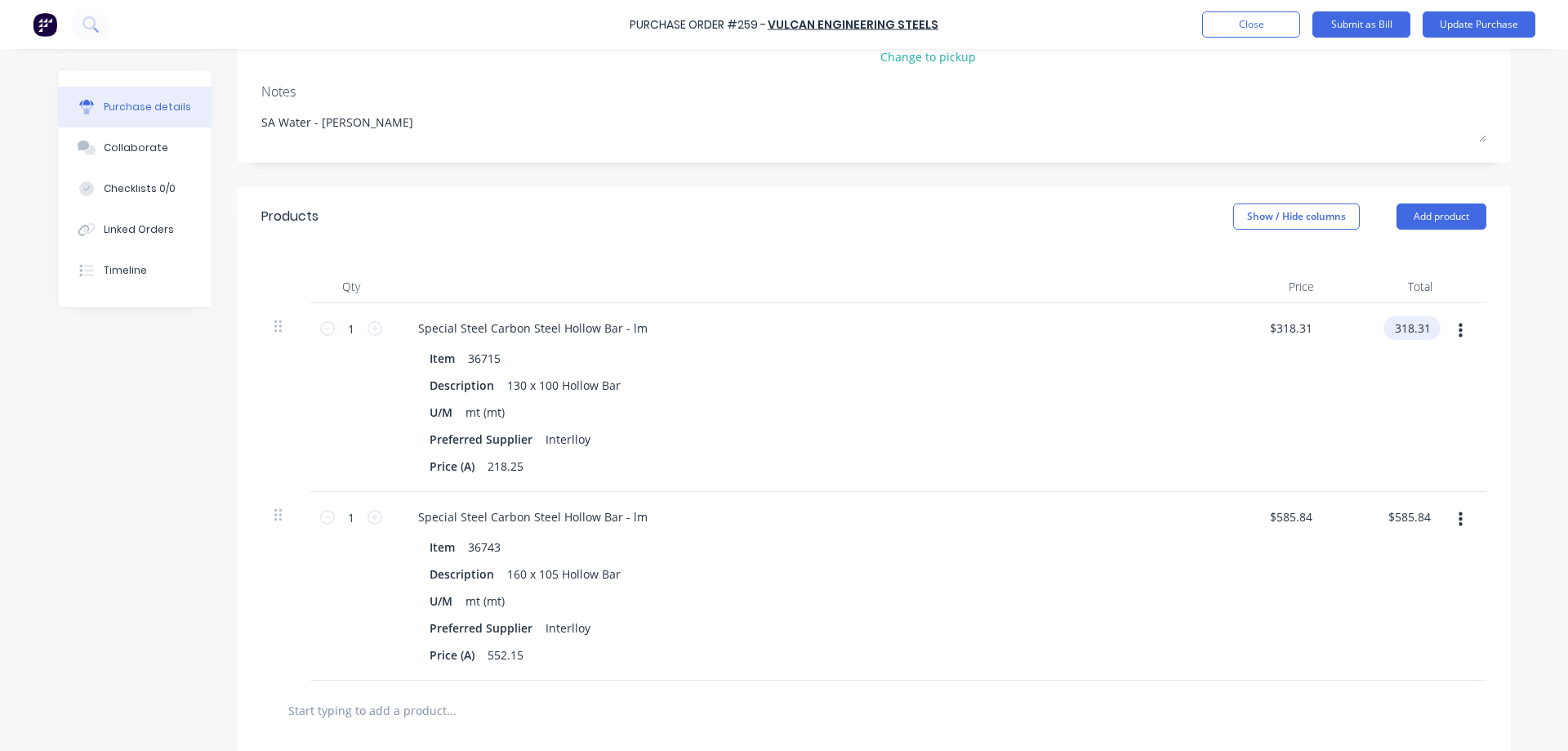
click at [1422, 328] on input "318.31" at bounding box center [1409, 328] width 51 height 24
type input "318.27"
type input "$318.27"
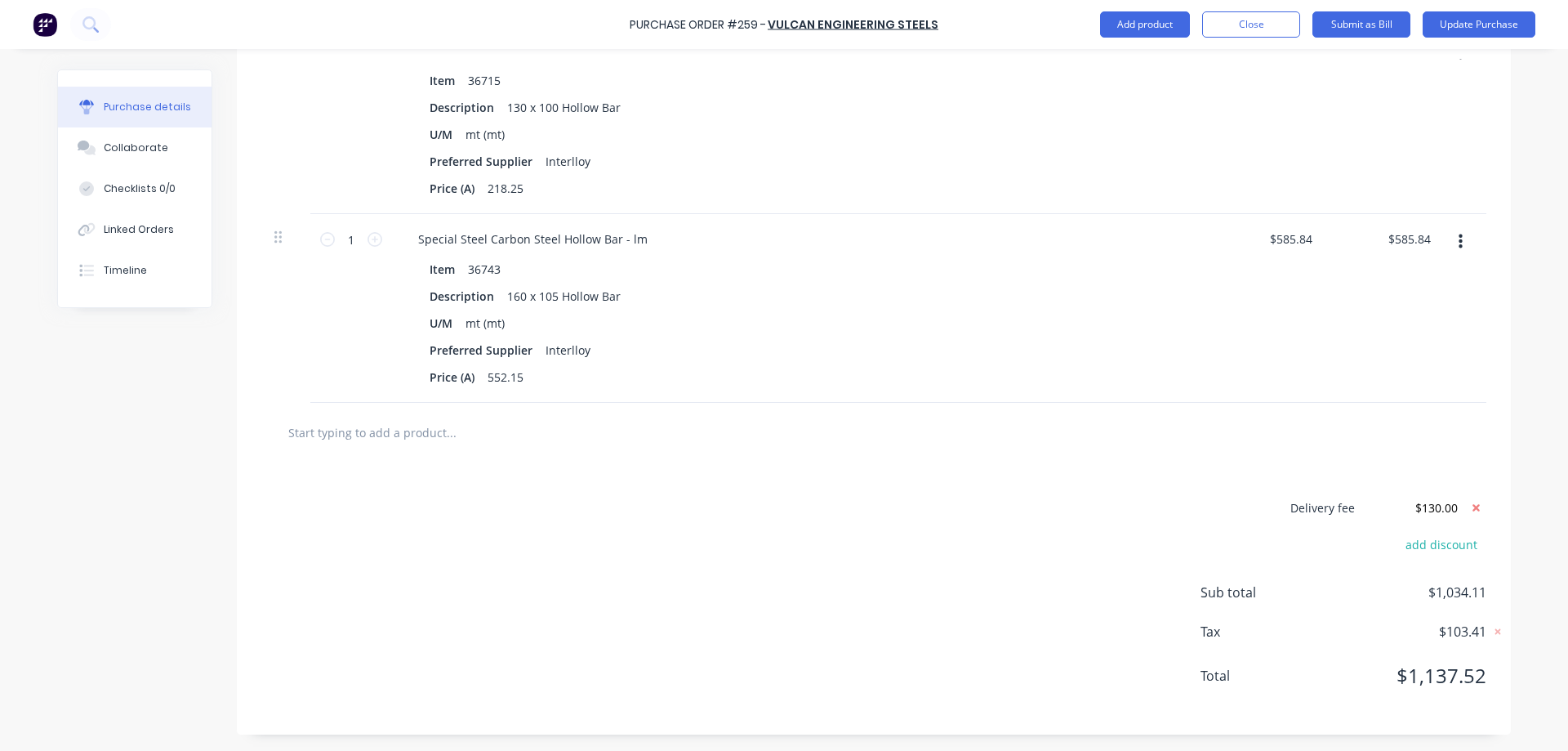
scroll to position [0, 0]
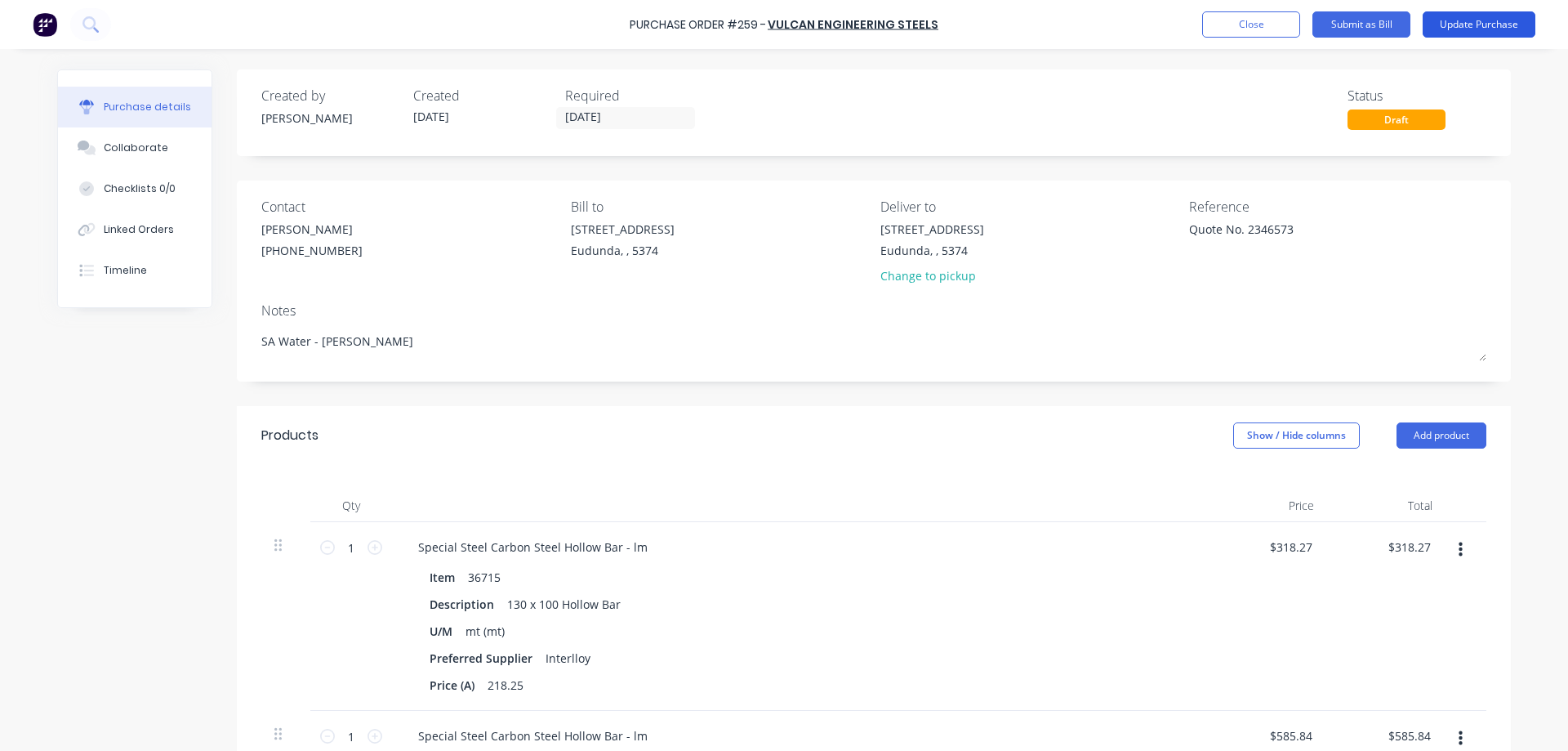
click at [1507, 31] on button "Update Purchase" at bounding box center [1479, 25] width 113 height 26
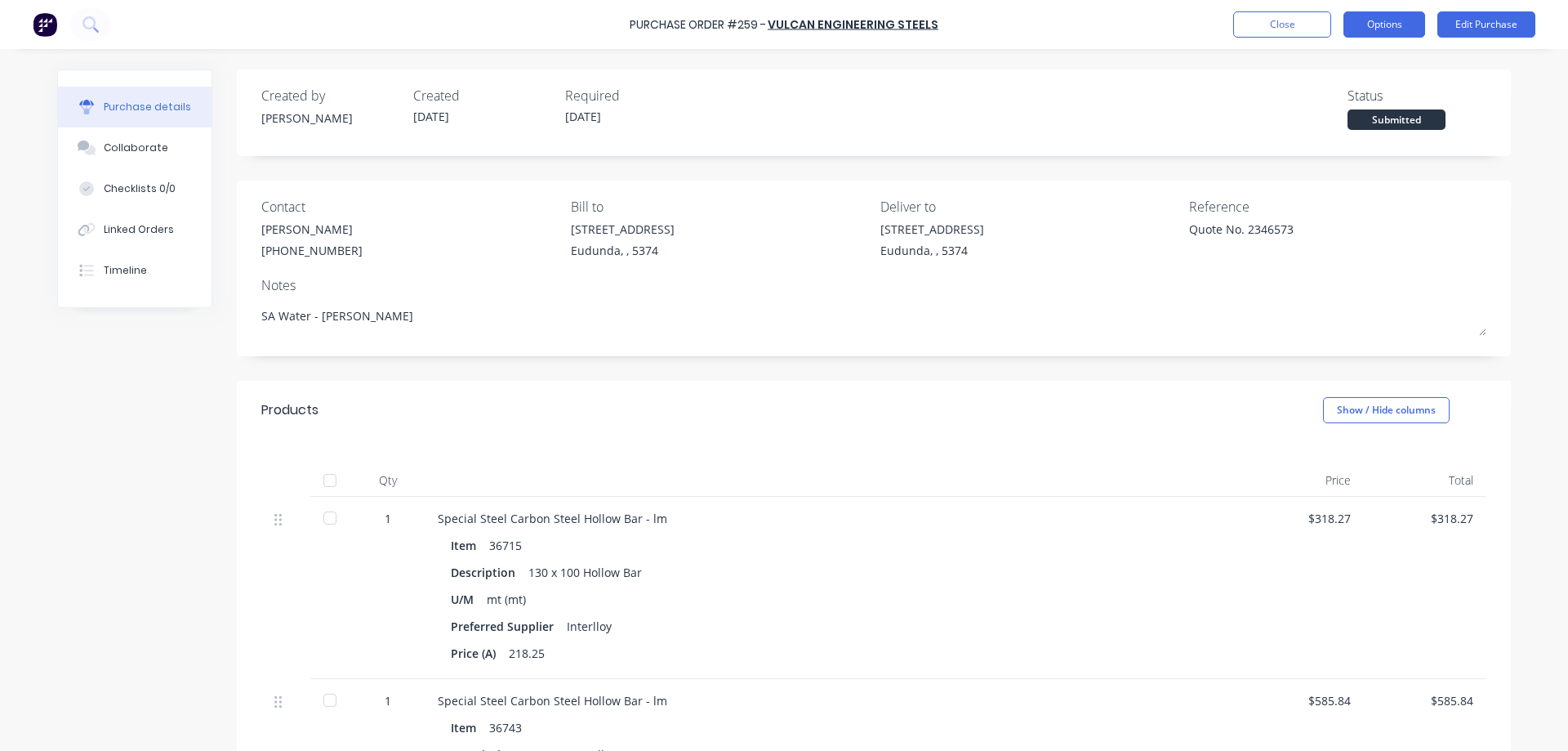
click at [1391, 24] on button "Options" at bounding box center [1384, 25] width 82 height 26
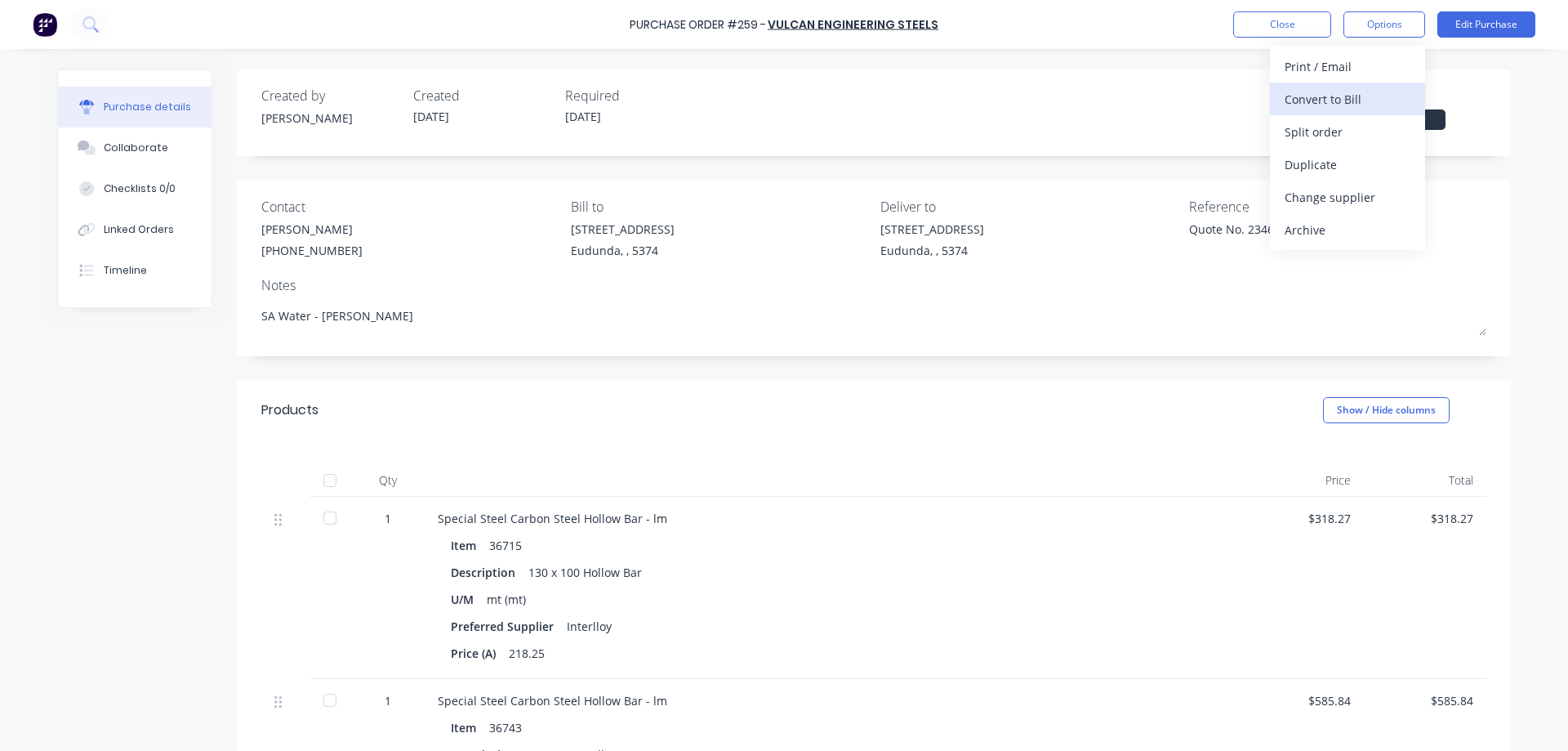
click at [1358, 104] on div "Convert to Bill" at bounding box center [1348, 99] width 126 height 24
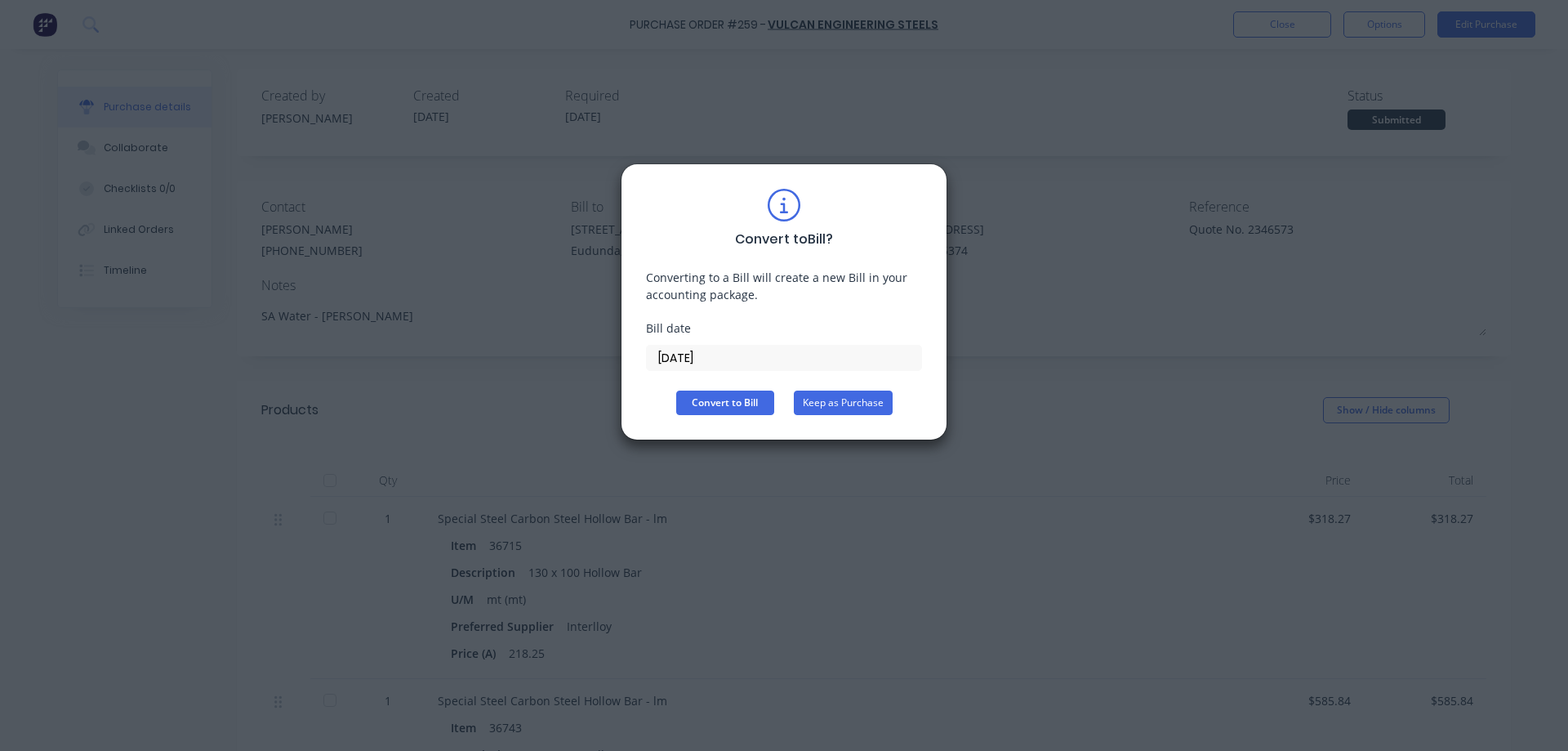
click at [872, 398] on button "Keep as Purchase" at bounding box center [843, 402] width 99 height 25
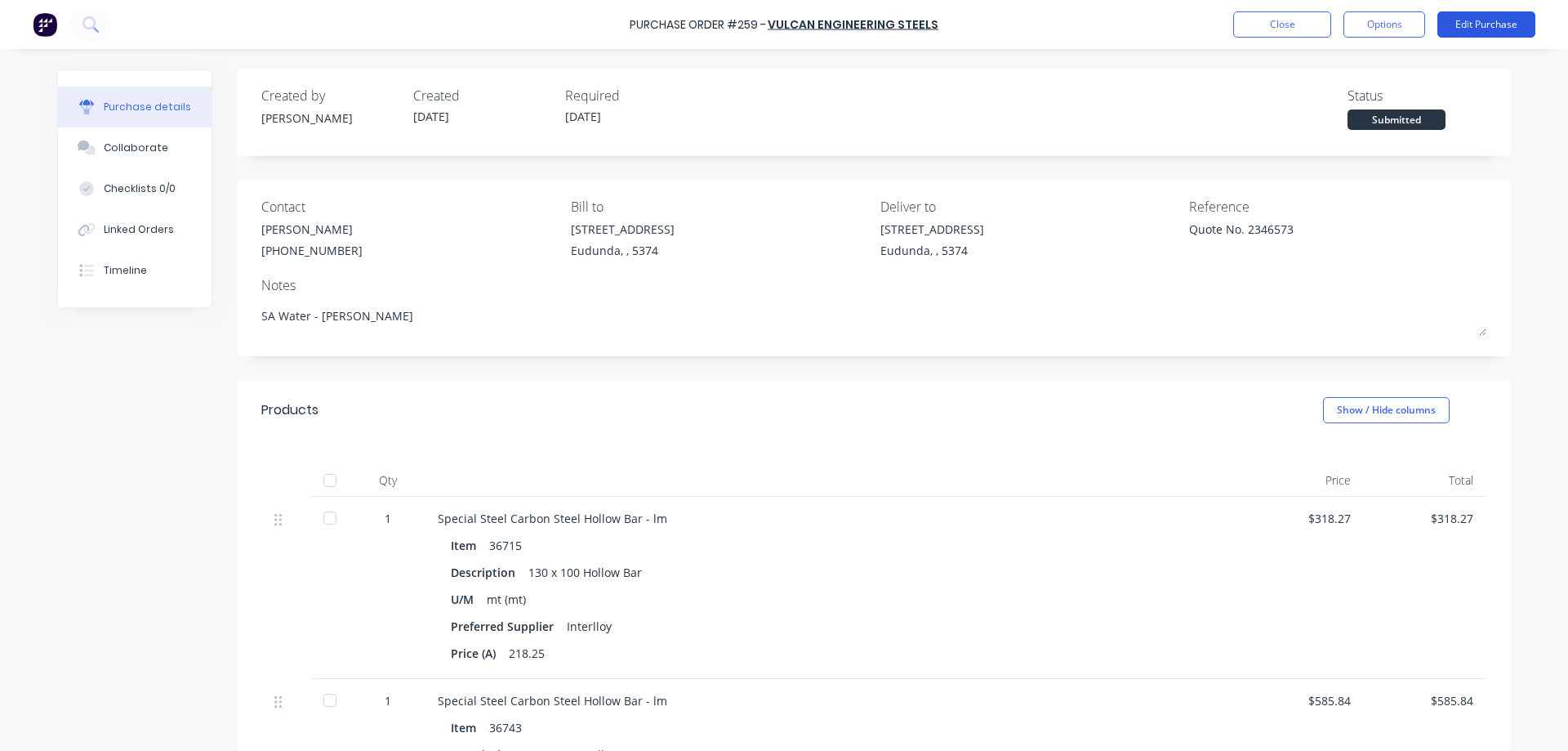
click at [1475, 20] on button "Edit Purchase" at bounding box center [1487, 25] width 98 height 26
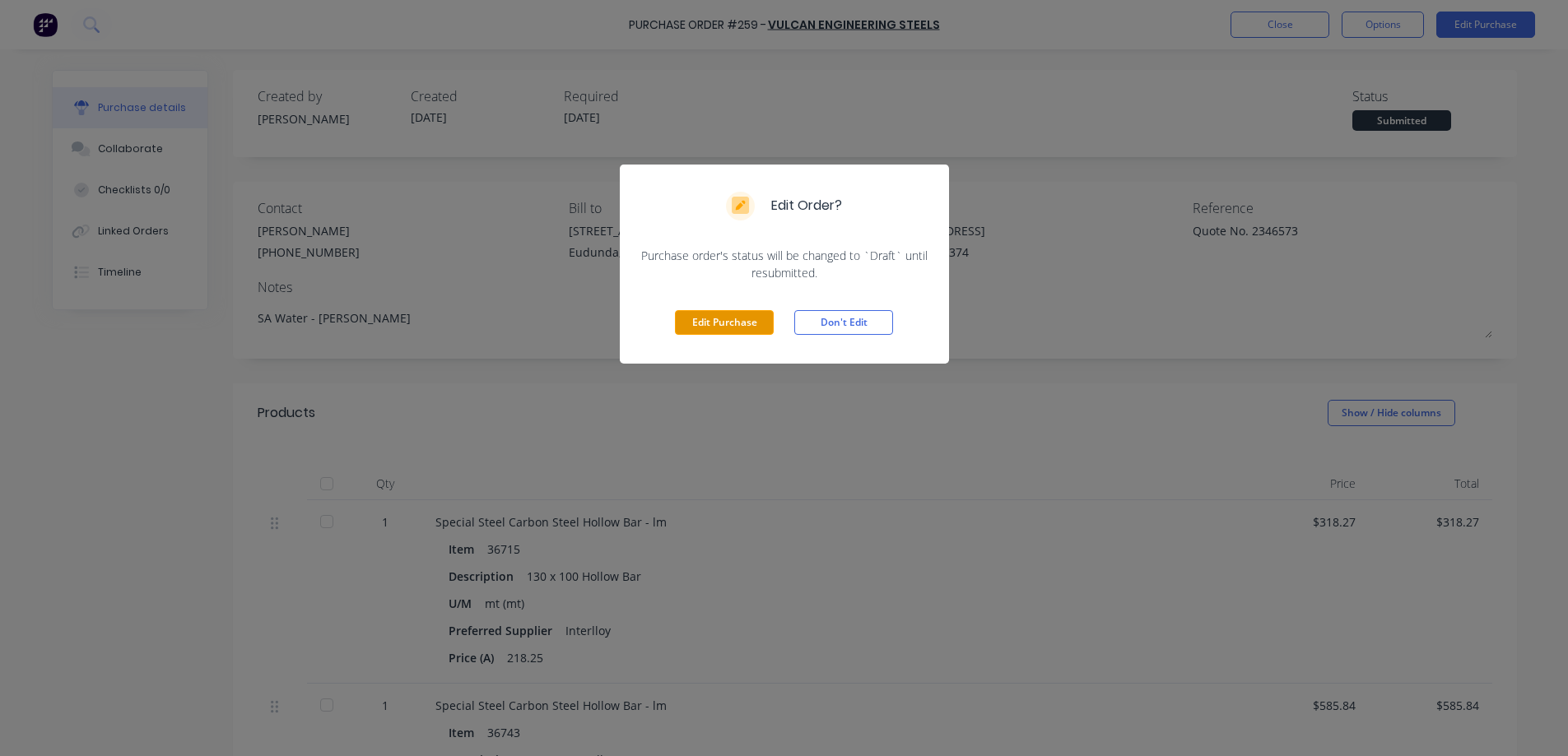
click at [741, 323] on button "Edit Purchase" at bounding box center [724, 322] width 99 height 25
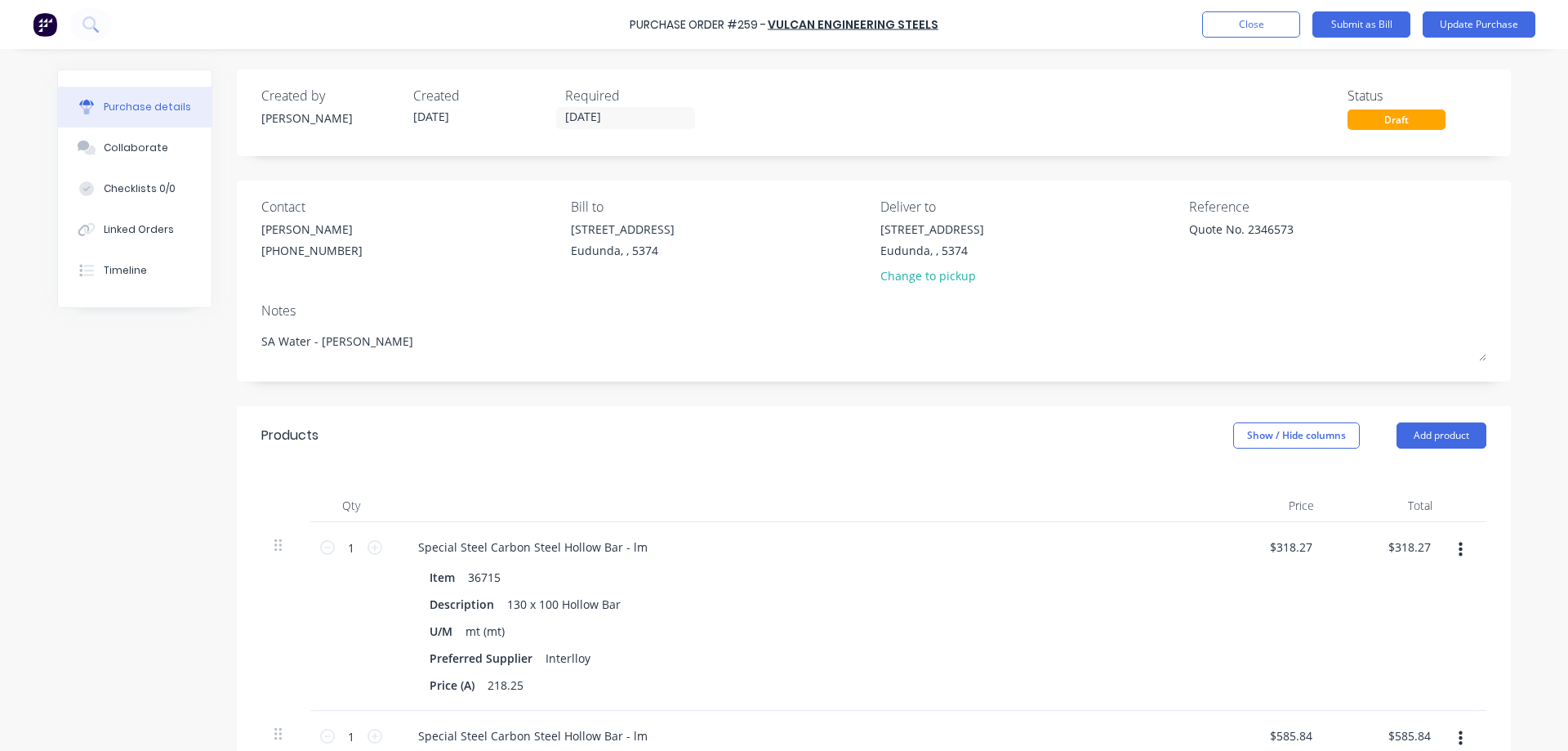
drag, startPoint x: 1312, startPoint y: 228, endPoint x: 1140, endPoint y: 227, distance: 172.0
click at [1140, 227] on div "Contact [PERSON_NAME] [PHONE_NUMBER] Bill to [STREET_ADDRESS] Deliver to [STREE…" at bounding box center [874, 244] width 1225 height 96
type textarea "2549371"
click at [1371, 28] on button "Submit as Bill" at bounding box center [1361, 25] width 98 height 26
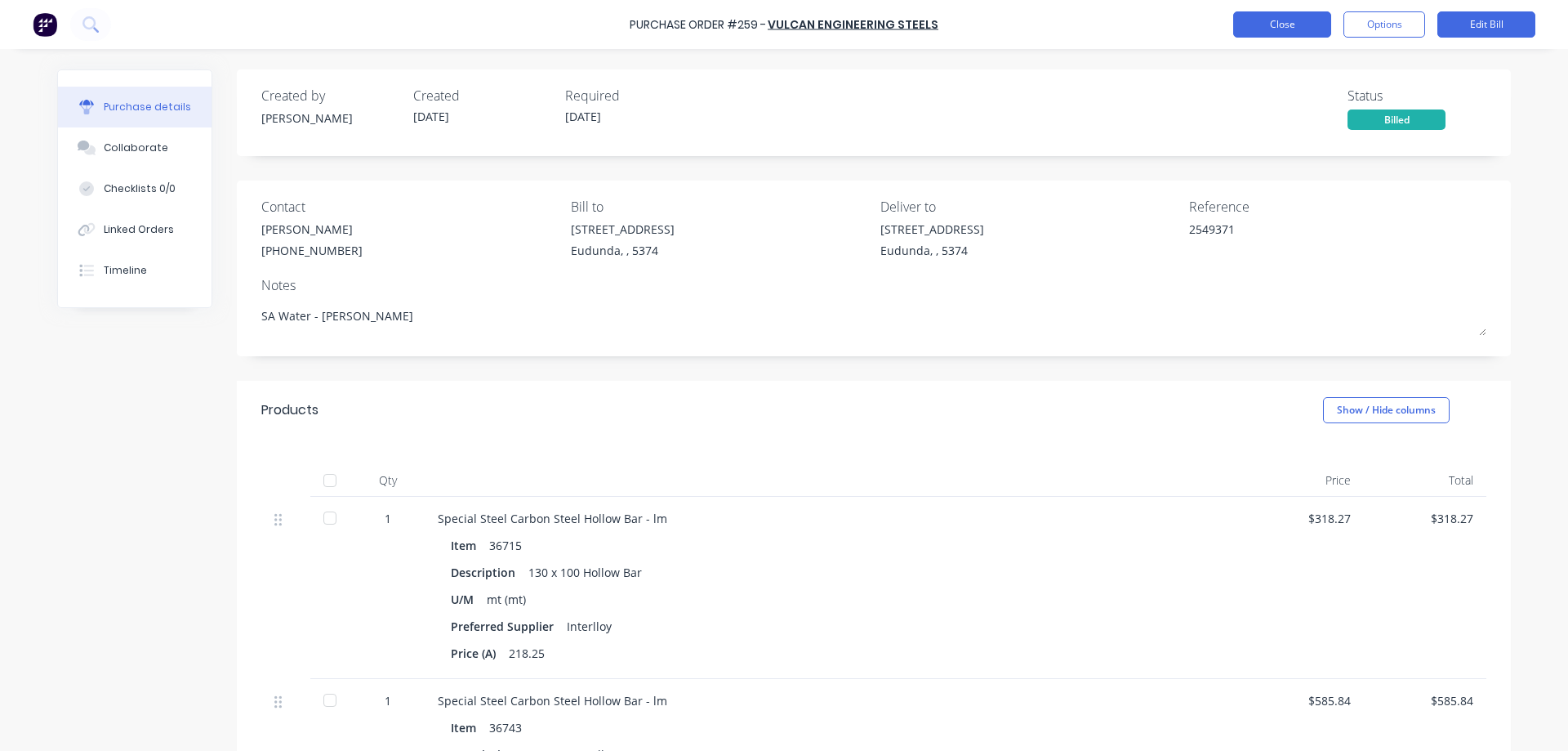
click at [1295, 28] on button "Close" at bounding box center [1282, 25] width 98 height 26
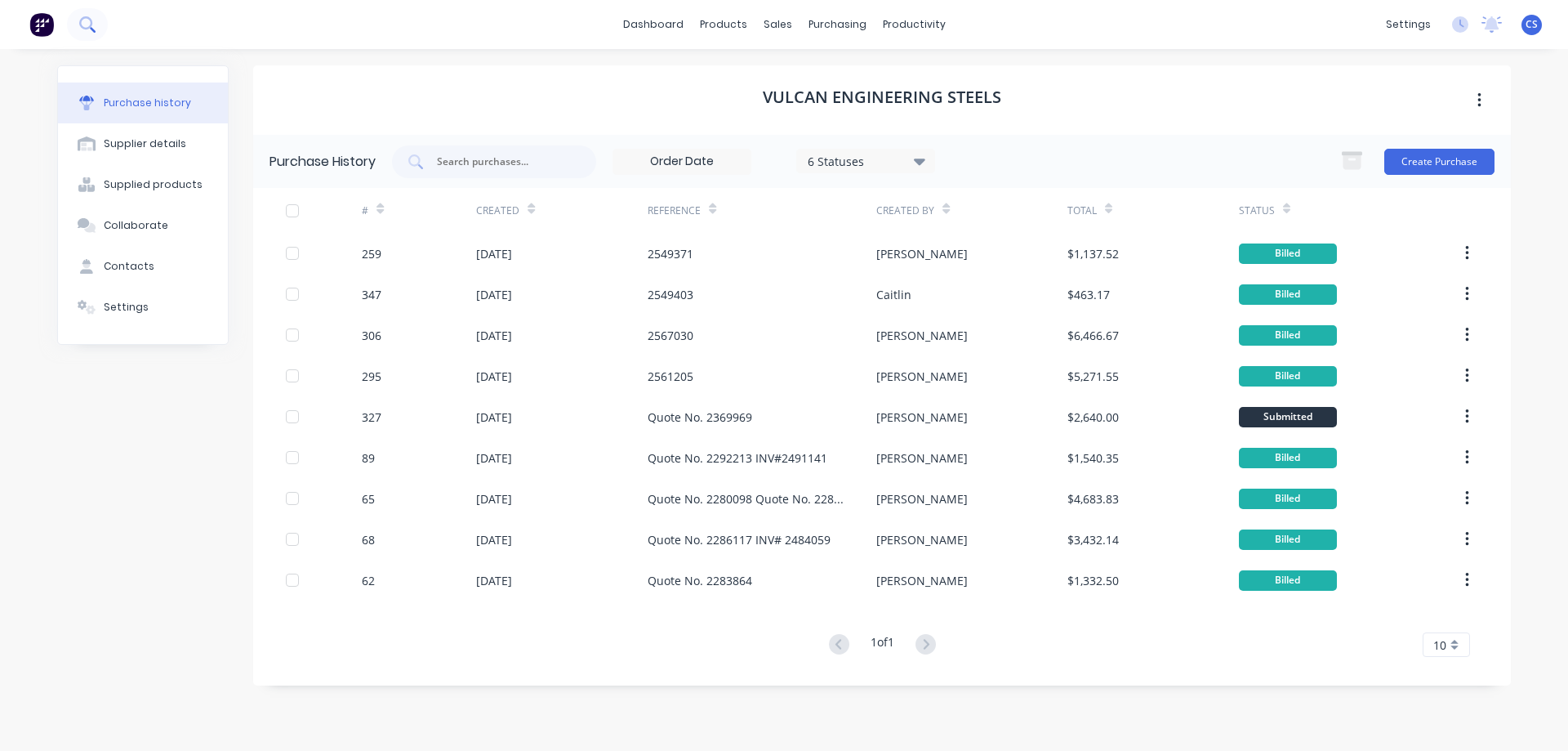
click at [87, 25] on icon at bounding box center [86, 24] width 15 height 15
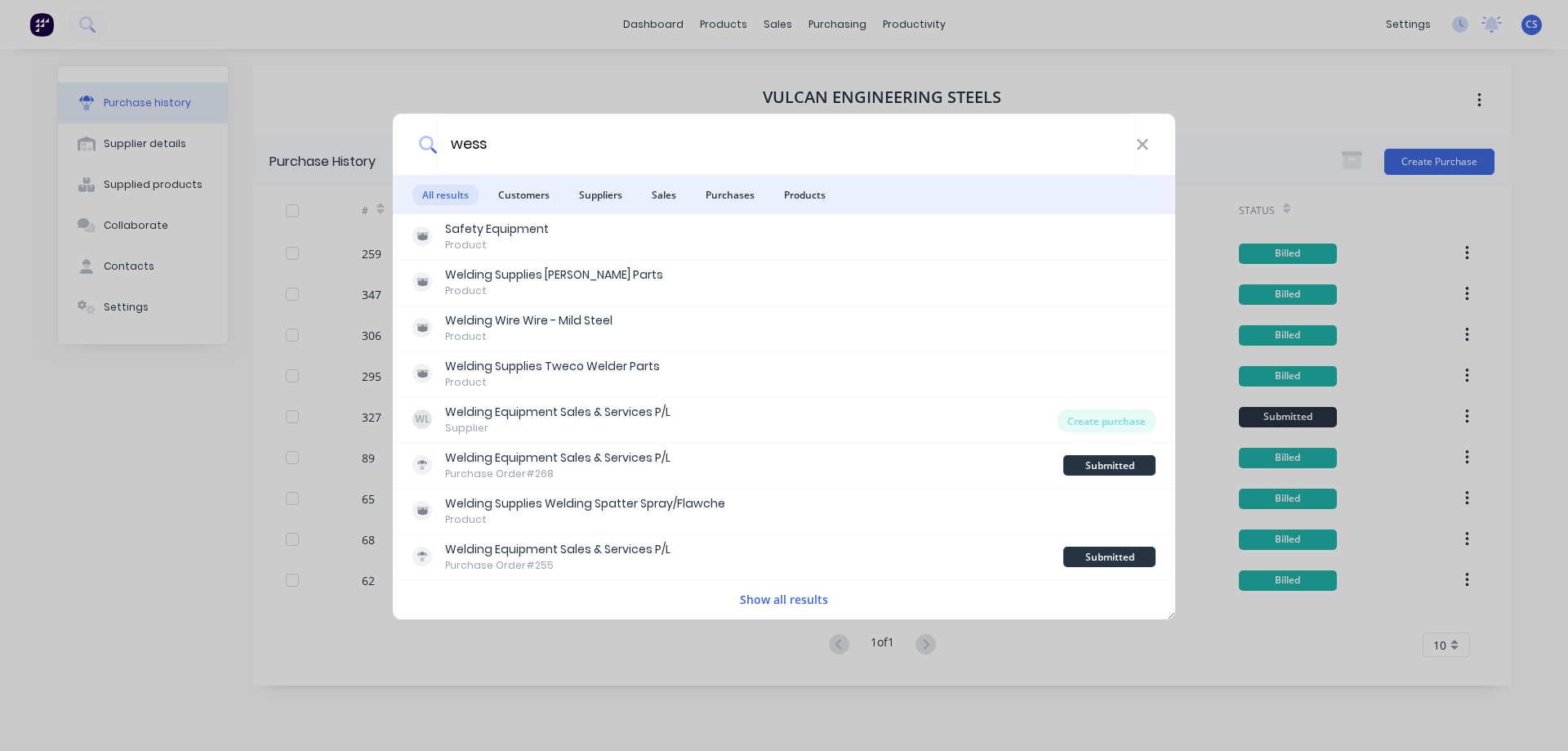
click at [774, 602] on button "Show all results" at bounding box center [784, 599] width 98 height 19
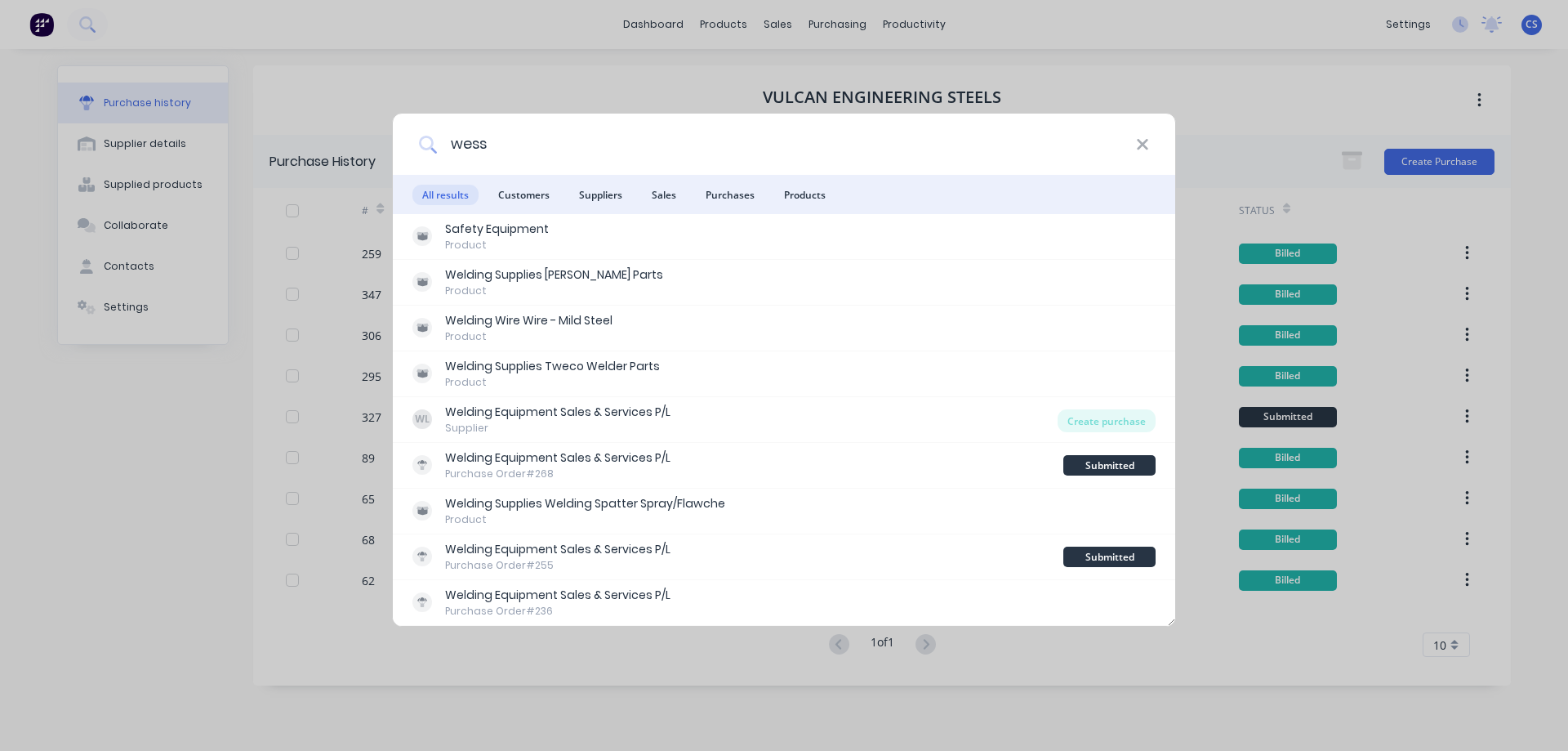
drag, startPoint x: 522, startPoint y: 138, endPoint x: 383, endPoint y: 137, distance: 139.0
click at [383, 137] on div "wess All results Customers Suppliers Sales Purchases Products Safety Equipment …" at bounding box center [784, 375] width 1568 height 751
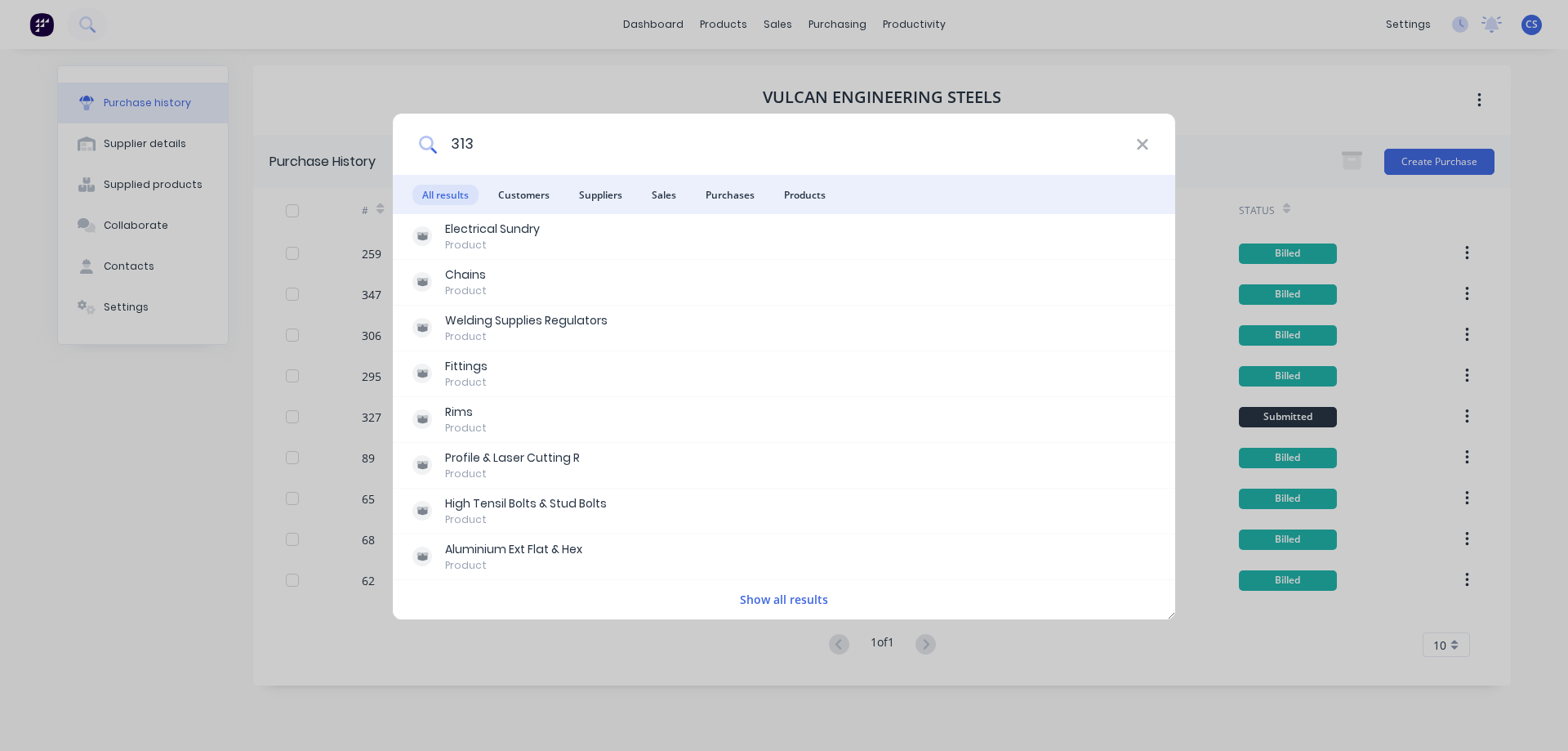
type input "313"
click at [784, 600] on button "Show all results" at bounding box center [784, 599] width 98 height 19
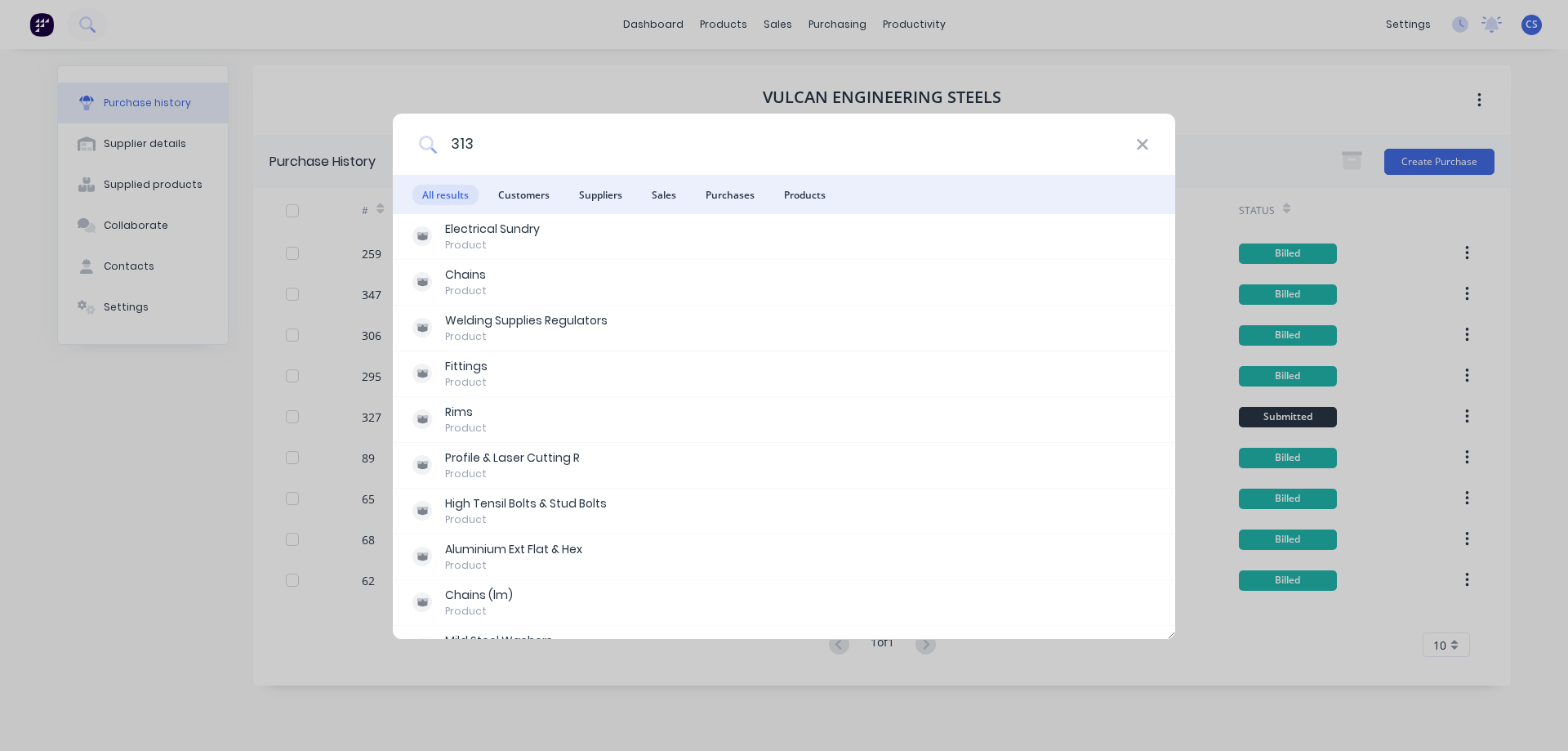
drag, startPoint x: 537, startPoint y: 137, endPoint x: 421, endPoint y: 126, distance: 116.5
click at [421, 126] on div "313" at bounding box center [784, 144] width 783 height 61
click at [747, 196] on span "Purchases" at bounding box center [730, 195] width 68 height 20
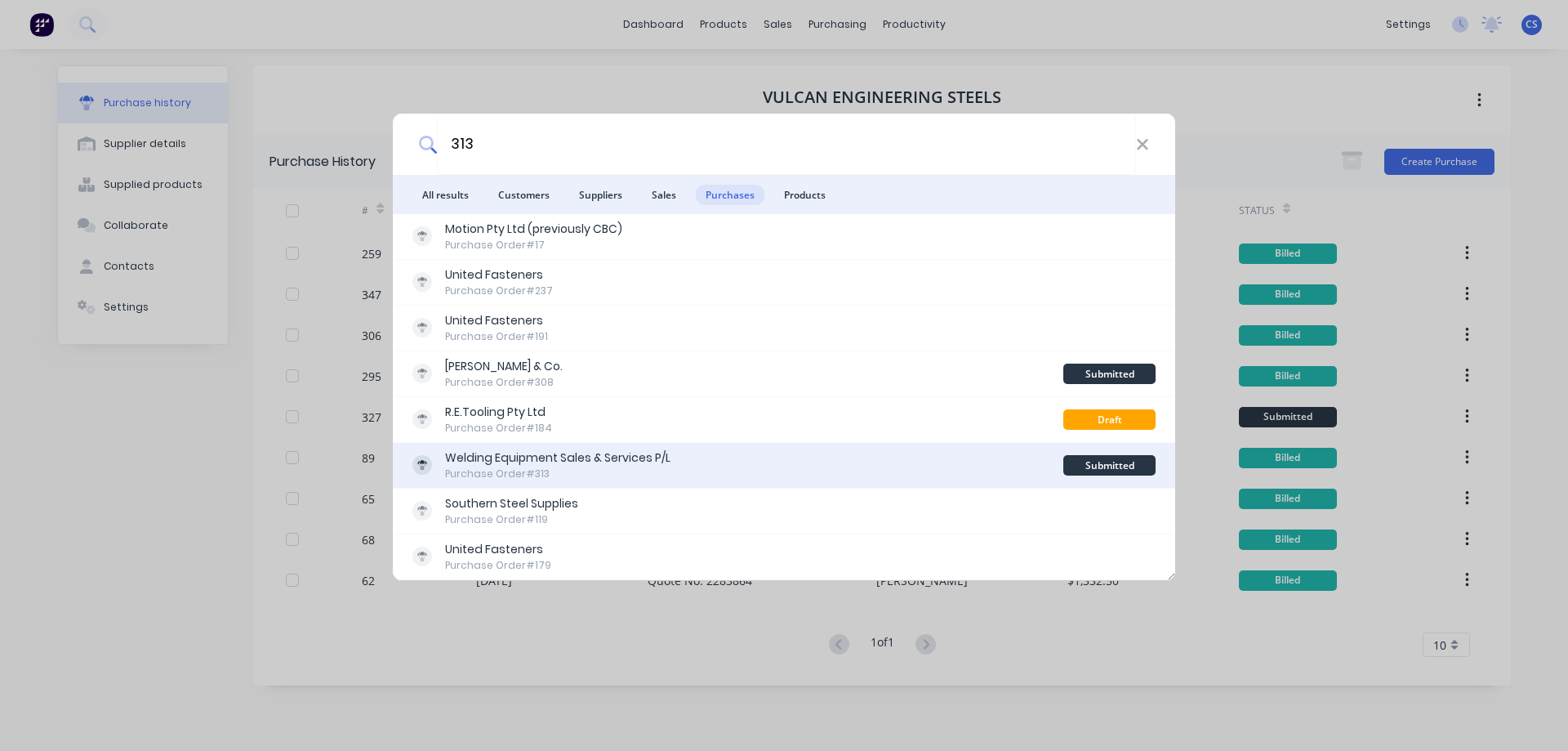
click at [776, 458] on div "Welding Equipment Sales & Services P/L Purchase Order #313" at bounding box center [737, 465] width 651 height 32
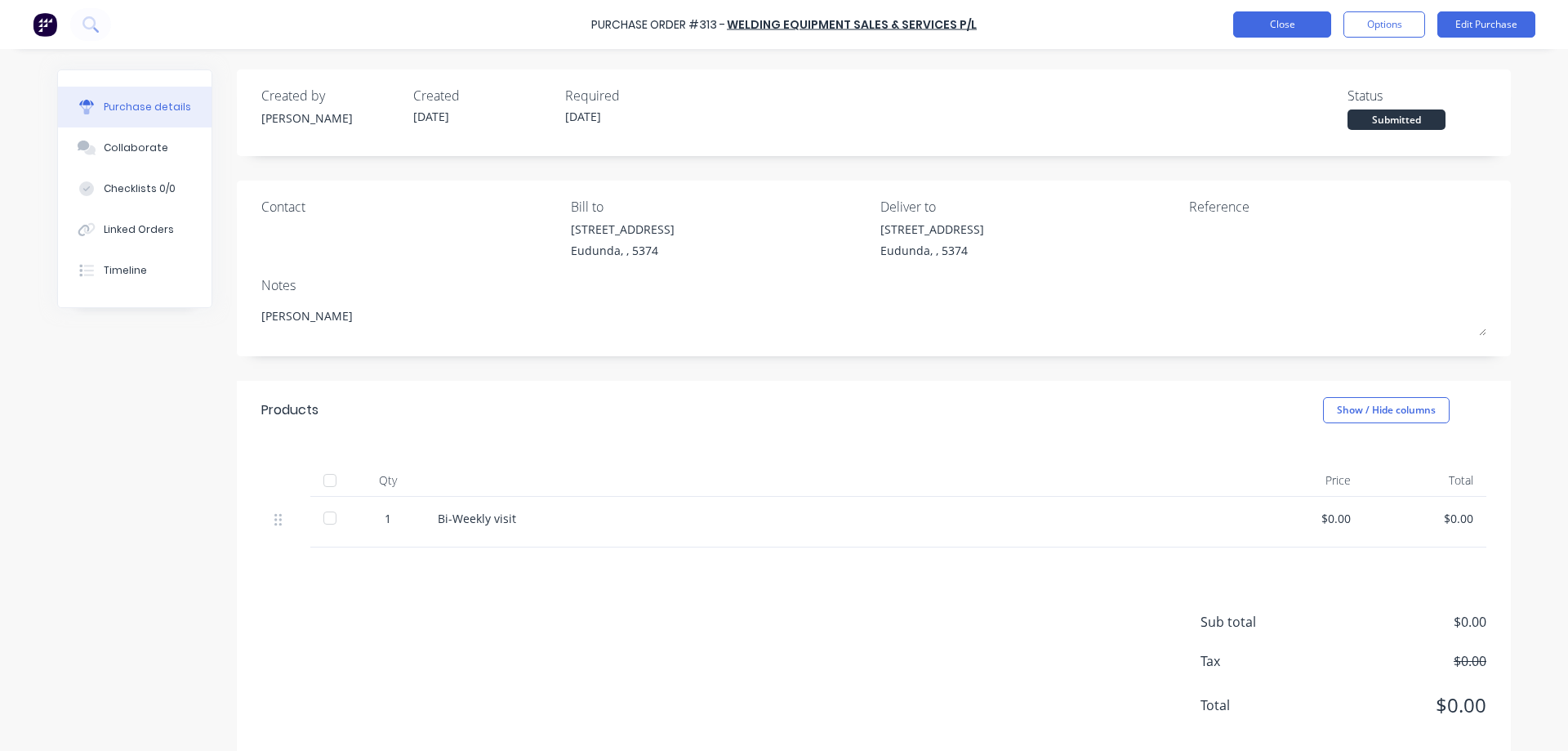
click at [1283, 25] on button "Close" at bounding box center [1282, 25] width 98 height 26
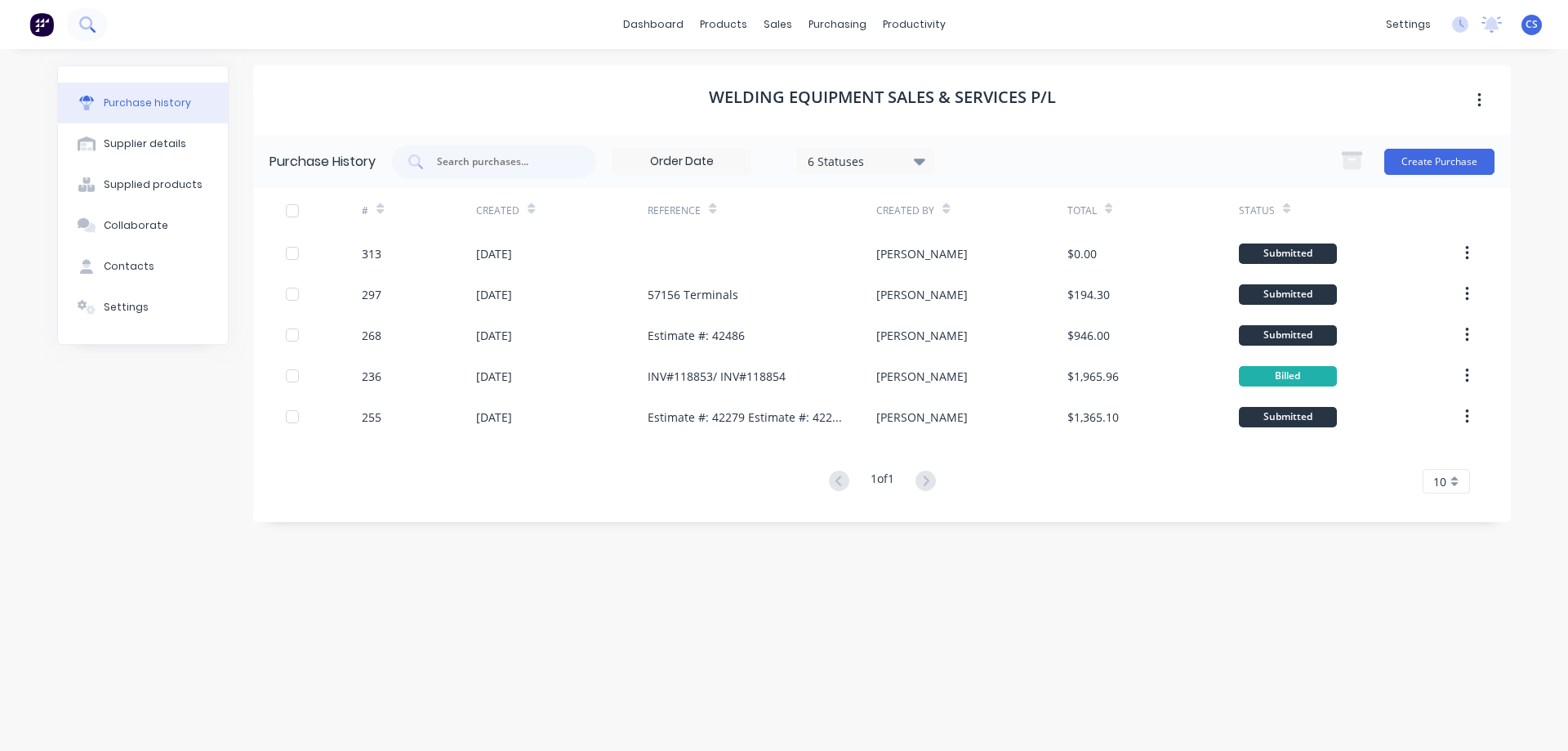
click at [90, 16] on icon at bounding box center [86, 24] width 15 height 15
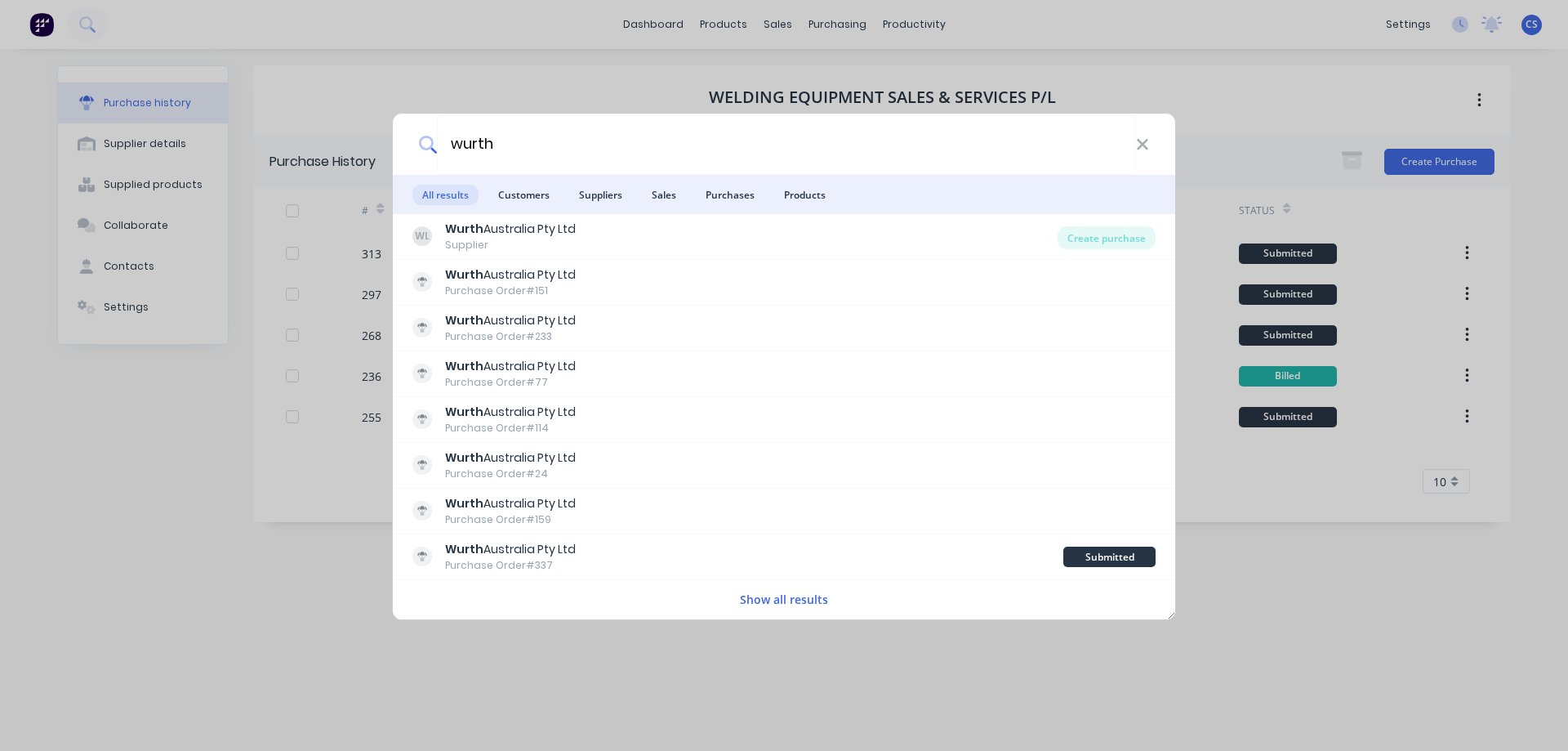
type input "wurth"
click at [782, 602] on button "Show all results" at bounding box center [784, 599] width 98 height 19
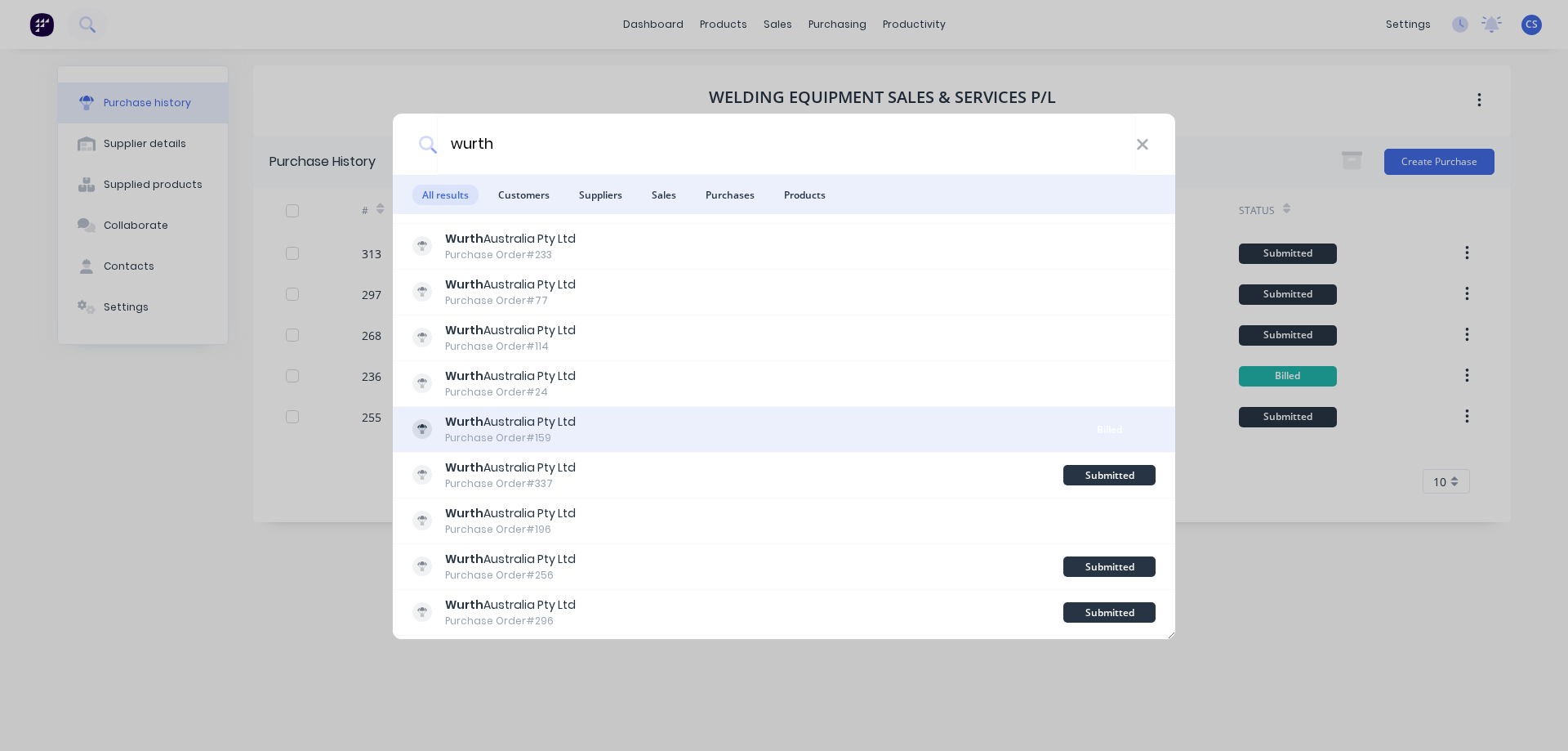
scroll to position [163, 0]
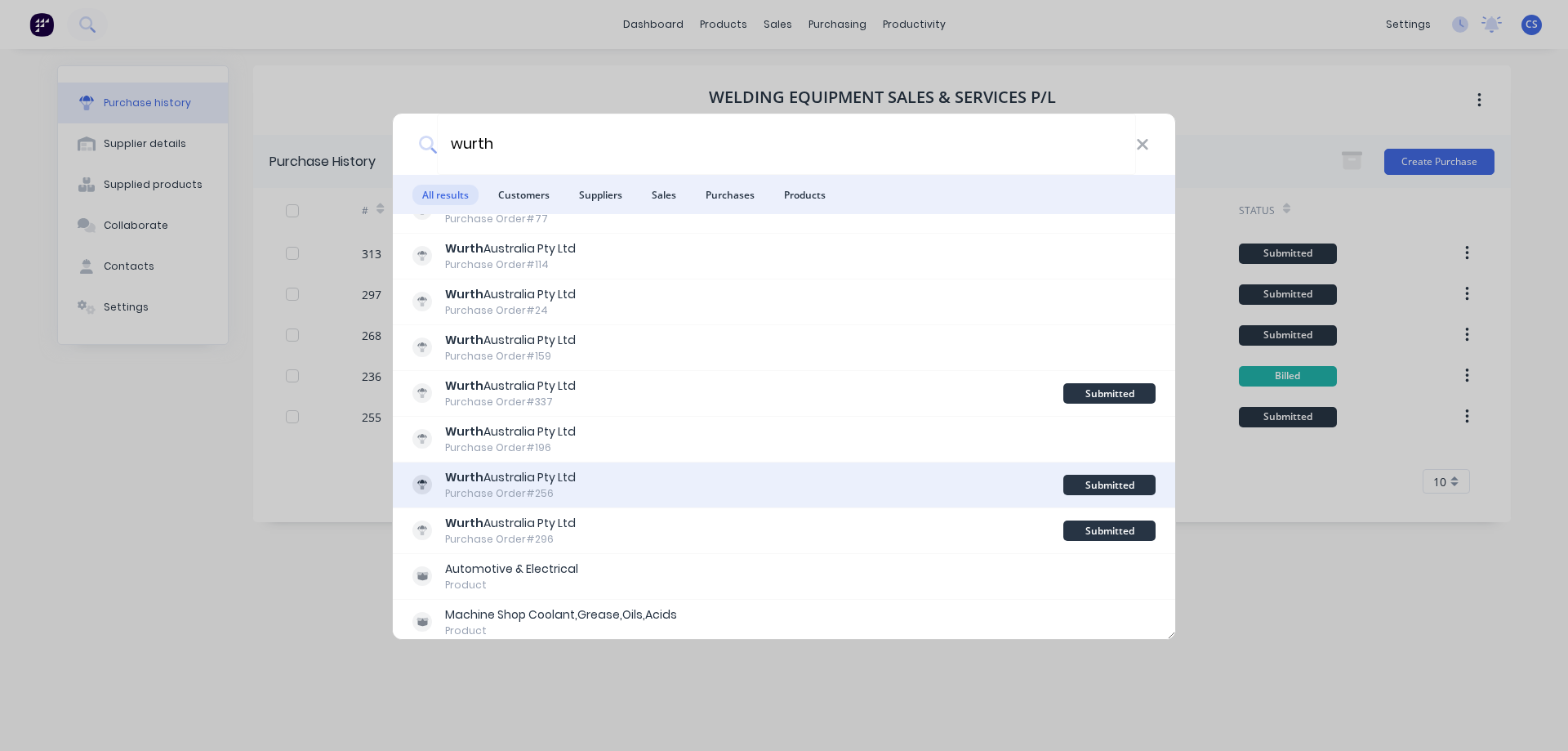
click at [761, 490] on div "Wurth Australia Pty Ltd Purchase Order #256" at bounding box center [737, 484] width 651 height 32
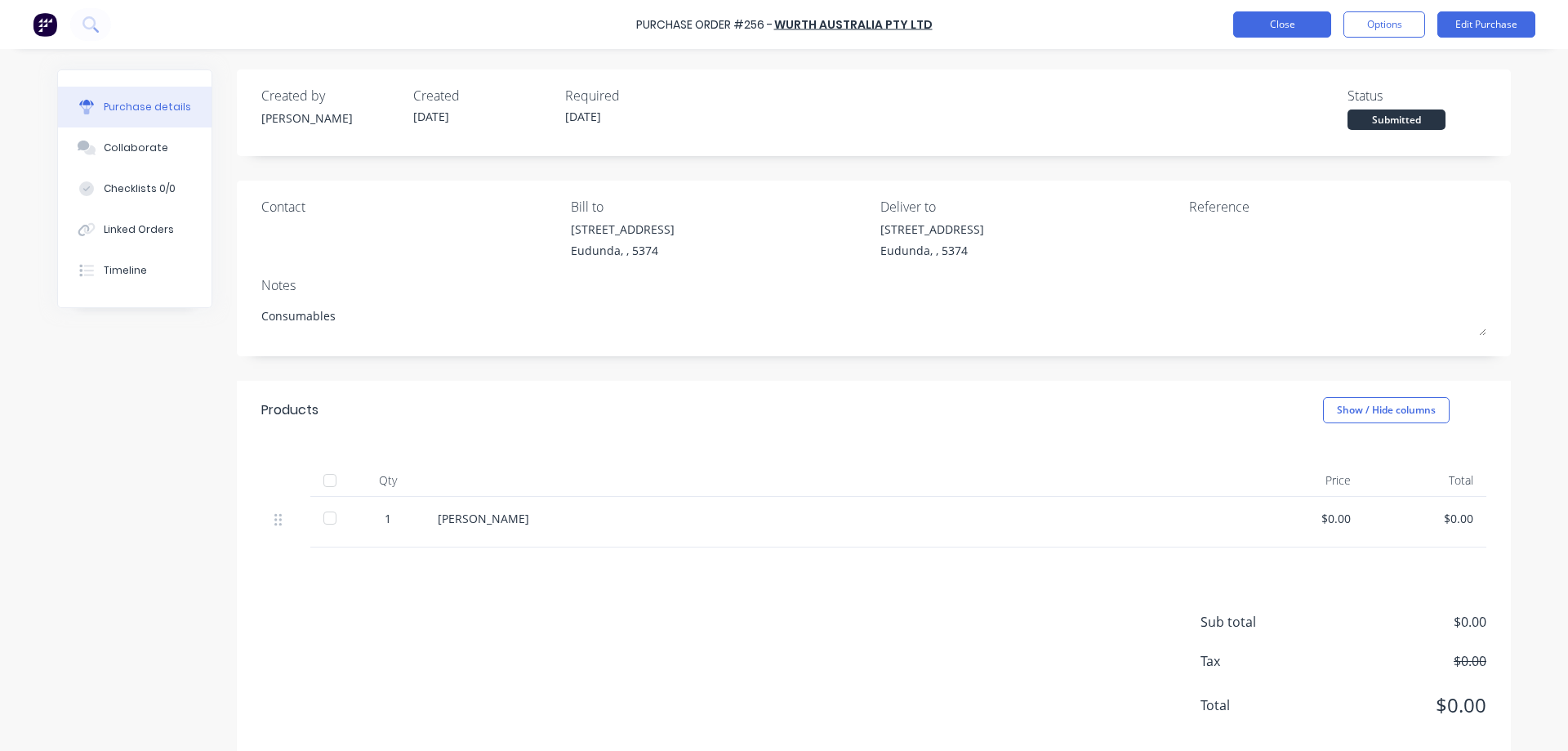
click at [1266, 31] on button "Close" at bounding box center [1282, 25] width 98 height 26
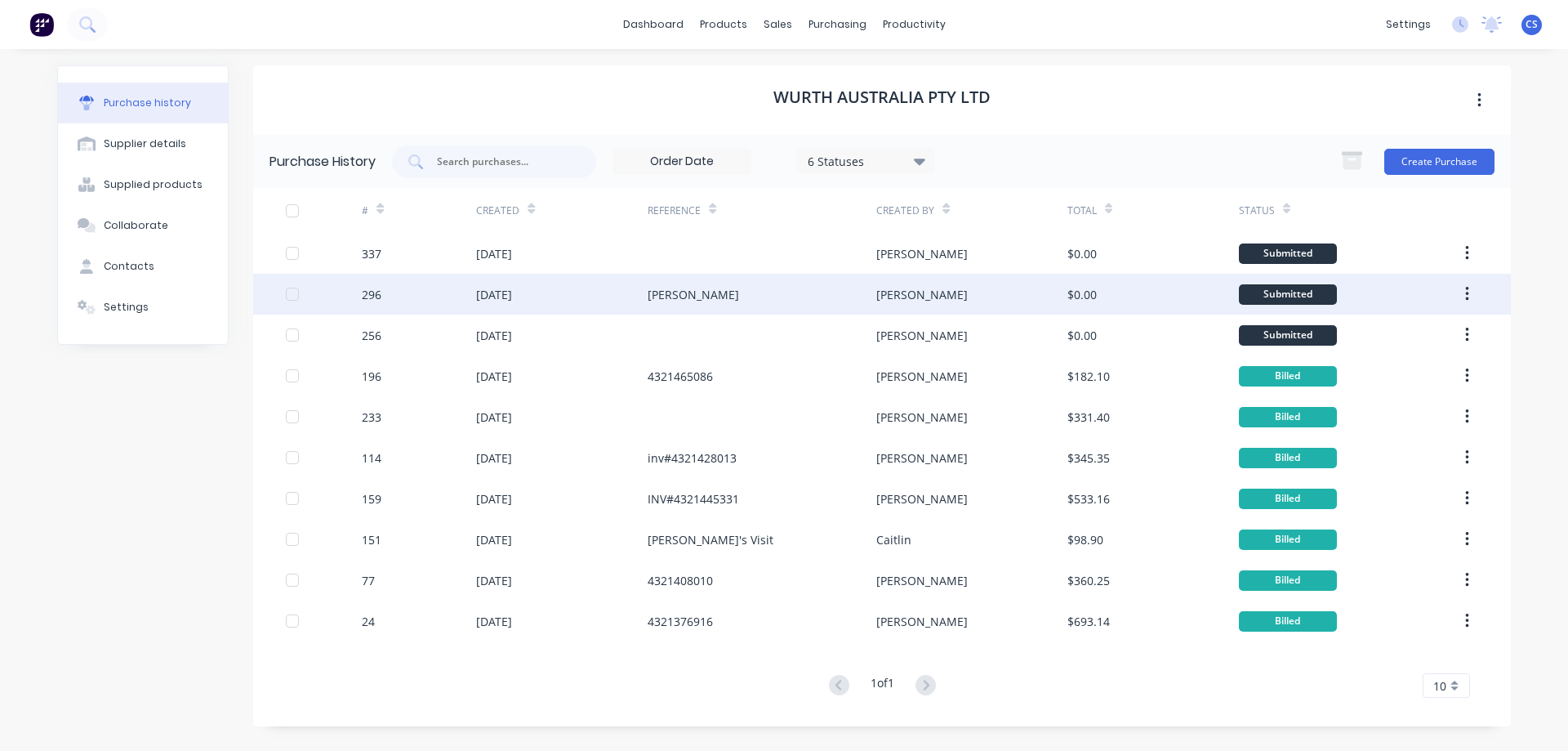
click at [808, 295] on div "[PERSON_NAME]" at bounding box center [762, 294] width 228 height 41
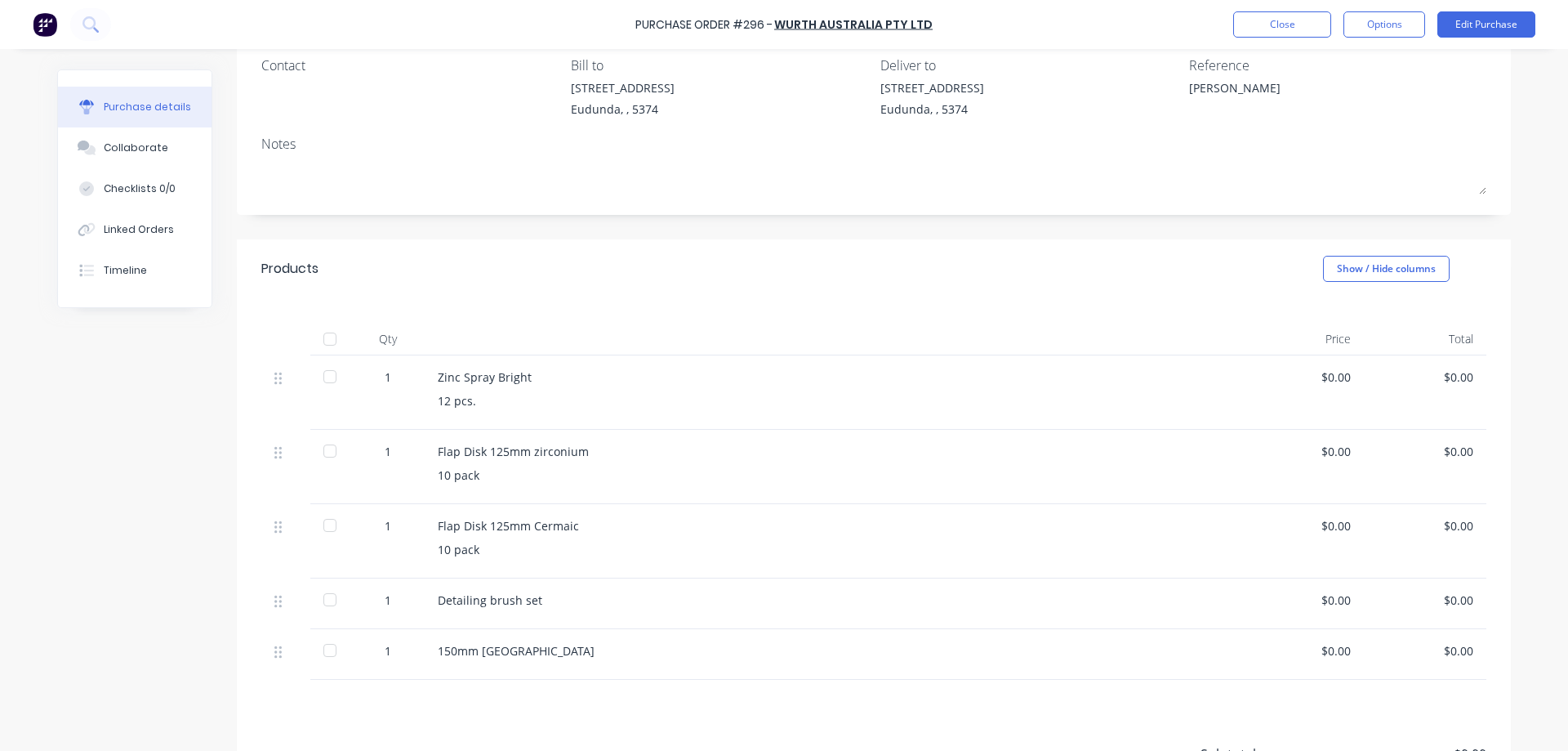
scroll to position [139, 0]
click at [1287, 35] on button "Close" at bounding box center [1282, 25] width 98 height 26
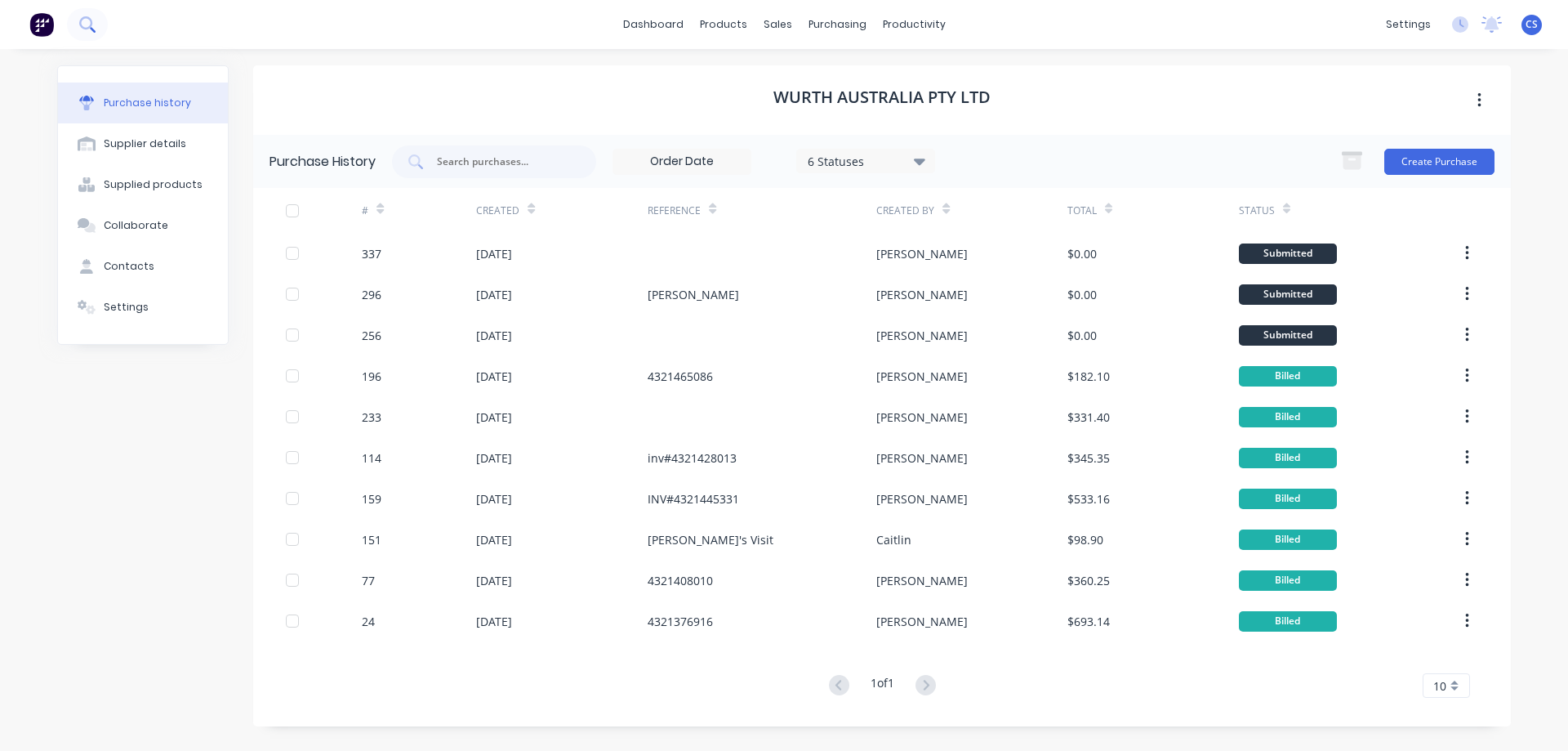
click at [92, 24] on icon at bounding box center [86, 23] width 13 height 13
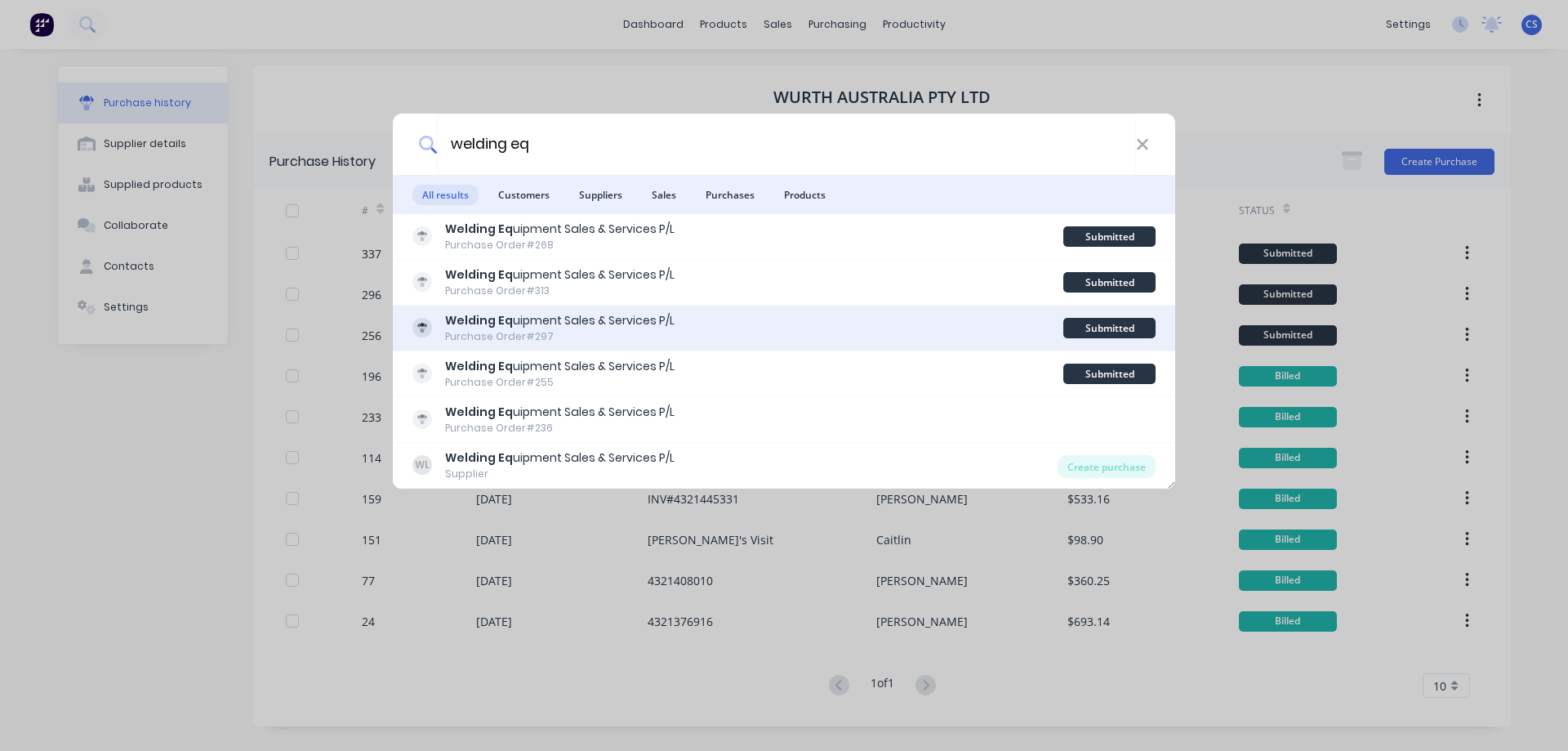
type input "welding eq"
click at [808, 336] on div "Welding Eq uipment Sales & Services P/L Purchase Order #297" at bounding box center [737, 328] width 651 height 32
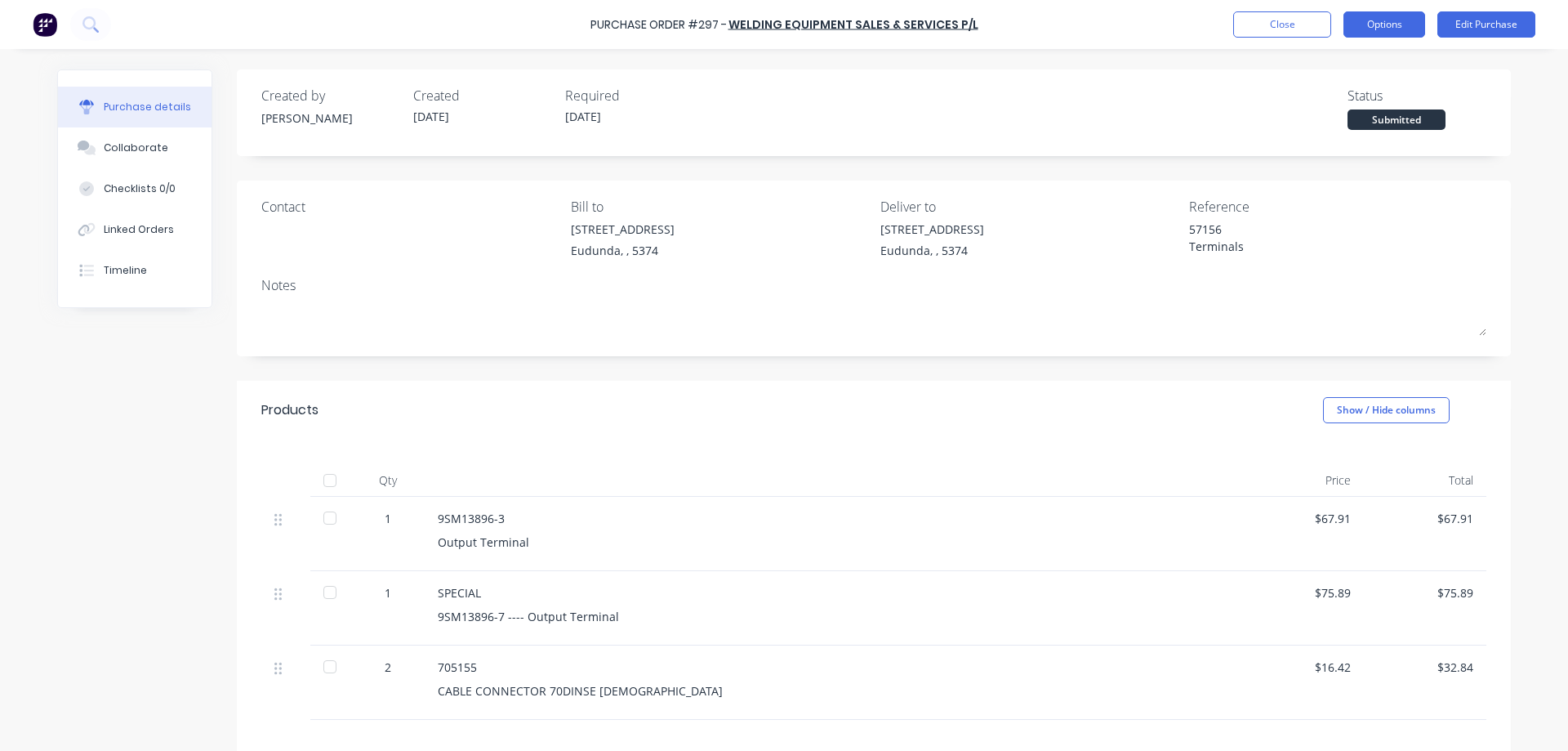
click at [1379, 32] on button "Options" at bounding box center [1384, 25] width 82 height 26
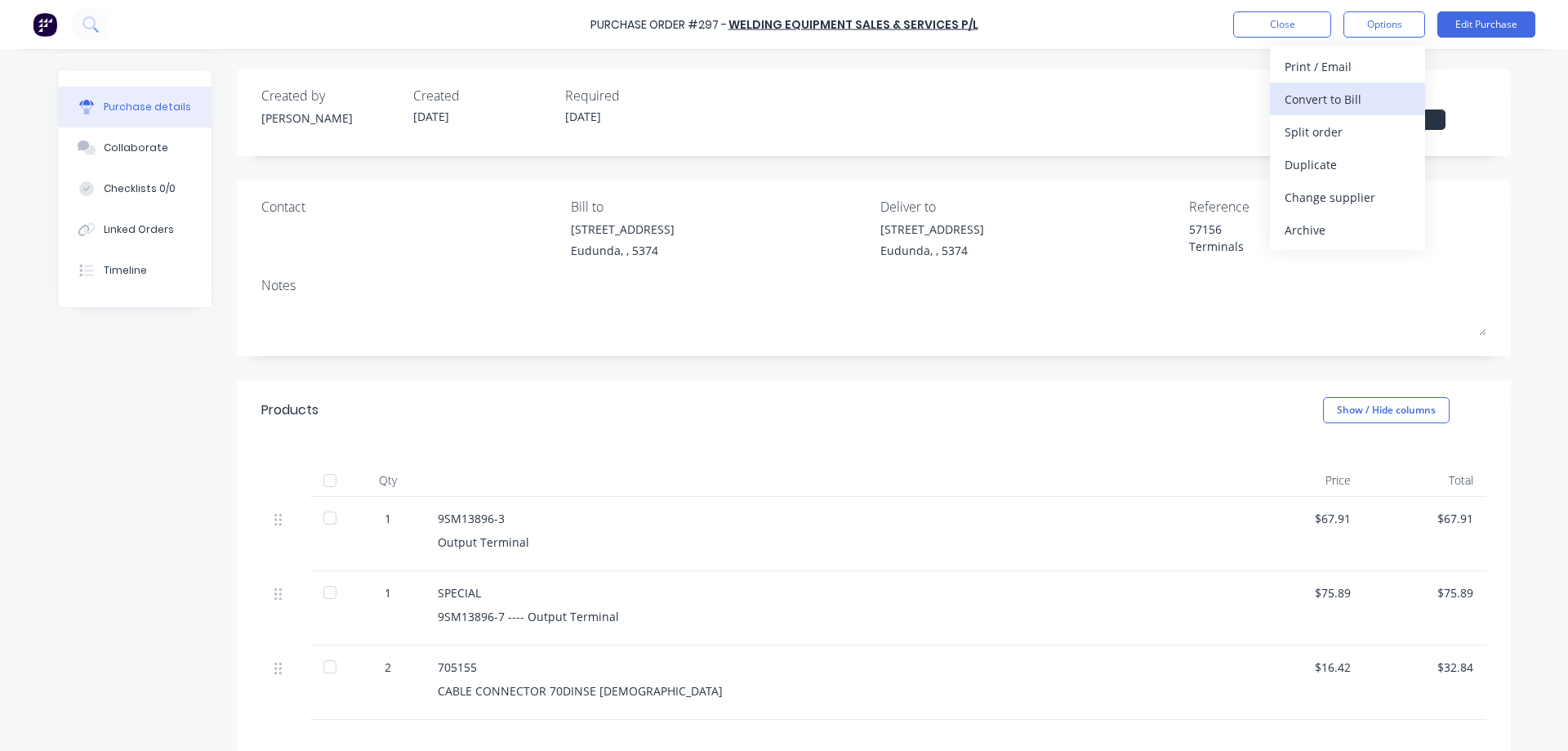
click at [1329, 107] on div "Convert to Bill" at bounding box center [1348, 99] width 126 height 24
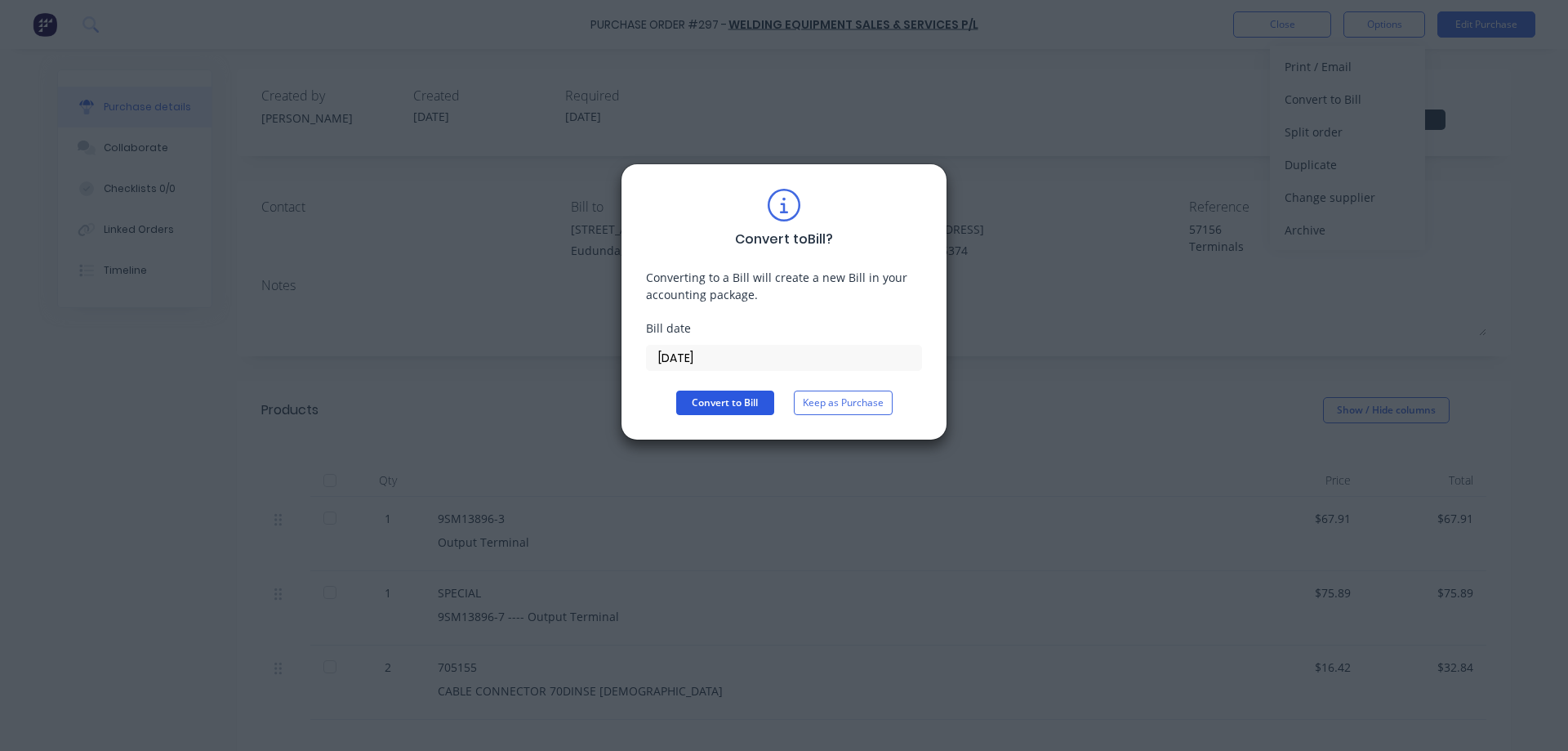
click at [711, 405] on button "Convert to Bill" at bounding box center [725, 402] width 98 height 25
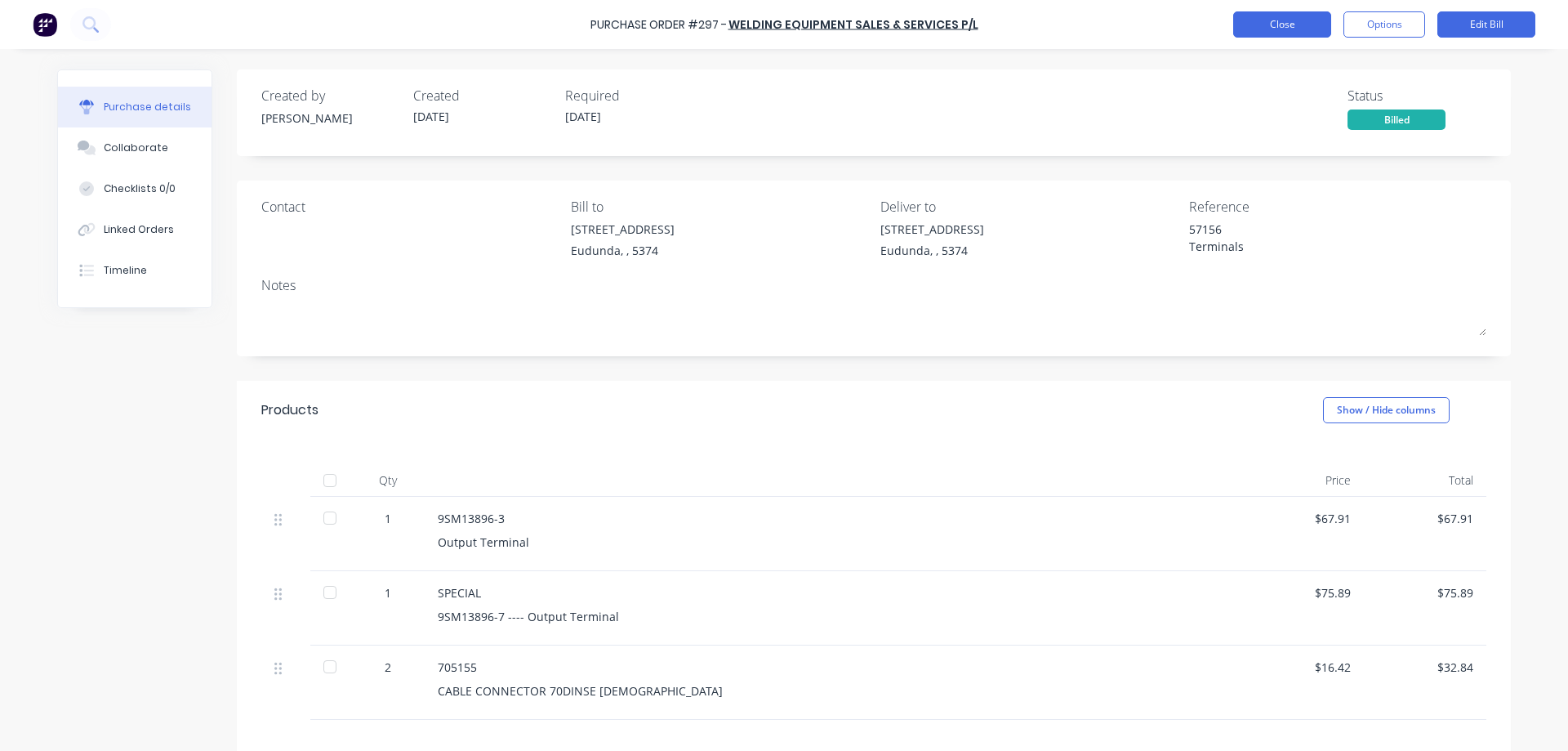
click at [1259, 28] on button "Close" at bounding box center [1282, 25] width 98 height 26
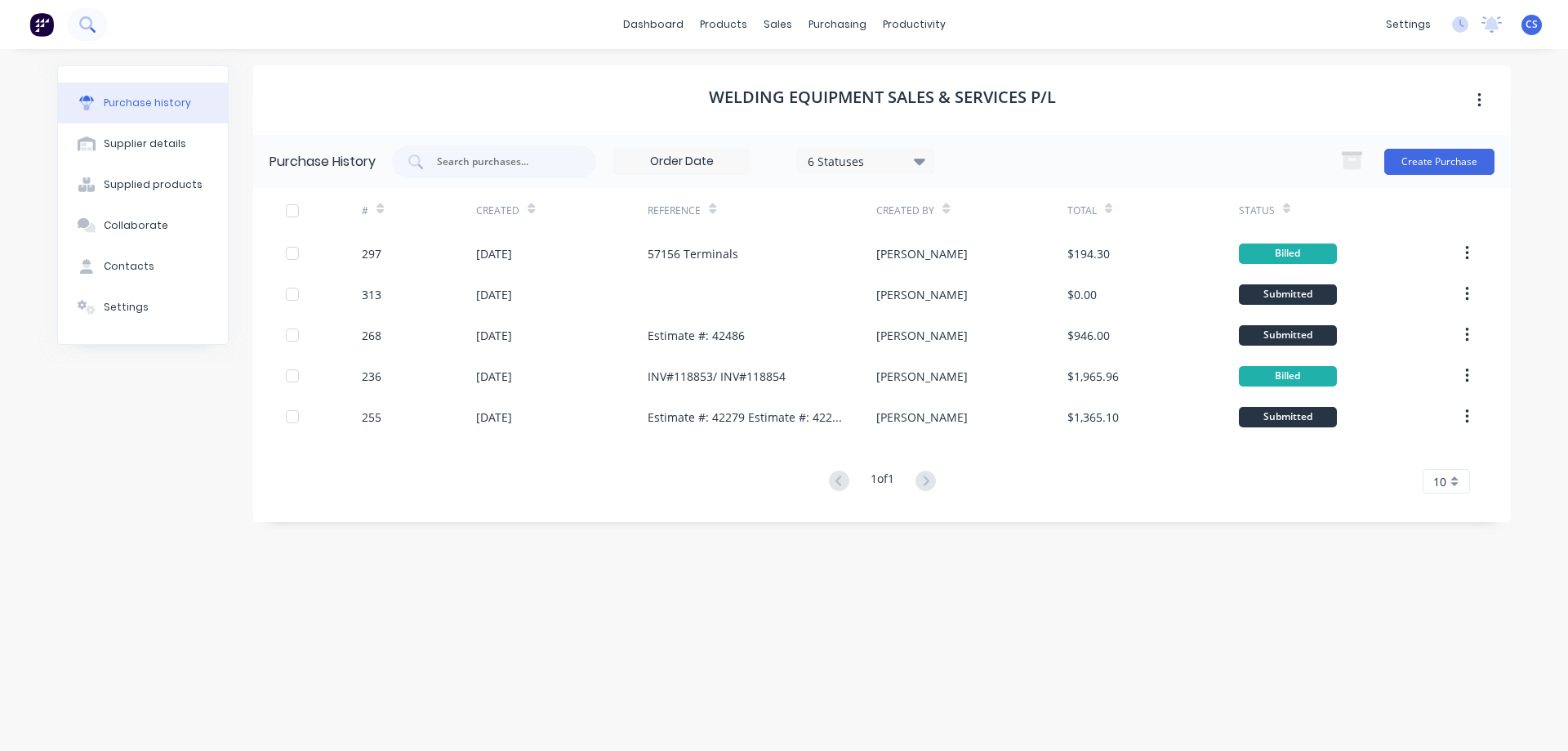
click at [87, 30] on icon at bounding box center [86, 24] width 15 height 15
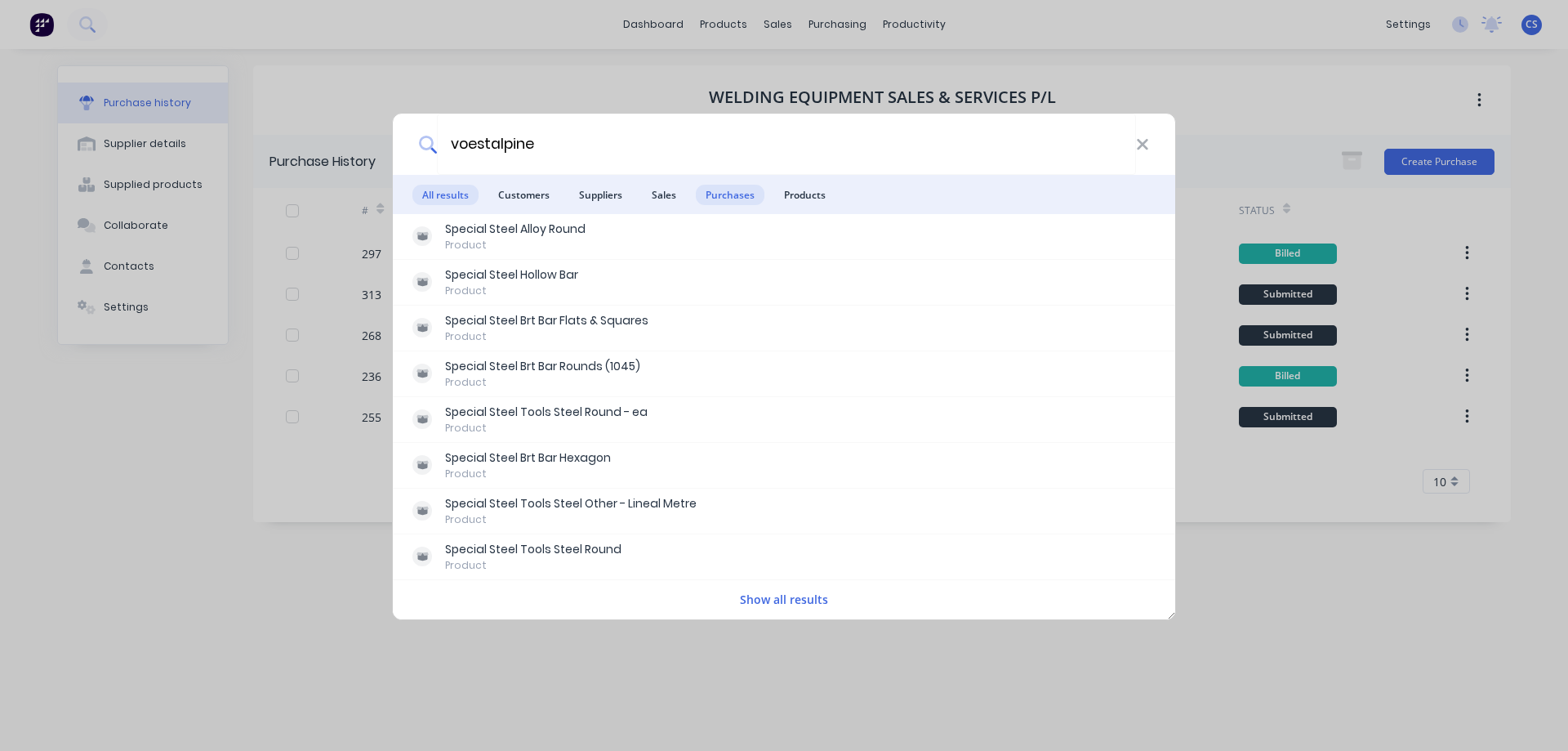
type input "voestalpine"
click at [717, 195] on span "Purchases" at bounding box center [730, 195] width 68 height 20
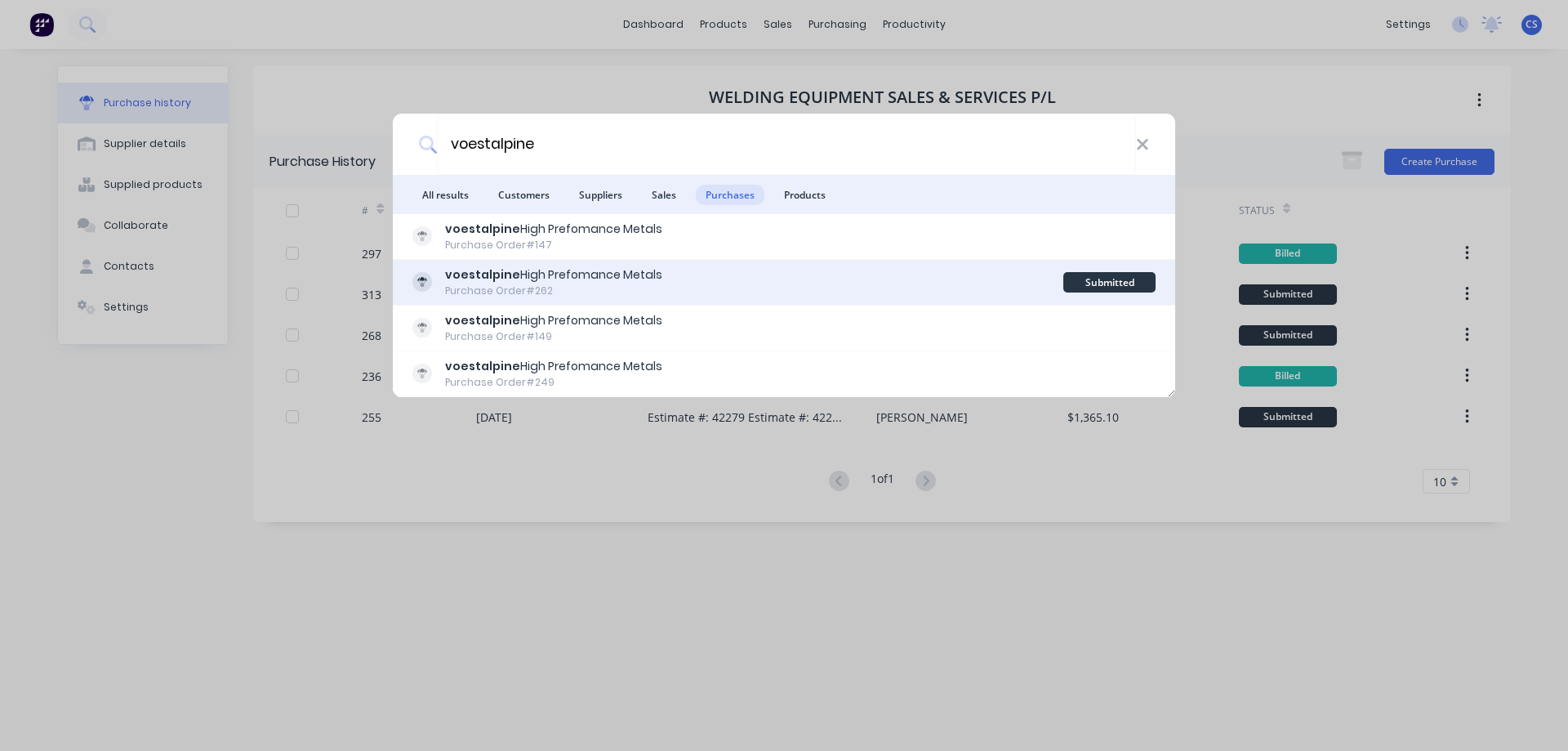
click at [715, 291] on div "voestalpine High Prefomance Metals Purchase Order #262" at bounding box center [737, 282] width 651 height 32
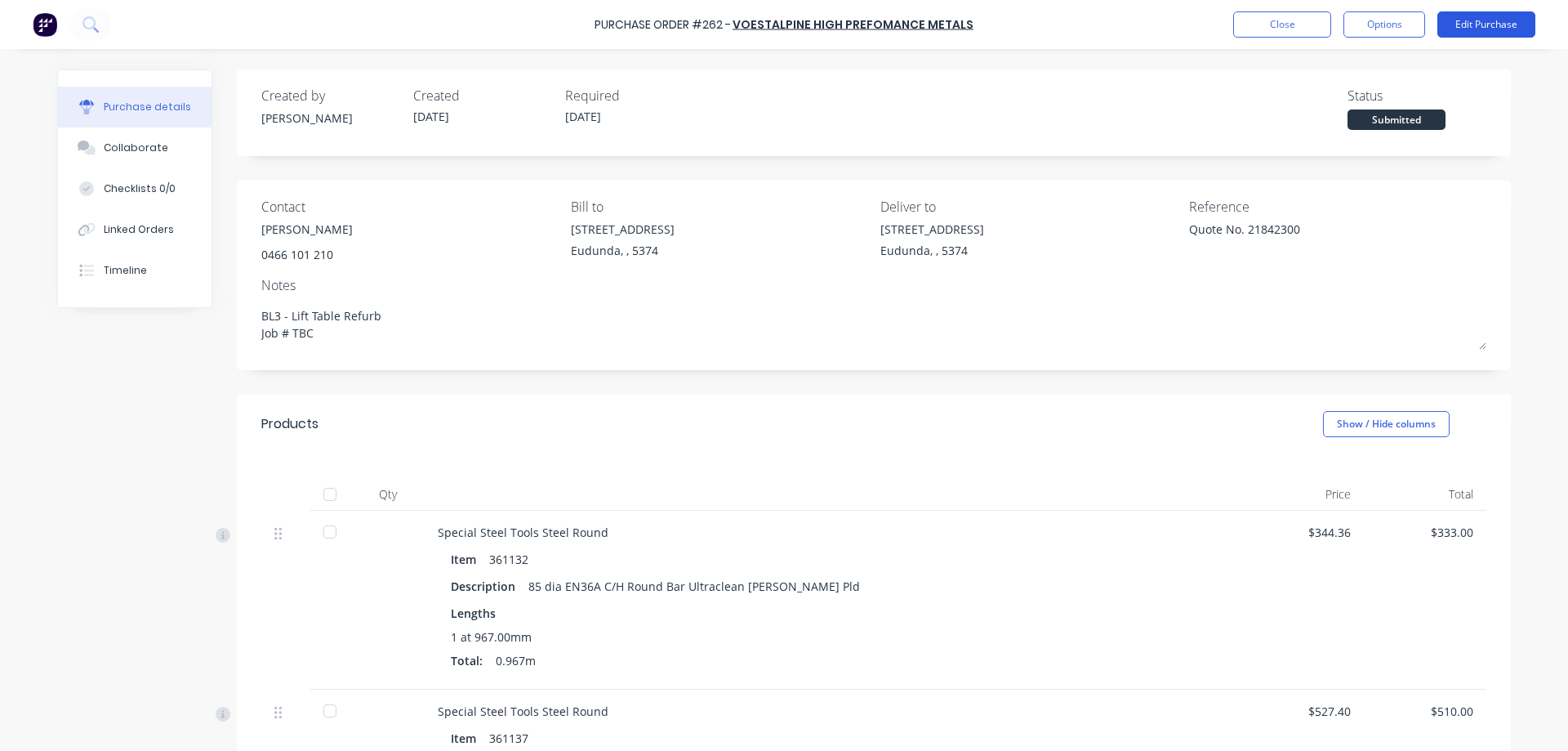
click at [1462, 36] on button "Edit Purchase" at bounding box center [1487, 25] width 98 height 26
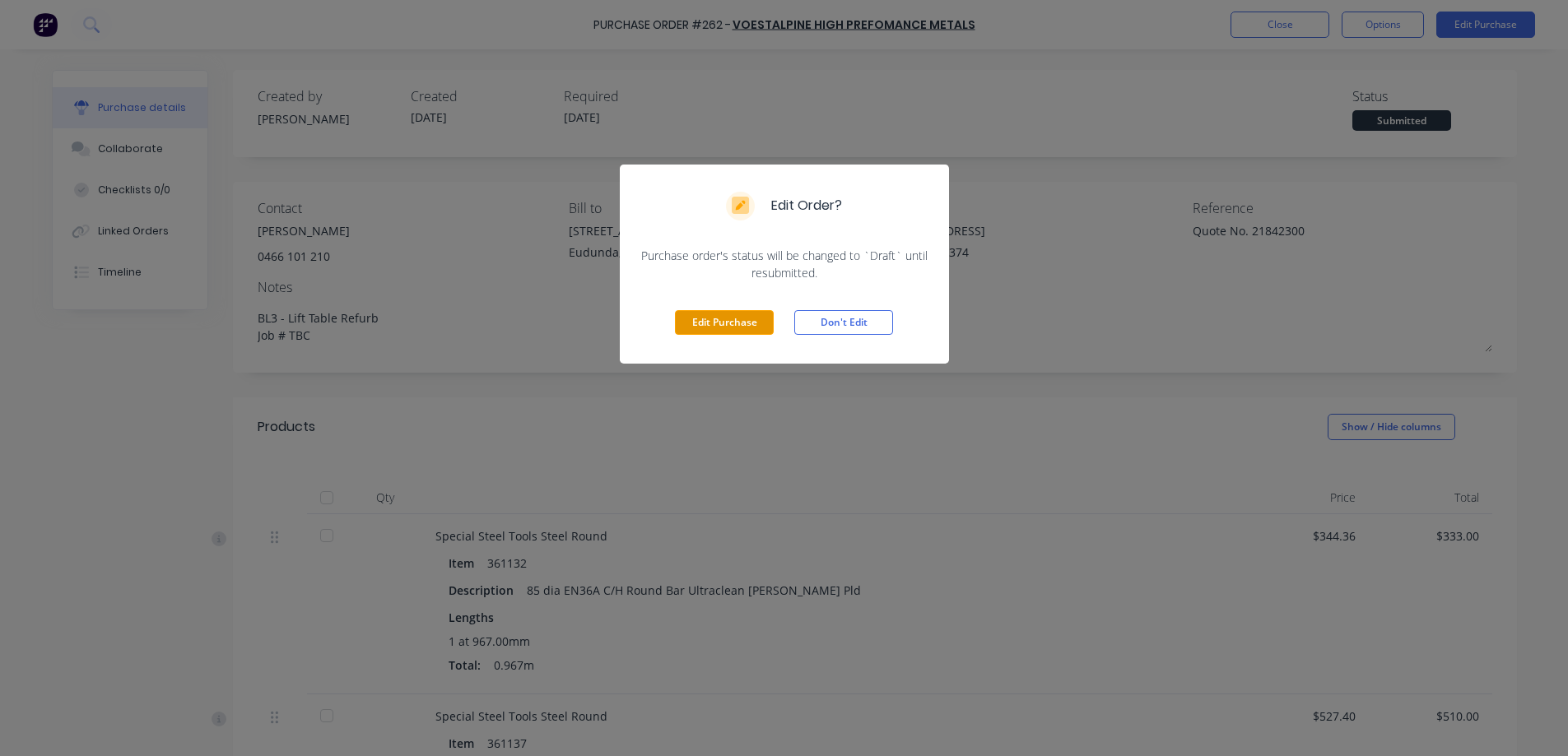
click at [712, 334] on button "Edit Purchase" at bounding box center [724, 322] width 99 height 25
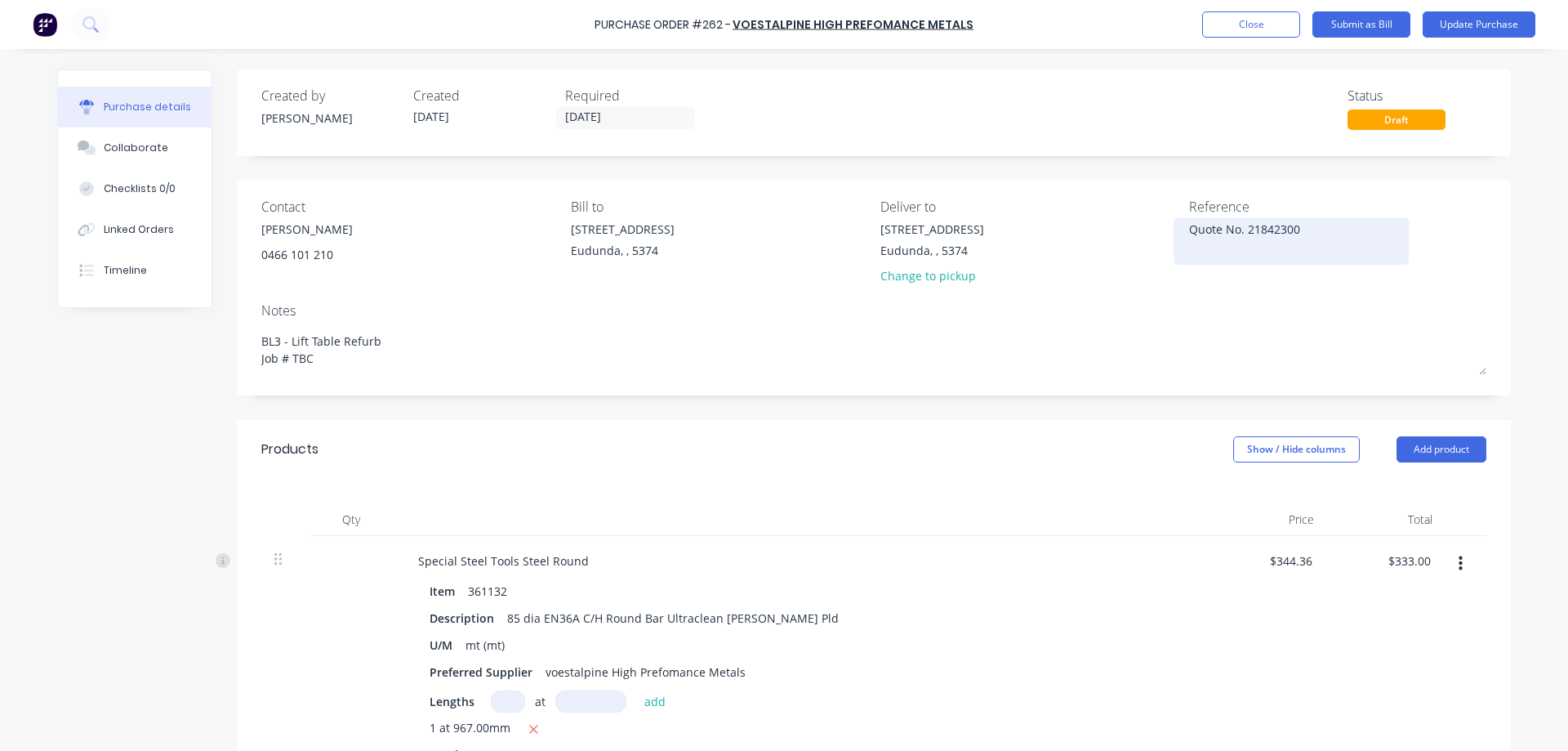
drag, startPoint x: 1300, startPoint y: 228, endPoint x: 1184, endPoint y: 227, distance: 116.0
click at [1189, 227] on textarea "Quote No. 21842300" at bounding box center [1291, 238] width 204 height 36
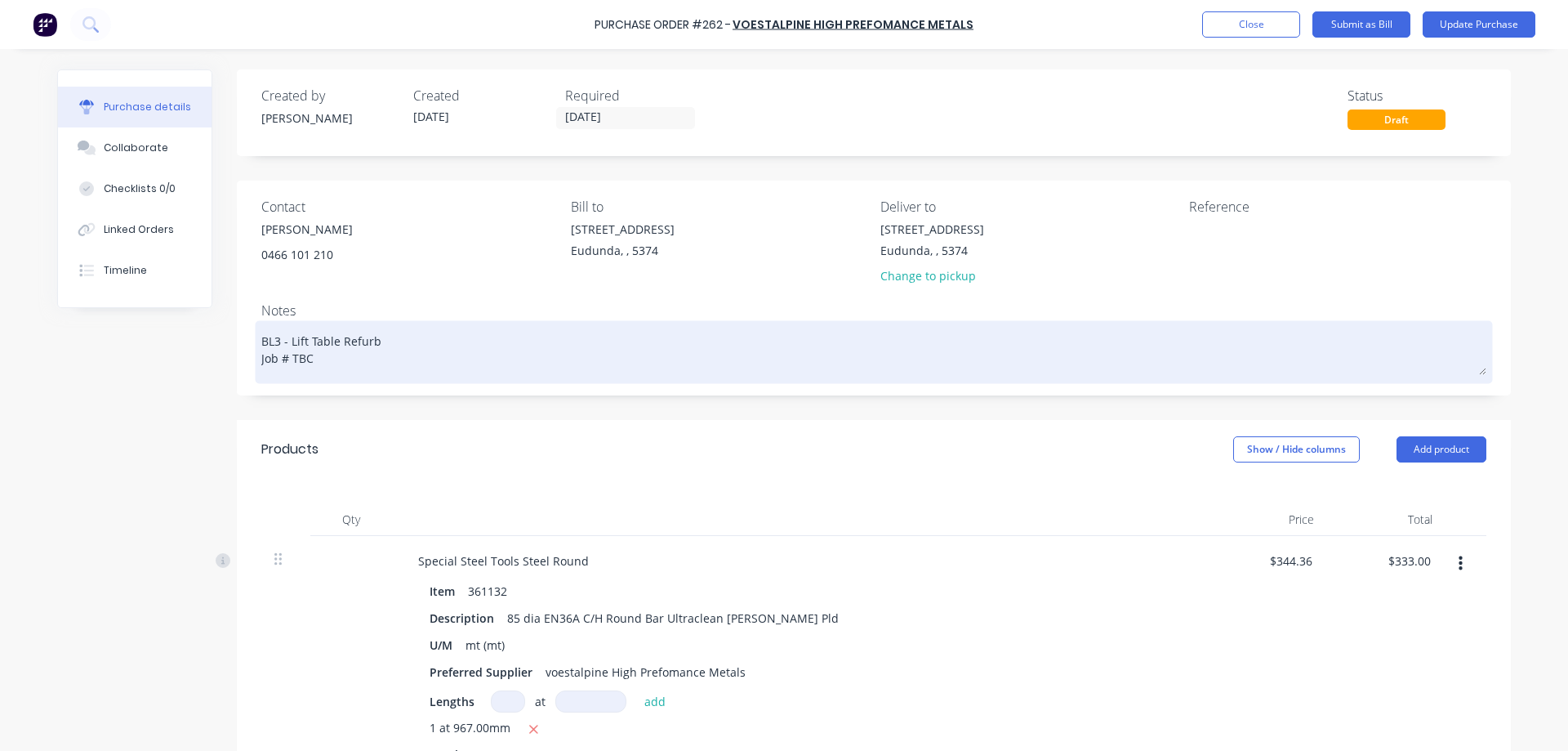
click at [340, 362] on textarea "BL3 - Lift Table Refurb Job # TBC" at bounding box center [874, 350] width 1225 height 51
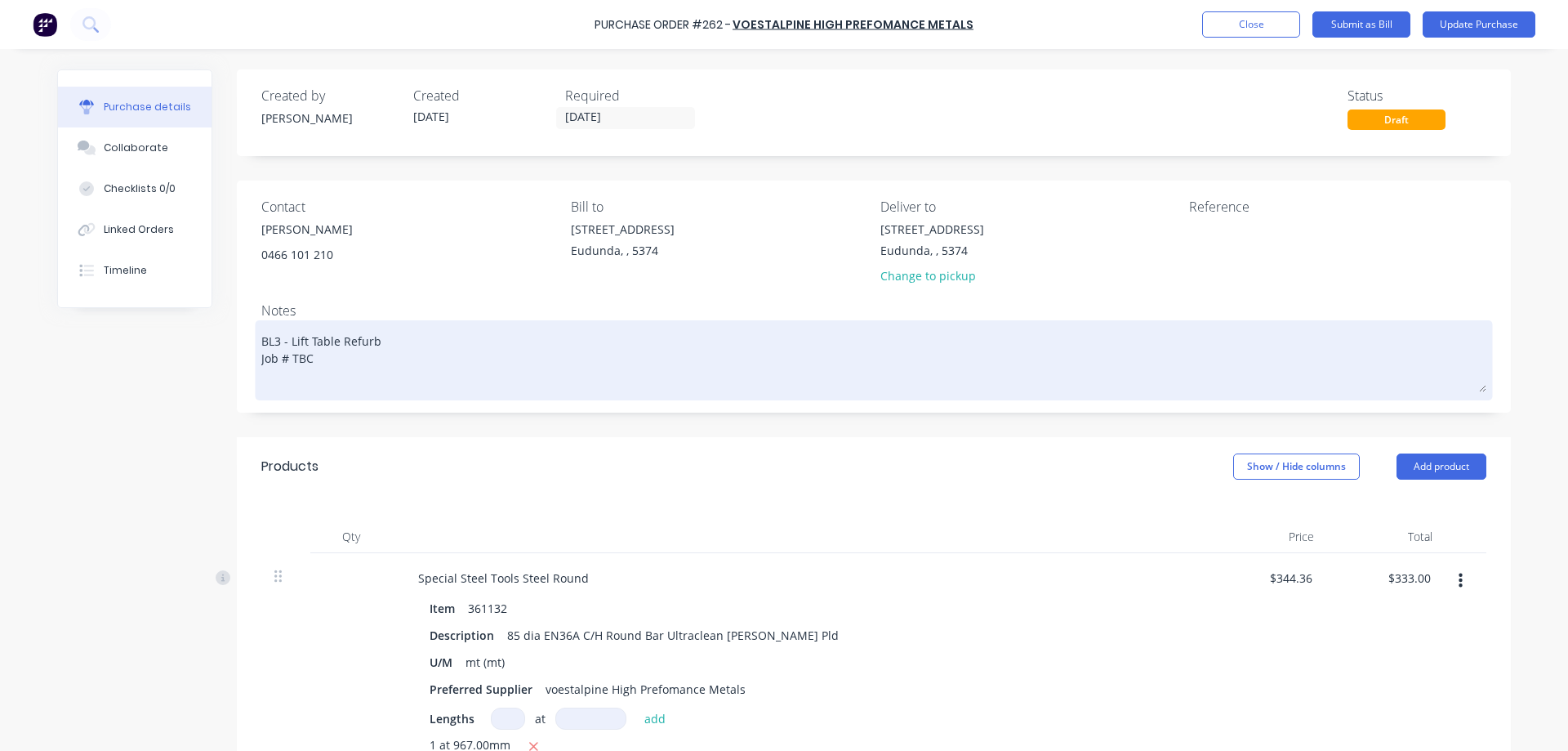
paste textarea "Quote No. 21842300"
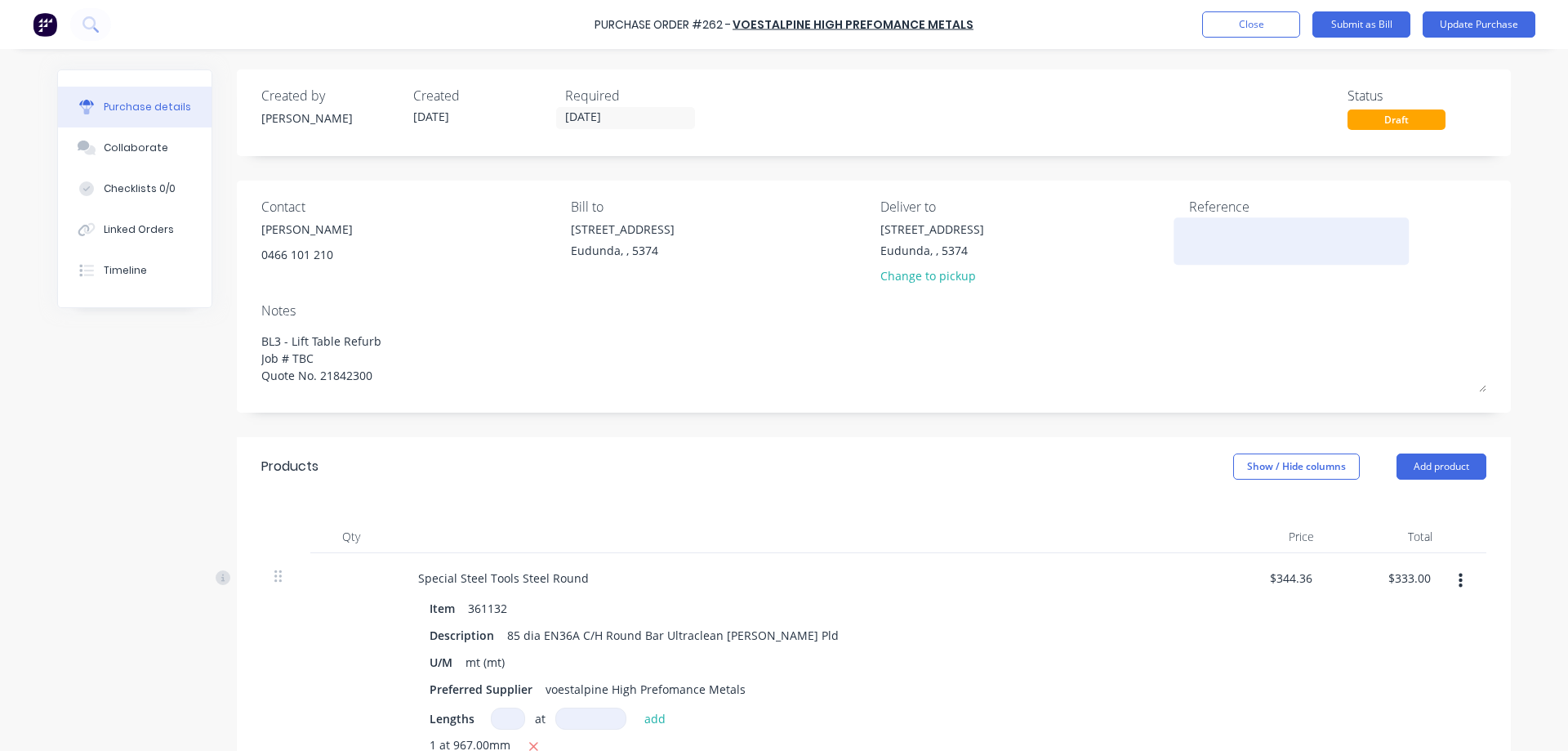
type textarea "BL3 - Lift Table Refurb Job # TBC Quote No. 21842300"
click at [1198, 232] on textarea at bounding box center [1291, 238] width 204 height 36
type textarea "93395161"
click at [1357, 28] on button "Submit as Bill" at bounding box center [1361, 25] width 98 height 26
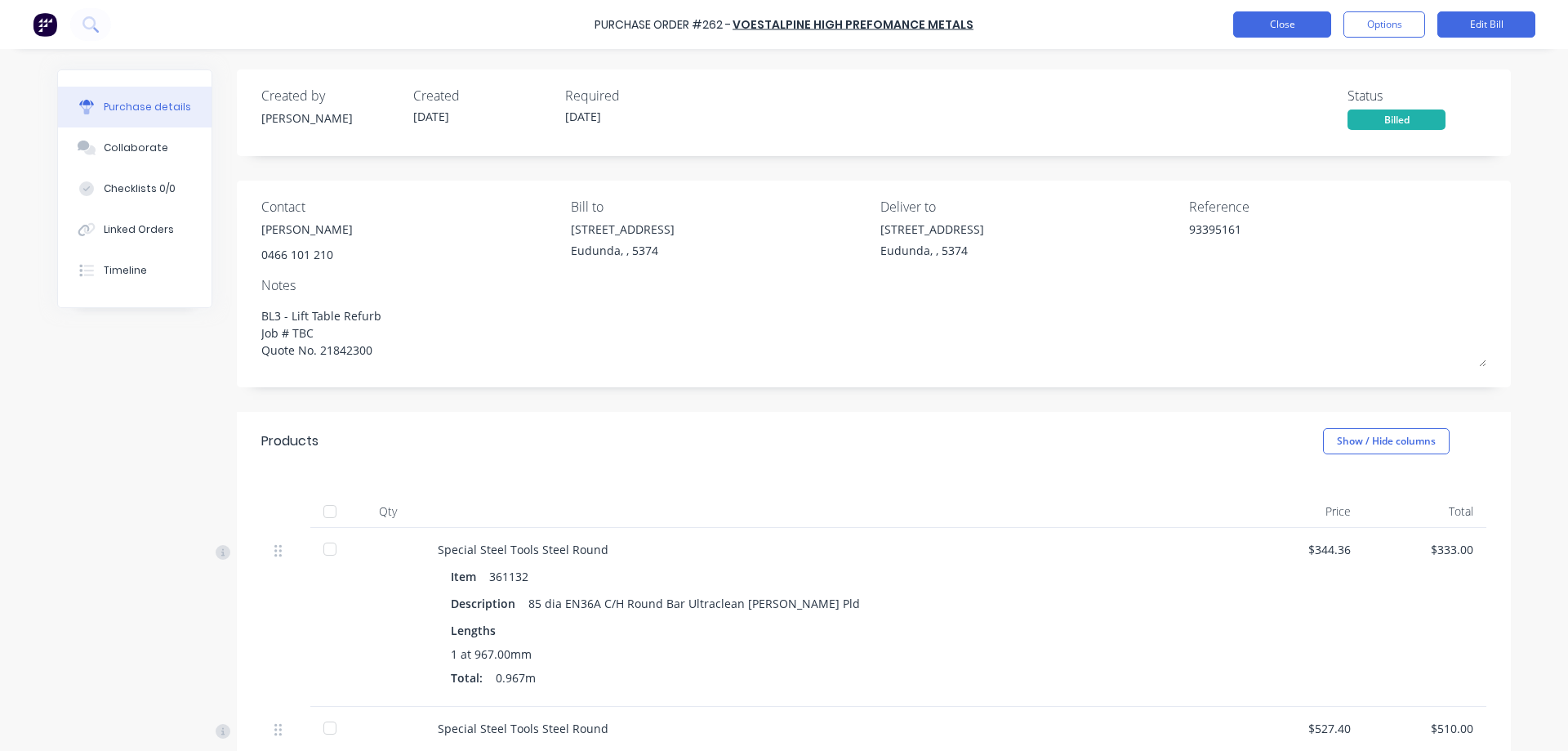
click at [1303, 23] on button "Close" at bounding box center [1282, 25] width 98 height 26
